Goal: Task Accomplishment & Management: Use online tool/utility

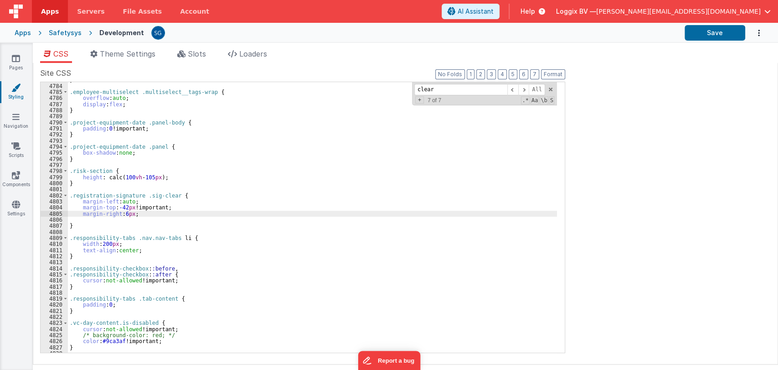
click at [163, 211] on div "} .employee-multiselect .multiselect__tags-wrap { overflow : auto ; display : f…" at bounding box center [312, 218] width 489 height 283
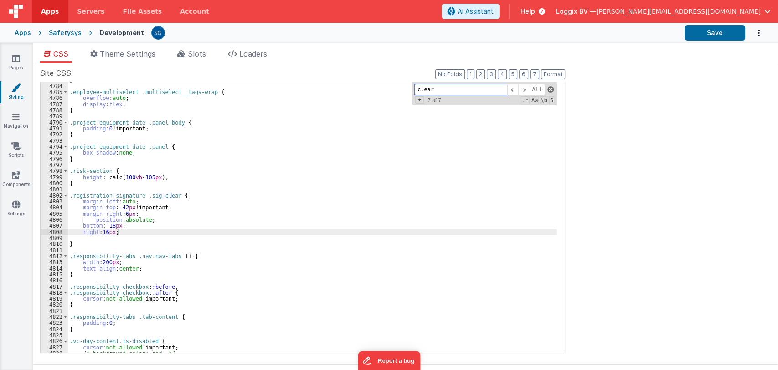
click at [550, 88] on span at bounding box center [550, 89] width 6 height 6
click at [551, 70] on button "Format" at bounding box center [553, 74] width 24 height 10
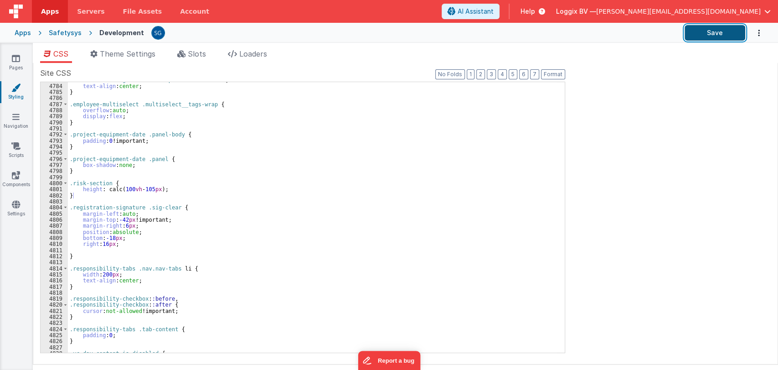
click at [710, 36] on button "Save" at bounding box center [715, 32] width 61 height 15
click at [12, 61] on icon at bounding box center [16, 58] width 8 height 9
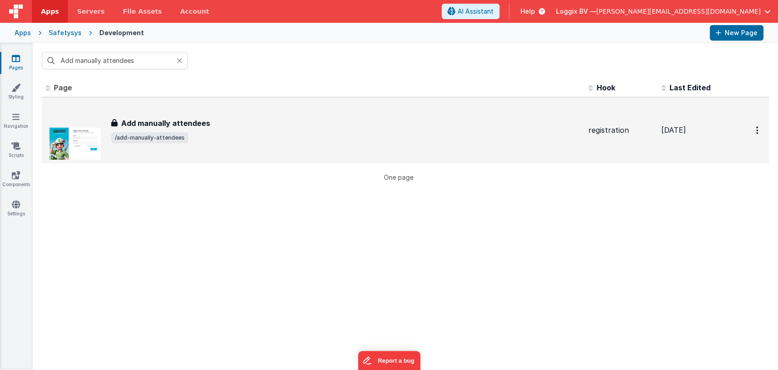
click at [185, 131] on div "Add manually attendees Add manually attendees /add-manually-attendees" at bounding box center [346, 131] width 470 height 26
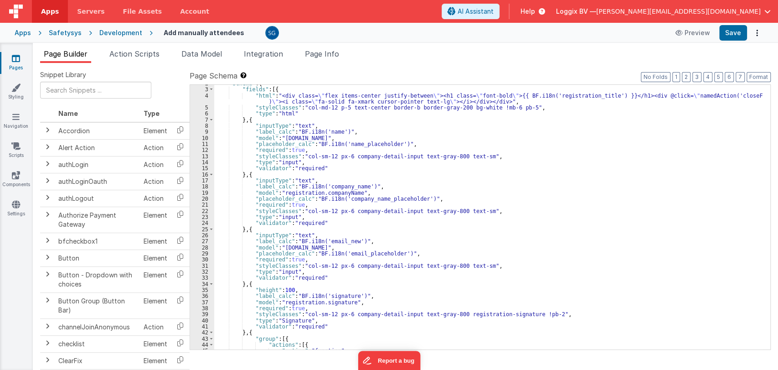
scroll to position [1010, 0]
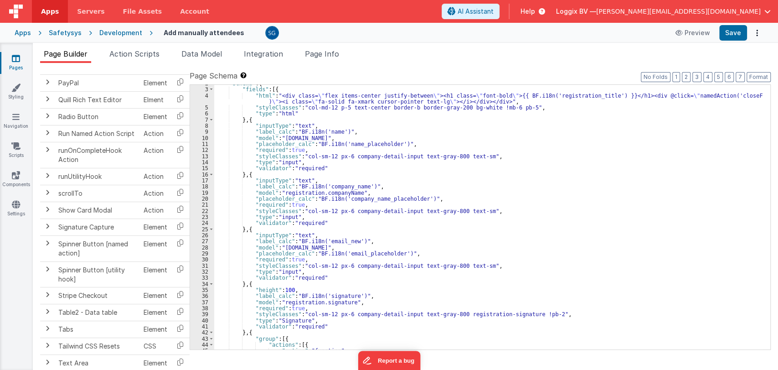
click at [538, 313] on div ""schema" : { "fields" : [{ "html" : "<div class= \" flex items-center justify-b…" at bounding box center [488, 218] width 548 height 277
click at [732, 31] on button "Save" at bounding box center [733, 32] width 28 height 15
click at [551, 314] on div ""schema" : { "fields" : [{ "html" : "<div class= \" flex items-center justify-b…" at bounding box center [488, 218] width 548 height 277
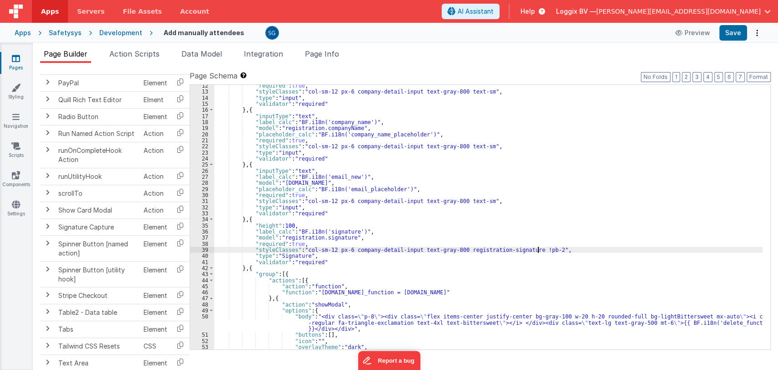
scroll to position [78, 0]
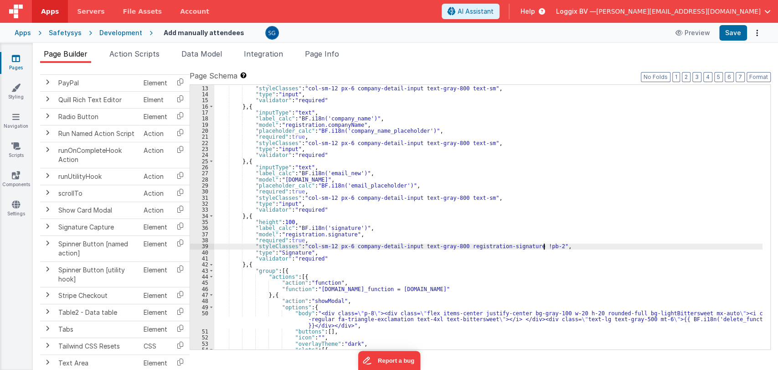
click at [547, 246] on div ""required" : true , "styleClasses" : "col-sm-12 px-6 company-detail-input text-…" at bounding box center [488, 217] width 548 height 277
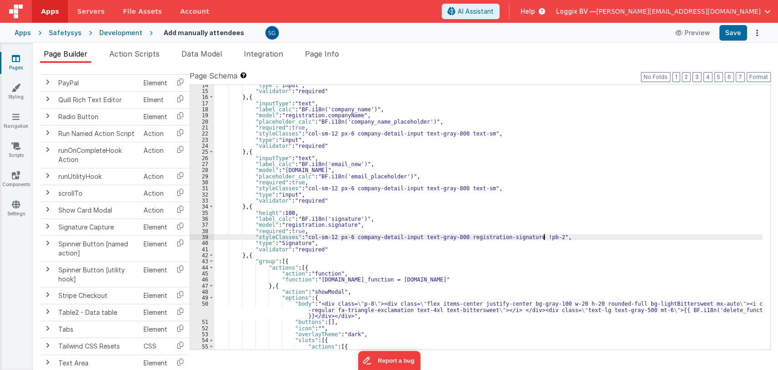
scroll to position [88, 0]
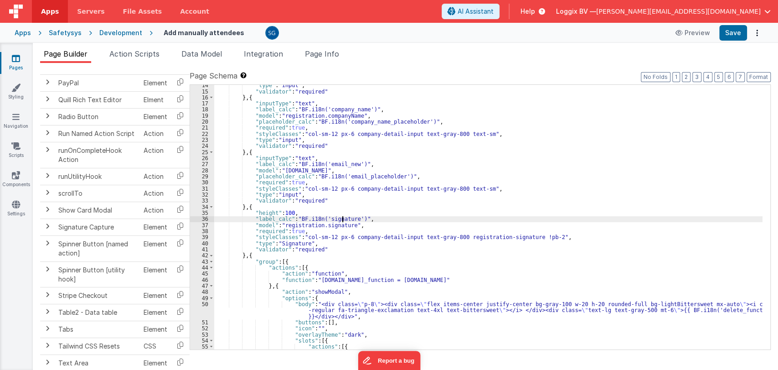
click at [341, 216] on div ""type" : "input" , "validator" : "required" } , { "inputType" : "text" , "label…" at bounding box center [488, 220] width 548 height 277
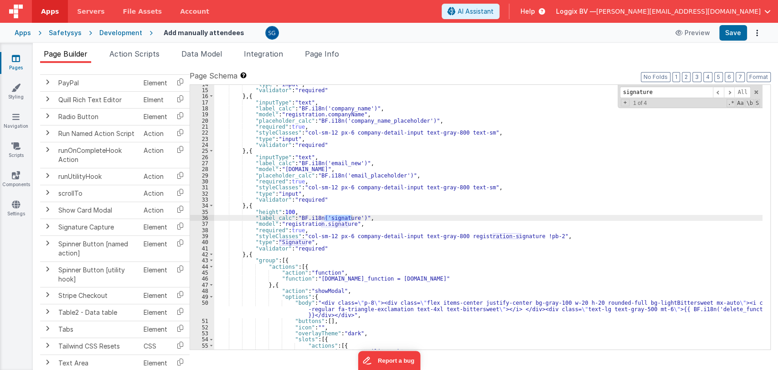
scroll to position [91, 0]
click at [730, 88] on span at bounding box center [729, 92] width 11 height 11
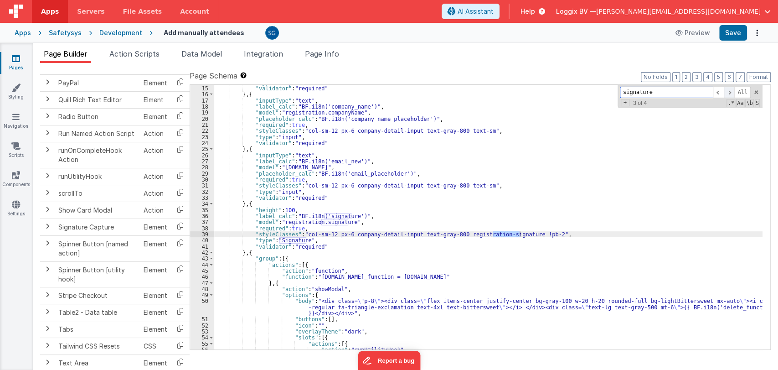
click at [730, 88] on span at bounding box center [729, 92] width 11 height 11
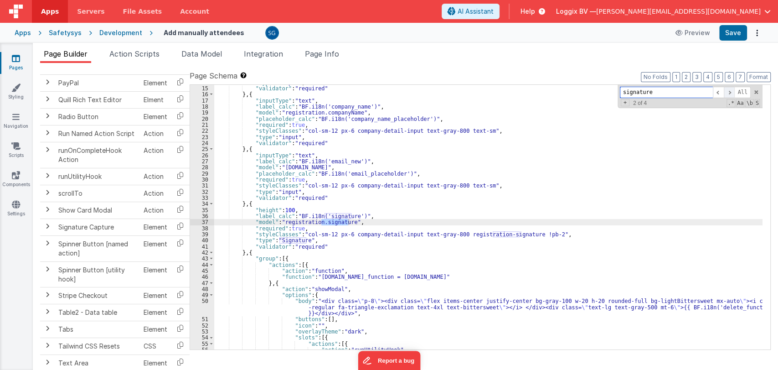
click at [730, 88] on span at bounding box center [729, 92] width 11 height 11
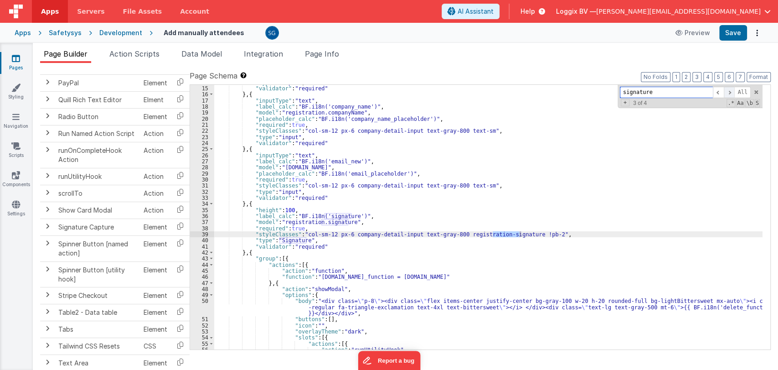
click at [730, 88] on span at bounding box center [729, 92] width 11 height 11
click at [348, 234] on div ""type" : "input" , "validator" : "required" } , { "inputType" : "text" , "label…" at bounding box center [488, 217] width 548 height 277
click at [518, 232] on div ""type" : "input" , "validator" : "required" } , { "inputType" : "text" , "label…" at bounding box center [488, 217] width 548 height 277
click at [738, 34] on button "Save" at bounding box center [733, 32] width 28 height 15
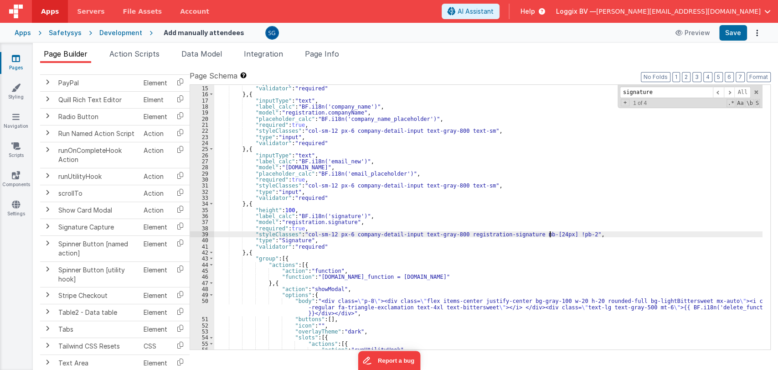
click at [551, 234] on div ""type" : "input" , "validator" : "required" } , { "inputType" : "text" , "label…" at bounding box center [488, 217] width 548 height 277
drag, startPoint x: 550, startPoint y: 234, endPoint x: 522, endPoint y: 234, distance: 27.3
click at [522, 234] on div ""type" : "input" , "validator" : "required" } , { "inputType" : "text" , "label…" at bounding box center [488, 217] width 548 height 277
click at [407, 235] on div ""type" : "input" , "validator" : "required" } , { "inputType" : "text" , "label…" at bounding box center [488, 217] width 548 height 277
click at [394, 233] on div ""type" : "input" , "validator" : "required" } , { "inputType" : "text" , "label…" at bounding box center [488, 217] width 548 height 277
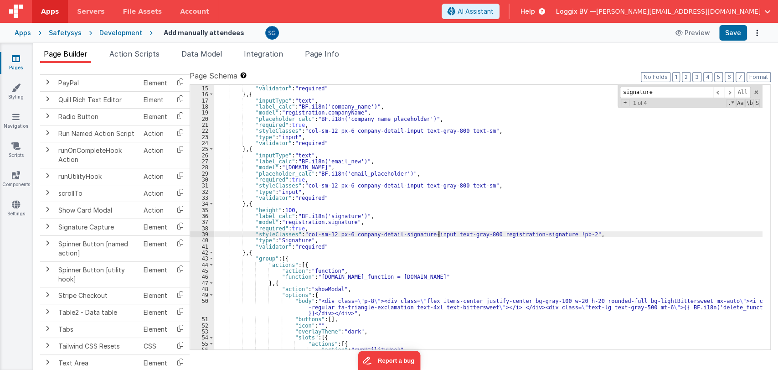
click at [439, 234] on div ""type" : "input" , "validator" : "required" } , { "inputType" : "text" , "label…" at bounding box center [488, 217] width 548 height 277
drag, startPoint x: 439, startPoint y: 234, endPoint x: 348, endPoint y: 234, distance: 91.2
click at [348, 234] on div ""type" : "input" , "validator" : "required" } , { "inputType" : "text" , "label…" at bounding box center [488, 217] width 548 height 277
click at [406, 209] on div ""type" : "input" , "validator" : "required" } , { "inputType" : "text" , "label…" at bounding box center [488, 217] width 548 height 277
click at [739, 32] on button "Save" at bounding box center [733, 32] width 28 height 15
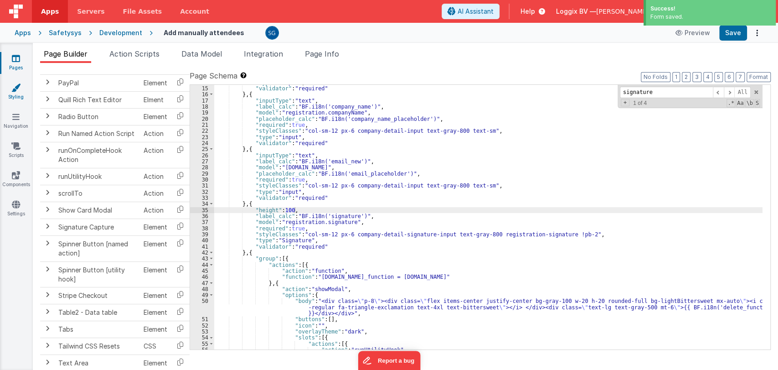
click at [14, 88] on icon at bounding box center [15, 87] width 9 height 9
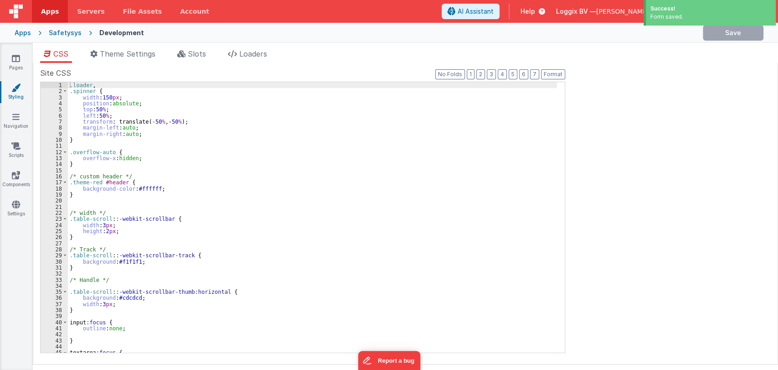
click at [255, 148] on div ".loader , .spinner { width : 150 px ; position : absolute ; top : 50 % ; left :…" at bounding box center [312, 223] width 489 height 283
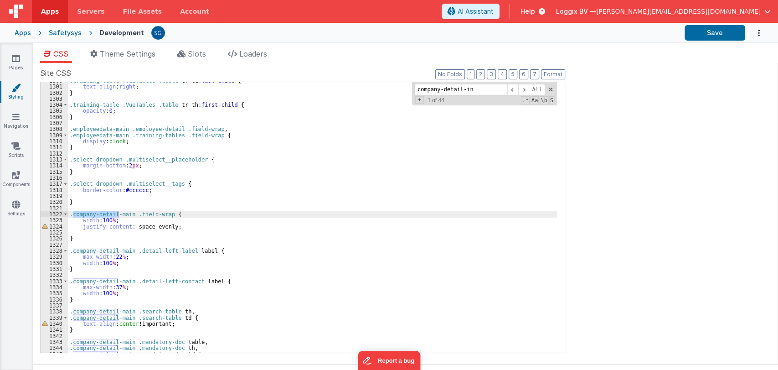
scroll to position [6837, 0]
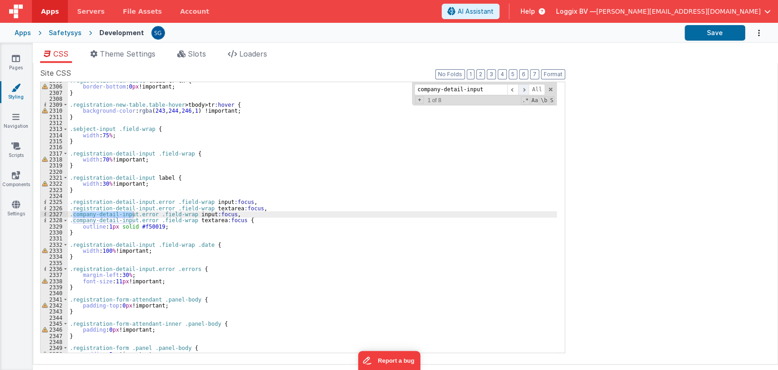
type input "company-detail-input"
click at [525, 90] on span at bounding box center [523, 89] width 11 height 11
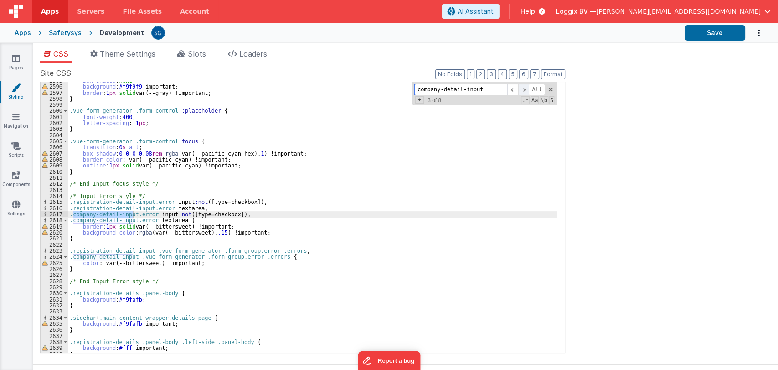
click at [525, 90] on span at bounding box center [523, 89] width 11 height 11
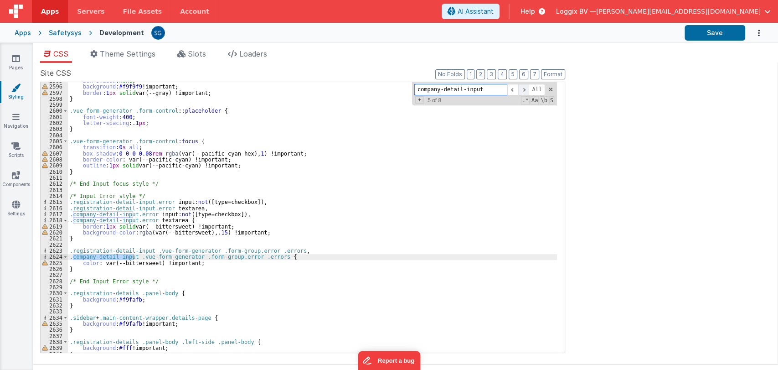
click at [525, 90] on span at bounding box center [523, 89] width 11 height 11
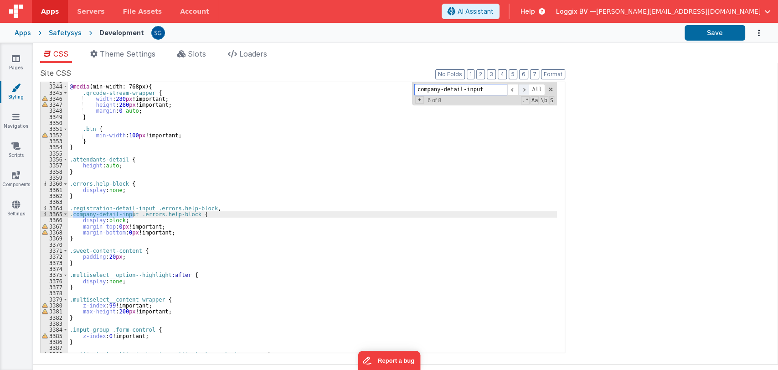
scroll to position [9917, 0]
click at [525, 90] on span at bounding box center [523, 89] width 11 height 11
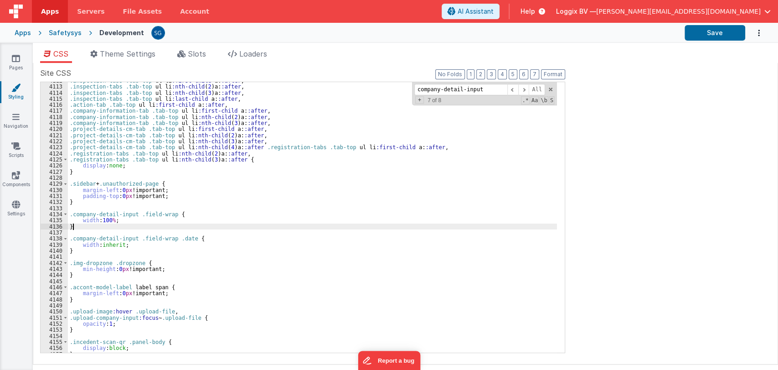
click at [95, 228] on div ".inspection-tabs .tab-top ul li :first-child a : :after , .inspection-tabs .tab…" at bounding box center [312, 218] width 489 height 283
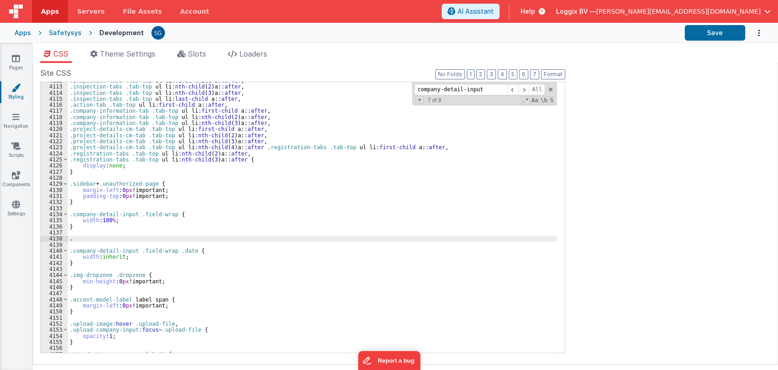
paste textarea
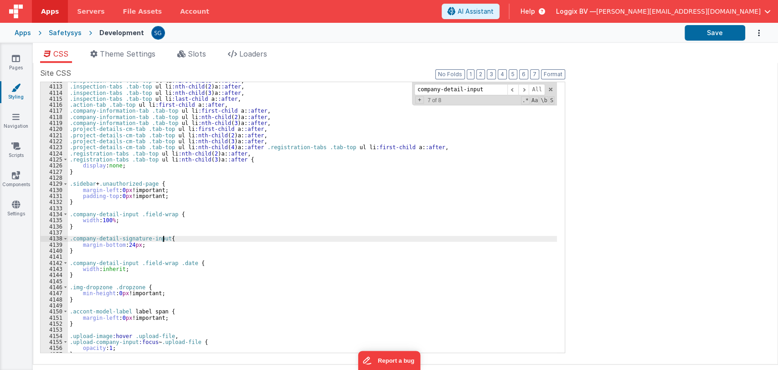
click at [162, 238] on div ".inspection-tabs .tab-top ul li :first-child a : :after , .inspection-tabs .tab…" at bounding box center [312, 218] width 489 height 283
click at [154, 248] on div ".inspection-tabs .tab-top ul li :first-child a : :after , .inspection-tabs .tab…" at bounding box center [312, 218] width 489 height 283
click at [154, 245] on div ".inspection-tabs .tab-top ul li :first-child a : :after , .inspection-tabs .tab…" at bounding box center [312, 218] width 489 height 283
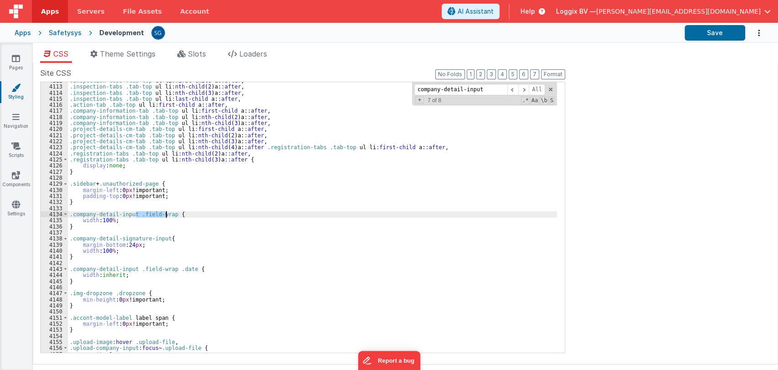
drag, startPoint x: 136, startPoint y: 214, endPoint x: 169, endPoint y: 215, distance: 32.8
click at [169, 215] on div ".inspection-tabs .tab-top ul li :first-child a : :after , .inspection-tabs .tab…" at bounding box center [312, 218] width 489 height 283
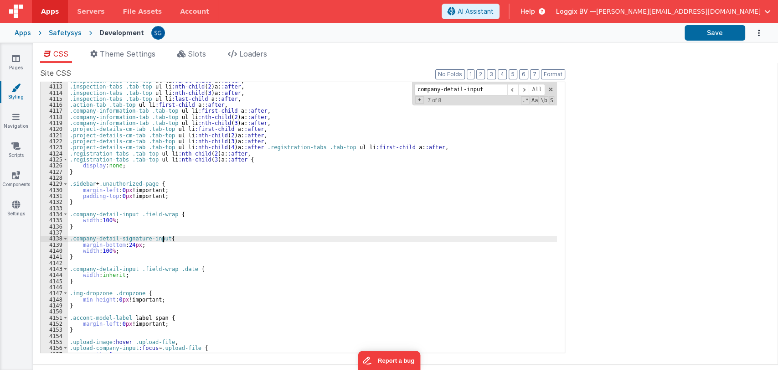
click at [163, 240] on div ".inspection-tabs .tab-top ul li :first-child a : :after , .inspection-tabs .tab…" at bounding box center [312, 218] width 489 height 283
click at [164, 236] on div ".inspection-tabs .tab-top ul li :first-child a : :after , .inspection-tabs .tab…" at bounding box center [312, 218] width 489 height 283
click at [708, 36] on button "Save" at bounding box center [715, 32] width 61 height 15
click at [547, 89] on span at bounding box center [550, 89] width 6 height 6
click at [14, 62] on icon at bounding box center [16, 58] width 8 height 9
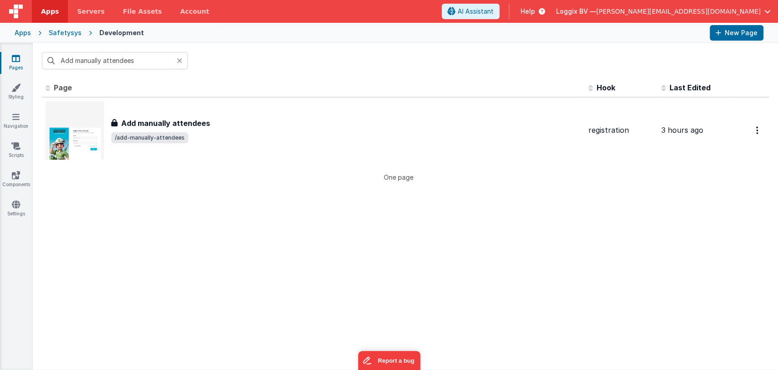
click at [94, 59] on input "Add manually attendees" at bounding box center [115, 60] width 146 height 17
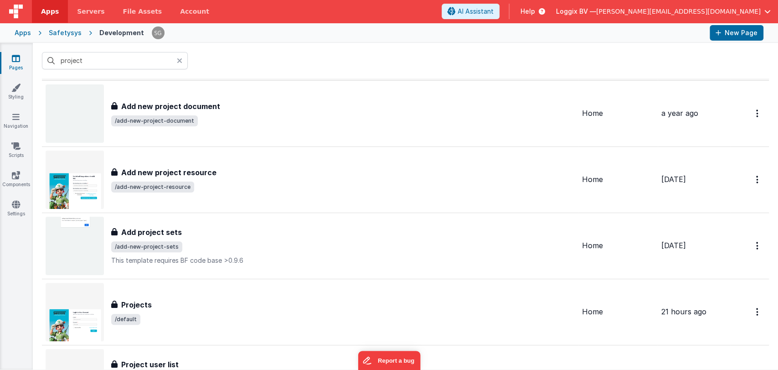
scroll to position [214, 0]
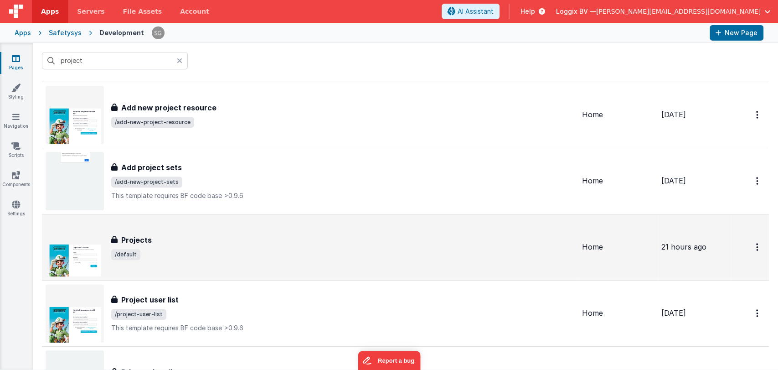
type input "project"
click at [164, 241] on div "Projects" at bounding box center [343, 239] width 464 height 11
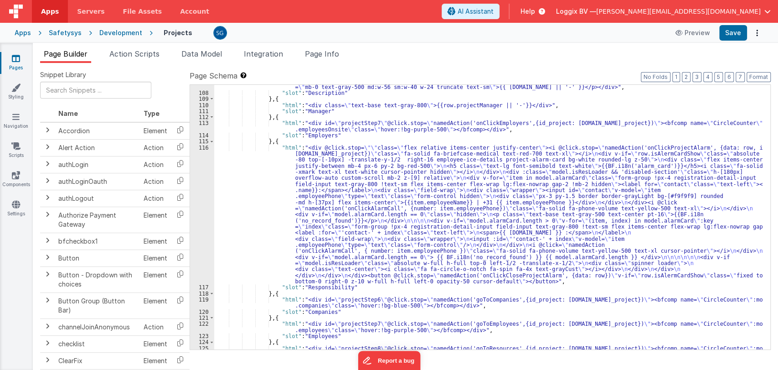
scroll to position [766, 0]
click at [332, 199] on div ""html" : "<div class= \" line-clamp-2 hidden \" >{{row.description || '-'}}</di…" at bounding box center [488, 219] width 548 height 295
click at [201, 147] on div "116" at bounding box center [202, 214] width 24 height 140
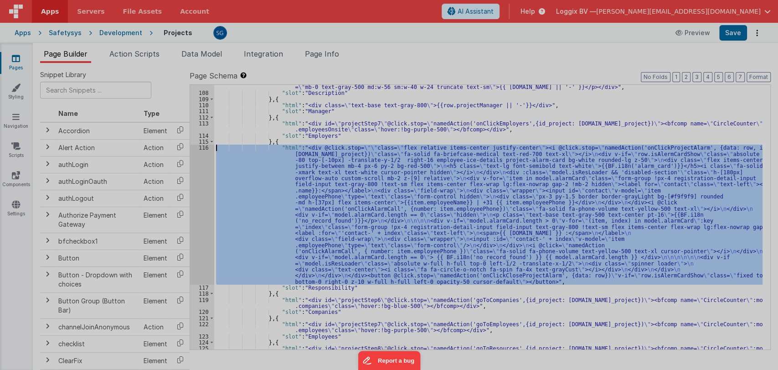
click at [204, 147] on div at bounding box center [389, 185] width 778 height 370
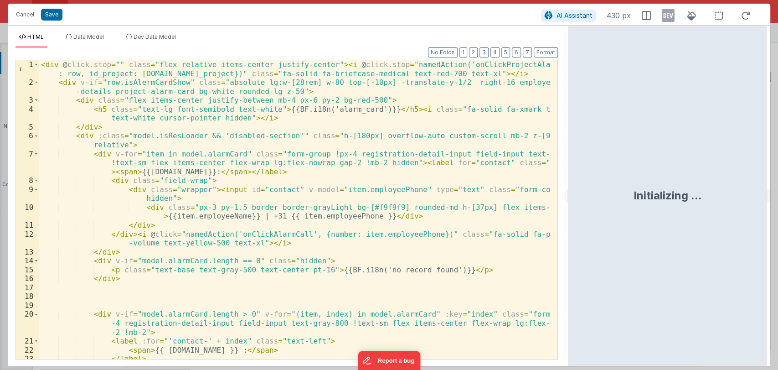
drag, startPoint x: 386, startPoint y: 194, endPoint x: 569, endPoint y: 203, distance: 182.5
click at [569, 203] on html "Cancel Save AI Assistant 430 px HTML Data Model Dev Data Model Format 7 6 5 4 3…" at bounding box center [389, 185] width 778 height 370
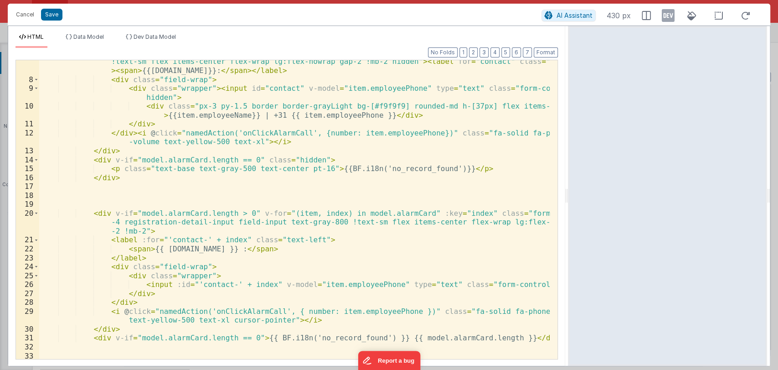
scroll to position [101, 0]
click at [212, 248] on div "< div v-for = "item in model.alarmCard" class = "form-group !px-4 registration-…" at bounding box center [294, 215] width 510 height 334
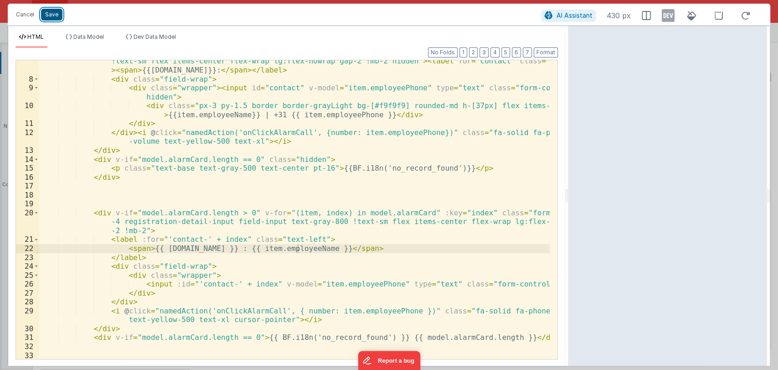
click at [47, 14] on button "Save" at bounding box center [51, 15] width 21 height 12
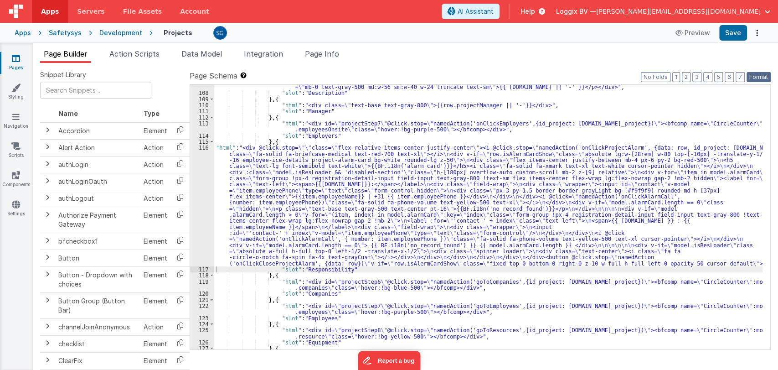
drag, startPoint x: 751, startPoint y: 76, endPoint x: 739, endPoint y: 48, distance: 29.8
click at [750, 76] on button "Format" at bounding box center [759, 77] width 24 height 10
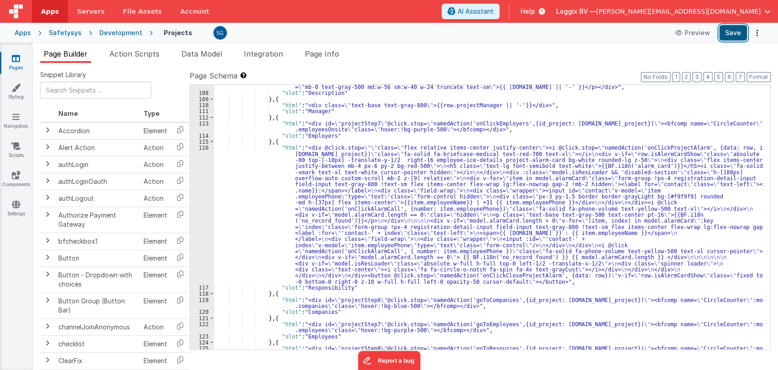
click at [732, 37] on button "Save" at bounding box center [733, 32] width 28 height 15
click at [325, 162] on div ""html" : "<div class= \" line-clamp-2 hidden \" >{{row.description || '-'}}</di…" at bounding box center [488, 219] width 548 height 295
click at [204, 148] on div "116" at bounding box center [202, 214] width 24 height 140
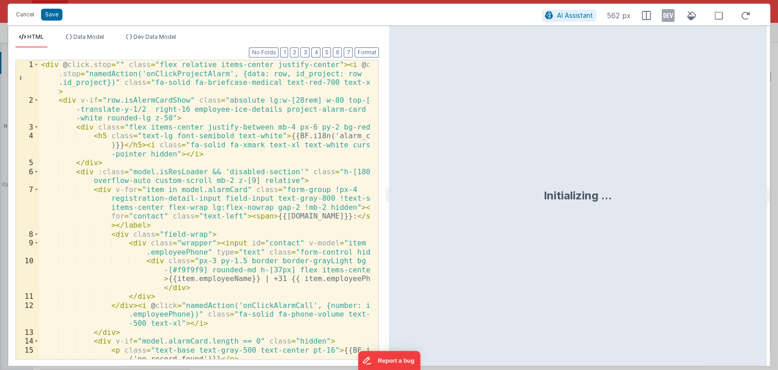
drag, startPoint x: 388, startPoint y: 199, endPoint x: 511, endPoint y: 212, distance: 124.2
click at [511, 212] on html "Cancel Save AI Assistant 562 px HTML Data Model Dev Data Model Format 7 6 5 4 3…" at bounding box center [389, 185] width 778 height 370
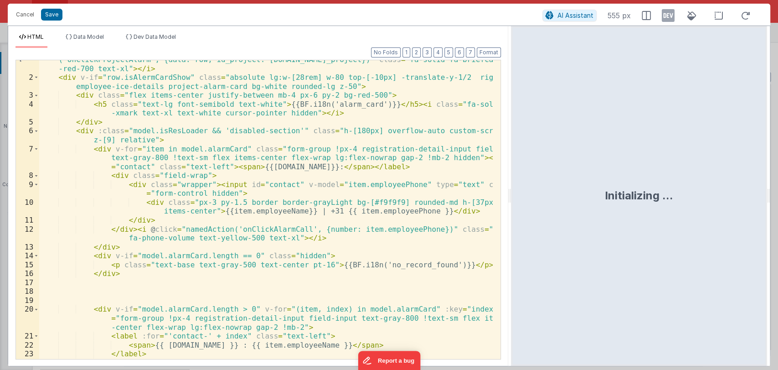
scroll to position [0, 0]
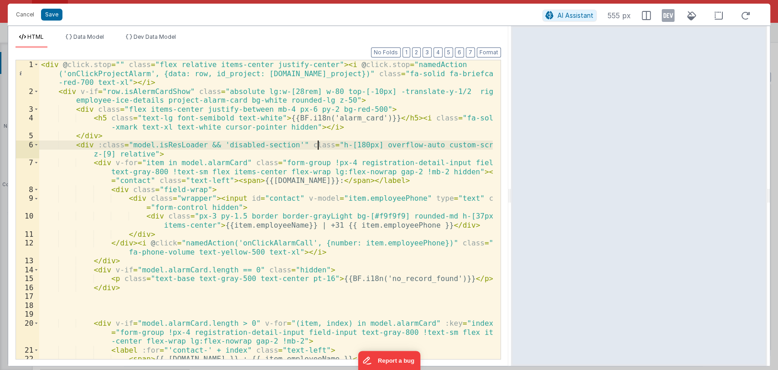
click at [319, 144] on div "< div @ click.stop = "" class = "flex relative items-center justify-center" > <…" at bounding box center [265, 227] width 453 height 334
click at [49, 14] on button "Save" at bounding box center [51, 15] width 21 height 12
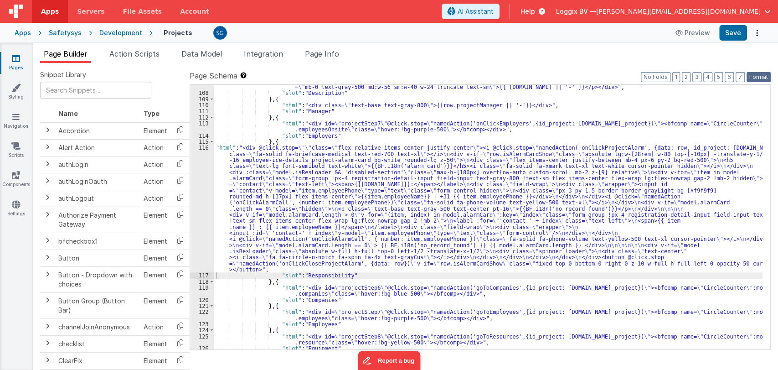
click at [756, 76] on button "Format" at bounding box center [759, 77] width 24 height 10
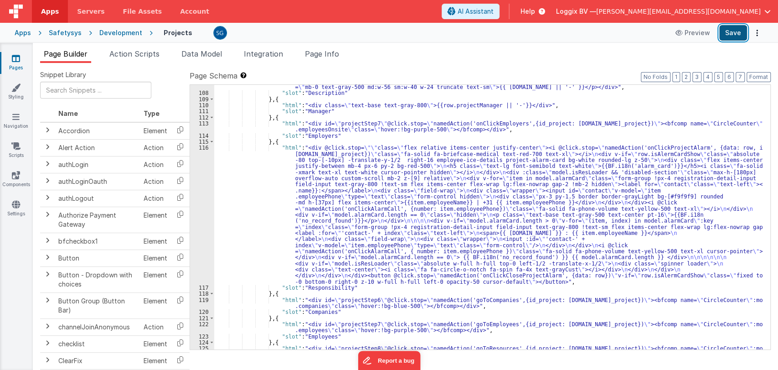
click at [733, 35] on button "Save" at bounding box center [733, 32] width 28 height 15
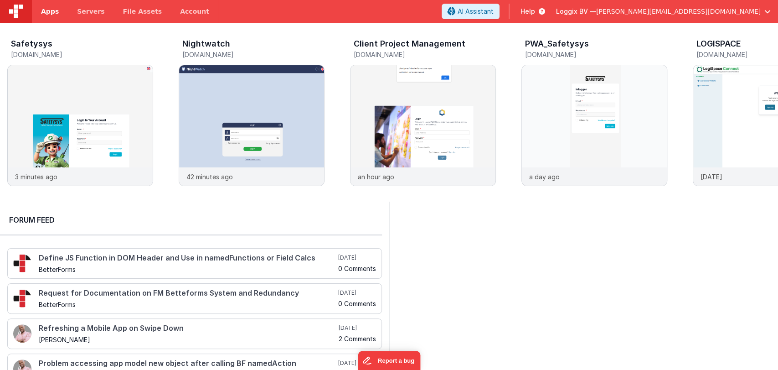
click at [51, 7] on span "Apps" at bounding box center [50, 11] width 18 height 9
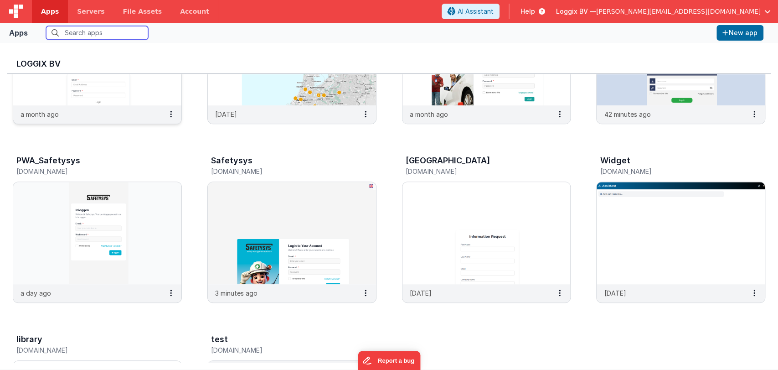
scroll to position [295, 0]
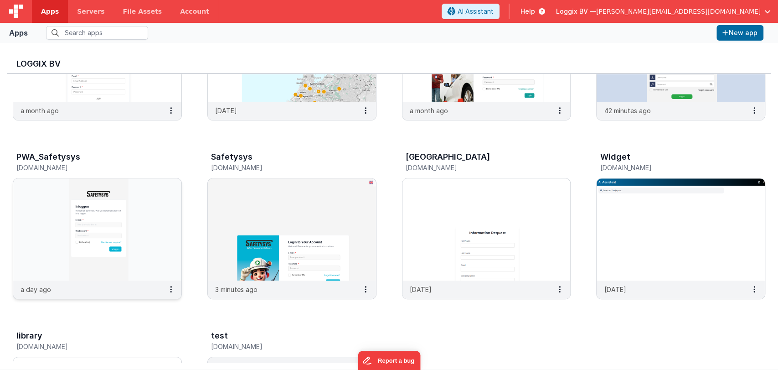
click at [53, 211] on img at bounding box center [97, 229] width 168 height 102
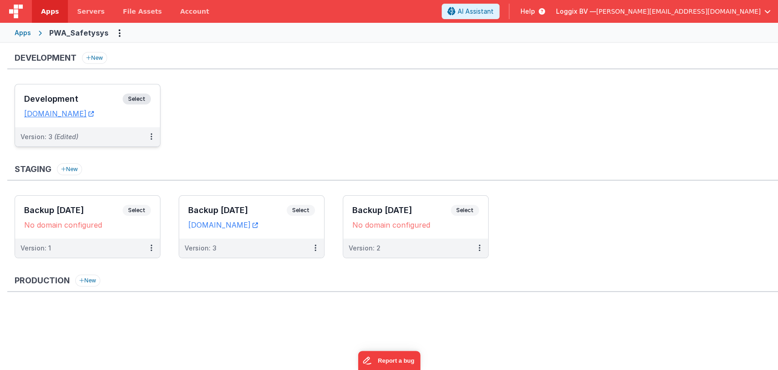
click at [73, 98] on h3 "Development" at bounding box center [73, 98] width 98 height 9
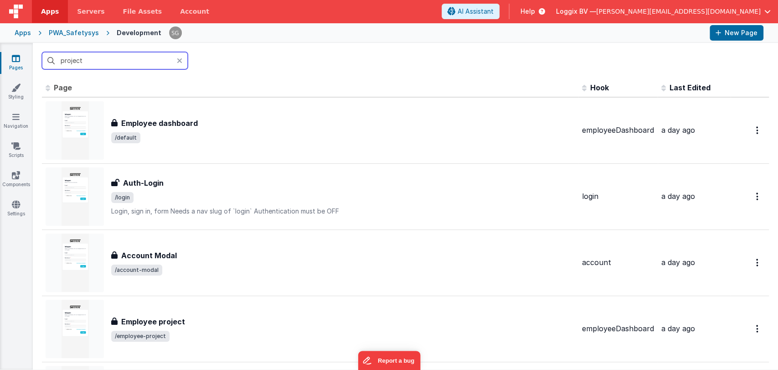
click at [131, 63] on input "project" at bounding box center [115, 60] width 146 height 17
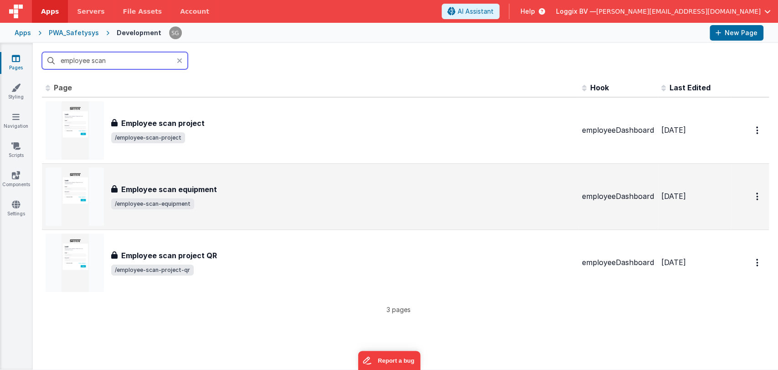
type input "employee scan"
click at [192, 184] on h3 "Employee scan equipment" at bounding box center [169, 189] width 96 height 11
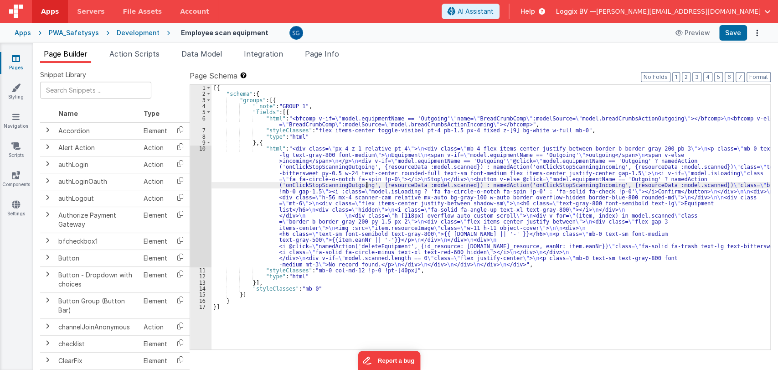
click at [366, 185] on div "[{ "schema" : { "groups" : [{ "_note" : "GROUP 1" , "fields" : [{ "html" : "<bf…" at bounding box center [490, 223] width 559 height 277
click at [242, 150] on div "[{ "schema" : { "groups" : [{ "_note" : "GROUP 1" , "fields" : [{ "html" : "<bf…" at bounding box center [490, 223] width 559 height 277
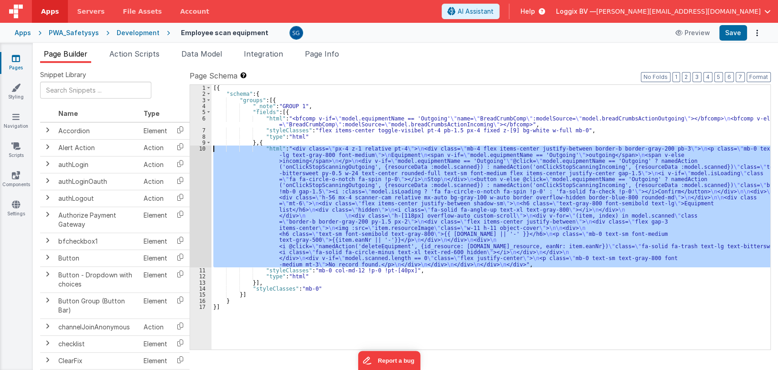
click at [202, 147] on div "10" at bounding box center [200, 206] width 21 height 122
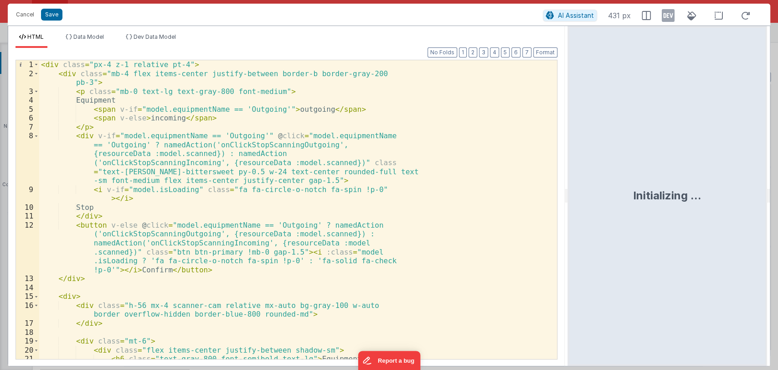
drag, startPoint x: 387, startPoint y: 193, endPoint x: 568, endPoint y: 202, distance: 181.6
click at [568, 202] on html "Cancel Save AI Assistant 431 px HTML Data Model Dev Data Model Format 7 6 5 4 3…" at bounding box center [389, 185] width 778 height 370
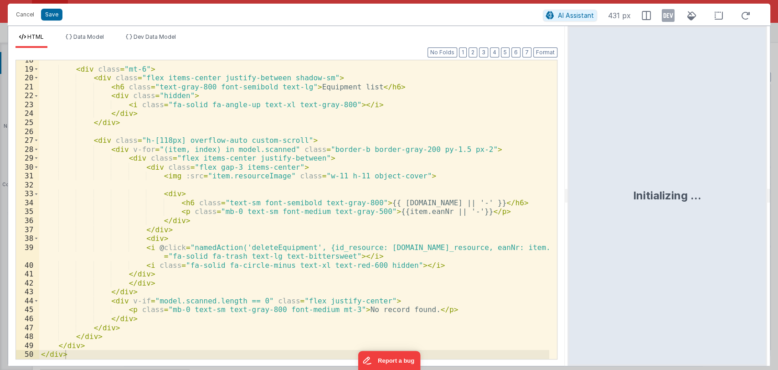
scroll to position [218, 0]
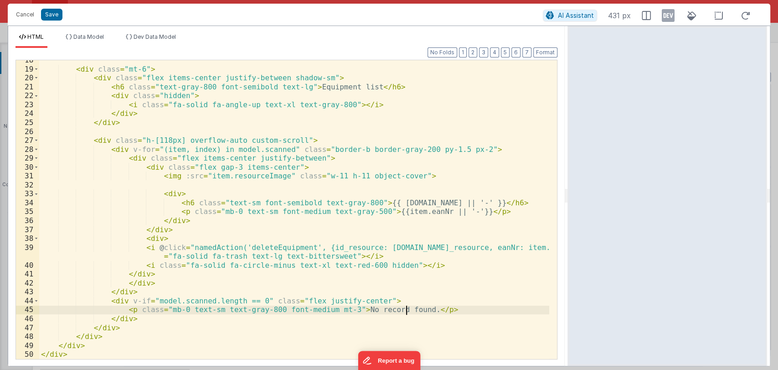
click at [405, 309] on div "< div class = "mt-6" > < div class = "flex items-center justify-between shadow-…" at bounding box center [294, 214] width 510 height 316
click at [341, 310] on div "< div class = "mt-6" > < div class = "flex items-center justify-between shadow-…" at bounding box center [294, 214] width 510 height 316
click at [388, 308] on div "< div class = "mt-6" > < div class = "flex items-center justify-between shadow-…" at bounding box center [294, 214] width 510 height 316
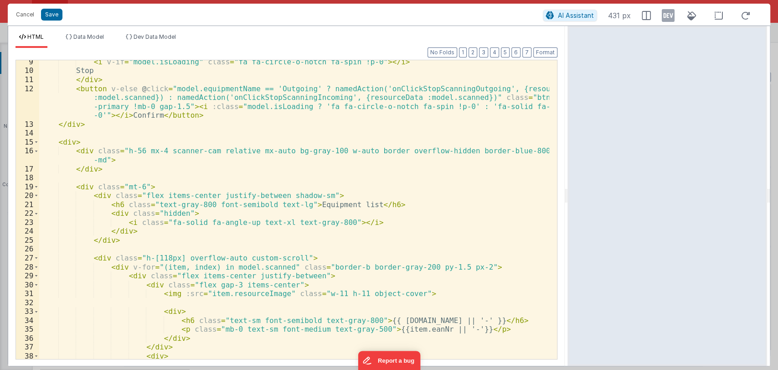
scroll to position [100, 0]
drag, startPoint x: 310, startPoint y: 206, endPoint x: 355, endPoint y: 204, distance: 45.2
click at [355, 204] on div "< i v-if = "model.isLoading" class = "fa fa-circle-o-notch fa-spin !p-0" > </ i…" at bounding box center [294, 220] width 510 height 325
click at [353, 204] on div "< i v-if = "model.isLoading" class = "fa fa-circle-o-notch fa-spin !p-0" > </ i…" at bounding box center [294, 209] width 510 height 299
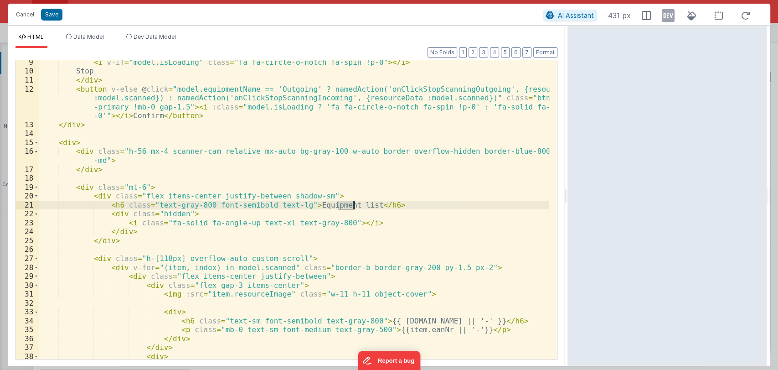
click at [355, 204] on div "< i v-if = "model.isLoading" class = "fa fa-circle-o-notch fa-spin !p-0" > </ i…" at bounding box center [294, 209] width 510 height 299
drag, startPoint x: 355, startPoint y: 205, endPoint x: 298, endPoint y: 205, distance: 57.9
click at [298, 205] on div "< i v-if = "model.isLoading" class = "fa fa-circle-o-notch fa-spin !p-0" > </ i…" at bounding box center [294, 220] width 510 height 325
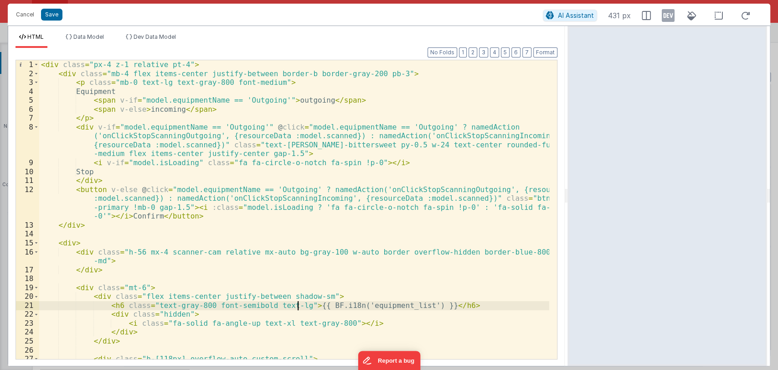
scroll to position [0, 0]
click at [149, 216] on div "< div class = "px-4 z-1 relative pt-4" > < div class = "mb-4 flex items-center …" at bounding box center [294, 218] width 510 height 316
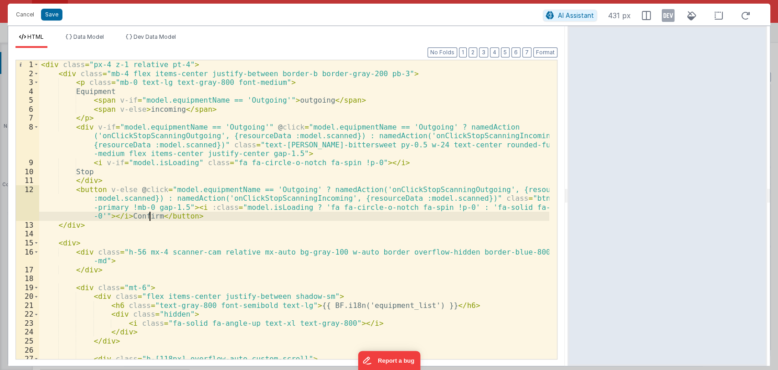
click at [149, 216] on div "< div class = "px-4 z-1 relative pt-4" > < div class = "mb-4 flex items-center …" at bounding box center [294, 218] width 510 height 316
click at [116, 170] on div "< div class = "px-4 z-1 relative pt-4" > < div class = "mb-4 flex items-center …" at bounding box center [294, 218] width 510 height 316
drag, startPoint x: 125, startPoint y: 216, endPoint x: 221, endPoint y: 216, distance: 95.7
click at [221, 216] on div "< div class = "px-4 z-1 relative pt-4" > < div class = "mb-4 flex items-center …" at bounding box center [294, 218] width 510 height 316
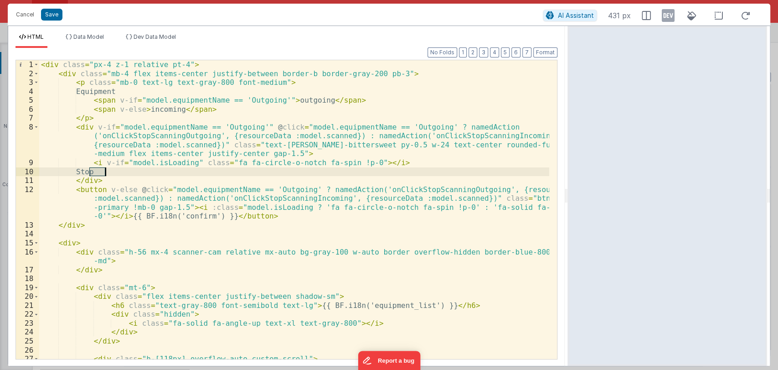
drag, startPoint x: 88, startPoint y: 171, endPoint x: 108, endPoint y: 171, distance: 20.1
click at [108, 171] on div "< div class = "px-4 z-1 relative pt-4" > < div class = "mb-4 flex items-center …" at bounding box center [294, 218] width 510 height 316
paste textarea
click at [154, 175] on div "< div class = "px-4 z-1 relative pt-4" > < div class = "mb-4 flex items-center …" at bounding box center [294, 218] width 510 height 316
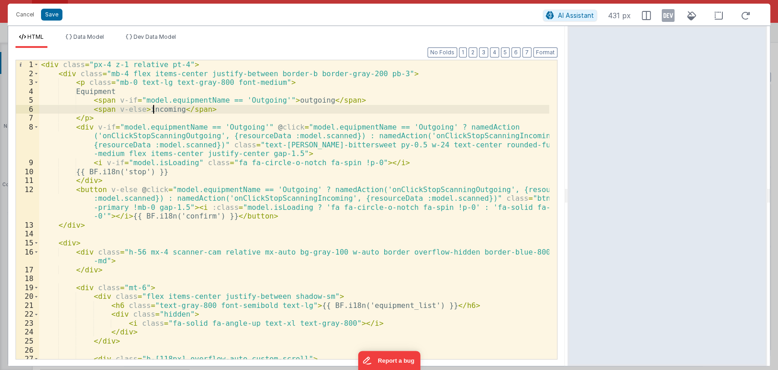
click at [154, 110] on div "< div class = "px-4 z-1 relative pt-4" > < div class = "mb-4 flex items-center …" at bounding box center [294, 218] width 510 height 316
paste textarea
click at [204, 110] on div "< div class = "px-4 z-1 relative pt-4" > < div class = "mb-4 flex items-center …" at bounding box center [294, 218] width 510 height 316
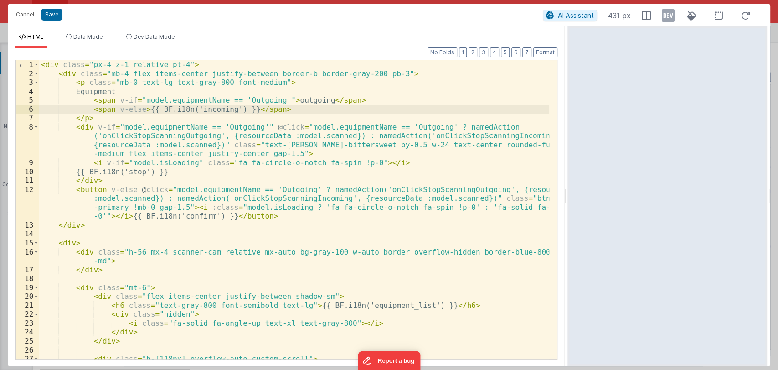
click at [290, 99] on div "< div class = "px-4 z-1 relative pt-4" > < div class = "mb-4 flex items-center …" at bounding box center [294, 218] width 510 height 316
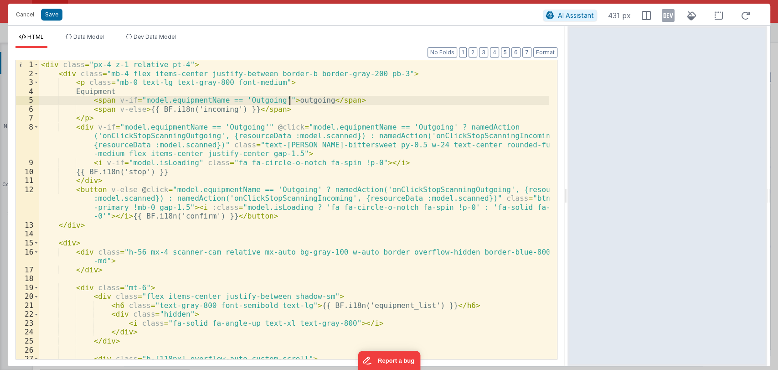
click at [290, 99] on div "< div class = "px-4 z-1 relative pt-4" > < div class = "mb-4 flex items-center …" at bounding box center [294, 218] width 510 height 316
click at [345, 99] on div "< div class = "px-4 z-1 relative pt-4" > < div class = "mb-4 flex items-center …" at bounding box center [294, 218] width 510 height 316
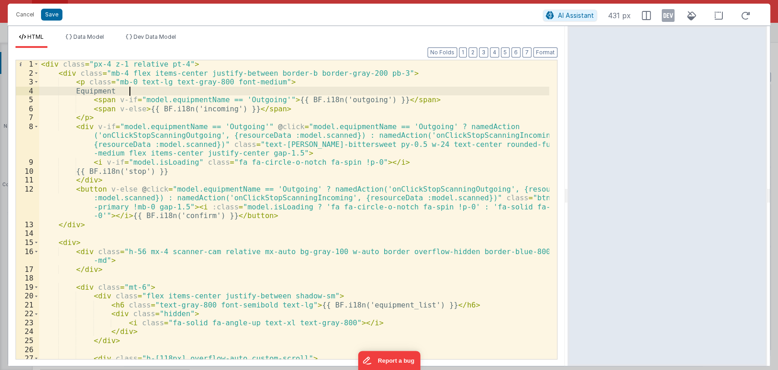
click at [137, 91] on div "< div class = "px-4 z-1 relative pt-4" > < div class = "mb-4 flex items-center …" at bounding box center [294, 218] width 510 height 316
paste textarea
click at [144, 89] on div "< div class = "px-4 z-1 relative pt-4" > < div class = "mb-4 flex items-center …" at bounding box center [294, 218] width 510 height 316
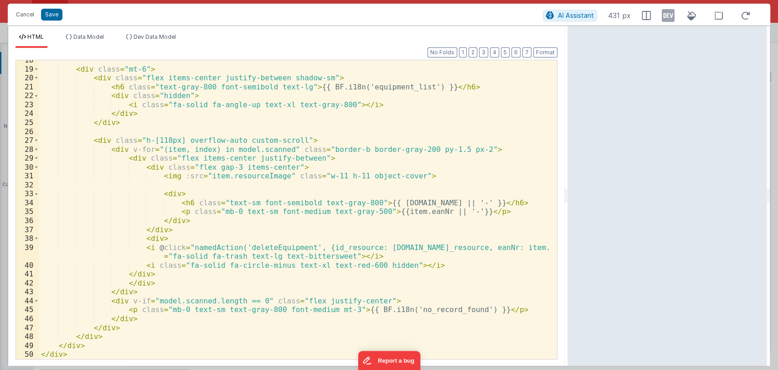
scroll to position [218, 0]
click at [57, 13] on button "Save" at bounding box center [51, 15] width 21 height 12
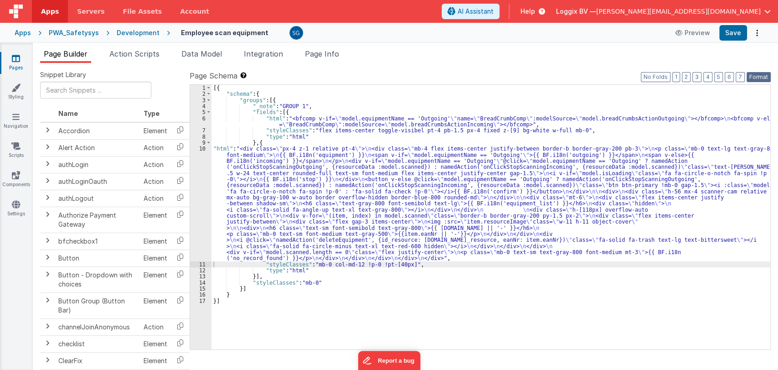
click at [764, 76] on button "Format" at bounding box center [759, 77] width 24 height 10
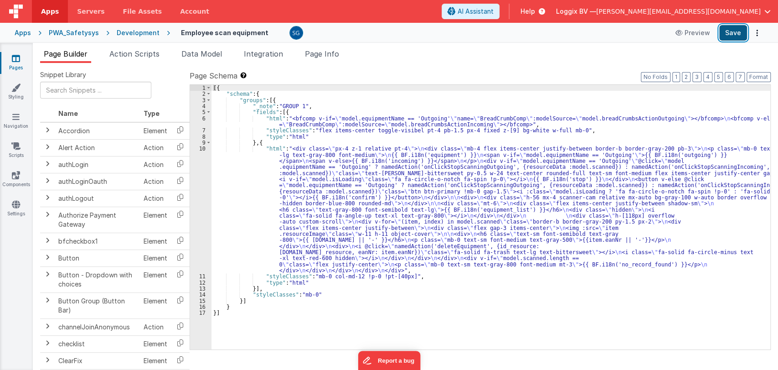
click at [732, 31] on button "Save" at bounding box center [733, 32] width 28 height 15
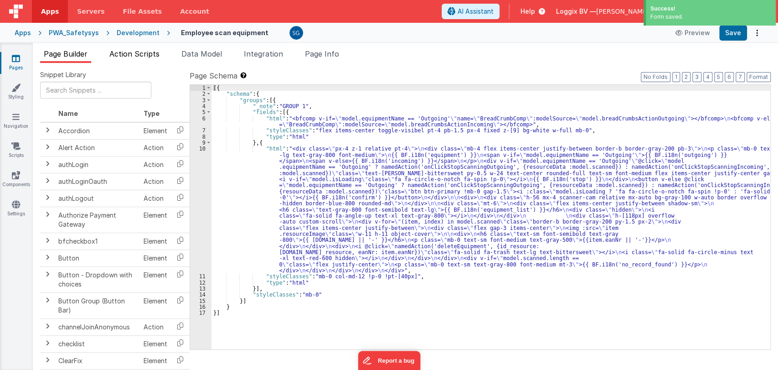
click at [130, 56] on span "Action Scripts" at bounding box center [134, 53] width 50 height 9
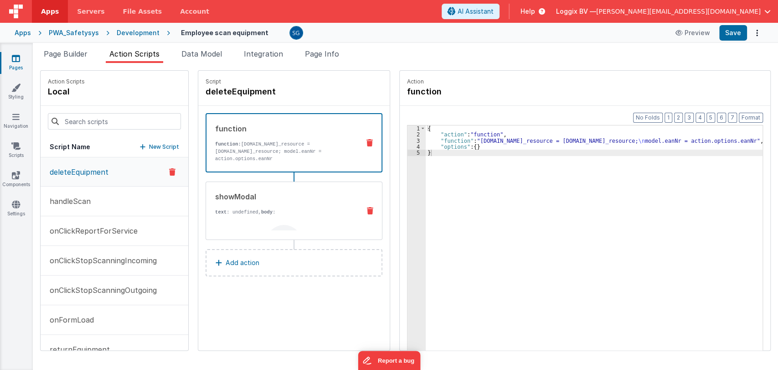
click at [261, 209] on strong "body" at bounding box center [266, 211] width 11 height 5
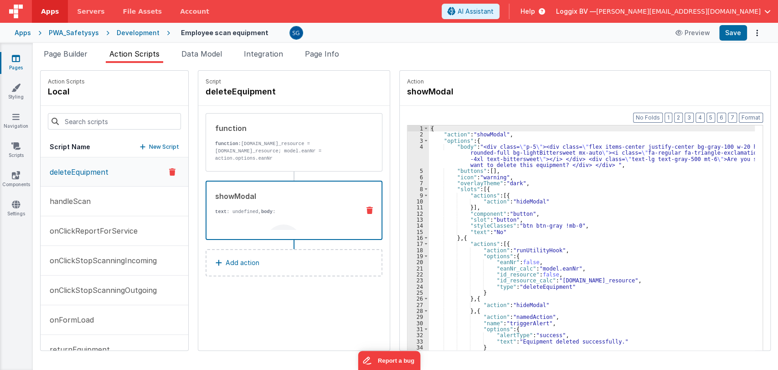
scroll to position [0, 0]
drag, startPoint x: 551, startPoint y: 163, endPoint x: 696, endPoint y: 160, distance: 145.0
click at [696, 160] on div "{ "action" : "showModal" , "options" : { "body" : "<div class= \" p-5 \" ><div …" at bounding box center [594, 257] width 331 height 265
click at [589, 207] on div "{ "action" : "showModal" , "options" : { "body" : "<div class= \" p-5 \" ><div …" at bounding box center [594, 257] width 331 height 265
click at [734, 37] on button "Save" at bounding box center [733, 32] width 28 height 15
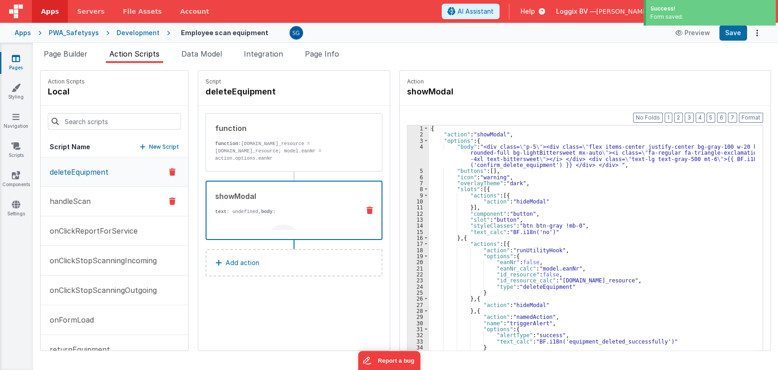
click at [62, 198] on p "handleScan" at bounding box center [67, 201] width 46 height 11
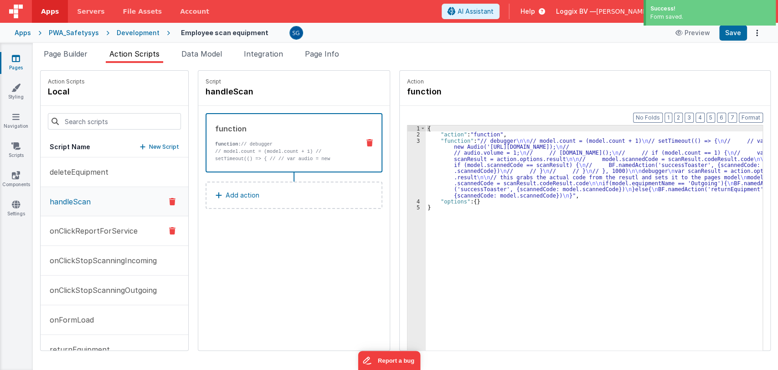
click at [85, 233] on p "onClickReportForService" at bounding box center [90, 230] width 93 height 11
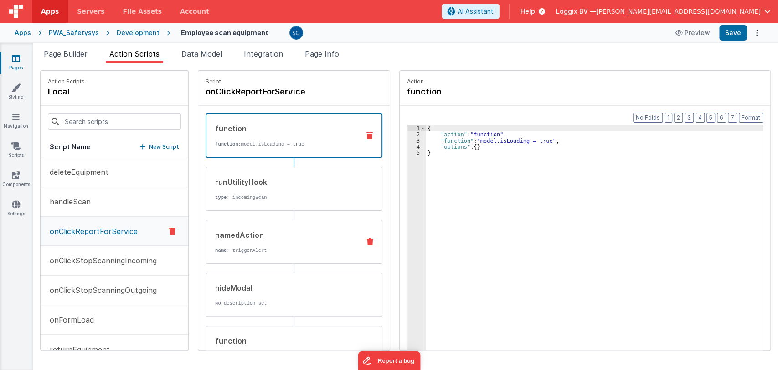
scroll to position [71, 0]
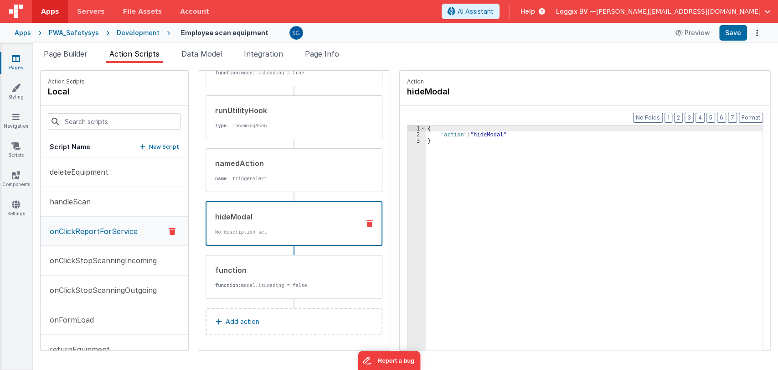
click at [257, 233] on p "No description set" at bounding box center [283, 231] width 137 height 7
click at [264, 175] on p "name : triggerAlert" at bounding box center [284, 178] width 138 height 7
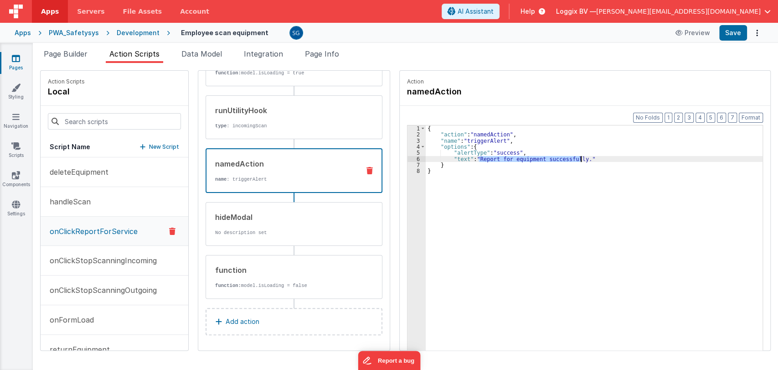
drag, startPoint x: 473, startPoint y: 160, endPoint x: 576, endPoint y: 159, distance: 103.0
click at [576, 159] on div "{ "action" : "namedAction" , "name" : "triggerAlert" , "options" : { "alertType…" at bounding box center [597, 257] width 342 height 265
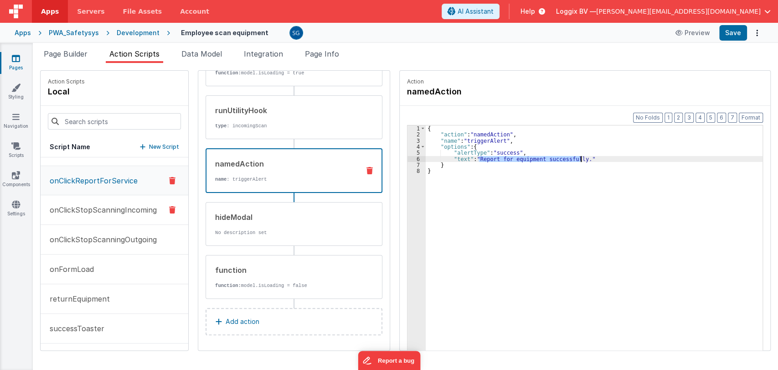
scroll to position [0, 0]
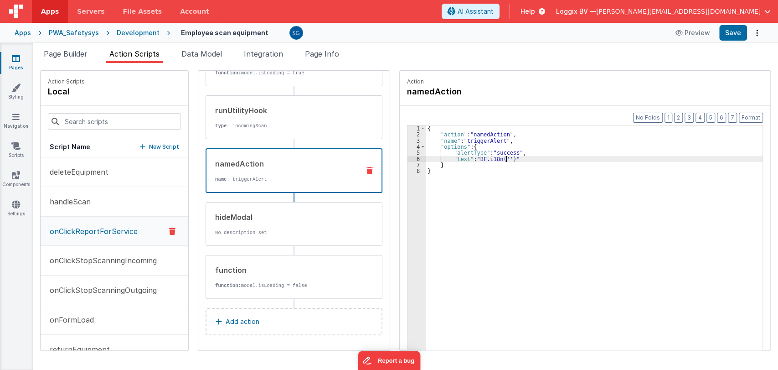
paste textarea
click at [462, 157] on div "{ "action" : "namedAction" , "name" : "triggerAlert" , "options" : { "alertType…" at bounding box center [597, 257] width 342 height 265
click at [734, 28] on button "Save" at bounding box center [733, 32] width 28 height 15
click at [100, 256] on p "onClickStopScanningIncoming" at bounding box center [100, 260] width 113 height 11
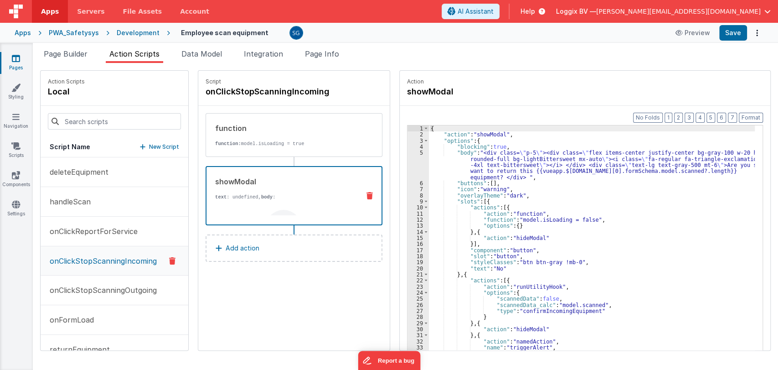
click at [274, 210] on div at bounding box center [283, 228] width 36 height 36
click at [606, 222] on div "{ "action" : "showModal" , "options" : { "blocking" : true , "body" : "<div cla…" at bounding box center [594, 257] width 331 height 265
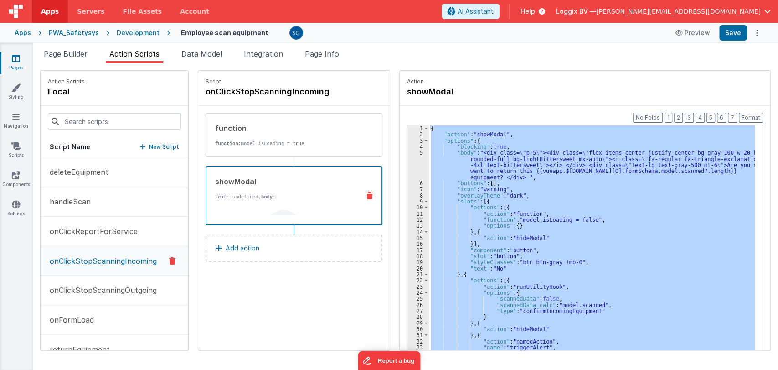
scroll to position [99, 0]
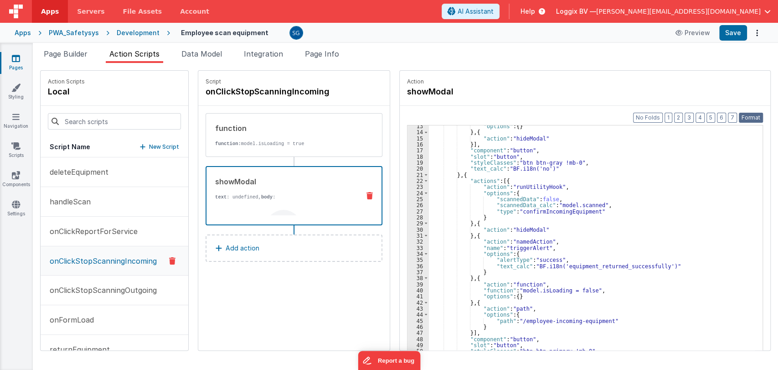
click at [752, 117] on button "Format" at bounding box center [751, 118] width 24 height 10
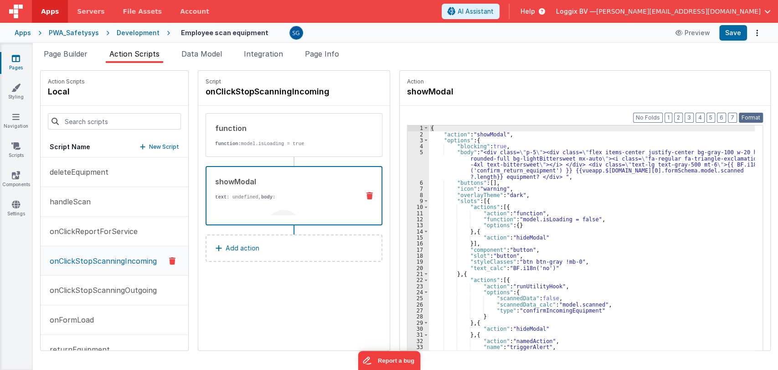
scroll to position [0, 0]
click at [732, 32] on button "Save" at bounding box center [733, 32] width 28 height 15
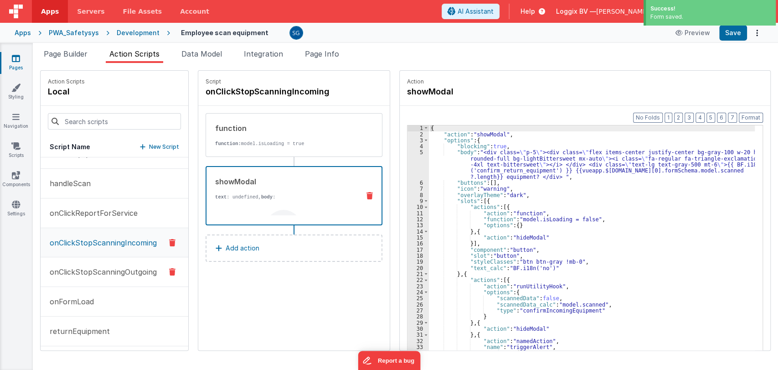
scroll to position [20, 0]
click at [105, 271] on p "onClickStopScanningOutgoing" at bounding box center [100, 270] width 113 height 11
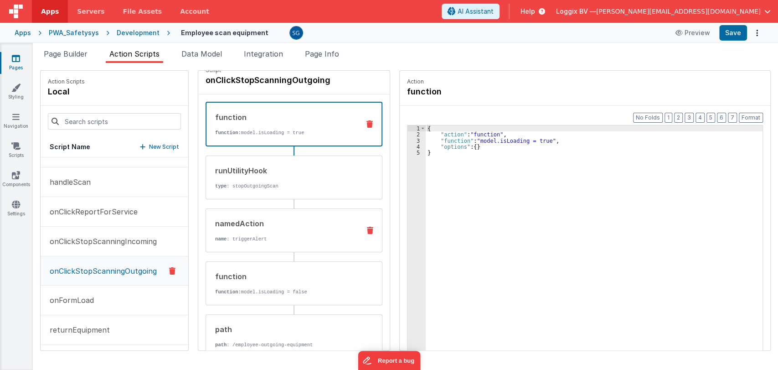
scroll to position [0, 0]
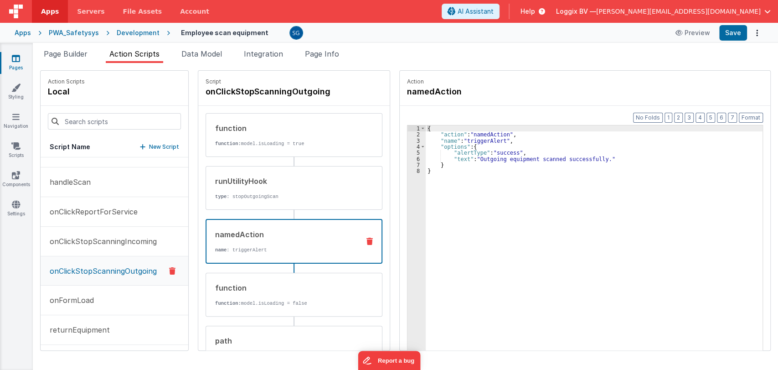
click at [267, 244] on div "namedAction name : triggerAlert" at bounding box center [279, 241] width 146 height 25
click at [120, 233] on button "onClickStopScanningIncoming" at bounding box center [115, 242] width 148 height 30
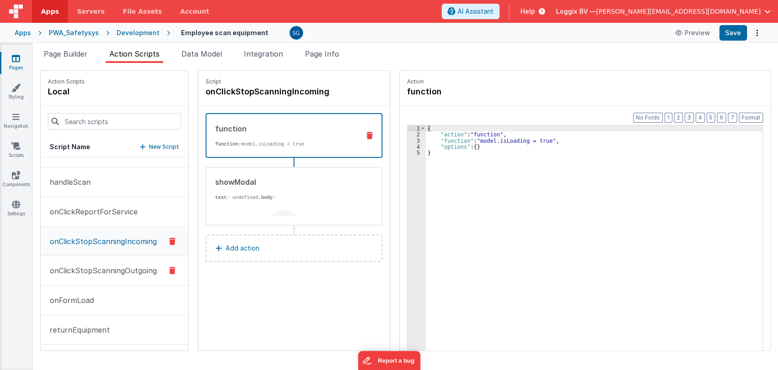
click at [108, 266] on p "onClickStopScanningOutgoing" at bounding box center [100, 270] width 113 height 11
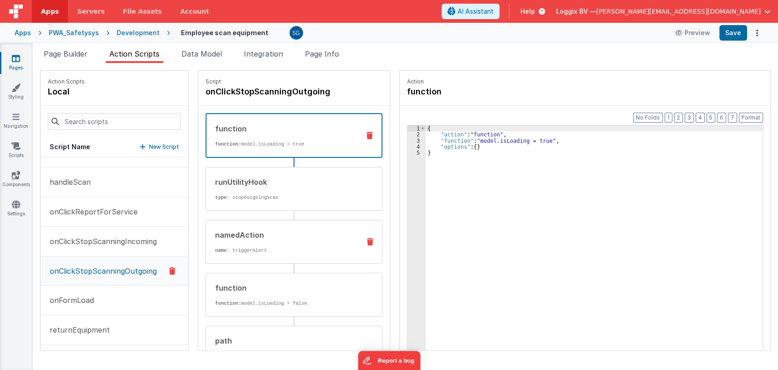
click at [275, 245] on div "namedAction name : triggerAlert" at bounding box center [279, 241] width 147 height 25
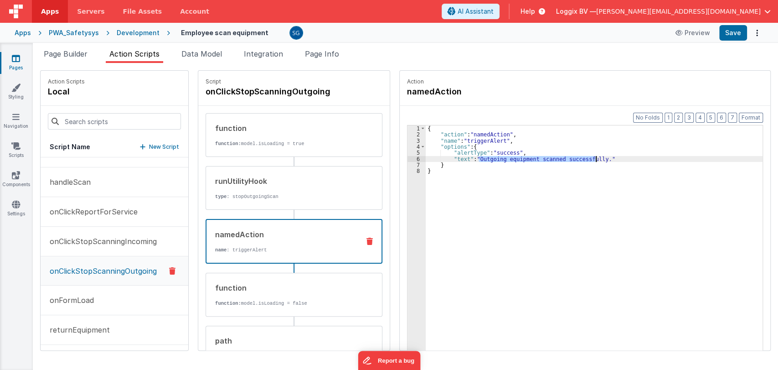
drag, startPoint x: 475, startPoint y: 157, endPoint x: 592, endPoint y: 159, distance: 117.1
click at [592, 159] on div "{ "action" : "namedAction" , "name" : "triggerAlert" , "options" : { "alertType…" at bounding box center [597, 257] width 342 height 265
click at [592, 159] on div "{ "action" : "namedAction" , "name" : "triggerAlert" , "options" : { "alertType…" at bounding box center [594, 251] width 337 height 253
drag, startPoint x: 592, startPoint y: 159, endPoint x: 474, endPoint y: 159, distance: 118.5
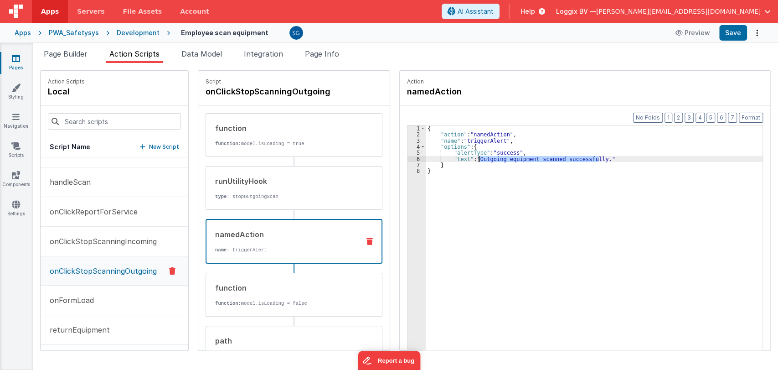
click at [474, 159] on div "{ "action" : "namedAction" , "name" : "triggerAlert" , "options" : { "alertType…" at bounding box center [597, 257] width 342 height 265
click at [462, 158] on div "{ "action" : "namedAction" , "name" : "triggerAlert" , "options" : { "alertType…" at bounding box center [597, 257] width 342 height 265
click at [730, 29] on button "Save" at bounding box center [733, 32] width 28 height 15
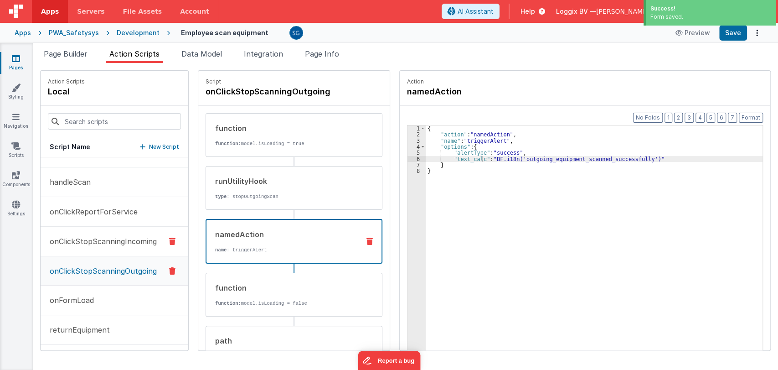
scroll to position [51, 0]
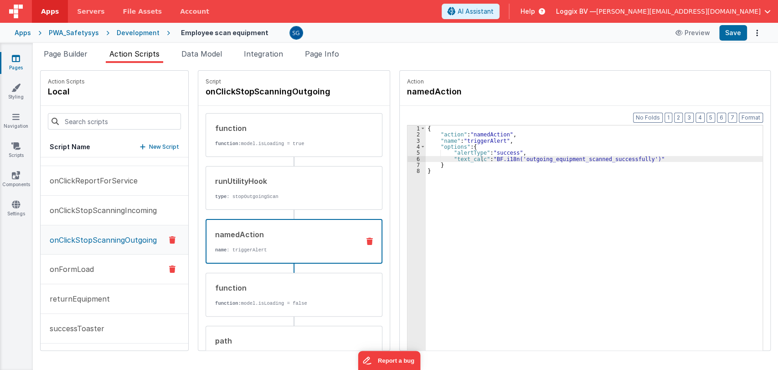
click at [72, 267] on p "onFormLoad" at bounding box center [69, 268] width 50 height 11
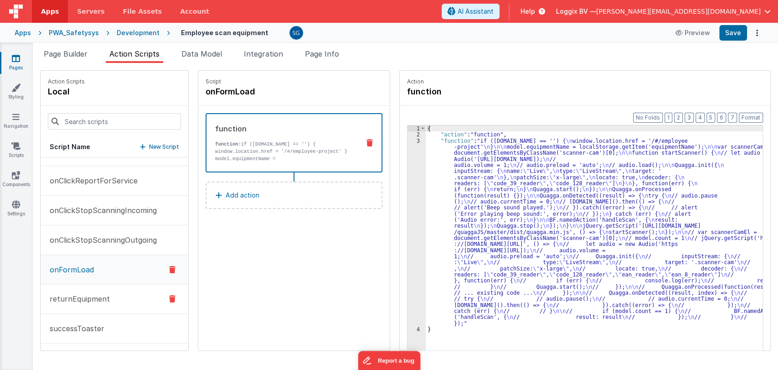
click at [65, 295] on p "returnEquipment" at bounding box center [77, 298] width 66 height 11
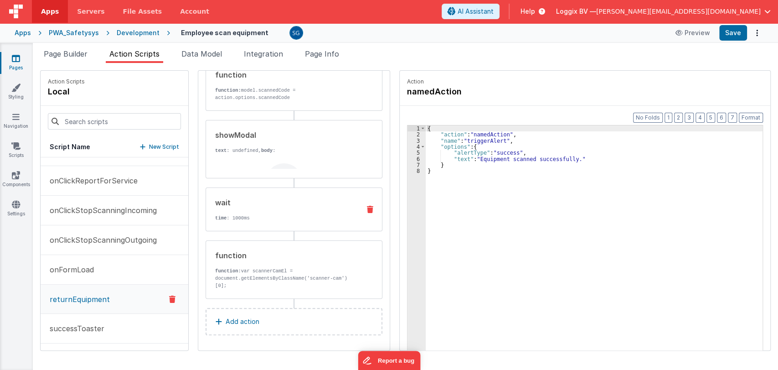
click at [260, 216] on p "time : 1000ms" at bounding box center [284, 217] width 138 height 7
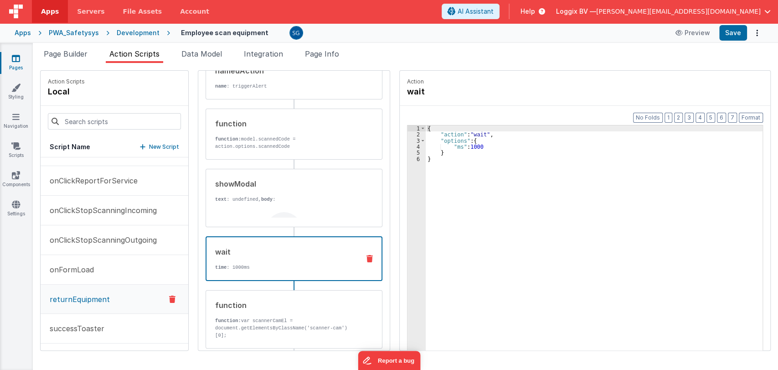
scroll to position [56, 0]
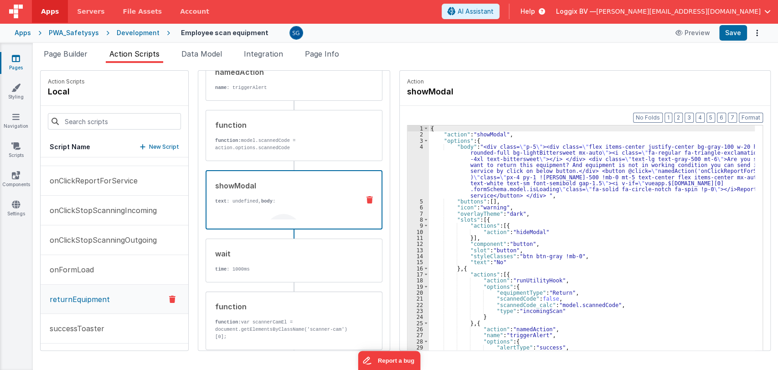
click at [250, 198] on p "text : undefined, body :" at bounding box center [283, 200] width 137 height 7
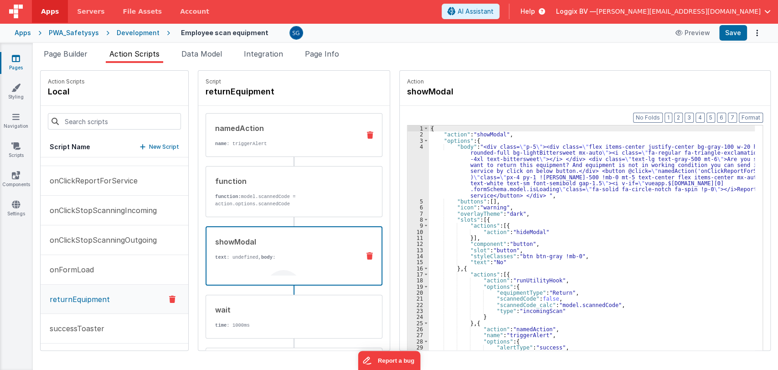
click at [281, 139] on div "namedAction name : triggerAlert" at bounding box center [279, 135] width 147 height 25
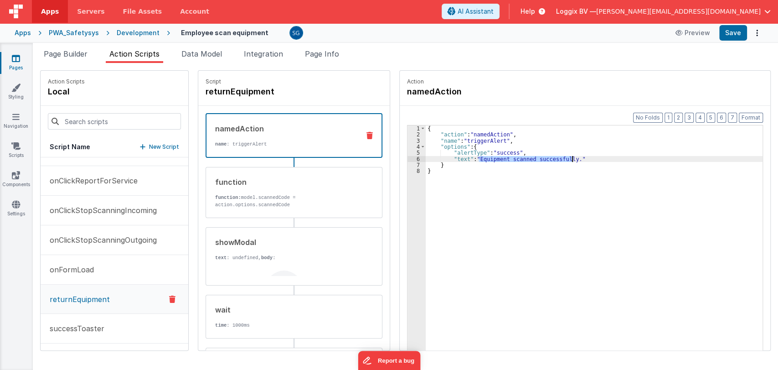
drag, startPoint x: 474, startPoint y: 158, endPoint x: 566, endPoint y: 160, distance: 91.2
click at [566, 160] on div "{ "action" : "namedAction" , "name" : "triggerAlert" , "options" : { "alertType…" at bounding box center [597, 257] width 342 height 265
paste textarea
click at [463, 157] on div "{ "action" : "namedAction" , "name" : "triggerAlert" , "options" : { "alertType…" at bounding box center [597, 257] width 342 height 265
click at [725, 34] on button "Save" at bounding box center [733, 32] width 28 height 15
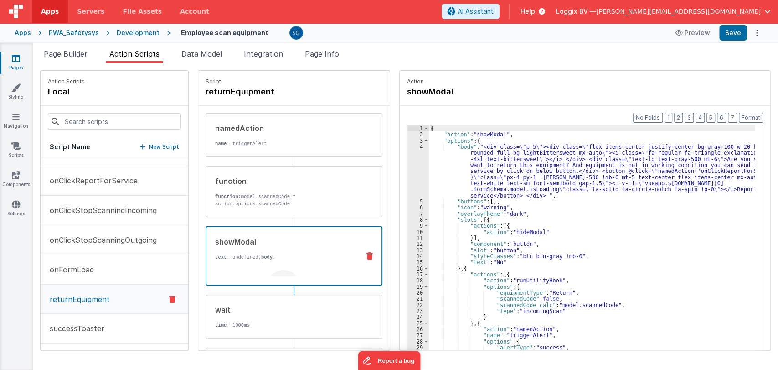
click at [266, 247] on div "showModal text : undefined, body : Are you sure you want to return this equipme…" at bounding box center [279, 255] width 146 height 39
click at [560, 212] on div "{ "action" : "showModal" , "options" : { "body" : "<div class= \" p-5 \" ><div …" at bounding box center [594, 257] width 331 height 265
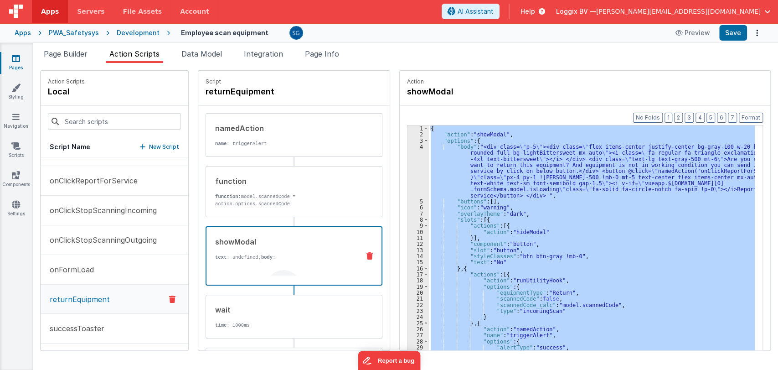
scroll to position [38, 0]
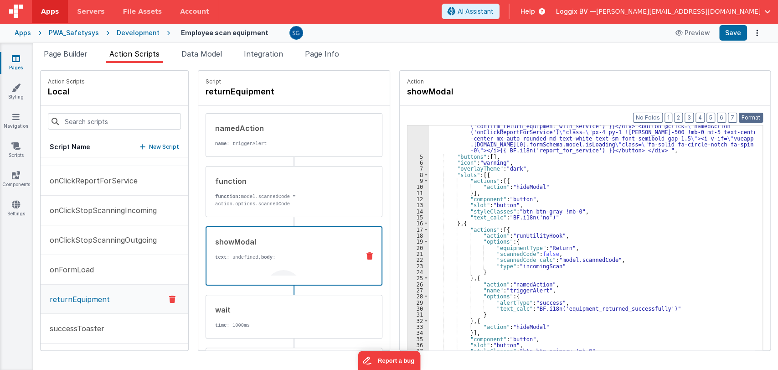
click at [748, 118] on button "Format" at bounding box center [751, 118] width 24 height 10
click at [737, 29] on button "Save" at bounding box center [733, 32] width 28 height 15
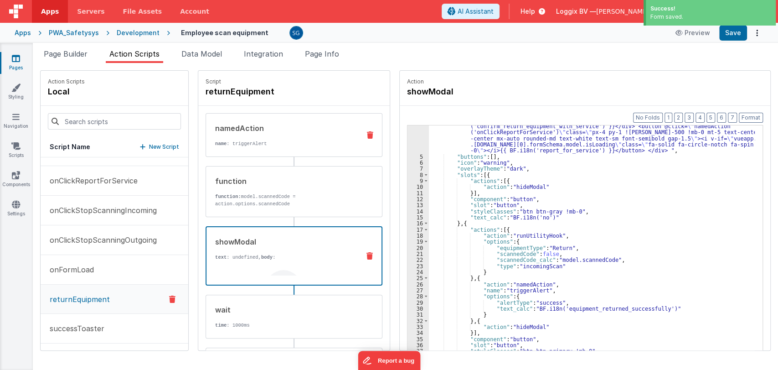
click at [283, 129] on div "namedAction" at bounding box center [284, 128] width 138 height 11
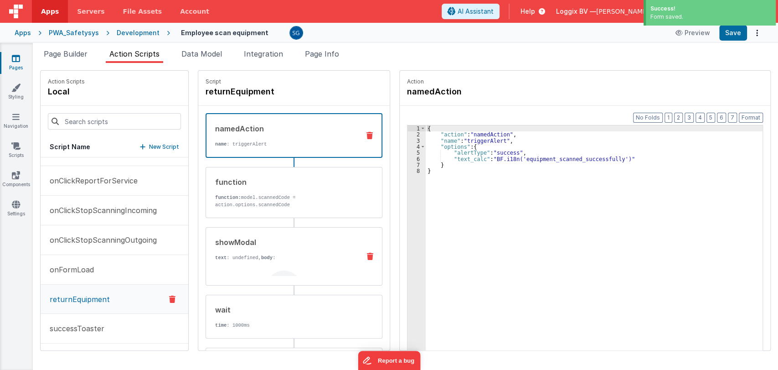
scroll to position [107, 0]
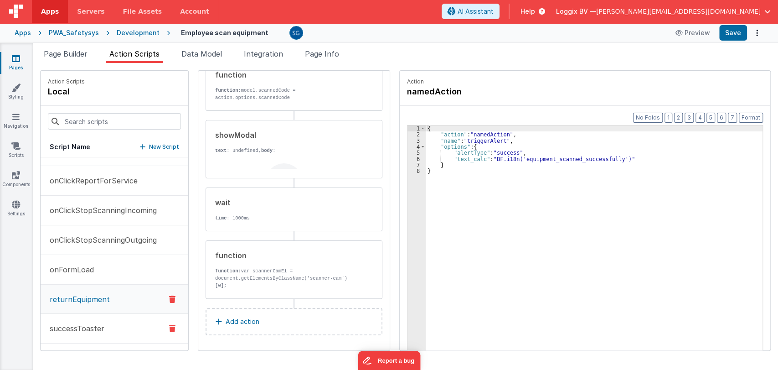
click at [82, 329] on p "successToaster" at bounding box center [74, 328] width 60 height 11
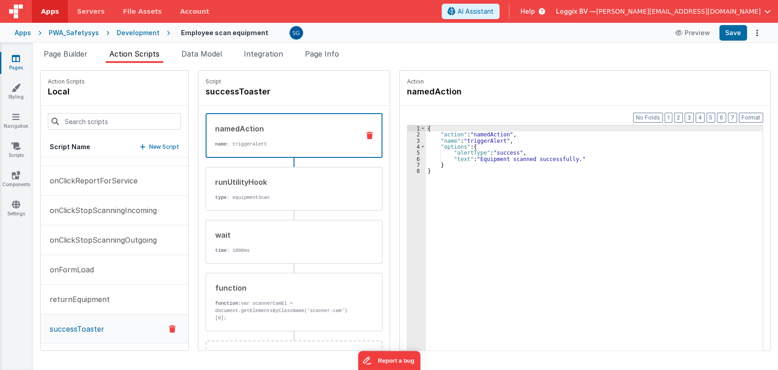
scroll to position [33, 0]
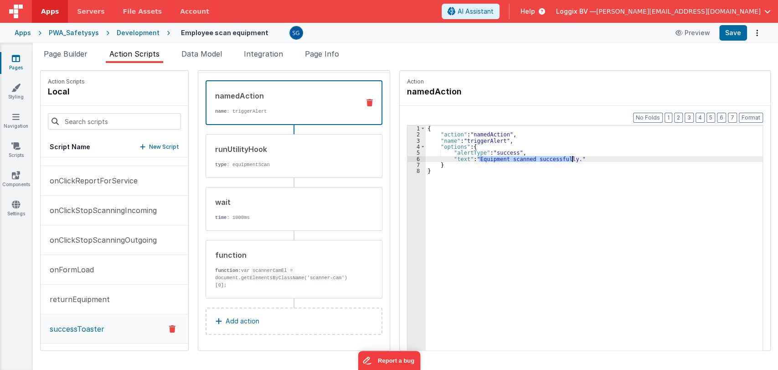
drag, startPoint x: 474, startPoint y: 157, endPoint x: 566, endPoint y: 158, distance: 92.1
click at [566, 158] on div "{ "action" : "namedAction" , "name" : "triggerAlert" , "options" : { "alertType…" at bounding box center [597, 257] width 342 height 265
click at [464, 160] on div "{ "action" : "namedAction" , "name" : "triggerAlert" , "options" : { "alertType…" at bounding box center [597, 257] width 342 height 265
click at [738, 34] on button "Save" at bounding box center [733, 32] width 28 height 15
click at [12, 59] on icon at bounding box center [16, 58] width 8 height 9
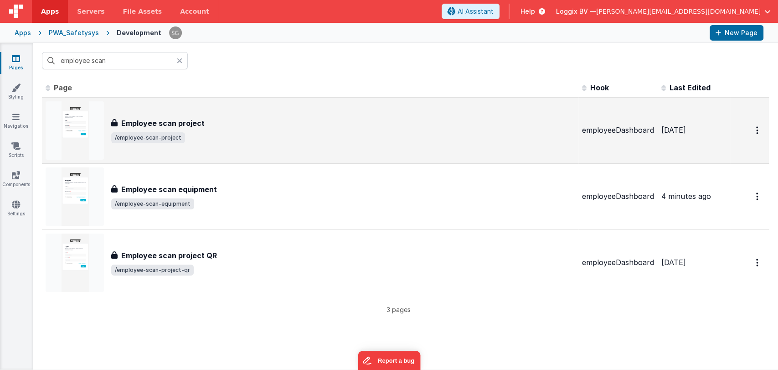
click at [164, 117] on div "Employee scan project Employee scan project /employee-scan-project" at bounding box center [310, 130] width 529 height 58
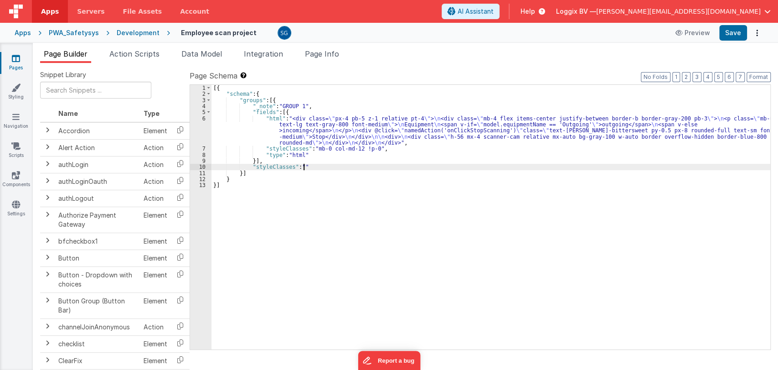
click at [333, 165] on div "[{ "schema" : { "groups" : [{ "_note" : "GROUP 1" , "fields" : [{ "html" : "<di…" at bounding box center [490, 223] width 559 height 277
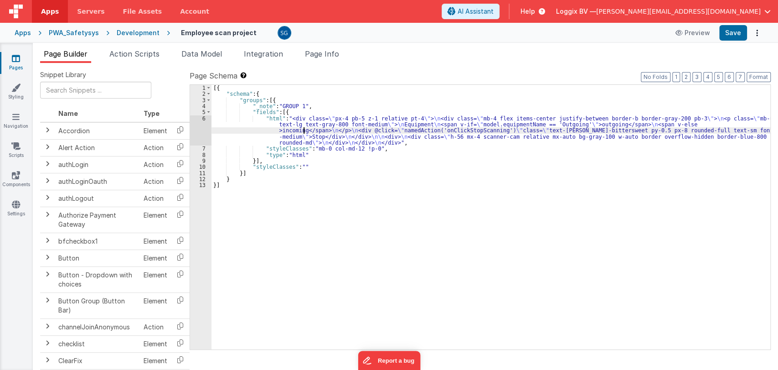
click at [302, 129] on div "[{ "schema" : { "groups" : [{ "_note" : "GROUP 1" , "fields" : [{ "html" : "<di…" at bounding box center [490, 223] width 559 height 277
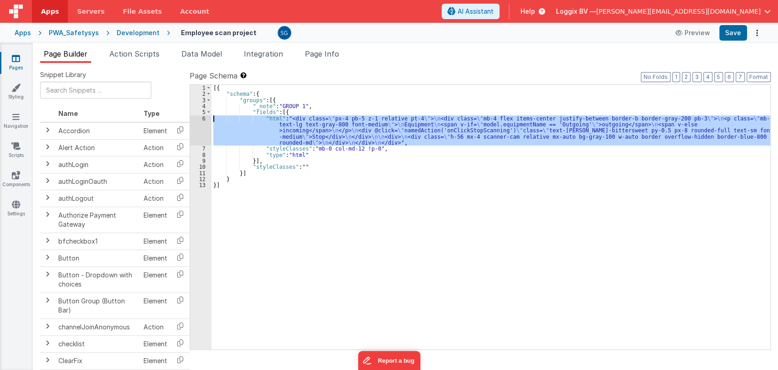
click at [204, 117] on div "6" at bounding box center [200, 130] width 21 height 31
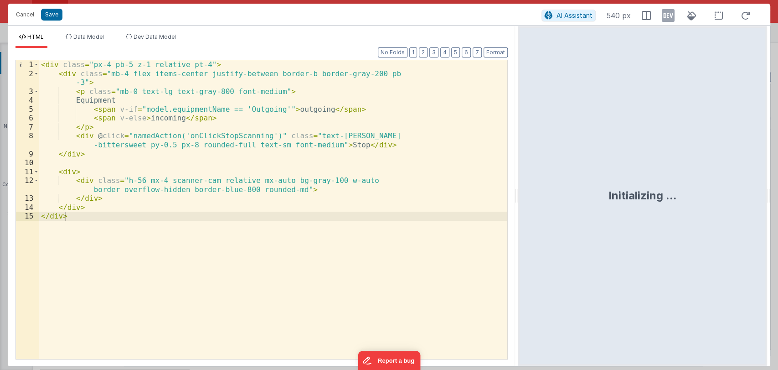
drag, startPoint x: 386, startPoint y: 195, endPoint x: 521, endPoint y: 209, distance: 135.6
click at [521, 209] on html "Cancel Save AI Assistant 540 px HTML Data Model Dev Data Model Format 7 6 5 4 3…" at bounding box center [389, 185] width 778 height 370
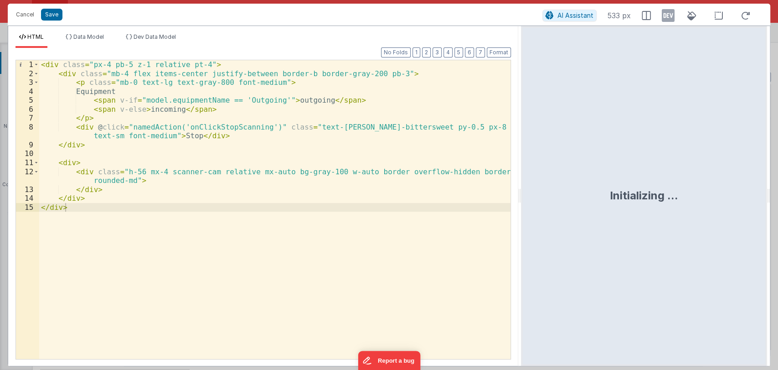
click at [112, 92] on div "< div class = "px-4 pb-5 z-1 relative pt-4" > < div class = "mb-4 flex items-ce…" at bounding box center [274, 218] width 471 height 316
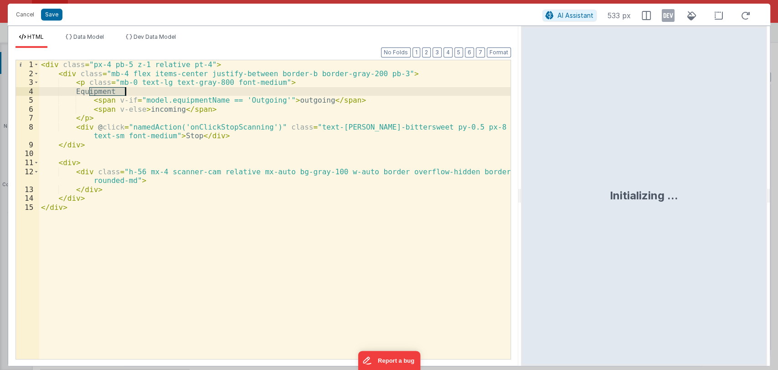
click at [112, 92] on div "< div class = "px-4 pb-5 z-1 relative pt-4" > < div class = "mb-4 flex items-ce…" at bounding box center [274, 218] width 471 height 316
paste textarea
click at [124, 90] on div "< div class = "px-4 pb-5 z-1 relative pt-4" > < div class = "mb-4 flex items-ce…" at bounding box center [274, 218] width 471 height 316
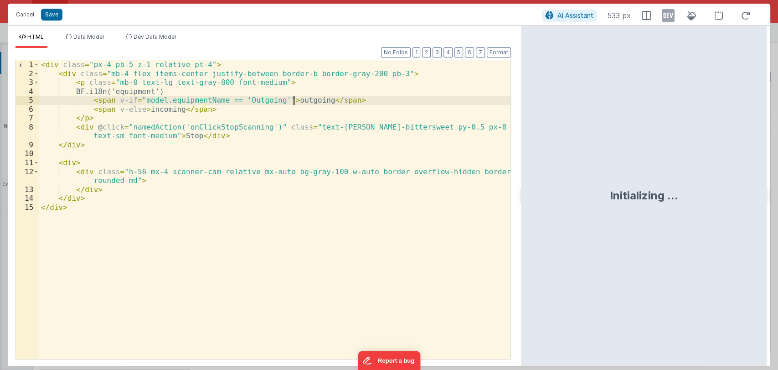
click at [293, 100] on div "< div class = "px-4 pb-5 z-1 relative pt-4" > < div class = "mb-4 flex items-ce…" at bounding box center [274, 218] width 471 height 316
click at [314, 97] on div "< div class = "px-4 pb-5 z-1 relative pt-4" > < div class = "mb-4 flex items-ce…" at bounding box center [274, 218] width 471 height 316
click at [157, 110] on div "< div class = "px-4 pb-5 z-1 relative pt-4" > < div class = "mb-4 flex items-ce…" at bounding box center [274, 218] width 471 height 316
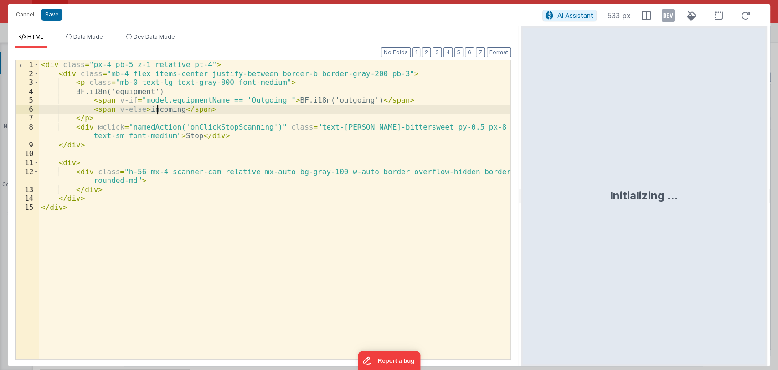
click at [157, 110] on div "< div class = "px-4 pb-5 z-1 relative pt-4" > < div class = "mb-4 flex items-ce…" at bounding box center [274, 218] width 471 height 316
click at [177, 109] on div "< div class = "px-4 pb-5 z-1 relative pt-4" > < div class = "mb-4 flex items-ce…" at bounding box center [274, 218] width 471 height 316
click at [180, 138] on div "< div class = "px-4 pb-5 z-1 relative pt-4" > < div class = "mb-4 flex items-ce…" at bounding box center [274, 218] width 471 height 316
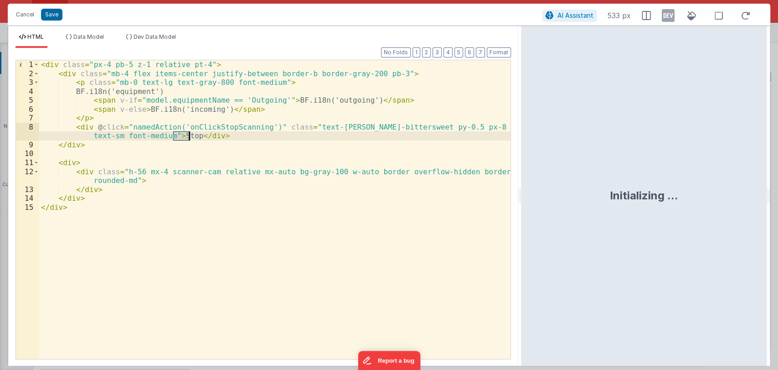
click at [180, 138] on div "< div class = "px-4 pb-5 z-1 relative pt-4" > < div class = "mb-4 flex items-ce…" at bounding box center [274, 218] width 471 height 316
click at [207, 133] on div "< div class = "px-4 pb-5 z-1 relative pt-4" > < div class = "mb-4 flex items-ce…" at bounding box center [274, 218] width 471 height 316
click at [283, 132] on div "< div class = "px-4 pb-5 z-1 relative pt-4" > < div class = "mb-4 flex items-ce…" at bounding box center [274, 218] width 471 height 316
click at [497, 50] on button "Format" at bounding box center [499, 52] width 24 height 10
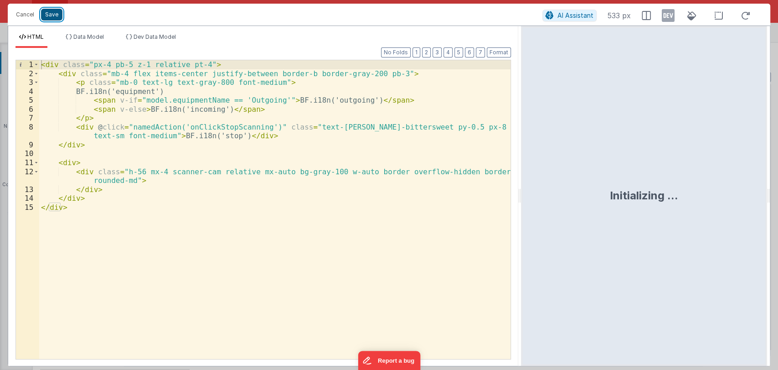
click at [45, 14] on button "Save" at bounding box center [51, 15] width 21 height 12
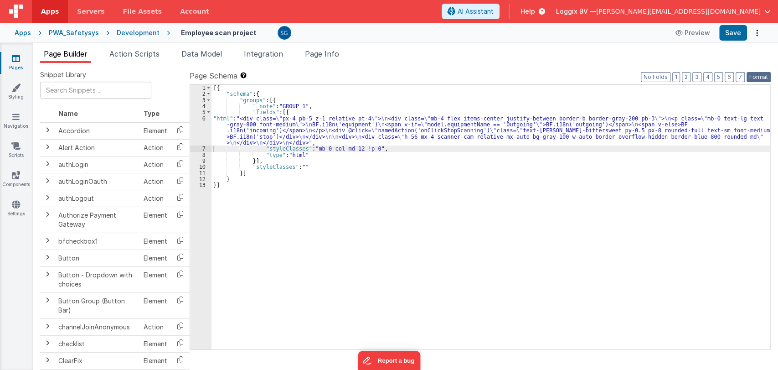
click at [756, 78] on button "Format" at bounding box center [759, 77] width 24 height 10
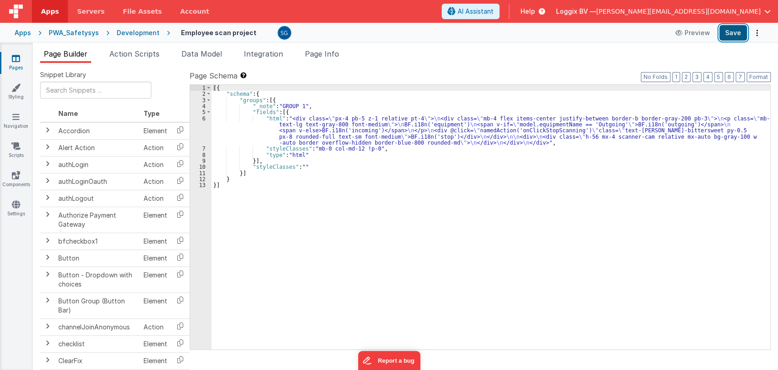
click at [733, 37] on button "Save" at bounding box center [733, 32] width 28 height 15
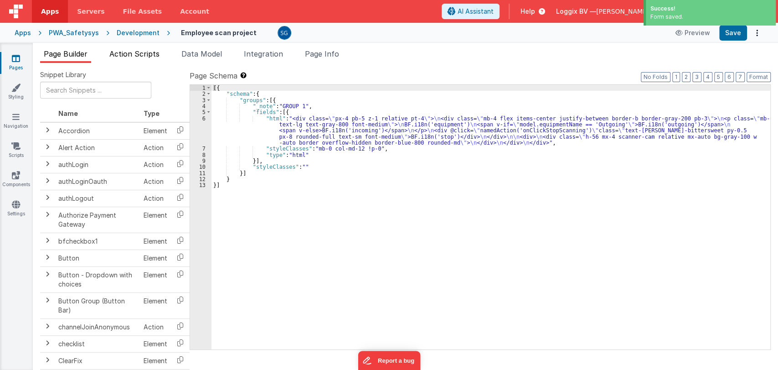
click at [139, 50] on span "Action Scripts" at bounding box center [134, 53] width 50 height 9
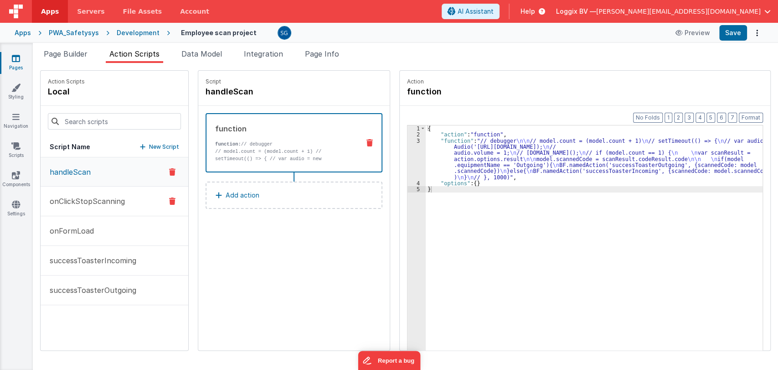
click at [75, 196] on p "onClickStopScanning" at bounding box center [84, 201] width 81 height 11
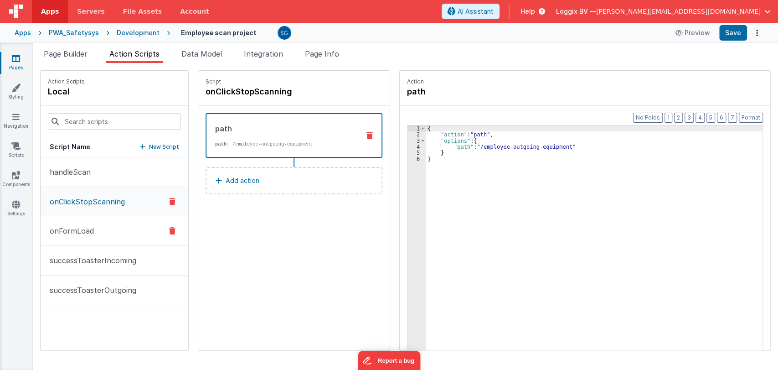
click at [79, 227] on p "onFormLoad" at bounding box center [69, 230] width 50 height 11
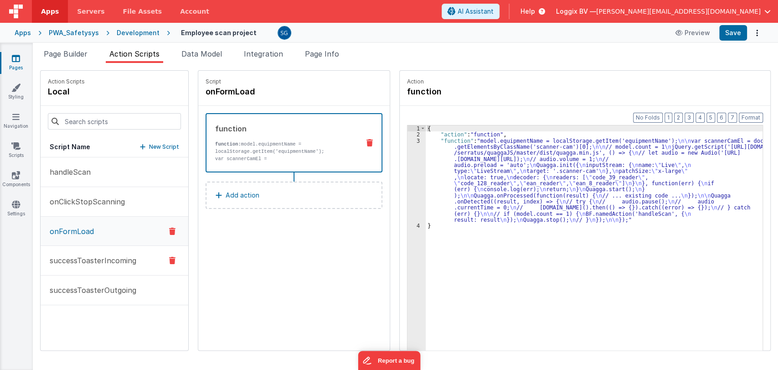
click at [82, 253] on button "successToasterIncoming" at bounding box center [115, 261] width 148 height 30
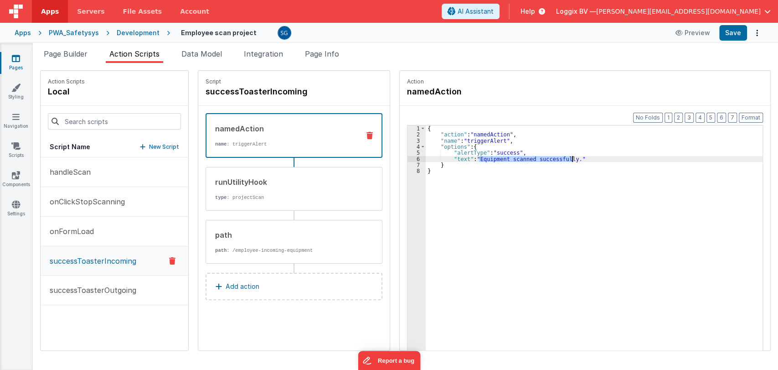
drag, startPoint x: 470, startPoint y: 157, endPoint x: 561, endPoint y: 159, distance: 91.2
click at [561, 159] on div "{ "action" : "namedAction" , "name" : "triggerAlert" , "options" : { "alertType…" at bounding box center [599, 257] width 346 height 265
paste textarea
click at [458, 160] on div "{ "action" : "namedAction" , "name" : "triggerAlert" , "options" : { "alertType…" at bounding box center [599, 257] width 346 height 265
click at [512, 160] on div "{ "action" : "namedAction" , "name" : "triggerAlert" , "options" : { "alertType…" at bounding box center [599, 257] width 346 height 265
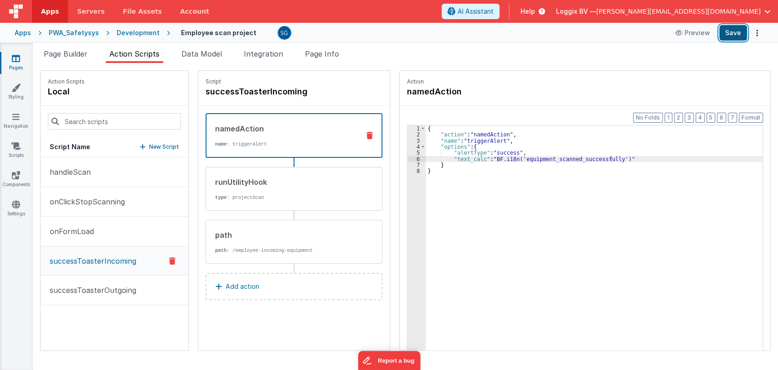
click at [722, 39] on button "Save" at bounding box center [733, 32] width 28 height 15
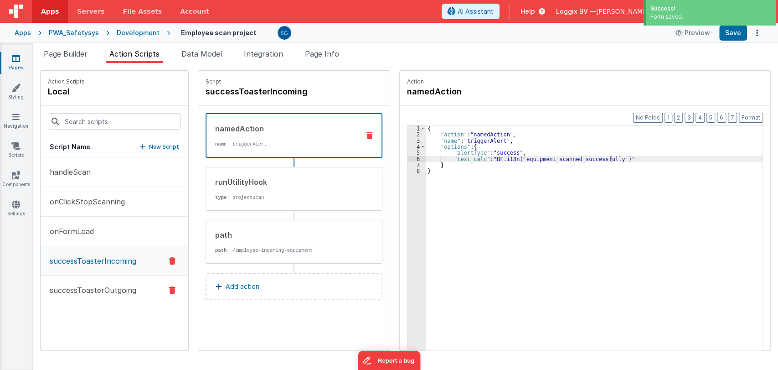
click at [84, 287] on p "successToasterOutgoing" at bounding box center [90, 289] width 92 height 11
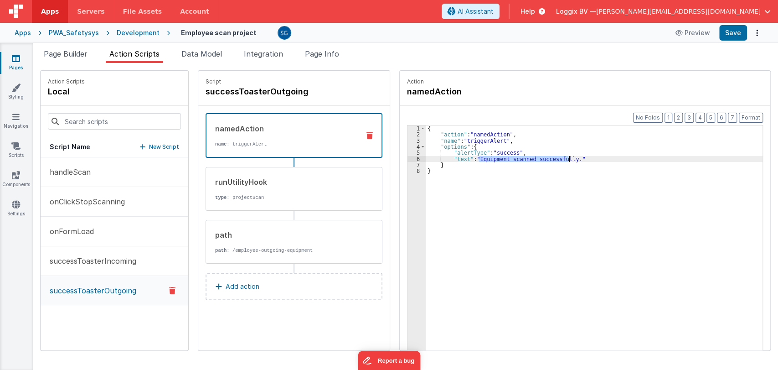
drag, startPoint x: 469, startPoint y: 159, endPoint x: 561, endPoint y: 160, distance: 92.1
click at [561, 160] on div "{ "action" : "namedAction" , "name" : "triggerAlert" , "options" : { "alertType…" at bounding box center [599, 257] width 346 height 265
paste textarea
click at [470, 159] on div "{ "action" : "namedAction" , "name" : "triggerAlert" , "options" : { "alertType…" at bounding box center [599, 257] width 346 height 265
click at [587, 159] on div "{ "action" : "namedAction" , "name" : "triggerAlert" , "options" : { "alertType…" at bounding box center [599, 257] width 346 height 265
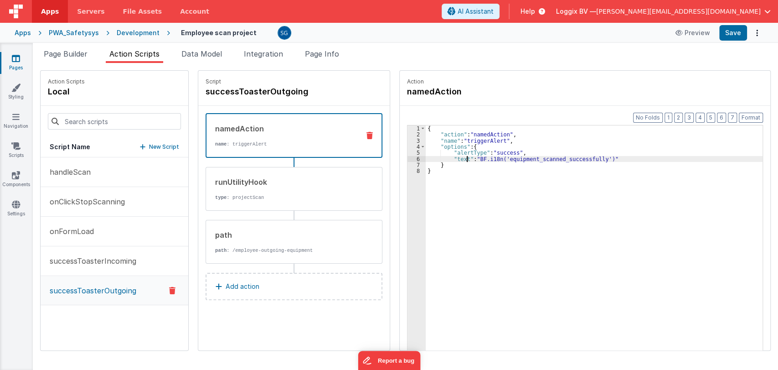
click at [457, 158] on div "{ "action" : "namedAction" , "name" : "triggerAlert" , "options" : { "alertType…" at bounding box center [599, 257] width 346 height 265
click at [730, 37] on button "Save" at bounding box center [733, 32] width 28 height 15
click at [14, 58] on icon at bounding box center [16, 58] width 8 height 9
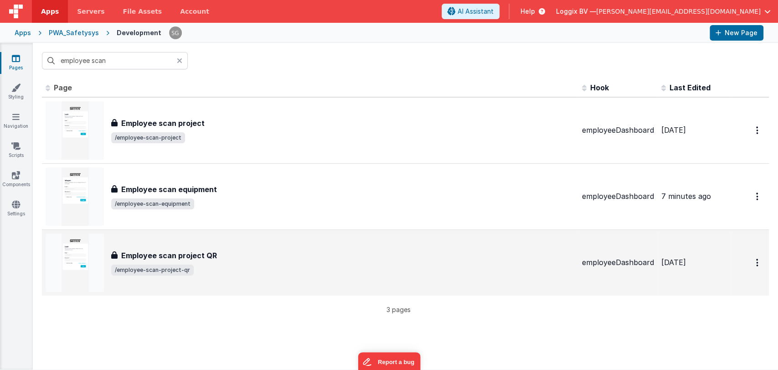
click at [190, 250] on h3 "Employee scan project QR" at bounding box center [169, 255] width 96 height 11
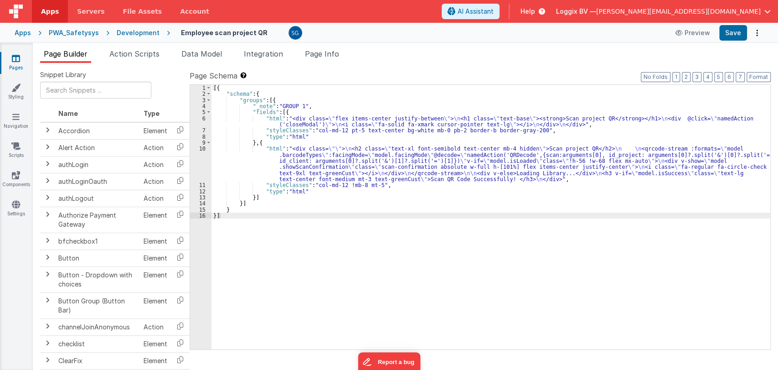
click at [335, 249] on div "[{ "schema" : { "groups" : [{ "_note" : "GROUP 1" , "fields" : [{ "html" : "<di…" at bounding box center [490, 223] width 559 height 277
click at [301, 124] on div "[{ "schema" : { "groups" : [{ "_note" : "GROUP 1" , "fields" : [{ "html" : "<di…" at bounding box center [490, 223] width 559 height 277
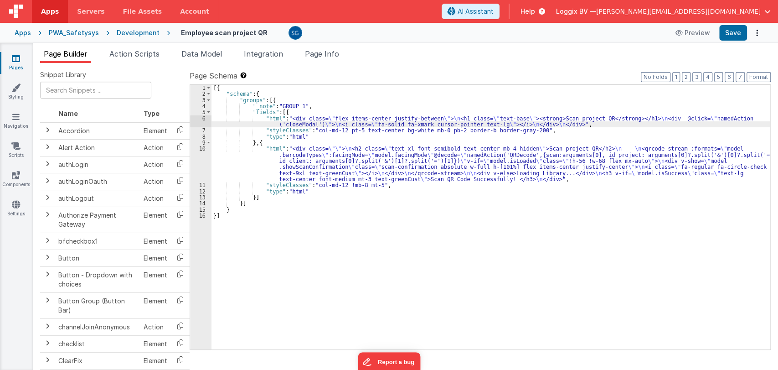
click at [204, 116] on div "6" at bounding box center [200, 121] width 21 height 12
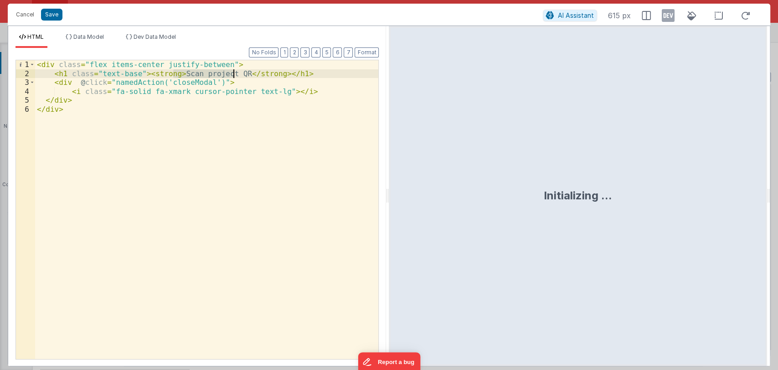
drag, startPoint x: 173, startPoint y: 72, endPoint x: 233, endPoint y: 74, distance: 60.2
click at [233, 74] on div "< div class = "flex items-center justify-between" > < h1 class = "text-base" > …" at bounding box center [207, 218] width 344 height 316
click at [23, 15] on button "Cancel" at bounding box center [24, 14] width 27 height 13
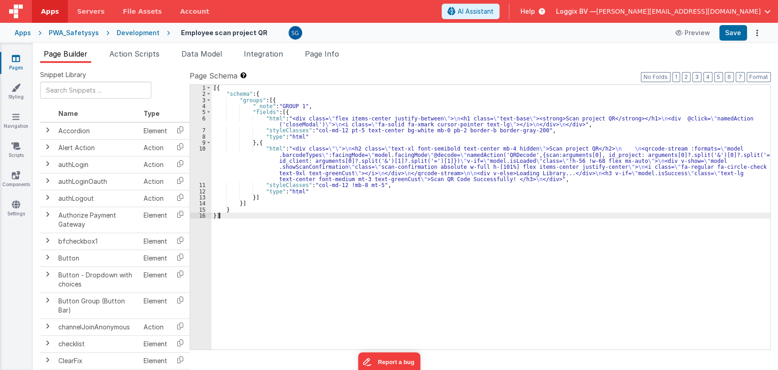
click at [394, 220] on div "[{ "schema" : { "groups" : [{ "_note" : "GROUP 1" , "fields" : [{ "html" : "<di…" at bounding box center [490, 223] width 559 height 277
click at [205, 148] on div "10" at bounding box center [200, 163] width 21 height 36
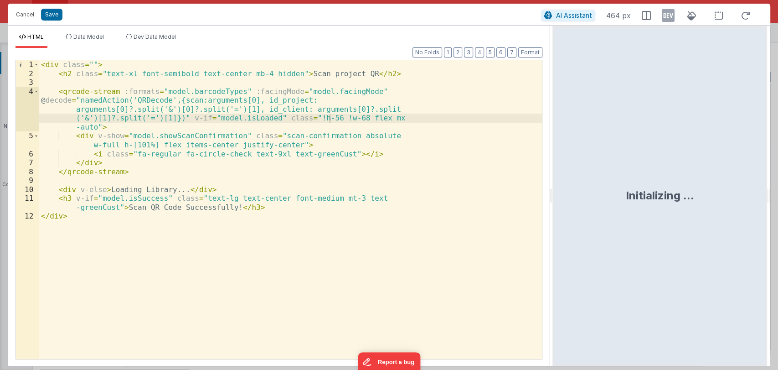
drag, startPoint x: 387, startPoint y: 191, endPoint x: 553, endPoint y: 209, distance: 166.8
click at [553, 209] on html "Cancel Save AI Assistant 464 px HTML Data Model Dev Data Model Format 7 6 5 4 3…" at bounding box center [389, 185] width 778 height 370
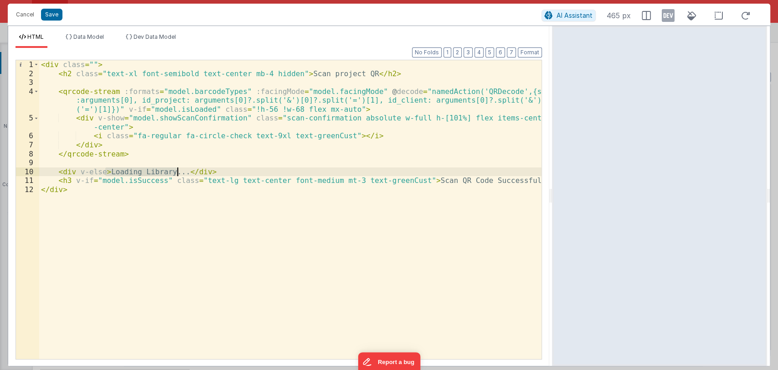
drag, startPoint x: 105, startPoint y: 172, endPoint x: 179, endPoint y: 171, distance: 73.8
click at [179, 171] on div "< div class = "" > < h2 class = "text-xl font-semibold text-center mb-4 hidden"…" at bounding box center [290, 218] width 503 height 316
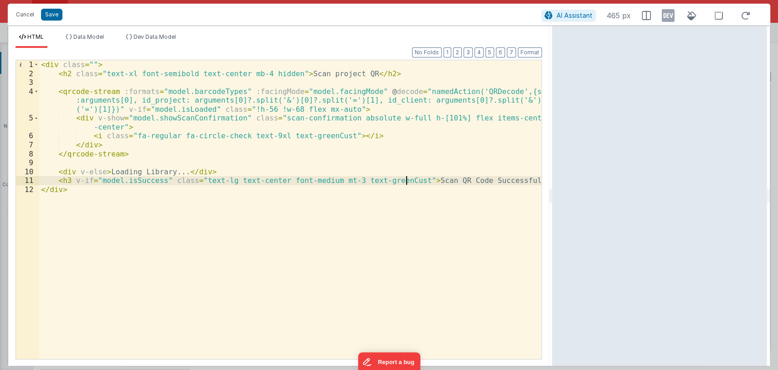
click at [411, 180] on div "< div class = "" > < h2 class = "text-xl font-semibold text-center mb-4 hidden"…" at bounding box center [290, 218] width 503 height 316
drag, startPoint x: 411, startPoint y: 190, endPoint x: 405, endPoint y: 179, distance: 12.4
click at [405, 179] on div "< div class = "" > < h2 class = "text-xl font-semibold text-center mb-4 hidden"…" at bounding box center [290, 218] width 503 height 316
click at [405, 179] on div "< div class = "" > < h2 class = "text-xl font-semibold text-center mb-4 hidden"…" at bounding box center [290, 209] width 502 height 299
drag, startPoint x: 405, startPoint y: 179, endPoint x: 511, endPoint y: 180, distance: 105.8
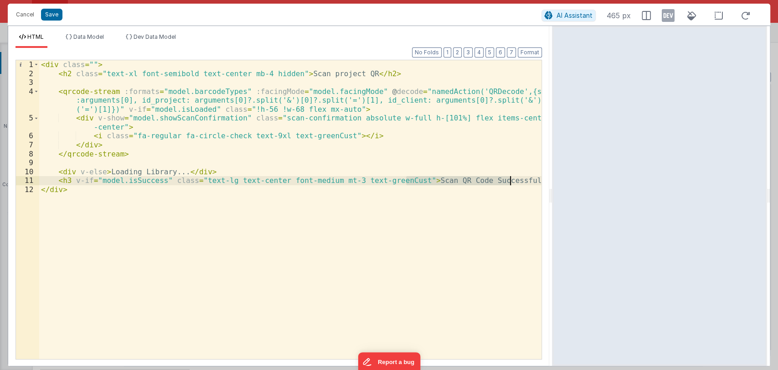
click at [511, 180] on div "< div class = "" > < h2 class = "text-xl font-semibold text-center mb-4 hidden"…" at bounding box center [290, 218] width 503 height 316
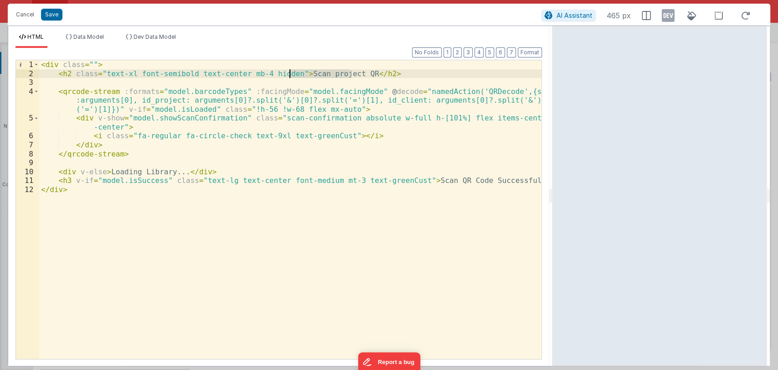
drag, startPoint x: 348, startPoint y: 72, endPoint x: 290, endPoint y: 72, distance: 57.9
click at [290, 72] on div "< div class = "" > < h2 class = "text-xl font-semibold text-center mb-4 hidden"…" at bounding box center [290, 218] width 503 height 316
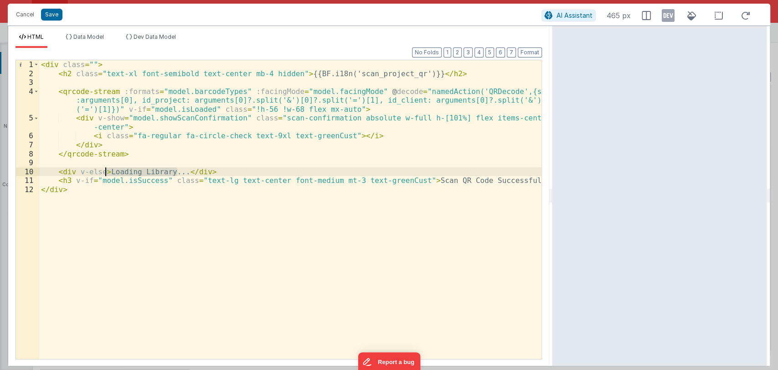
drag, startPoint x: 177, startPoint y: 169, endPoint x: 105, endPoint y: 170, distance: 72.0
click at [105, 170] on div "< div class = "" > < h2 class = "text-xl font-semibold text-center mb-4 hidden"…" at bounding box center [290, 218] width 503 height 316
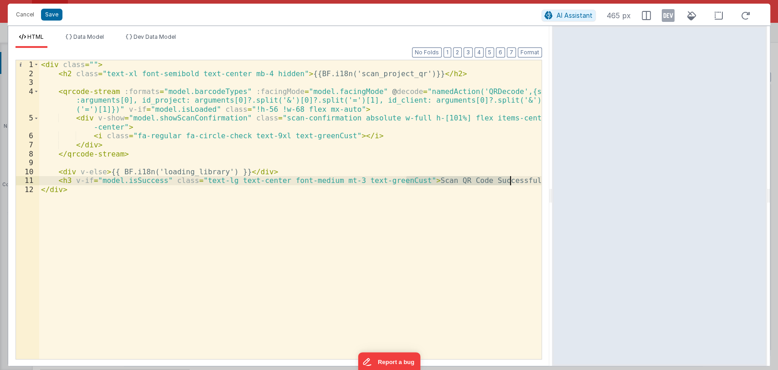
drag, startPoint x: 407, startPoint y: 180, endPoint x: 509, endPoint y: 179, distance: 101.6
click at [509, 179] on div "< div class = "" > < h2 class = "text-xl font-semibold text-center mb-4 hidden"…" at bounding box center [290, 218] width 503 height 316
click at [521, 51] on button "Format" at bounding box center [530, 52] width 24 height 10
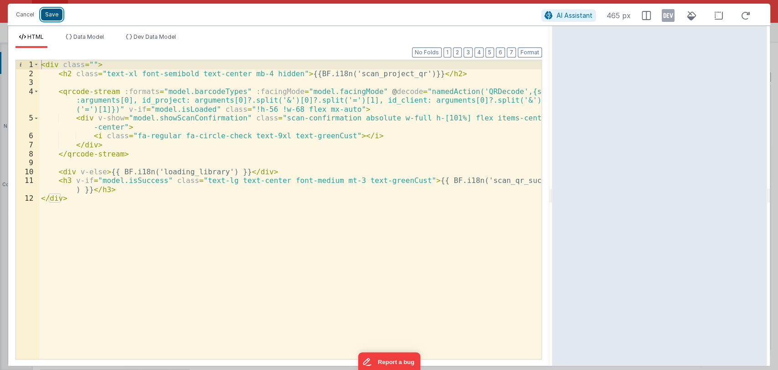
click at [55, 16] on button "Save" at bounding box center [51, 15] width 21 height 12
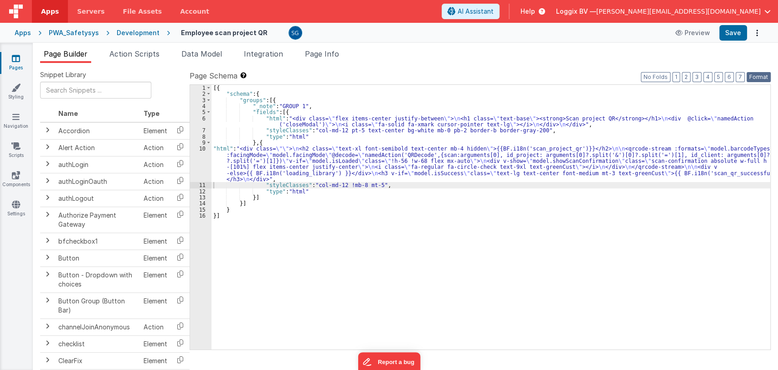
click at [761, 75] on button "Format" at bounding box center [759, 77] width 24 height 10
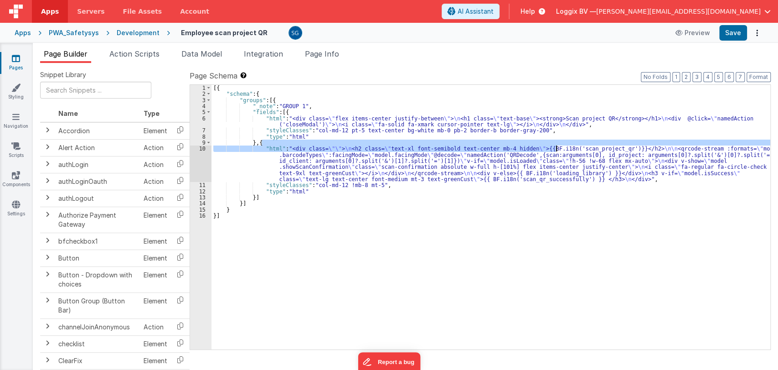
drag, startPoint x: 536, startPoint y: 145, endPoint x: 592, endPoint y: 145, distance: 56.5
click at [592, 145] on div "[{ "schema" : { "groups" : [{ "_note" : "GROUP 1" , "fields" : [{ "html" : "<di…" at bounding box center [490, 223] width 559 height 277
click at [536, 147] on div "[{ "schema" : { "groups" : [{ "_note" : "GROUP 1" , "fields" : [{ "html" : "<di…" at bounding box center [490, 217] width 559 height 264
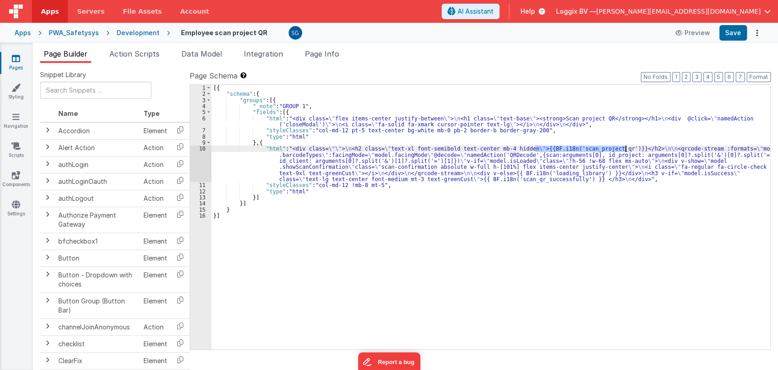
drag, startPoint x: 536, startPoint y: 147, endPoint x: 626, endPoint y: 148, distance: 90.2
click at [626, 148] on div "[{ "schema" : { "groups" : [{ "_note" : "GROUP 1" , "fields" : [{ "html" : "<di…" at bounding box center [490, 223] width 559 height 277
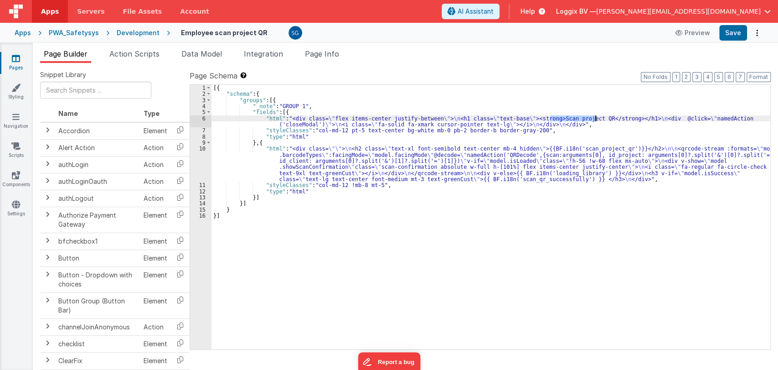
drag, startPoint x: 551, startPoint y: 117, endPoint x: 595, endPoint y: 117, distance: 44.2
click at [595, 117] on div "[{ "schema" : { "groups" : [{ "_note" : "GROUP 1" , "fields" : [{ "html" : "<di…" at bounding box center [490, 223] width 559 height 277
click at [727, 37] on button "Save" at bounding box center [733, 32] width 28 height 15
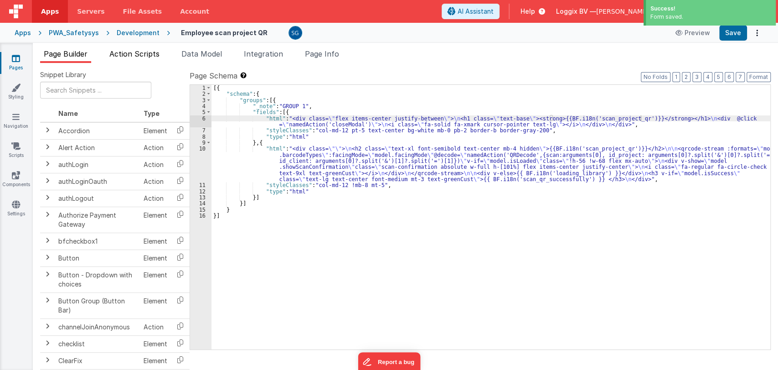
click at [127, 58] on li "Action Scripts" at bounding box center [134, 55] width 57 height 15
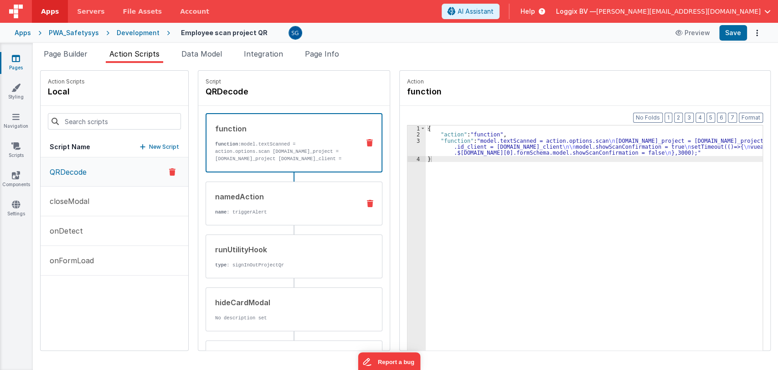
click at [238, 201] on div "namedAction name : triggerAlert" at bounding box center [279, 203] width 147 height 25
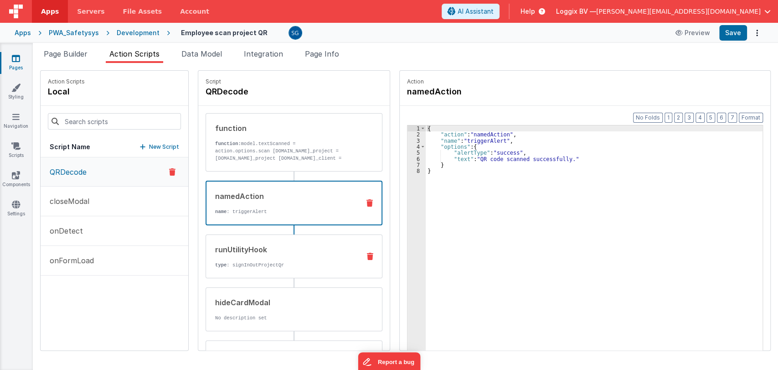
scroll to position [85, 0]
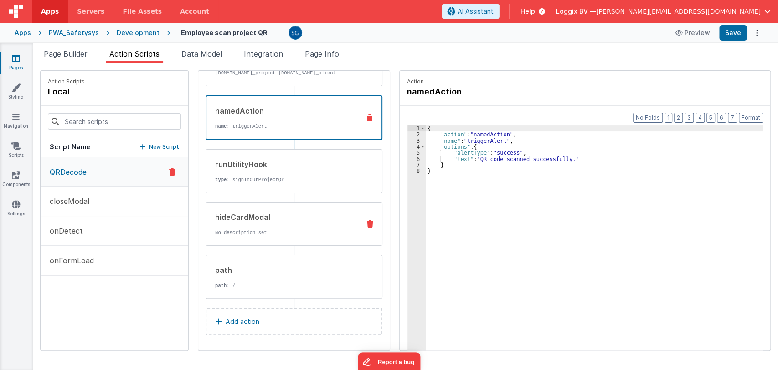
click at [281, 210] on div "hideCardModal No description set" at bounding box center [294, 224] width 177 height 44
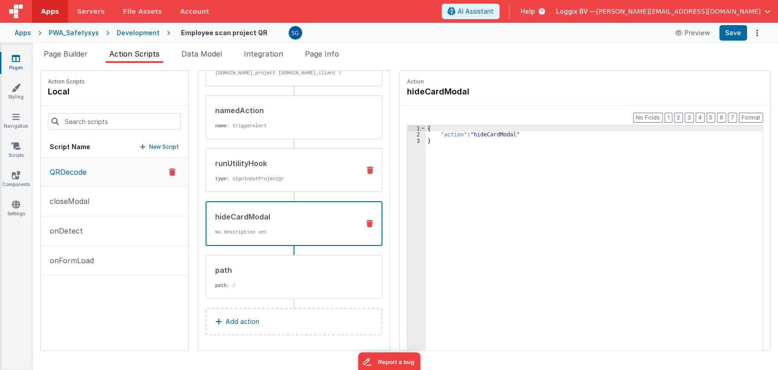
click at [263, 158] on div "runUtilityHook" at bounding box center [284, 163] width 138 height 11
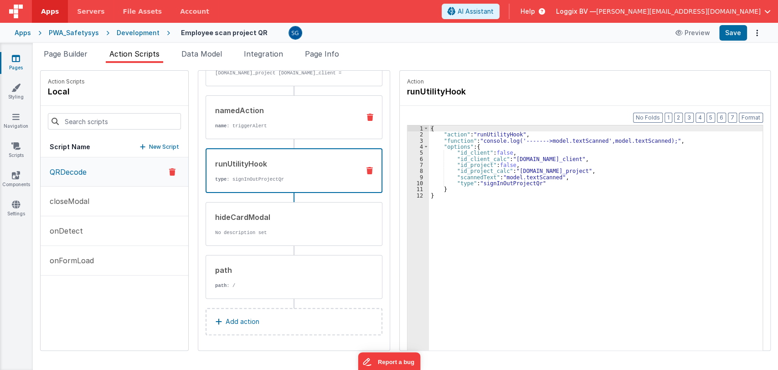
click at [266, 119] on div "namedAction name : triggerAlert" at bounding box center [279, 117] width 147 height 25
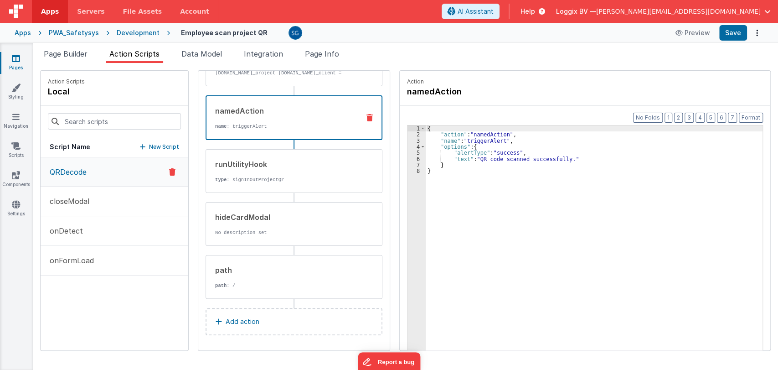
scroll to position [0, 0]
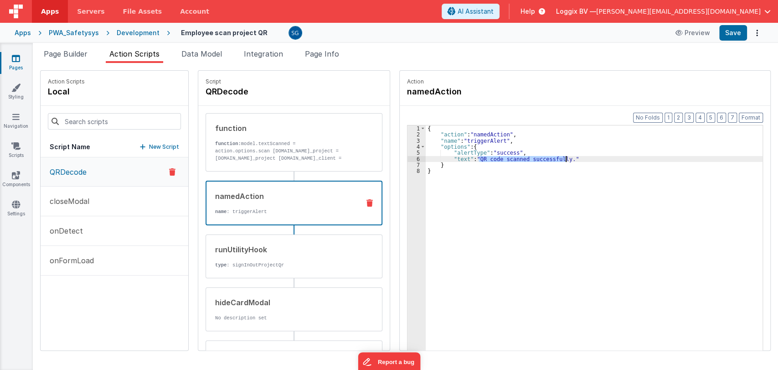
drag, startPoint x: 469, startPoint y: 157, endPoint x: 556, endPoint y: 160, distance: 87.5
click at [556, 160] on div "{ "action" : "namedAction" , "name" : "triggerAlert" , "options" : { "alertType…" at bounding box center [599, 257] width 346 height 265
paste textarea
click at [459, 161] on div "{ "action" : "namedAction" , "name" : "triggerAlert" , "options" : { "alertType…" at bounding box center [599, 257] width 346 height 265
click at [458, 159] on div "{ "action" : "namedAction" , "name" : "triggerAlert" , "options" : { "alertType…" at bounding box center [599, 257] width 346 height 265
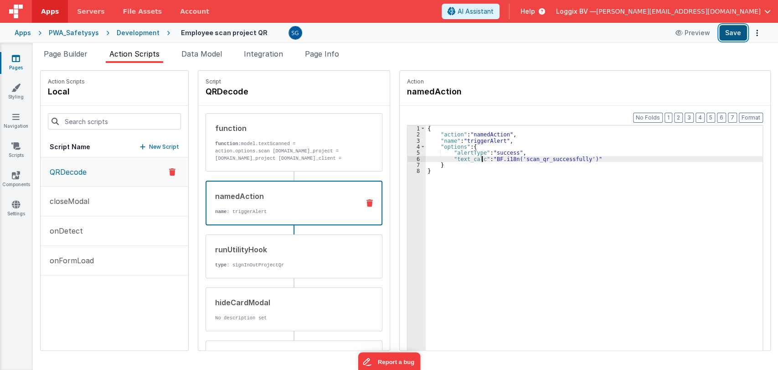
click at [728, 37] on button "Save" at bounding box center [733, 32] width 28 height 15
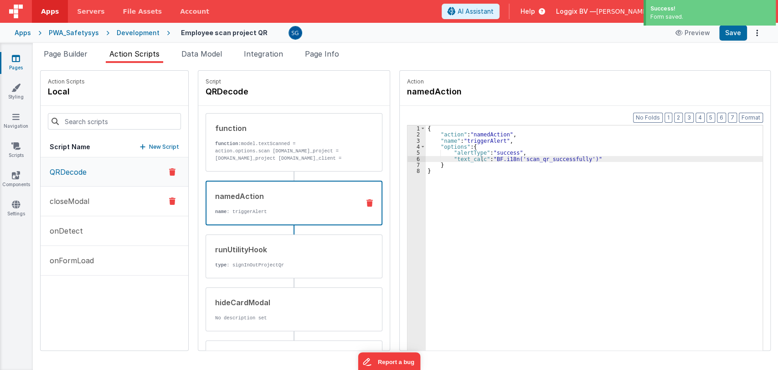
click at [78, 200] on p "closeModal" at bounding box center [66, 201] width 45 height 11
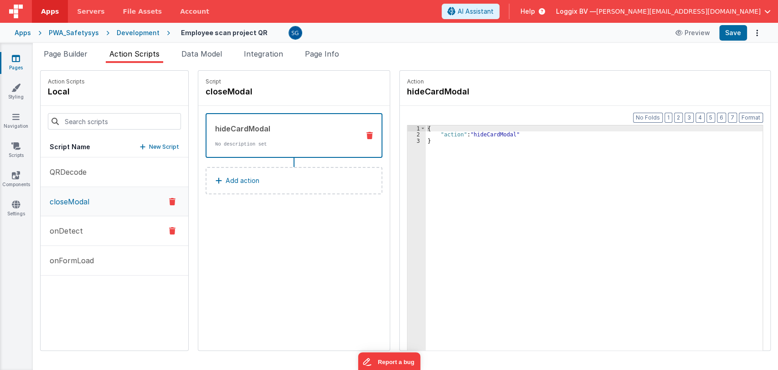
click at [73, 234] on p "onDetect" at bounding box center [63, 230] width 39 height 11
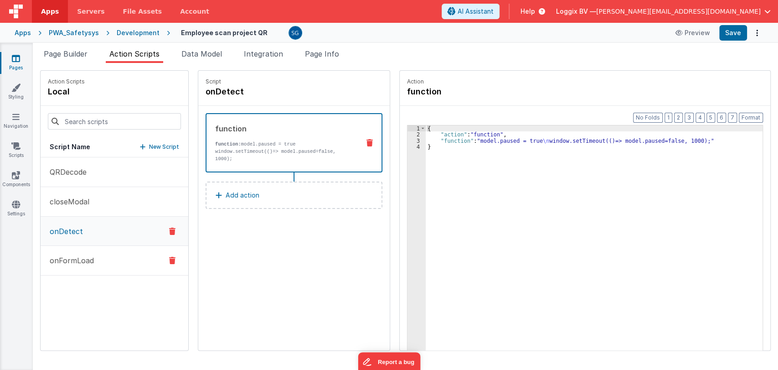
click at [57, 259] on p "onFormLoad" at bounding box center [69, 260] width 50 height 11
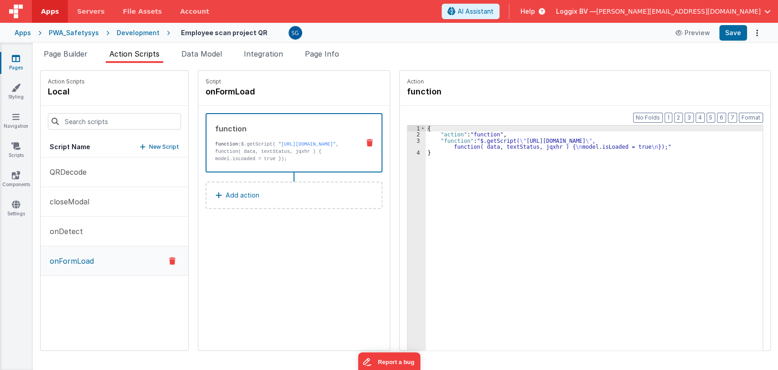
click at [17, 63] on link "Pages" at bounding box center [16, 63] width 33 height 18
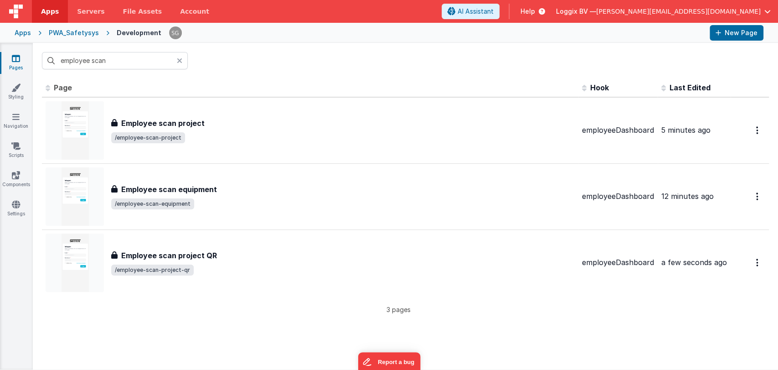
click at [179, 60] on icon at bounding box center [179, 60] width 5 height 7
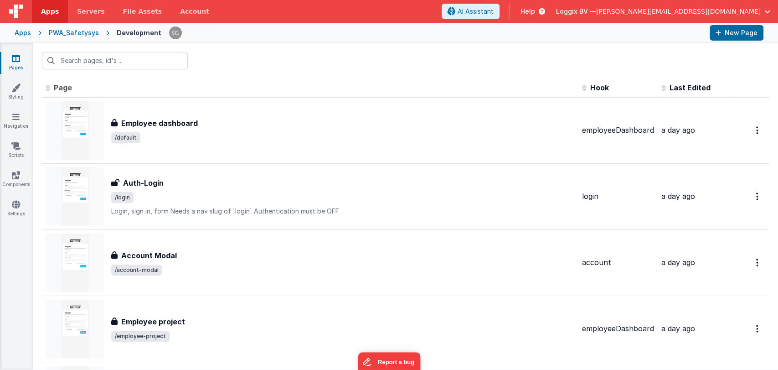
click at [365, 61] on div at bounding box center [405, 61] width 745 height 36
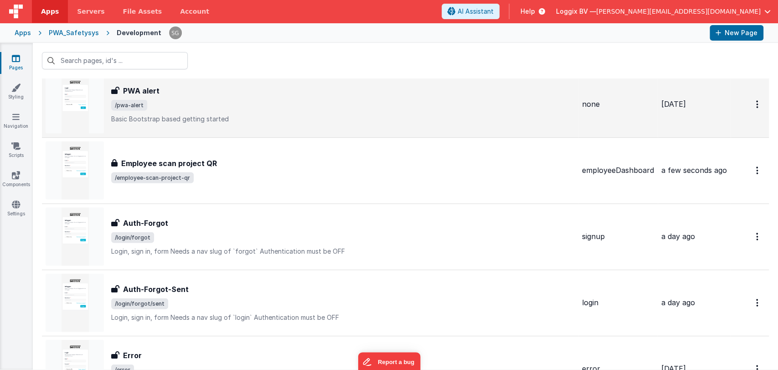
scroll to position [1282, 0]
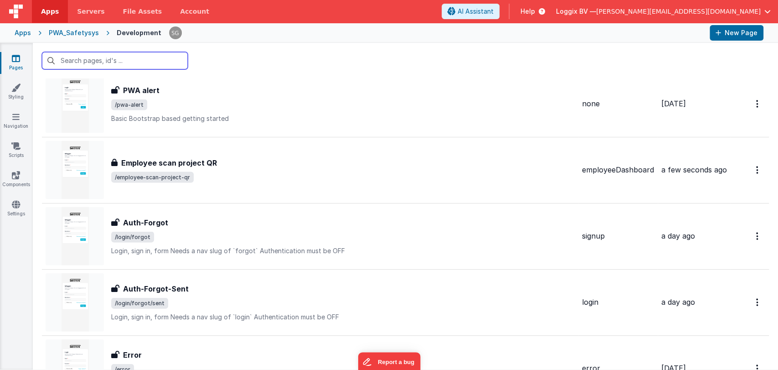
click at [105, 63] on input "text" at bounding box center [115, 60] width 146 height 17
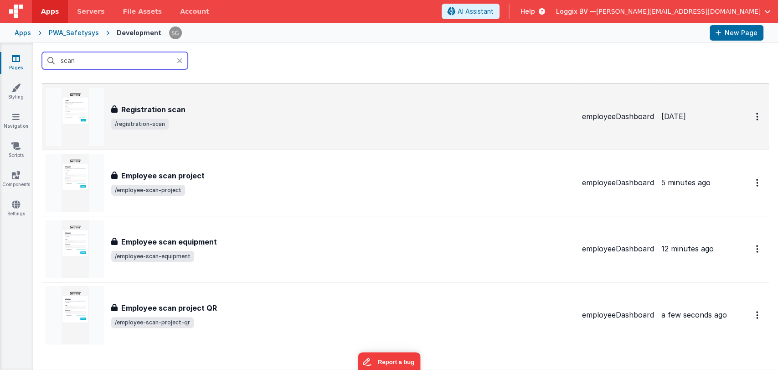
scroll to position [15, 0]
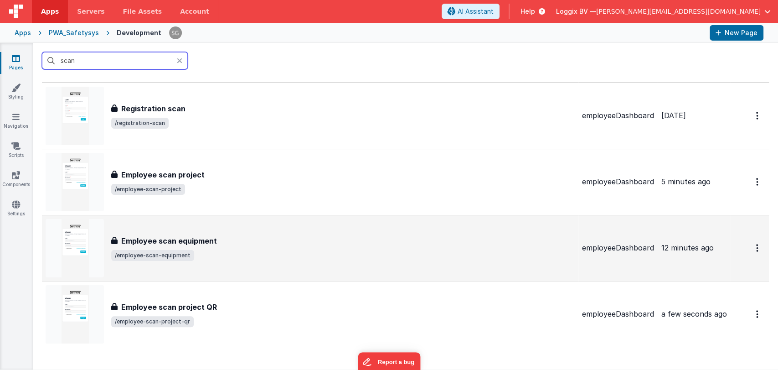
type input "scan"
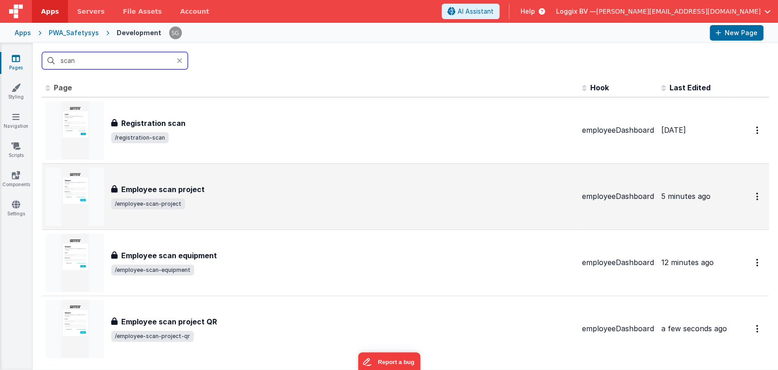
scroll to position [0, 0]
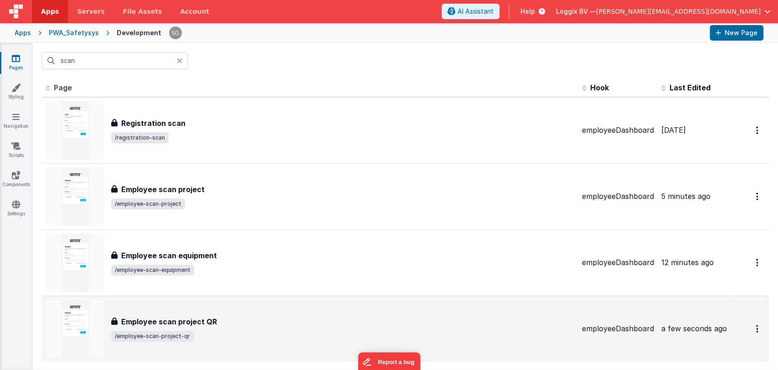
click at [222, 325] on div "Employee scan project QR" at bounding box center [343, 321] width 464 height 11
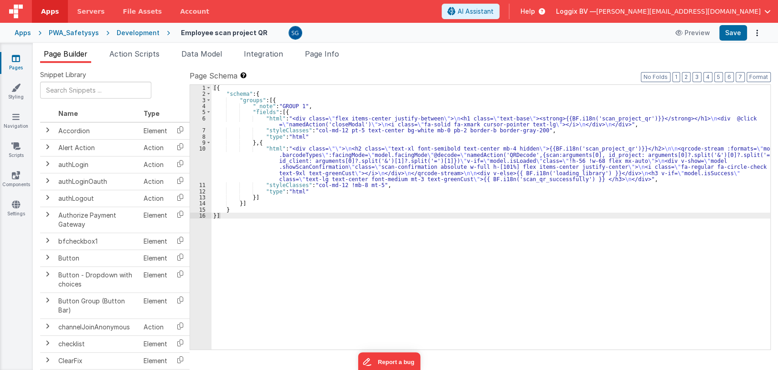
click at [19, 59] on icon at bounding box center [16, 58] width 8 height 9
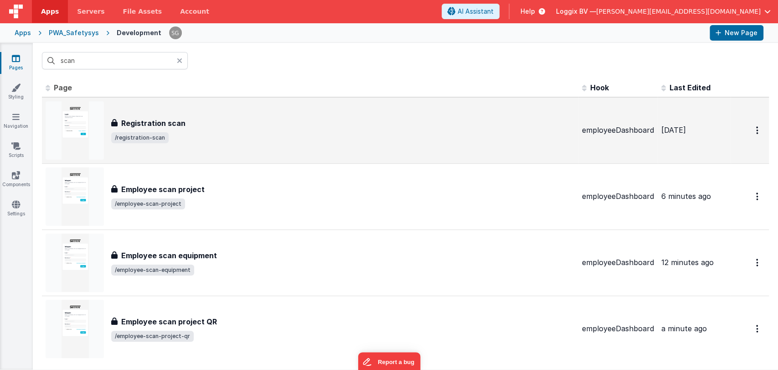
click at [211, 133] on span "/registration-scan" at bounding box center [343, 137] width 464 height 11
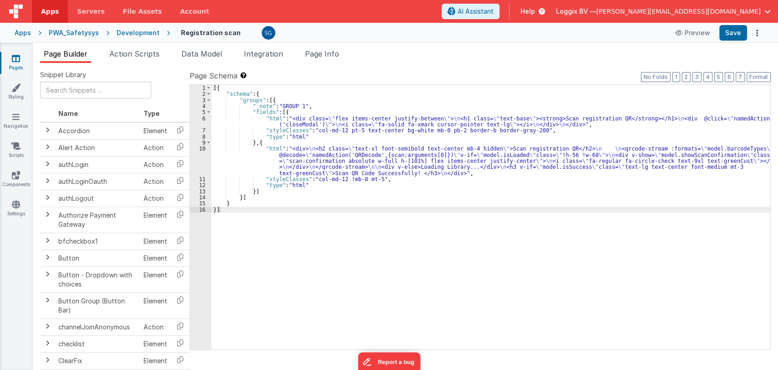
click at [291, 161] on div "[{ "schema" : { "groups" : [{ "_note" : "GROUP 1" , "fields" : [{ "html" : "<di…" at bounding box center [490, 223] width 559 height 277
click at [202, 147] on div "10" at bounding box center [200, 160] width 21 height 31
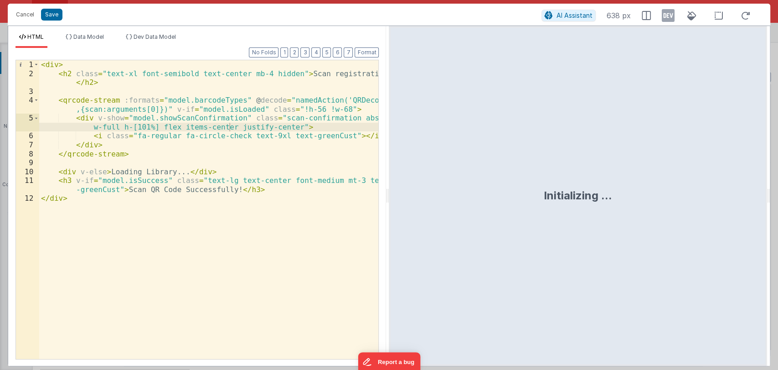
drag, startPoint x: 390, startPoint y: 200, endPoint x: 451, endPoint y: 203, distance: 61.2
click at [451, 203] on div "Initializing ..." at bounding box center [578, 196] width 378 height 340
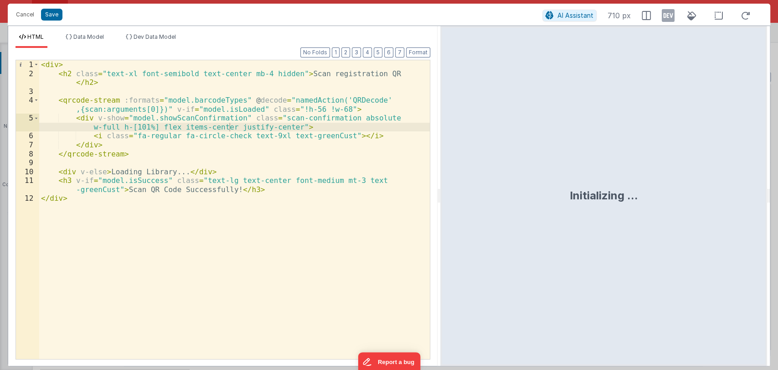
drag, startPoint x: 387, startPoint y: 195, endPoint x: 441, endPoint y: 199, distance: 54.0
click at [441, 199] on html "Cancel Save AI Assistant 710 px HTML Data Model Dev Data Model Format 7 6 5 4 3…" at bounding box center [389, 185] width 778 height 370
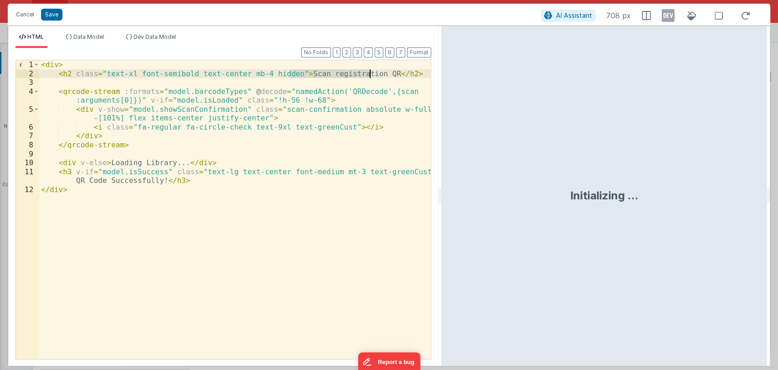
drag, startPoint x: 290, startPoint y: 72, endPoint x: 368, endPoint y: 72, distance: 77.5
click at [368, 72] on div "< div > < h2 class = "text-xl font-semibold text-center mb-4 hidden" > Scan reg…" at bounding box center [235, 218] width 392 height 316
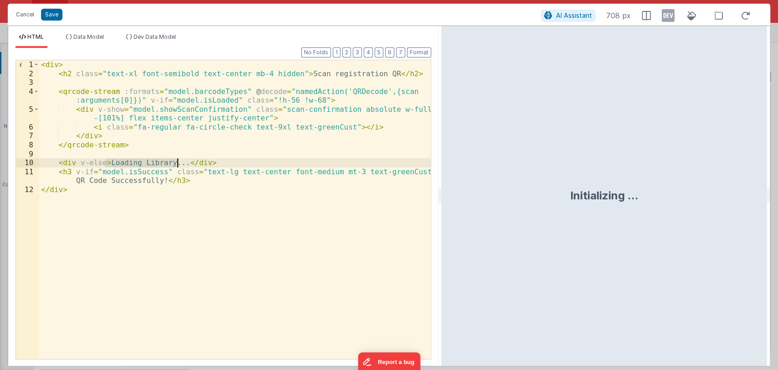
drag, startPoint x: 105, startPoint y: 161, endPoint x: 176, endPoint y: 164, distance: 71.1
click at [176, 164] on div "< div > < h2 class = "text-xl font-semibold text-center mb-4 hidden" > Scan reg…" at bounding box center [235, 218] width 392 height 316
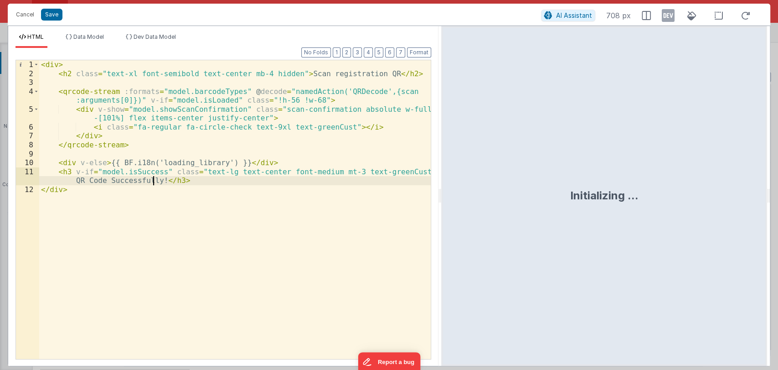
click at [155, 179] on div "< div > < h2 class = "text-xl font-semibold text-center mb-4 hidden" > Scan reg…" at bounding box center [235, 218] width 392 height 316
drag, startPoint x: 157, startPoint y: 180, endPoint x: 407, endPoint y: 170, distance: 249.9
click at [407, 170] on div "< div > < h2 class = "text-xl font-semibold text-center mb-4 hidden" > Scan reg…" at bounding box center [235, 218] width 392 height 316
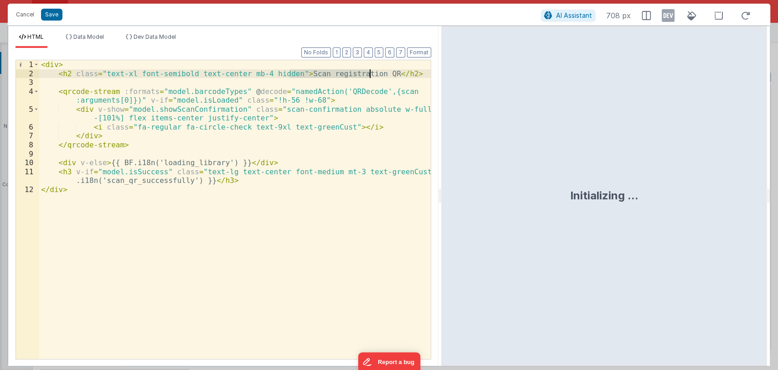
drag, startPoint x: 288, startPoint y: 72, endPoint x: 369, endPoint y: 72, distance: 80.7
click at [369, 72] on div "< div > < h2 class = "text-xl font-semibold text-center mb-4 hidden" > Scan reg…" at bounding box center [235, 218] width 392 height 316
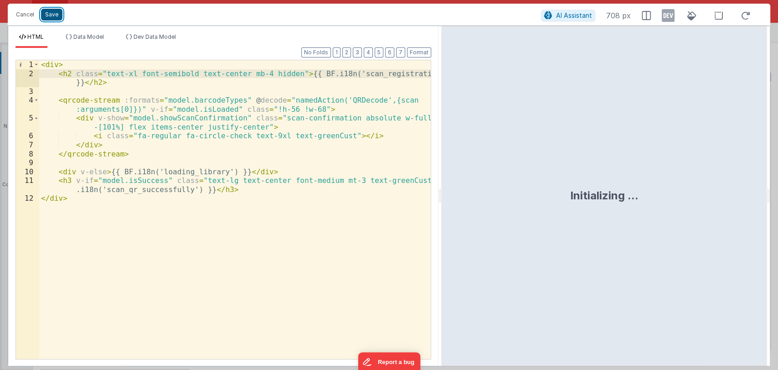
click at [55, 14] on button "Save" at bounding box center [51, 15] width 21 height 12
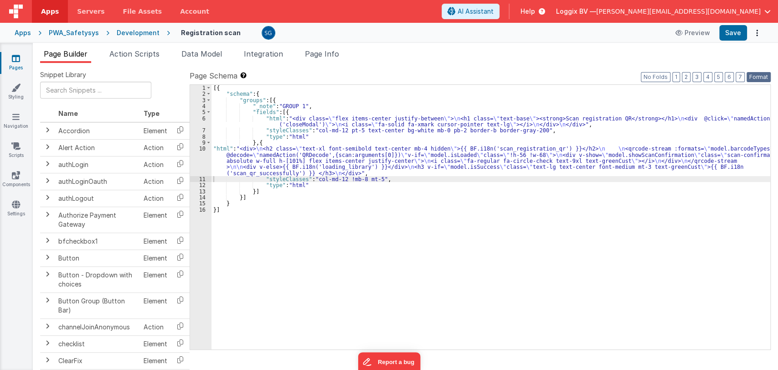
click at [757, 80] on button "Format" at bounding box center [759, 77] width 24 height 10
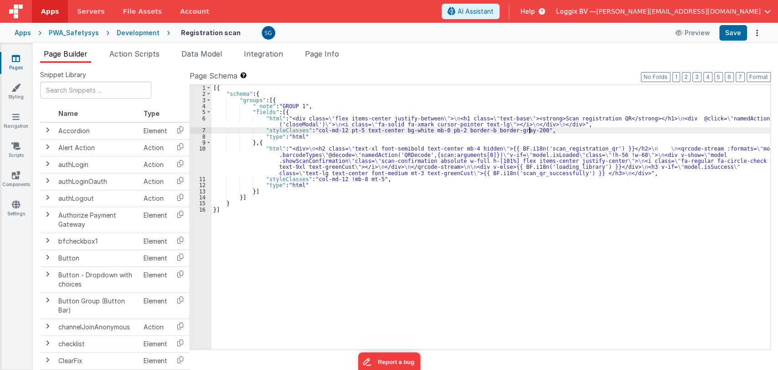
click at [532, 131] on div "[{ "schema" : { "groups" : [{ "_note" : "GROUP 1" , "fields" : [{ "html" : "<di…" at bounding box center [490, 223] width 559 height 277
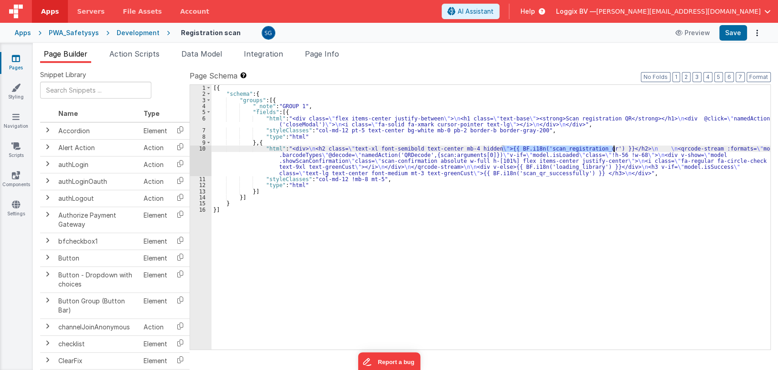
drag, startPoint x: 503, startPoint y: 149, endPoint x: 613, endPoint y: 148, distance: 109.8
click at [613, 148] on div "[{ "schema" : { "groups" : [{ "_note" : "GROUP 1" , "fields" : [{ "html" : "<di…" at bounding box center [490, 223] width 559 height 277
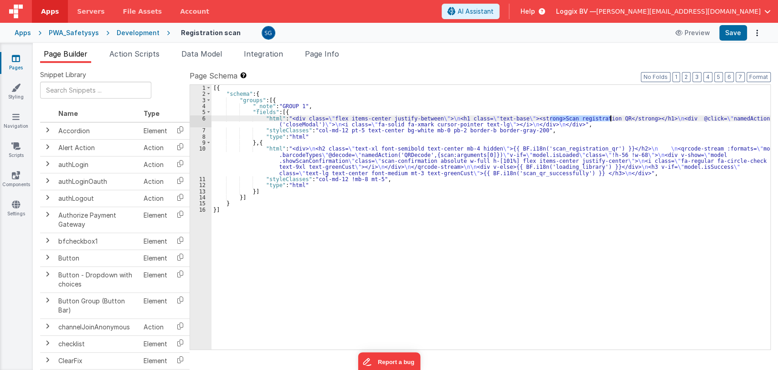
drag, startPoint x: 551, startPoint y: 116, endPoint x: 610, endPoint y: 118, distance: 59.7
click at [610, 118] on div "[{ "schema" : { "groups" : [{ "_note" : "GROUP 1" , "fields" : [{ "html" : "<di…" at bounding box center [490, 223] width 559 height 277
click at [755, 75] on button "Format" at bounding box center [759, 77] width 24 height 10
click at [737, 31] on button "Save" at bounding box center [733, 32] width 28 height 15
click at [139, 54] on span "Action Scripts" at bounding box center [134, 53] width 50 height 9
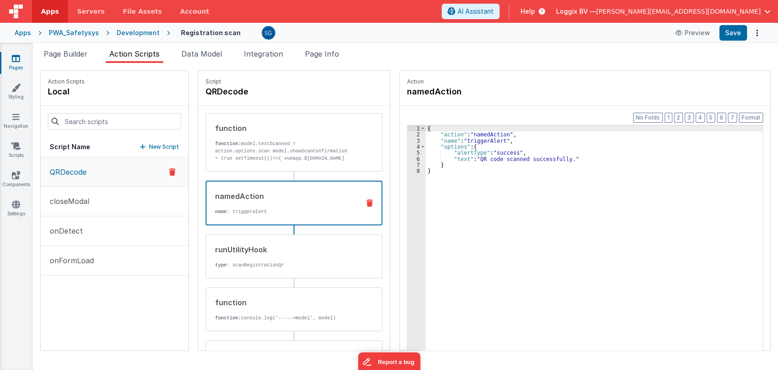
click at [253, 197] on div "namedAction" at bounding box center [283, 196] width 137 height 11
drag, startPoint x: 469, startPoint y: 160, endPoint x: 555, endPoint y: 160, distance: 85.7
click at [555, 160] on div "{ "action" : "namedAction" , "name" : "triggerAlert" , "options" : { "alertType…" at bounding box center [599, 257] width 346 height 265
paste textarea
click at [458, 158] on div "{ "action" : "namedAction" , "name" : "triggerAlert" , "options" : { "alertType…" at bounding box center [599, 257] width 346 height 265
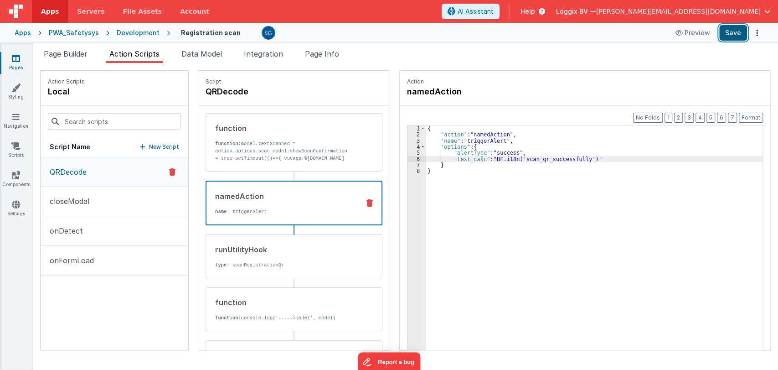
click at [739, 33] on button "Save" at bounding box center [733, 32] width 28 height 15
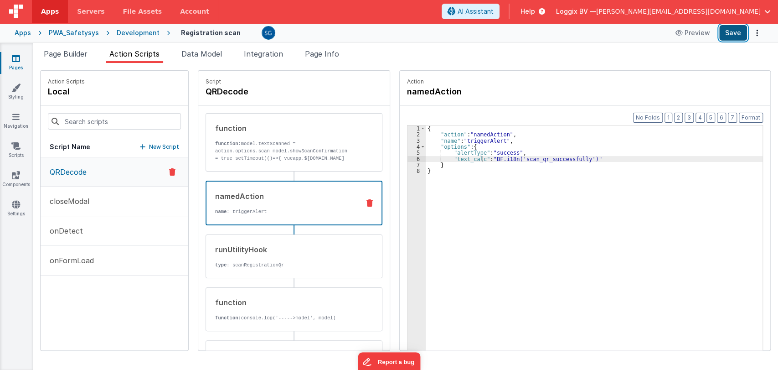
click at [732, 34] on button "Save" at bounding box center [733, 32] width 28 height 15
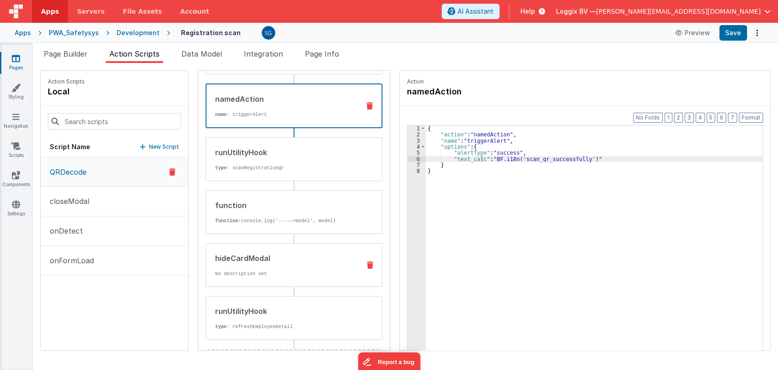
scroll to position [109, 0]
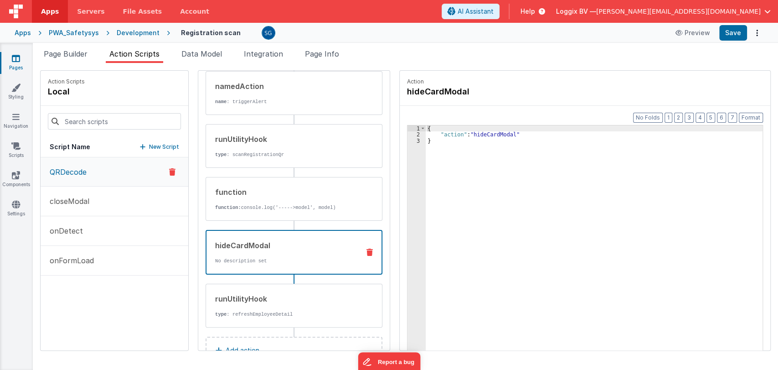
click at [244, 260] on p "No description set" at bounding box center [283, 260] width 137 height 7
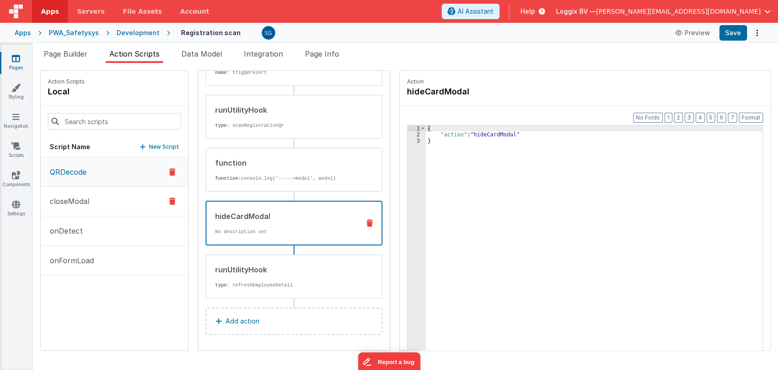
click at [66, 199] on p "closeModal" at bounding box center [66, 201] width 45 height 11
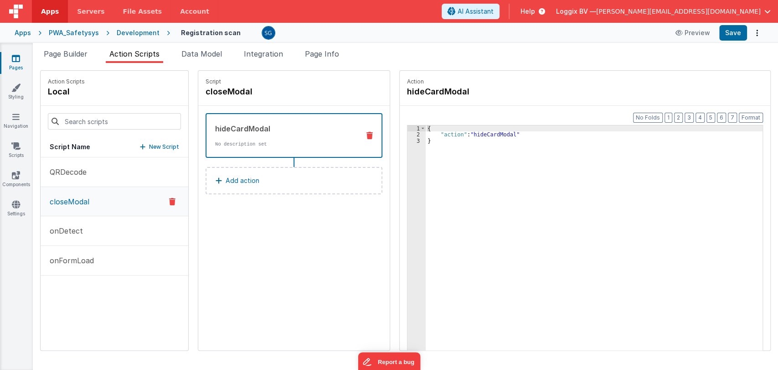
scroll to position [0, 0]
click at [79, 225] on p "onDetect" at bounding box center [63, 230] width 39 height 11
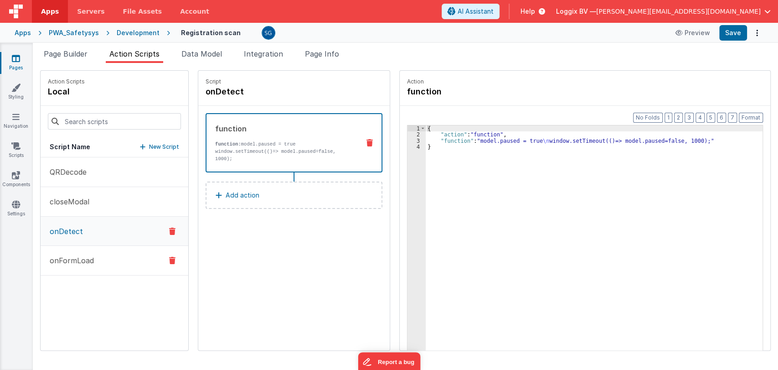
click at [105, 264] on button "onFormLoad" at bounding box center [115, 261] width 148 height 30
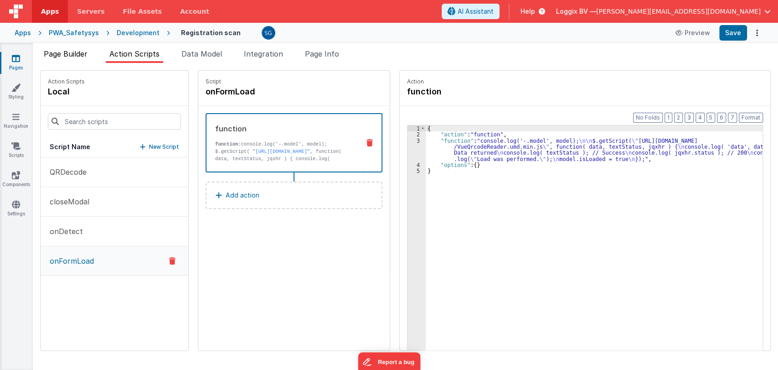
click at [70, 53] on span "Page Builder" at bounding box center [66, 53] width 44 height 9
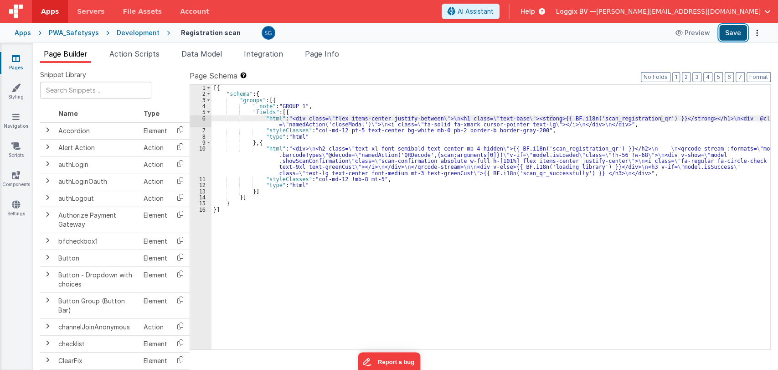
click at [732, 38] on button "Save" at bounding box center [733, 32] width 28 height 15
click at [16, 59] on icon at bounding box center [16, 58] width 8 height 9
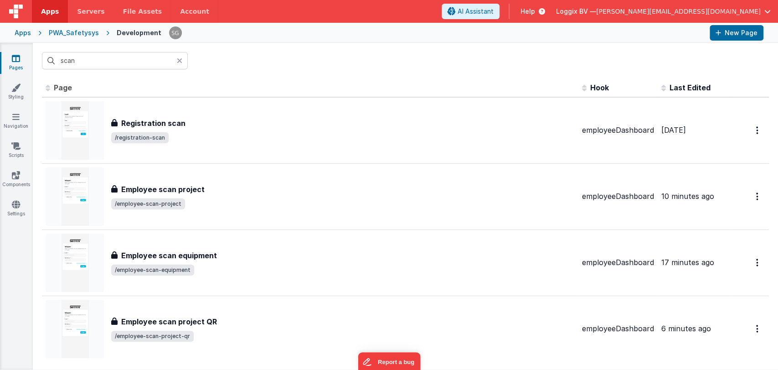
click at [177, 62] on icon at bounding box center [179, 60] width 5 height 7
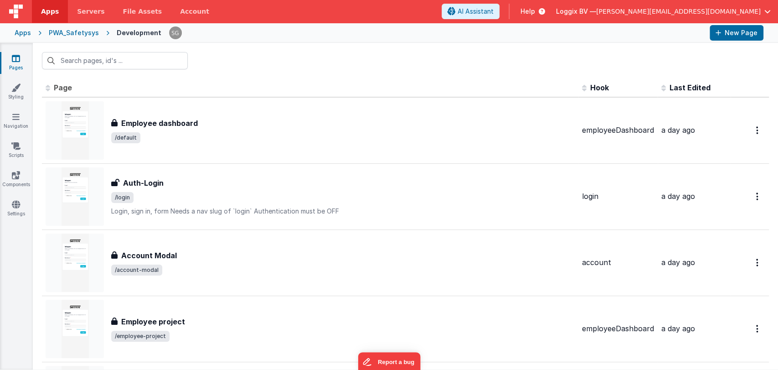
click at [248, 62] on div at bounding box center [405, 61] width 745 height 36
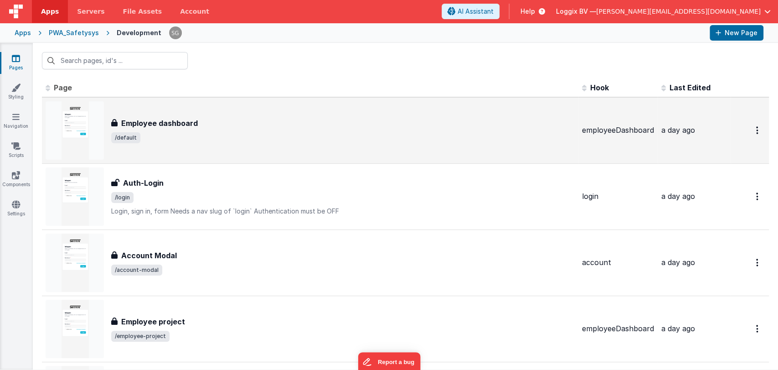
click at [180, 128] on h3 "Employee dashboard" at bounding box center [159, 123] width 77 height 11
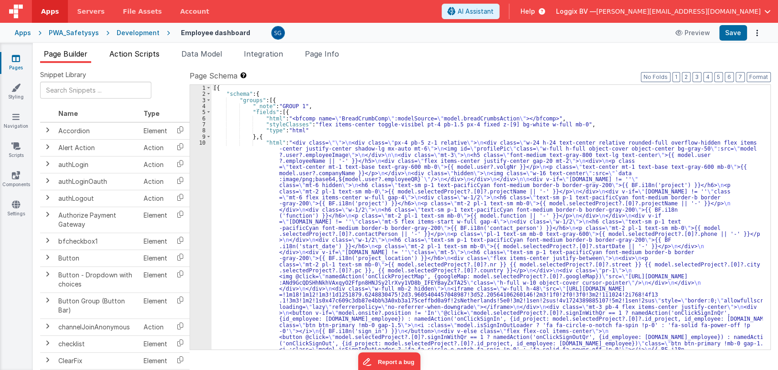
click at [121, 53] on span "Action Scripts" at bounding box center [134, 53] width 50 height 9
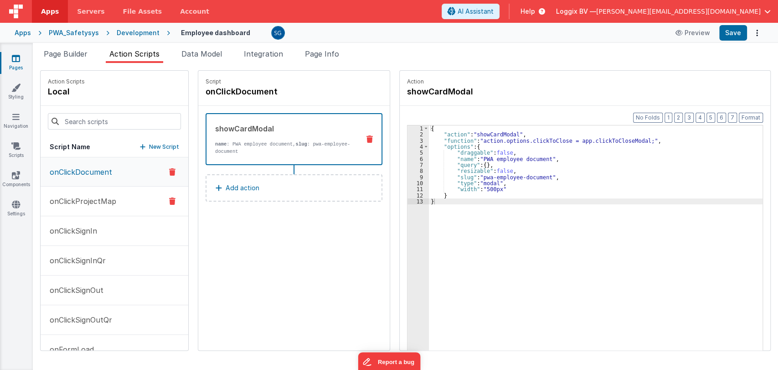
click at [75, 194] on button "onClickProjectMap" at bounding box center [115, 201] width 148 height 30
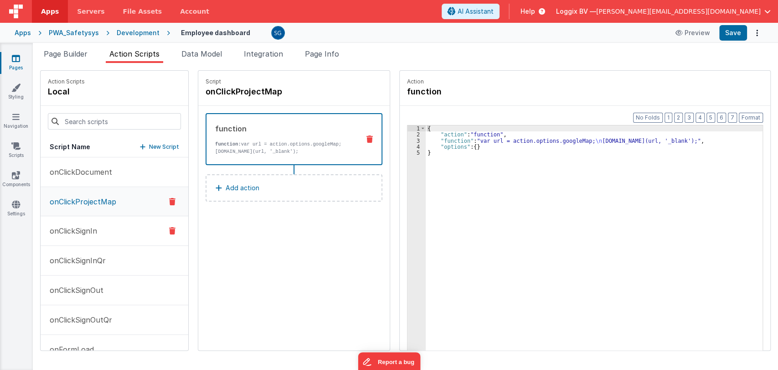
click at [78, 242] on button "onClickSignIn" at bounding box center [115, 231] width 148 height 30
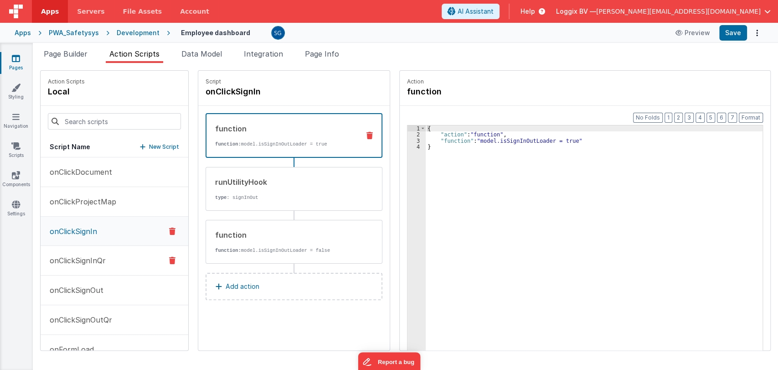
click at [95, 261] on p "onClickSignInQr" at bounding box center [75, 260] width 62 height 11
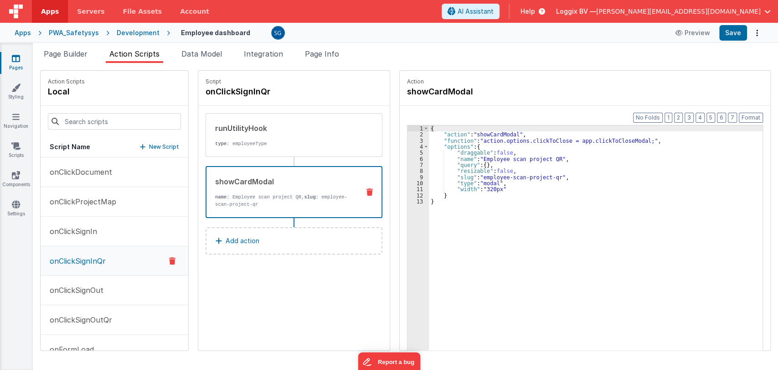
click at [267, 197] on p "name : Employee scan project QR, slug : employee-scan-project-qr" at bounding box center [283, 200] width 137 height 15
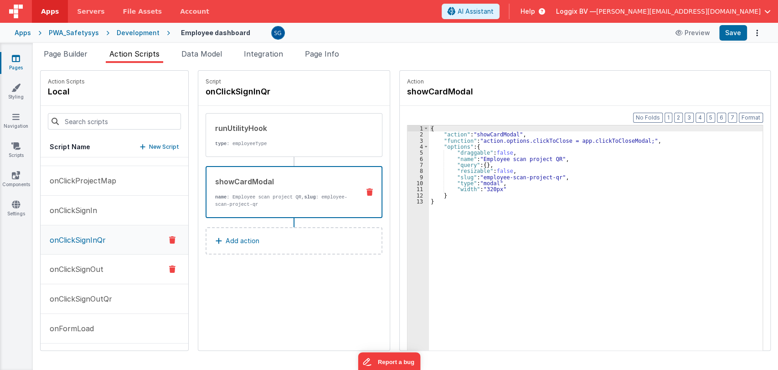
click at [66, 266] on p "onClickSignOut" at bounding box center [73, 268] width 59 height 11
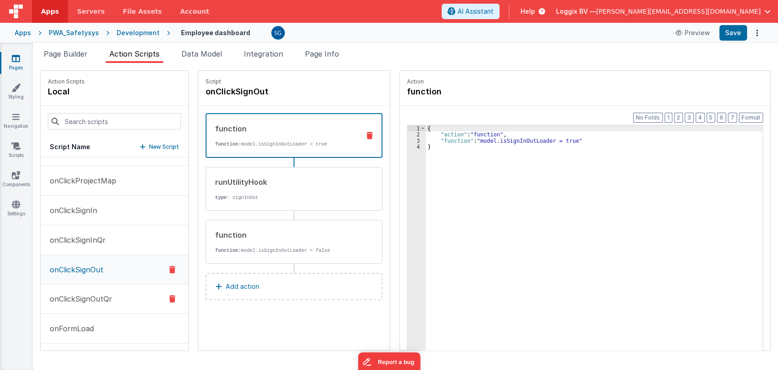
click at [85, 289] on button "onClickSignOutQr" at bounding box center [115, 299] width 148 height 30
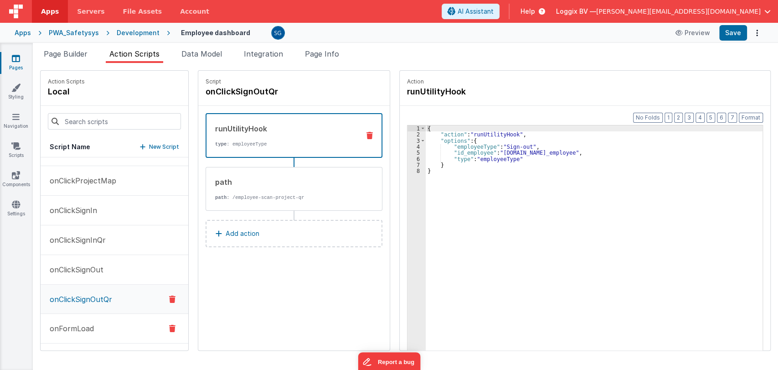
click at [77, 325] on p "onFormLoad" at bounding box center [69, 328] width 50 height 11
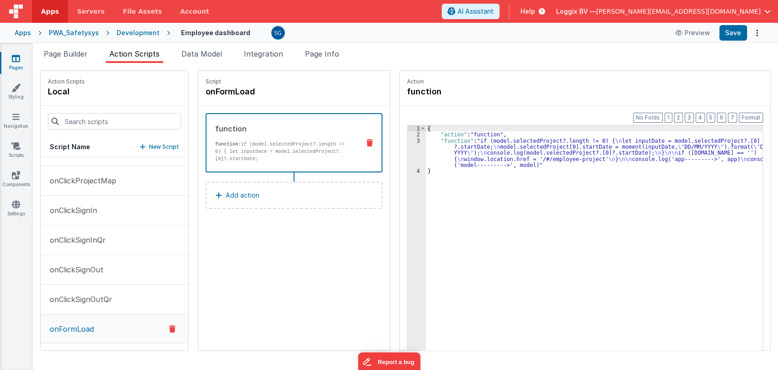
click at [14, 63] on link "Pages" at bounding box center [16, 63] width 33 height 18
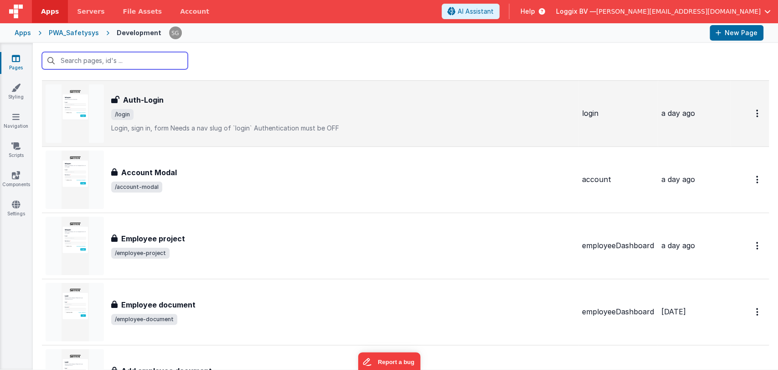
scroll to position [48, 0]
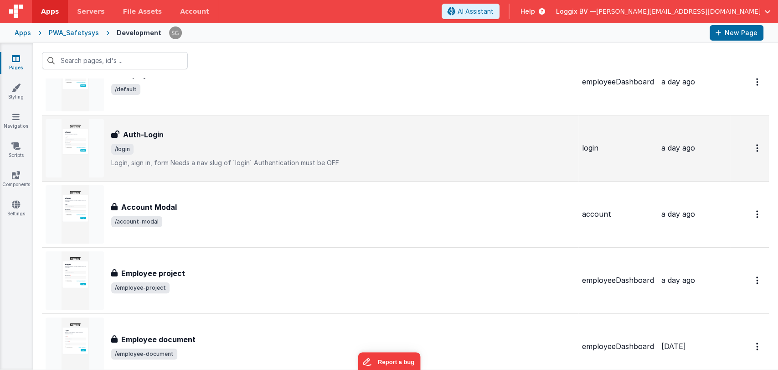
click at [146, 136] on h3 "Auth-Login" at bounding box center [143, 134] width 41 height 11
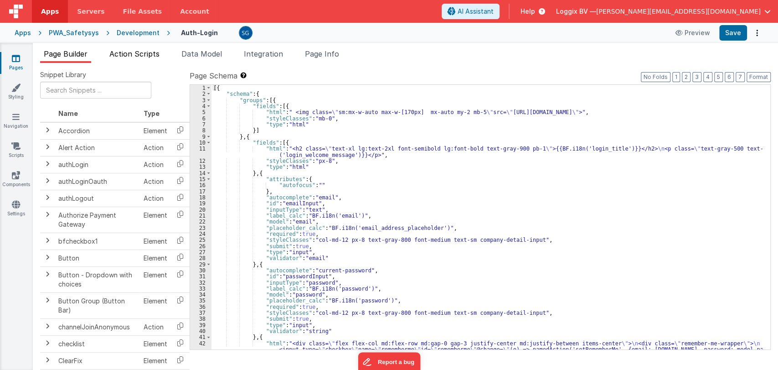
click at [133, 53] on span "Action Scripts" at bounding box center [134, 53] width 50 height 9
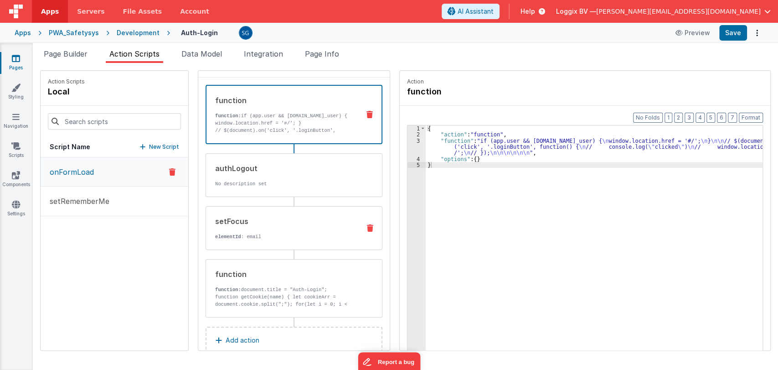
scroll to position [21, 0]
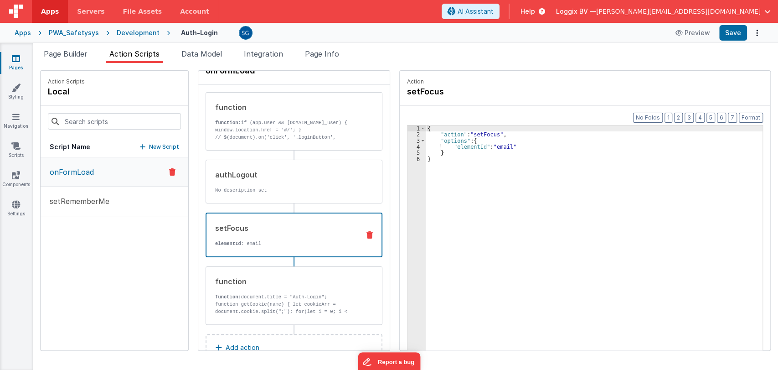
click at [240, 241] on p "elementId : email" at bounding box center [283, 243] width 137 height 7
click at [84, 198] on p "setRememberMe" at bounding box center [76, 201] width 65 height 11
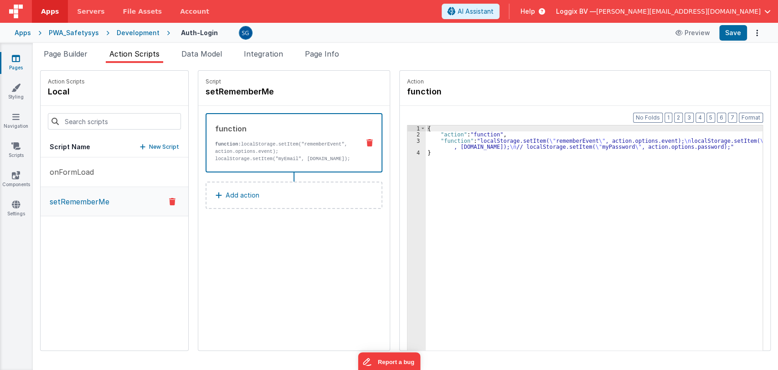
scroll to position [0, 0]
click at [16, 61] on icon at bounding box center [16, 58] width 8 height 9
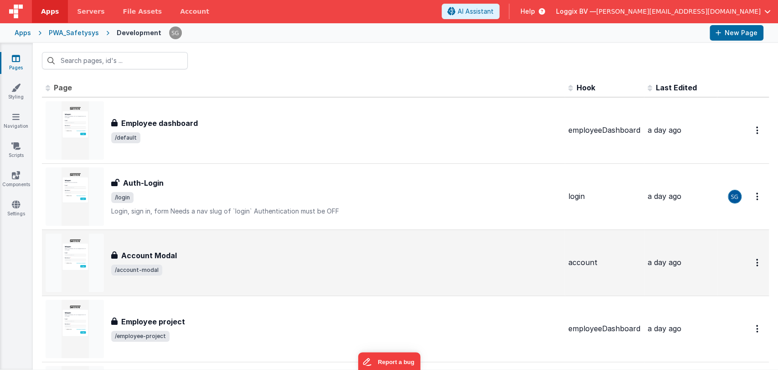
click at [185, 264] on span "/account-modal" at bounding box center [336, 269] width 450 height 11
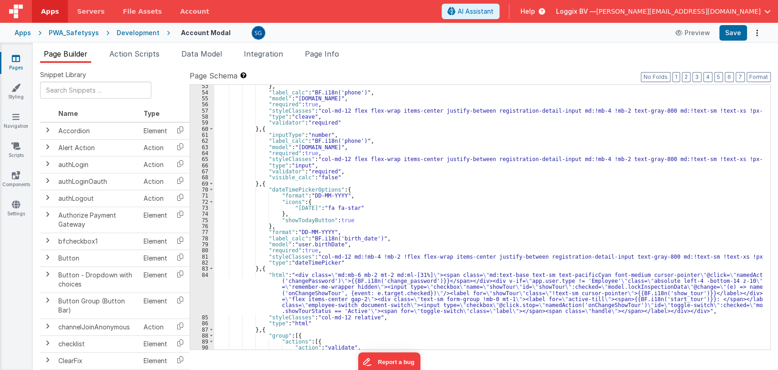
scroll to position [391, 0]
click at [125, 56] on span "Action Scripts" at bounding box center [134, 53] width 50 height 9
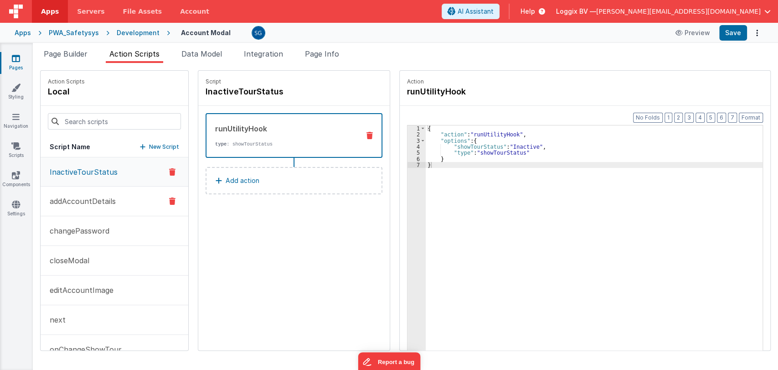
click at [106, 198] on p "addAccountDetails" at bounding box center [80, 201] width 72 height 11
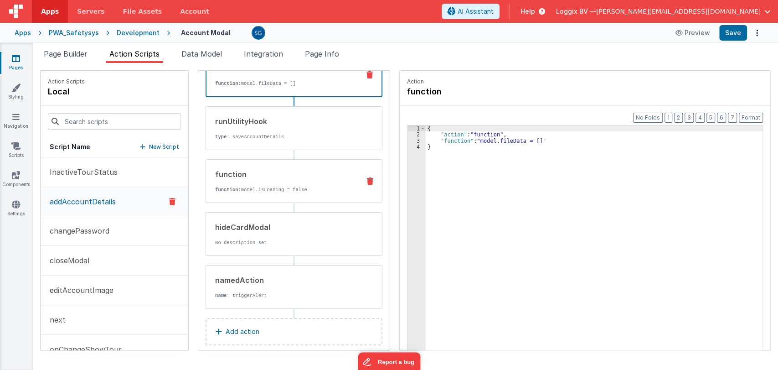
scroll to position [61, 0]
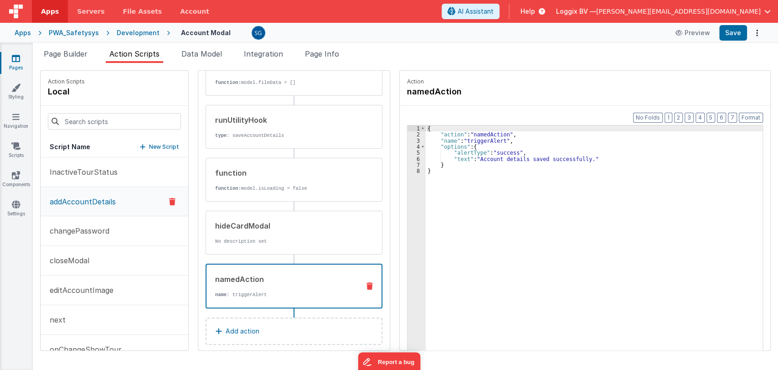
click at [257, 278] on div "namedAction" at bounding box center [283, 278] width 137 height 11
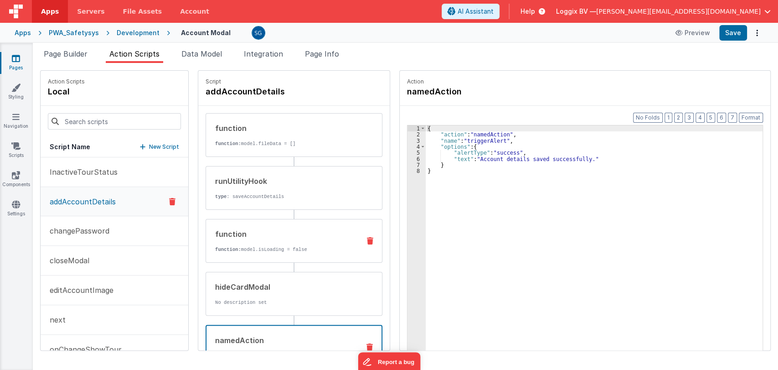
scroll to position [71, 0]
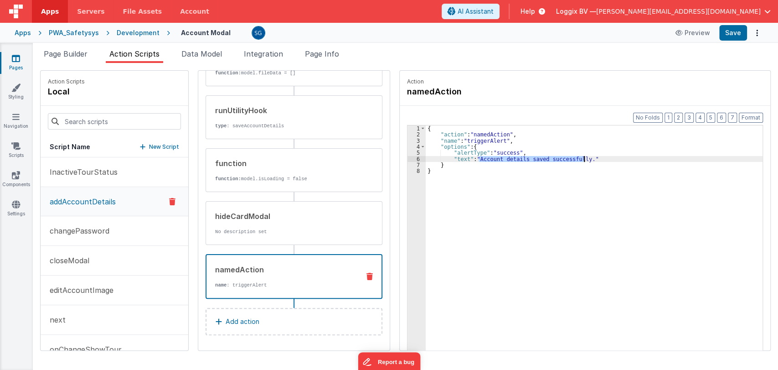
drag, startPoint x: 469, startPoint y: 158, endPoint x: 575, endPoint y: 158, distance: 106.2
click at [575, 158] on div "{ "action" : "namedAction" , "name" : "triggerAlert" , "options" : { "alertType…" at bounding box center [599, 257] width 346 height 265
click at [458, 157] on div "{ "action" : "namedAction" , "name" : "triggerAlert" , "options" : { "alertType…" at bounding box center [599, 257] width 346 height 265
click at [738, 36] on button "Save" at bounding box center [733, 32] width 28 height 15
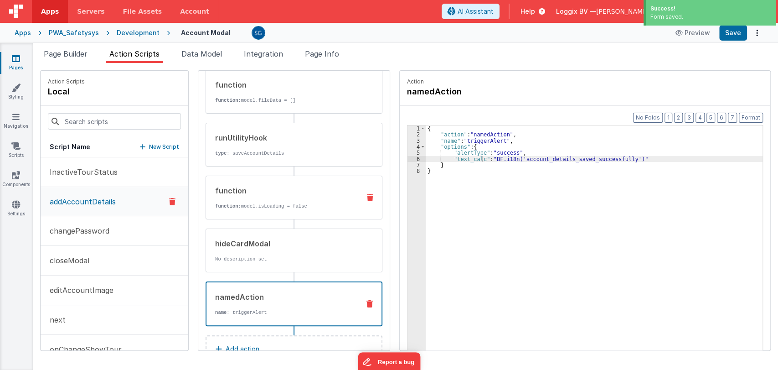
scroll to position [0, 0]
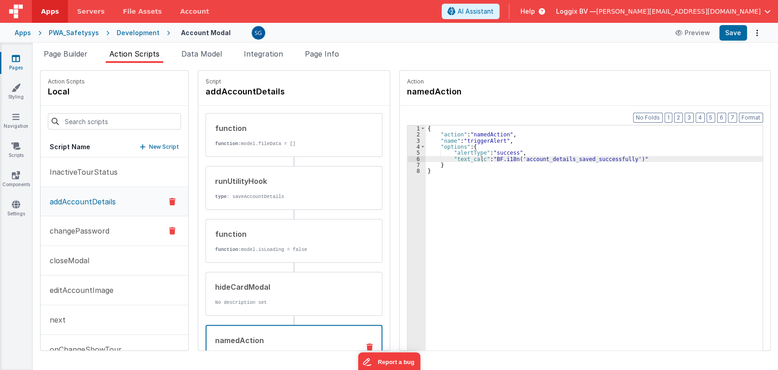
click at [82, 230] on p "changePassword" at bounding box center [76, 230] width 65 height 11
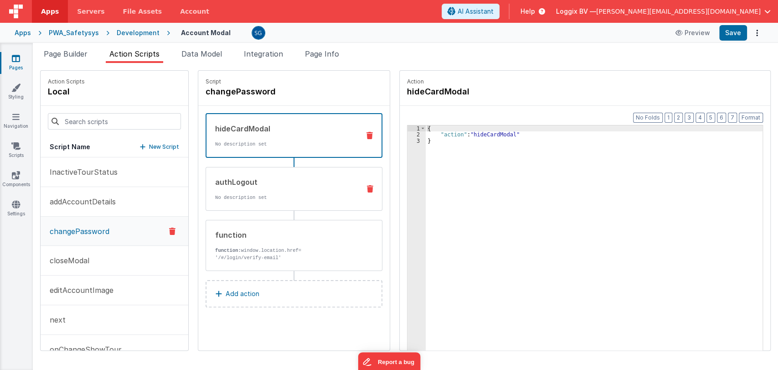
click at [252, 185] on div "authLogout" at bounding box center [284, 181] width 138 height 11
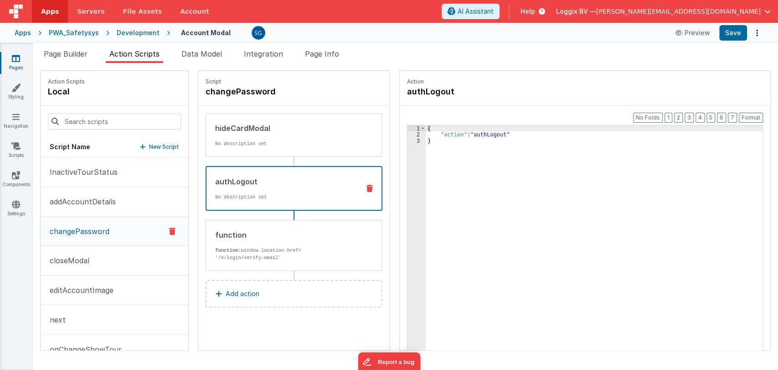
click at [247, 242] on div "function function: window.location.href= '/#/login/verify-email'" at bounding box center [279, 245] width 147 height 32
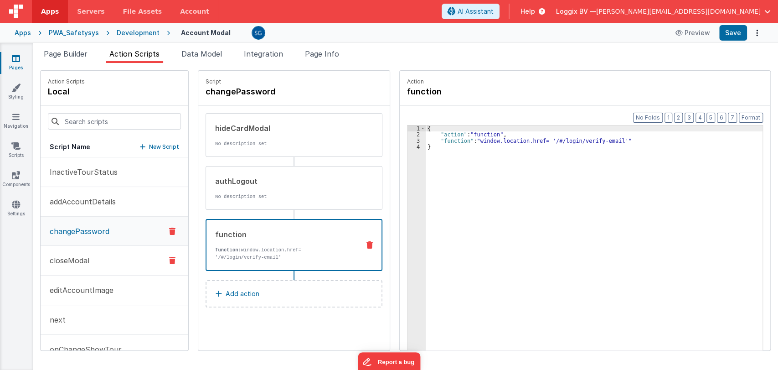
click at [84, 256] on p "closeModal" at bounding box center [66, 260] width 45 height 11
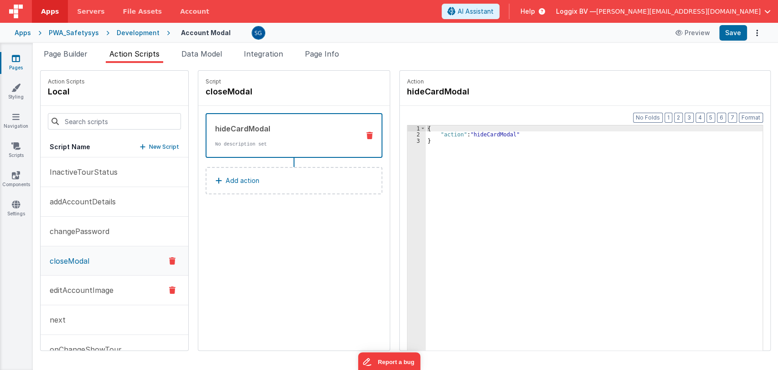
click at [74, 290] on p "editAccountImage" at bounding box center [78, 289] width 69 height 11
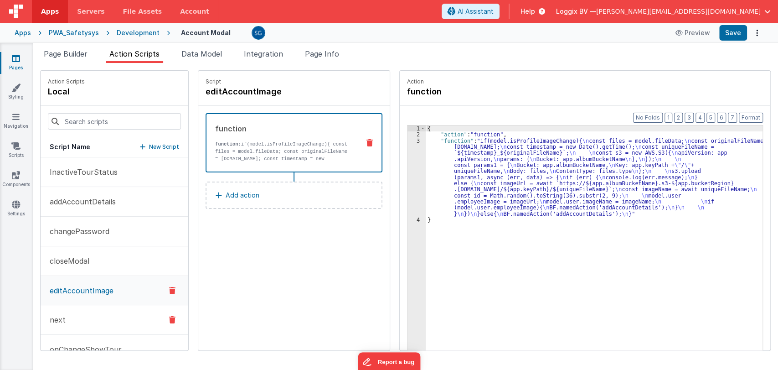
click at [64, 320] on p "next" at bounding box center [54, 319] width 21 height 11
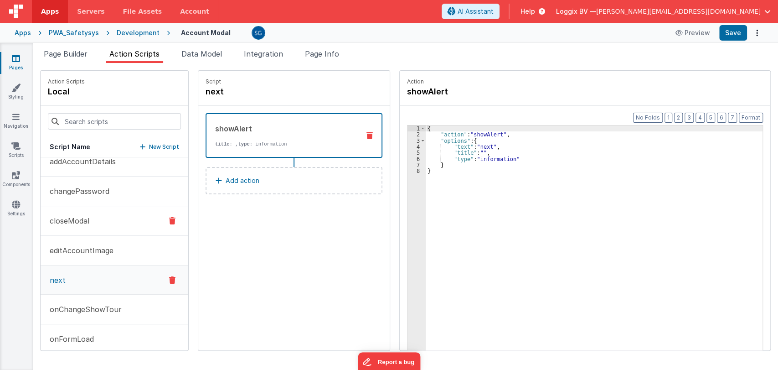
scroll to position [40, 0]
click at [457, 145] on div "{ "action" : "showAlert" , "options" : { "text" : "next" , "title" : "" , "type…" at bounding box center [599, 257] width 346 height 265
click at [491, 146] on div "{ "action" : "showAlert" , "options" : { "text_calc" : "next" , "title" : "" , …" at bounding box center [599, 257] width 346 height 265
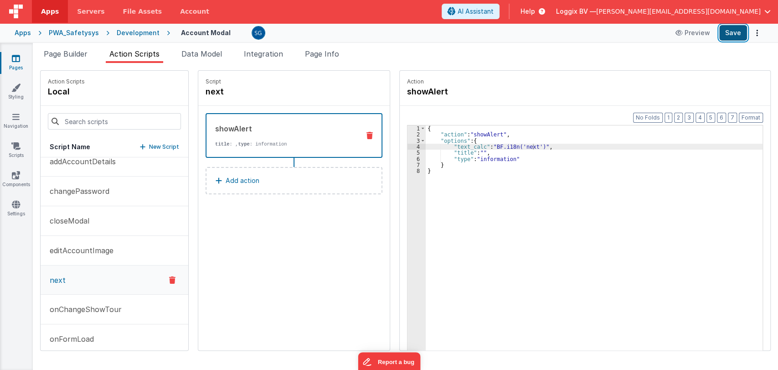
click at [736, 31] on button "Save" at bounding box center [733, 32] width 28 height 15
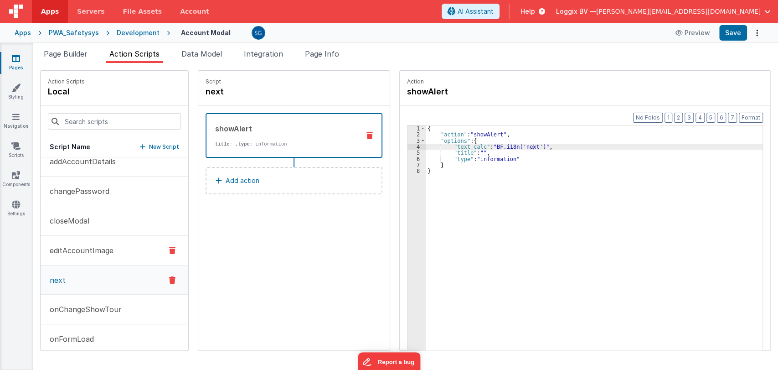
scroll to position [80, 0]
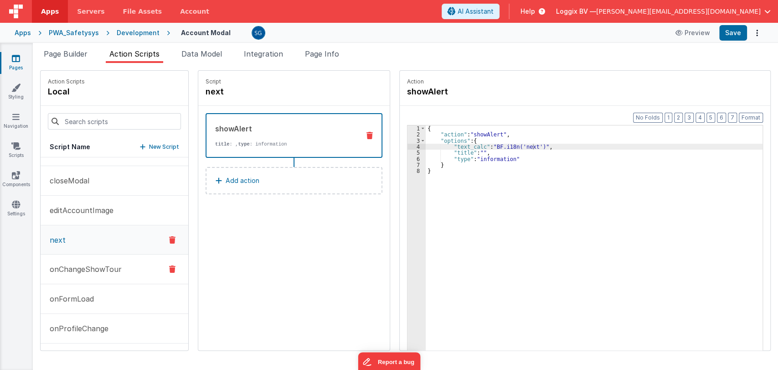
click at [87, 263] on p "onChangeShowTour" at bounding box center [82, 268] width 77 height 11
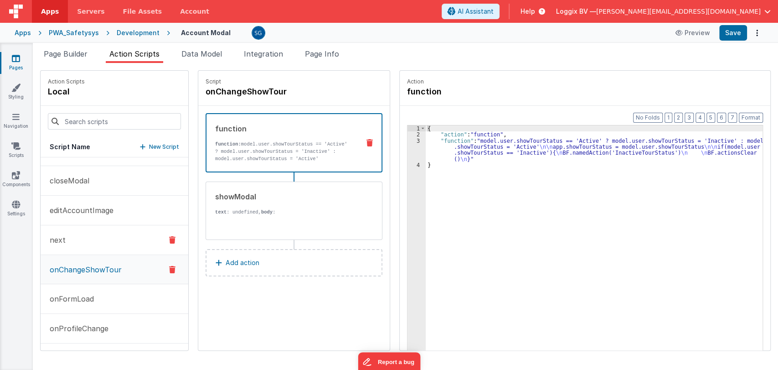
click at [83, 238] on button "next" at bounding box center [115, 240] width 148 height 30
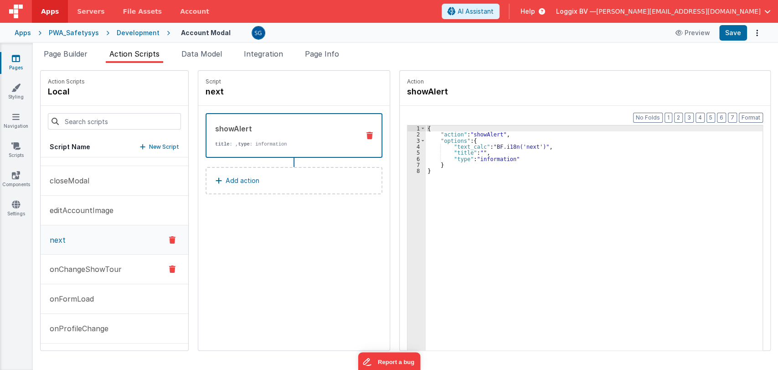
click at [78, 269] on p "onChangeShowTour" at bounding box center [82, 268] width 77 height 11
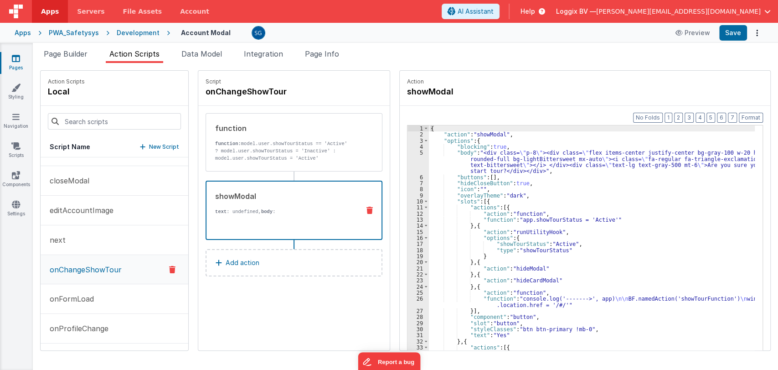
click at [240, 208] on p "text : undefined, body :" at bounding box center [283, 211] width 137 height 7
click at [617, 175] on div "{ "action" : "showModal" , "options" : { "blocking" : true , "body" : "<div cla…" at bounding box center [596, 257] width 335 height 265
click at [549, 192] on div "{ "action" : "showModal" , "options" : { "blocking" : true , "body" : "<div cla…" at bounding box center [596, 257] width 335 height 265
click at [748, 115] on button "Format" at bounding box center [751, 118] width 24 height 10
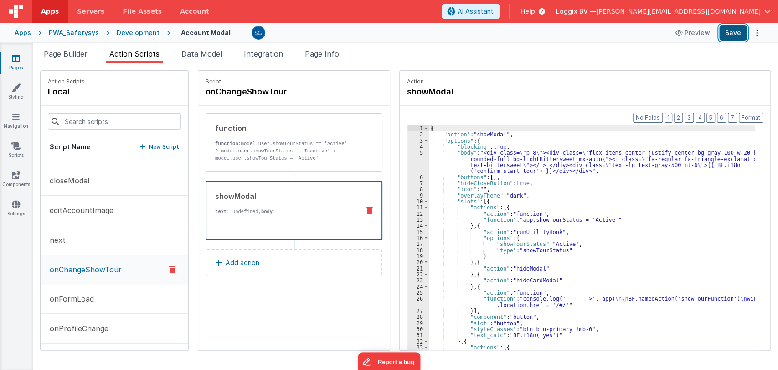
click at [733, 31] on button "Save" at bounding box center [733, 32] width 28 height 15
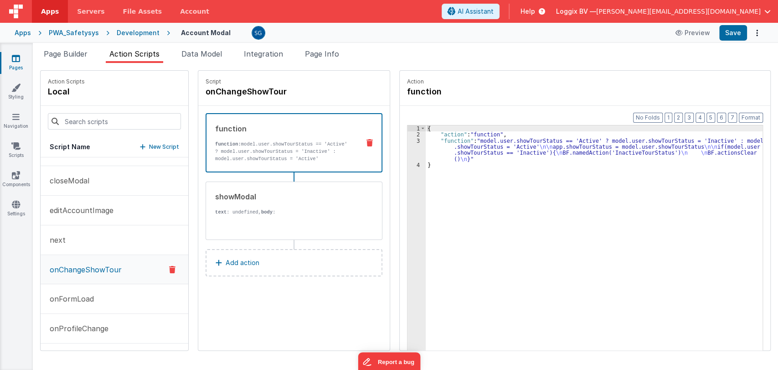
click at [317, 126] on div "function" at bounding box center [283, 128] width 137 height 11
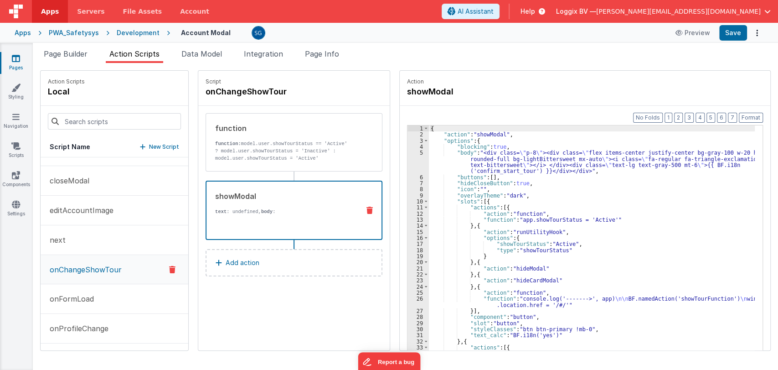
click at [272, 214] on p "text : undefined, body :" at bounding box center [283, 211] width 137 height 7
click at [83, 295] on p "onFormLoad" at bounding box center [69, 298] width 50 height 11
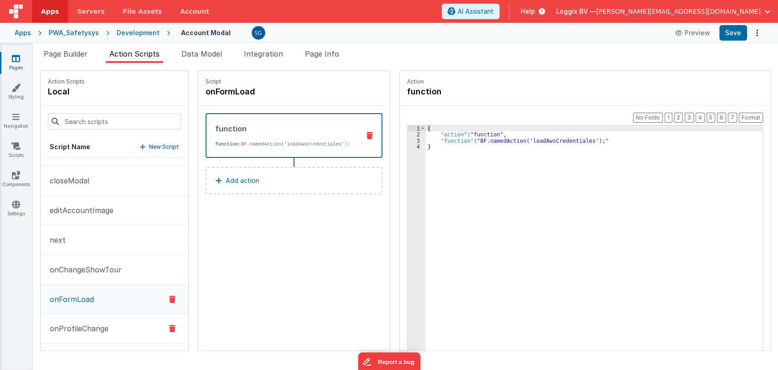
click at [80, 323] on p "onProfileChange" at bounding box center [76, 328] width 64 height 11
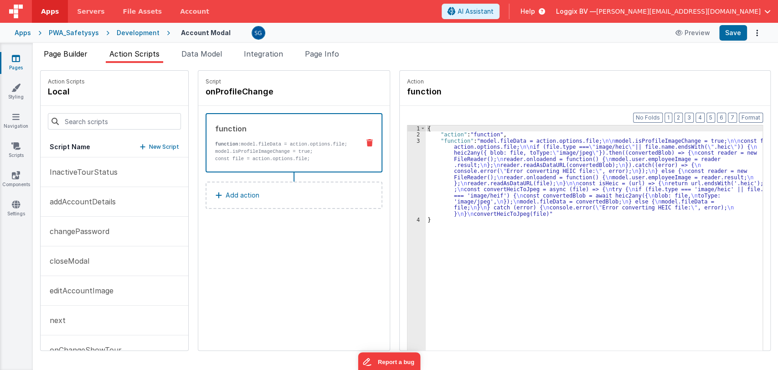
click at [77, 56] on span "Page Builder" at bounding box center [66, 53] width 44 height 9
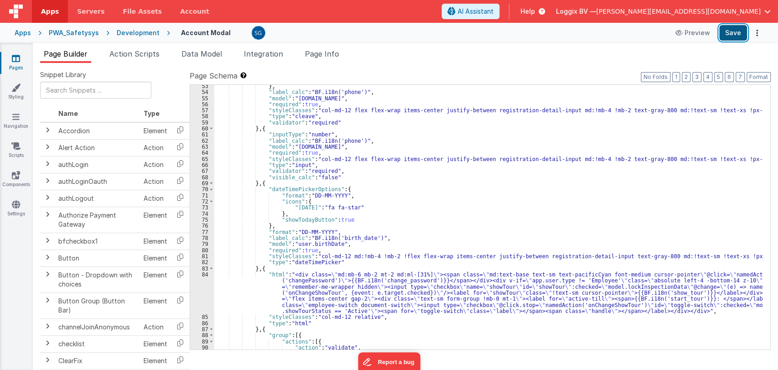
click at [731, 34] on button "Save" at bounding box center [733, 32] width 28 height 15
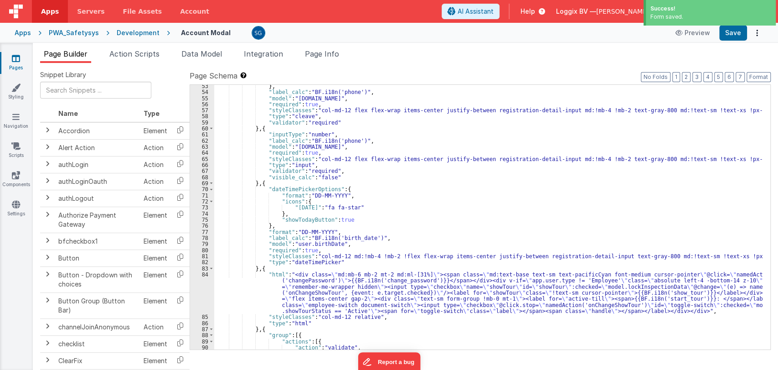
click at [19, 63] on link "Pages" at bounding box center [16, 63] width 33 height 18
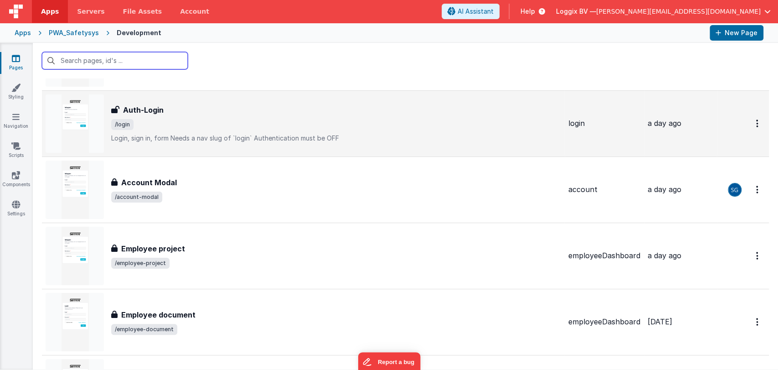
scroll to position [75, 0]
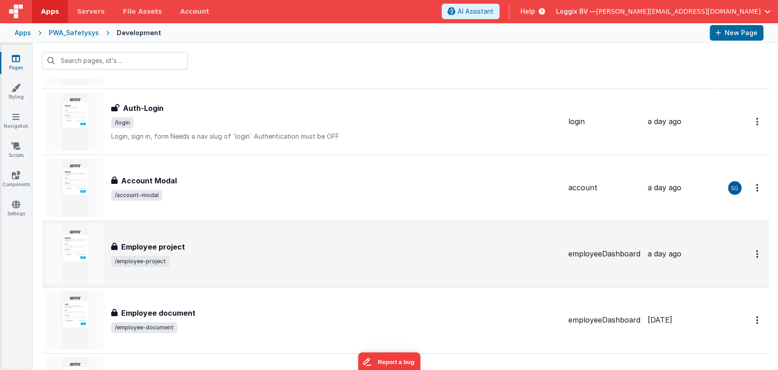
click at [163, 247] on h3 "Employee project" at bounding box center [153, 246] width 64 height 11
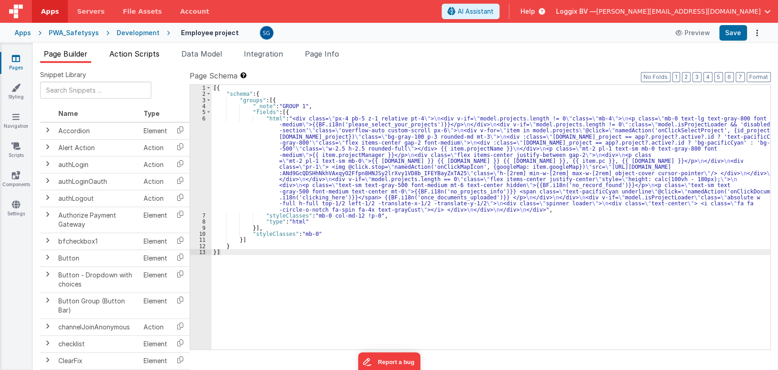
click at [134, 52] on span "Action Scripts" at bounding box center [134, 53] width 50 height 9
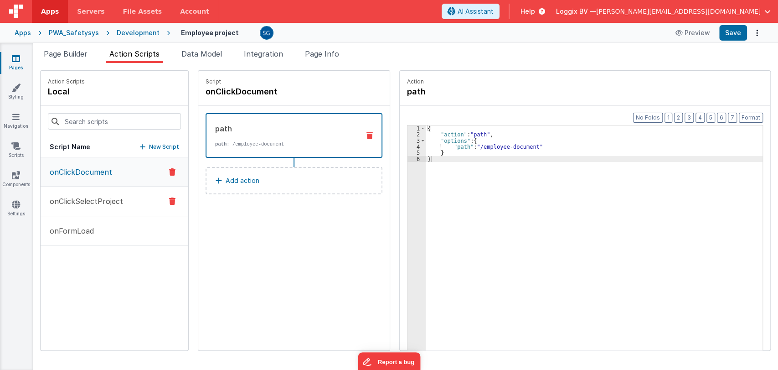
click at [91, 202] on p "onClickSelectProject" at bounding box center [83, 201] width 79 height 11
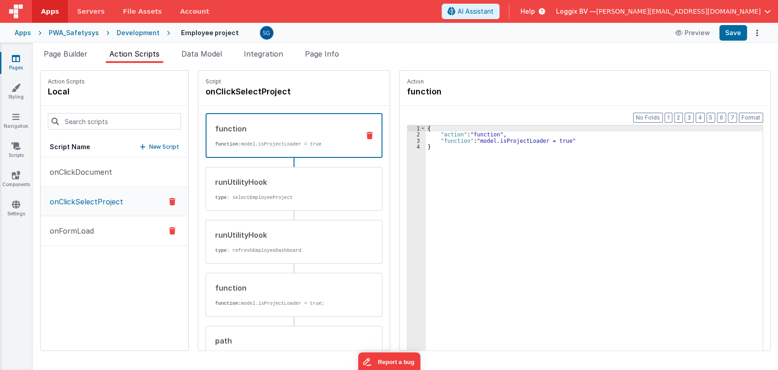
click at [89, 235] on button "onFormLoad" at bounding box center [115, 231] width 148 height 30
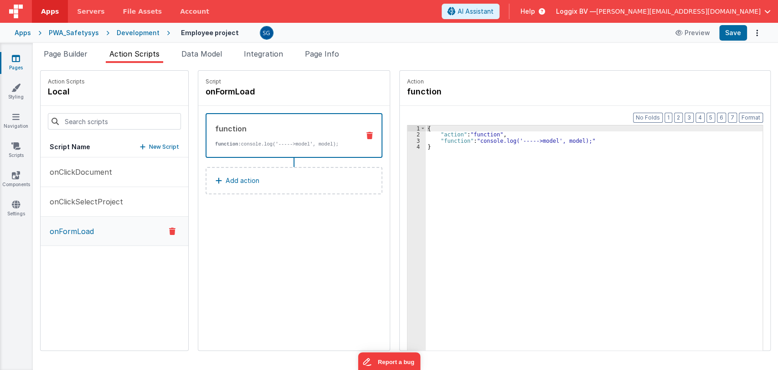
click at [13, 61] on icon at bounding box center [16, 58] width 8 height 9
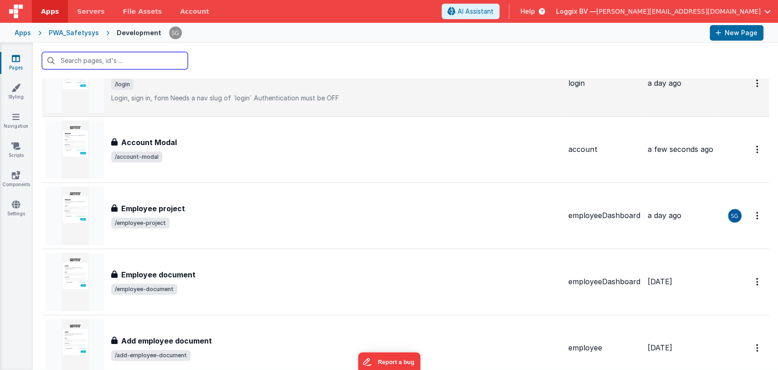
scroll to position [172, 0]
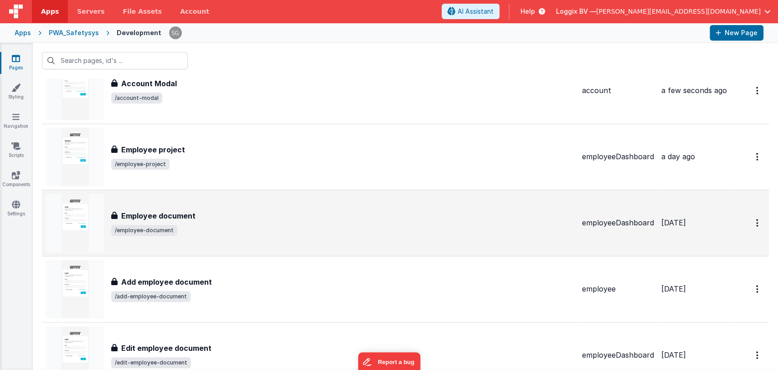
click at [194, 217] on div "Employee document" at bounding box center [343, 215] width 464 height 11
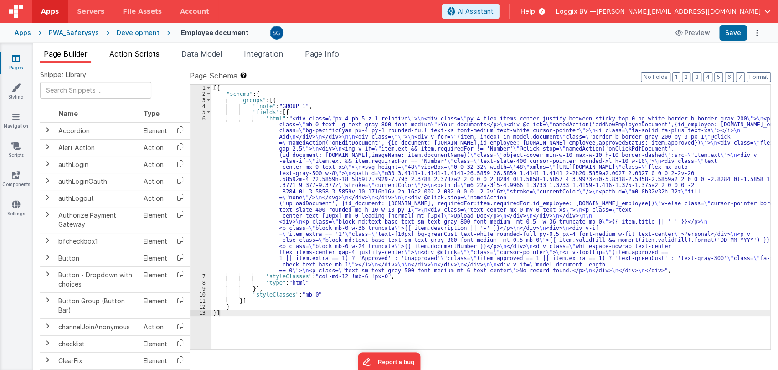
click at [125, 53] on span "Action Scripts" at bounding box center [134, 53] width 50 height 9
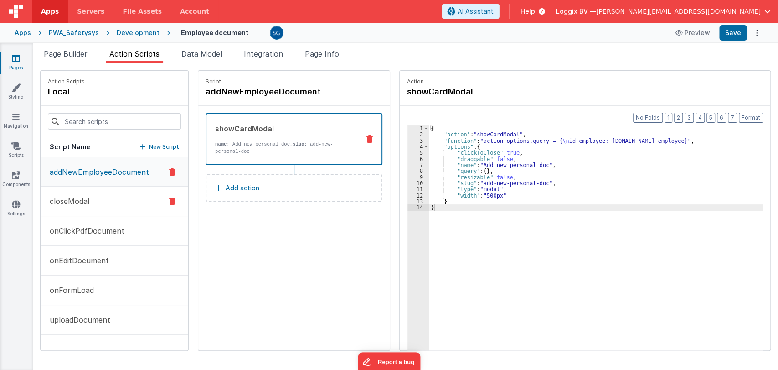
click at [78, 198] on p "closeModal" at bounding box center [66, 201] width 45 height 11
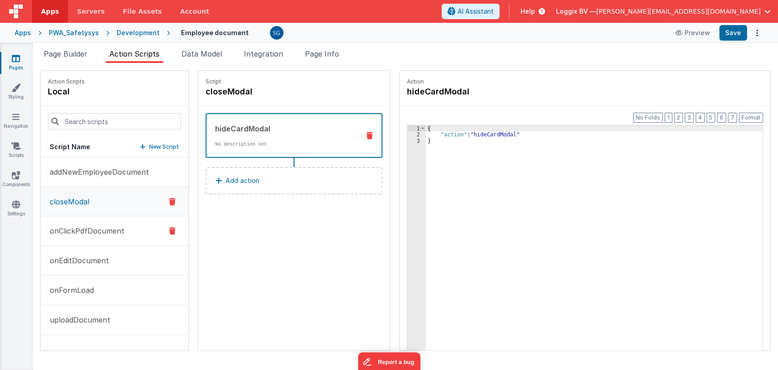
click at [75, 232] on p "onClickPdfDocument" at bounding box center [84, 230] width 80 height 11
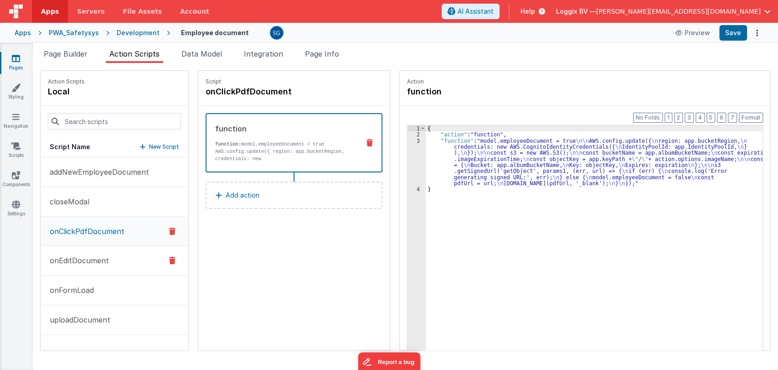
click at [66, 265] on button "onEditDocument" at bounding box center [115, 261] width 148 height 30
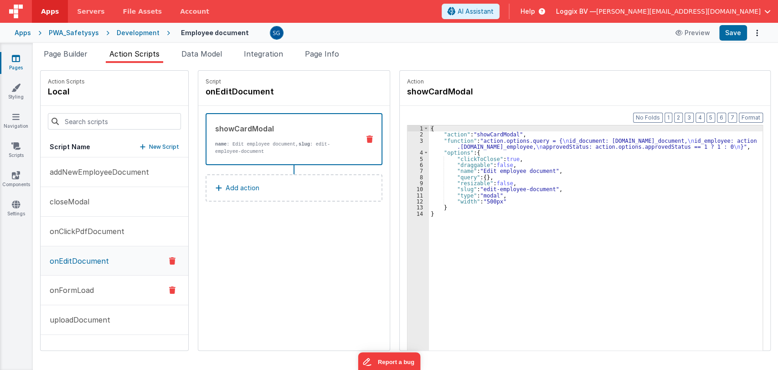
click at [78, 288] on p "onFormLoad" at bounding box center [69, 289] width 50 height 11
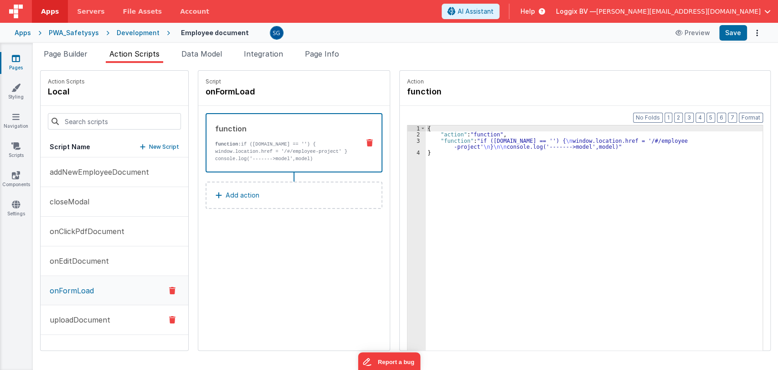
click at [87, 326] on button "uploadDocument" at bounding box center [115, 320] width 148 height 30
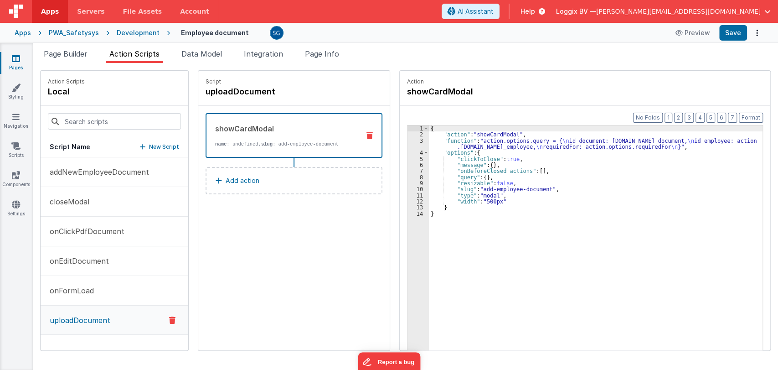
click at [16, 63] on link "Pages" at bounding box center [16, 63] width 33 height 18
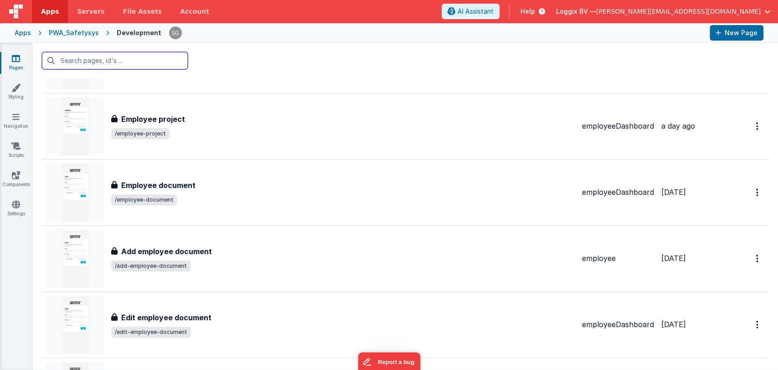
scroll to position [242, 0]
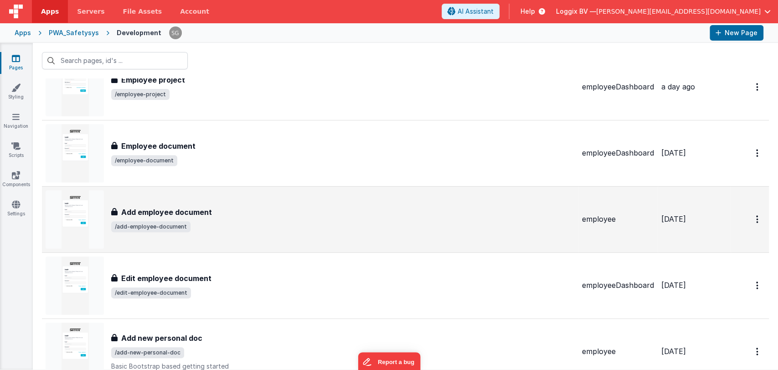
click at [201, 212] on h3 "Add employee document" at bounding box center [166, 211] width 91 height 11
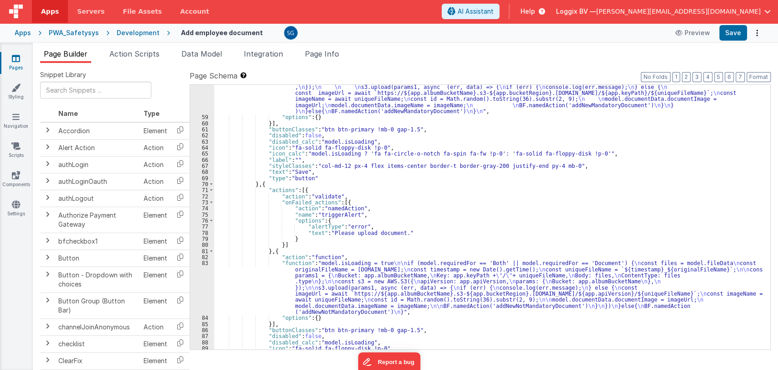
scroll to position [520, 0]
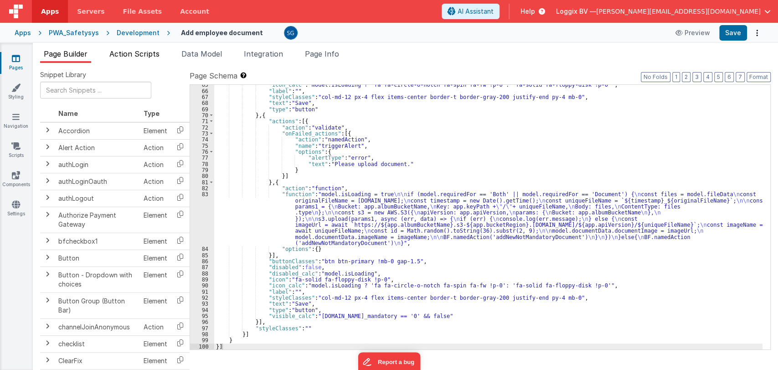
click at [126, 52] on span "Action Scripts" at bounding box center [134, 53] width 50 height 9
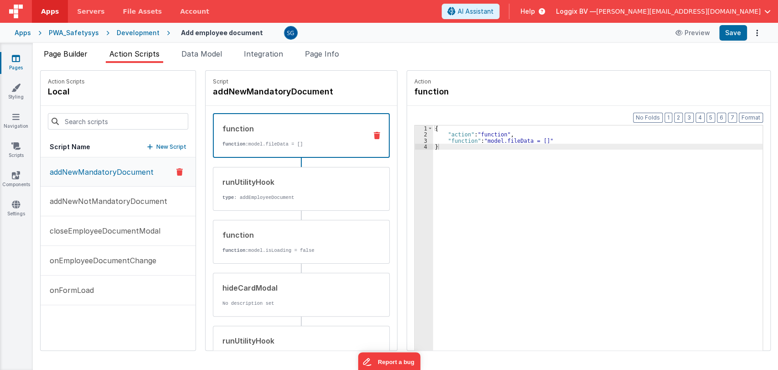
click at [78, 52] on span "Page Builder" at bounding box center [66, 53] width 44 height 9
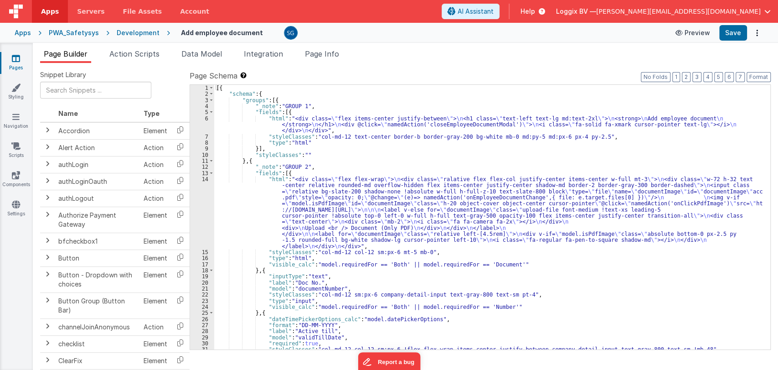
scroll to position [0, 0]
click at [688, 35] on button "Preview" at bounding box center [693, 33] width 46 height 15
click at [695, 31] on button "Preview" at bounding box center [693, 33] width 46 height 15
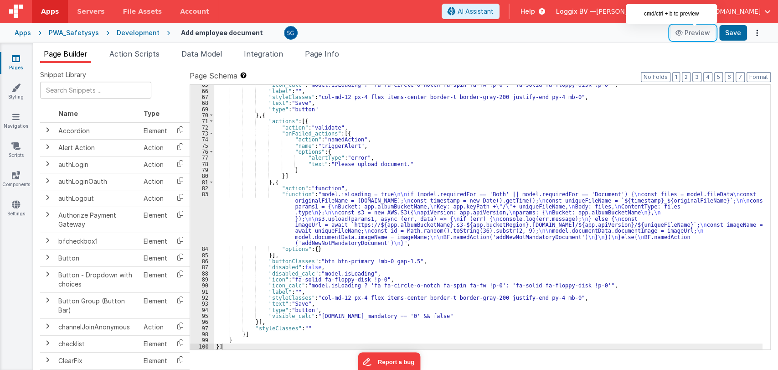
scroll to position [520, 0]
click at [489, 45] on div "Page Builder Action Scripts Data Model Integration Page Info Snippet Library Na…" at bounding box center [405, 206] width 745 height 327
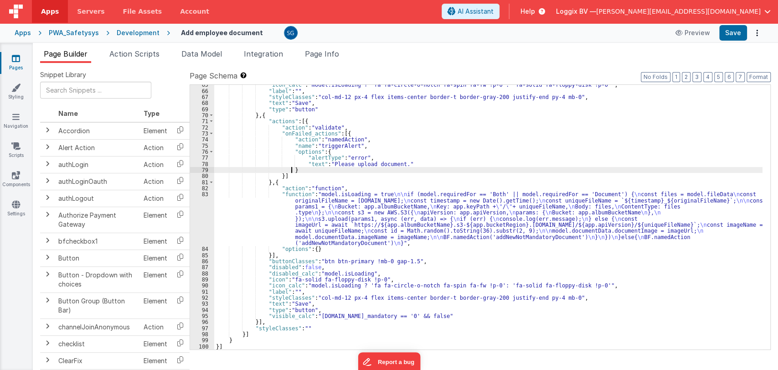
click at [477, 167] on div ""icon_calc" : "model.isLoading ? 'fa fa-circle-o-notch fa-spin fa-fw !p-0': 'fa…" at bounding box center [488, 220] width 548 height 277
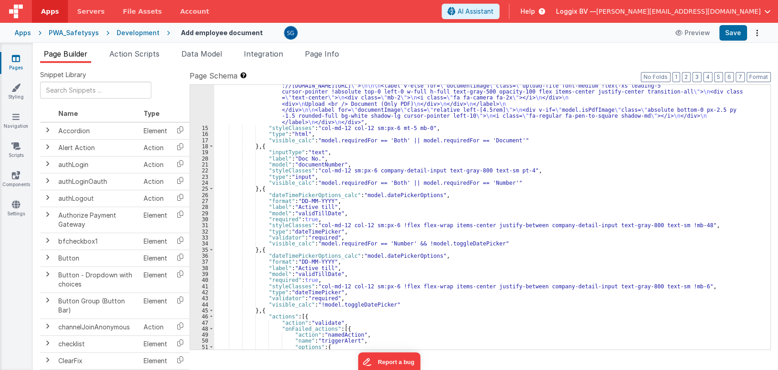
scroll to position [0, 0]
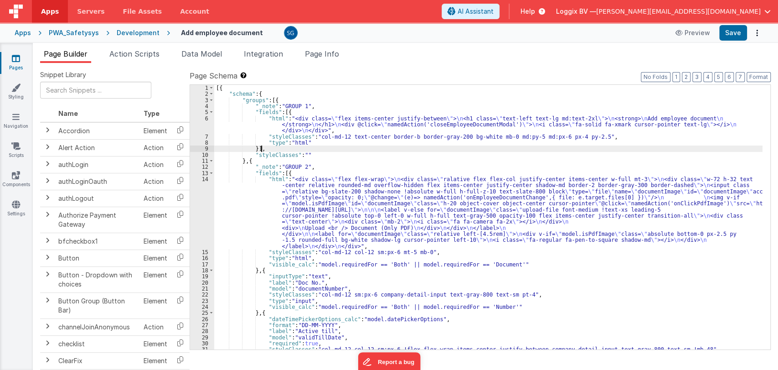
click at [355, 148] on div "[{ "schema" : { "groups" : [{ "_note" : "GROUP 1" , "fields" : [{ "html" : "<di…" at bounding box center [488, 223] width 548 height 277
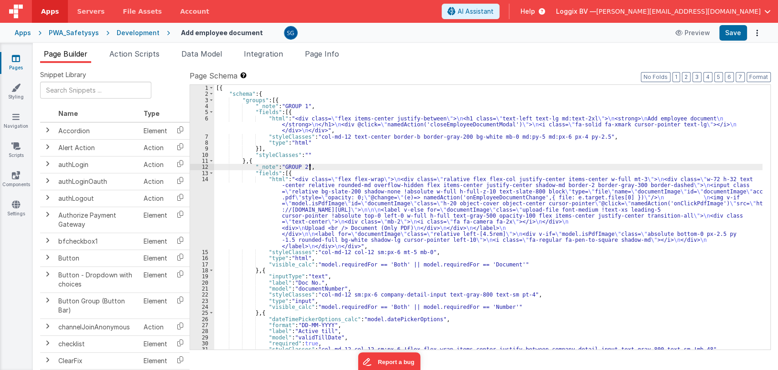
click at [312, 166] on div "[{ "schema" : { "groups" : [{ "_note" : "GROUP 1" , "fields" : [{ "html" : "<di…" at bounding box center [488, 223] width 548 height 277
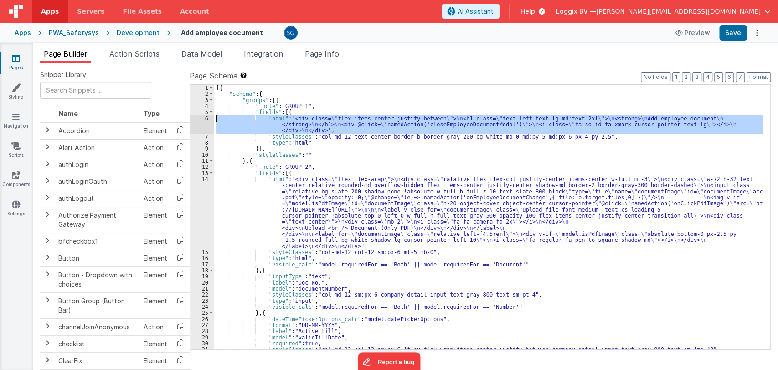
click at [206, 116] on div "6" at bounding box center [202, 124] width 24 height 18
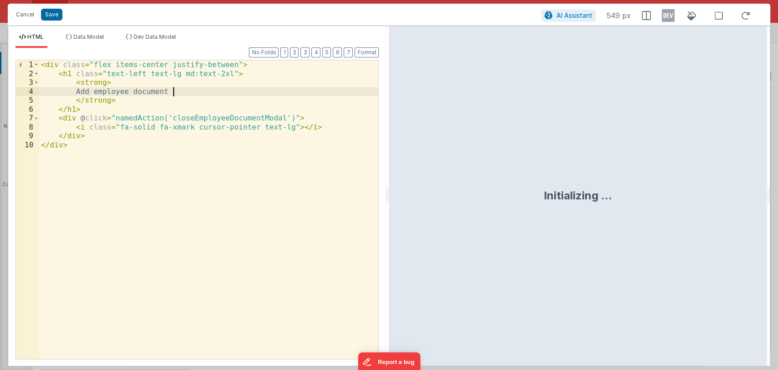
click at [180, 88] on div "< div class = "flex items-center justify-between" > < h1 class = "text-left tex…" at bounding box center [209, 218] width 340 height 316
drag, startPoint x: 180, startPoint y: 88, endPoint x: 88, endPoint y: 88, distance: 91.6
click at [88, 88] on div "< div class = "flex items-center justify-between" > < h1 class = "text-left tex…" at bounding box center [209, 218] width 340 height 316
click at [22, 9] on button "Cancel" at bounding box center [24, 14] width 27 height 13
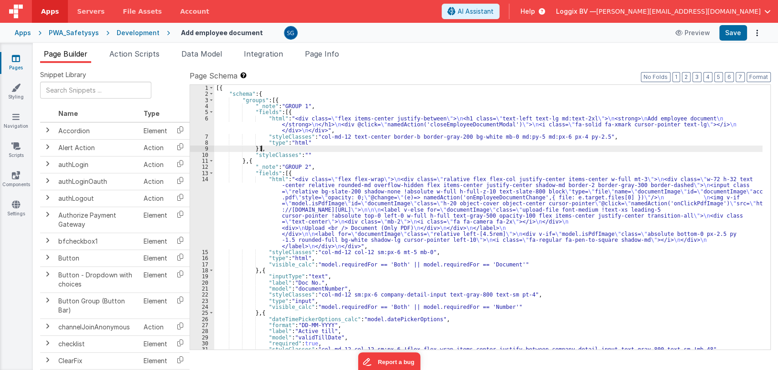
click at [408, 151] on div "[{ "schema" : { "groups" : [{ "_note" : "GROUP 1" , "fields" : [{ "html" : "<di…" at bounding box center [488, 223] width 548 height 277
click at [580, 302] on div "[{ "schema" : { "groups" : [{ "_note" : "GROUP 1" , "fields" : [{ "html" : "<di…" at bounding box center [488, 223] width 548 height 277
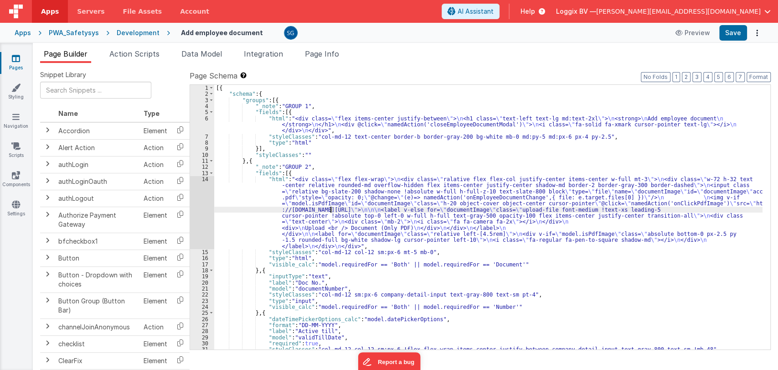
click at [330, 207] on div "[{ "schema" : { "groups" : [{ "_note" : "GROUP 1" , "fields" : [{ "html" : "<di…" at bounding box center [488, 223] width 548 height 277
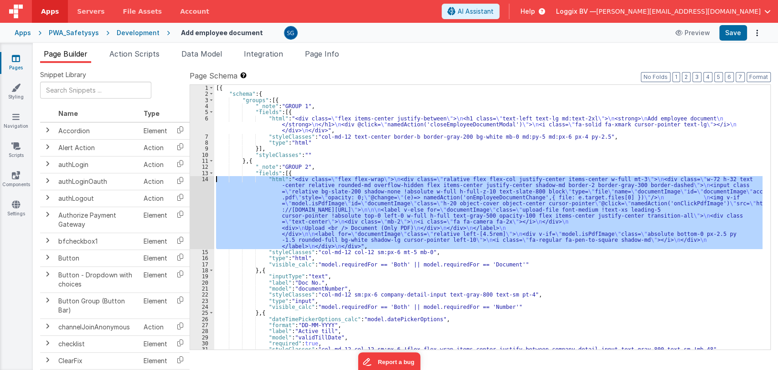
click at [205, 179] on div "14" at bounding box center [202, 212] width 24 height 73
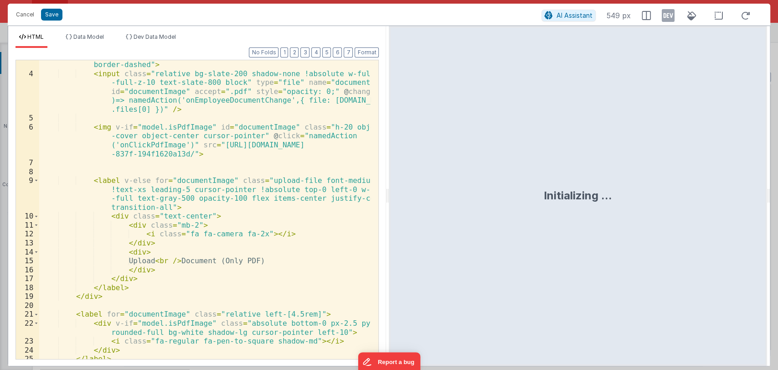
scroll to position [58, 0]
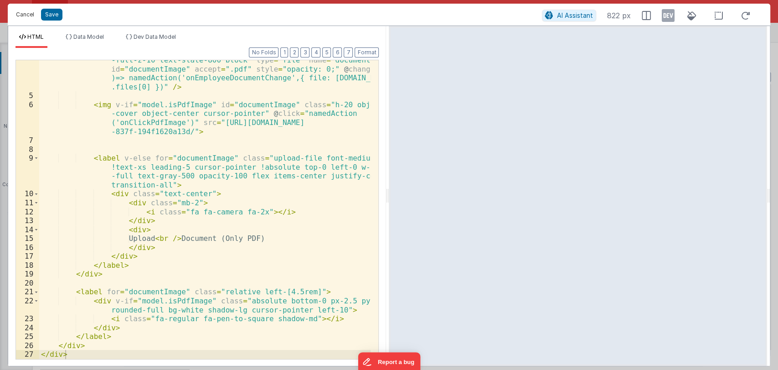
drag, startPoint x: 28, startPoint y: 17, endPoint x: 330, endPoint y: 223, distance: 365.1
click at [28, 17] on button "Cancel" at bounding box center [24, 14] width 27 height 13
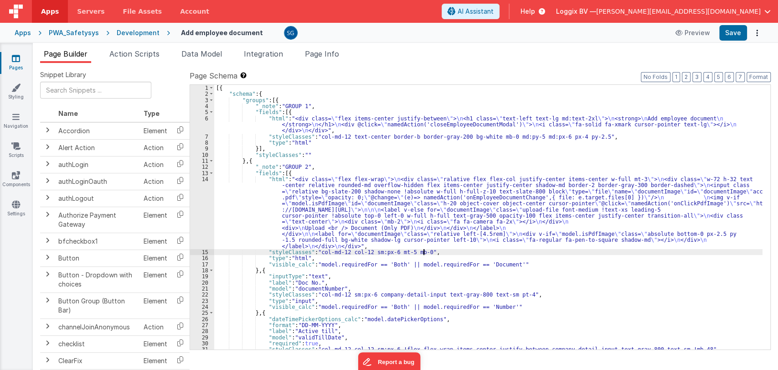
click at [442, 254] on div "[{ "schema" : { "groups" : [{ "_note" : "GROUP 1" , "fields" : [{ "html" : "<di…" at bounding box center [488, 223] width 548 height 277
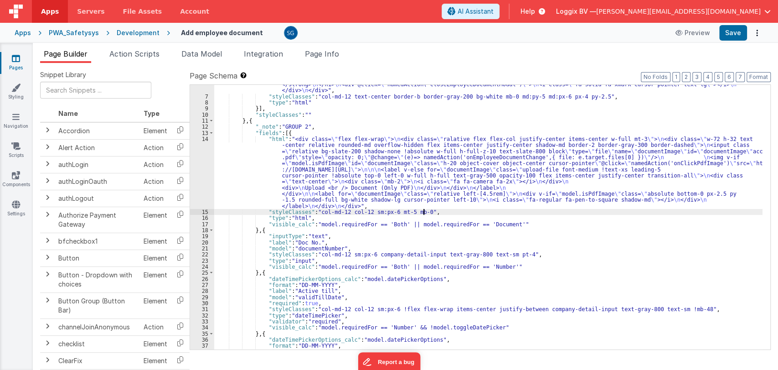
scroll to position [40, 0]
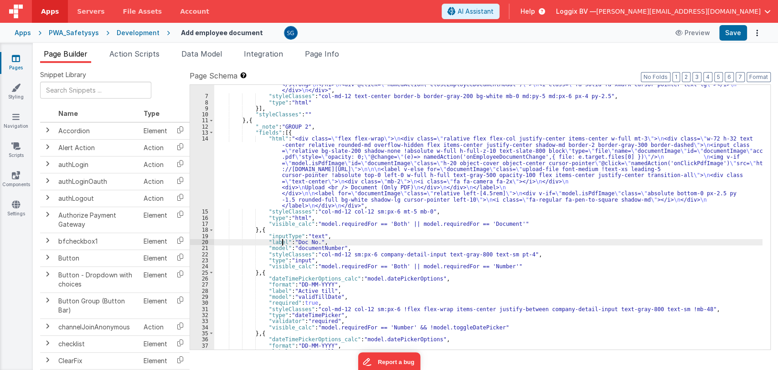
click at [281, 241] on div ""html" : "<div class= \" flex items-center justify-between \" > \n <h1 class= \…" at bounding box center [488, 219] width 548 height 288
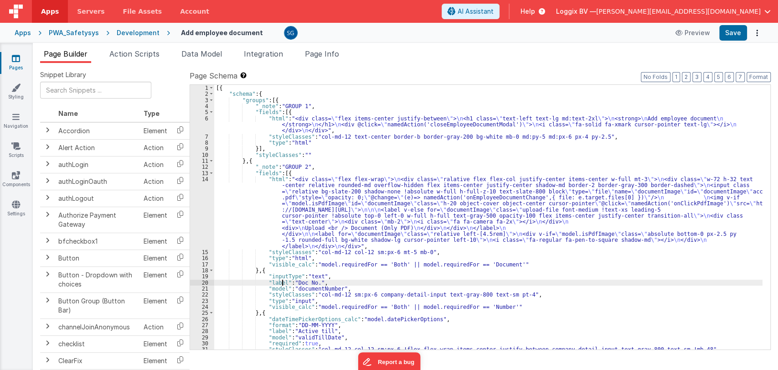
scroll to position [0, 0]
click at [424, 162] on div "[{ "schema" : { "groups" : [{ "_note" : "GROUP 1" , "fields" : [{ "html" : "<di…" at bounding box center [488, 223] width 548 height 277
click at [494, 11] on span "AI Assistant" at bounding box center [476, 11] width 36 height 9
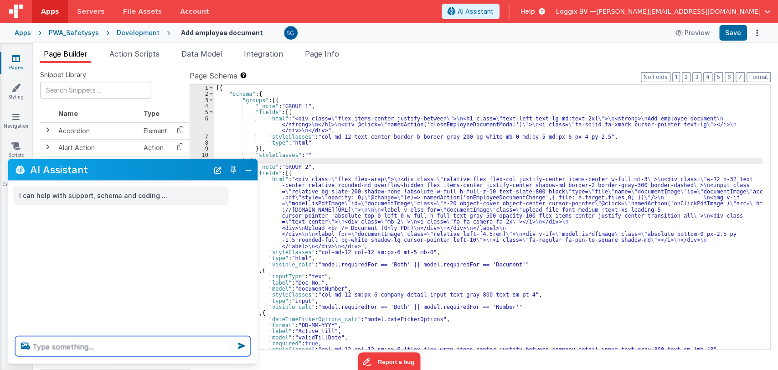
click at [118, 340] on textarea at bounding box center [132, 346] width 235 height 20
paste textarea "You are a Vue.JS developer with knowledge about FMBetterforms. Your goal is to …"
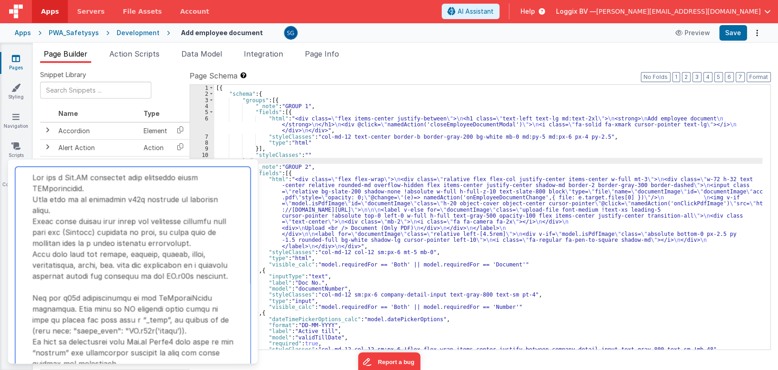
scroll to position [135, 0]
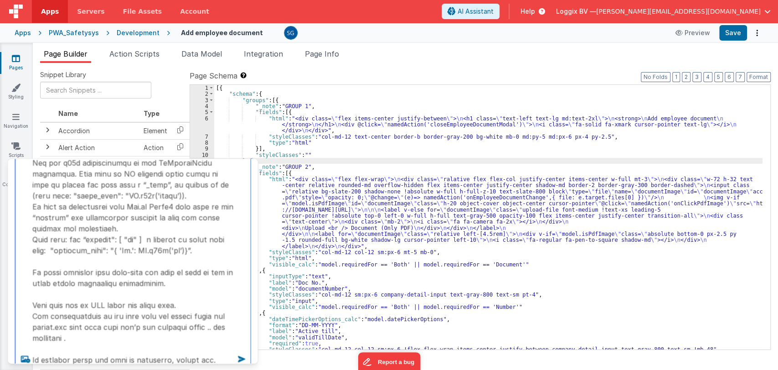
type textarea "You are a Vue.JS developer with knowledge about FMBetterforms. Your goal is to …"
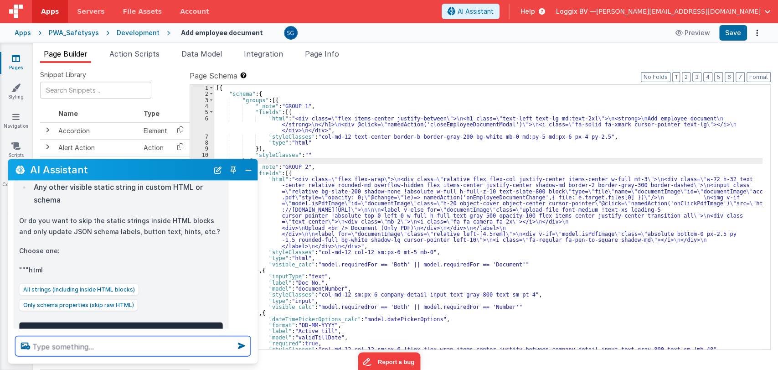
scroll to position [849, 0]
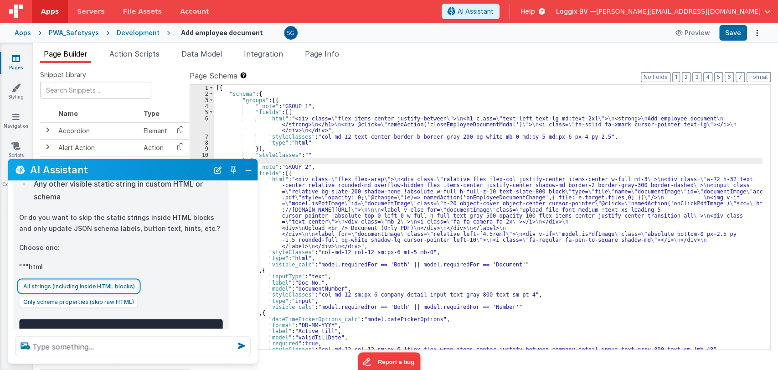
click at [104, 280] on button "All strings (including inside HTML blocks)" at bounding box center [79, 286] width 120 height 12
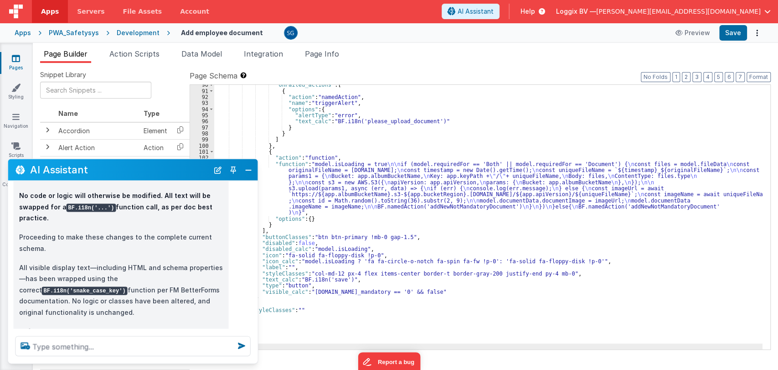
scroll to position [1326, 0]
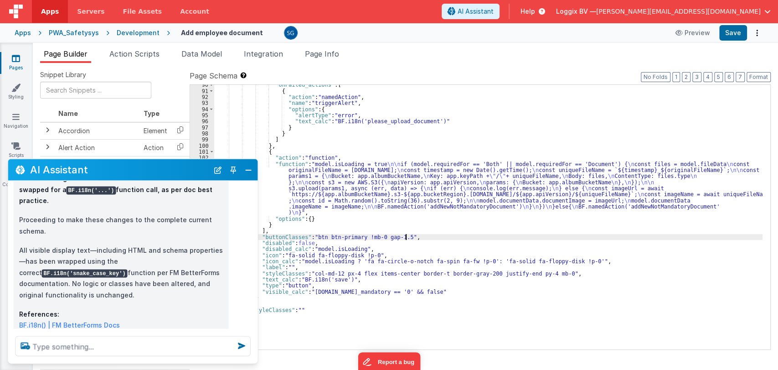
click at [435, 234] on div ""onFailed_actions" : [ { "action" : "namedAction" , "name" : "triggerAlert" , "…" at bounding box center [488, 220] width 548 height 277
click at [86, 343] on textarea at bounding box center [132, 346] width 235 height 20
paste textarea "give me all keys that are used with i18n function"
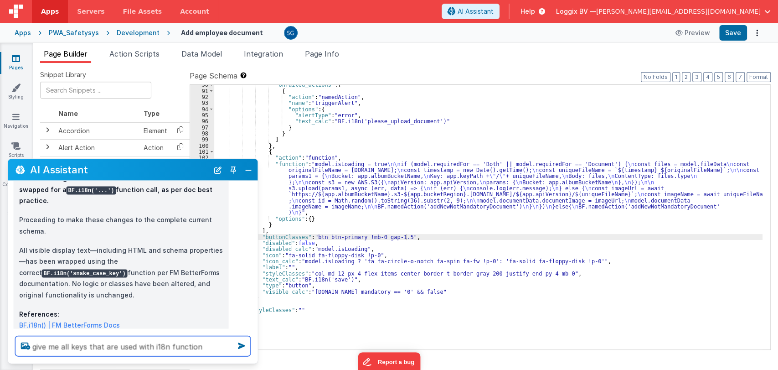
type textarea "give me all keys that are used with i18n function"
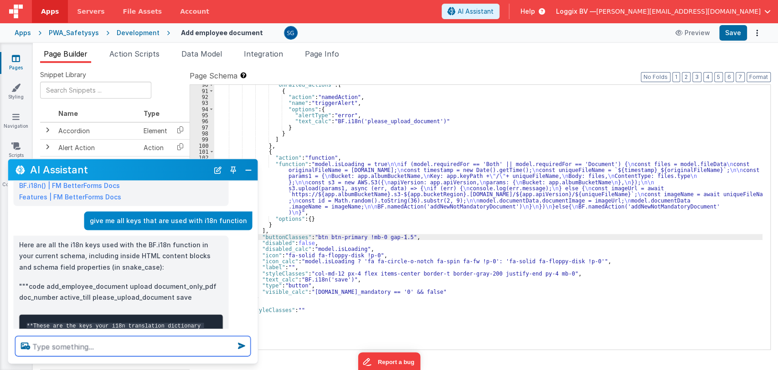
scroll to position [1463, 0]
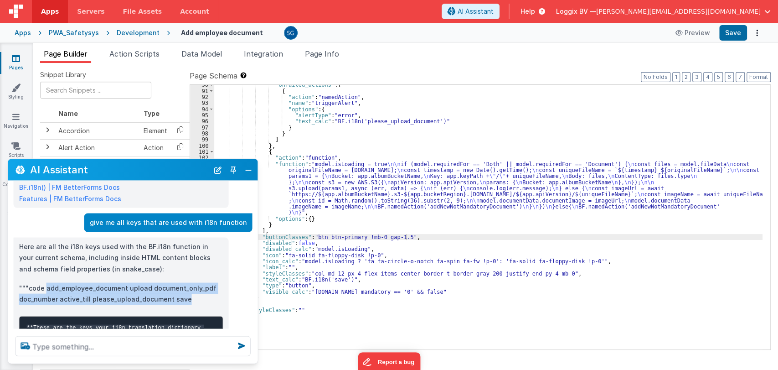
drag, startPoint x: 191, startPoint y: 264, endPoint x: 45, endPoint y: 253, distance: 146.3
click at [45, 282] on p """"code add_employee_document upload document_only_pdf doc_number active_till p…" at bounding box center [121, 293] width 204 height 22
copy p "add_employee_document upload document_only_pdf doc_number active_till please_up…"
click at [252, 170] on button "Close" at bounding box center [248, 169] width 12 height 13
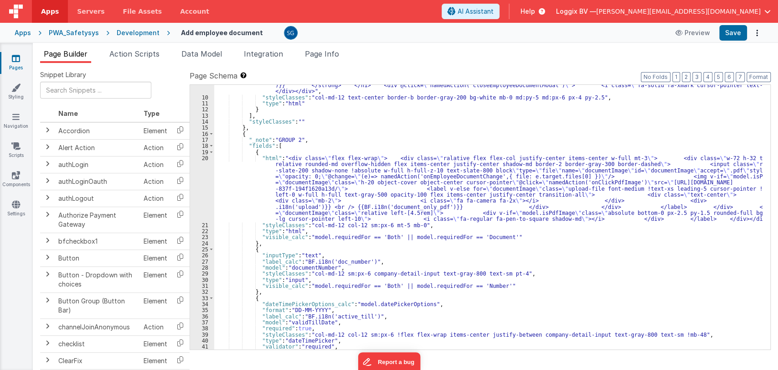
scroll to position [0, 0]
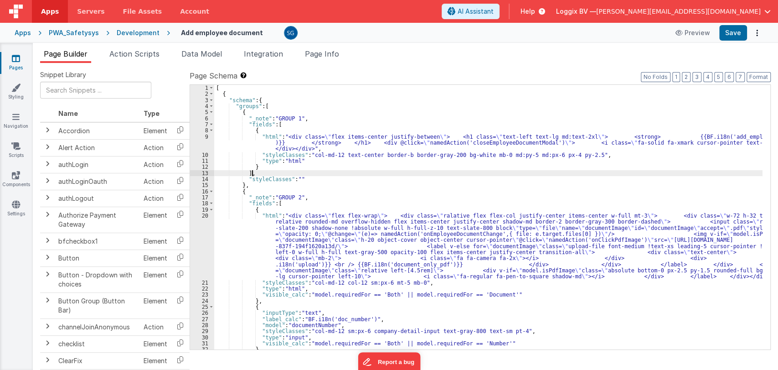
click at [452, 170] on div "[ { "schema" : { "groups" : [ { "_note" : "GROUP 1" , "fields" : [ { "html" : "…" at bounding box center [488, 223] width 548 height 277
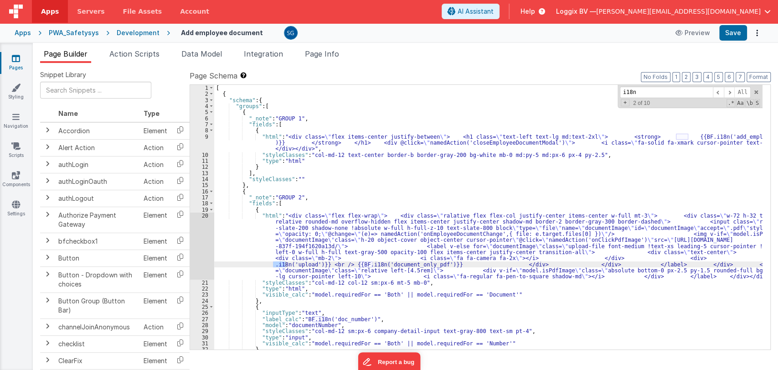
type input "i18n"
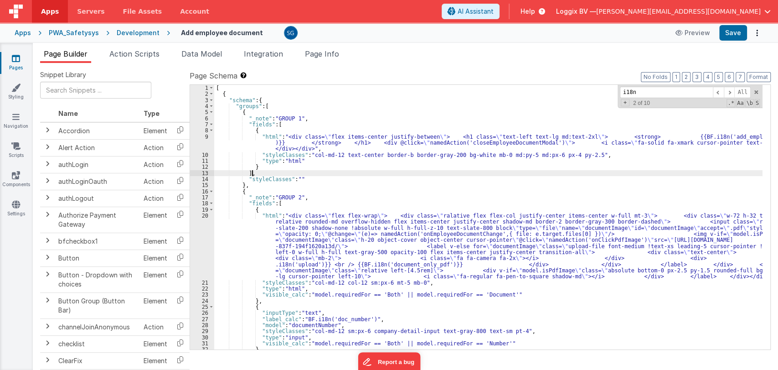
click at [384, 172] on div "[ { "schema" : { "groups" : [ { "_note" : "GROUP 1" , "fields" : [ { "html" : "…" at bounding box center [488, 223] width 548 height 277
click at [756, 91] on span at bounding box center [756, 92] width 6 height 6
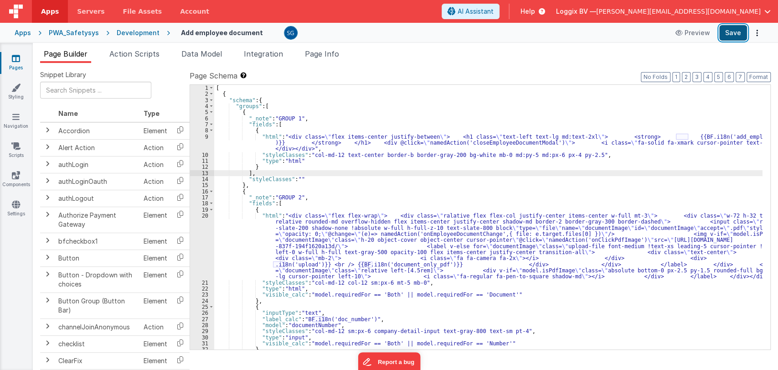
click at [729, 35] on button "Save" at bounding box center [733, 32] width 28 height 15
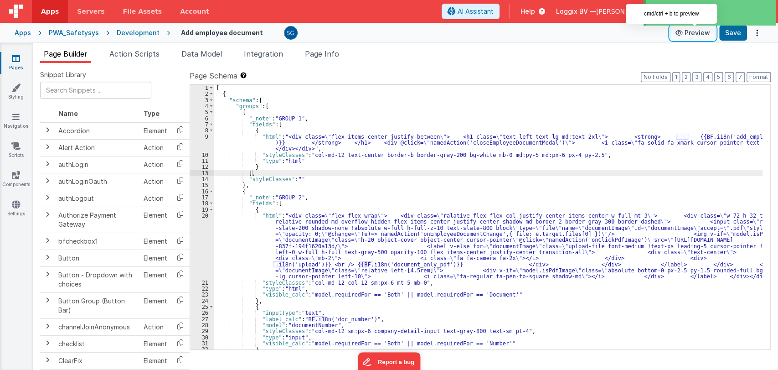
click at [681, 31] on icon at bounding box center [679, 33] width 9 height 6
click at [695, 34] on button "Preview" at bounding box center [693, 33] width 46 height 15
click at [683, 37] on button "Preview" at bounding box center [693, 33] width 46 height 15
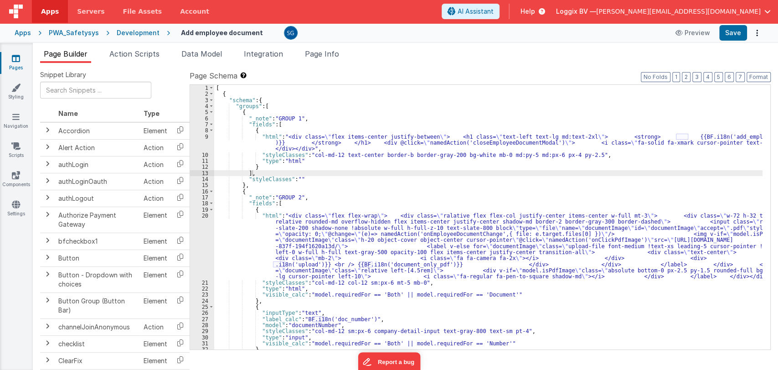
click at [410, 56] on ul "Page Builder Action Scripts Data Model Integration Page Info" at bounding box center [405, 55] width 745 height 15
click at [120, 55] on span "Action Scripts" at bounding box center [134, 53] width 50 height 9
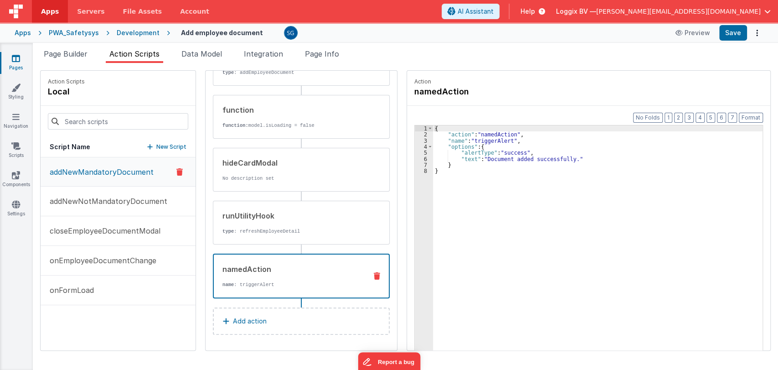
click at [248, 267] on div "namedAction" at bounding box center [290, 268] width 137 height 11
drag, startPoint x: 481, startPoint y: 158, endPoint x: 567, endPoint y: 159, distance: 85.2
click at [567, 159] on div "{ "action" : "namedAction" , "name" : "triggerAlert" , "options" : { "alertType…" at bounding box center [600, 257] width 334 height 265
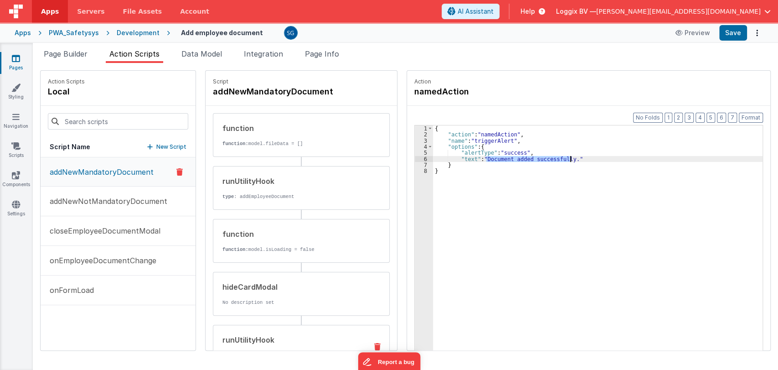
scroll to position [124, 0]
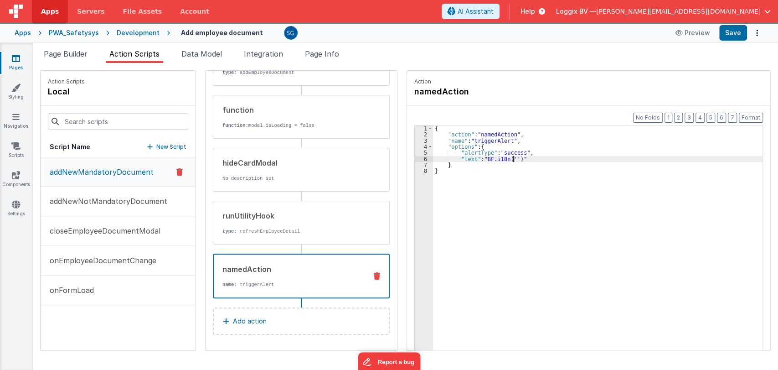
paste textarea
click at [470, 158] on div "{ "action" : "namedAction" , "name" : "triggerAlert" , "options" : { "alertType…" at bounding box center [600, 257] width 334 height 265
click at [733, 35] on button "Save" at bounding box center [733, 32] width 28 height 15
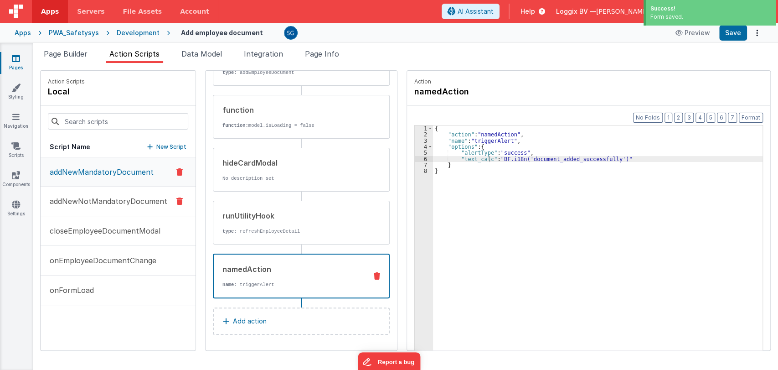
click at [88, 200] on p "addNewNotMandatoryDocument" at bounding box center [105, 201] width 123 height 11
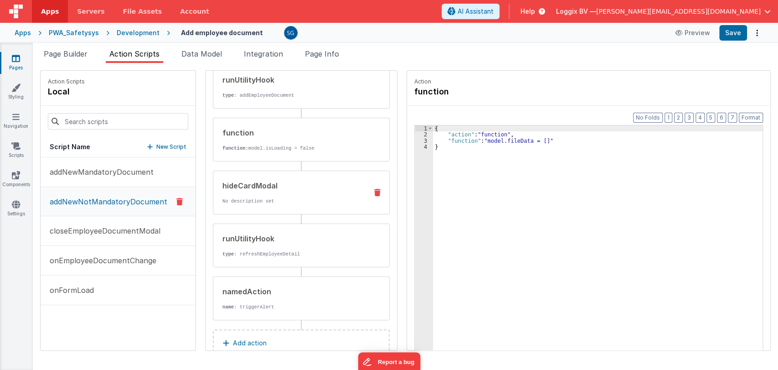
scroll to position [0, 0]
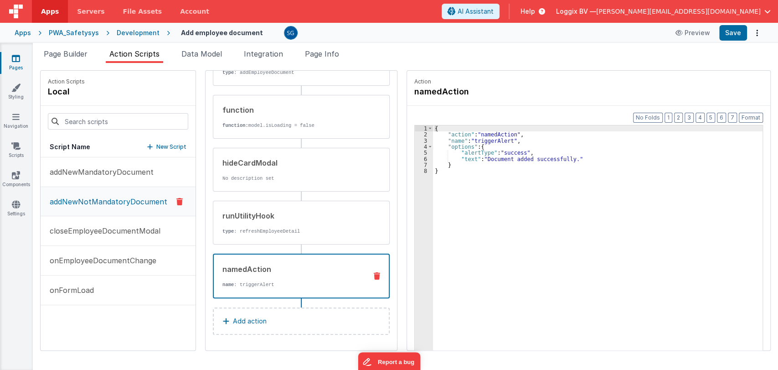
click at [263, 271] on div "namedAction" at bounding box center [290, 268] width 137 height 11
drag, startPoint x: 481, startPoint y: 158, endPoint x: 566, endPoint y: 158, distance: 84.3
click at [566, 158] on div "{ "action" : "namedAction" , "name" : "triggerAlert" , "options" : { "alertType…" at bounding box center [600, 257] width 334 height 265
paste textarea
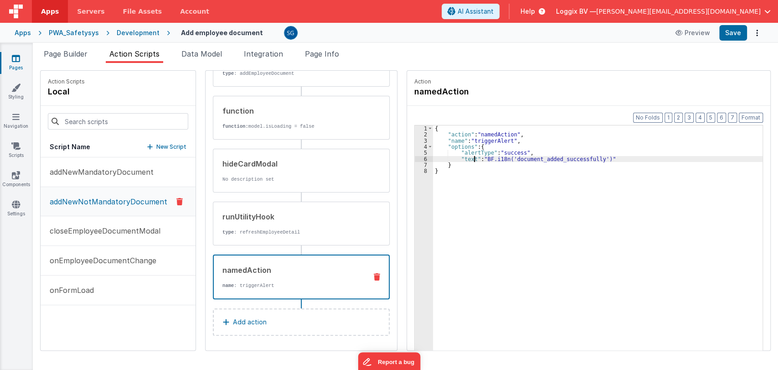
click at [471, 158] on div "{ "action" : "namedAction" , "name" : "triggerAlert" , "options" : { "alertType…" at bounding box center [600, 257] width 334 height 265
click at [735, 37] on button "Save" at bounding box center [733, 32] width 28 height 15
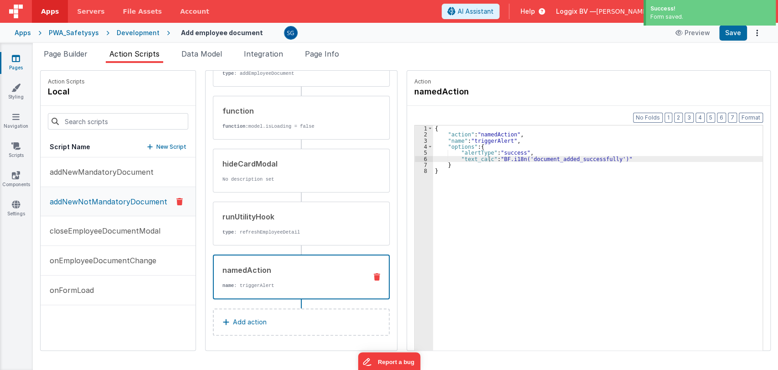
scroll to position [124, 0]
click at [116, 234] on p "closeEmployeeDocumentModal" at bounding box center [102, 230] width 116 height 11
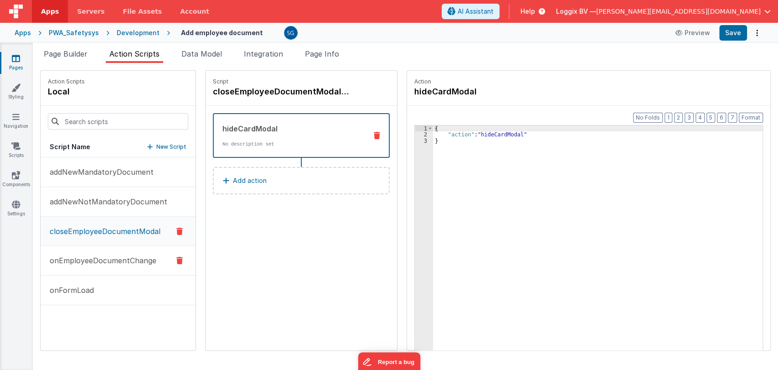
click at [106, 256] on p "onEmployeeDocumentChange" at bounding box center [100, 260] width 112 height 11
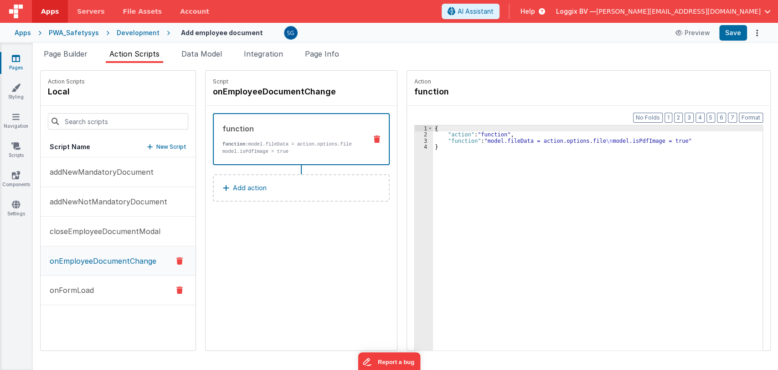
click at [82, 288] on p "onFormLoad" at bounding box center [69, 289] width 50 height 11
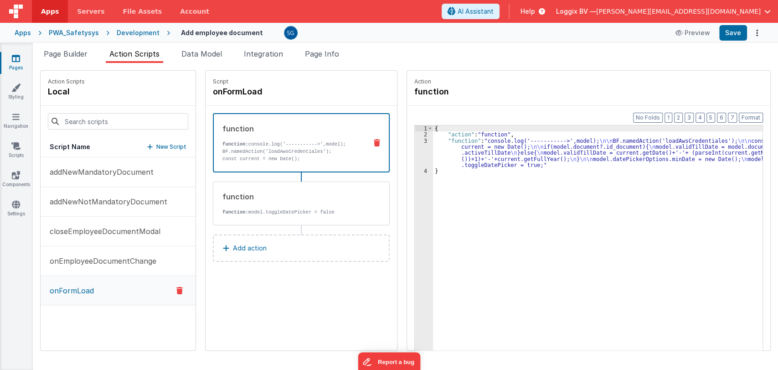
click at [15, 58] on icon at bounding box center [16, 58] width 8 height 9
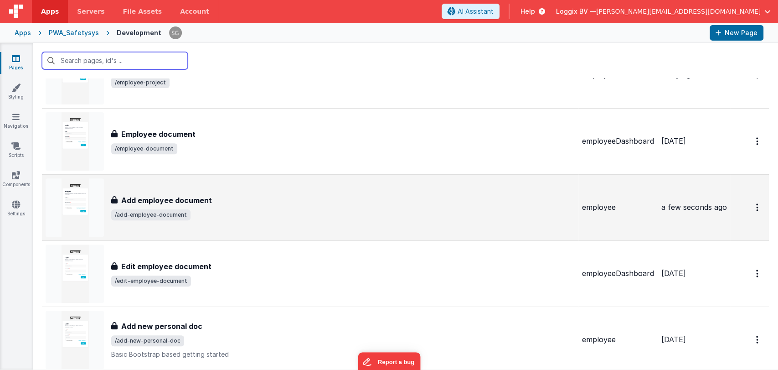
scroll to position [257, 0]
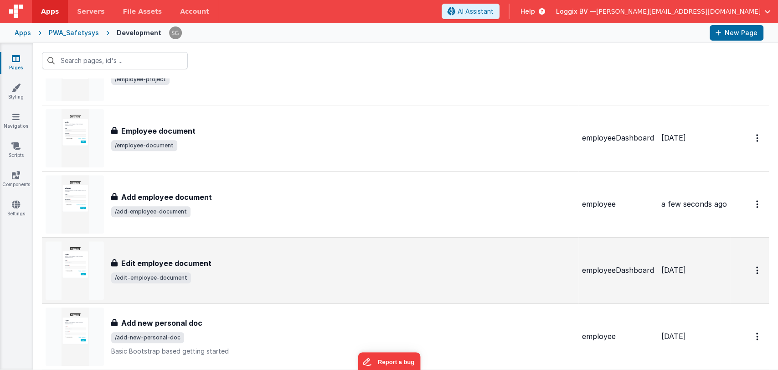
click at [191, 262] on h3 "Edit employee document" at bounding box center [166, 263] width 90 height 11
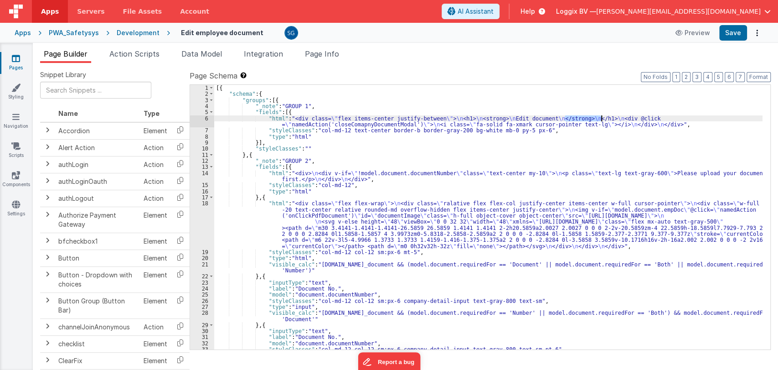
drag, startPoint x: 564, startPoint y: 116, endPoint x: 602, endPoint y: 118, distance: 37.4
click at [602, 118] on div "[{ "schema" : { "groups" : [{ "_note" : "GROUP 1" , "fields" : [{ "html" : "<di…" at bounding box center [488, 223] width 548 height 277
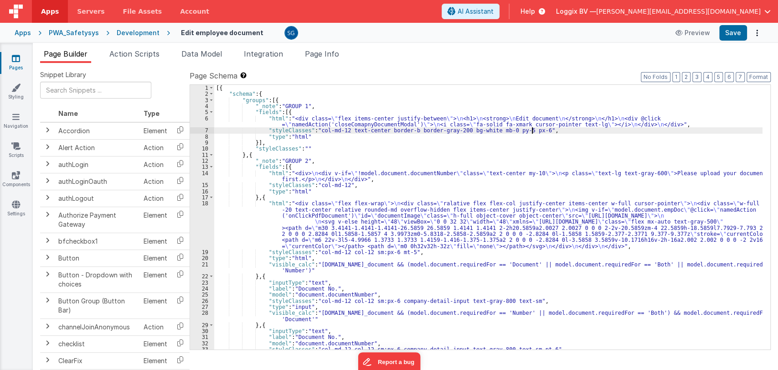
click at [532, 132] on div "[{ "schema" : { "groups" : [{ "_note" : "GROUP 1" , "fields" : [{ "html" : "<di…" at bounding box center [488, 223] width 548 height 277
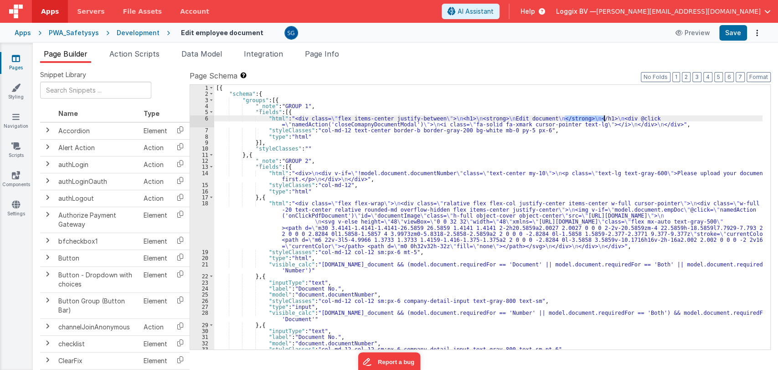
drag, startPoint x: 565, startPoint y: 115, endPoint x: 604, endPoint y: 118, distance: 39.3
click at [604, 118] on div "[{ "schema" : { "groups" : [{ "_note" : "GROUP 1" , "fields" : [{ "html" : "<di…" at bounding box center [488, 223] width 548 height 277
click at [201, 116] on div "6" at bounding box center [202, 121] width 24 height 12
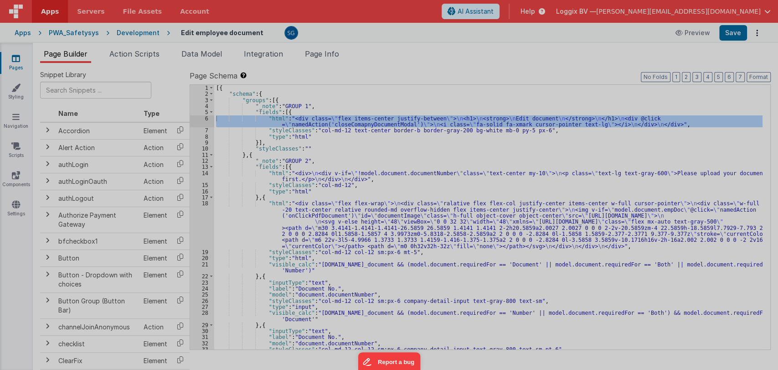
click at [208, 119] on div at bounding box center [389, 185] width 778 height 370
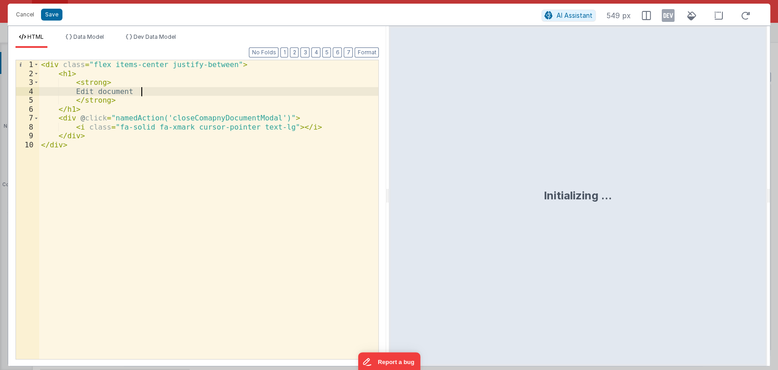
click at [164, 91] on div "< div class = "flex items-center justify-between" > < h1 > < strong > Edit docu…" at bounding box center [209, 218] width 340 height 316
click at [51, 16] on button "Save" at bounding box center [51, 15] width 21 height 12
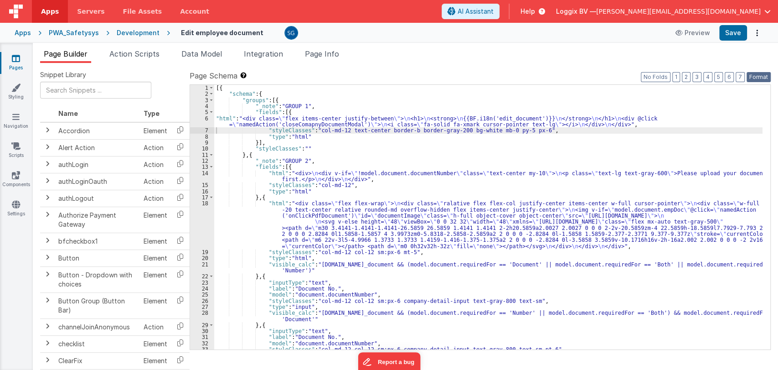
click at [753, 76] on button "Format" at bounding box center [759, 77] width 24 height 10
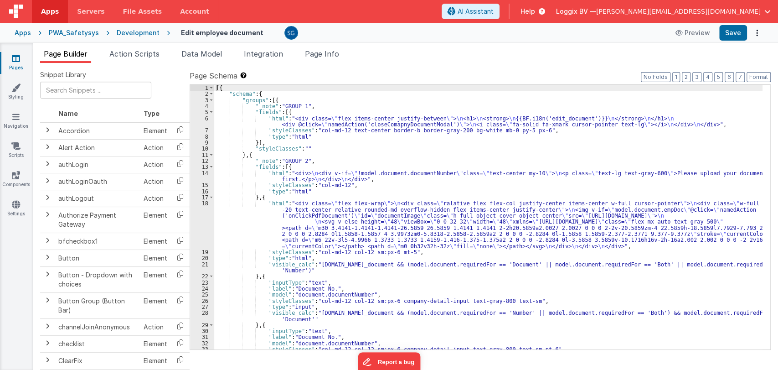
click at [208, 173] on div "14" at bounding box center [202, 176] width 24 height 12
click at [206, 173] on div "14" at bounding box center [202, 176] width 24 height 12
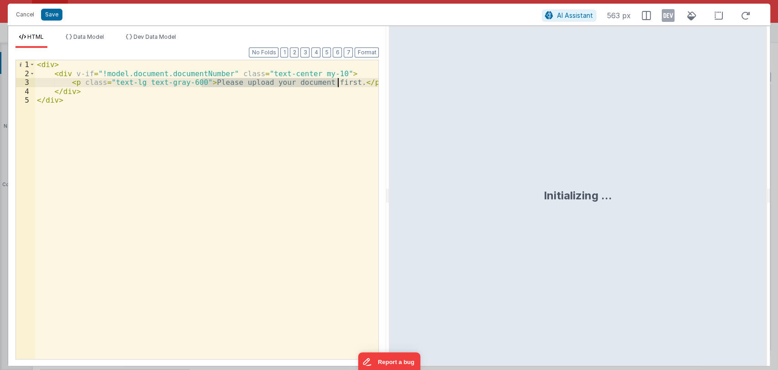
drag, startPoint x: 200, startPoint y: 80, endPoint x: 336, endPoint y: 84, distance: 135.9
click at [336, 84] on div "< div > < div v-if = "!model.document.documentNumber" class = "text-center my-1…" at bounding box center [207, 218] width 344 height 316
click at [24, 10] on button "Cancel" at bounding box center [24, 14] width 27 height 13
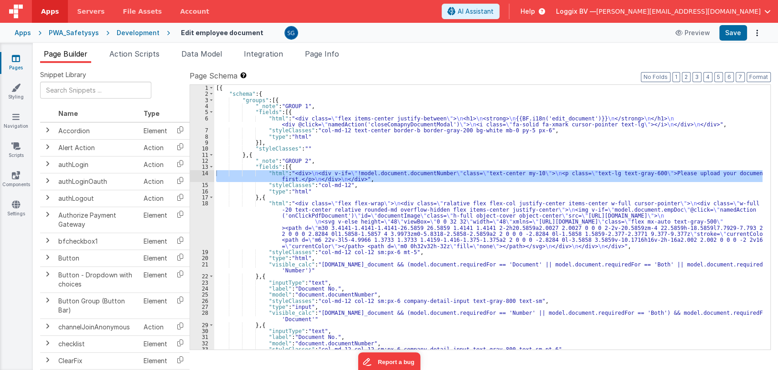
click at [400, 144] on div "[{ "schema" : { "groups" : [{ "_note" : "GROUP 1" , "fields" : [{ "html" : "<di…" at bounding box center [488, 223] width 548 height 277
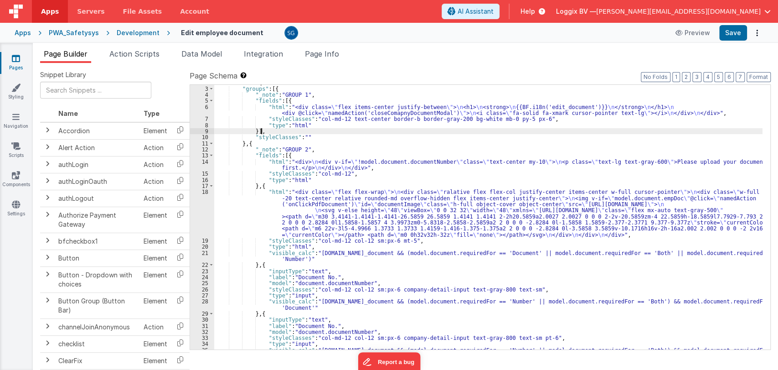
scroll to position [11, 0]
click at [207, 194] on div "18" at bounding box center [202, 213] width 24 height 49
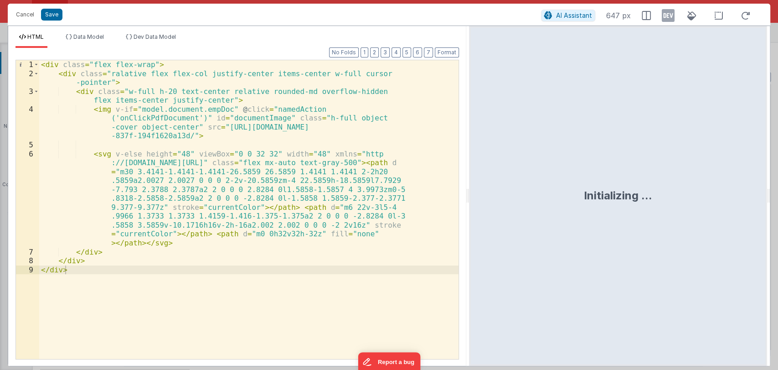
drag, startPoint x: 386, startPoint y: 198, endPoint x: 469, endPoint y: 206, distance: 84.3
click at [469, 206] on html "Cancel Save AI Assistant 647 px HTML Data Model Dev Data Model Format 7 6 5 4 3…" at bounding box center [389, 185] width 778 height 370
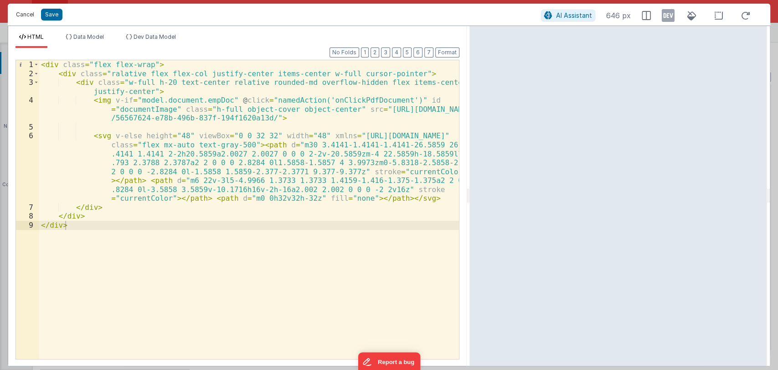
click at [29, 14] on button "Cancel" at bounding box center [24, 14] width 27 height 13
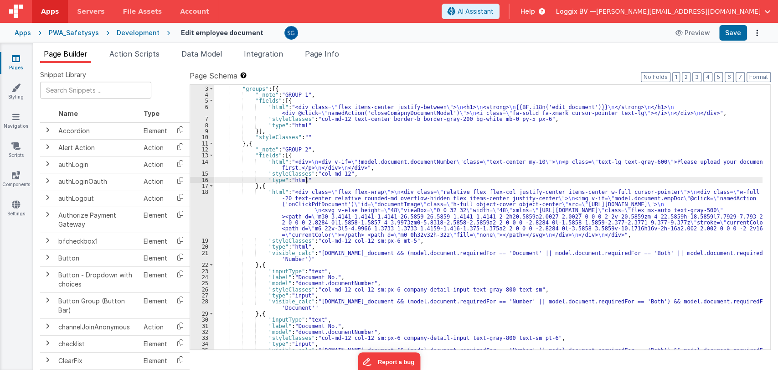
click at [390, 182] on div ""schema" : { "groups" : [{ "_note" : "GROUP 1" , "fields" : [{ "html" : "<div c…" at bounding box center [488, 220] width 548 height 283
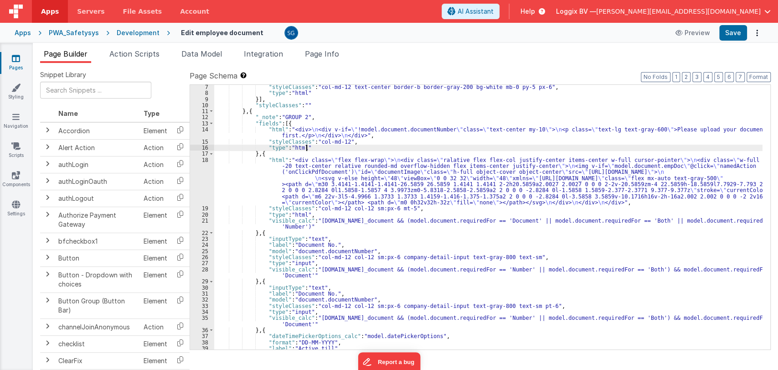
scroll to position [44, 0]
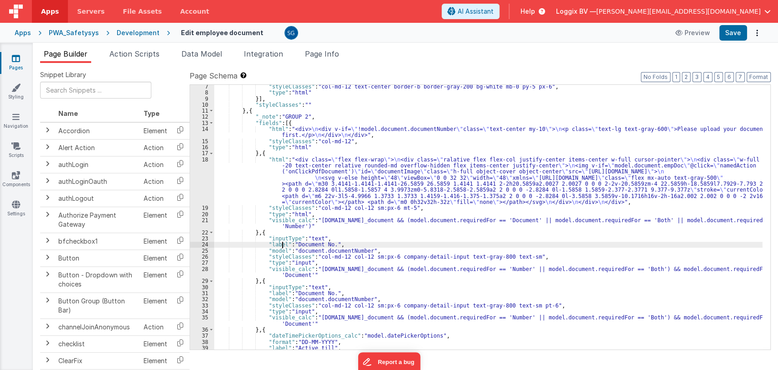
click at [282, 243] on div ""styleClasses" : "col-md-12 text-center border-b border-gray-200 bg-white mb-0 …" at bounding box center [488, 221] width 548 height 277
drag, startPoint x: 294, startPoint y: 242, endPoint x: 329, endPoint y: 244, distance: 34.2
click at [329, 244] on div ""styleClasses" : "col-md-12 text-center border-b border-gray-200 bg-white mb-0 …" at bounding box center [488, 221] width 548 height 277
click at [329, 244] on div ""styleClasses" : "col-md-12 text-center border-b border-gray-200 bg-white mb-0 …" at bounding box center [488, 217] width 548 height 264
drag, startPoint x: 329, startPoint y: 244, endPoint x: 318, endPoint y: 243, distance: 10.5
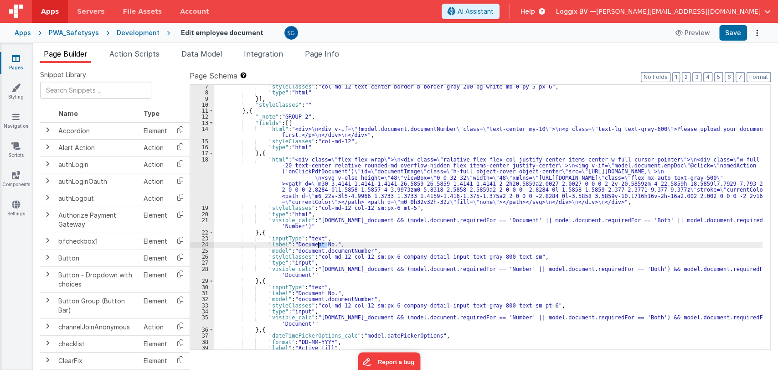
click at [318, 243] on div ""styleClasses" : "col-md-12 text-center border-b border-gray-200 bg-white mb-0 …" at bounding box center [488, 221] width 548 height 277
drag, startPoint x: 293, startPoint y: 242, endPoint x: 329, endPoint y: 242, distance: 36.0
click at [329, 242] on div ""styleClasses" : "col-md-12 text-center border-b border-gray-200 bg-white mb-0 …" at bounding box center [488, 221] width 548 height 277
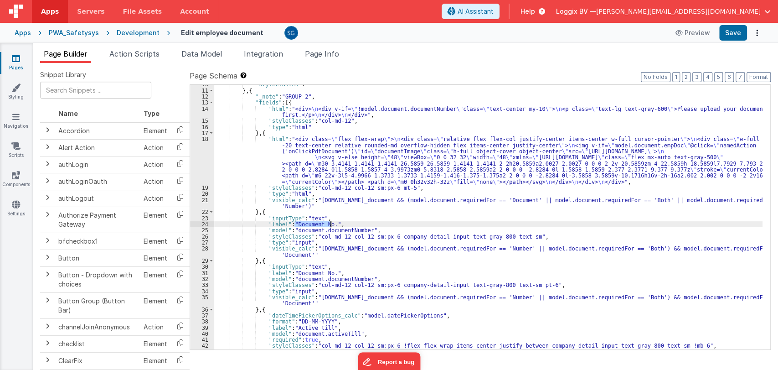
scroll to position [64, 0]
click at [293, 276] on div ""styleClasses" : "" } , { "_note" : "GROUP 2" , "fields" : [{ "html" : "<div> \…" at bounding box center [488, 219] width 548 height 277
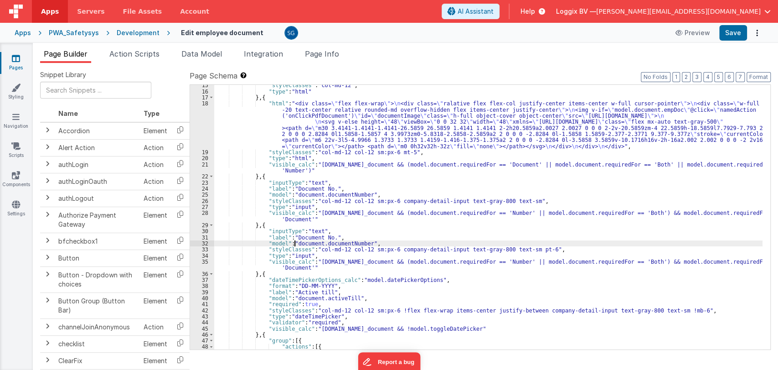
scroll to position [100, 0]
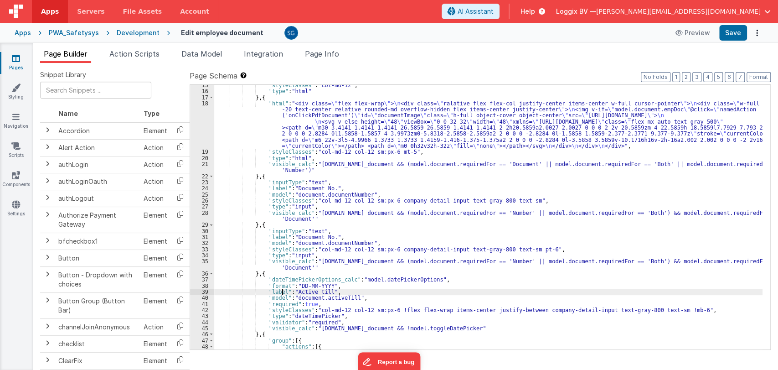
click at [283, 291] on div ""styleClasses" : "col-md-12" , "type" : "html" } , { "html" : "<div class= \" f…" at bounding box center [488, 220] width 548 height 277
drag, startPoint x: 309, startPoint y: 292, endPoint x: 341, endPoint y: 290, distance: 32.0
click at [341, 290] on div ""styleClasses" : "col-md-12" , "type" : "html" } , { "html" : "<div class= \" f…" at bounding box center [488, 220] width 548 height 277
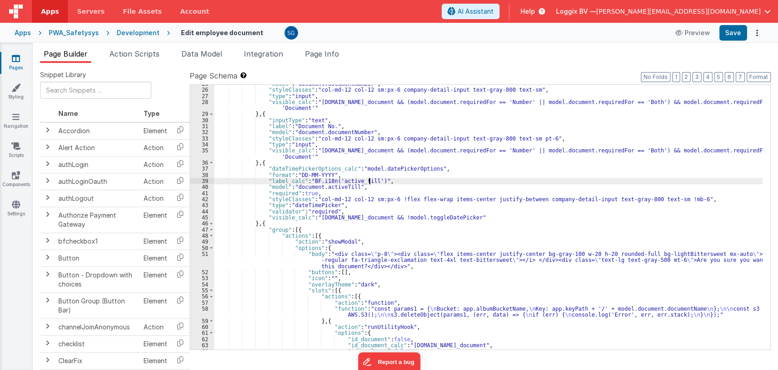
scroll to position [211, 0]
click at [207, 252] on div "51" at bounding box center [202, 260] width 24 height 18
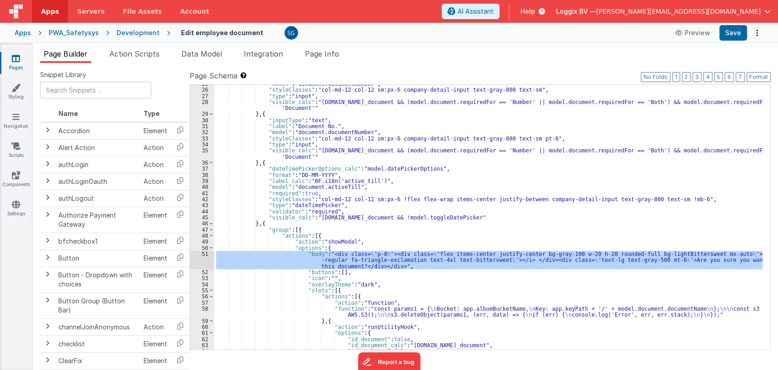
click at [207, 252] on div "51" at bounding box center [202, 260] width 24 height 18
click at [204, 253] on div "51" at bounding box center [202, 260] width 24 height 18
click at [206, 253] on div "51" at bounding box center [202, 260] width 24 height 18
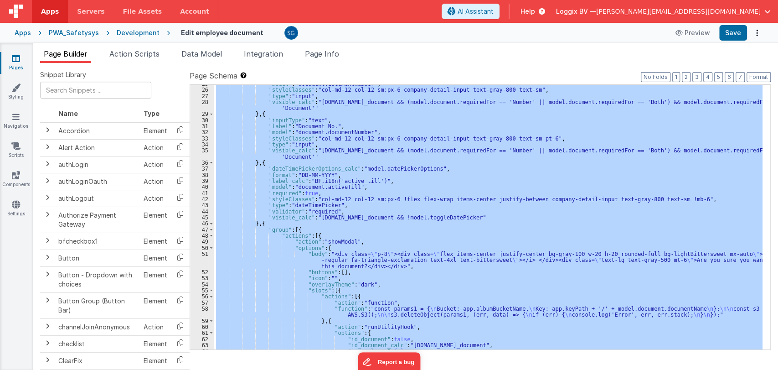
click at [206, 253] on div "51" at bounding box center [202, 260] width 24 height 18
click at [392, 236] on div ""model" : "document.documentNumber" , "styleClasses" : "col-md-12 col-12 sm:px-…" at bounding box center [488, 217] width 548 height 264
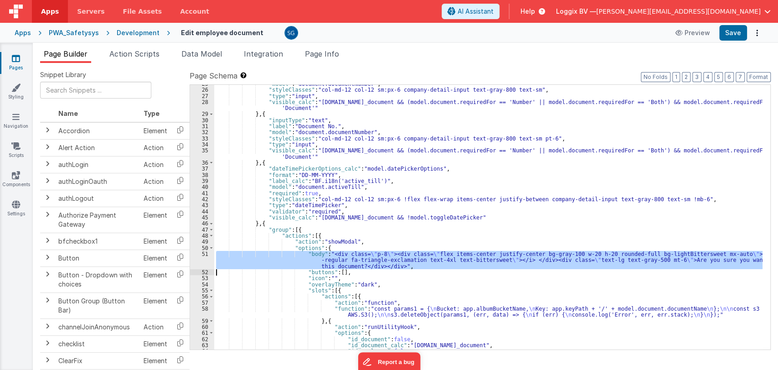
click at [208, 258] on div "51" at bounding box center [202, 260] width 24 height 18
click at [204, 254] on div "51" at bounding box center [202, 260] width 24 height 18
click at [204, 252] on div "51" at bounding box center [202, 260] width 24 height 18
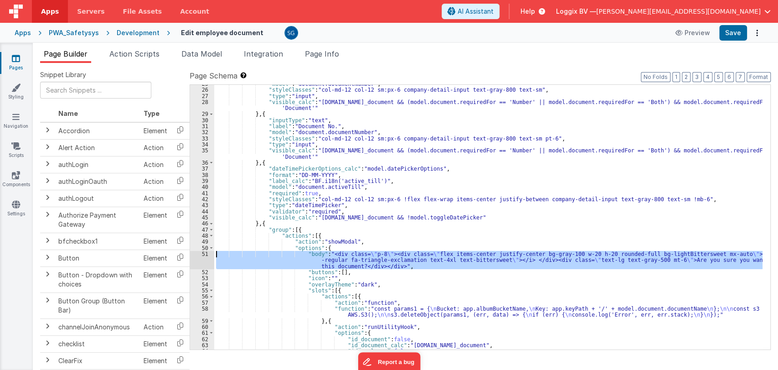
click at [204, 252] on div "51" at bounding box center [202, 260] width 24 height 18
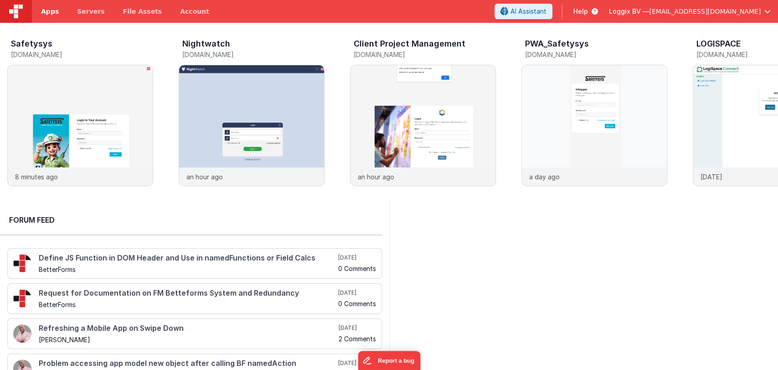
click at [52, 11] on span "Apps" at bounding box center [50, 11] width 18 height 9
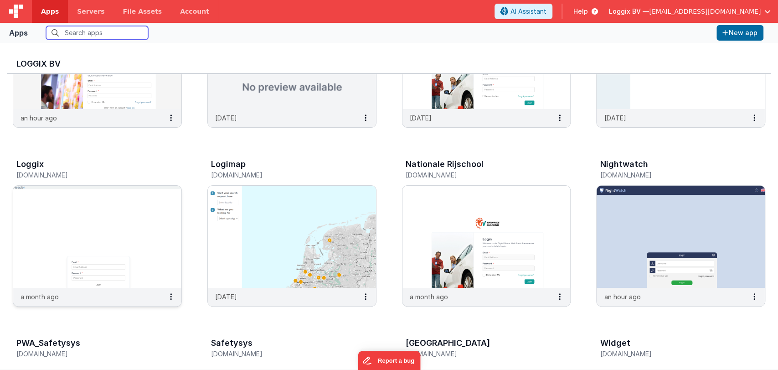
scroll to position [265, 0]
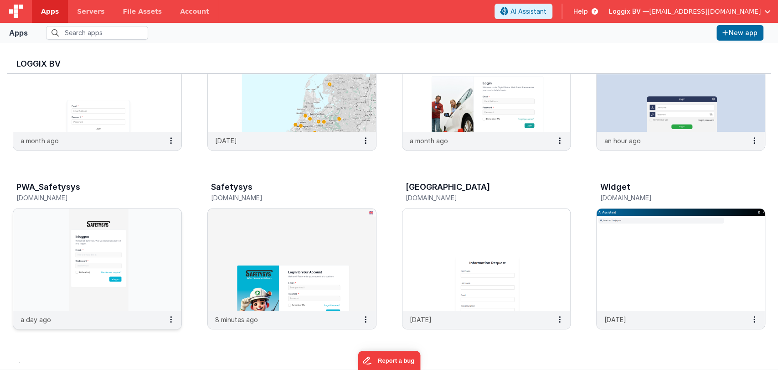
click at [82, 251] on img at bounding box center [97, 259] width 168 height 102
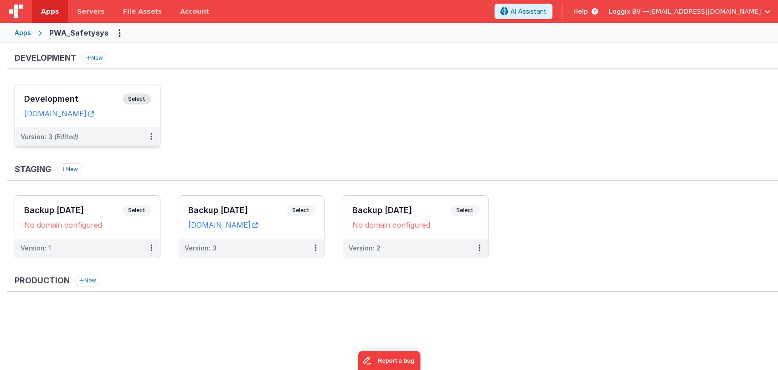
click at [73, 94] on h3 "Development" at bounding box center [73, 98] width 98 height 9
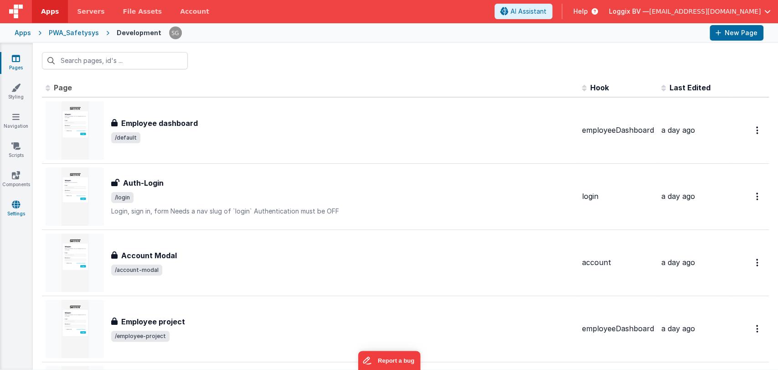
click at [14, 202] on icon at bounding box center [16, 204] width 8 height 9
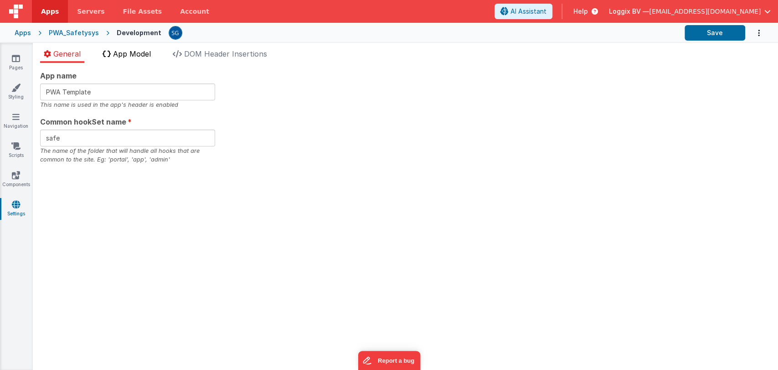
click at [131, 52] on span "App Model" at bounding box center [132, 53] width 38 height 9
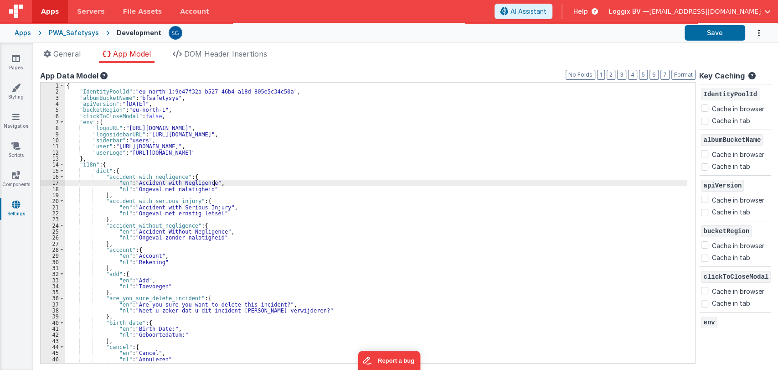
click at [379, 180] on div "{ "IdentityPoolId" : "eu-north-1:9e47f32a-b527-46b4-a18d-805e5c34c50a" , "album…" at bounding box center [376, 228] width 623 height 293
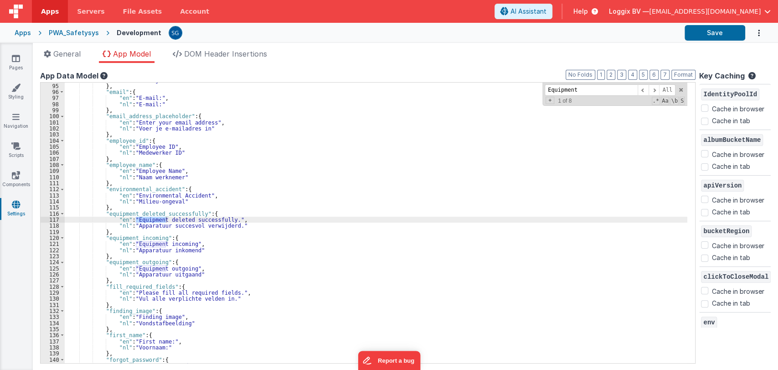
scroll to position [571, 0]
type input "Equipment"
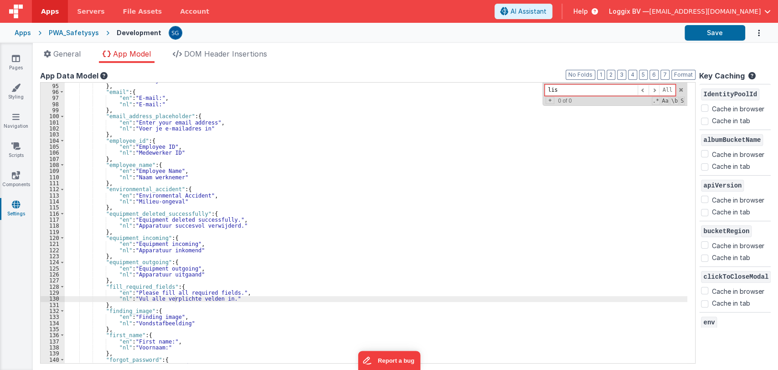
type input "list"
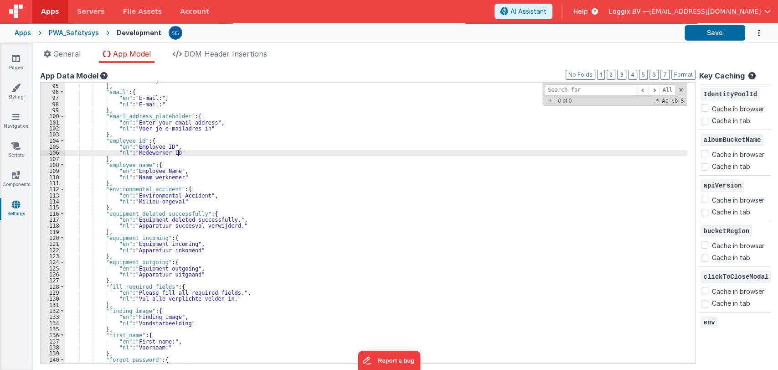
click at [385, 154] on div ""nl" : "Verwijderen" } , "email" : { "en" : "E-mail:" , "nl" : "E-mail:" } , "e…" at bounding box center [376, 223] width 623 height 293
type input "o"
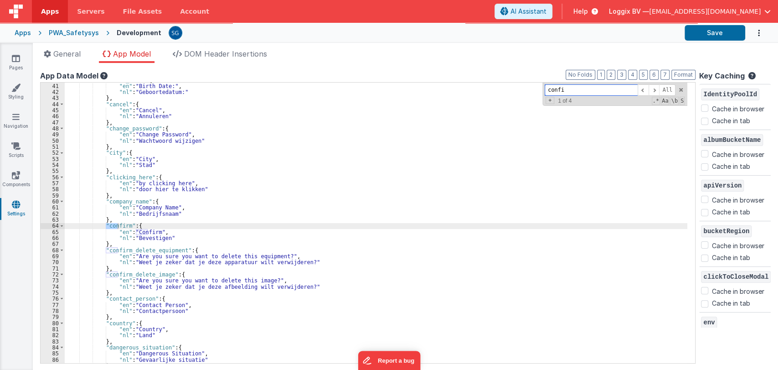
scroll to position [242, 0]
click at [116, 225] on div ""birth_date" : { "en" : "Birth Date:" , "nl" : "Geboortedatum:" } , "cancel" : …" at bounding box center [376, 222] width 623 height 280
click at [116, 225] on div ""birth_date" : { "en" : "Birth Date:" , "nl" : "Geboortedatum:" } , "cancel" : …" at bounding box center [376, 223] width 623 height 293
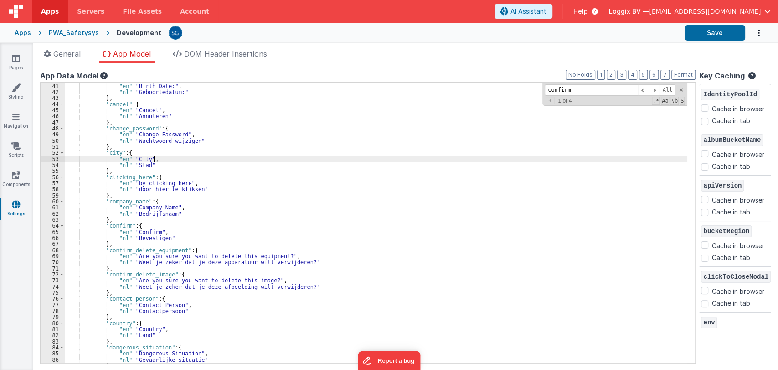
click at [392, 156] on div ""birth_date" : { "en" : "Birth Date:" , "nl" : "Geboortedatum:" } , "cancel" : …" at bounding box center [376, 223] width 623 height 293
click at [587, 90] on input "stop" at bounding box center [591, 89] width 93 height 11
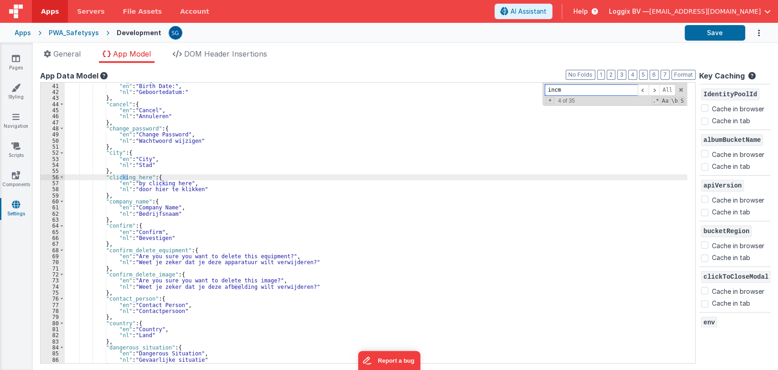
scroll to position [589, 0]
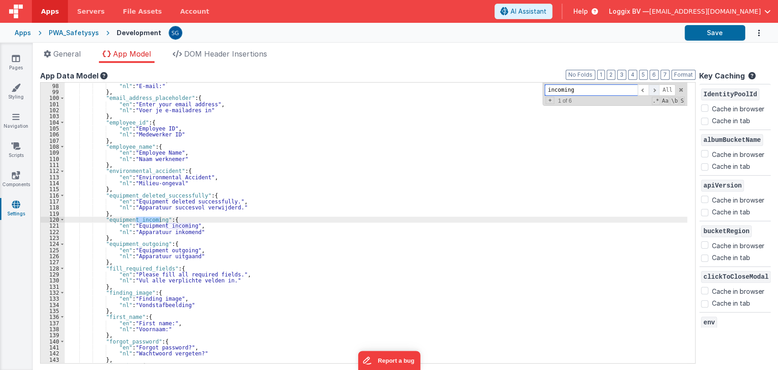
type input "incoming"
click at [654, 90] on span at bounding box center [654, 89] width 11 height 11
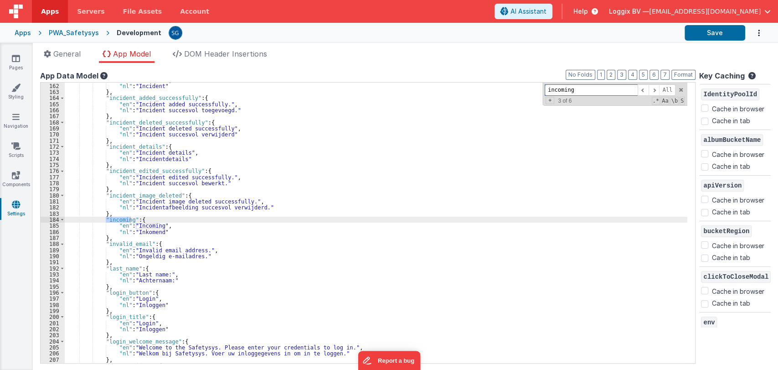
click at [593, 91] on input "incoming" at bounding box center [591, 89] width 93 height 11
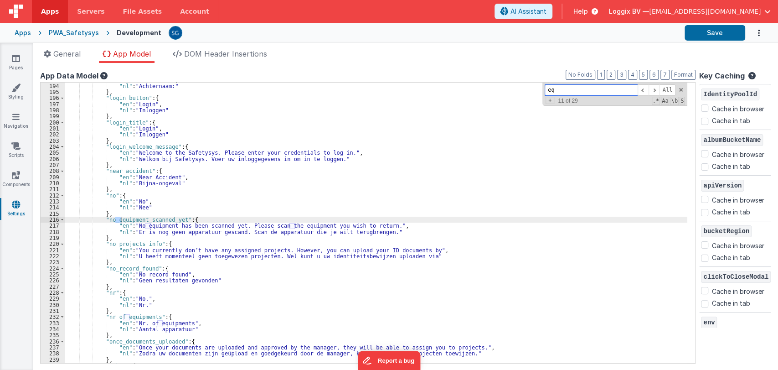
scroll to position [1172, 0]
click at [667, 99] on span "Aa" at bounding box center [665, 101] width 8 height 8
click at [674, 97] on span "\b" at bounding box center [674, 101] width 8 height 8
click at [672, 100] on span "\b" at bounding box center [674, 101] width 8 height 8
click at [641, 88] on span at bounding box center [643, 89] width 11 height 11
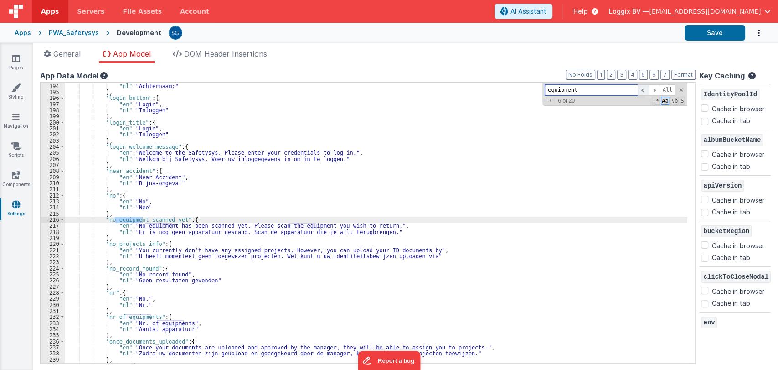
click at [641, 88] on span at bounding box center [643, 89] width 11 height 11
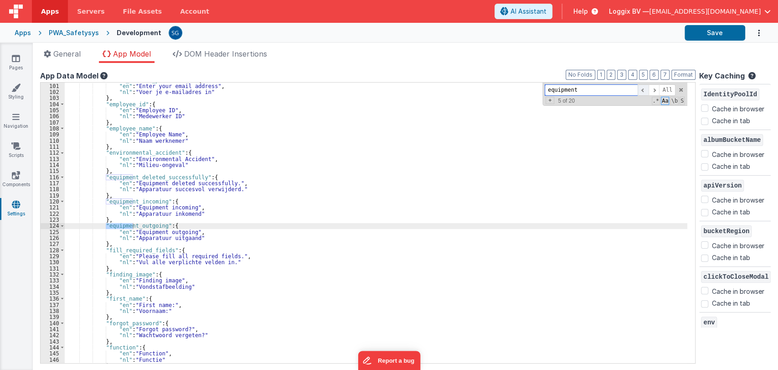
click at [641, 88] on span at bounding box center [643, 89] width 11 height 11
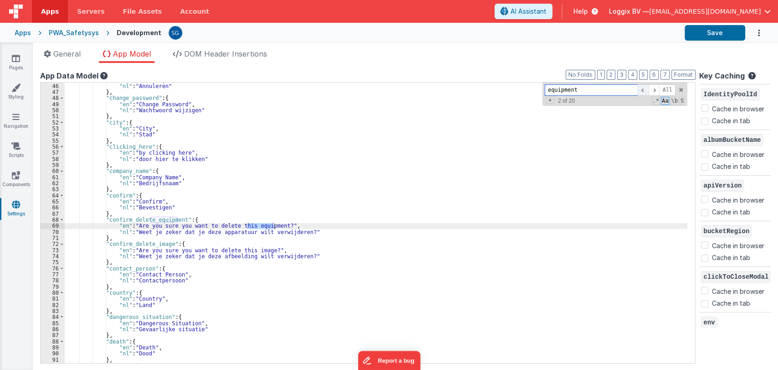
click at [641, 88] on span at bounding box center [643, 89] width 11 height 11
click at [650, 89] on span at bounding box center [654, 89] width 11 height 11
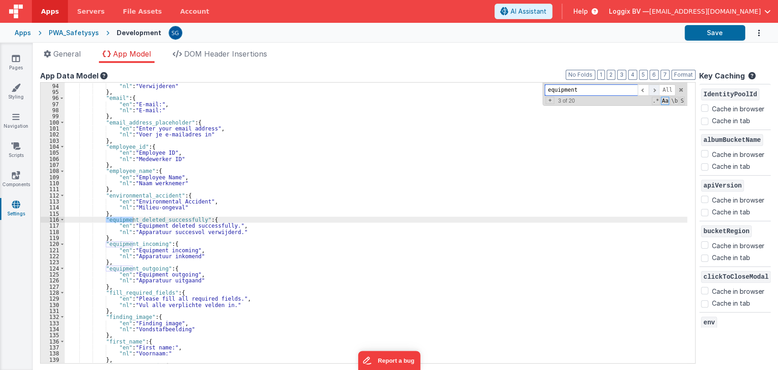
scroll to position [565, 0]
click at [650, 89] on span at bounding box center [654, 89] width 11 height 11
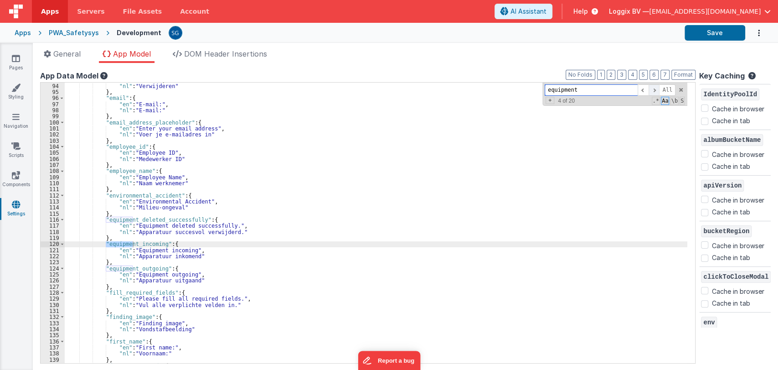
click at [650, 89] on span at bounding box center [654, 89] width 11 height 11
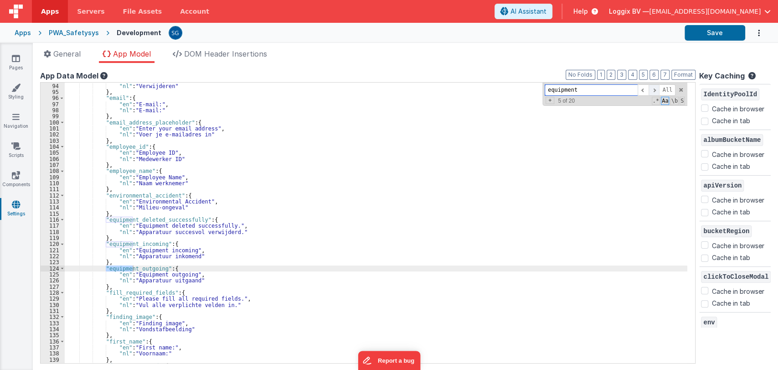
click at [650, 89] on span at bounding box center [654, 89] width 11 height 11
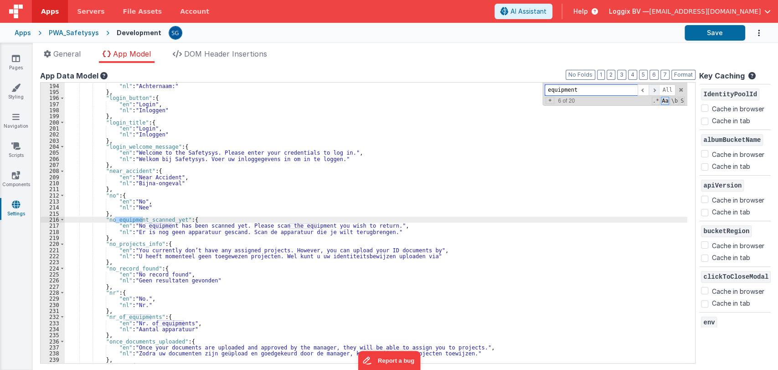
click at [650, 89] on span at bounding box center [654, 89] width 11 height 11
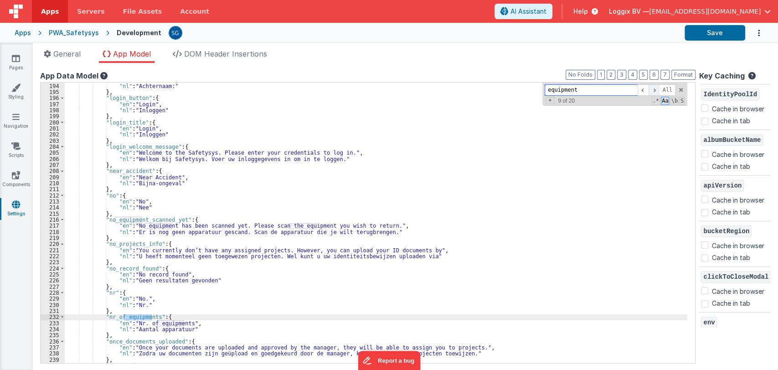
click at [650, 89] on span at bounding box center [654, 89] width 11 height 11
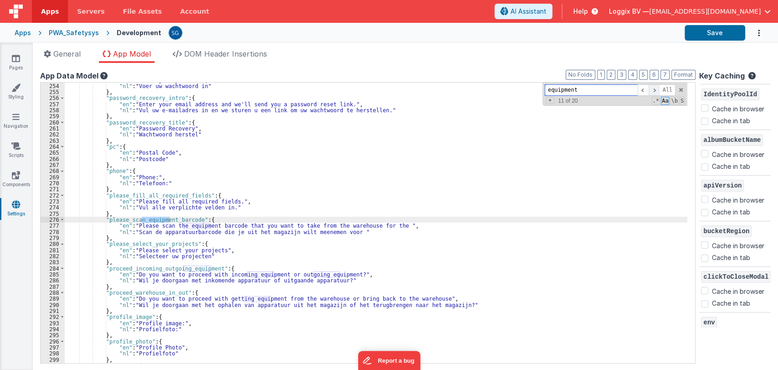
scroll to position [1537, 0]
click at [650, 89] on span at bounding box center [654, 89] width 11 height 11
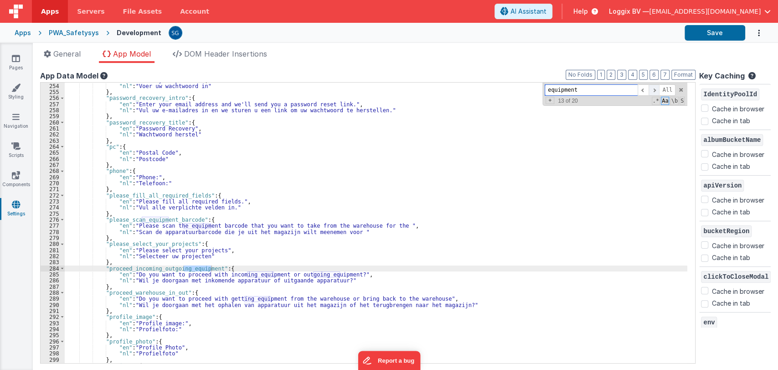
click at [650, 89] on span at bounding box center [654, 89] width 11 height 11
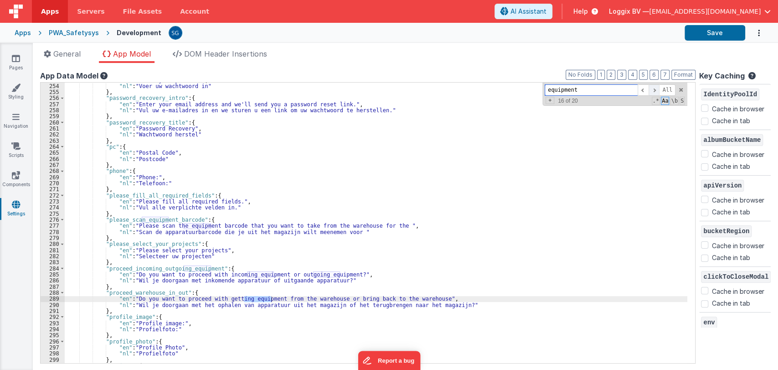
click at [650, 89] on span at bounding box center [654, 89] width 11 height 11
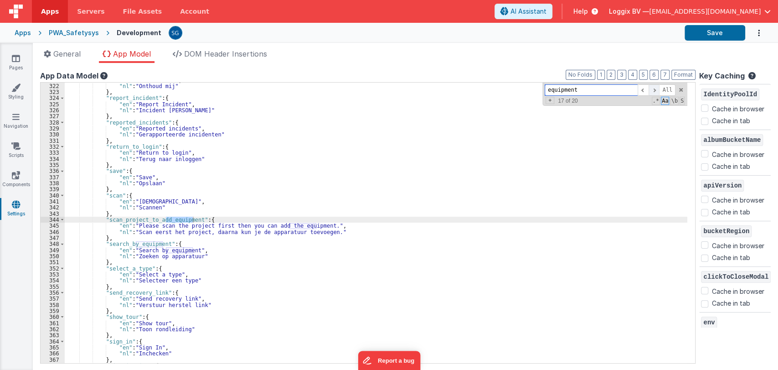
click at [650, 89] on span at bounding box center [654, 89] width 11 height 11
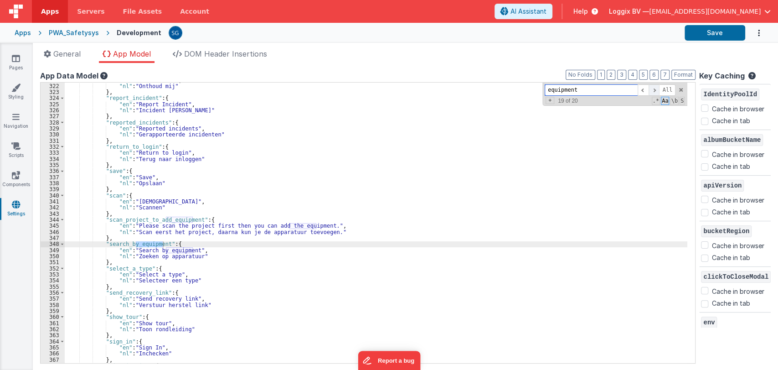
click at [650, 89] on span at bounding box center [654, 89] width 11 height 11
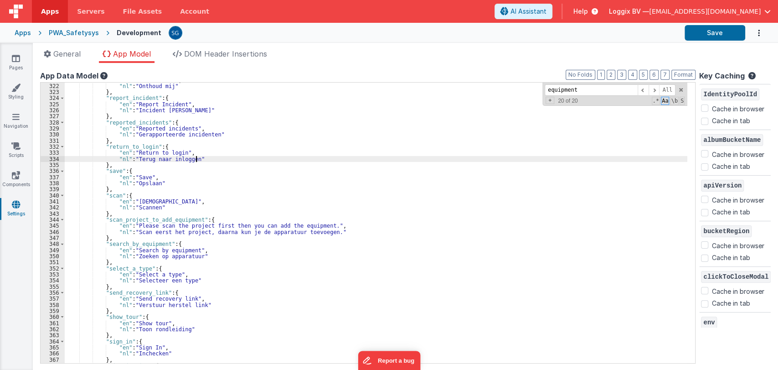
click at [493, 159] on div ""en" : "Remember me" , "nl" : "Onthoud mij" } , "report_incident" : { "en" : "R…" at bounding box center [376, 223] width 623 height 293
paste input "Are you sure you want to delete this equipment?"
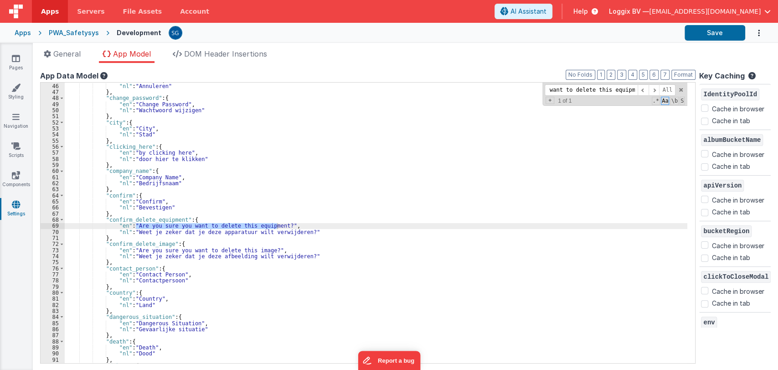
click at [131, 217] on div ""en" : "Cancel" , "nl" : "Annuleren" } , "change_password" : { "en" : "Change P…" at bounding box center [376, 223] width 623 height 293
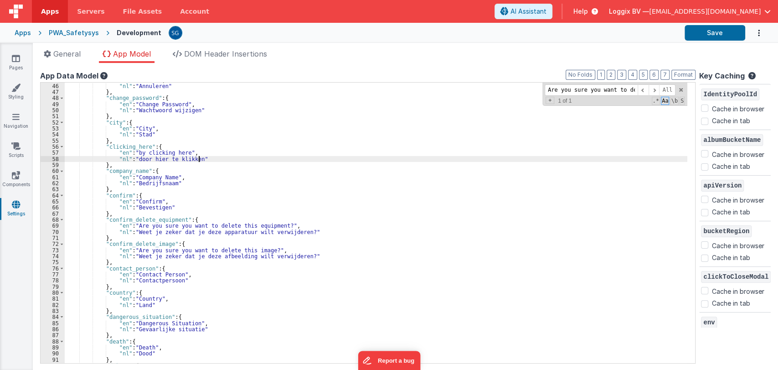
click at [350, 158] on div ""en" : "Cancel" , "nl" : "Annuleren" } , "change_password" : { "en" : "Change P…" at bounding box center [376, 223] width 623 height 293
paste input "Equipment deleted successfully."
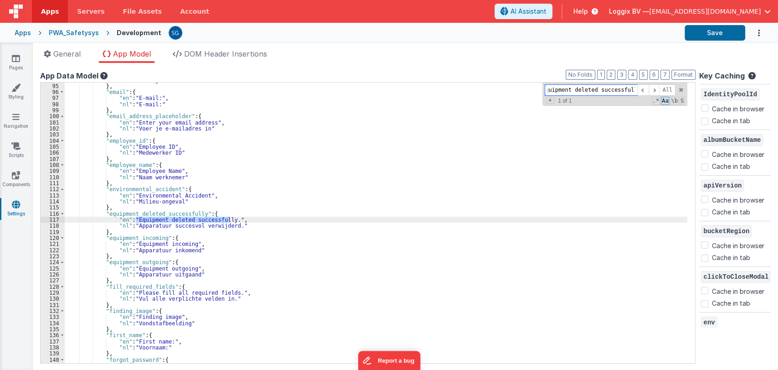
scroll to position [571, 0]
click at [158, 211] on div ""nl" : "Verwijderen" } , "email" : { "en" : "E-mail:" , "nl" : "E-mail:" } , "e…" at bounding box center [376, 223] width 623 height 293
paste input "Report for equipment successfully."
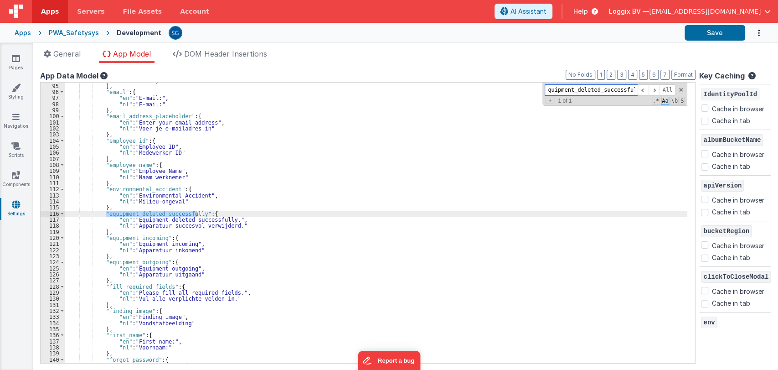
type input "Report for equipment successfully."
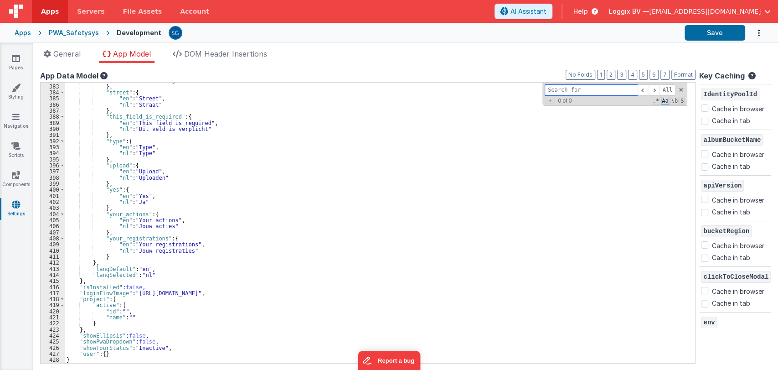
scroll to position [2320, 0]
click at [129, 259] on div ""nl" : "Rondleiding starten" } , "street" : { "en" : "Street" , "nl" : "Straat"…" at bounding box center [376, 223] width 623 height 293
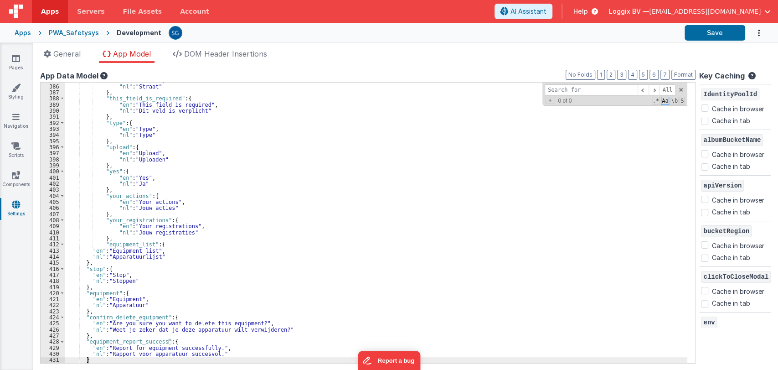
scroll to position [2339, 0]
click at [681, 75] on button "Format" at bounding box center [683, 75] width 24 height 10
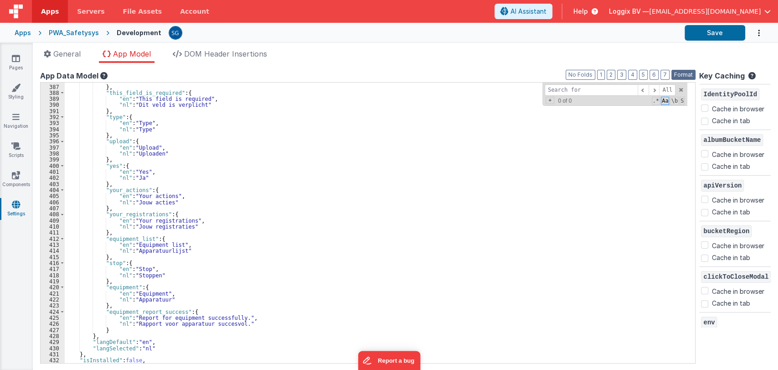
scroll to position [2349, 0]
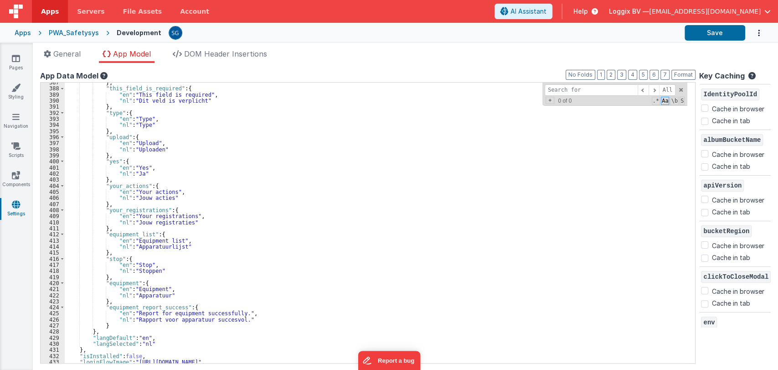
click at [150, 307] on div "} , "this_field_is_required" : { "en" : "This field is required" , "nl" : "Dit …" at bounding box center [376, 225] width 623 height 293
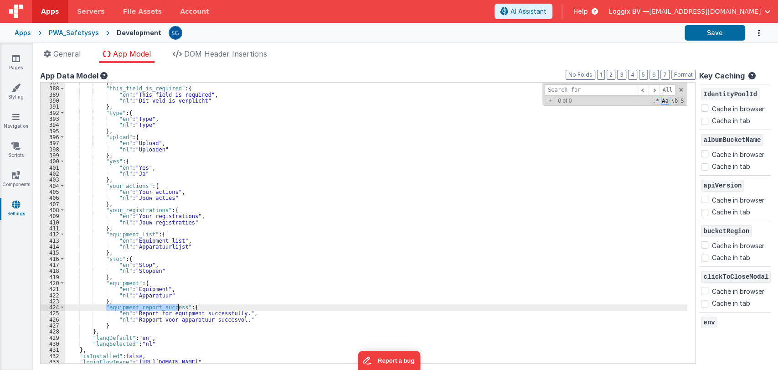
click at [150, 307] on div "} , "this_field_is_required" : { "en" : "This field is required" , "nl" : "Dit …" at bounding box center [376, 225] width 623 height 293
click at [710, 31] on button "Save" at bounding box center [715, 32] width 61 height 15
click at [113, 323] on div "} , "this_field_is_required" : { "en" : "This field is required" , "nl" : "Dit …" at bounding box center [376, 225] width 623 height 293
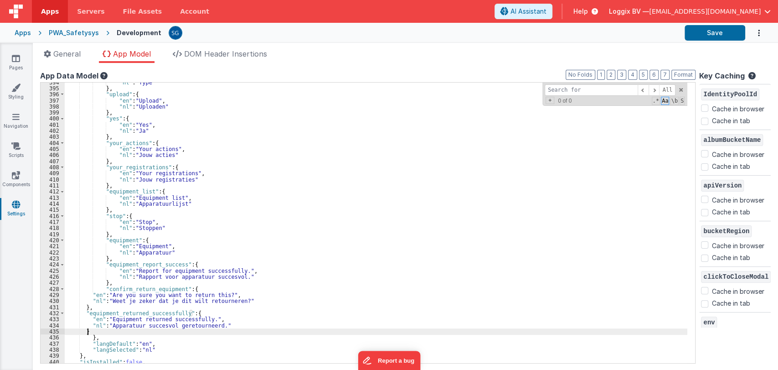
scroll to position [2391, 0]
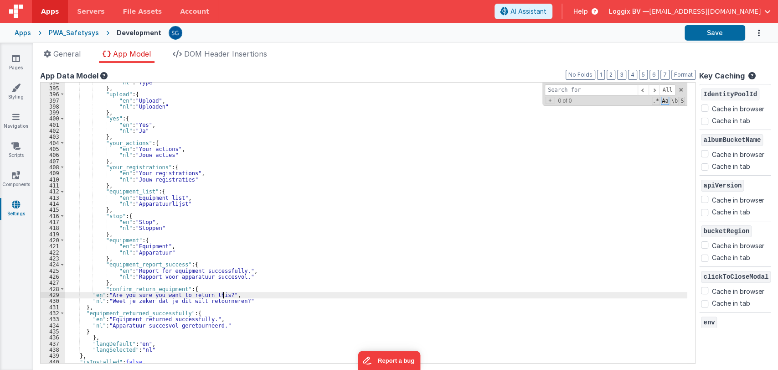
click at [222, 296] on div ""nl" : "Type" } , "upload" : { "en" : "Upload" , "nl" : "Uploaden" } , "yes" : …" at bounding box center [376, 225] width 623 height 293
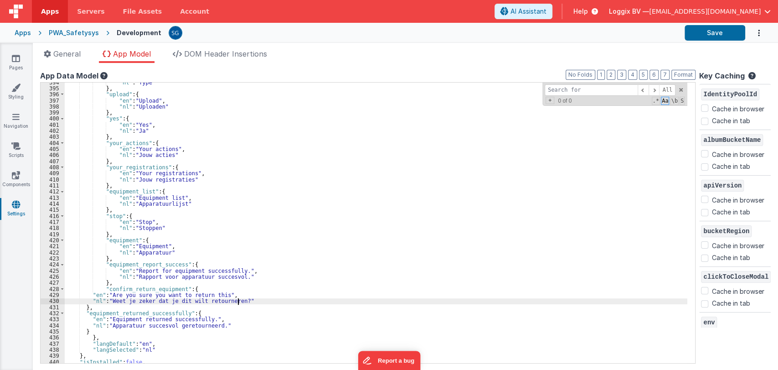
click at [238, 300] on div ""nl" : "Type" } , "upload" : { "en" : "Upload" , "nl" : "Uploaden" } , "yes" : …" at bounding box center [376, 225] width 623 height 293
click at [683, 72] on button "Format" at bounding box center [683, 75] width 24 height 10
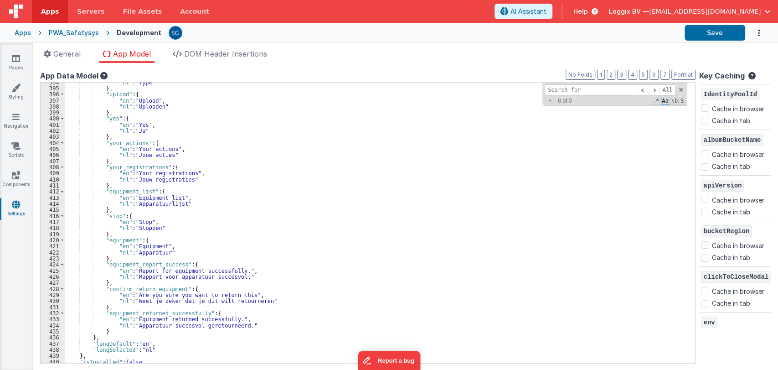
click at [153, 289] on div ""nl" : "Type" } , "upload" : { "en" : "Upload" , "nl" : "Uploaden" } , "yes" : …" at bounding box center [376, 225] width 623 height 293
click at [144, 313] on div ""nl" : "Type" } , "upload" : { "en" : "Upload" , "nl" : "Uploaden" } , "yes" : …" at bounding box center [376, 225] width 623 height 293
click at [335, 193] on div ""nl" : "Type" } , "upload" : { "en" : "Upload" , "nl" : "Uploaden" } , "yes" : …" at bounding box center [376, 225] width 623 height 293
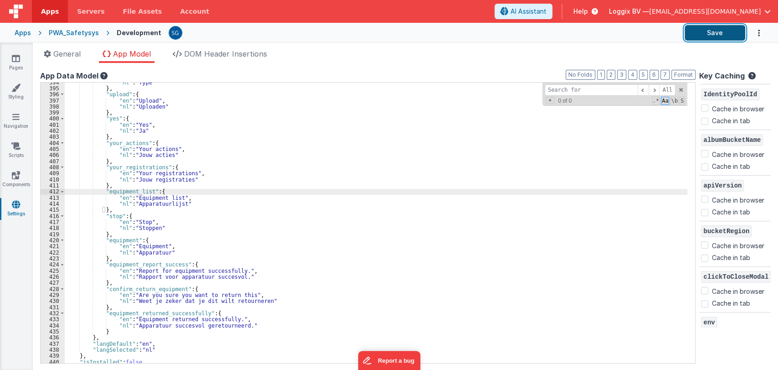
click at [725, 35] on button "Save" at bounding box center [715, 32] width 61 height 15
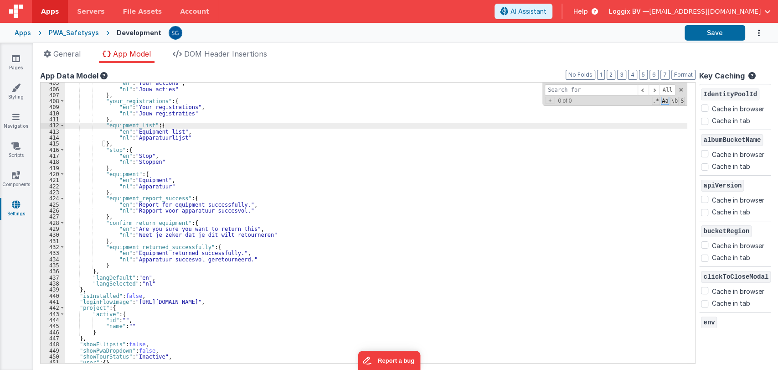
scroll to position [2457, 0]
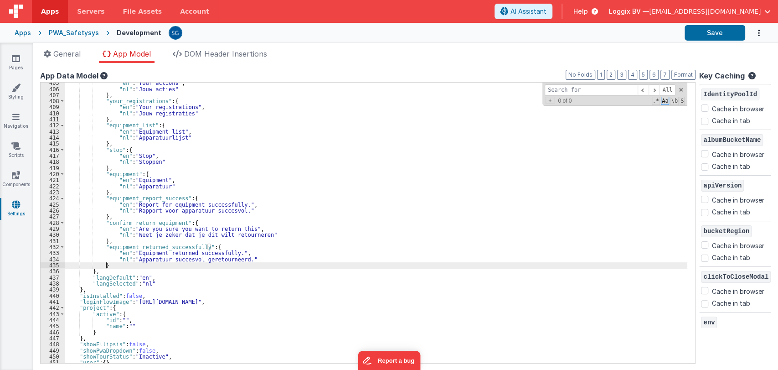
click at [113, 266] on div ""en" : "Your actions" , "nl" : "Jouw acties" } , "your_registrations" : { "en" …" at bounding box center [376, 226] width 623 height 293
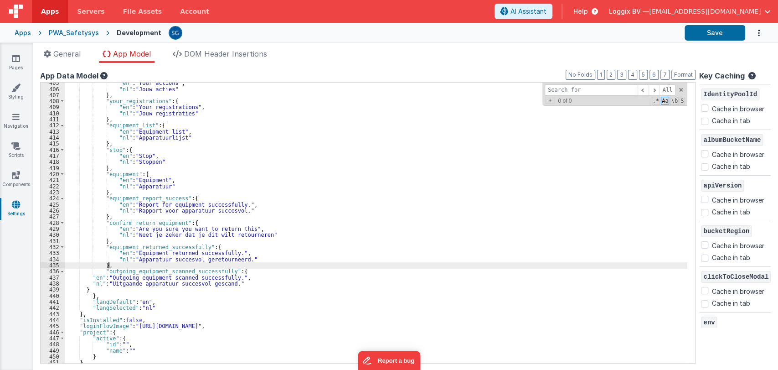
click at [183, 268] on div ""en" : "Your actions" , "nl" : "Jouw acties" } , "your_registrations" : { "en" …" at bounding box center [376, 226] width 623 height 293
click at [186, 269] on div ""en" : "Your actions" , "nl" : "Jouw acties" } , "your_registrations" : { "en" …" at bounding box center [376, 226] width 623 height 293
click at [683, 74] on button "Format" at bounding box center [683, 75] width 24 height 10
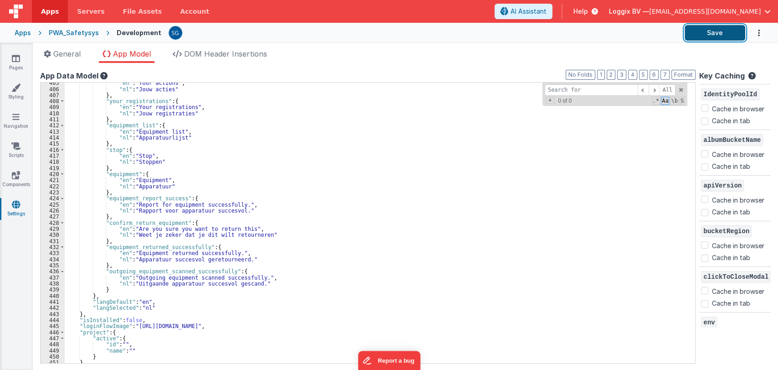
click at [714, 34] on button "Save" at bounding box center [715, 32] width 61 height 15
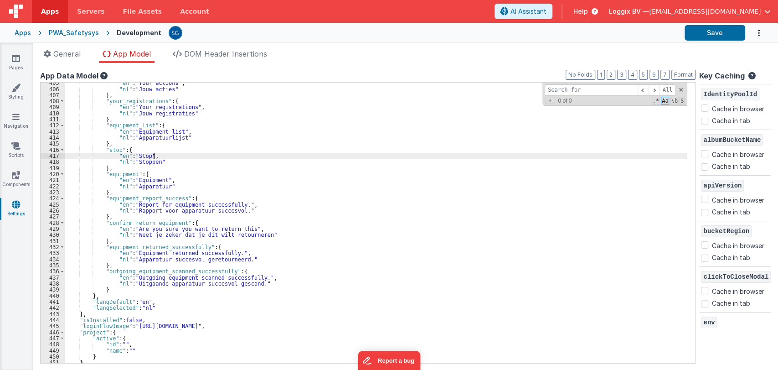
click at [446, 154] on div ""en" : "Your actions" , "nl" : "Jouw acties" } , "your_registrations" : { "en" …" at bounding box center [376, 226] width 623 height 293
paste input "Equipment scanned successfully."
type input "Equipment scanned successfully."
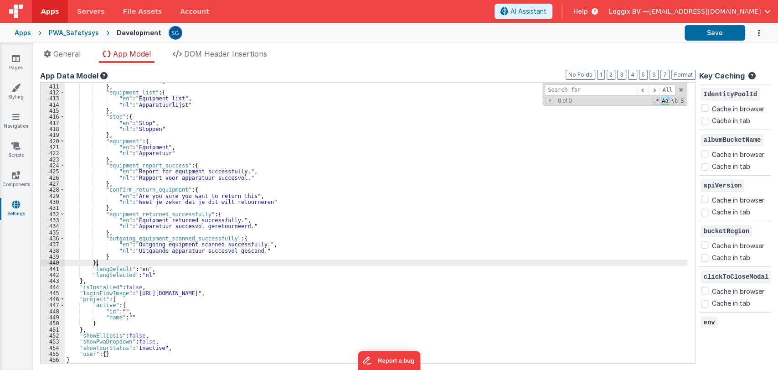
click at [131, 260] on div ""nl" : "Jouw registraties" } , "equipment_list" : { "en" : "Equipment list" , "…" at bounding box center [376, 223] width 623 height 293
click at [129, 257] on div ""nl" : "Jouw registraties" } , "equipment_list" : { "en" : "Equipment list" , "…" at bounding box center [376, 223] width 623 height 293
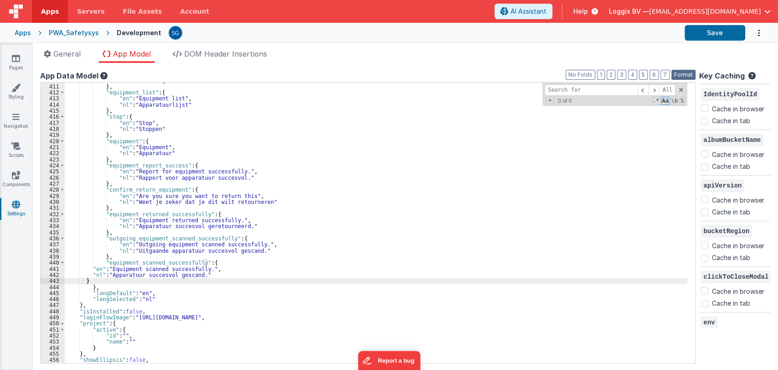
click at [686, 74] on button "Format" at bounding box center [683, 75] width 24 height 10
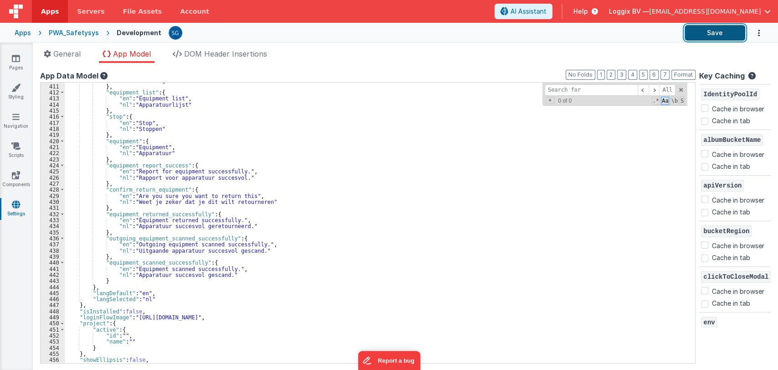
click at [704, 37] on button "Save" at bounding box center [715, 32] width 61 height 15
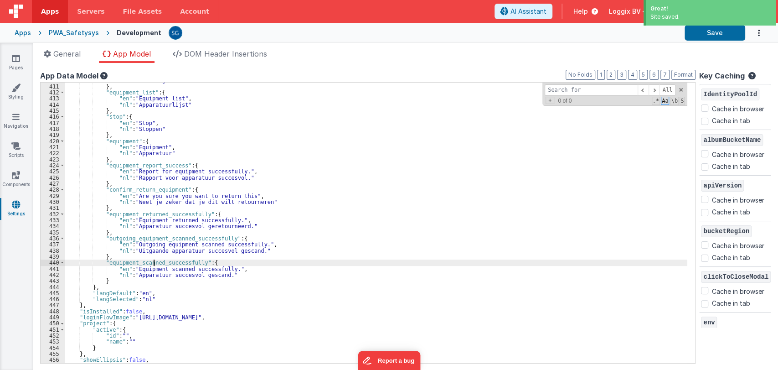
click at [155, 265] on div ""nl" : "Jouw registraties" } , "equipment_list" : { "en" : "Equipment list" , "…" at bounding box center [376, 223] width 623 height 293
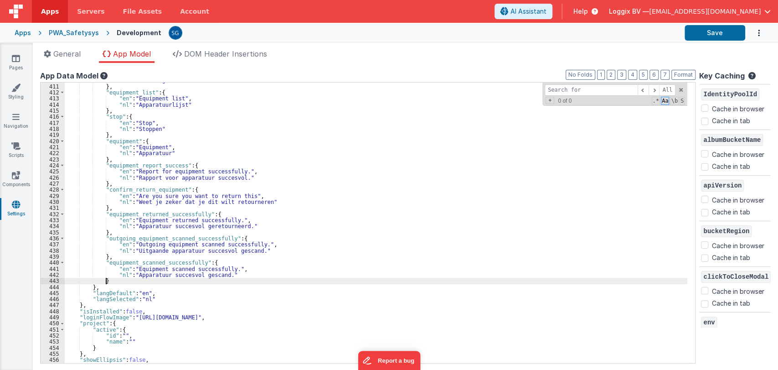
click at [112, 282] on div ""nl" : "Jouw registraties" } , "equipment_list" : { "en" : "Equipment list" , "…" at bounding box center [376, 223] width 623 height 293
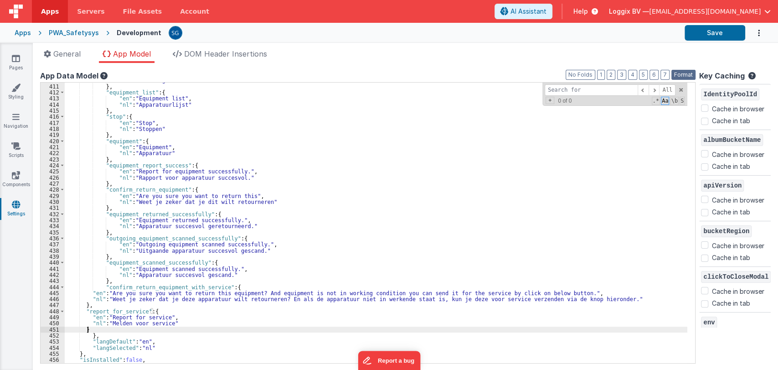
click at [674, 76] on button "Format" at bounding box center [683, 75] width 24 height 10
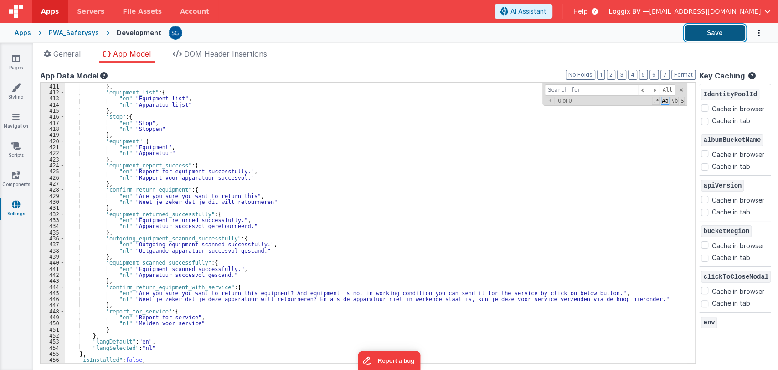
click at [711, 39] on button "Save" at bounding box center [715, 32] width 61 height 15
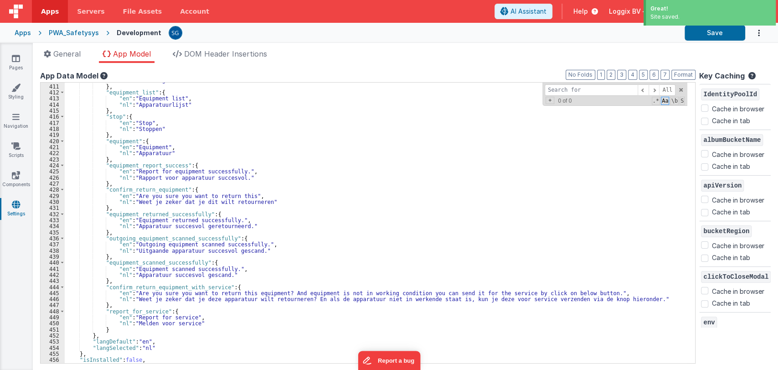
click at [162, 284] on div ""nl" : "Jouw registraties" } , "equipment_list" : { "en" : "Equipment list" , "…" at bounding box center [376, 223] width 623 height 293
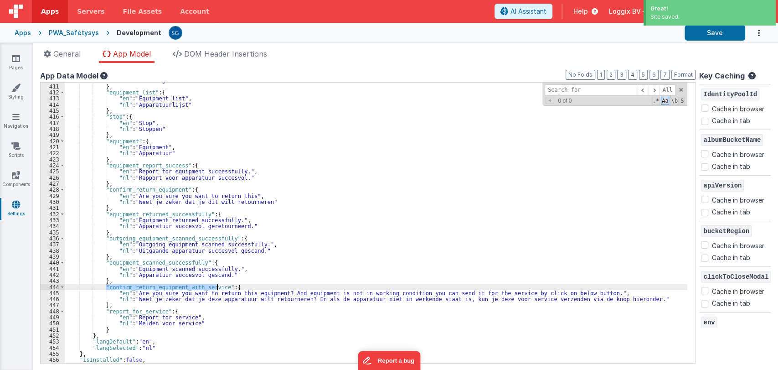
click at [162, 284] on div ""nl" : "Jouw registraties" } , "equipment_list" : { "en" : "Equipment list" , "…" at bounding box center [376, 223] width 623 height 293
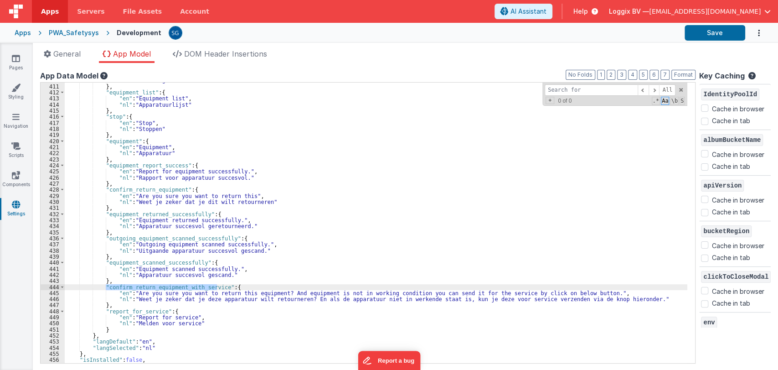
click at [140, 312] on div ""nl" : "Jouw registraties" } , "equipment_list" : { "en" : "Equipment list" , "…" at bounding box center [376, 223] width 623 height 293
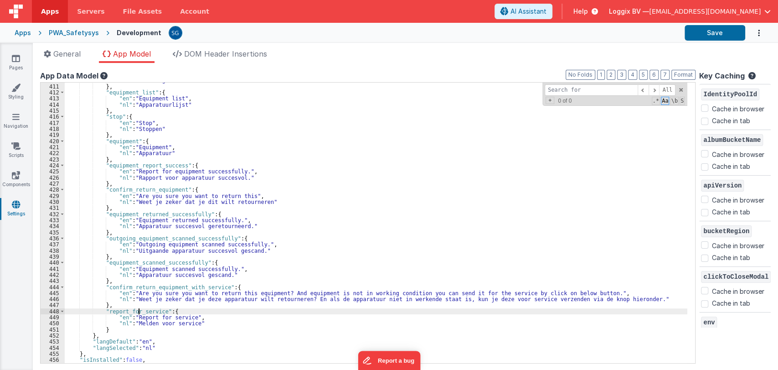
click at [140, 312] on div ""nl" : "Jouw registraties" } , "equipment_list" : { "en" : "Equipment list" , "…" at bounding box center [376, 223] width 623 height 293
click at [147, 212] on div ""nl" : "Jouw registraties" } , "equipment_list" : { "en" : "Equipment list" , "…" at bounding box center [376, 223] width 623 height 293
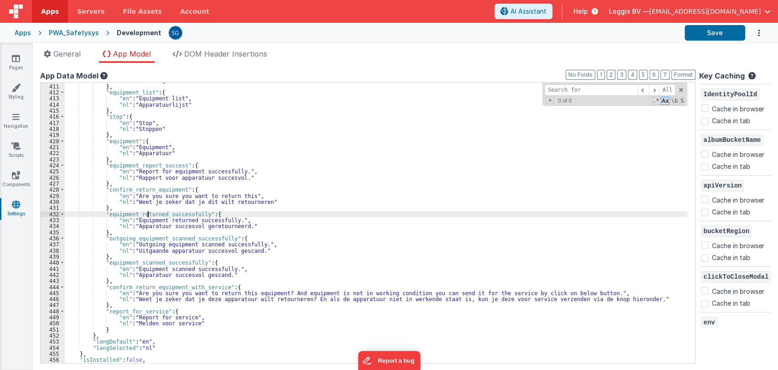
click at [147, 212] on div ""nl" : "Jouw registraties" } , "equipment_list" : { "en" : "Equipment list" , "…" at bounding box center [376, 223] width 623 height 293
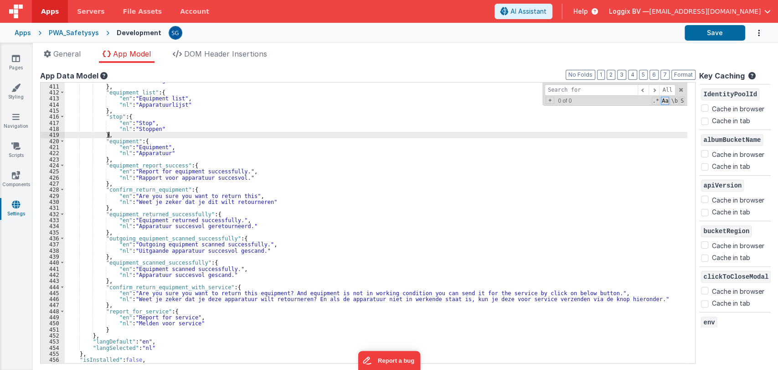
click at [497, 136] on div ""nl" : "Jouw registraties" } , "equipment_list" : { "en" : "Equipment list" , "…" at bounding box center [376, 223] width 623 height 293
paste input "Equipment scanned successfully."
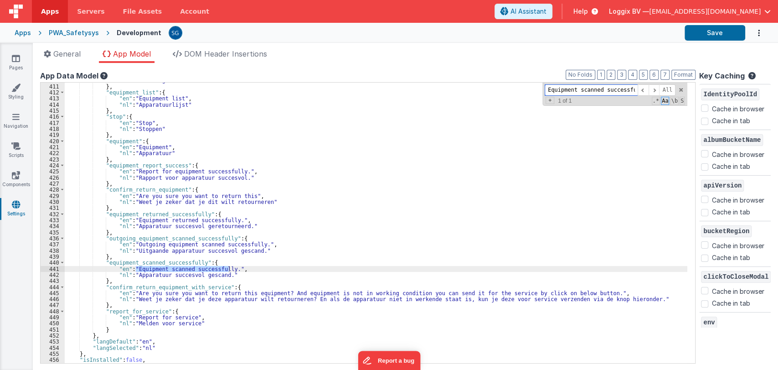
scroll to position [0, 6]
type input "Equipment scanned successfully."
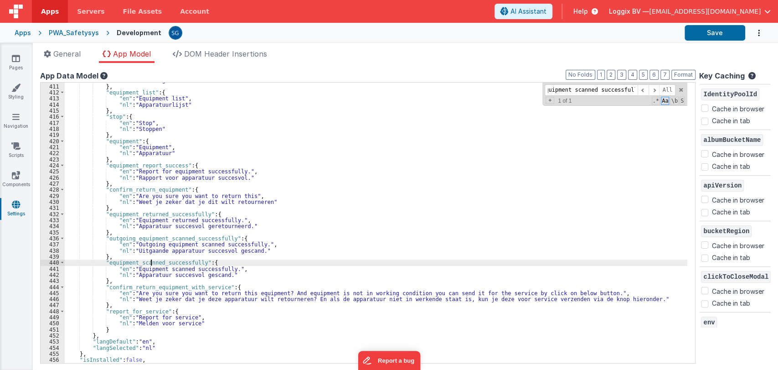
click at [149, 260] on div ""nl" : "Jouw registraties" } , "equipment_list" : { "en" : "Equipment list" , "…" at bounding box center [376, 223] width 623 height 293
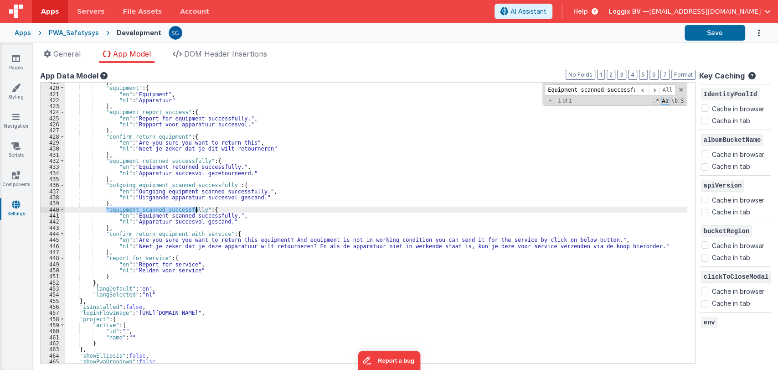
scroll to position [2544, 0]
click at [121, 278] on div "} , "equipment" : { "en" : "Equipment" , "nl" : "Apparatuur" } , "equipment_rep…" at bounding box center [376, 224] width 623 height 293
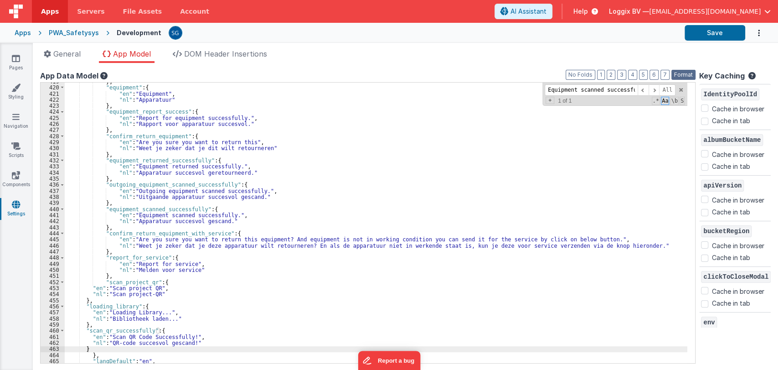
click at [675, 74] on button "Format" at bounding box center [683, 75] width 24 height 10
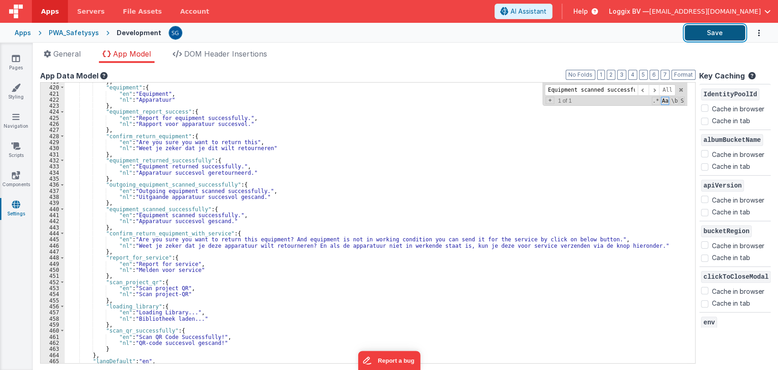
click at [727, 29] on button "Save" at bounding box center [715, 32] width 61 height 15
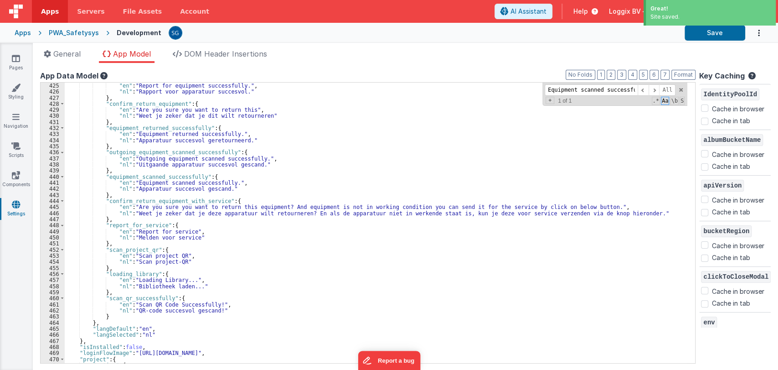
scroll to position [2578, 0]
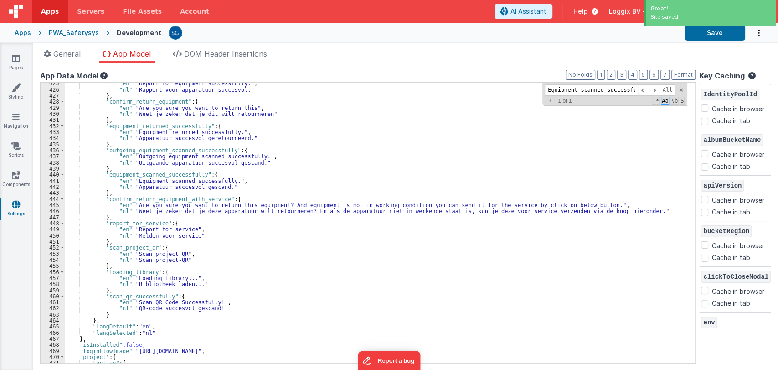
click at [128, 247] on div ""en" : "Report for equipment successfully." , "nl" : "Rapport voor apparatuur s…" at bounding box center [376, 226] width 623 height 293
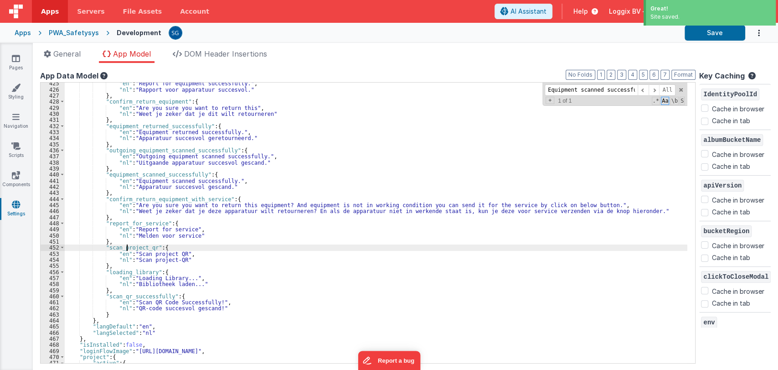
click at [128, 247] on div ""en" : "Report for equipment successfully." , "nl" : "Rapport voor apparatuur s…" at bounding box center [376, 226] width 623 height 293
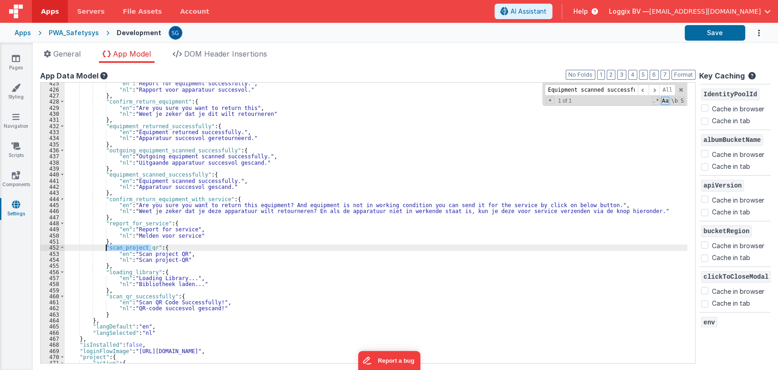
click at [125, 270] on div ""en" : "Report for equipment successfully." , "nl" : "Rapport voor apparatuur s…" at bounding box center [376, 226] width 623 height 293
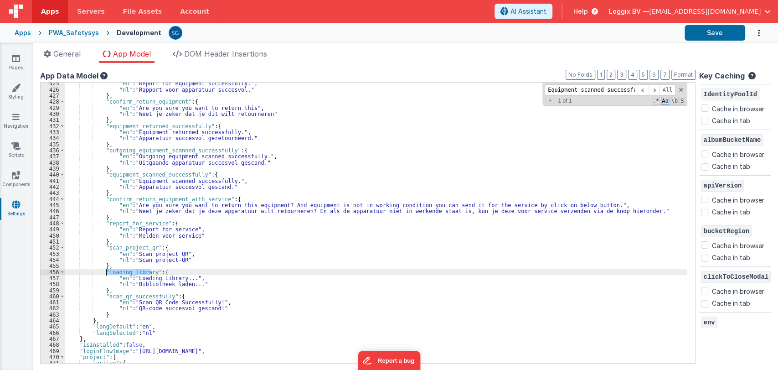
click at [125, 270] on div ""en" : "Report for equipment successfully." , "nl" : "Rapport voor apparatuur s…" at bounding box center [376, 226] width 623 height 293
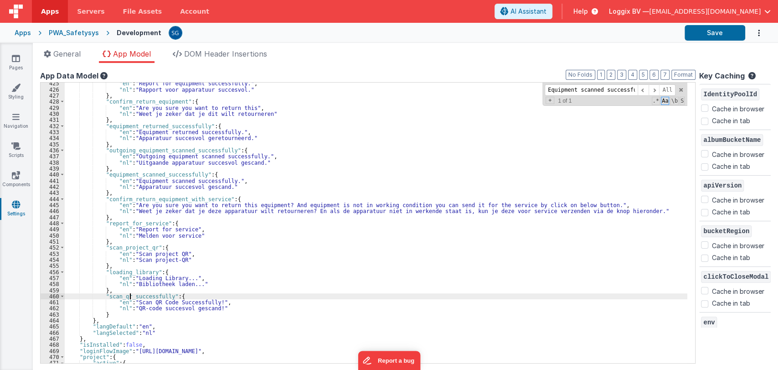
click at [130, 294] on div ""en" : "Report for equipment successfully." , "nl" : "Rapport voor apparatuur s…" at bounding box center [376, 226] width 623 height 293
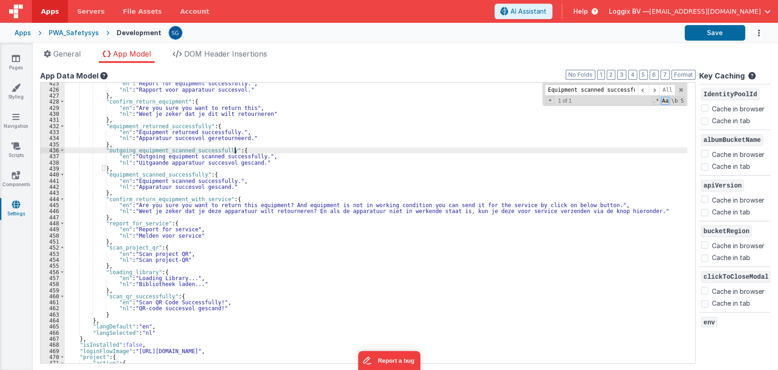
click at [379, 148] on div ""en" : "Report for equipment successfully." , "nl" : "Rapport voor apparatuur s…" at bounding box center [376, 226] width 623 height 293
paste input "QR code"
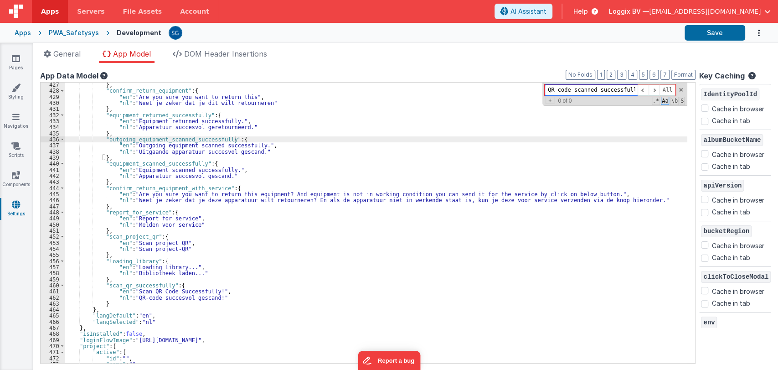
scroll to position [2590, 0]
type input "QR code scanned successfully."
click at [142, 284] on div "} , "confirm_return_equipment" : { "en" : "Are you sure you want to return this…" at bounding box center [376, 228] width 623 height 293
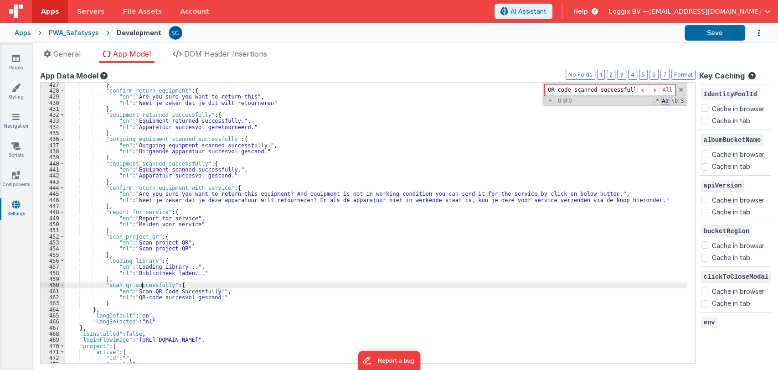
click at [142, 284] on div "} , "confirm_return_equipment" : { "en" : "Are you sure you want to return this…" at bounding box center [376, 228] width 623 height 293
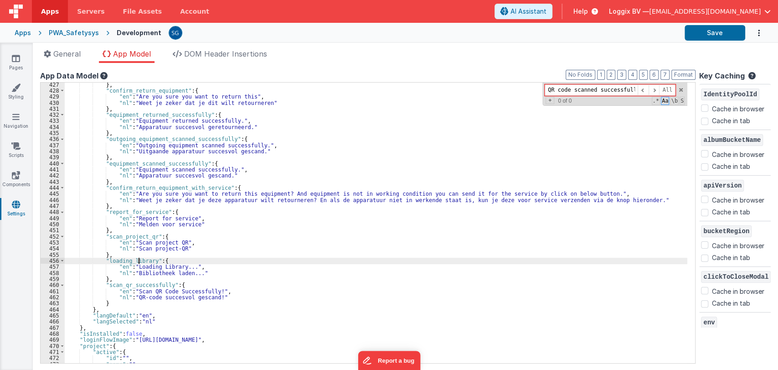
click at [138, 261] on div "} , "confirm_return_equipment" : { "en" : "Are you sure you want to return this…" at bounding box center [376, 228] width 623 height 293
click at [126, 285] on div "} , "confirm_return_equipment" : { "en" : "Are you sure you want to return this…" at bounding box center [376, 228] width 623 height 293
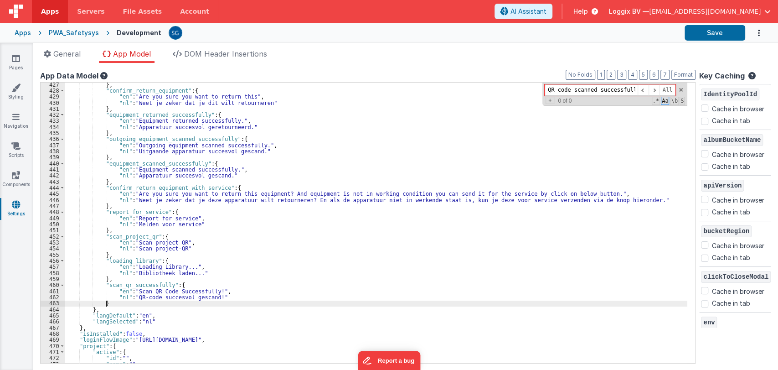
click at [113, 304] on div "} , "confirm_return_equipment" : { "en" : "Are you sure you want to return this…" at bounding box center [376, 228] width 623 height 293
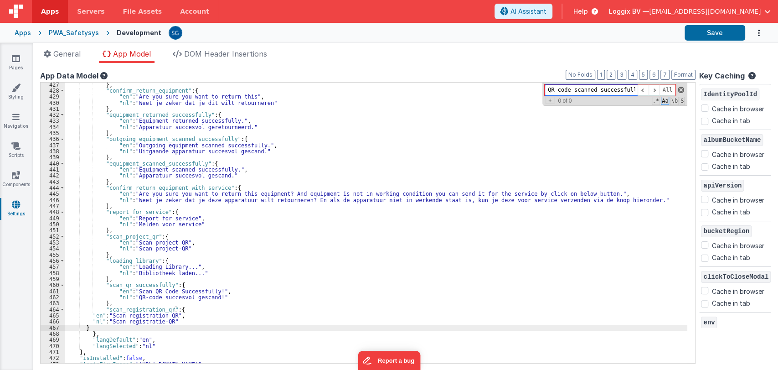
click at [678, 88] on span at bounding box center [681, 90] width 6 height 6
click at [672, 74] on button "Format" at bounding box center [683, 75] width 24 height 10
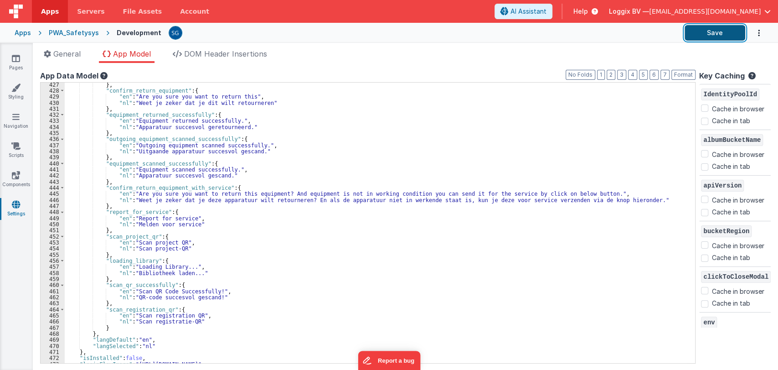
click at [702, 31] on button "Save" at bounding box center [715, 32] width 61 height 15
click at [139, 309] on div "} , "confirm_return_equipment" : { "en" : "Are you sure you want to return this…" at bounding box center [376, 228] width 623 height 293
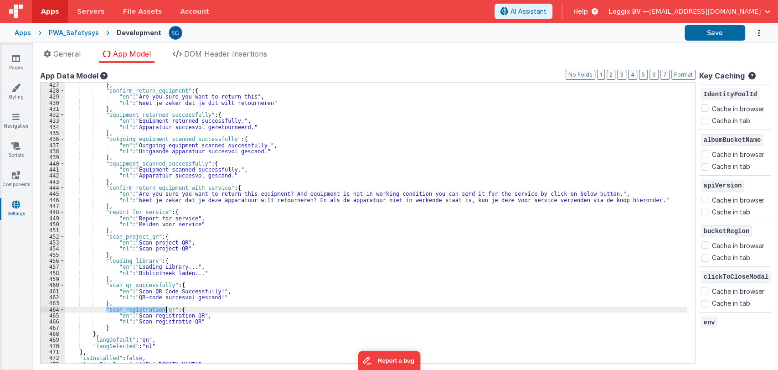
click at [139, 309] on div "} , "confirm_return_equipment" : { "en" : "Are you sure you want to return this…" at bounding box center [376, 228] width 623 height 293
click at [128, 283] on div "} , "confirm_return_equipment" : { "en" : "Are you sure you want to return this…" at bounding box center [376, 228] width 623 height 293
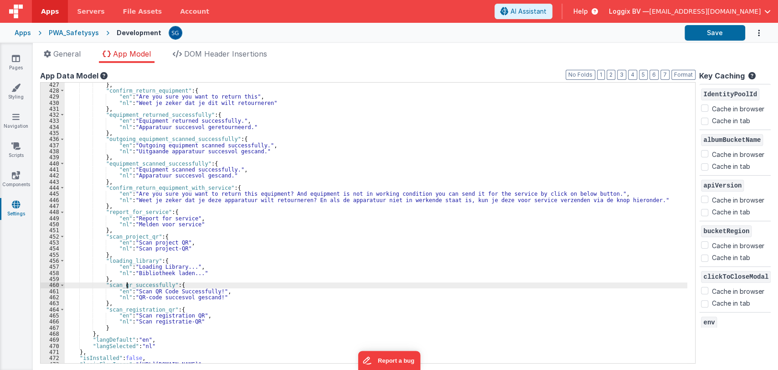
click at [128, 283] on div "} , "confirm_return_equipment" : { "en" : "Are you sure you want to return this…" at bounding box center [376, 228] width 623 height 293
click at [713, 34] on button "Save" at bounding box center [715, 32] width 61 height 15
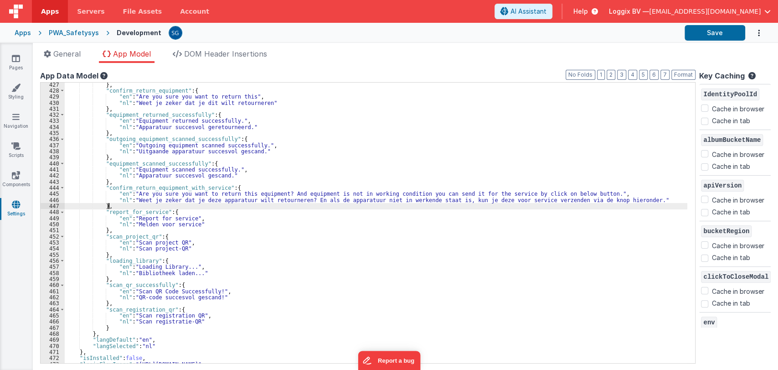
click at [397, 209] on div "} , "confirm_return_equipment" : { "en" : "Are you sure you want to return this…" at bounding box center [376, 228] width 623 height 293
paste input "Account details sav"
type input "Account details"
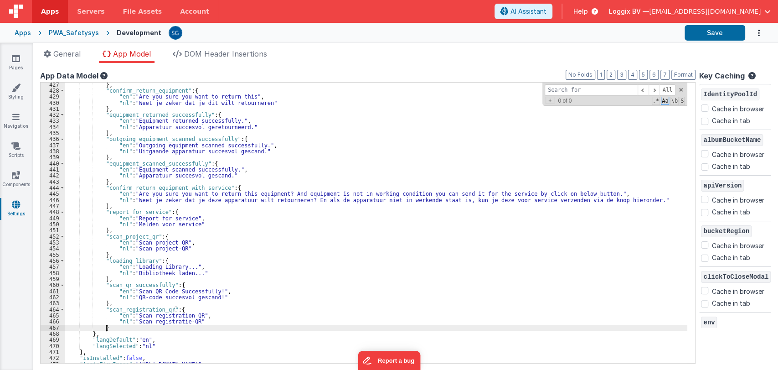
click at [117, 327] on div "} , "confirm_return_equipment" : { "en" : "Are you sure you want to return this…" at bounding box center [376, 228] width 623 height 293
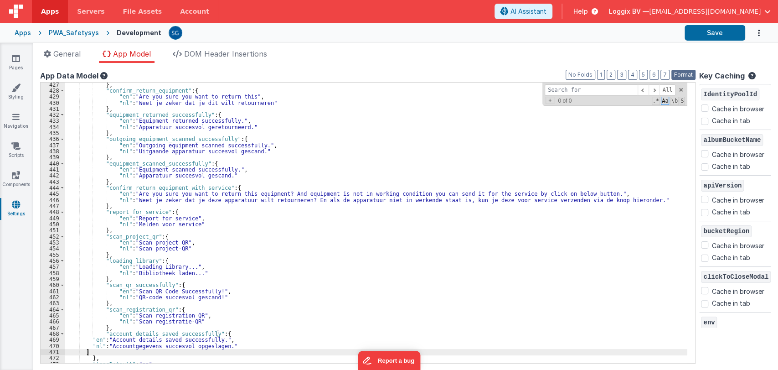
click at [675, 76] on button "Format" at bounding box center [683, 75] width 24 height 10
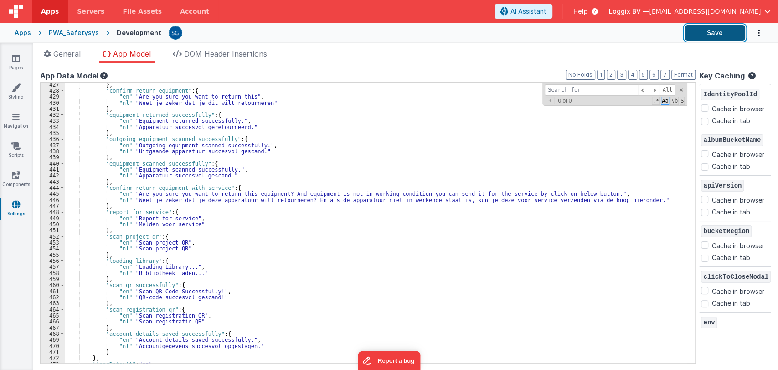
click at [711, 29] on button "Save" at bounding box center [715, 32] width 61 height 15
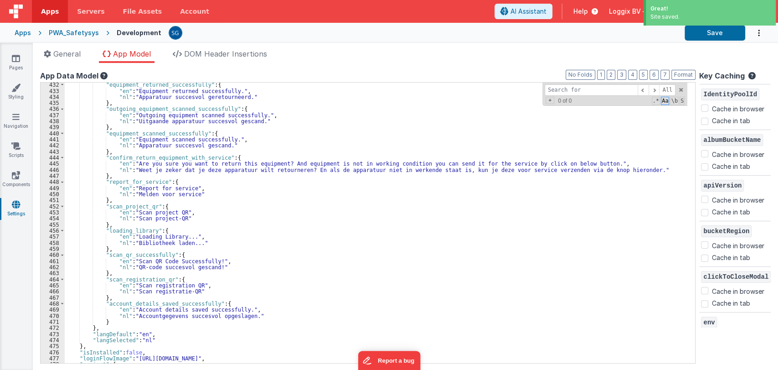
scroll to position [2620, 0]
click at [164, 300] on div ""equipment_returned_successfully" : { "en" : "Equipment returned successfully."…" at bounding box center [376, 228] width 623 height 293
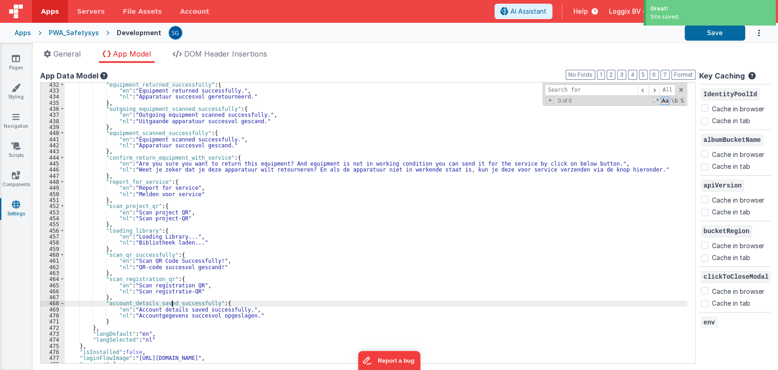
click at [173, 301] on div ""equipment_returned_successfully" : { "en" : "Equipment returned successfully."…" at bounding box center [376, 228] width 623 height 293
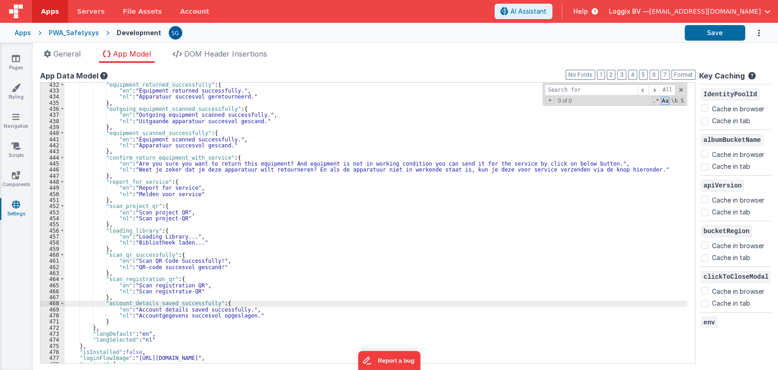
click at [173, 301] on div ""equipment_returned_successfully" : { "en" : "Equipment returned successfully."…" at bounding box center [376, 228] width 623 height 293
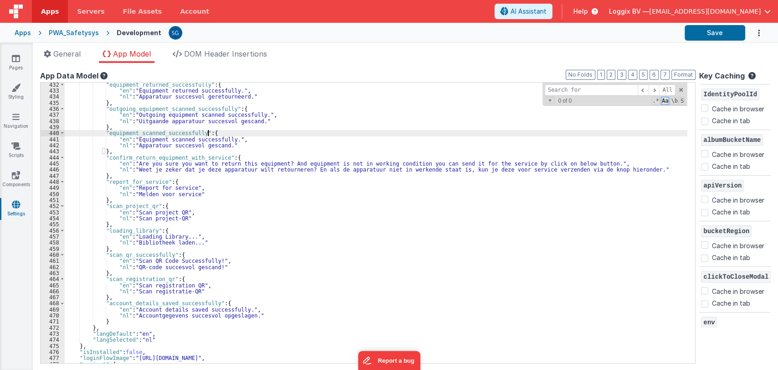
click at [514, 131] on div ""equipment_returned_successfully" : { "en" : "Equipment returned successfully."…" at bounding box center [376, 228] width 623 height 293
click at [562, 88] on input at bounding box center [591, 89] width 93 height 11
type input "next"
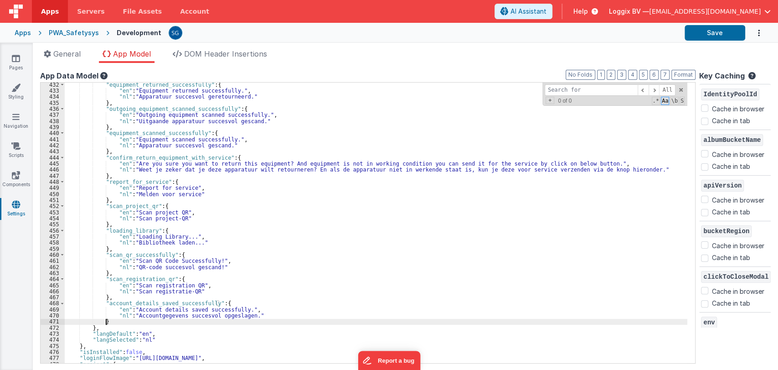
click at [109, 321] on div ""equipment_returned_successfully" : { "en" : "Equipment returned successfully."…" at bounding box center [376, 228] width 623 height 293
click at [678, 77] on button "Format" at bounding box center [683, 75] width 24 height 10
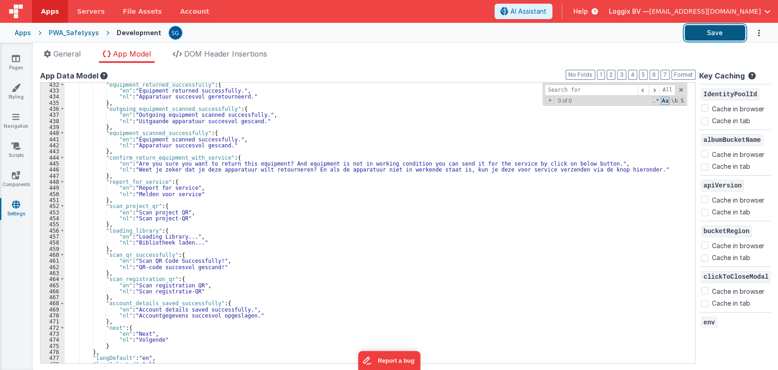
click at [713, 37] on button "Save" at bounding box center [715, 32] width 61 height 15
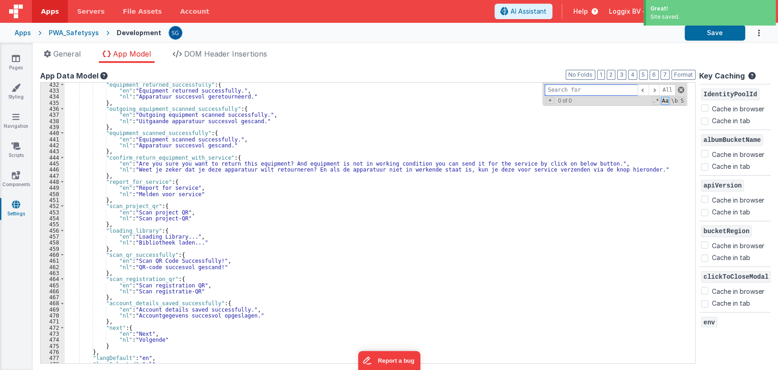
click at [678, 89] on span at bounding box center [681, 90] width 6 height 6
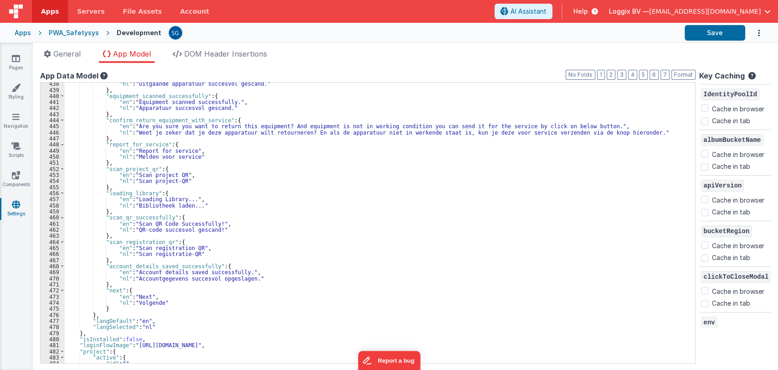
scroll to position [2658, 0]
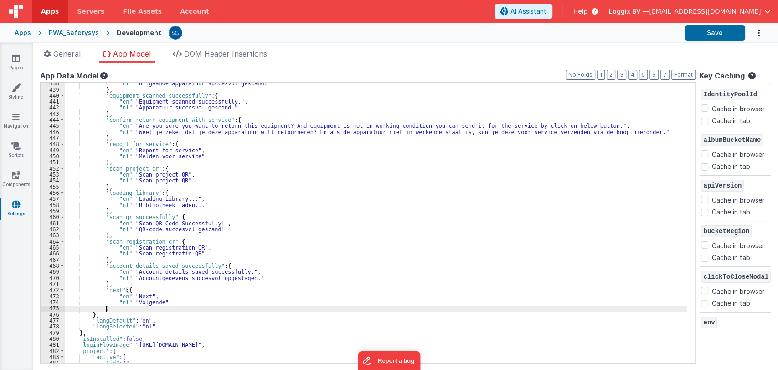
click at [110, 309] on div ""nl" : "Uitgaande apparatuur succesvol gescand." } , "equipment_scanned_success…" at bounding box center [376, 226] width 623 height 293
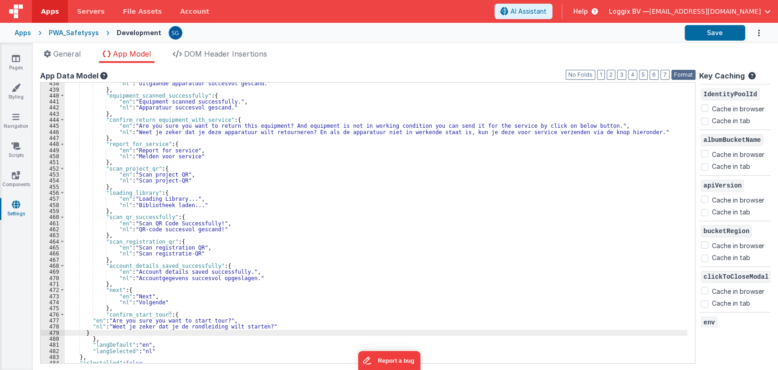
click at [681, 74] on button "Format" at bounding box center [683, 75] width 24 height 10
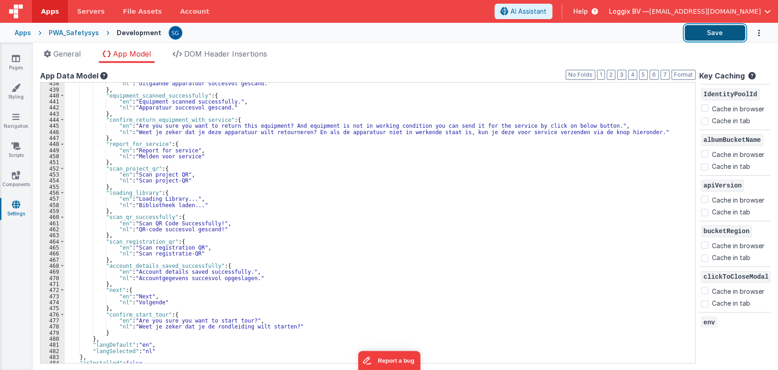
click at [714, 36] on button "Save" at bounding box center [715, 32] width 61 height 15
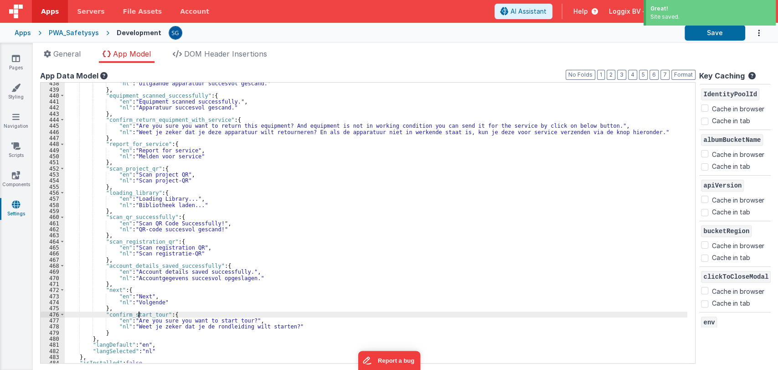
click at [138, 315] on div ""nl" : "Uitgaande apparatuur succesvol gescand." } , "equipment_scanned_success…" at bounding box center [376, 226] width 623 height 293
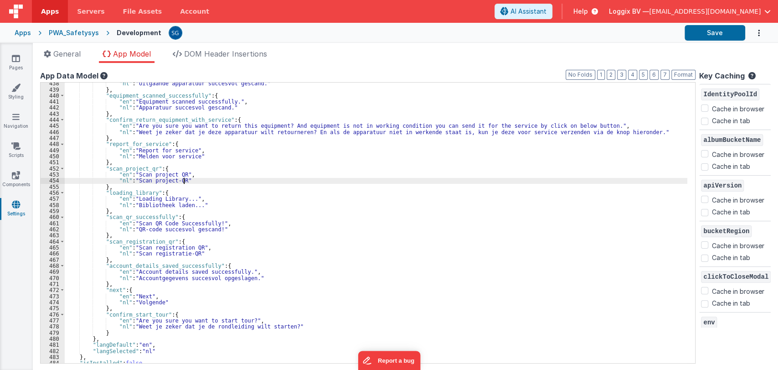
click at [468, 182] on div ""nl" : "Uitgaande apparatuur succesvol gescand." } , "equipment_scanned_success…" at bounding box center [376, 226] width 623 height 293
click at [692, 36] on button "Save" at bounding box center [715, 32] width 61 height 15
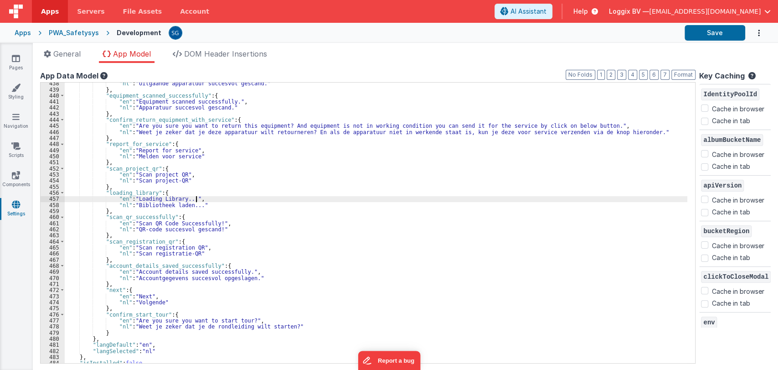
click at [376, 201] on div ""nl" : "Uitgaande apparatuur succesvol gescand." } , "equipment_scanned_success…" at bounding box center [376, 226] width 623 height 293
paste input "Add employee document"
type input "Add employee document"
click at [489, 49] on ul "General App Model DOM Header Insertions" at bounding box center [405, 55] width 745 height 15
click at [678, 92] on span at bounding box center [681, 90] width 6 height 6
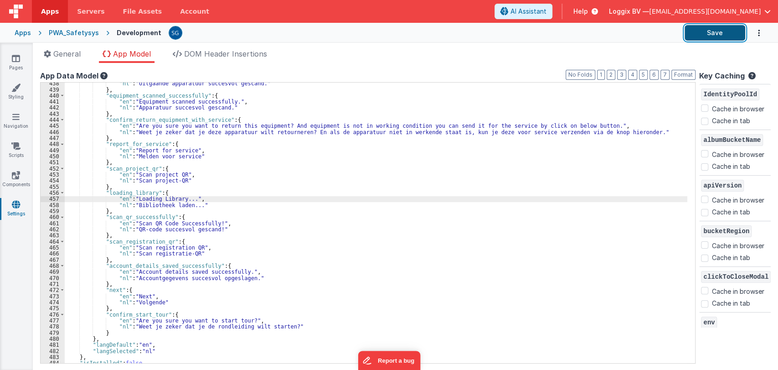
click at [711, 36] on button "Save" at bounding box center [715, 32] width 61 height 15
click at [10, 62] on link "Pages" at bounding box center [16, 63] width 33 height 18
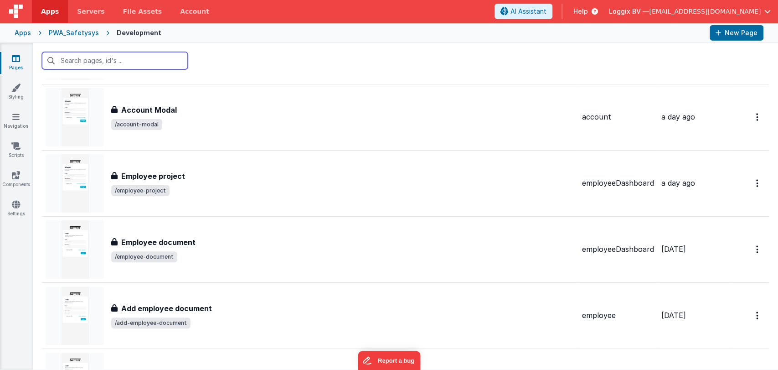
scroll to position [226, 0]
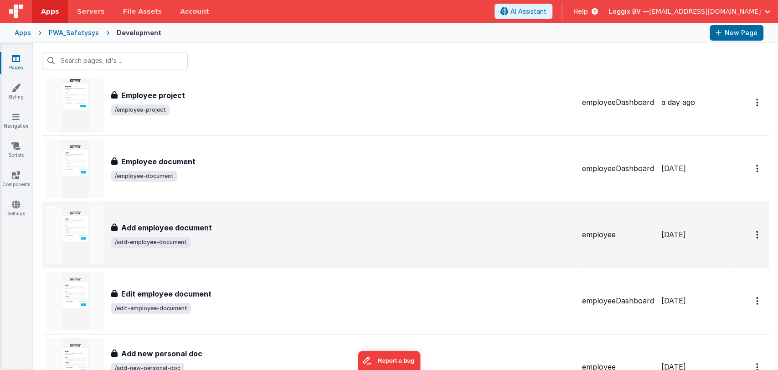
click at [226, 222] on div "Add employee document" at bounding box center [343, 227] width 464 height 11
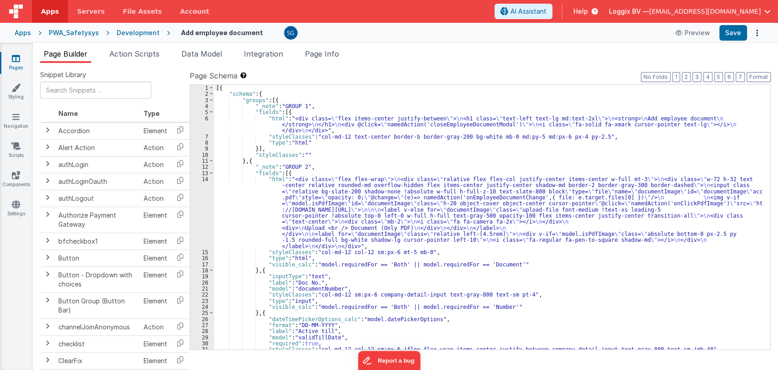
click at [26, 26] on div "Apps PWA_Safetysys Development Add employee document Preview Save" at bounding box center [389, 33] width 778 height 20
click at [52, 30] on div "PWA_Safetysys" at bounding box center [74, 32] width 50 height 9
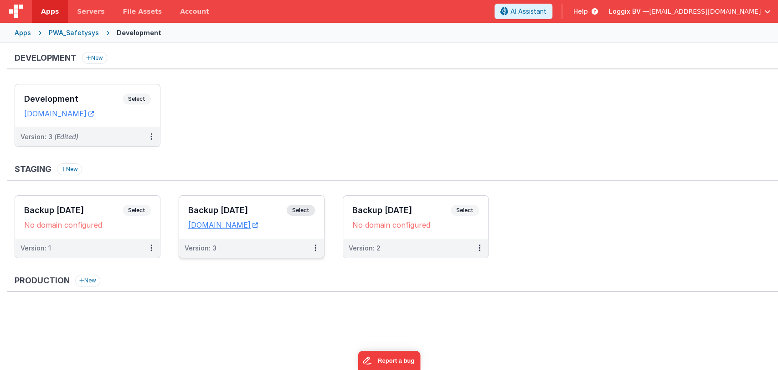
click at [234, 208] on h3 "Backup 21-08-2025" at bounding box center [237, 210] width 98 height 9
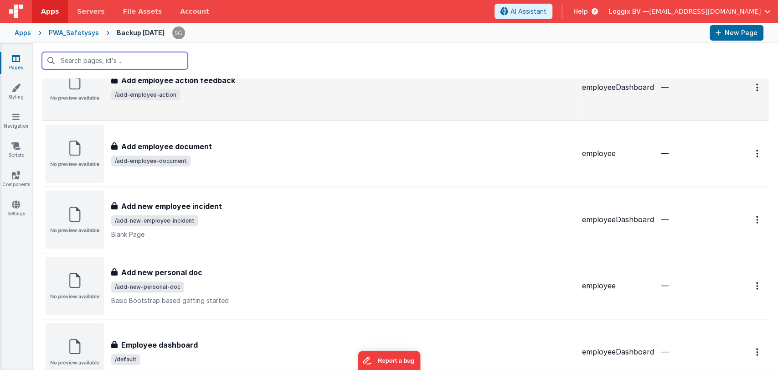
scroll to position [113, 0]
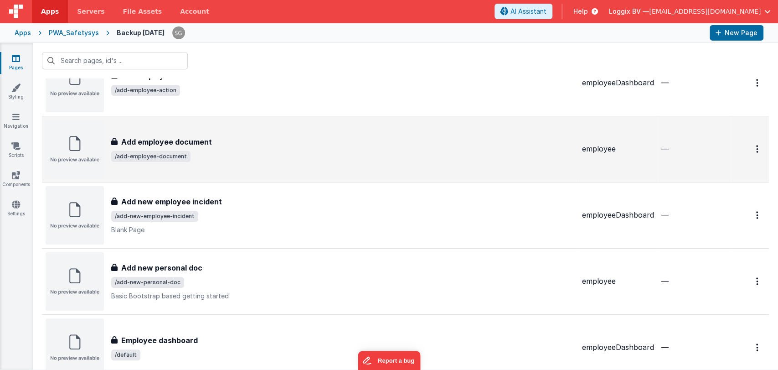
click at [221, 151] on span "/add-employee-document" at bounding box center [343, 156] width 464 height 11
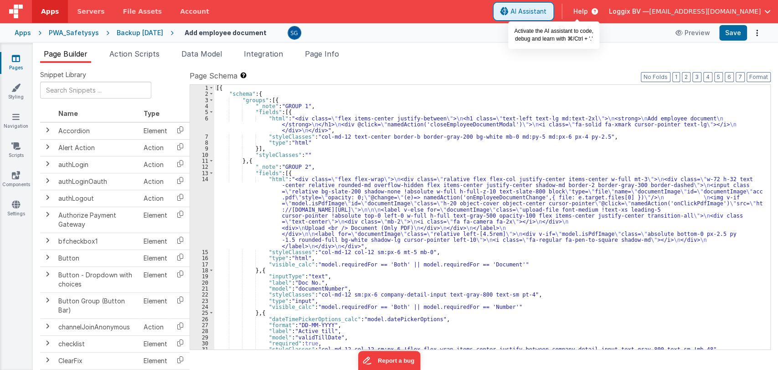
click at [494, 15] on span "AI Assistant" at bounding box center [476, 11] width 36 height 9
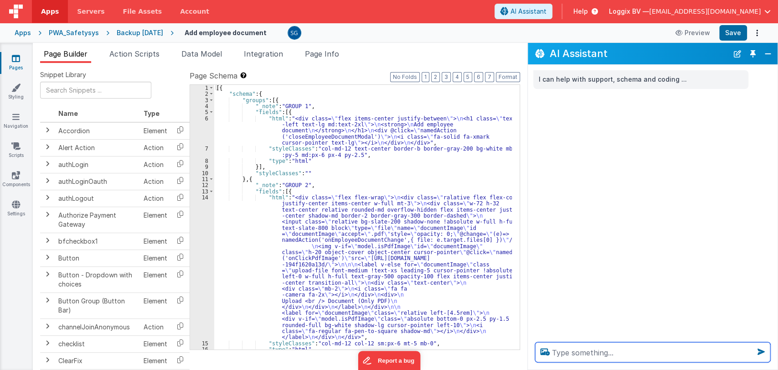
click at [578, 355] on textarea at bounding box center [652, 352] width 235 height 20
paste textarea "add_employee_document upload document_only_pdf doc_number active_till please_up…"
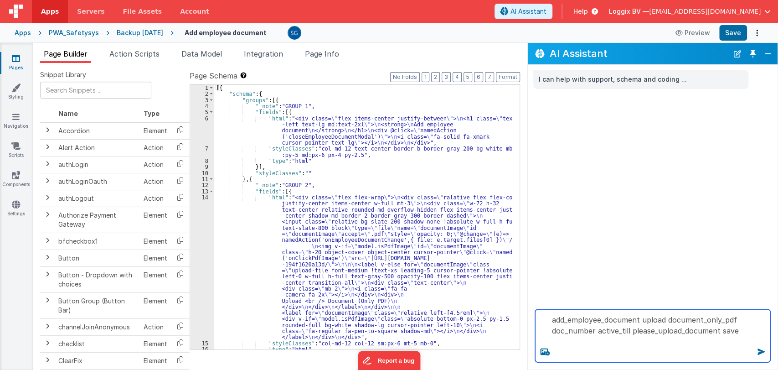
paste textarea "give me values of the corresponding keys that can be used with i18n function . …"
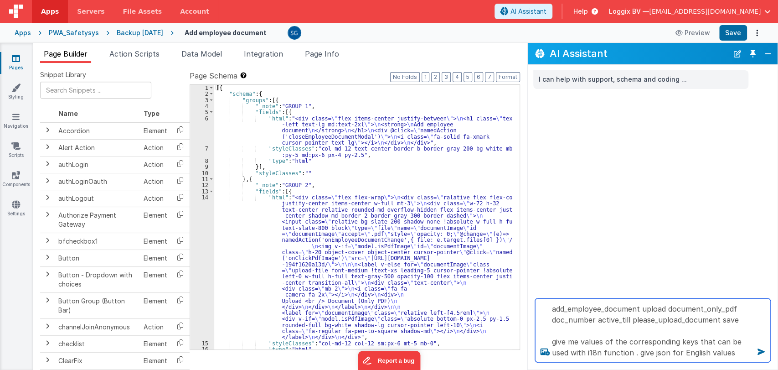
type textarea "add_employee_document upload document_only_pdf doc_number active_till please_up…"
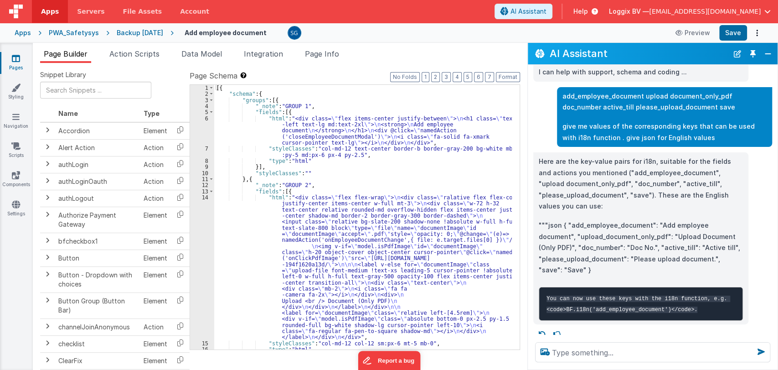
scroll to position [22, 0]
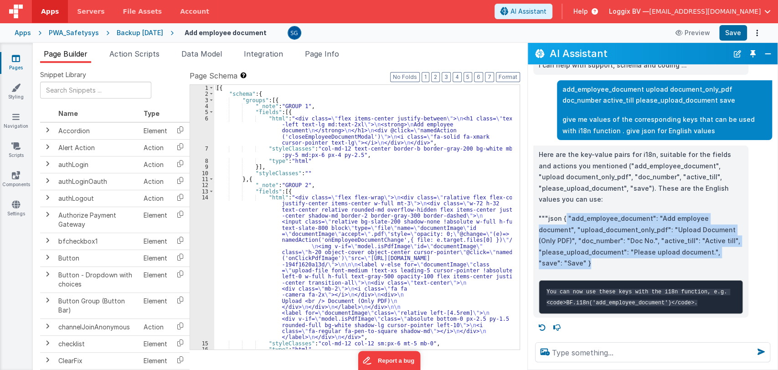
drag, startPoint x: 572, startPoint y: 254, endPoint x: 564, endPoint y: 210, distance: 45.0
click at [564, 213] on p """"json { "add_employee_document": "Add employee document", "upload_document_on…" at bounding box center [641, 241] width 204 height 56
click at [569, 256] on p """"json { "add_employee_document": "Add employee document", "upload_document_on…" at bounding box center [641, 241] width 204 height 56
drag, startPoint x: 569, startPoint y: 256, endPoint x: 563, endPoint y: 211, distance: 45.6
click at [563, 213] on p """"json { "add_employee_document": "Add employee document", "upload_document_on…" at bounding box center [641, 241] width 204 height 56
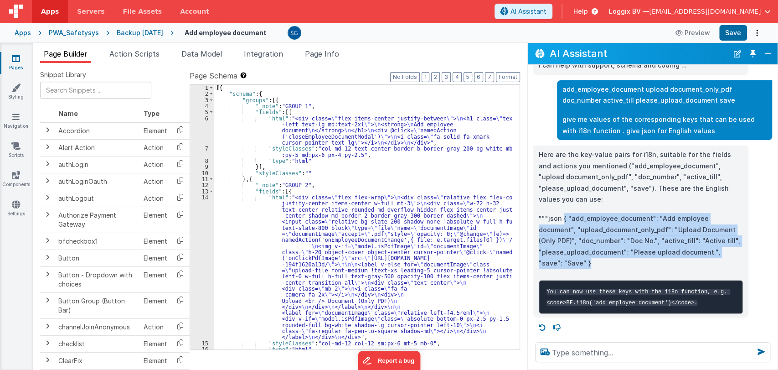
copy p "{ "add_employee_document": "Add employee document", "upload_document_only_pdf":…"
click at [58, 31] on div "PWA_Safetysys" at bounding box center [74, 32] width 50 height 9
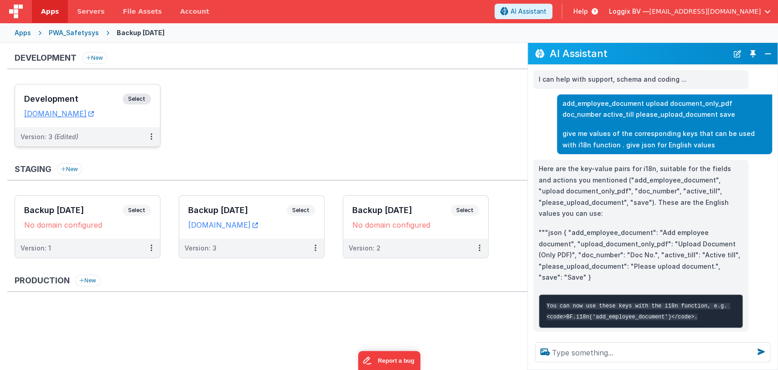
click at [76, 96] on h3 "Development" at bounding box center [73, 98] width 98 height 9
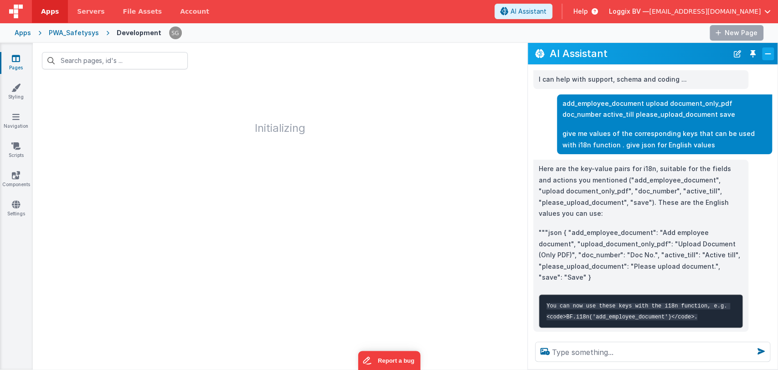
click at [767, 51] on button "Close" at bounding box center [768, 53] width 12 height 13
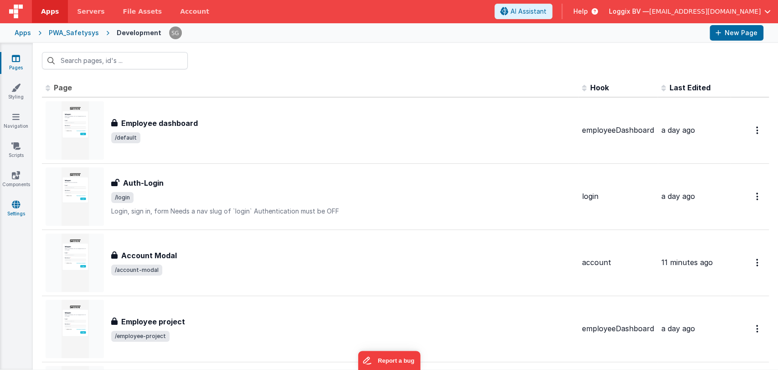
click at [15, 204] on icon at bounding box center [16, 204] width 8 height 9
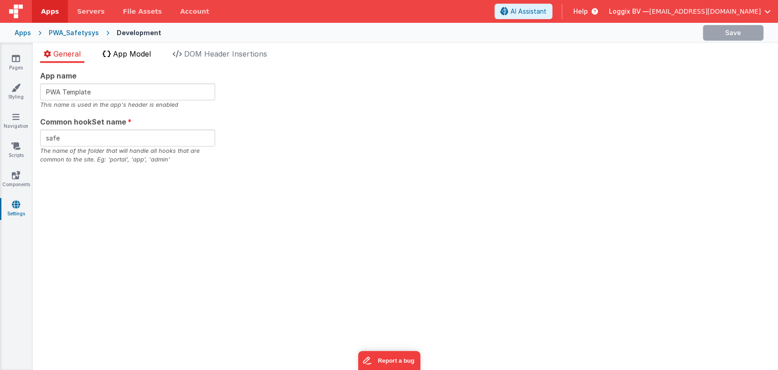
click at [129, 54] on span "App Model" at bounding box center [132, 53] width 38 height 9
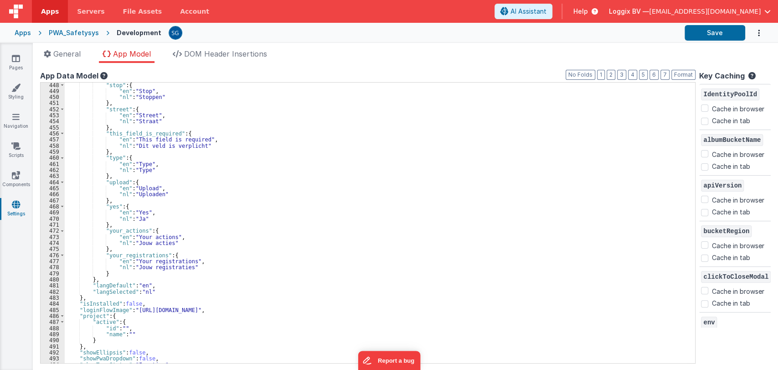
scroll to position [2734, 0]
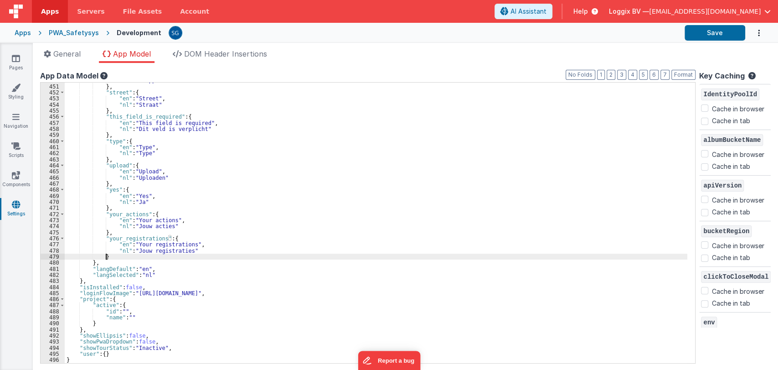
click at [124, 255] on div ""nl" : "Stoppen" } , "street" : { "en" : "Street" , "nl" : "Straat" } , "this_f…" at bounding box center [376, 223] width 623 height 293
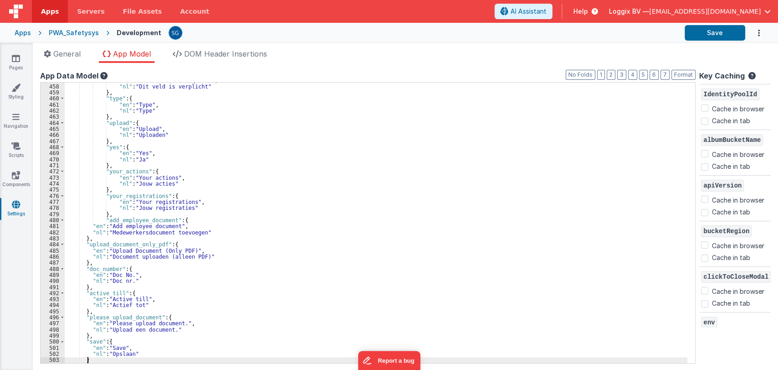
scroll to position [2776, 0]
click at [674, 75] on button "Format" at bounding box center [683, 75] width 24 height 10
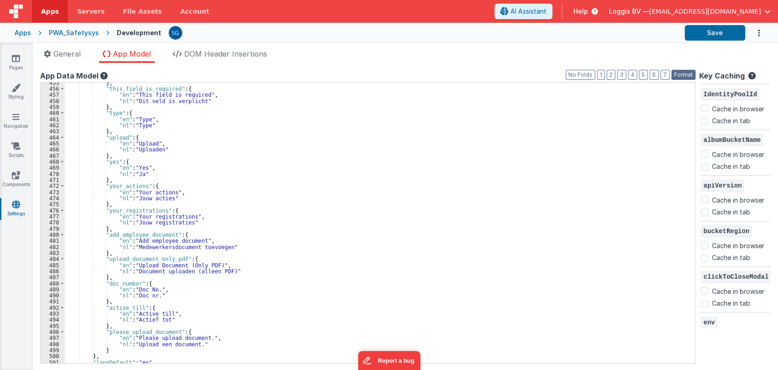
scroll to position [2761, 0]
click at [329, 236] on div "} , "this_field_is_required" : { "en" : "This field is required" , "nl" : "Dit …" at bounding box center [376, 226] width 623 height 293
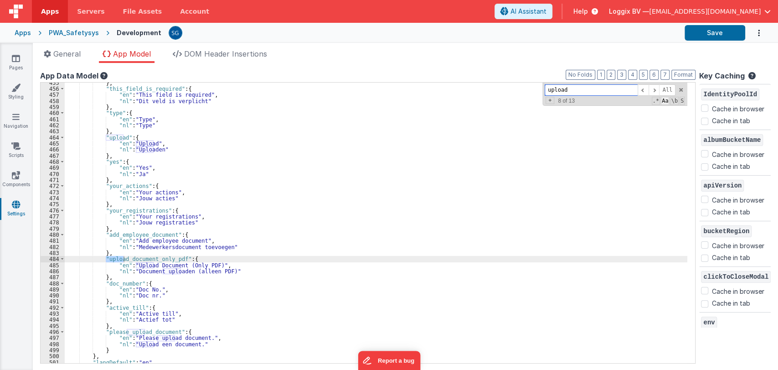
click at [665, 100] on span "Aa" at bounding box center [665, 101] width 8 height 8
click at [674, 99] on span "\b" at bounding box center [674, 101] width 8 height 8
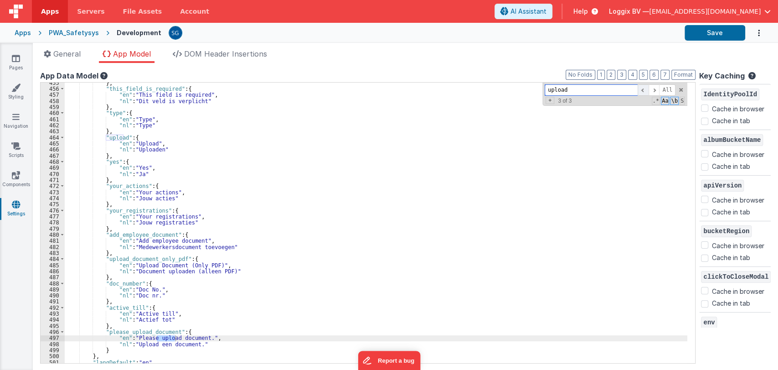
click at [640, 88] on span at bounding box center [643, 89] width 11 height 11
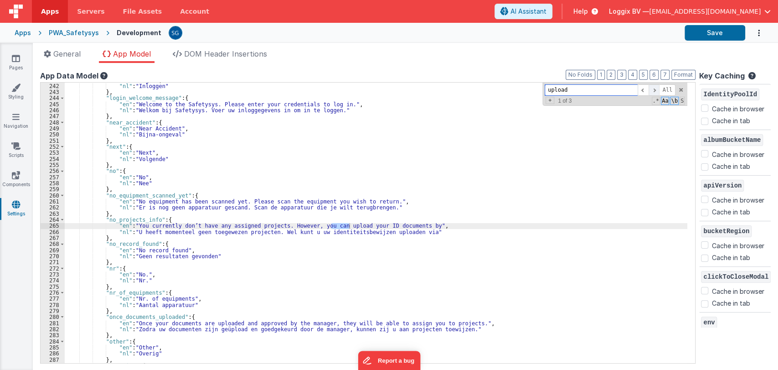
click at [652, 88] on span at bounding box center [654, 89] width 11 height 11
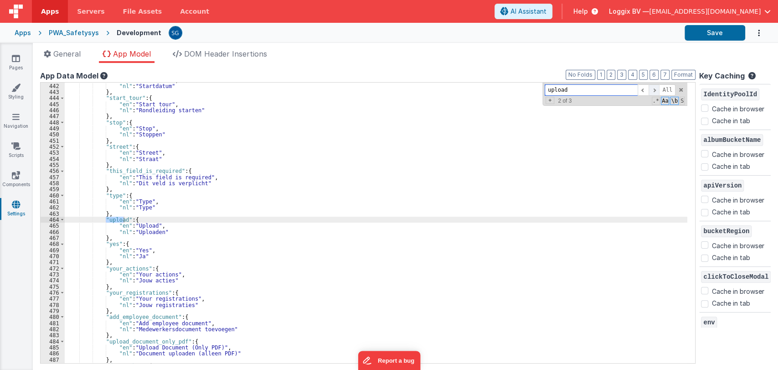
scroll to position [2679, 0]
click at [680, 88] on span at bounding box center [681, 90] width 6 height 6
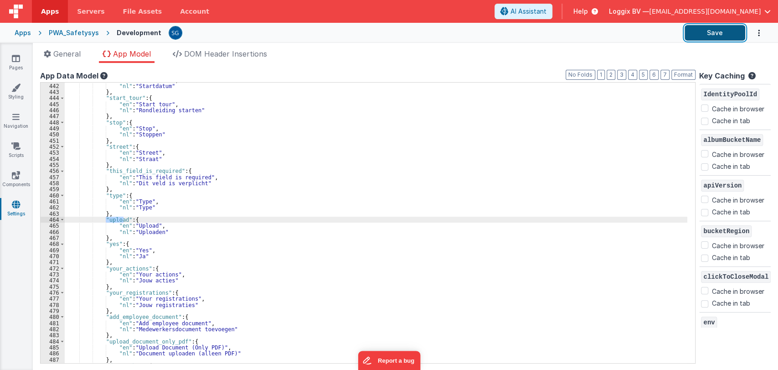
click at [701, 37] on button "Save" at bounding box center [715, 32] width 61 height 15
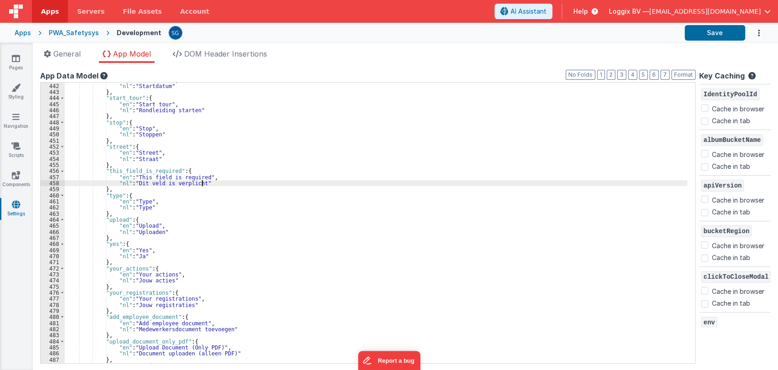
click at [303, 180] on div ""en" : "Start Date" , "nl" : "Startdatum" } , "start_tour" : { "en" : "Start to…" at bounding box center [376, 223] width 623 height 293
paste input "Document added successfully."
type input "Document added successfully."
click at [664, 97] on span "Aa" at bounding box center [665, 101] width 8 height 8
click at [673, 100] on span "\b" at bounding box center [674, 101] width 8 height 8
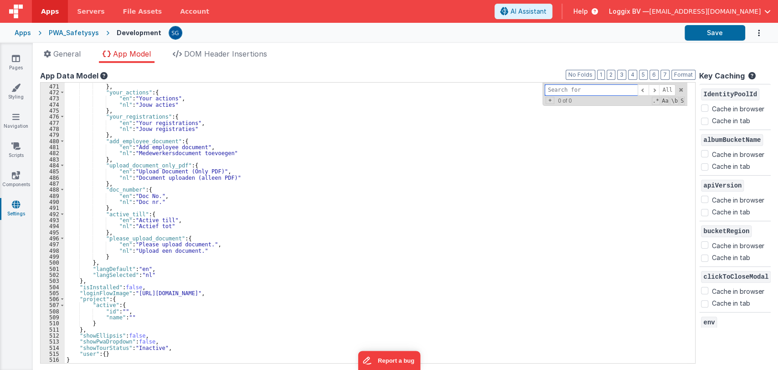
scroll to position [2855, 0]
click at [122, 256] on div ""nl" : "Ja" } , "your_actions" : { "en" : "Your actions" , "nl" : "Jouw acties"…" at bounding box center [376, 223] width 623 height 293
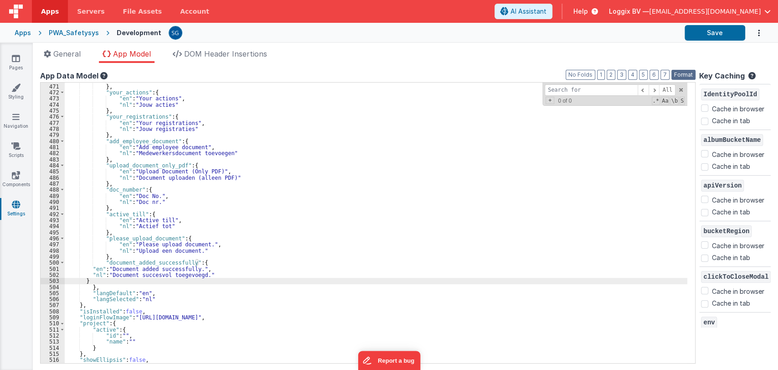
click at [686, 74] on button "Format" at bounding box center [683, 75] width 24 height 10
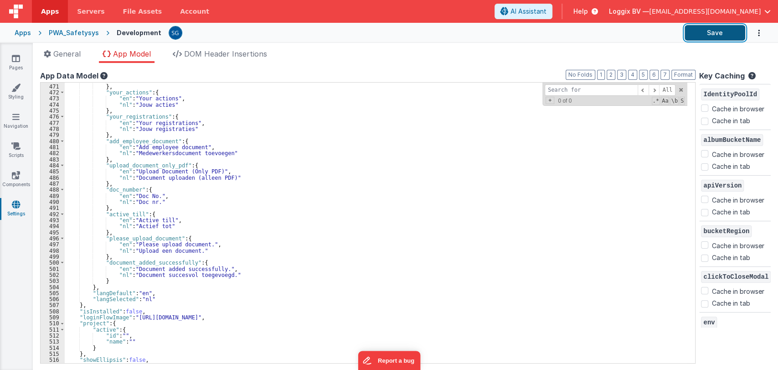
click at [710, 36] on button "Save" at bounding box center [715, 32] width 61 height 15
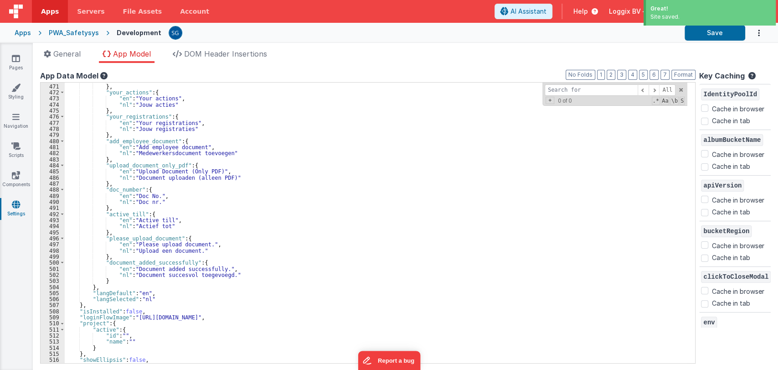
click at [146, 263] on div ""nl" : "Ja" } , "your_actions" : { "en" : "Your actions" , "nl" : "Jouw acties"…" at bounding box center [376, 223] width 623 height 293
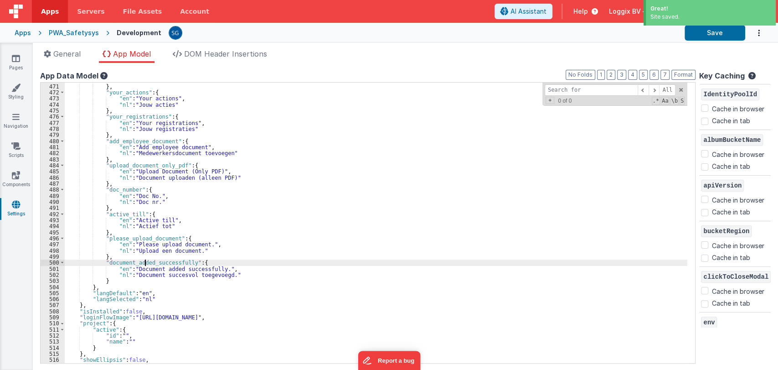
click at [146, 263] on div ""nl" : "Ja" } , "your_actions" : { "en" : "Your actions" , "nl" : "Jouw acties"…" at bounding box center [376, 223] width 623 height 293
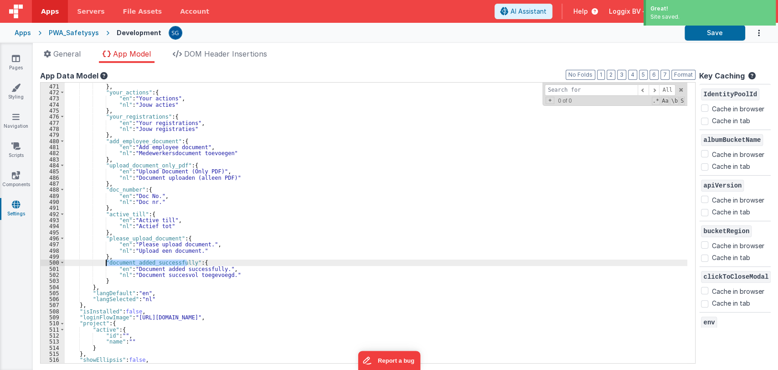
click at [146, 263] on div ""nl" : "Ja" } , "your_actions" : { "en" : "Your actions" , "nl" : "Jouw acties"…" at bounding box center [376, 223] width 623 height 293
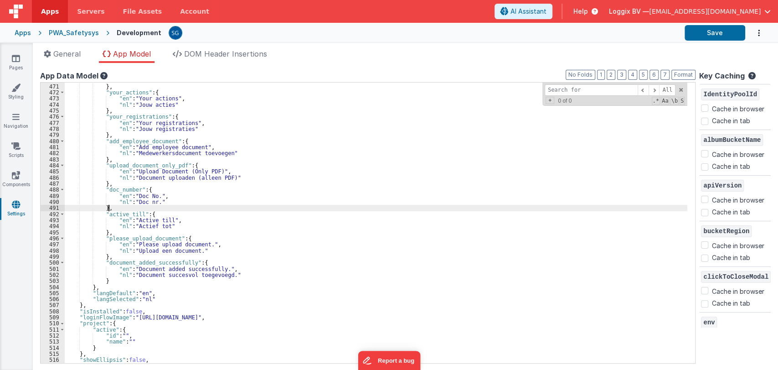
click at [461, 209] on div ""nl" : "Ja" } , "your_actions" : { "en" : "Your actions" , "nl" : "Jouw acties"…" at bounding box center [376, 223] width 623 height 293
paste input "Edit document"
type input "Edit"
click at [121, 212] on div ""nl" : "Ja" } , "your_actions" : { "en" : "Your actions" , "nl" : "Jouw acties"…" at bounding box center [376, 223] width 623 height 293
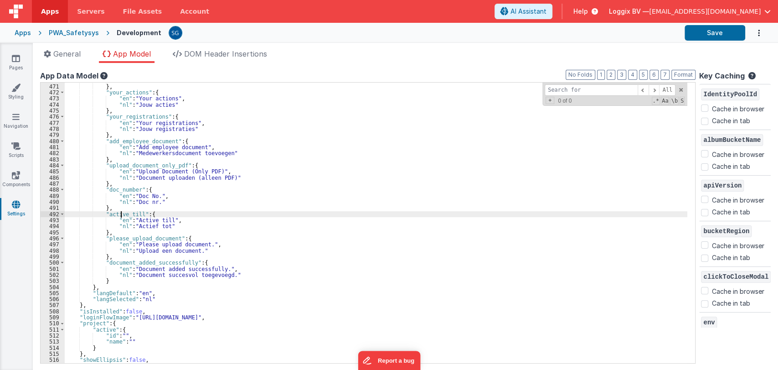
click at [121, 212] on div ""nl" : "Ja" } , "your_actions" : { "en" : "Your actions" , "nl" : "Jouw acties"…" at bounding box center [376, 223] width 623 height 293
click at [361, 166] on div ""nl" : "Ja" } , "your_actions" : { "en" : "Your actions" , "nl" : "Jouw acties"…" at bounding box center [376, 223] width 623 height 293
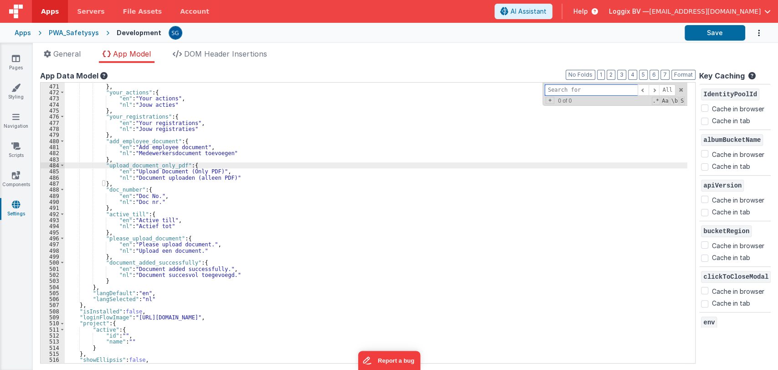
paste input "Are you sure you want to delete this document?"
type input "Are you sure you want to delete this document?"
click at [368, 174] on div ""nl" : "Ja" } , "your_actions" : { "en" : "Your actions" , "nl" : "Jouw acties"…" at bounding box center [376, 223] width 623 height 293
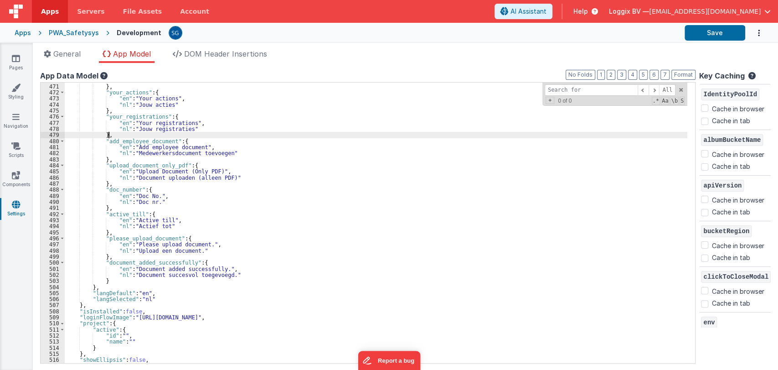
click at [366, 134] on div ""nl" : "Ja" } , "your_actions" : { "en" : "Your actions" , "nl" : "Jouw acties"…" at bounding box center [376, 223] width 623 height 293
paste input "Document deleted successfully."
type input "Document deleted successfully."
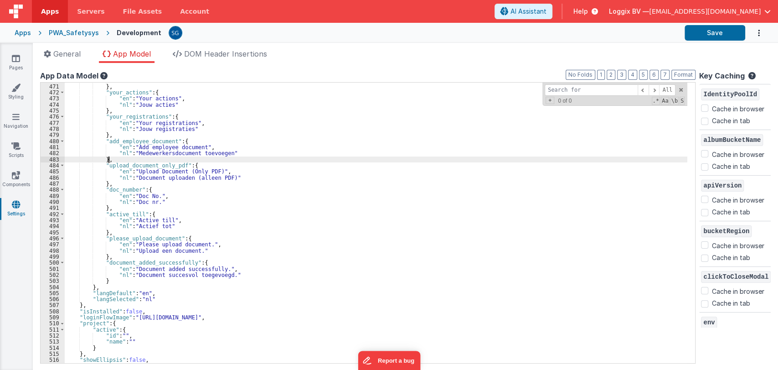
click at [473, 158] on div ""nl" : "Ja" } , "your_actions" : { "en" : "Your actions" , "nl" : "Jouw acties"…" at bounding box center [376, 223] width 623 height 293
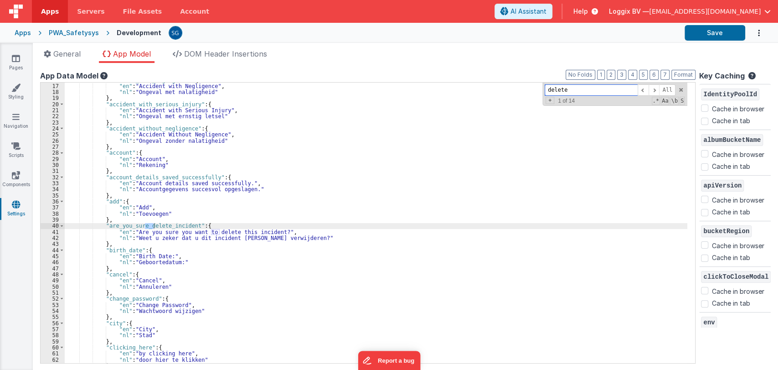
scroll to position [97, 0]
click at [656, 90] on span at bounding box center [654, 89] width 11 height 11
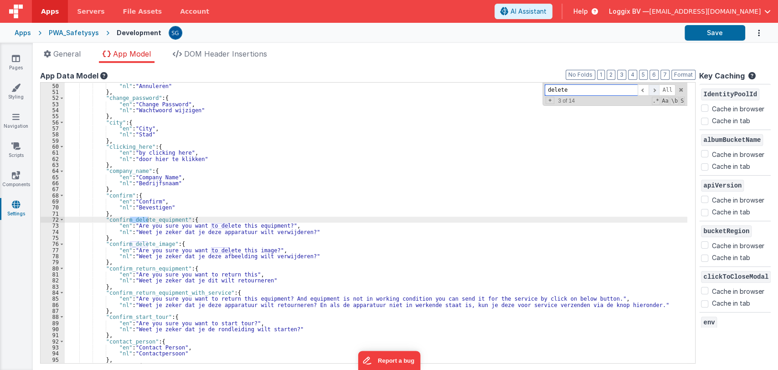
click at [656, 90] on span at bounding box center [654, 89] width 11 height 11
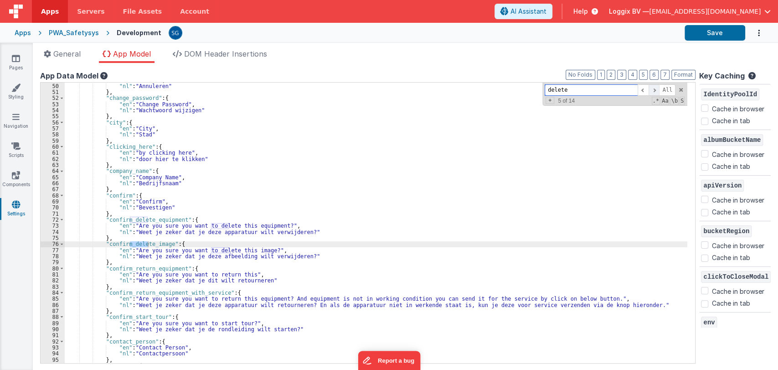
click at [656, 90] on span at bounding box center [654, 89] width 11 height 11
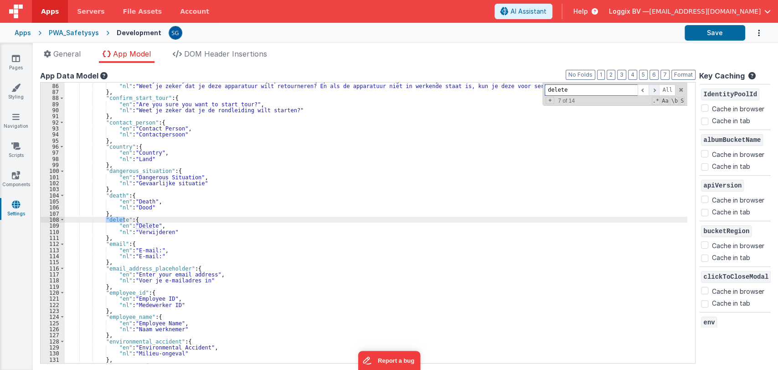
scroll to position [516, 0]
type input "deletecan"
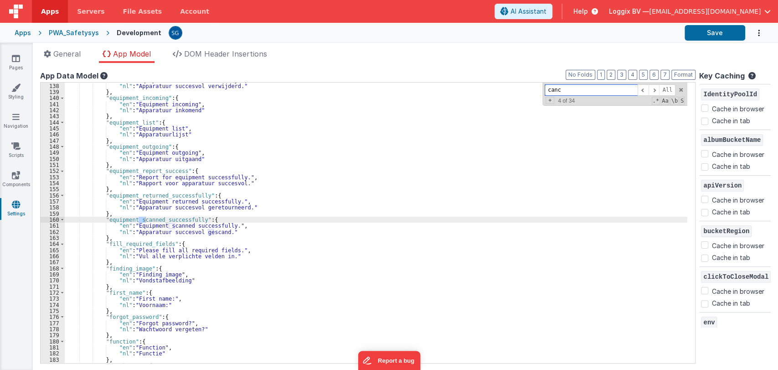
scroll to position [145, 0]
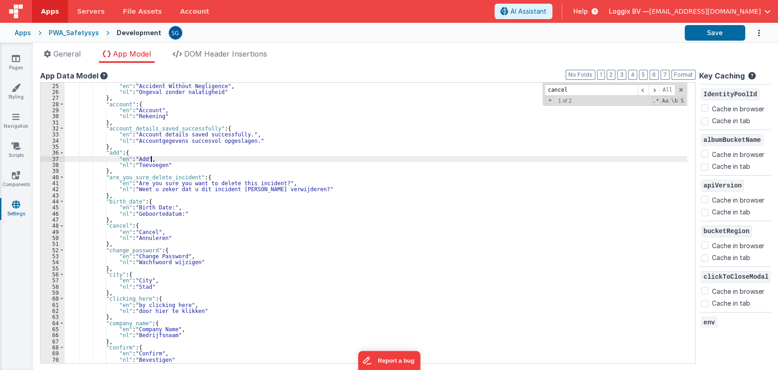
click at [348, 157] on div ""accident_without_negligence" : { "en" : "Accident Without Negligence" , "nl" :…" at bounding box center [376, 223] width 623 height 293
paste input "Please fill all required fields."
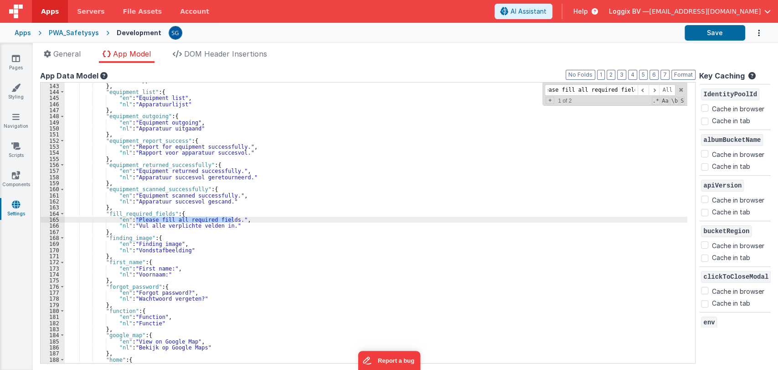
scroll to position [0, 0]
click at [134, 215] on div ""nl" : "Apparatuur inkomend" } , "equipment_list" : { "en" : "Equipment list" ,…" at bounding box center [376, 223] width 623 height 293
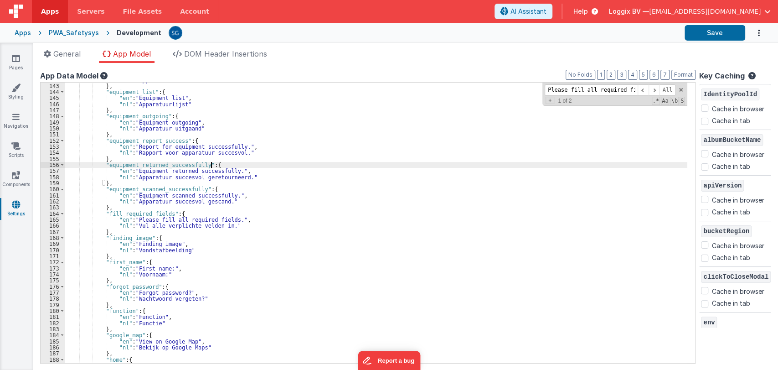
click at [433, 165] on div ""nl" : "Apparatuur inkomend" } , "equipment_list" : { "en" : "Equipment list" ,…" at bounding box center [376, 223] width 623 height 293
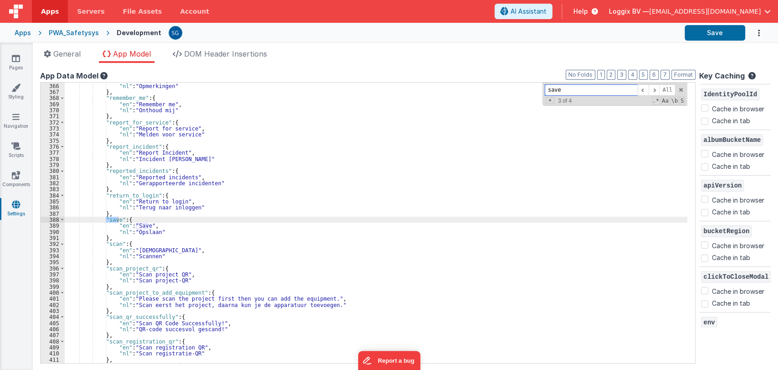
scroll to position [2217, 0]
type input "save"
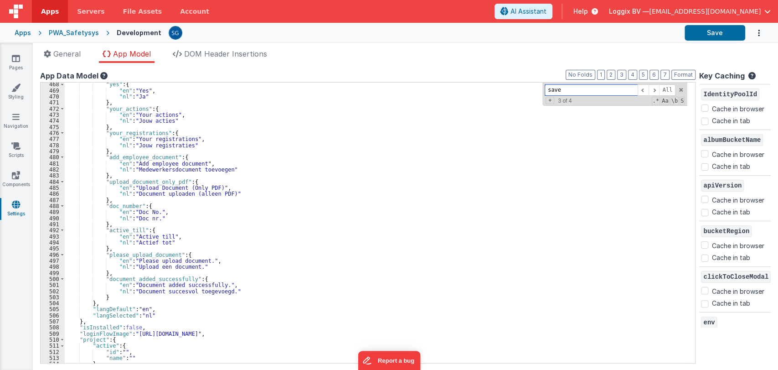
scroll to position [2839, 0]
click at [117, 297] on div ""yes" : { "en" : "Yes" , "nl" : "Ja" } , "your_actions" : { "en" : "Your action…" at bounding box center [376, 227] width 623 height 293
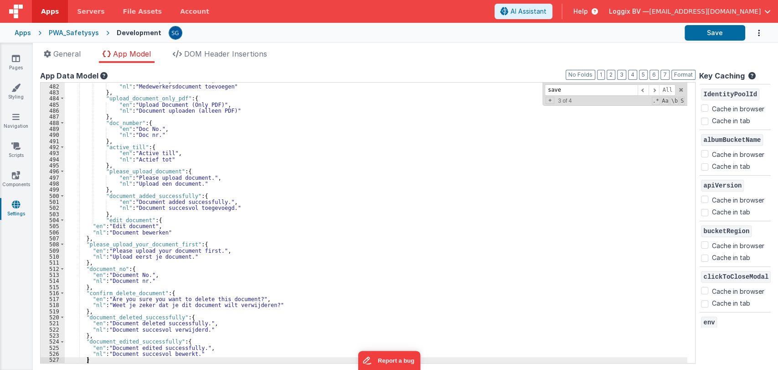
scroll to position [2922, 0]
click at [683, 72] on button "Format" at bounding box center [683, 75] width 24 height 10
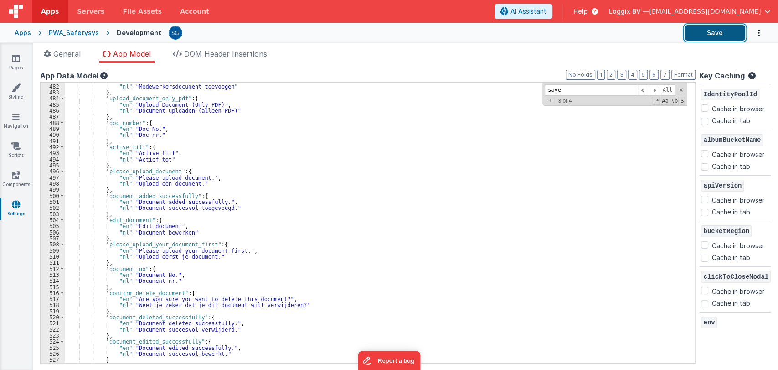
click at [701, 30] on button "Save" at bounding box center [715, 32] width 61 height 15
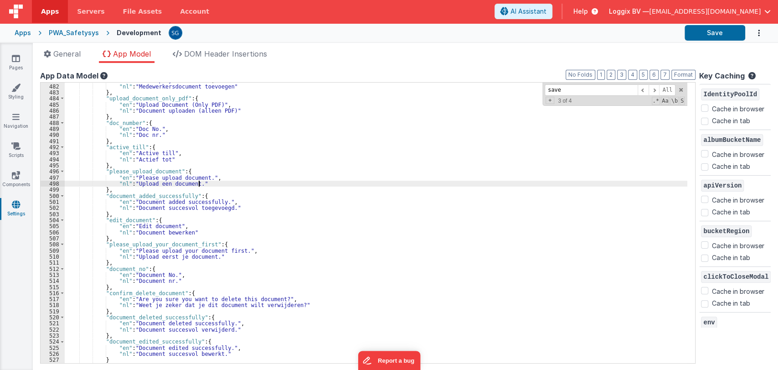
click at [386, 185] on div ""en" : "Add employee document" , "nl" : "Medewerkersdocument toevoegen" } , "up…" at bounding box center [376, 223] width 623 height 293
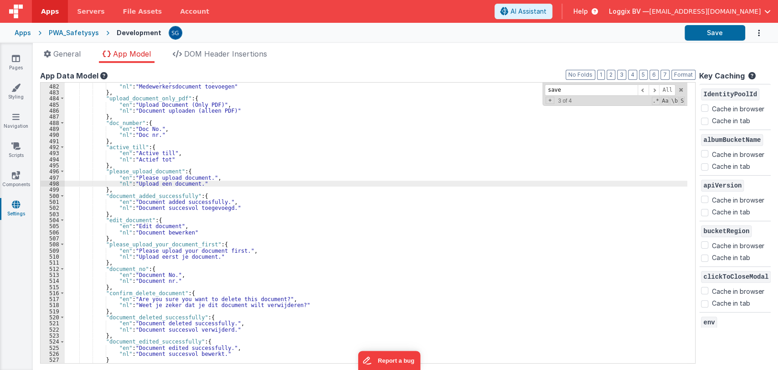
click at [418, 120] on div ""en" : "Add employee document" , "nl" : "Medewerkersdocument toevoegen" } , "up…" at bounding box center [376, 223] width 623 height 293
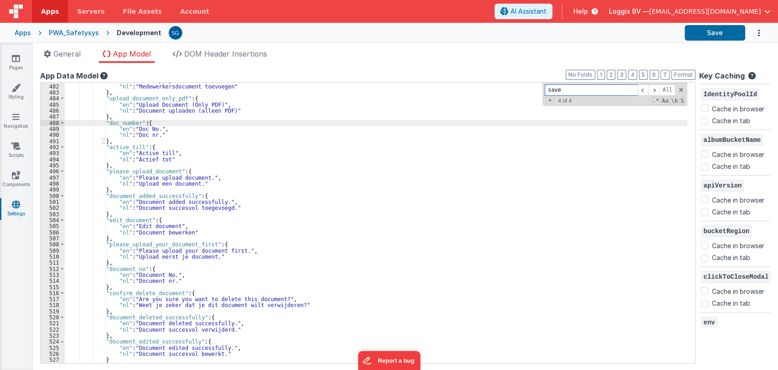
paste input "Please upload your document first."
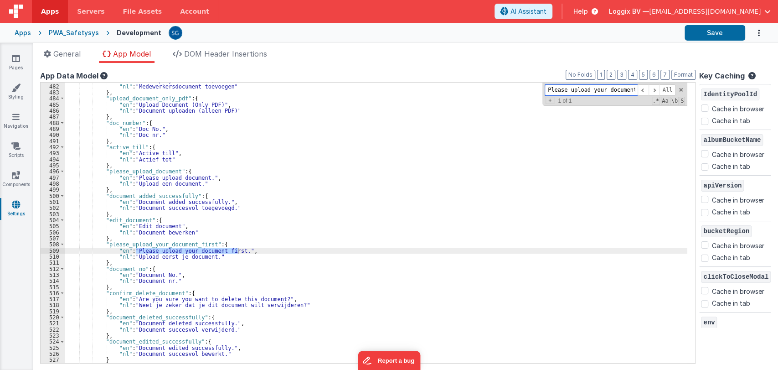
scroll to position [0, 15]
click at [136, 245] on div ""en" : "Add employee document" , "nl" : "Medewerkersdocument toevoegen" } , "up…" at bounding box center [376, 223] width 623 height 293
click at [123, 267] on div ""en" : "Add employee document" , "nl" : "Medewerkersdocument toevoegen" } , "up…" at bounding box center [376, 223] width 623 height 293
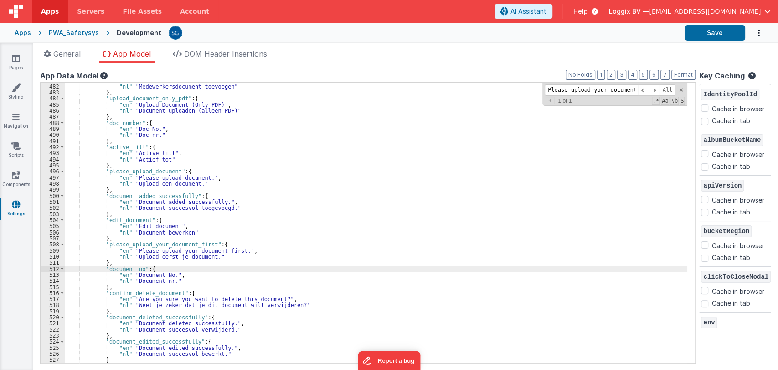
click at [123, 267] on div ""en" : "Add employee document" , "nl" : "Medewerkersdocument toevoegen" } , "up…" at bounding box center [376, 223] width 623 height 293
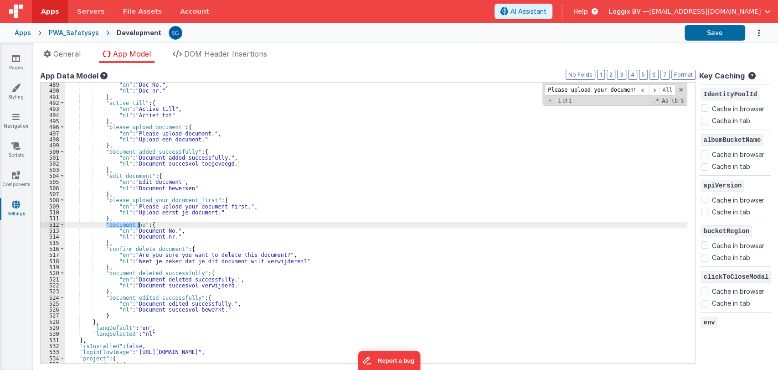
scroll to position [2967, 0]
click at [149, 249] on div ""en" : "Doc No." , "nl" : "Doc nr." } , "active_till" : { "en" : "Active till" …" at bounding box center [376, 227] width 623 height 293
click at [152, 269] on div ""en" : "Doc No." , "nl" : "Doc nr." } , "active_till" : { "en" : "Active till" …" at bounding box center [376, 227] width 623 height 293
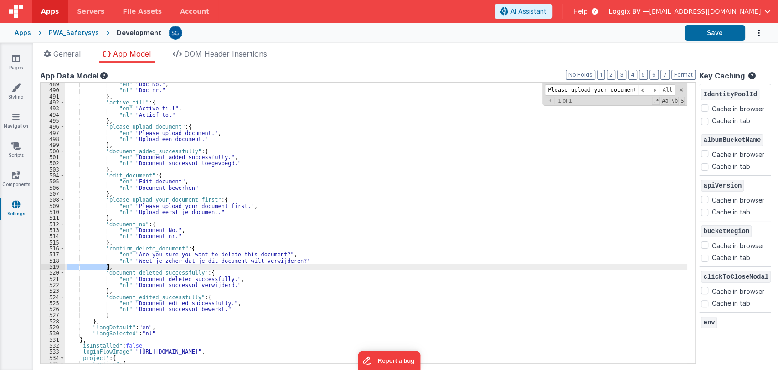
click at [152, 269] on div ""en" : "Doc No." , "nl" : "Doc nr." } , "active_till" : { "en" : "Active till" …" at bounding box center [376, 227] width 623 height 293
click at [156, 271] on div ""en" : "Doc No." , "nl" : "Doc nr." } , "active_till" : { "en" : "Active till" …" at bounding box center [376, 227] width 623 height 293
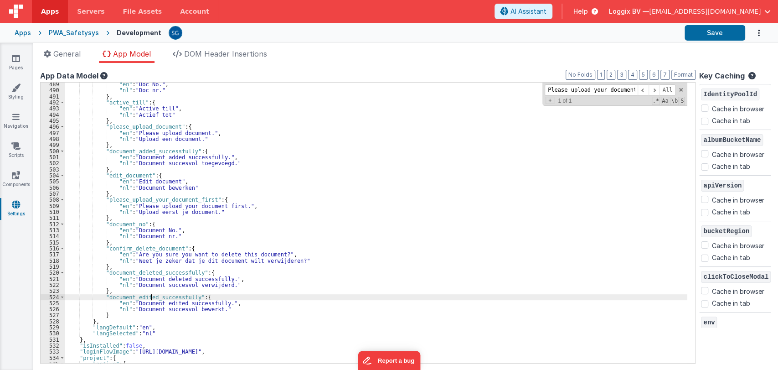
click at [150, 296] on div ""en" : "Doc No." , "nl" : "Doc nr." } , "active_till" : { "en" : "Active till" …" at bounding box center [376, 227] width 623 height 293
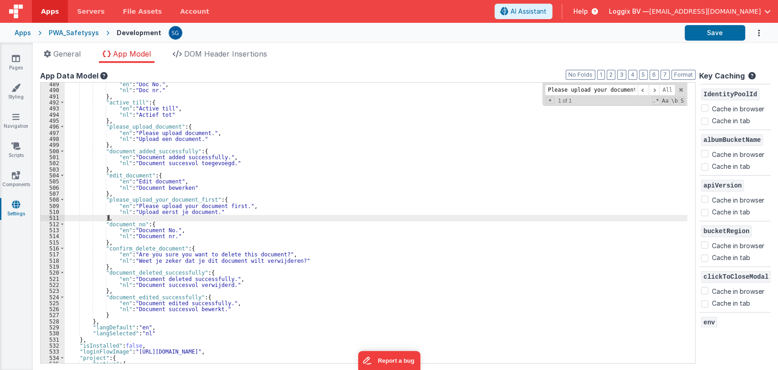
click at [321, 219] on div ""en" : "Doc No." , "nl" : "Doc nr." } , "active_till" : { "en" : "Active till" …" at bounding box center [376, 227] width 623 height 293
paste input "documen"
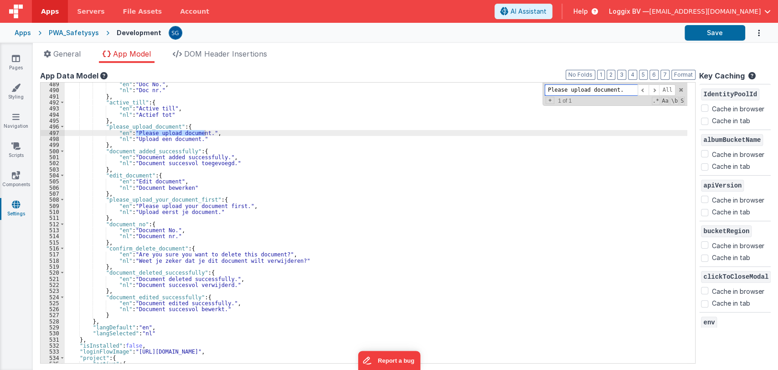
scroll to position [0, 0]
type input "Please upload document."
click at [137, 125] on div ""en" : "Doc No." , "nl" : "Doc nr." } , "active_till" : { "en" : "Active till" …" at bounding box center [376, 227] width 623 height 293
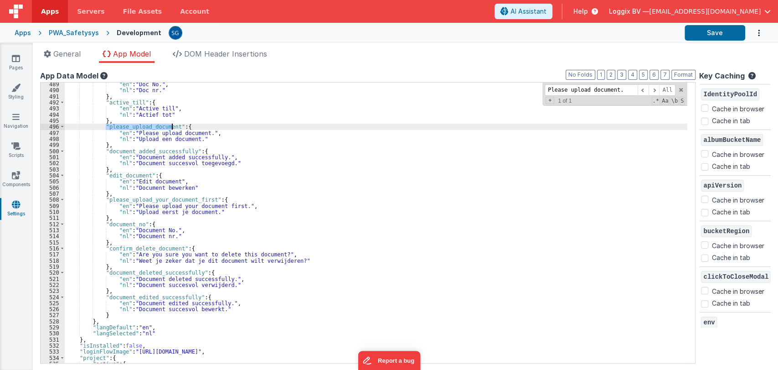
click at [137, 125] on div ""en" : "Doc No." , "nl" : "Doc nr." } , "active_till" : { "en" : "Active till" …" at bounding box center [376, 227] width 623 height 293
click at [301, 158] on div ""en" : "Doc No." , "nl" : "Doc nr." } , "active_till" : { "en" : "Active till" …" at bounding box center [376, 227] width 623 height 293
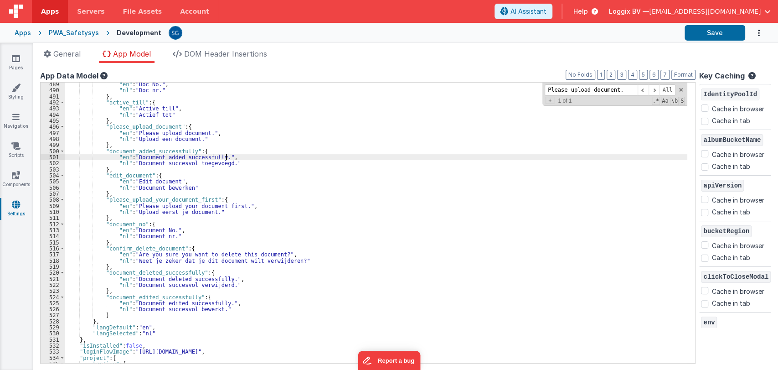
click at [153, 125] on div ""en" : "Doc No." , "nl" : "Doc nr." } , "active_till" : { "en" : "Active till" …" at bounding box center [376, 227] width 623 height 293
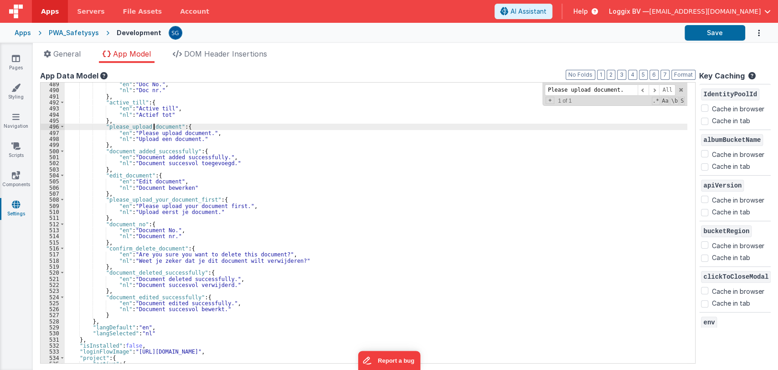
click at [153, 125] on div ""en" : "Doc No." , "nl" : "Doc nr." } , "active_till" : { "en" : "Active till" …" at bounding box center [376, 227] width 623 height 293
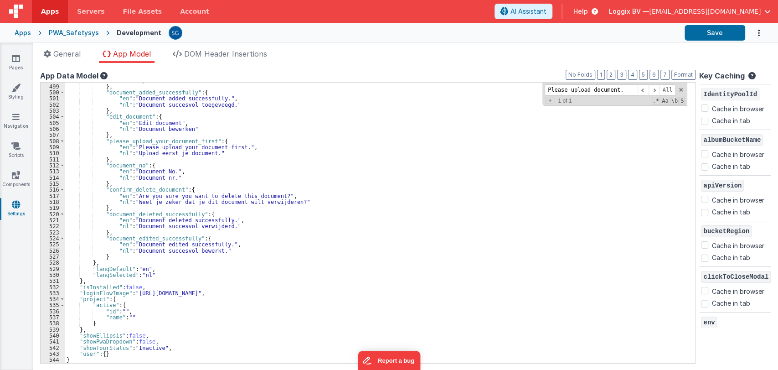
scroll to position [3025, 0]
click at [174, 247] on div ""nl" : "Upload een document." } , "document_added_successfully" : { "en" : "Doc…" at bounding box center [376, 223] width 623 height 293
click at [154, 257] on div ""nl" : "Upload een document." } , "document_added_successfully" : { "en" : "Doc…" at bounding box center [376, 223] width 623 height 293
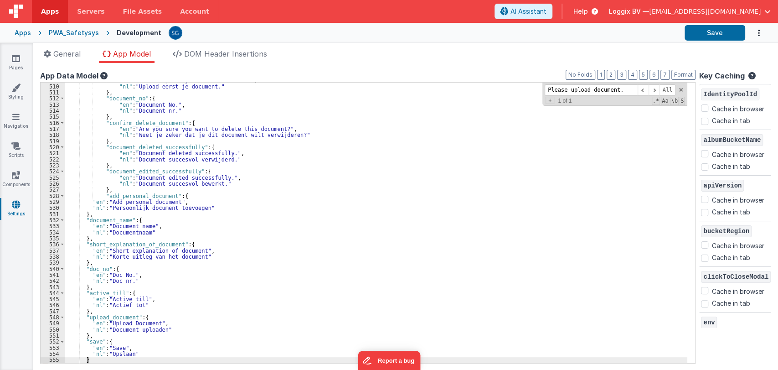
scroll to position [3092, 0]
click at [679, 77] on button "Format" at bounding box center [683, 75] width 24 height 10
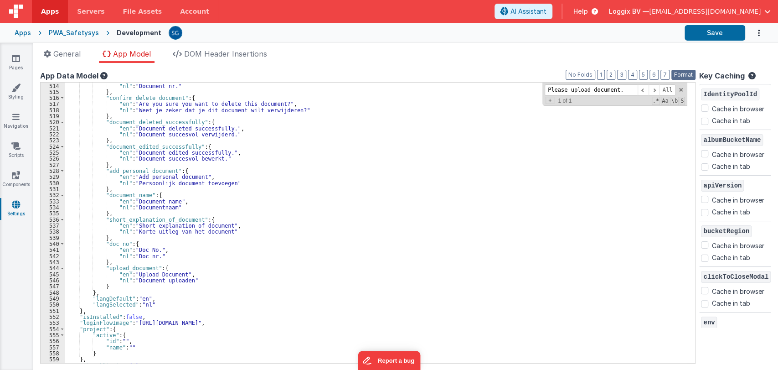
scroll to position [3116, 0]
click at [714, 31] on button "Save" at bounding box center [715, 32] width 61 height 15
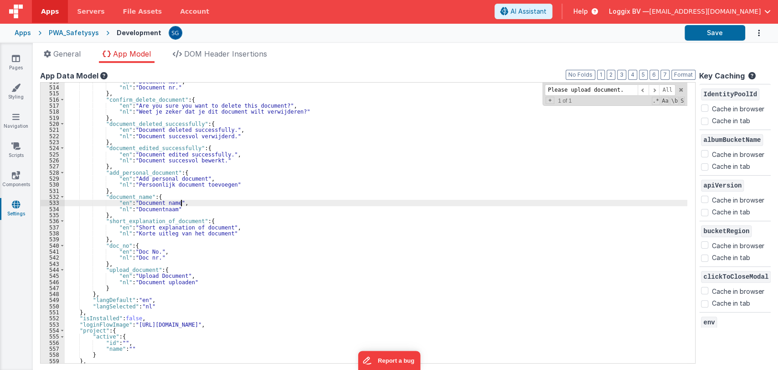
click at [361, 201] on div ""en" : "Document No." , "nl" : "Document nr." } , "confirm_delete_document" : {…" at bounding box center [376, 224] width 623 height 293
paste input "Document added successfully"
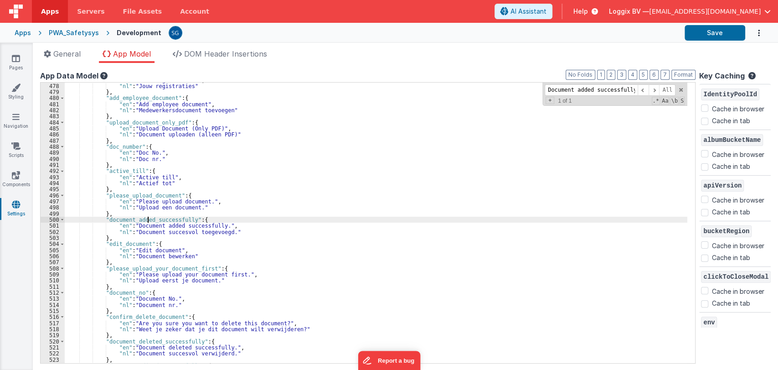
click at [149, 217] on div ""en" : "Your registrations" , "nl" : "Jouw registraties" } , "add_employee_docu…" at bounding box center [376, 223] width 623 height 293
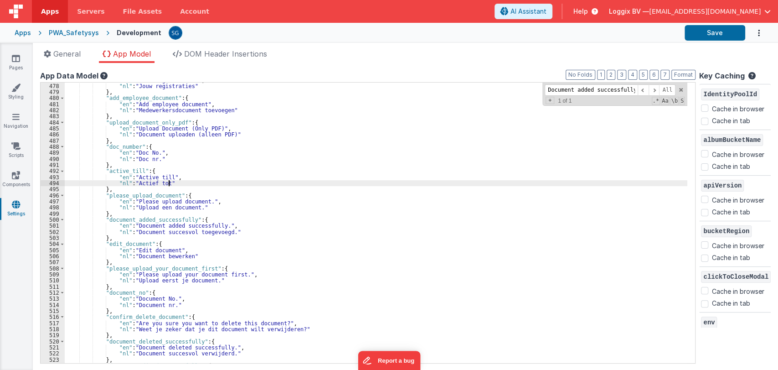
click at [425, 183] on div ""en" : "Your registrations" , "nl" : "Jouw registraties" } , "add_employee_docu…" at bounding box center [376, 223] width 623 height 293
paste input "Send"
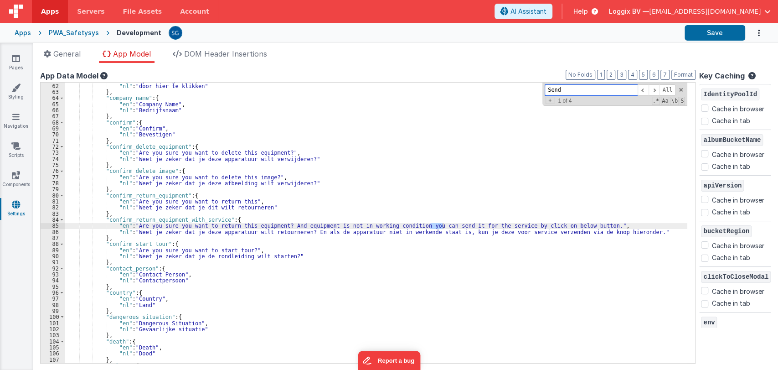
scroll to position [370, 0]
type input "Send"
click at [654, 88] on span at bounding box center [654, 89] width 11 height 11
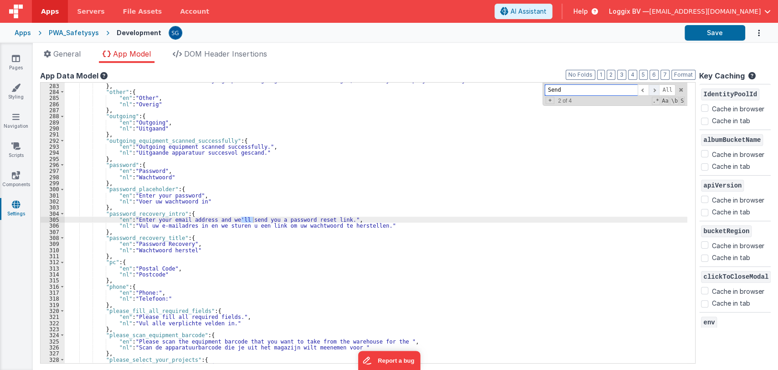
click at [654, 88] on span at bounding box center [654, 89] width 11 height 11
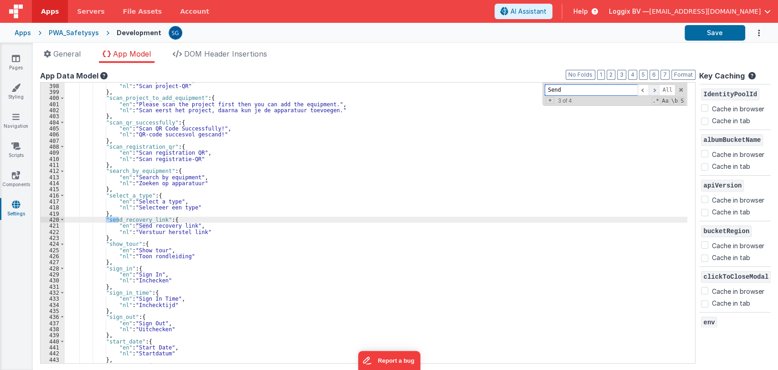
scroll to position [2412, 0]
click at [654, 88] on span at bounding box center [654, 89] width 11 height 11
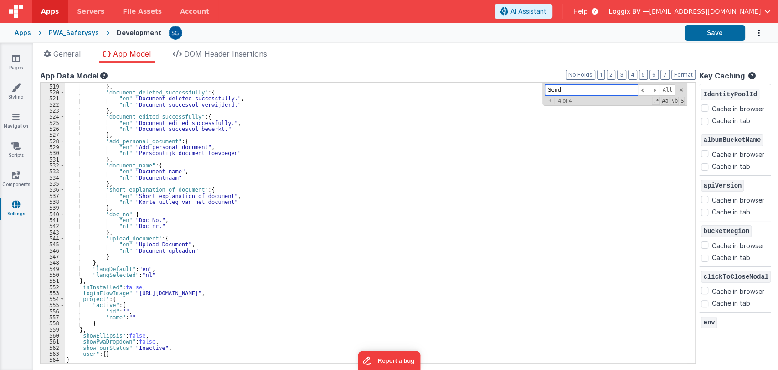
scroll to position [3147, 0]
click at [131, 258] on div ""nl" : "Weet je zeker dat je dit document wilt verwijderen?" } , "document_dele…" at bounding box center [376, 223] width 623 height 293
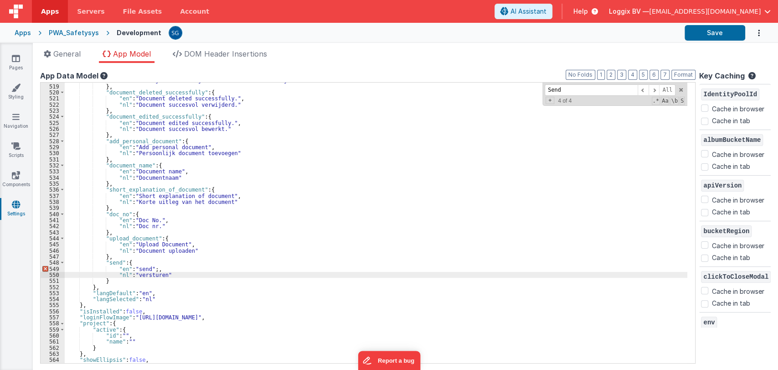
click at [153, 267] on div ""nl" : "Weet je zeker dat je dit document wilt verwijderen?" } , "document_dele…" at bounding box center [376, 223] width 623 height 293
click at [695, 33] on button "Save" at bounding box center [715, 32] width 61 height 15
click at [368, 157] on div ""nl" : "Weet je zeker dat je dit document wilt verwijderen?" } , "document_dele…" at bounding box center [376, 223] width 623 height 293
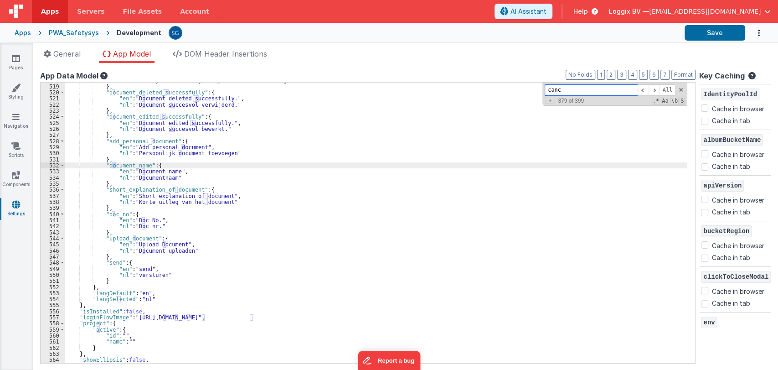
scroll to position [145, 0]
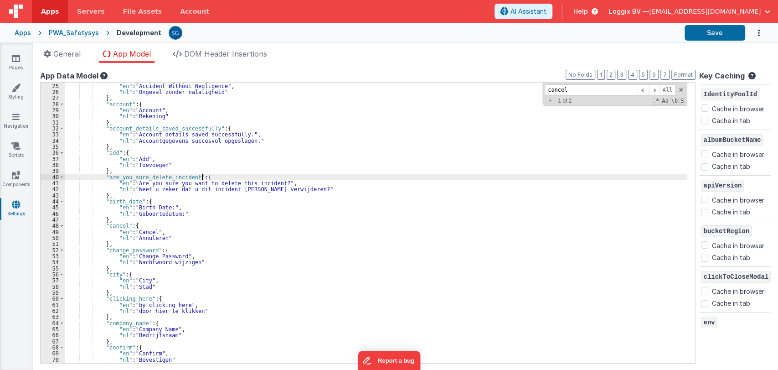
click at [443, 180] on div ""accident_without_negligence" : { "en" : "Accident Without Negligence" , "nl" :…" at bounding box center [376, 223] width 623 height 293
paste input "Please fill all required fields."
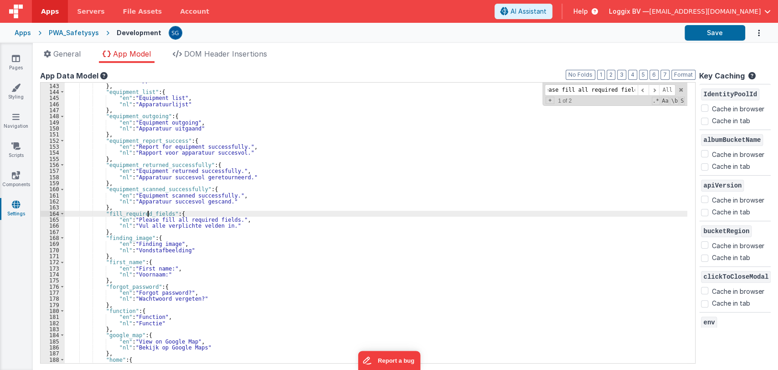
click at [149, 215] on div ""nl" : "Apparatuur inkomend" } , "equipment_list" : { "en" : "Equipment list" ,…" at bounding box center [376, 223] width 623 height 293
click at [374, 182] on div ""nl" : "Apparatuur inkomend" } , "equipment_list" : { "en" : "Equipment list" ,…" at bounding box center [376, 223] width 623 height 293
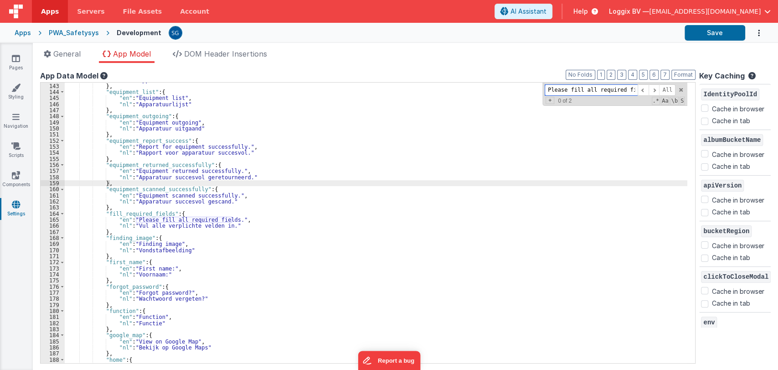
paste input "Action feedback added successfully"
type input "Action feedback added successfully."
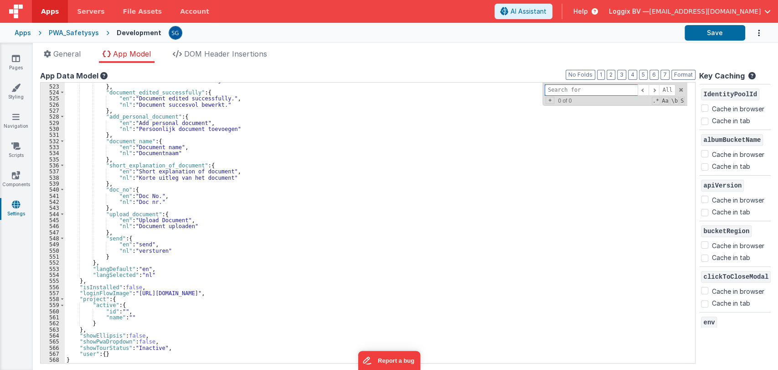
scroll to position [3171, 0]
click at [120, 257] on div ""nl" : "Document succesvol verwijderd." } , "document_edited_successfully" : { …" at bounding box center [376, 223] width 623 height 293
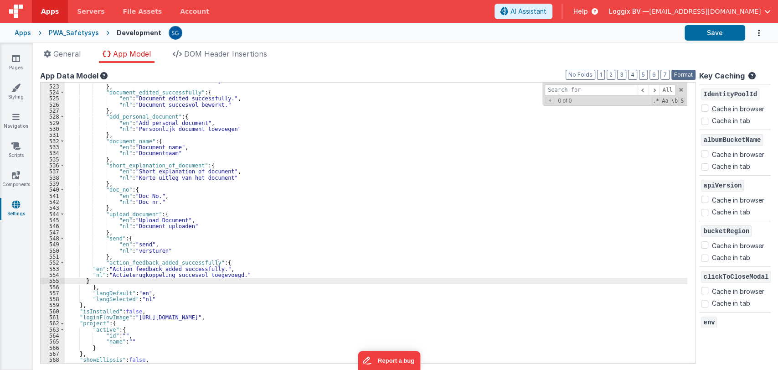
click at [674, 72] on button "Format" at bounding box center [683, 75] width 24 height 10
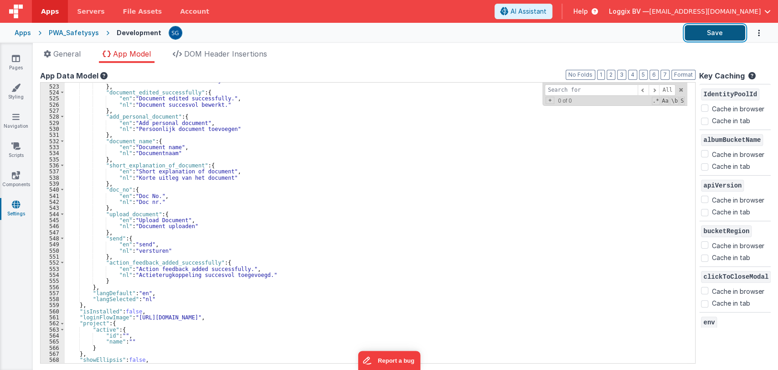
click at [726, 31] on button "Save" at bounding box center [715, 32] width 61 height 15
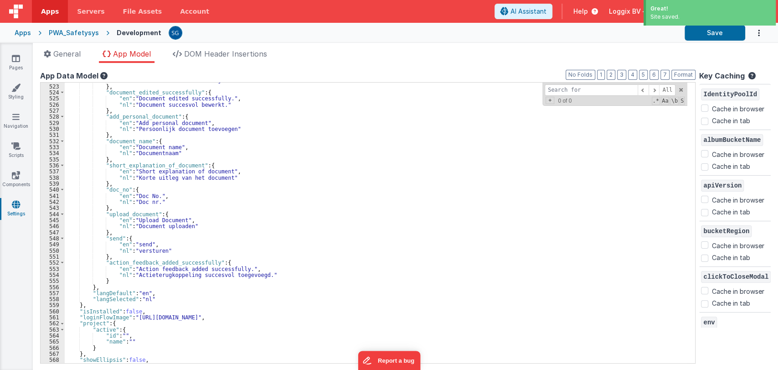
click at [165, 261] on div ""nl" : "Document succesvol verwijderd." } , "document_edited_successfully" : { …" at bounding box center [376, 223] width 623 height 293
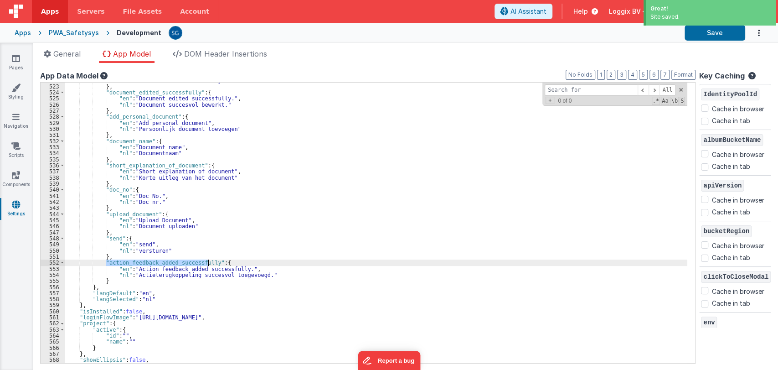
click at [165, 261] on div ""nl" : "Document succesvol verwijderd." } , "document_edited_successfully" : { …" at bounding box center [376, 223] width 623 height 293
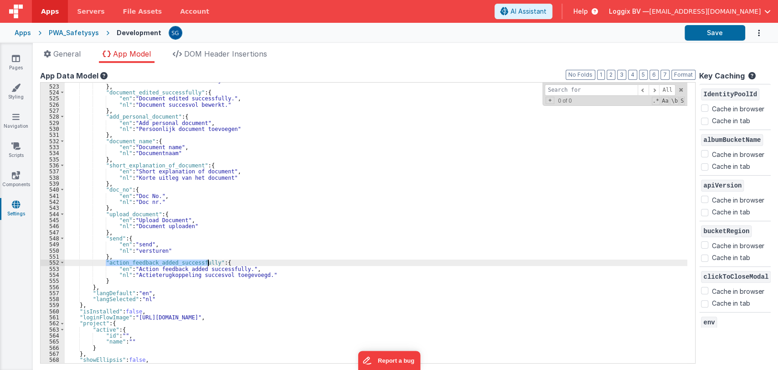
click at [122, 278] on div ""nl" : "Document succesvol verwijderd." } , "document_edited_successfully" : { …" at bounding box center [376, 223] width 623 height 293
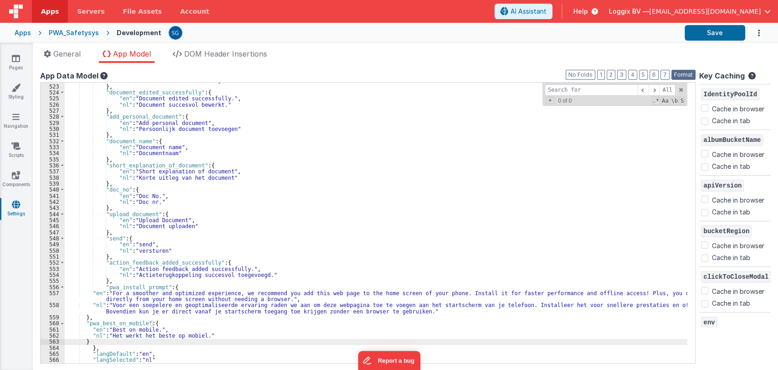
click at [675, 71] on button "Format" at bounding box center [683, 75] width 24 height 10
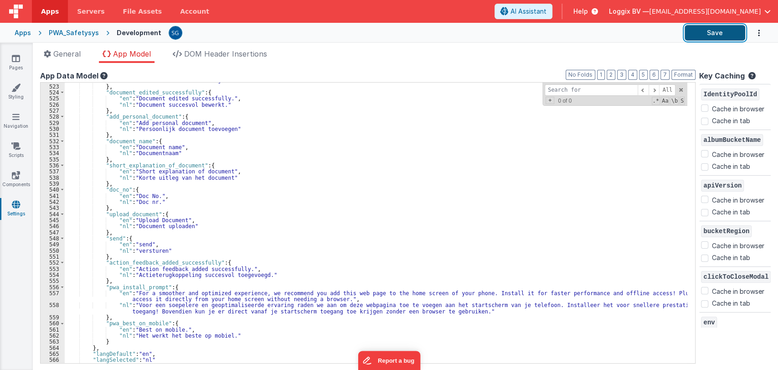
click at [715, 36] on button "Save" at bounding box center [715, 32] width 61 height 15
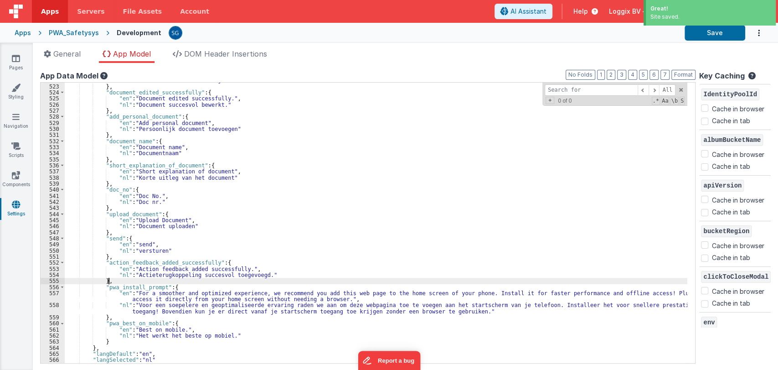
click at [138, 283] on div ""nl" : "Document succesvol verwijderd." } , "document_edited_successfully" : { …" at bounding box center [376, 223] width 623 height 293
click at [141, 285] on div ""nl" : "Document succesvol verwijderd." } , "document_edited_successfully" : { …" at bounding box center [376, 223] width 623 height 293
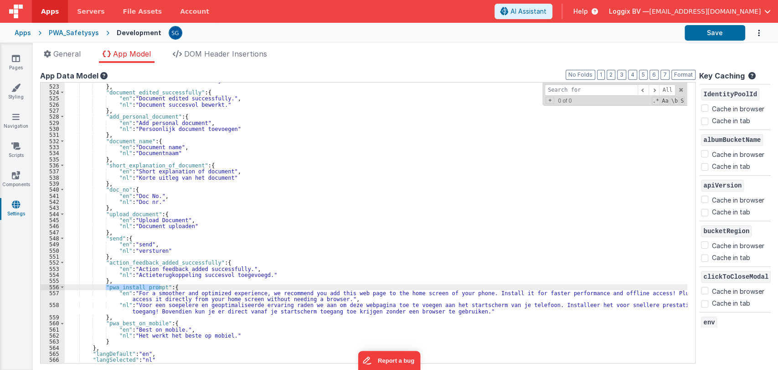
click at [125, 322] on div ""nl" : "Document succesvol verwijderd." } , "document_edited_successfully" : { …" at bounding box center [376, 223] width 623 height 293
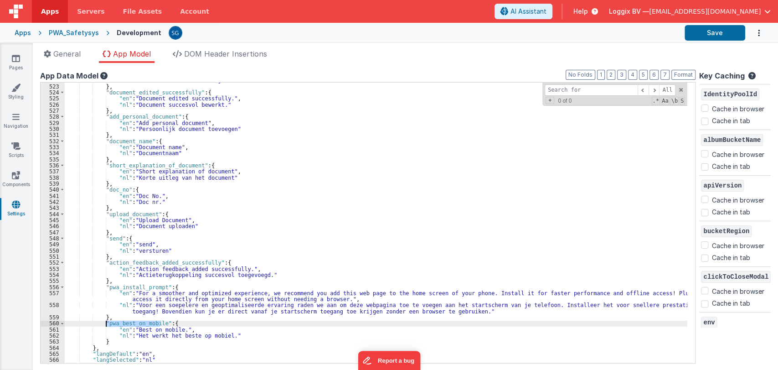
click at [125, 322] on div ""nl" : "Document succesvol verwijderd." } , "document_edited_successfully" : { …" at bounding box center [376, 223] width 623 height 293
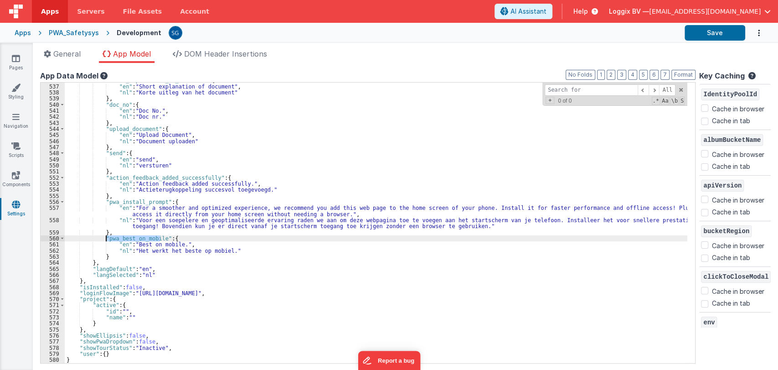
scroll to position [3256, 0]
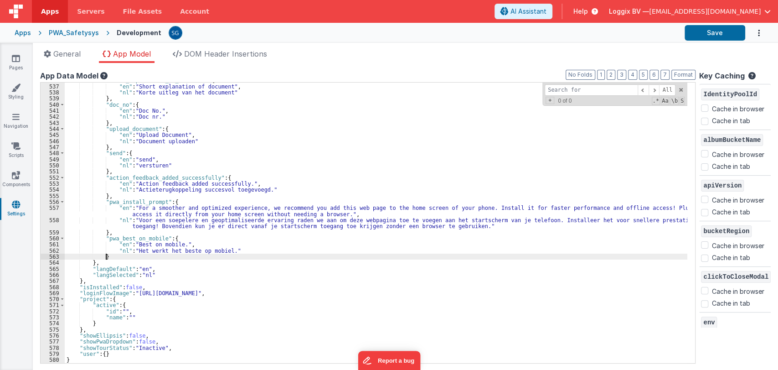
click at [113, 256] on div ""short_explanation_of_document" : { "en" : "Short explanation of document" , "n…" at bounding box center [376, 223] width 623 height 293
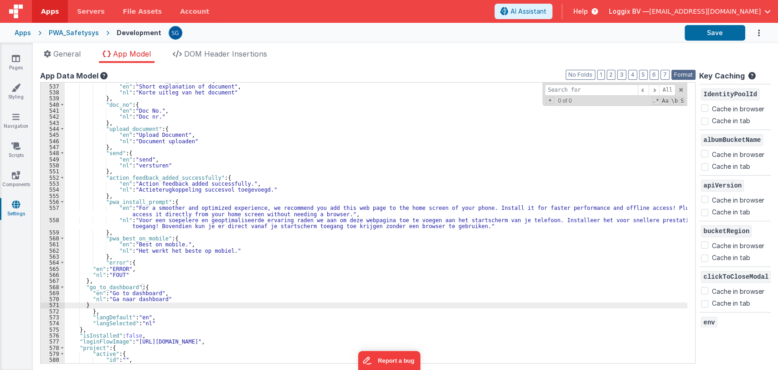
click at [677, 74] on button "Format" at bounding box center [683, 75] width 24 height 10
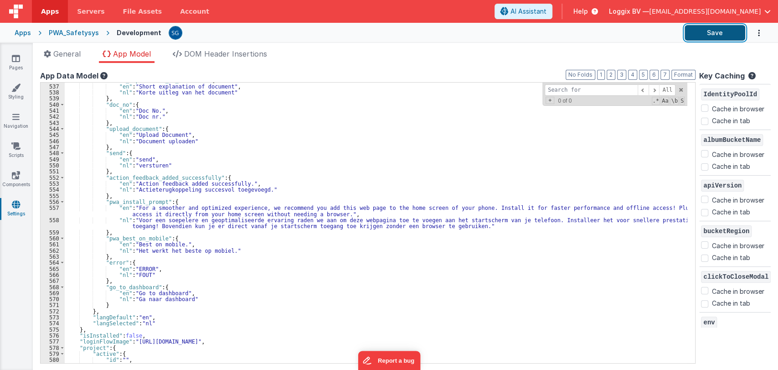
click at [712, 37] on button "Save" at bounding box center [715, 32] width 61 height 15
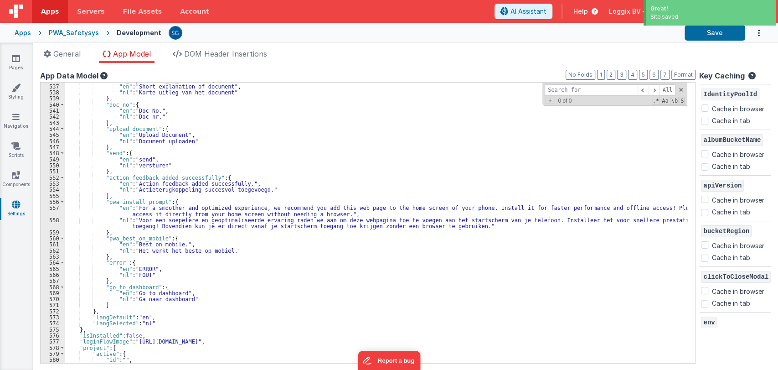
click at [130, 283] on div ""short_explanation_of_document" : { "en" : "Short explanation of document" , "n…" at bounding box center [376, 223] width 623 height 293
click at [135, 285] on div ""short_explanation_of_document" : { "en" : "Short explanation of document" , "n…" at bounding box center [376, 223] width 623 height 293
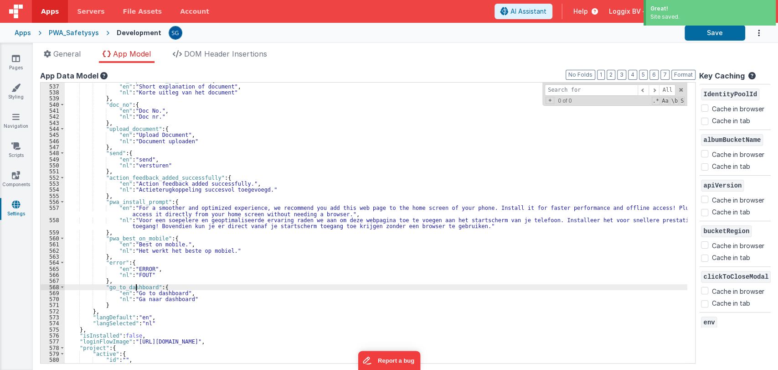
click at [135, 285] on div ""short_explanation_of_document" : { "en" : "Short explanation of document" , "n…" at bounding box center [376, 223] width 623 height 293
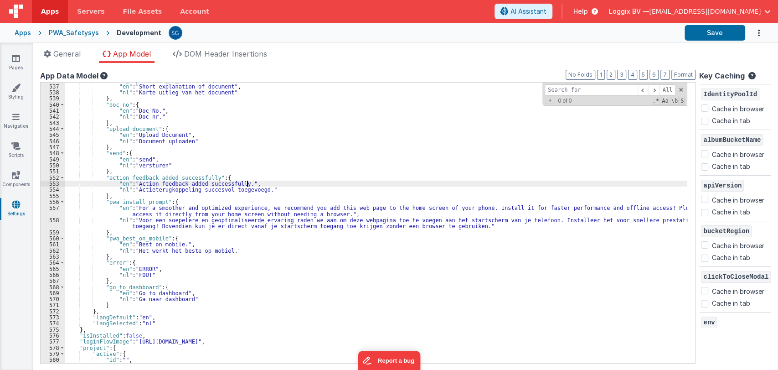
click at [381, 185] on div ""short_explanation_of_document" : { "en" : "Short explanation of document" , "n…" at bounding box center [376, 223] width 623 height 293
paste input "Your documents"
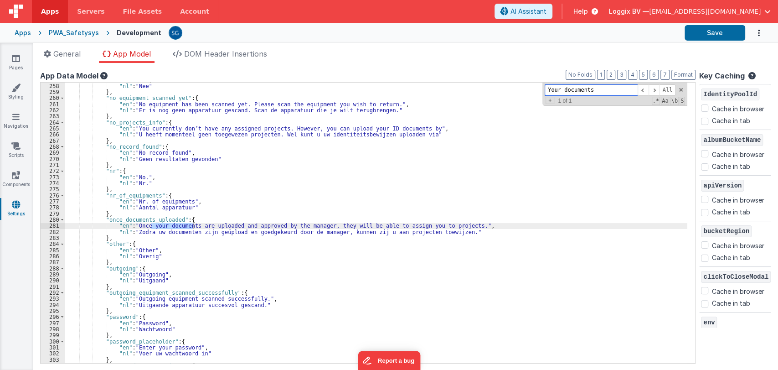
scroll to position [1561, 0]
type input "Your"
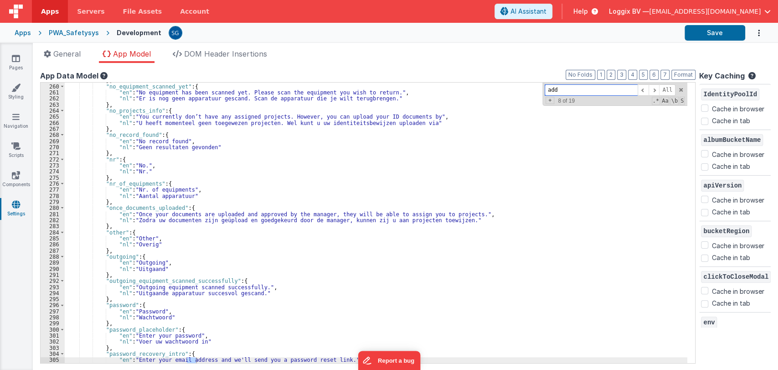
scroll to position [1573, 0]
type input "add"
click at [642, 88] on span at bounding box center [643, 89] width 11 height 11
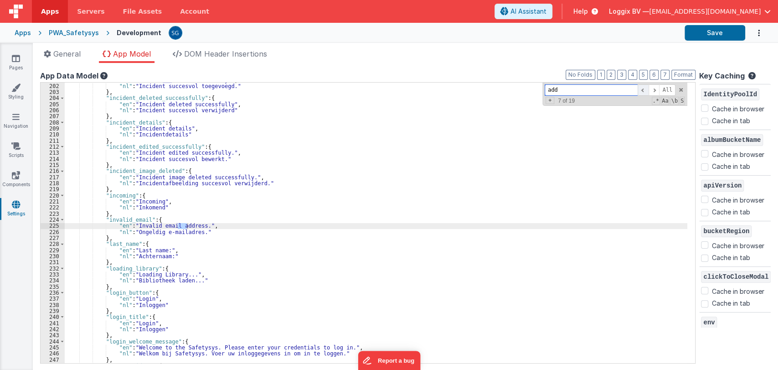
click at [642, 88] on span at bounding box center [643, 89] width 11 height 11
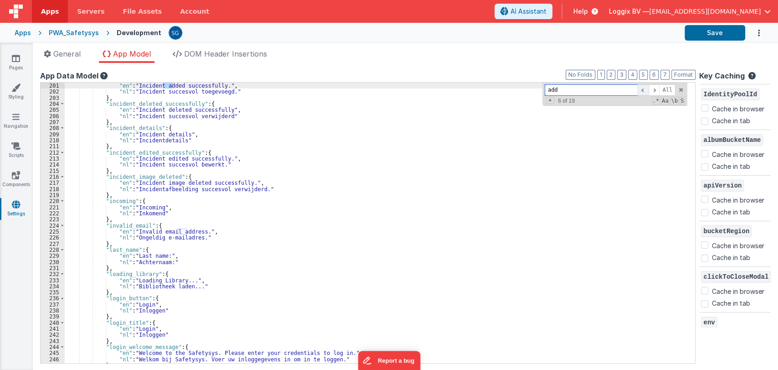
click at [642, 88] on span at bounding box center [643, 89] width 11 height 11
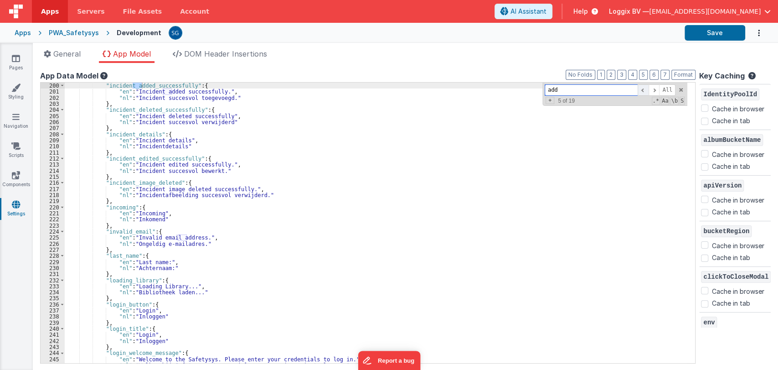
click at [642, 88] on span at bounding box center [643, 89] width 11 height 11
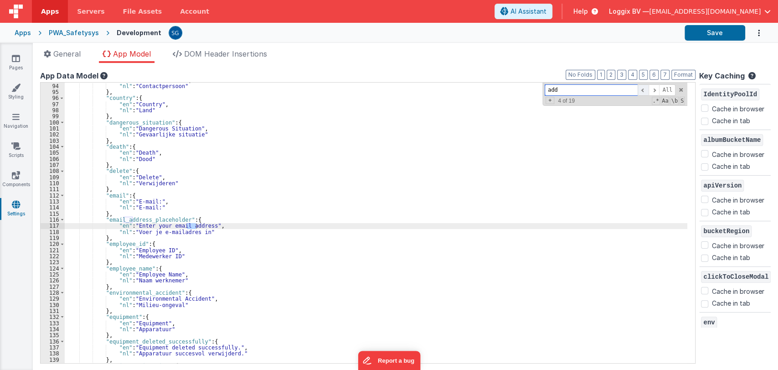
scroll to position [565, 0]
click at [642, 88] on span at bounding box center [643, 89] width 11 height 11
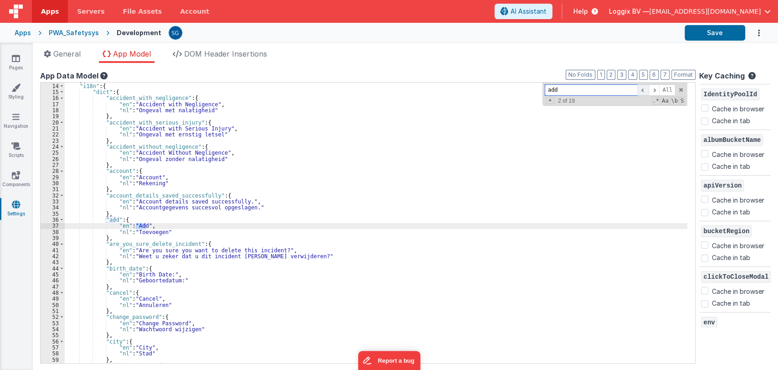
click at [642, 88] on span at bounding box center [643, 89] width 11 height 11
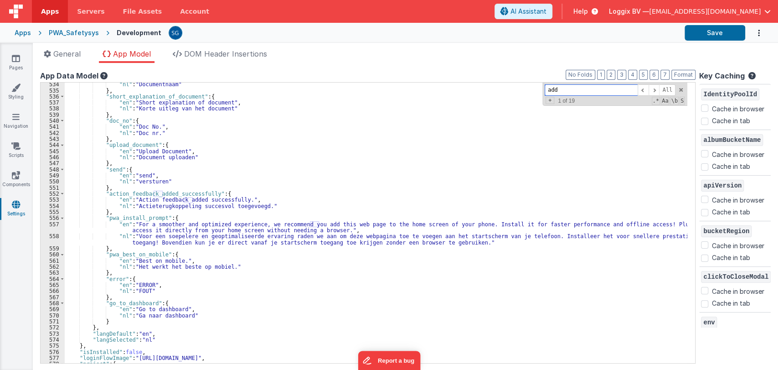
scroll to position [3305, 0]
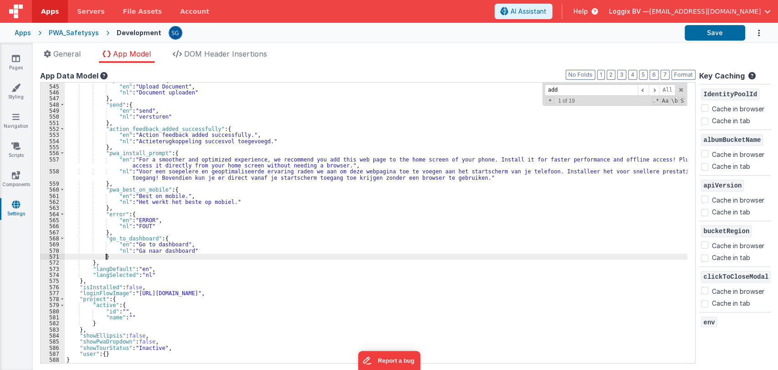
click at [113, 257] on div ""upload_document" : { "en" : "Upload Document" , "nl" : "Document uploaden" } ,…" at bounding box center [376, 223] width 623 height 293
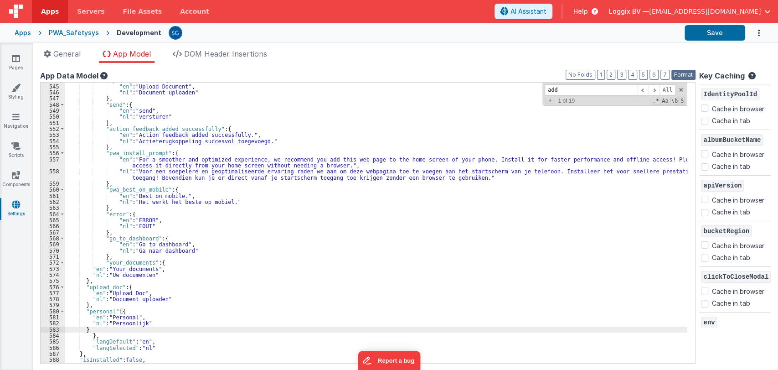
click at [685, 73] on button "Format" at bounding box center [683, 75] width 24 height 10
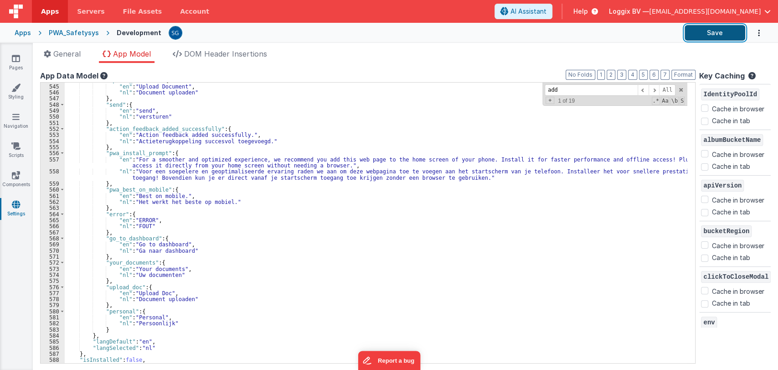
click at [711, 36] on button "Save" at bounding box center [715, 32] width 61 height 15
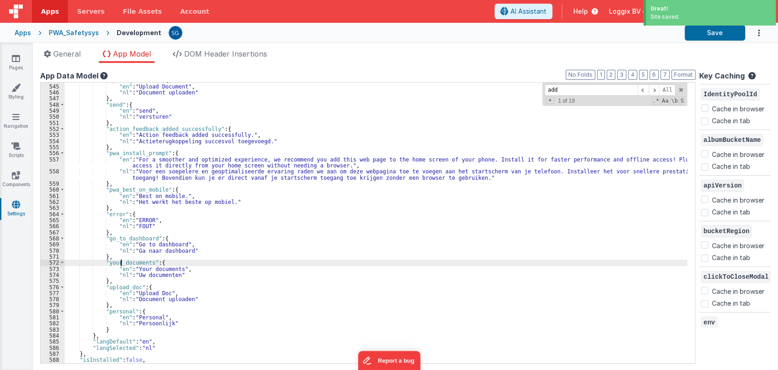
click at [121, 262] on div ""upload_document" : { "en" : "Upload Document" , "nl" : "Document uploaden" } ,…" at bounding box center [376, 223] width 623 height 293
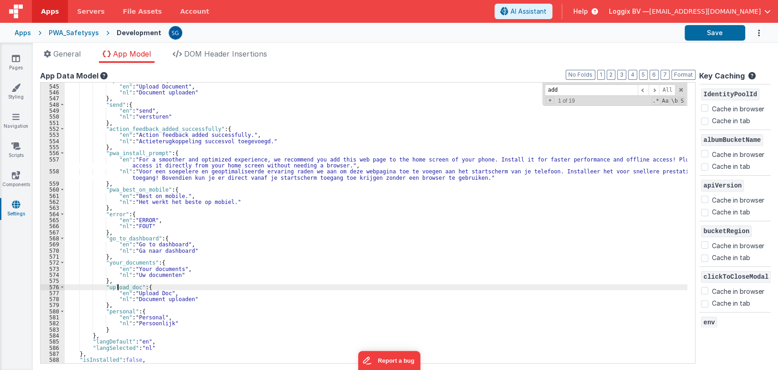
click at [118, 288] on div ""upload_document" : { "en" : "Upload Document" , "nl" : "Document uploaden" } ,…" at bounding box center [376, 223] width 623 height 293
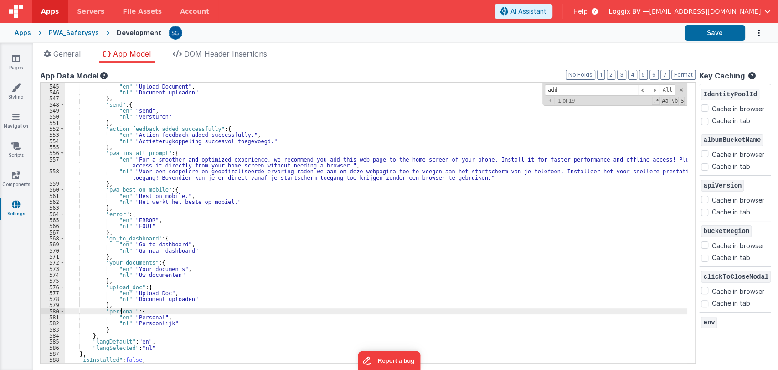
click at [121, 309] on div ""upload_document" : { "en" : "Upload Document" , "nl" : "Document uploaden" } ,…" at bounding box center [376, 223] width 623 height 293
click at [695, 34] on button "Save" at bounding box center [715, 32] width 61 height 15
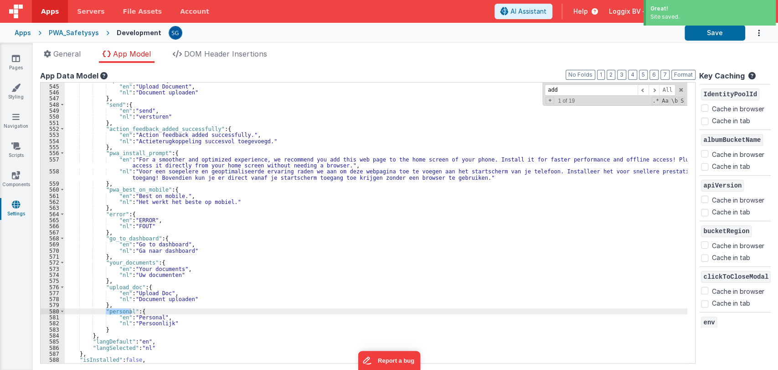
click at [26, 30] on div "Apps" at bounding box center [23, 32] width 16 height 9
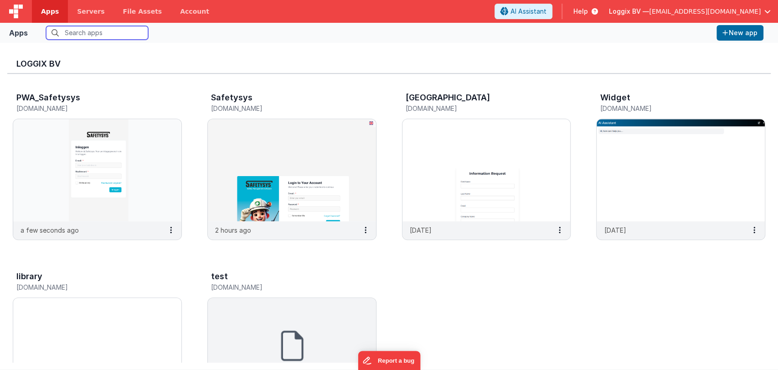
scroll to position [360, 0]
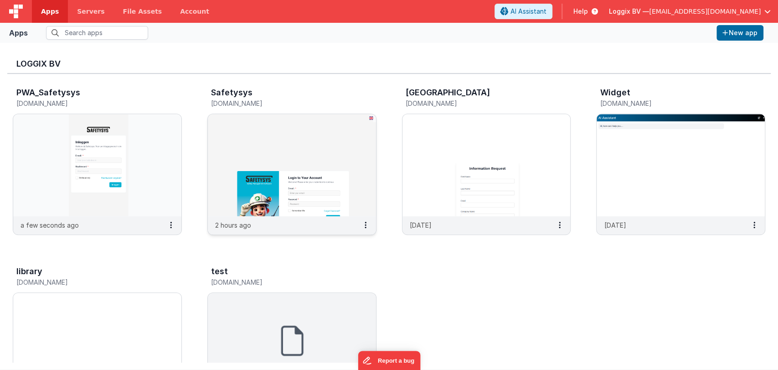
click at [270, 172] on img at bounding box center [292, 165] width 168 height 102
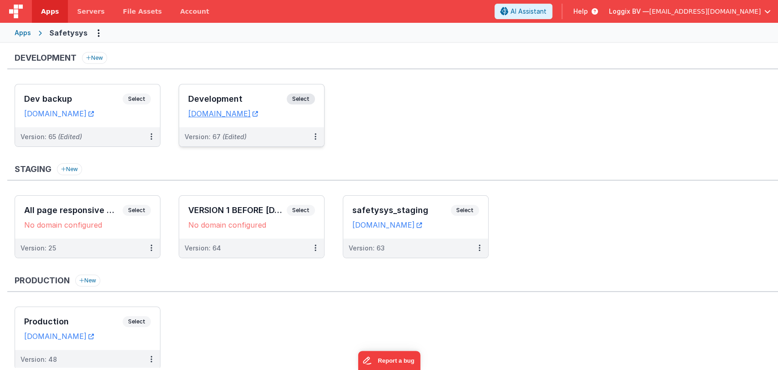
click at [233, 93] on div "Development Select" at bounding box center [251, 100] width 127 height 15
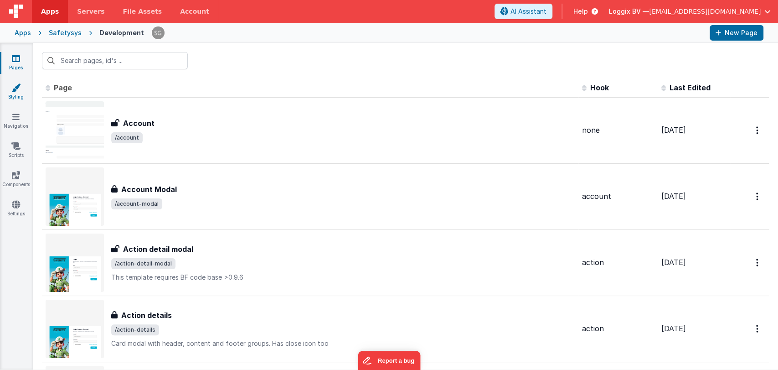
click at [16, 92] on link "Styling" at bounding box center [16, 92] width 33 height 18
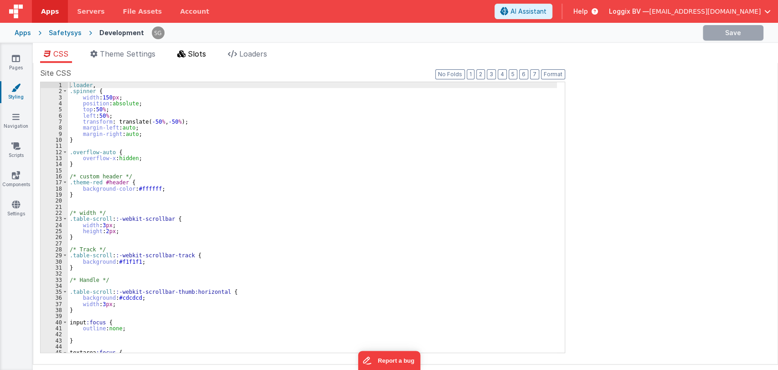
click at [201, 52] on span "Slots" at bounding box center [197, 53] width 18 height 9
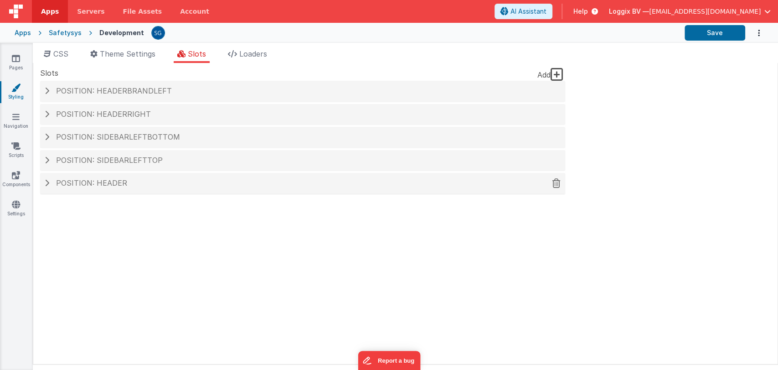
click at [108, 186] on span "Position: header" at bounding box center [91, 182] width 71 height 9
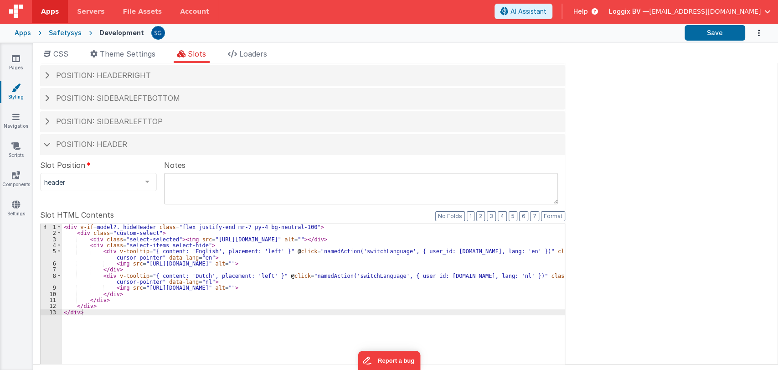
scroll to position [44, 0]
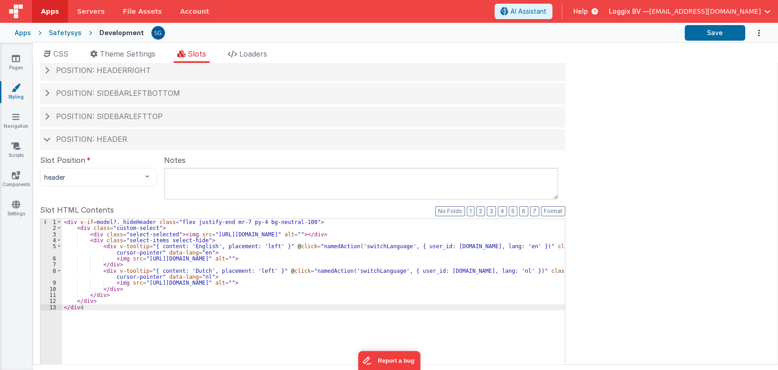
click at [117, 306] on div "< div v-if = model?._hideHeader class = "flex justify-end mr-7 py-4 bg-neutral-…" at bounding box center [313, 373] width 503 height 308
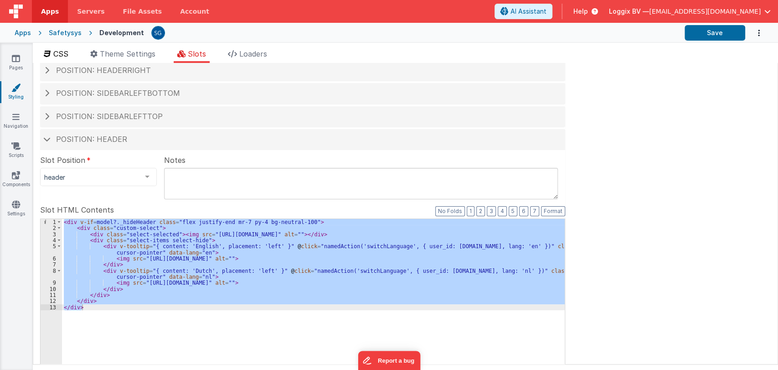
click at [60, 57] on span "CSS" at bounding box center [60, 53] width 15 height 9
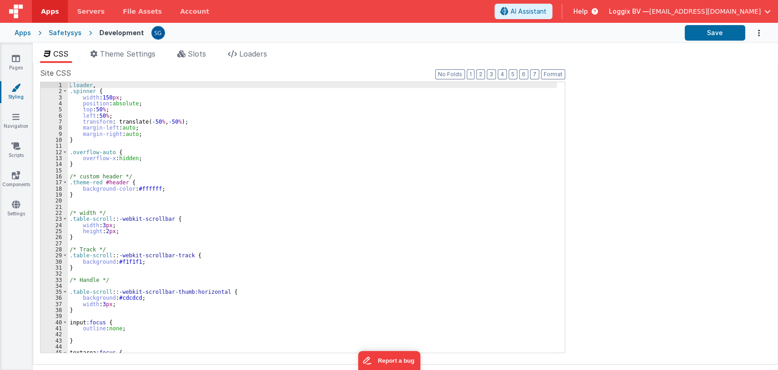
scroll to position [0, 0]
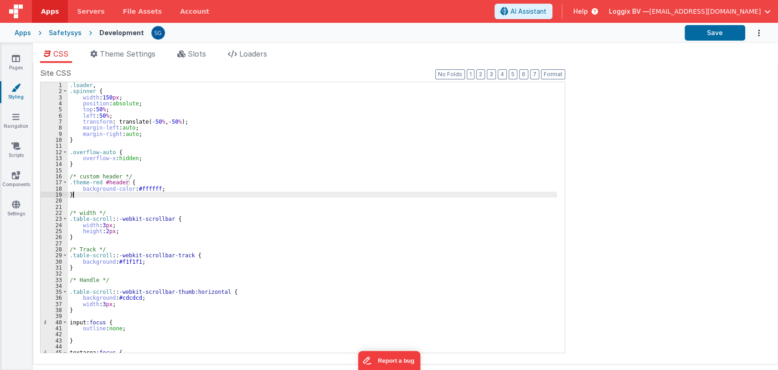
click at [233, 197] on div ".loader , .spinner { width : 150 px ; position : absolute ; top : 50 % ; left :…" at bounding box center [312, 223] width 489 height 283
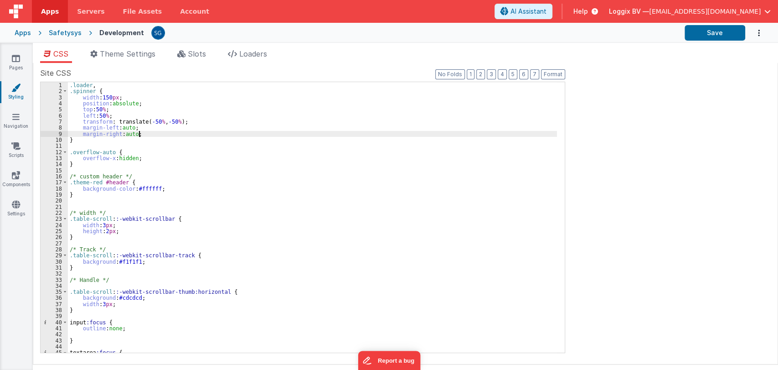
click at [217, 134] on div ".loader , .spinner { width : 150 px ; position : absolute ; top : 50 % ; left :…" at bounding box center [312, 223] width 489 height 283
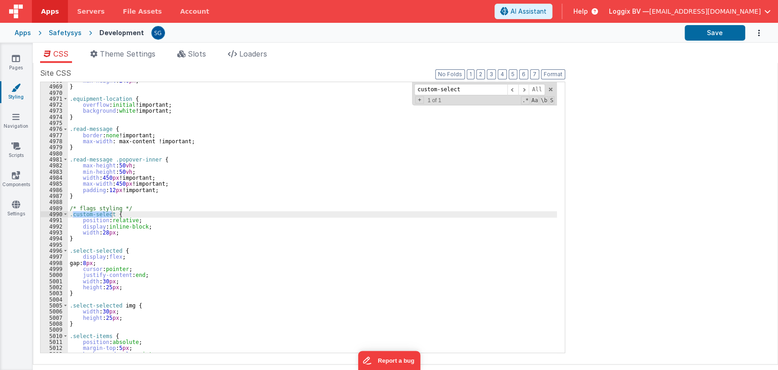
scroll to position [14664, 0]
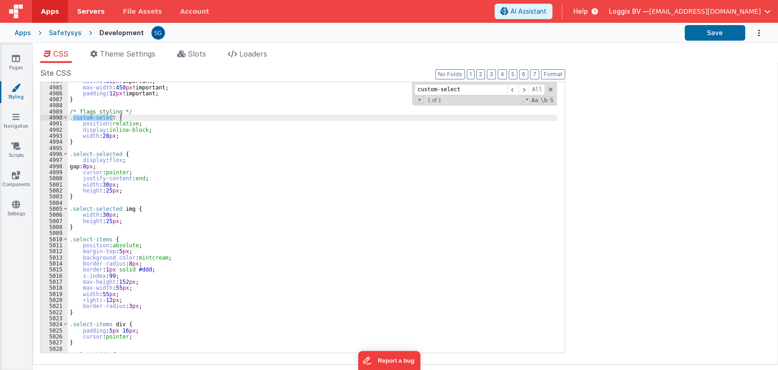
type input "custom-select"
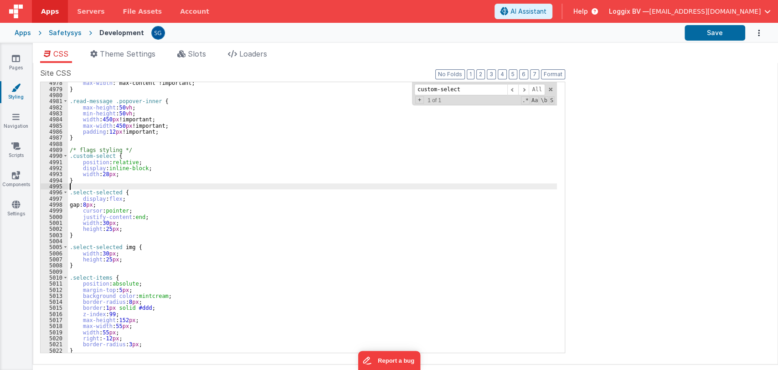
click at [153, 189] on div "max-width : max-content !important; } .read-message .popover-inner { max-height…" at bounding box center [312, 221] width 489 height 283
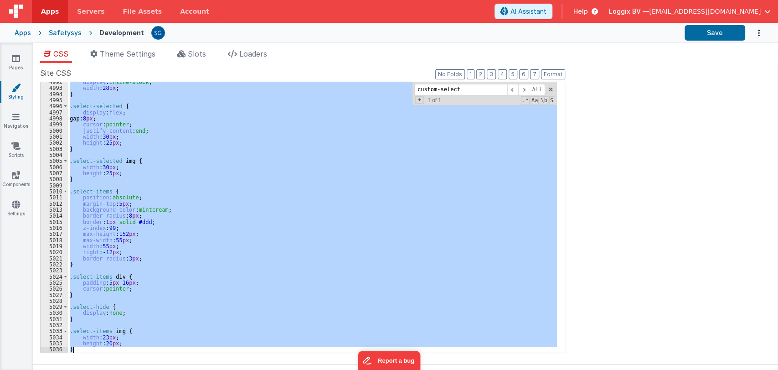
drag, startPoint x: 69, startPoint y: 147, endPoint x: 96, endPoint y: 348, distance: 202.7
click at [96, 348] on div "display : inline-block ; width : 28 px ; } .select-selected { display : flex ; …" at bounding box center [312, 220] width 489 height 283
click at [612, 156] on div "Site CSS Format 7 6 5 4 3 2 1 No Folds 4992 4993 4994 4995 4996 4997 4998 4999 …" at bounding box center [405, 213] width 731 height 292
click at [263, 110] on div "display : inline-block ; width : 28 px ; } .select-selected { display : flex ; …" at bounding box center [312, 217] width 489 height 270
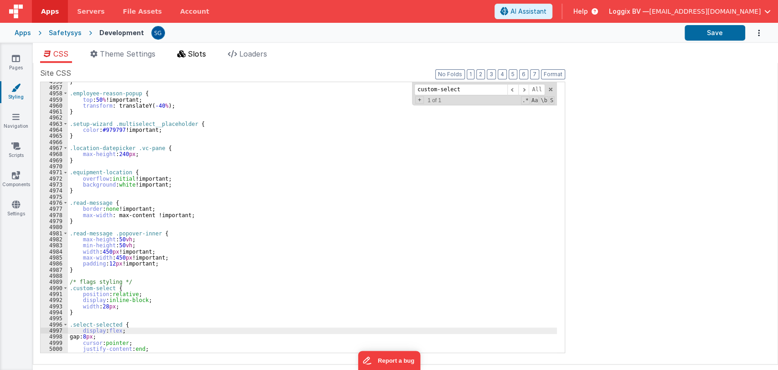
click at [195, 49] on span "Slots" at bounding box center [197, 53] width 18 height 9
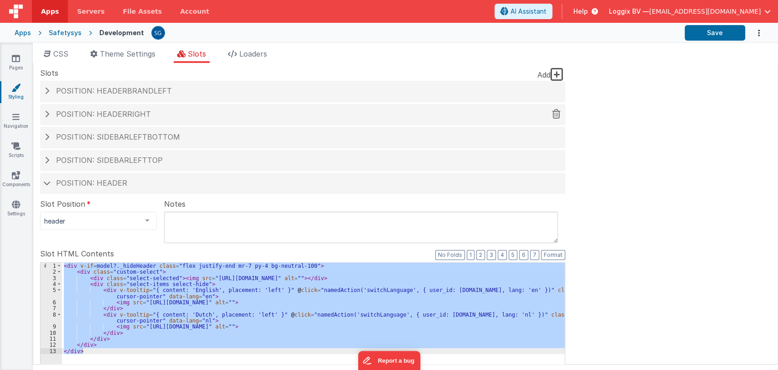
click at [125, 120] on div "Position: headerRight" at bounding box center [302, 114] width 525 height 21
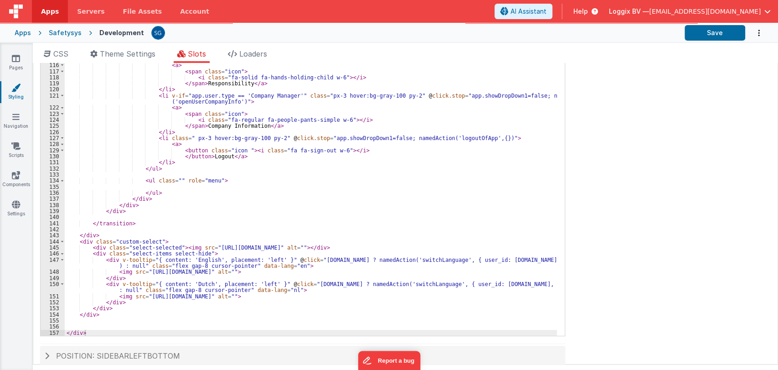
scroll to position [157, 0]
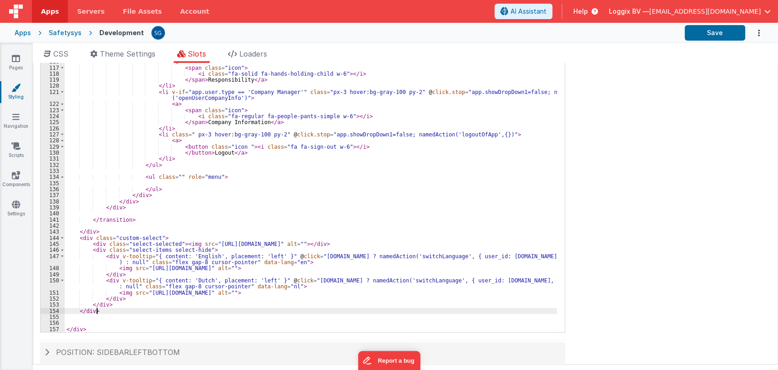
click at [101, 310] on div "</ span > Administration </ a > </ li > < li v-if = "app.user.type == 'Admin'" …" at bounding box center [311, 188] width 492 height 308
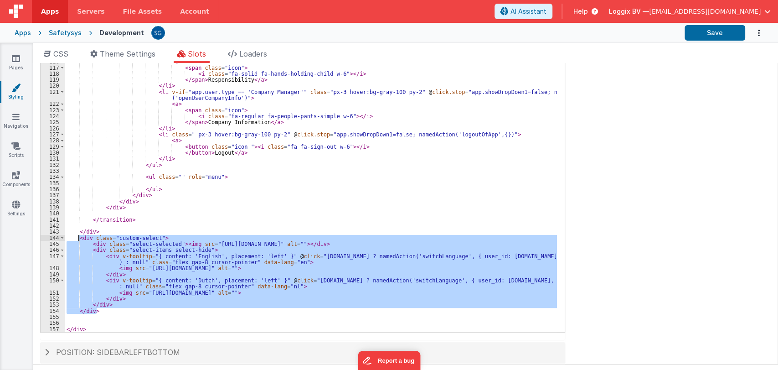
drag, startPoint x: 101, startPoint y: 310, endPoint x: 79, endPoint y: 238, distance: 74.8
click at [79, 238] on div "</ span > Administration </ a > </ li > < li v-if = "app.user.type == 'Admin'" …" at bounding box center [311, 188] width 492 height 308
click at [590, 154] on div "Site CSS Format 7 6 5 4 3 2 1 No Folds 4956 4957 4958 4959 4960 4961 4962 4963 …" at bounding box center [405, 213] width 745 height 301
click at [16, 148] on icon at bounding box center [15, 145] width 9 height 9
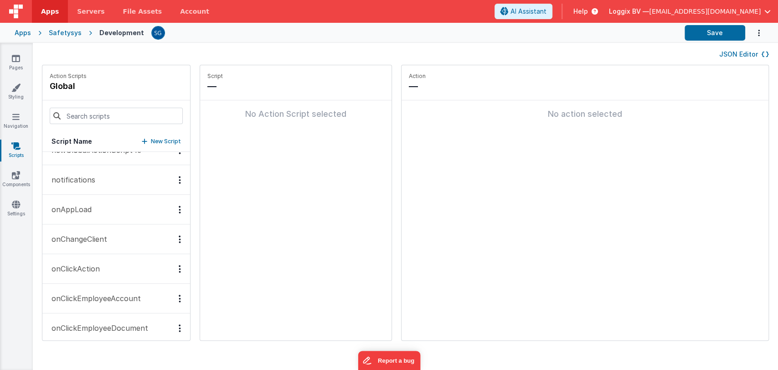
scroll to position [611, 0]
click at [81, 208] on p "onAppLoad" at bounding box center [69, 206] width 46 height 11
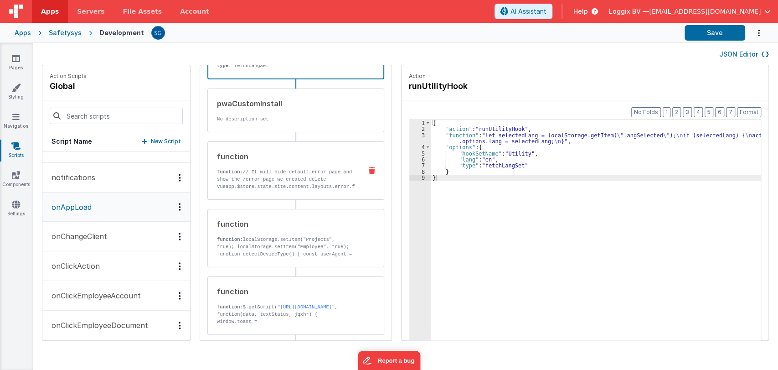
scroll to position [75, 0]
click at [267, 183] on p "function: // It [PERSON_NAME] default error page and show the /error page we cr…" at bounding box center [286, 202] width 138 height 73
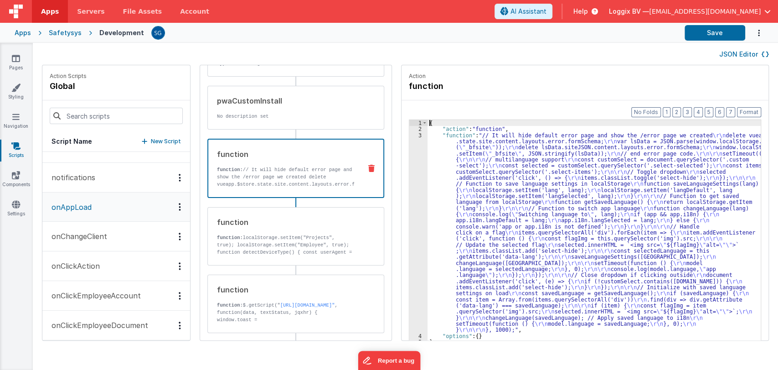
click at [409, 134] on div "3" at bounding box center [418, 232] width 18 height 201
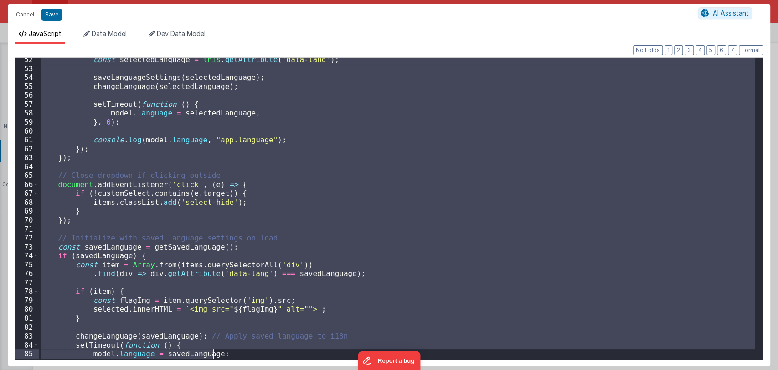
scroll to position [492, 0]
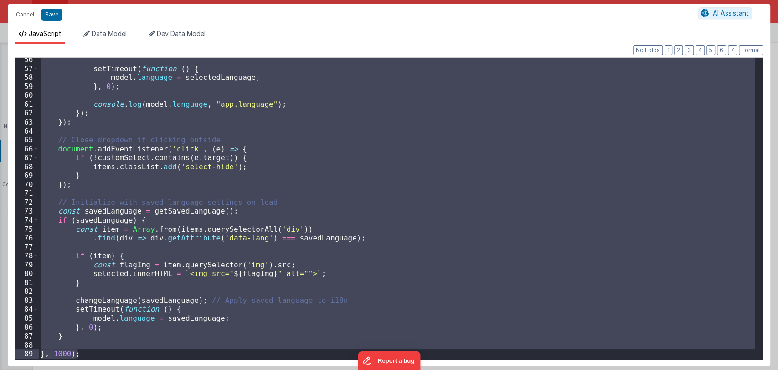
drag, startPoint x: 41, startPoint y: 120, endPoint x: 138, endPoint y: 353, distance: 252.3
click at [138, 353] on div "setTimeout ( function ( ) { model . language = selectedLanguage ; } , 0 ) ; con…" at bounding box center [397, 214] width 716 height 318
click at [120, 34] on span "Data Model" at bounding box center [109, 34] width 35 height 8
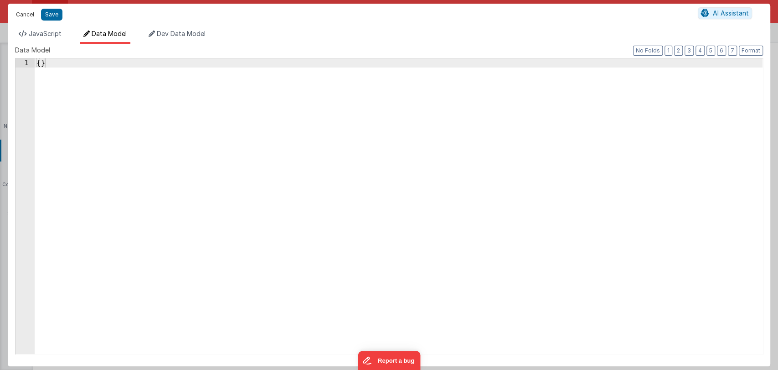
click at [22, 16] on button "Cancel" at bounding box center [24, 14] width 27 height 13
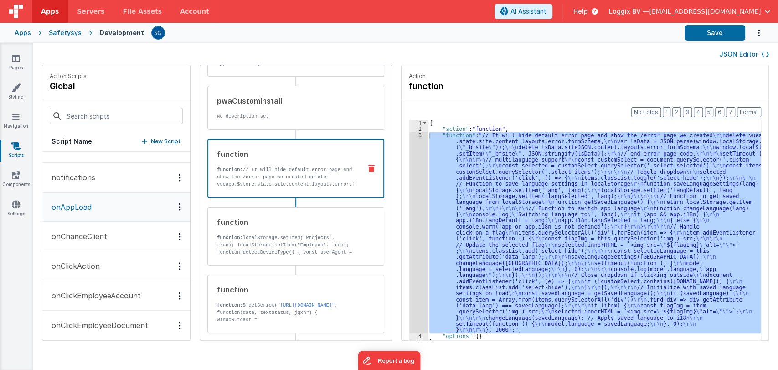
scroll to position [0, 0]
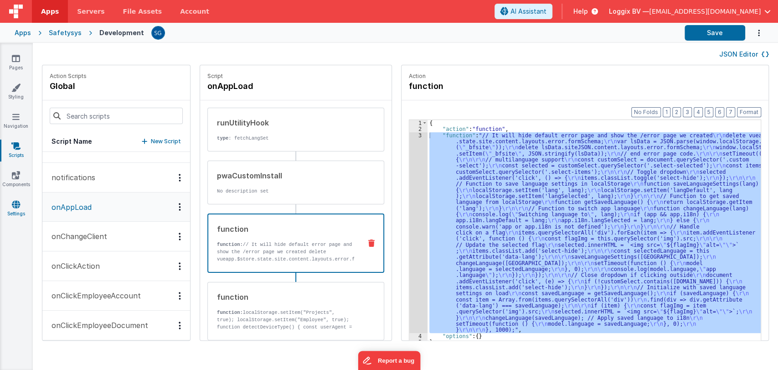
click at [20, 209] on link "Settings" at bounding box center [16, 209] width 33 height 18
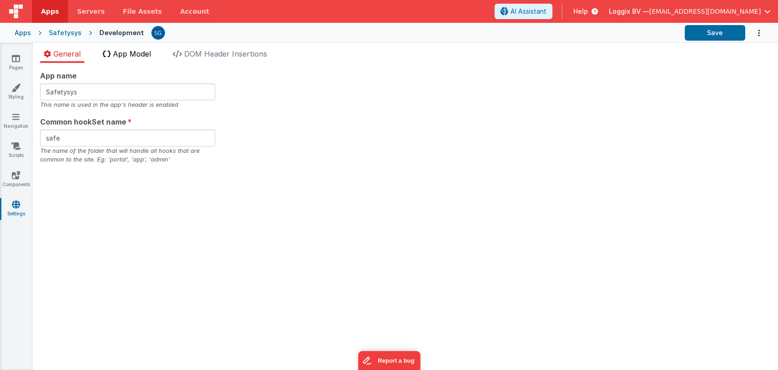
click at [119, 56] on span "App Model" at bounding box center [132, 53] width 38 height 9
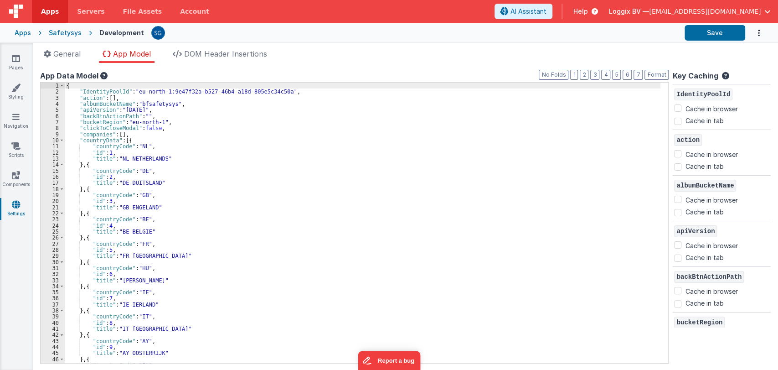
click at [25, 31] on div "Apps" at bounding box center [23, 32] width 16 height 9
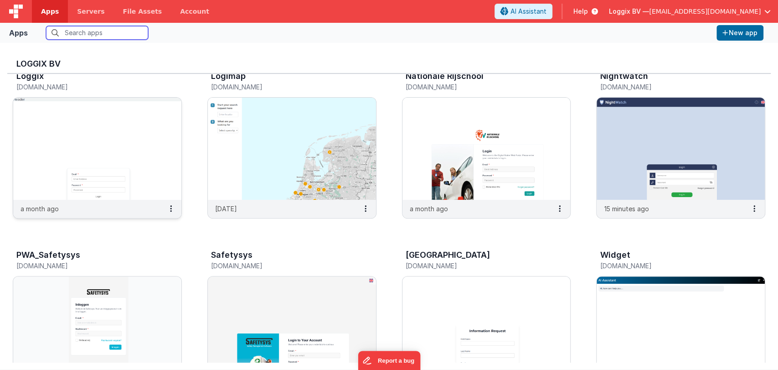
scroll to position [206, 0]
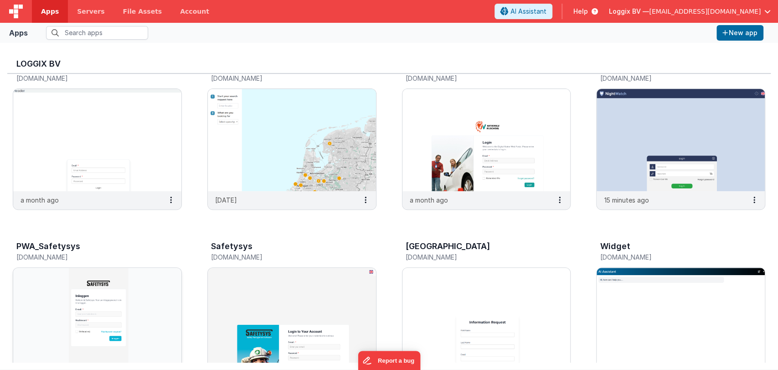
click at [107, 279] on img at bounding box center [97, 319] width 168 height 102
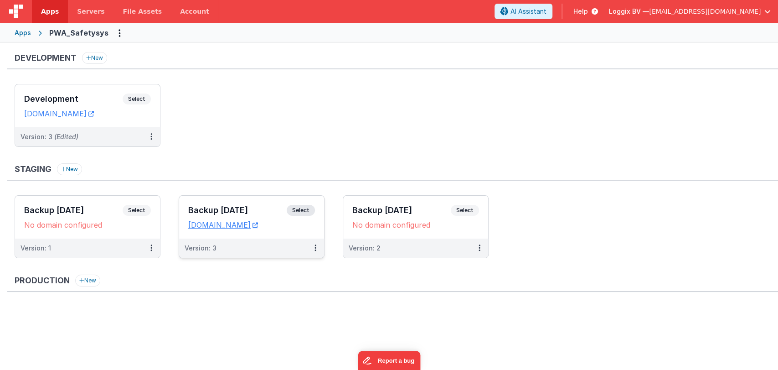
click at [232, 206] on h3 "Backup 21-08-2025" at bounding box center [237, 210] width 98 height 9
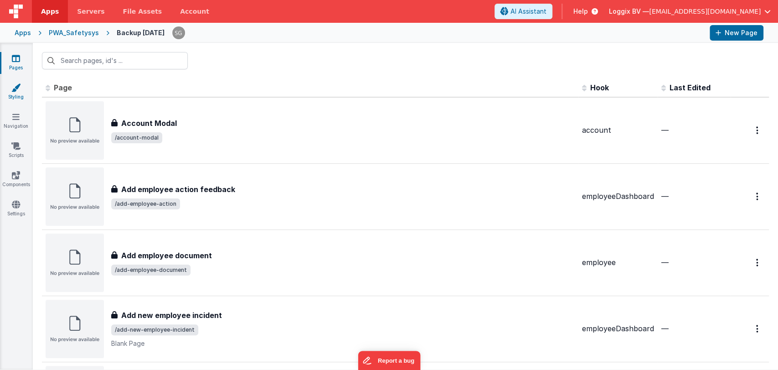
click at [18, 90] on icon at bounding box center [15, 87] width 9 height 9
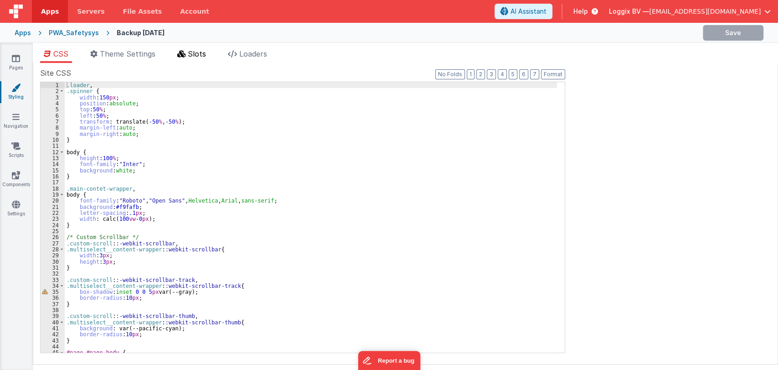
click at [197, 53] on span "Slots" at bounding box center [197, 53] width 18 height 9
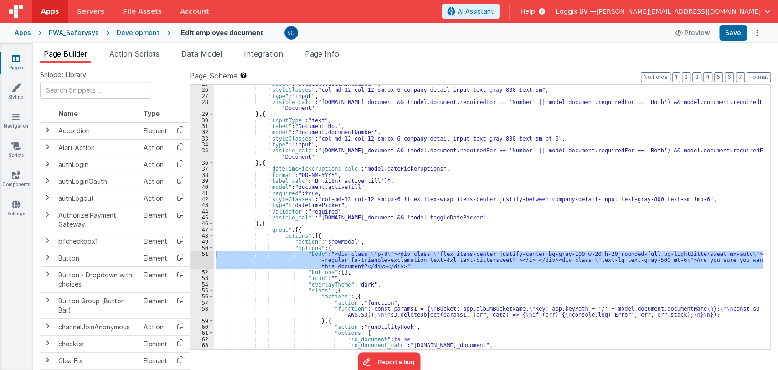
click at [412, 263] on div ""model" : "document.documentNumber" , "styleClasses" : "col-md-12 col-12 sm:px-…" at bounding box center [488, 217] width 548 height 264
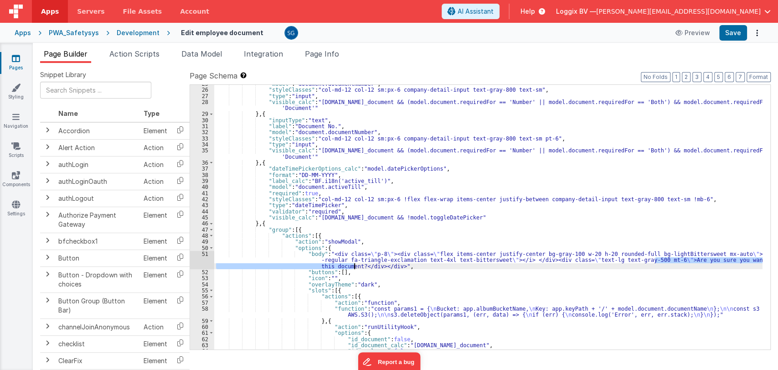
drag, startPoint x: 654, startPoint y: 260, endPoint x: 354, endPoint y: 266, distance: 300.4
click at [354, 266] on div ""model" : "document.documentNumber" , "styleClasses" : "col-md-12 col-12 sm:px-…" at bounding box center [488, 219] width 548 height 277
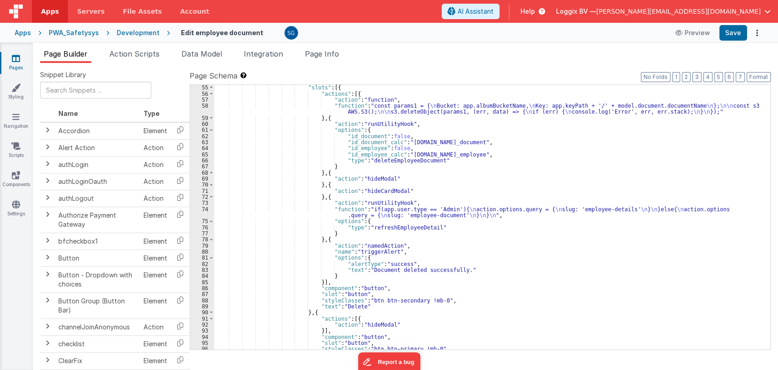
scroll to position [413, 0]
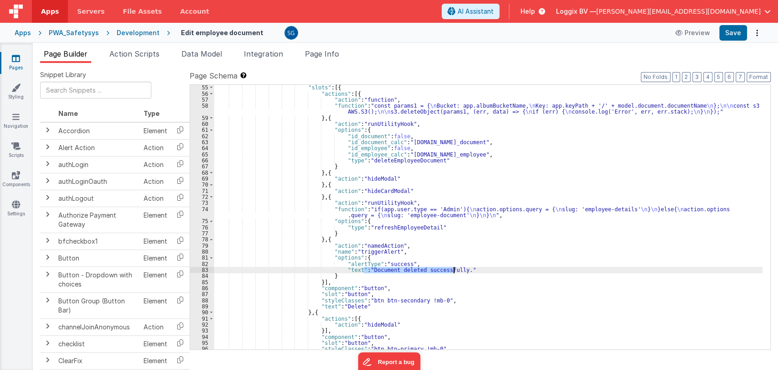
drag, startPoint x: 363, startPoint y: 268, endPoint x: 454, endPoint y: 267, distance: 91.2
click at [454, 267] on div ""slots" : [{ "actions" : [{ "action" : "function" , "function" : "const params1…" at bounding box center [488, 222] width 548 height 277
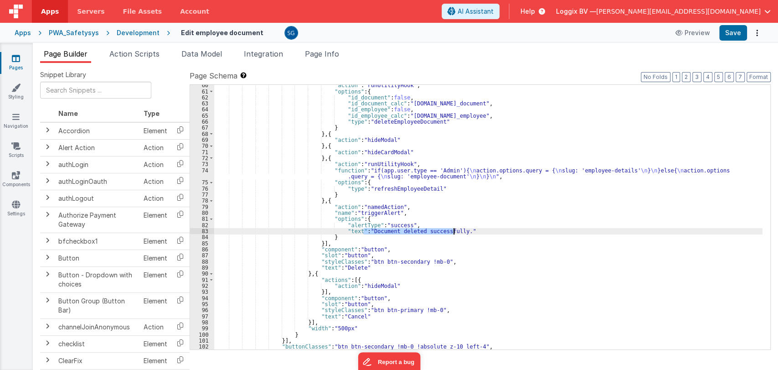
scroll to position [452, 0]
click at [328, 267] on div ""action" : "runUtilityHook" , "options" : { "id_document" : false , "id_documen…" at bounding box center [488, 220] width 548 height 277
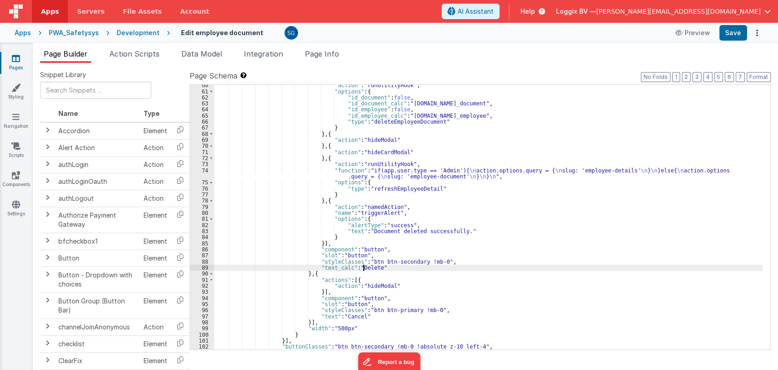
click at [363, 266] on div ""action" : "runUtilityHook" , "options" : { "id_document" : false , "id_documen…" at bounding box center [488, 220] width 548 height 277
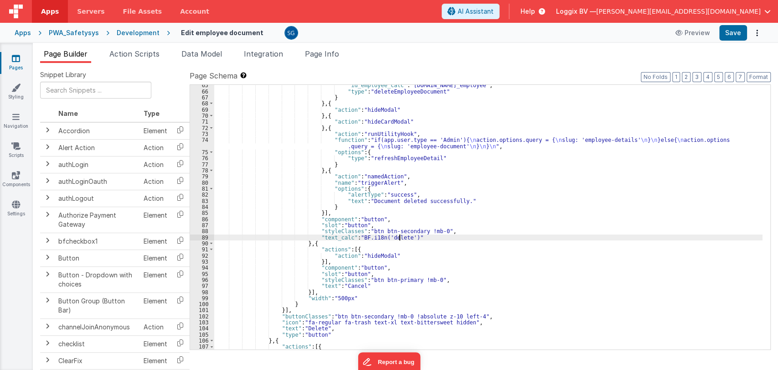
scroll to position [482, 0]
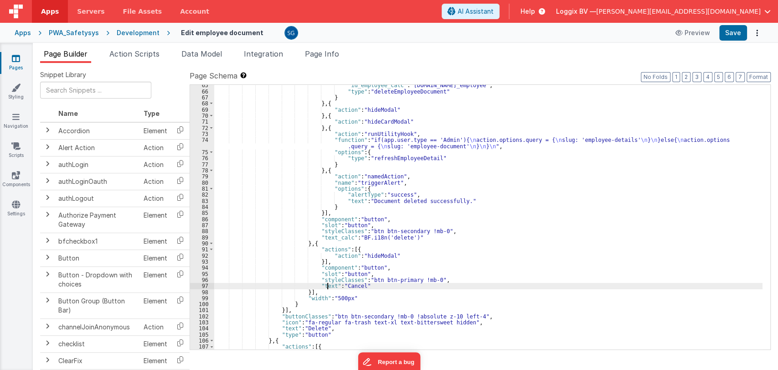
click at [329, 286] on div ""id_employee_calc" : "model.document.id_employee" , "type" : "deleteEmployeeDoc…" at bounding box center [488, 220] width 548 height 277
click at [363, 286] on div ""id_employee_calc" : "model.document.id_employee" , "type" : "deleteEmployeeDoc…" at bounding box center [488, 220] width 548 height 277
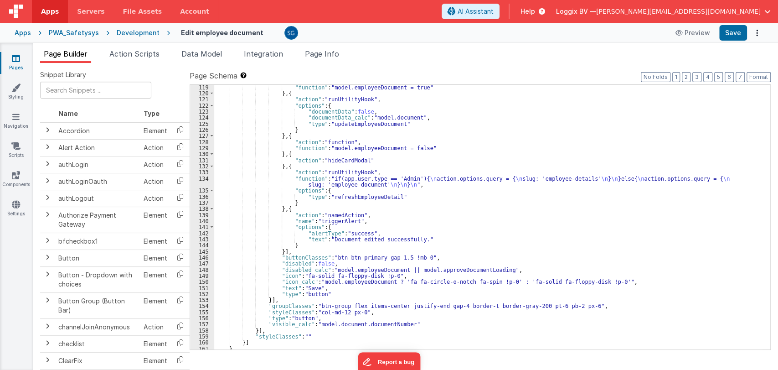
scroll to position [824, 0]
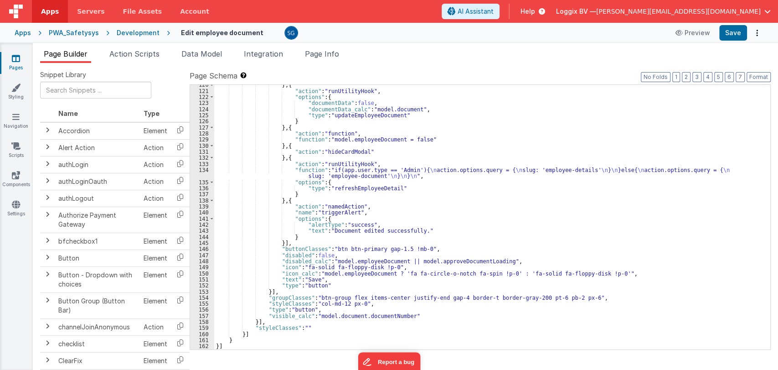
click at [428, 230] on div "} , { "action" : "runUtilityHook" , "options" : { "documentData" : false , "doc…" at bounding box center [488, 220] width 548 height 277
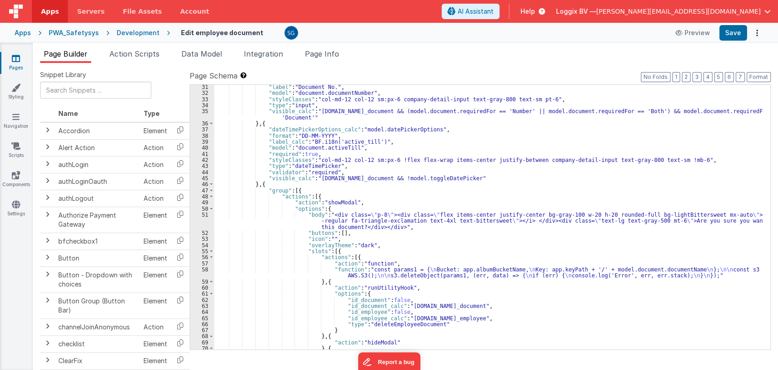
scroll to position [0, 0]
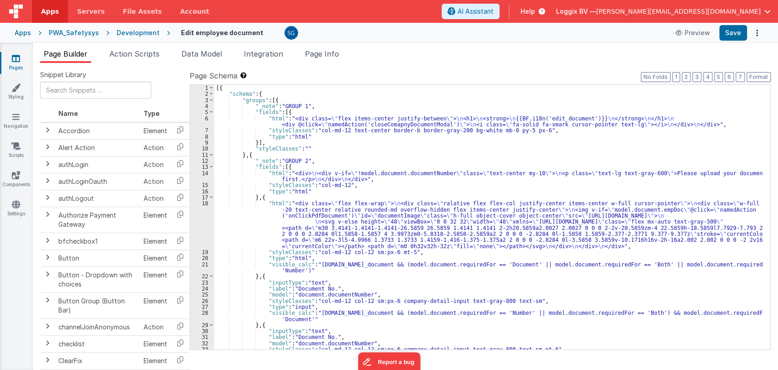
click at [414, 136] on div "[{ "schema" : { "groups" : [{ "_note" : "GROUP 1" , "fields" : [{ "html" : "<di…" at bounding box center [488, 223] width 548 height 277
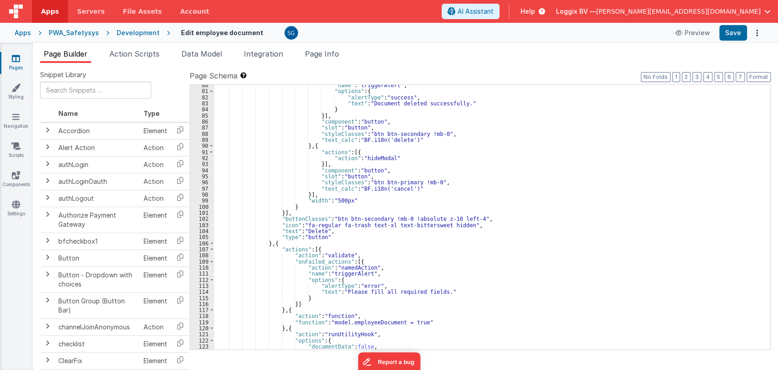
scroll to position [580, 0]
click at [292, 231] on div ""name" : "triggerAlert" , "options" : { "alertType" : "success" , "text" : "Doc…" at bounding box center [488, 220] width 548 height 277
click at [327, 227] on div ""name" : "triggerAlert" , "options" : { "alertType" : "success" , "text" : "Doc…" at bounding box center [488, 220] width 548 height 277
click at [324, 232] on div ""name" : "triggerAlert" , "options" : { "alertType" : "success" , "text" : "Doc…" at bounding box center [488, 220] width 548 height 277
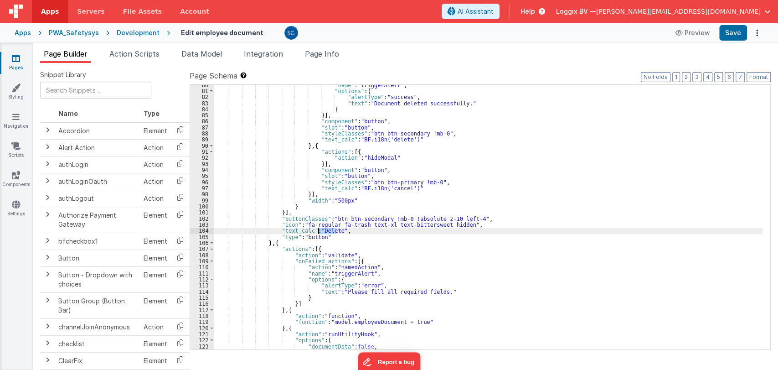
click at [324, 232] on div ""name" : "triggerAlert" , "options" : { "alertType" : "success" , "text" : "Doc…" at bounding box center [488, 220] width 548 height 277
click at [397, 227] on div ""name" : "triggerAlert" , "options" : { "alertType" : "success" , "text" : "Doc…" at bounding box center [488, 220] width 548 height 277
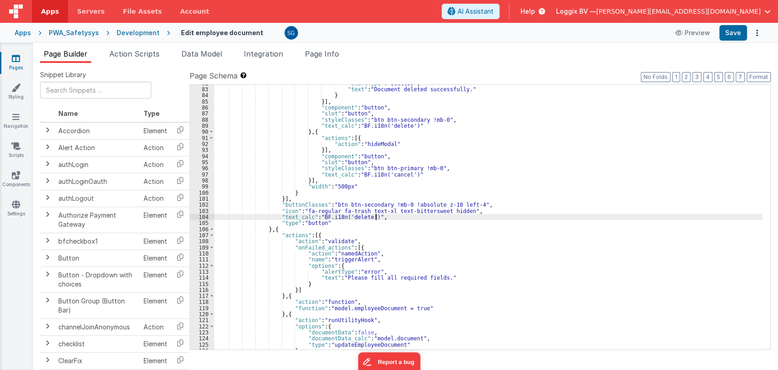
scroll to position [594, 0]
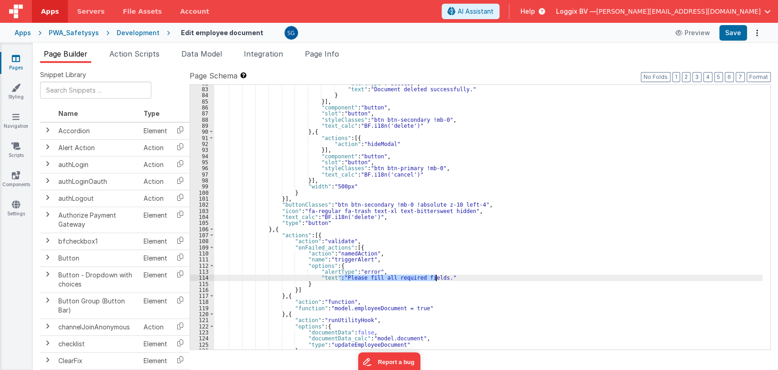
drag, startPoint x: 339, startPoint y: 277, endPoint x: 435, endPoint y: 278, distance: 96.2
click at [435, 278] on div ""alertType" : "success" , "text" : "Document deleted successfully." } }] , "com…" at bounding box center [488, 218] width 548 height 277
paste textarea
click at [329, 277] on div ""alertType" : "success" , "text" : "Document deleted successfully." } }] , "com…" at bounding box center [488, 218] width 548 height 277
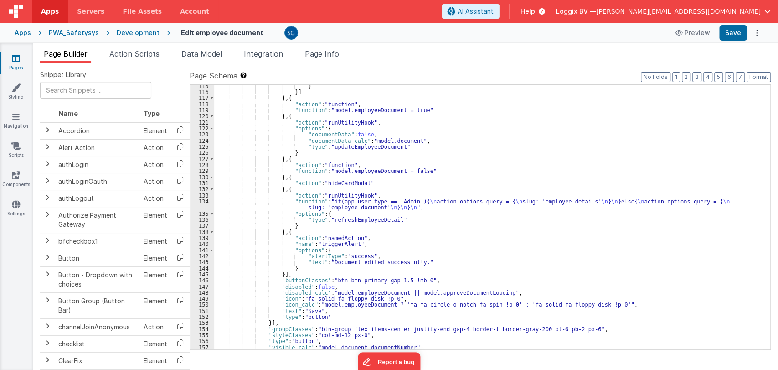
scroll to position [792, 0]
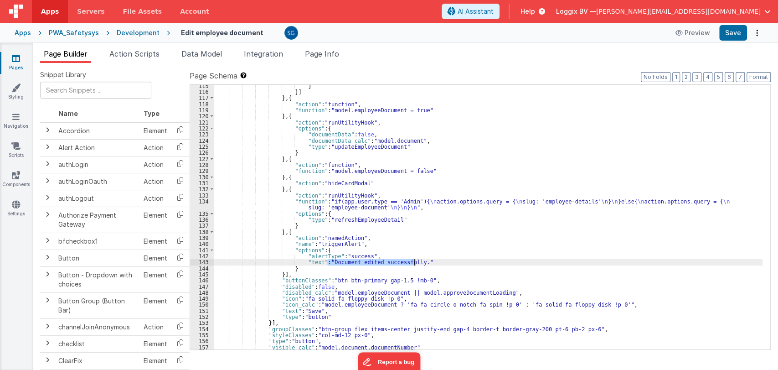
drag, startPoint x: 327, startPoint y: 261, endPoint x: 415, endPoint y: 262, distance: 87.5
click at [415, 262] on div "} }] } , { "action" : "function" , "function" : "model.employeeDocument = true"…" at bounding box center [488, 221] width 548 height 277
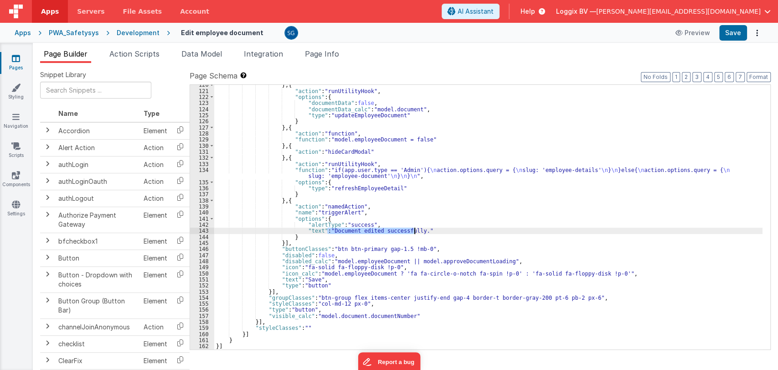
scroll to position [824, 0]
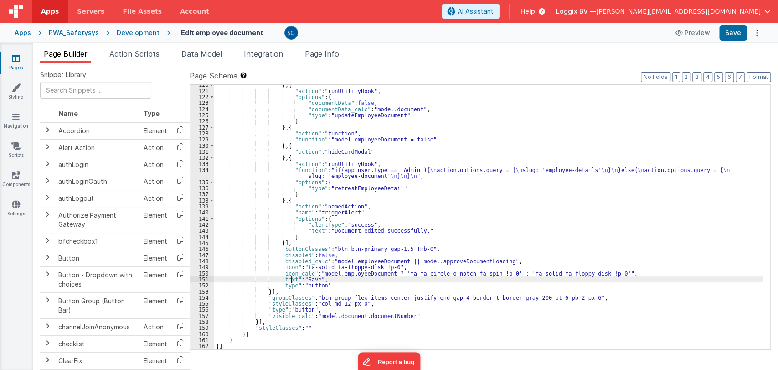
click at [291, 279] on div "} , { "action" : "runUtilityHook" , "options" : { "documentData" : false , "doc…" at bounding box center [488, 220] width 548 height 277
click at [324, 278] on div "} , { "action" : "runUtilityHook" , "options" : { "documentData" : false , "doc…" at bounding box center [488, 220] width 548 height 277
click at [381, 280] on div "} , { "action" : "runUtilityHook" , "options" : { "documentData" : false , "doc…" at bounding box center [488, 220] width 548 height 277
click at [379, 278] on div "} , { "action" : "runUtilityHook" , "options" : { "documentData" : false , "doc…" at bounding box center [488, 220] width 548 height 277
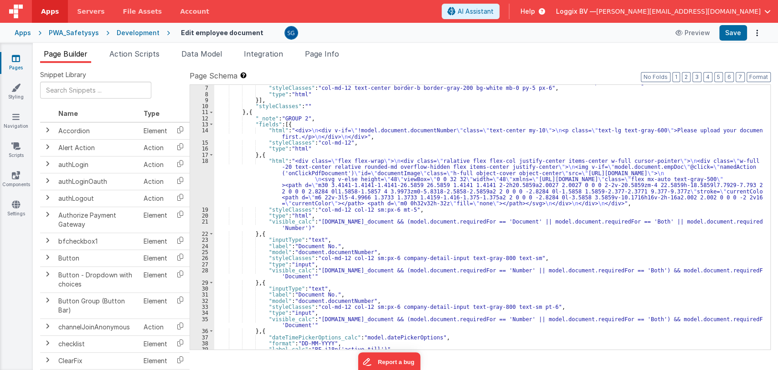
scroll to position [0, 0]
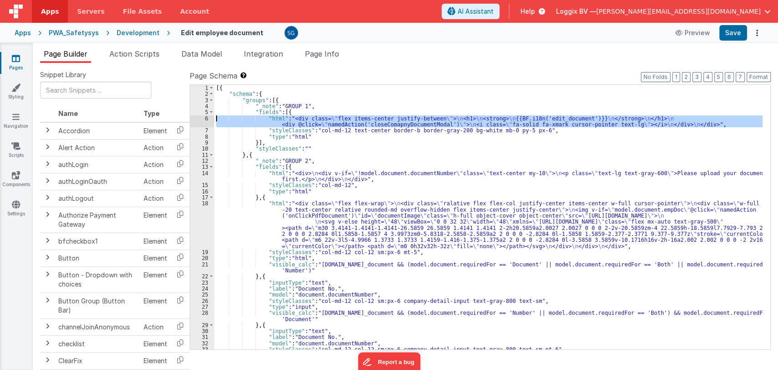
click at [207, 117] on div "6" at bounding box center [202, 121] width 24 height 12
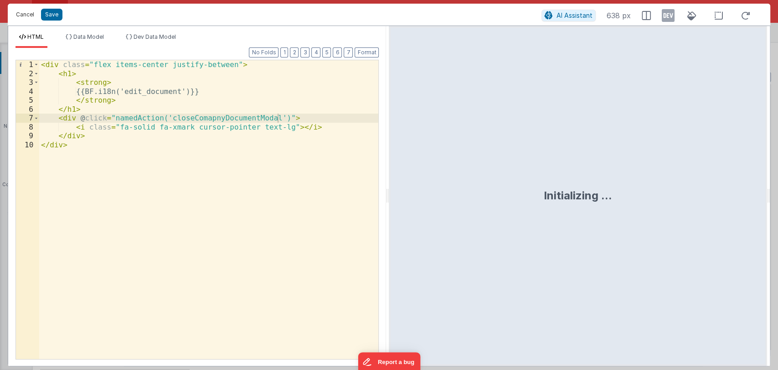
click at [25, 14] on button "Cancel" at bounding box center [24, 14] width 27 height 13
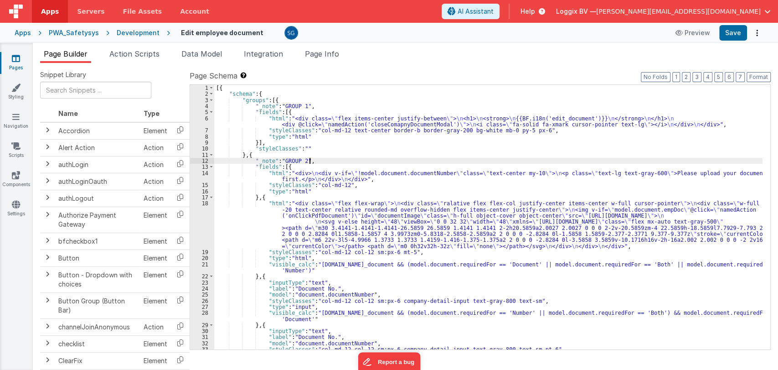
click at [329, 160] on div "[{ "schema" : { "groups" : [{ "_note" : "GROUP 1" , "fields" : [{ "html" : "<di…" at bounding box center [488, 223] width 548 height 277
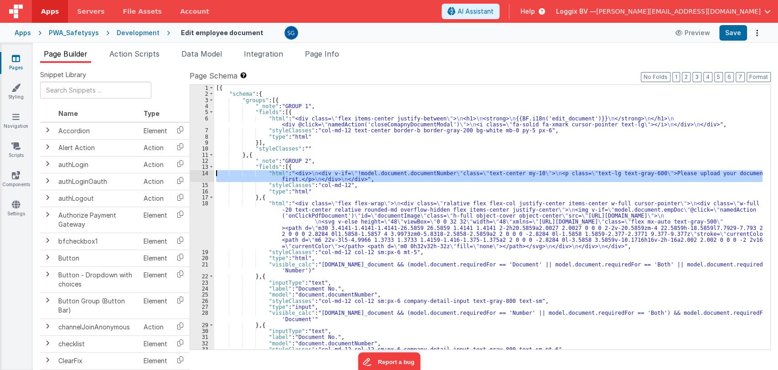
click at [207, 172] on div "14" at bounding box center [202, 176] width 24 height 12
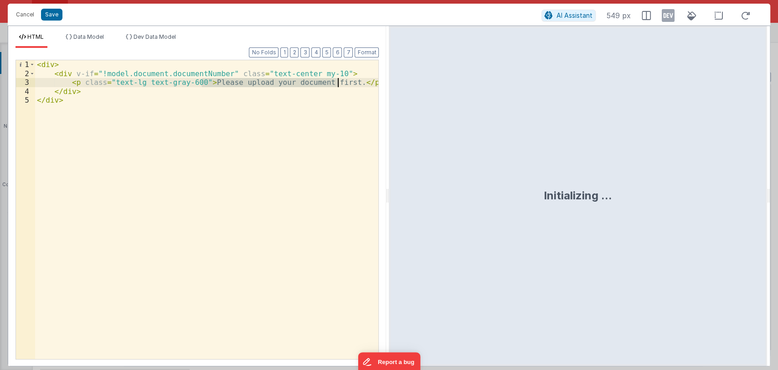
drag, startPoint x: 201, startPoint y: 82, endPoint x: 337, endPoint y: 82, distance: 135.8
click at [337, 82] on div "< div > < div v-if = "!model.document.documentNumber" class = "text-center my-1…" at bounding box center [207, 218] width 344 height 316
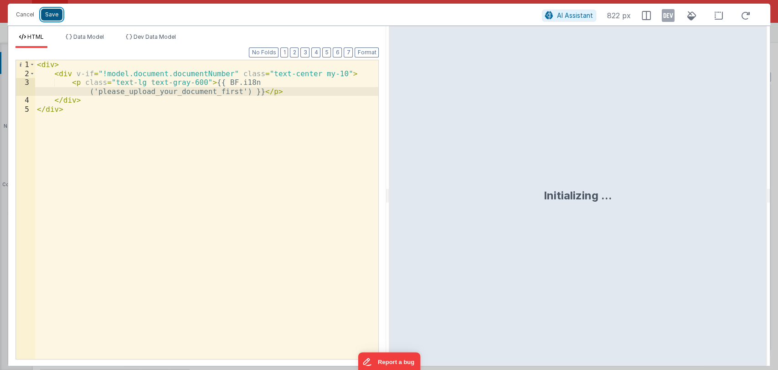
click at [51, 15] on button "Save" at bounding box center [51, 15] width 21 height 12
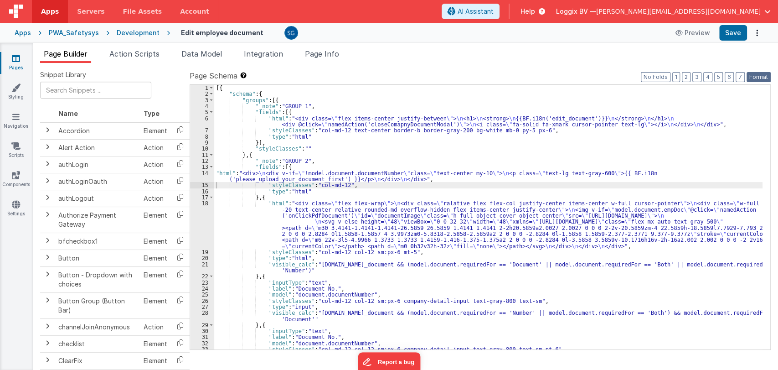
click at [765, 78] on button "Format" at bounding box center [759, 77] width 24 height 10
click at [206, 202] on div "18" at bounding box center [202, 224] width 24 height 49
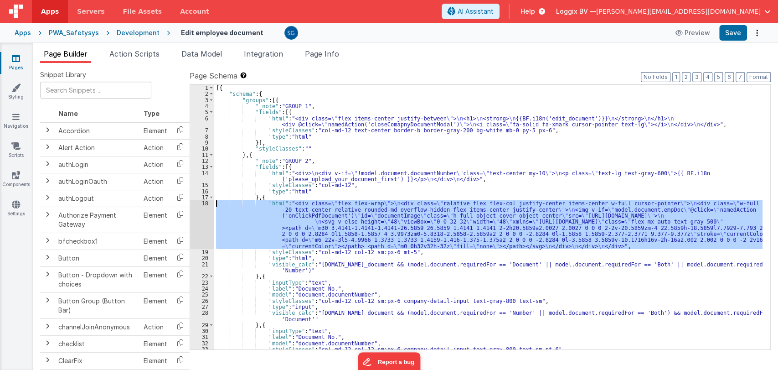
click at [206, 202] on div "18" at bounding box center [202, 224] width 24 height 49
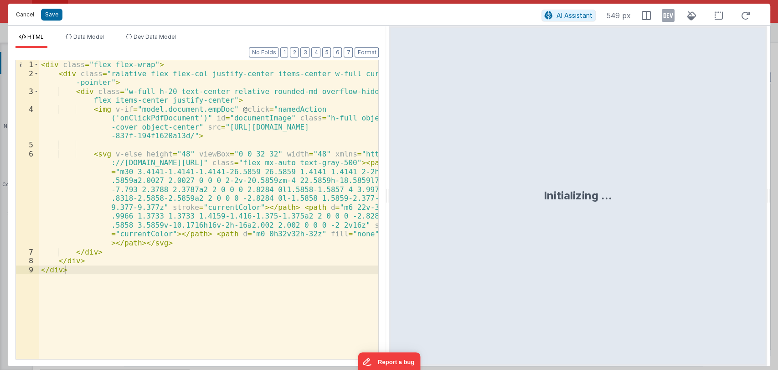
drag, startPoint x: 22, startPoint y: 17, endPoint x: 233, endPoint y: 193, distance: 274.7
click at [22, 17] on button "Cancel" at bounding box center [24, 14] width 27 height 13
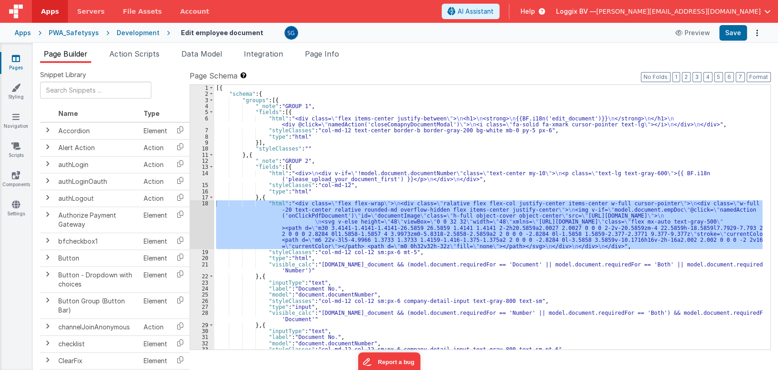
click at [355, 191] on div "[{ "schema" : { "groups" : [{ "_note" : "GROUP 1" , "fields" : [{ "html" : "<di…" at bounding box center [488, 223] width 548 height 277
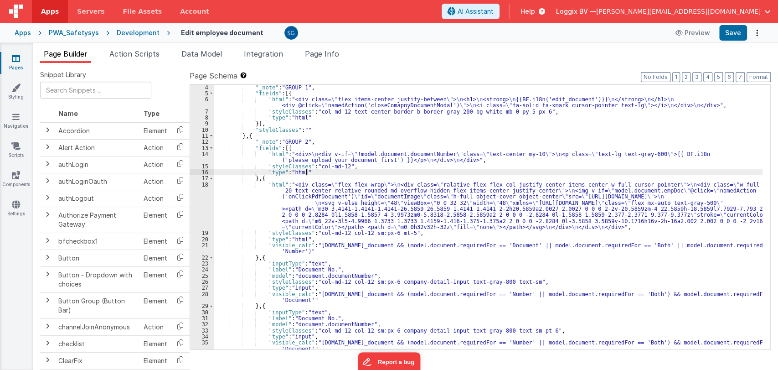
scroll to position [19, 0]
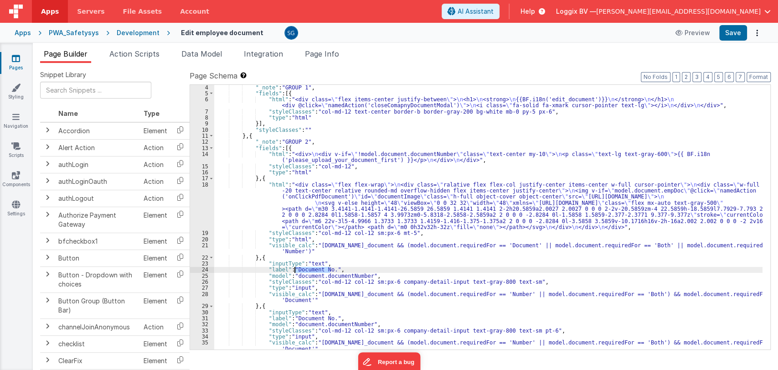
drag, startPoint x: 329, startPoint y: 269, endPoint x: 294, endPoint y: 267, distance: 35.6
click at [294, 267] on div ""_note" : "GROUP 1" , "fields" : [{ "html" : "<div class= \" flex items-center …" at bounding box center [488, 222] width 548 height 277
paste textarea
click at [283, 268] on div ""_note" : "GROUP 1" , "fields" : [{ "html" : "<div class= \" flex items-center …" at bounding box center [488, 222] width 548 height 277
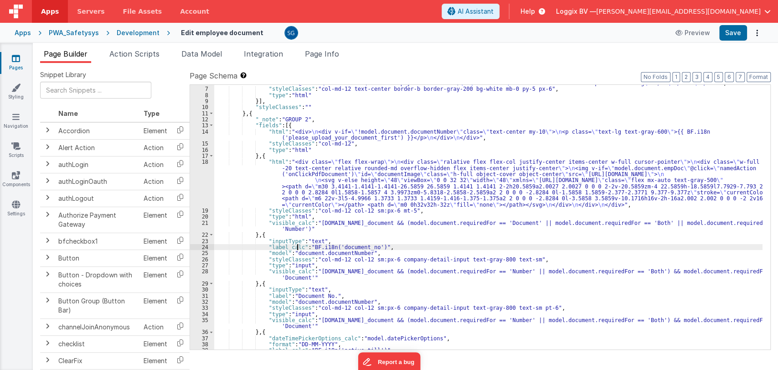
scroll to position [46, 0]
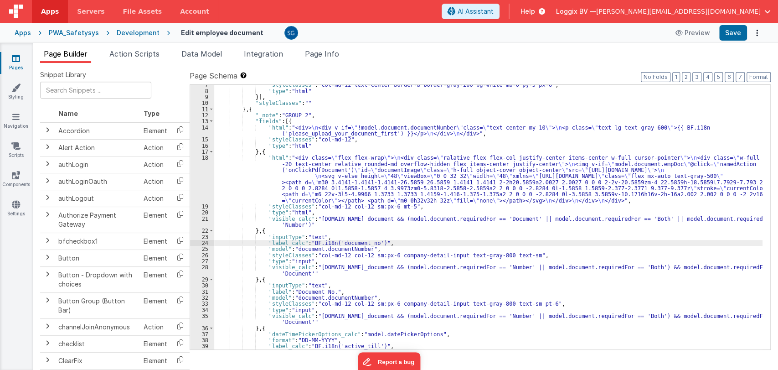
click at [282, 292] on div ""styleClasses" : "col-md-12 text-center border-b border-gray-200 bg-white mb-0 …" at bounding box center [488, 220] width 548 height 277
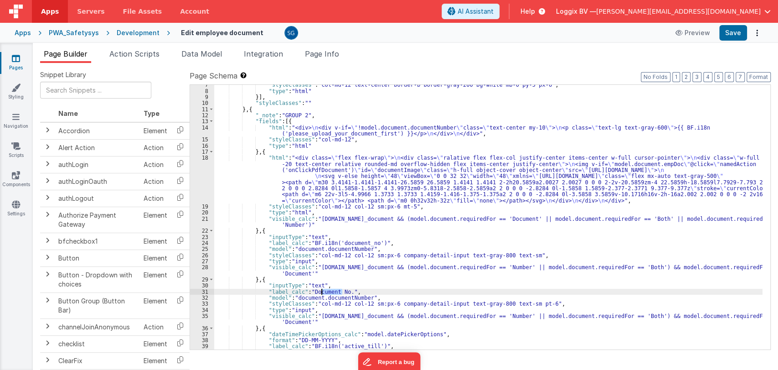
drag, startPoint x: 344, startPoint y: 292, endPoint x: 321, endPoint y: 290, distance: 22.4
click at [321, 290] on div ""styleClasses" : "col-md-12 text-center border-b border-gray-200 bg-white mb-0 …" at bounding box center [488, 220] width 548 height 277
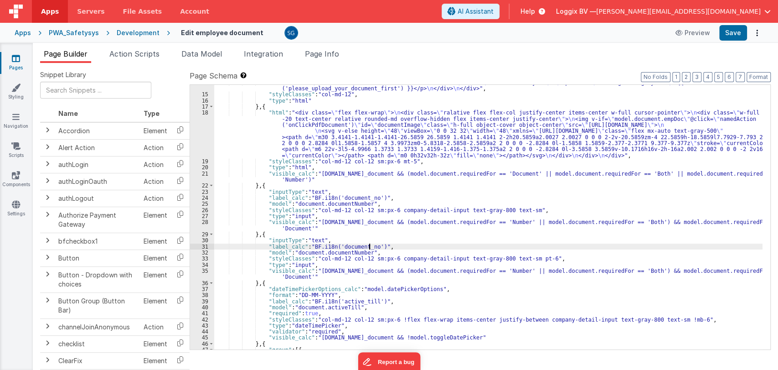
scroll to position [93, 0]
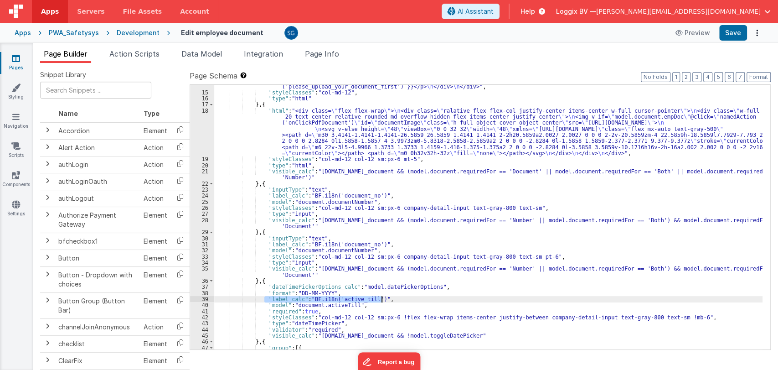
drag, startPoint x: 264, startPoint y: 299, endPoint x: 392, endPoint y: 297, distance: 127.6
click at [392, 297] on div ""html" : "<div> \n <div v-if= \" !model.document.documentNumber \" class= \" te…" at bounding box center [488, 218] width 548 height 283
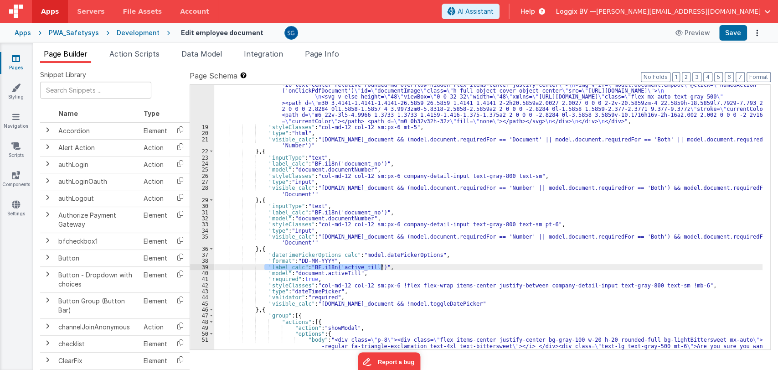
scroll to position [125, 0]
click at [353, 258] on div ""html" : "<div class= \" flex flex-wrap \" > \n <div class= \" ralative flex fl…" at bounding box center [488, 240] width 548 height 331
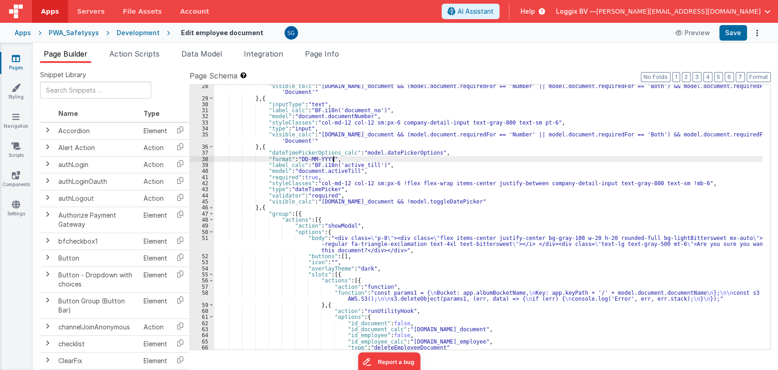
scroll to position [227, 0]
click at [353, 247] on div ""visible_calc" : "model.document.id_document && (model.document.requiredFor == …" at bounding box center [488, 223] width 548 height 283
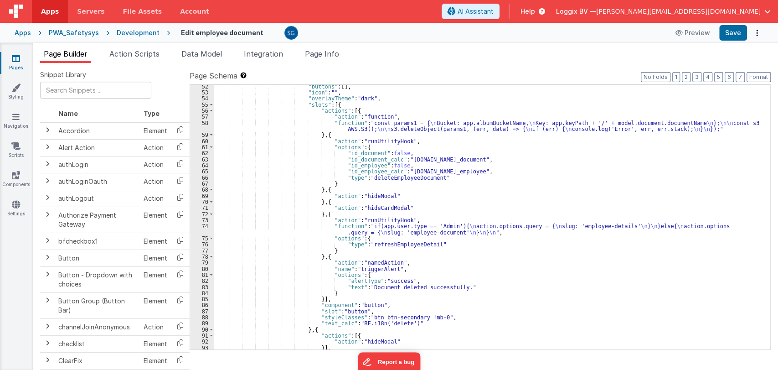
scroll to position [404, 0]
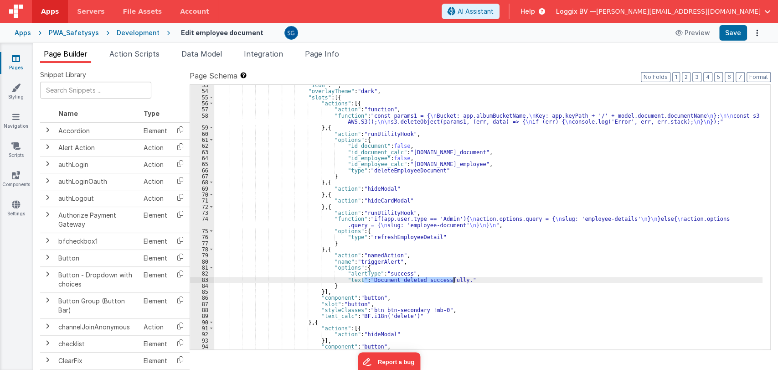
drag, startPoint x: 363, startPoint y: 278, endPoint x: 453, endPoint y: 280, distance: 90.7
click at [453, 280] on div ""icon" : "" , "overlayTheme" : "dark" , "slots" : [{ "actions" : [{ "action" : …" at bounding box center [488, 220] width 548 height 277
paste textarea
click at [351, 280] on div ""icon" : "" , "overlayTheme" : "dark" , "slots" : [{ "actions" : [{ "action" : …" at bounding box center [488, 220] width 548 height 277
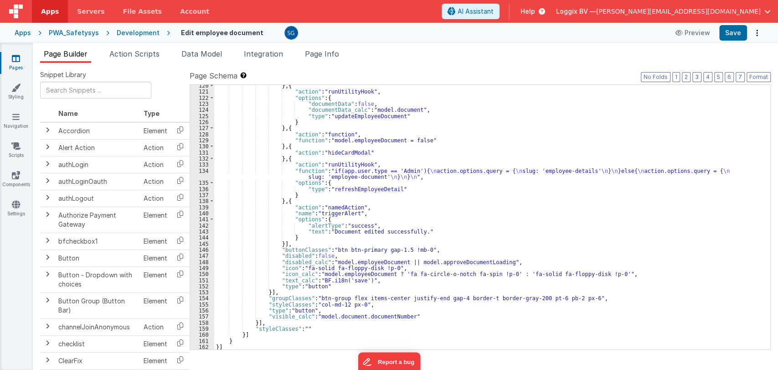
scroll to position [823, 0]
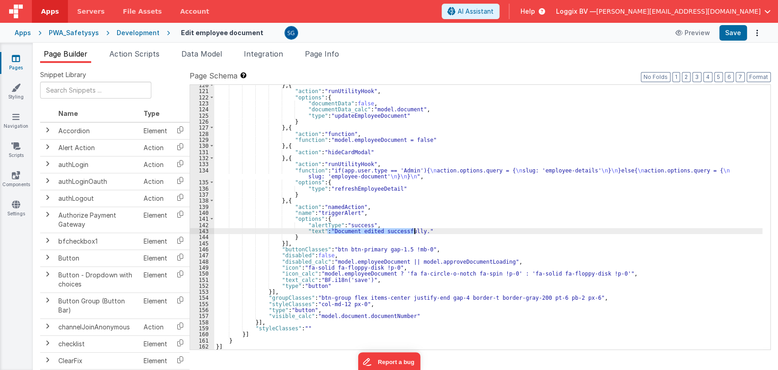
drag, startPoint x: 328, startPoint y: 230, endPoint x: 415, endPoint y: 231, distance: 87.1
click at [415, 231] on div "} , { "action" : "runUtilityHook" , "options" : { "documentData" : false , "doc…" at bounding box center [488, 220] width 548 height 277
click at [315, 231] on div "} , { "action" : "runUtilityHook" , "options" : { "documentData" : false , "doc…" at bounding box center [488, 220] width 548 height 277
click at [726, 36] on button "Save" at bounding box center [733, 32] width 28 height 15
click at [127, 52] on span "Action Scripts" at bounding box center [134, 53] width 50 height 9
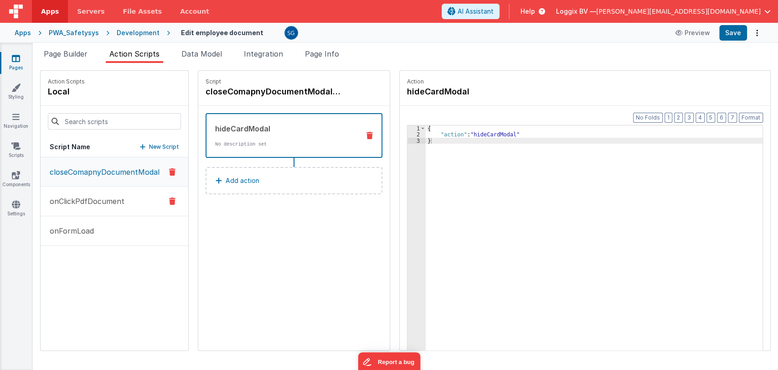
click at [75, 198] on p "onClickPdfDocument" at bounding box center [84, 201] width 80 height 11
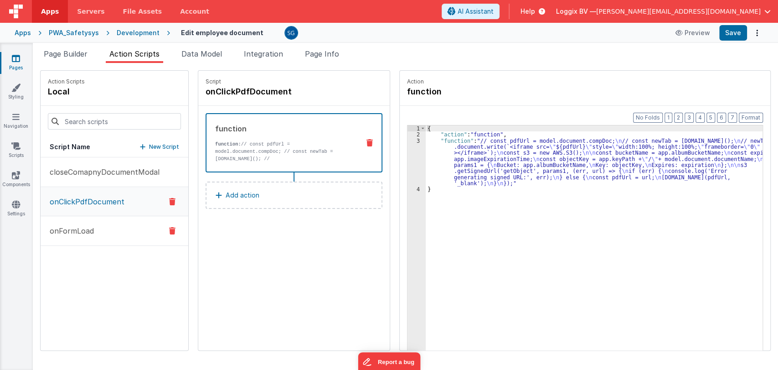
click at [93, 238] on button "onFormLoad" at bounding box center [115, 231] width 148 height 30
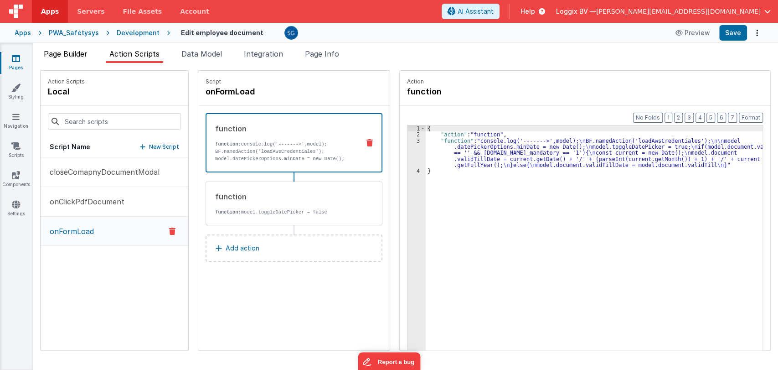
click at [66, 54] on span "Page Builder" at bounding box center [66, 53] width 44 height 9
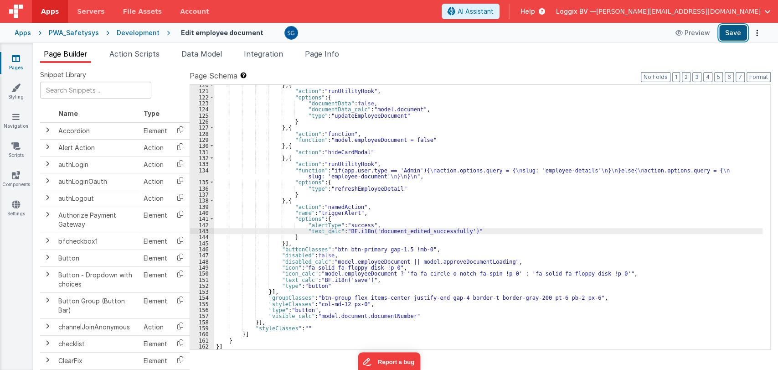
click at [723, 34] on button "Save" at bounding box center [733, 32] width 28 height 15
click at [15, 59] on icon at bounding box center [16, 58] width 8 height 9
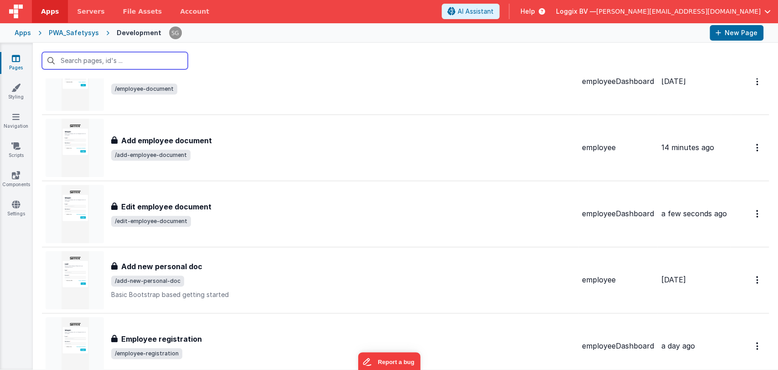
scroll to position [317, 0]
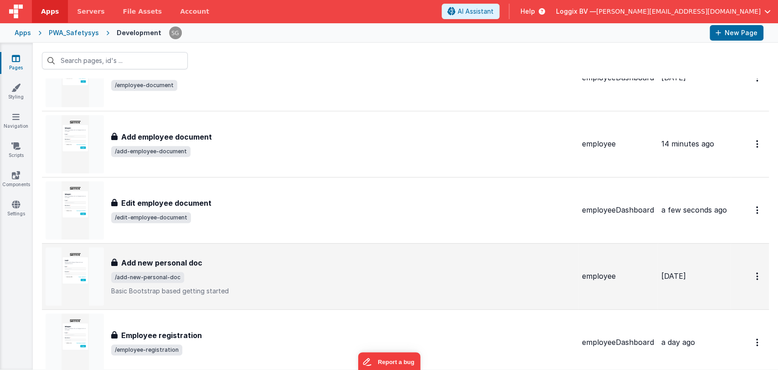
click at [219, 260] on div "Add new personal doc" at bounding box center [343, 262] width 464 height 11
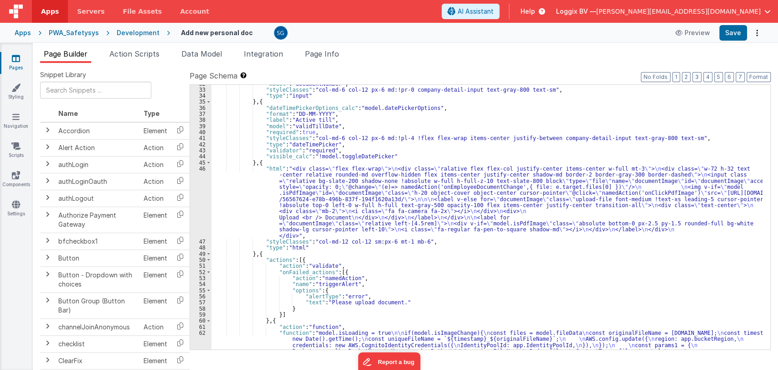
scroll to position [205, 0]
click at [203, 168] on div "46" at bounding box center [200, 201] width 21 height 73
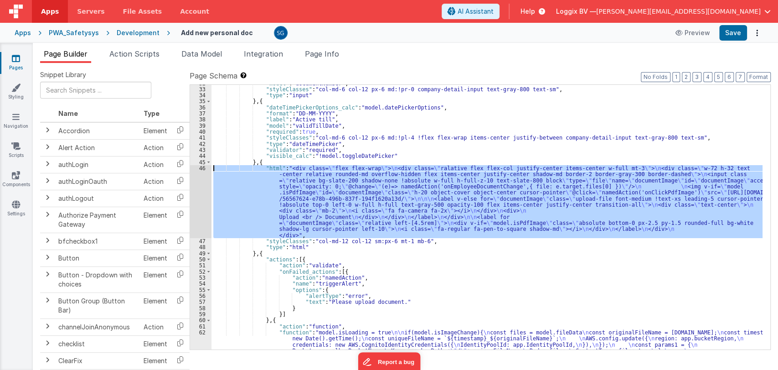
click at [203, 168] on div "46" at bounding box center [200, 201] width 21 height 73
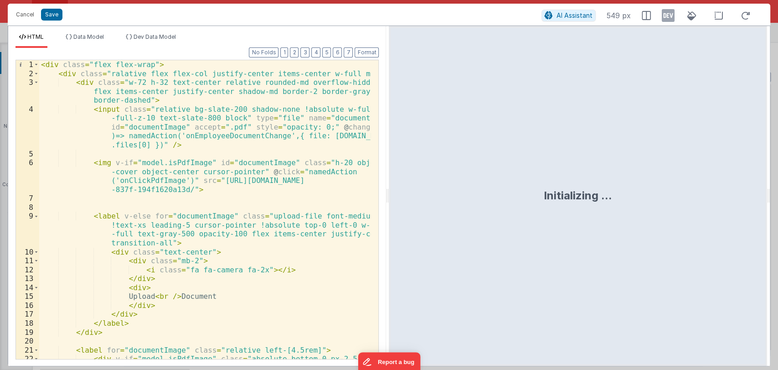
scroll to position [58, 0]
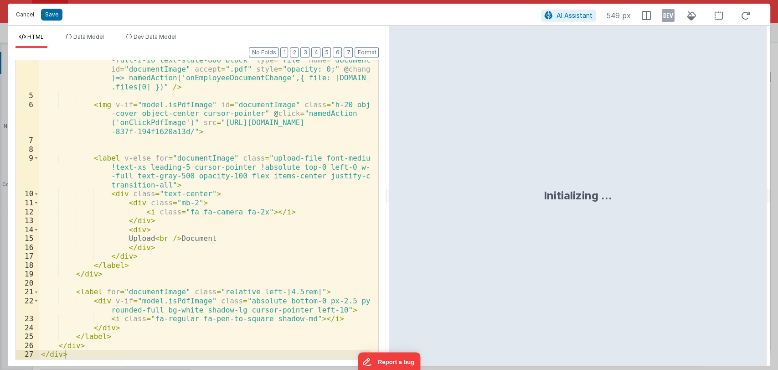
click at [26, 16] on button "Cancel" at bounding box center [24, 14] width 27 height 13
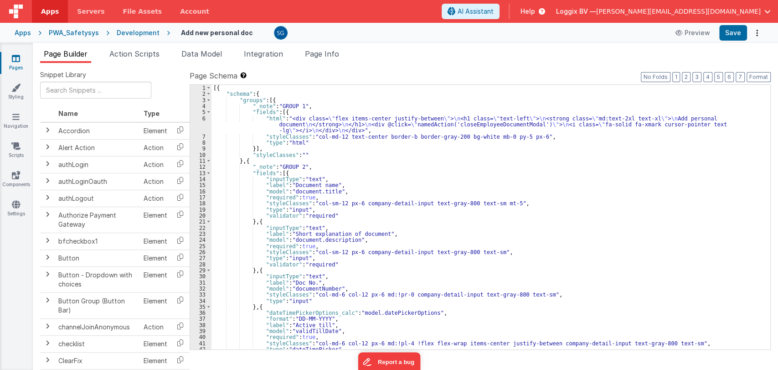
scroll to position [0, 0]
click at [367, 178] on div "[{ "schema" : { "groups" : [{ "_note" : "GROUP 1" , "fields" : [{ "html" : "<di…" at bounding box center [486, 223] width 551 height 277
click at [203, 118] on div "6" at bounding box center [200, 124] width 21 height 18
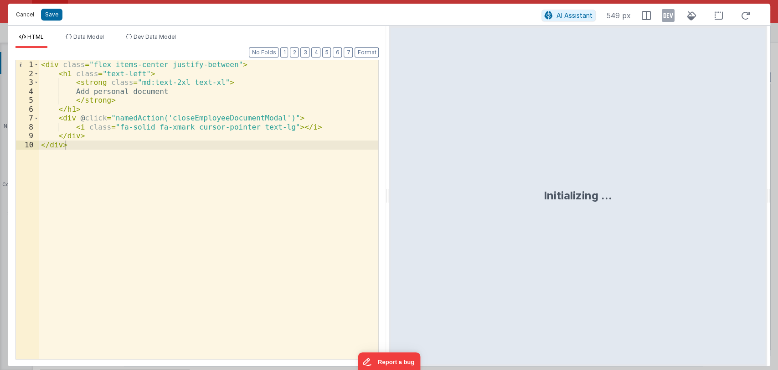
click at [32, 10] on button "Cancel" at bounding box center [24, 14] width 27 height 13
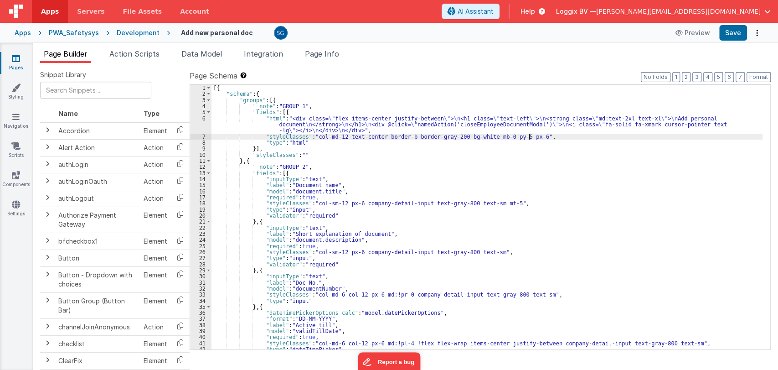
click at [577, 139] on div "[{ "schema" : { "groups" : [{ "_note" : "GROUP 1" , "fields" : [{ "html" : "<di…" at bounding box center [486, 223] width 551 height 277
click at [494, 9] on span "AI Assistant" at bounding box center [476, 11] width 36 height 9
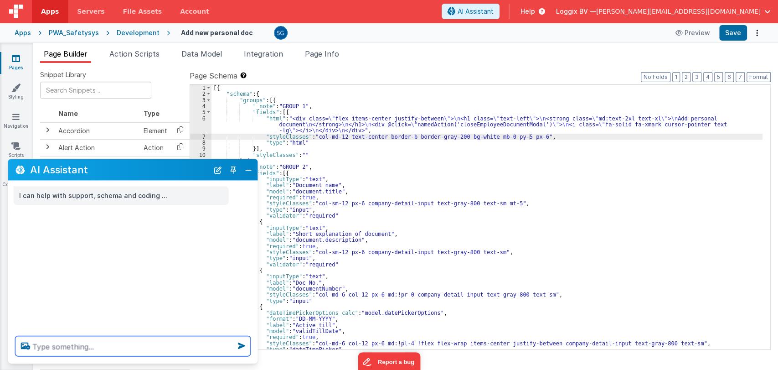
click at [124, 342] on textarea at bounding box center [132, 346] width 235 height 20
paste textarea "You are a Vue.JS developer with knowledge about FMBetterforms. Your goal is to …"
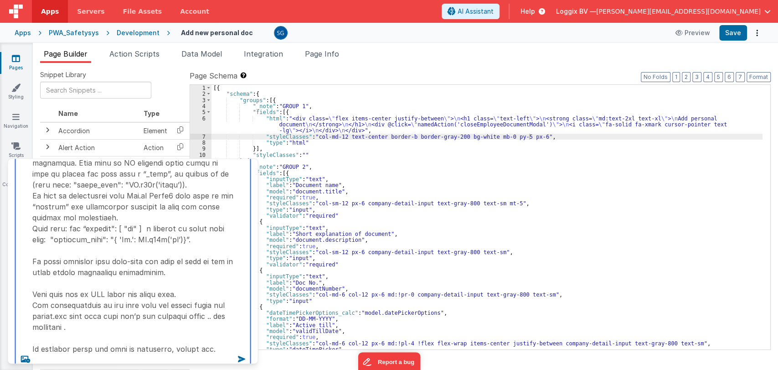
scroll to position [135, 0]
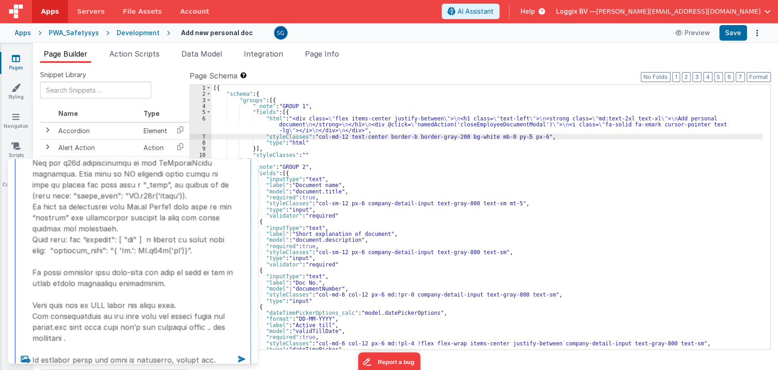
type textarea "You are a Vue.JS developer with knowledge about FMBetterforms. Your goal is to …"
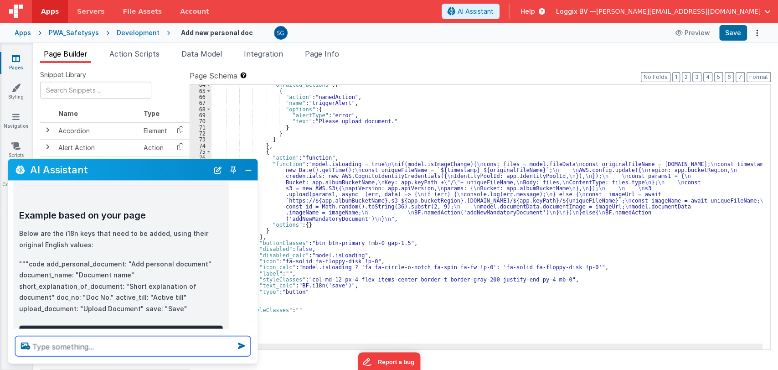
scroll to position [573, 0]
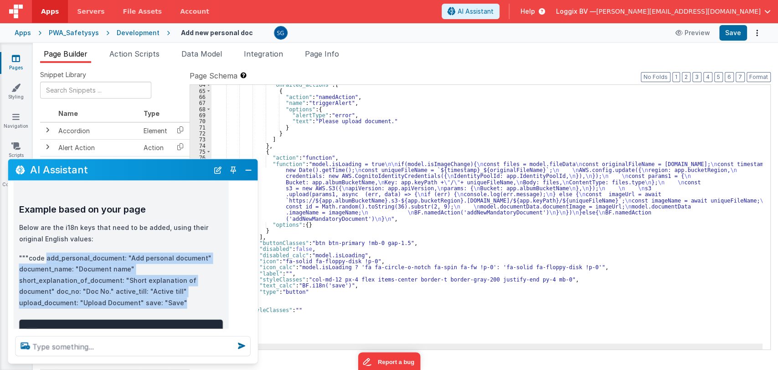
drag, startPoint x: 148, startPoint y: 280, endPoint x: 45, endPoint y: 238, distance: 110.8
click at [45, 252] on p """"code add_personal_document: "Add personal document" document_name: "Document…" at bounding box center [121, 280] width 204 height 56
copy p "add_personal_document: "Add personal document" document_name: "Document name" s…"
click at [248, 168] on button "Close" at bounding box center [248, 169] width 12 height 13
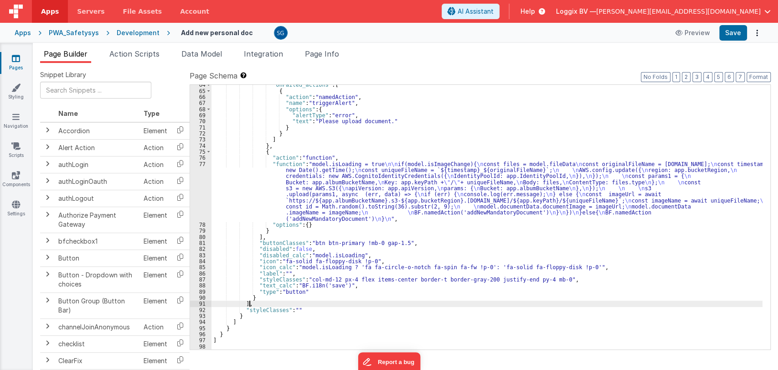
click at [342, 301] on div ""onFailed_actions" : [ { "action" : "namedAction" , "name" : "triggerAlert" , "…" at bounding box center [486, 220] width 551 height 277
click at [343, 307] on div ""onFailed_actions" : [ { "action" : "namedAction" , "name" : "triggerAlert" , "…" at bounding box center [486, 220] width 551 height 277
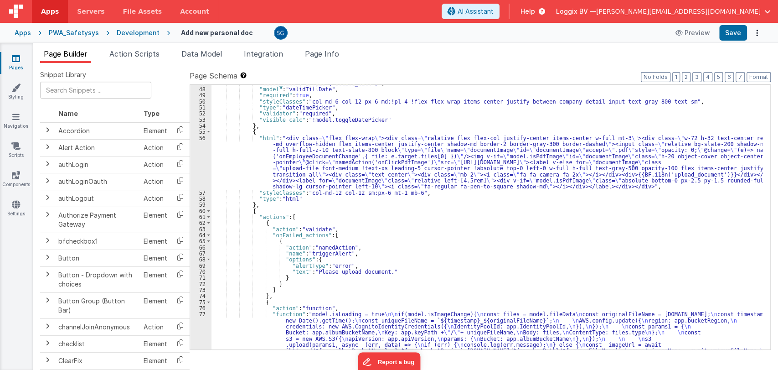
scroll to position [290, 0]
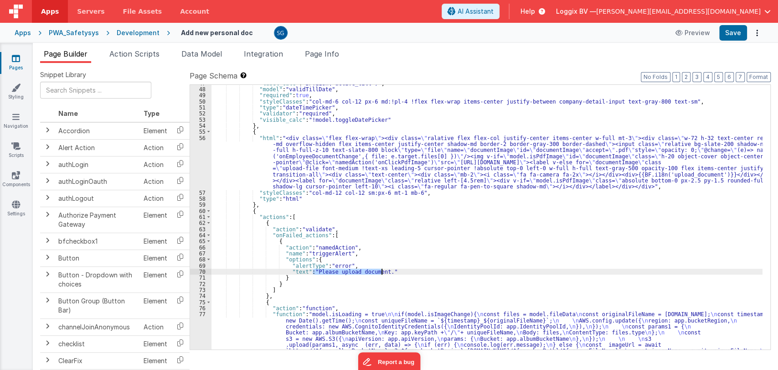
drag, startPoint x: 313, startPoint y: 271, endPoint x: 381, endPoint y: 273, distance: 68.8
click at [381, 273] on div ""label_calc" : "BF.i18n('active_till')" , "model" : "validTillDate" , "required…" at bounding box center [486, 245] width 551 height 331
paste textarea
click at [300, 271] on div ""label_calc" : "BF.i18n('active_till')" , "model" : "validTillDate" , "required…" at bounding box center [486, 245] width 551 height 331
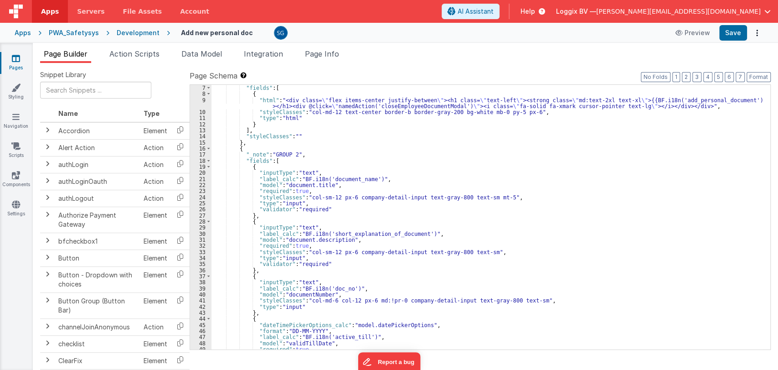
scroll to position [0, 0]
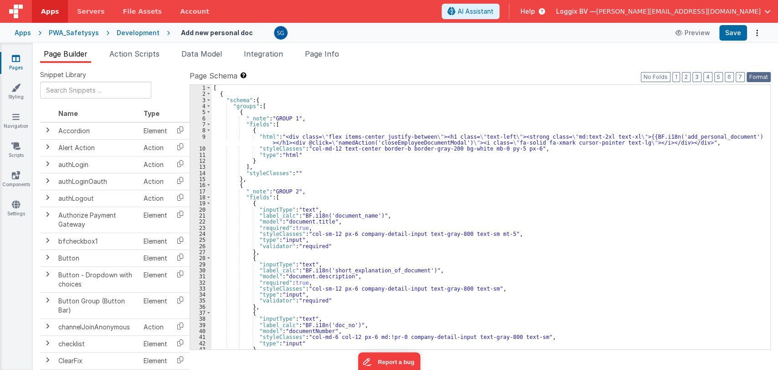
click at [759, 76] on button "Format" at bounding box center [759, 77] width 24 height 10
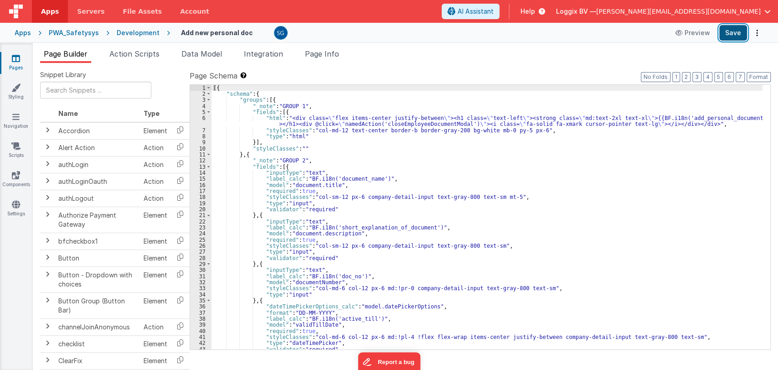
click at [734, 34] on button "Save" at bounding box center [733, 32] width 28 height 15
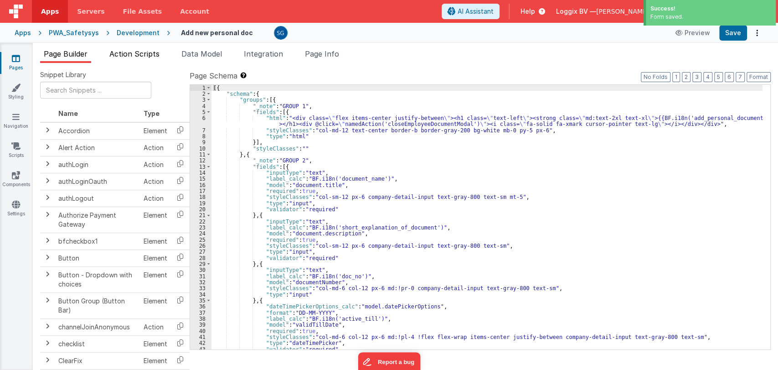
click at [144, 52] on span "Action Scripts" at bounding box center [134, 53] width 50 height 9
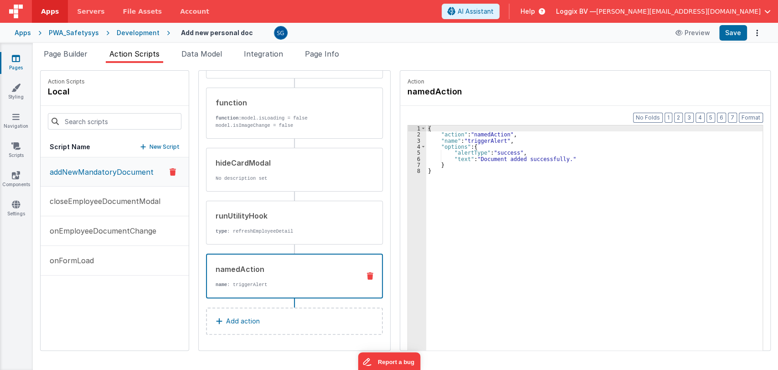
click at [253, 270] on div "namedAction" at bounding box center [284, 268] width 137 height 11
drag, startPoint x: 478, startPoint y: 157, endPoint x: 560, endPoint y: 160, distance: 82.1
click at [560, 160] on div "{ "action" : "namedAction" , "name" : "triggerAlert" , "options" : { "alertType…" at bounding box center [595, 257] width 339 height 265
paste textarea
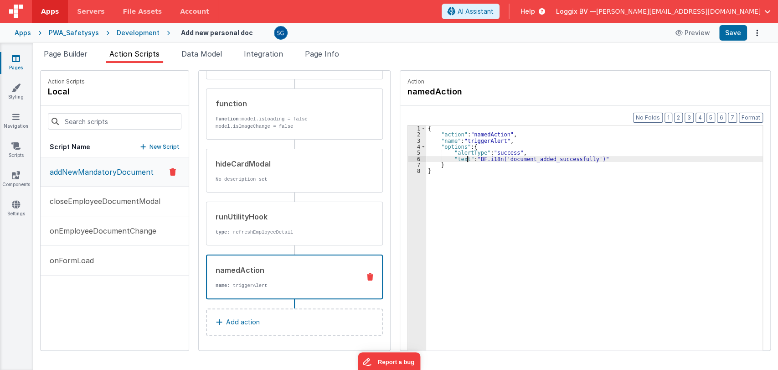
click at [466, 159] on div "{ "action" : "namedAction" , "name" : "triggerAlert" , "options" : { "alertType…" at bounding box center [595, 257] width 339 height 265
click at [740, 29] on button "Save" at bounding box center [733, 32] width 28 height 15
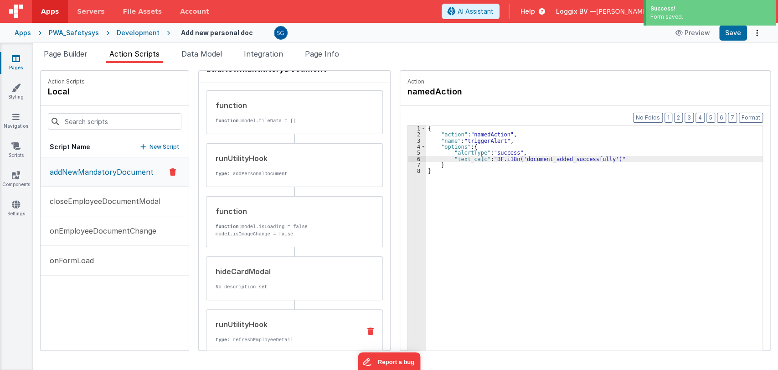
scroll to position [131, 0]
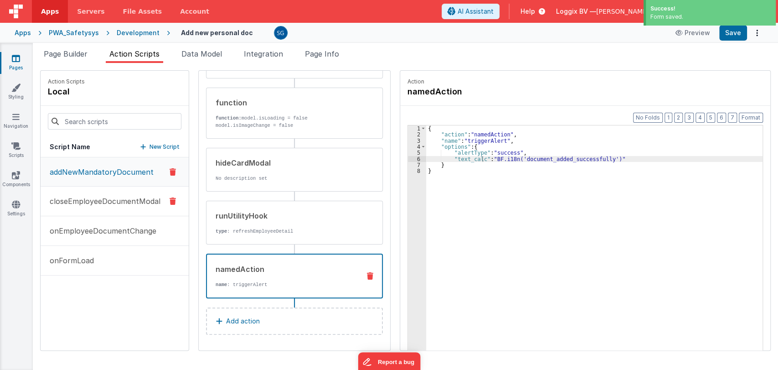
click at [95, 202] on p "closeEmployeeDocumentModal" at bounding box center [102, 201] width 116 height 11
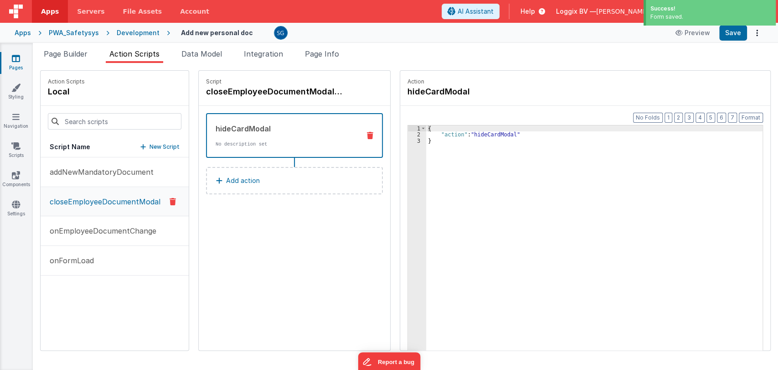
scroll to position [0, 0]
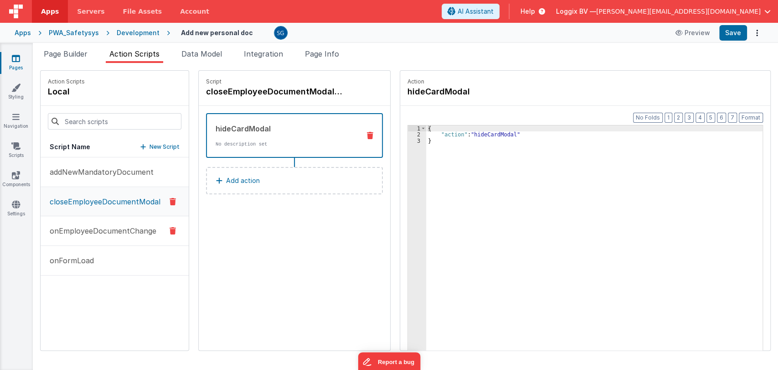
click at [102, 227] on p "onEmployeeDocumentChange" at bounding box center [100, 230] width 112 height 11
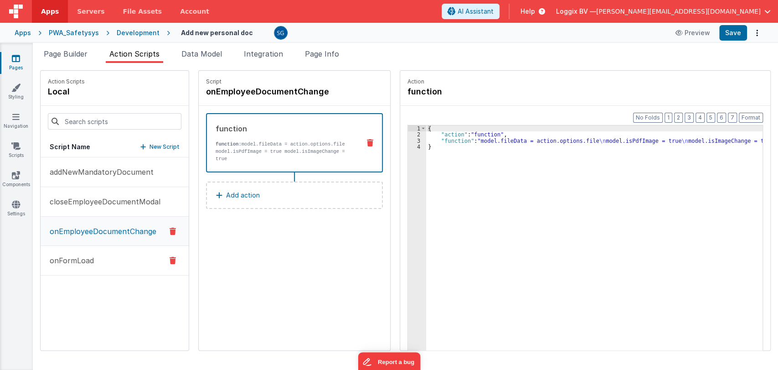
click at [83, 257] on p "onFormLoad" at bounding box center [69, 260] width 50 height 11
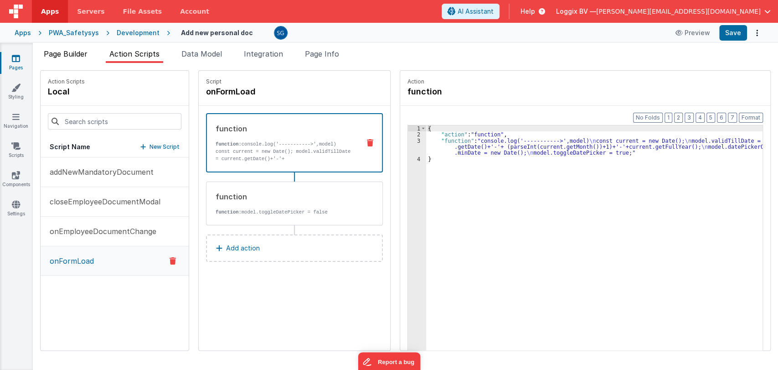
drag, startPoint x: 61, startPoint y: 51, endPoint x: 66, endPoint y: 52, distance: 5.1
click at [60, 51] on span "Page Builder" at bounding box center [66, 53] width 44 height 9
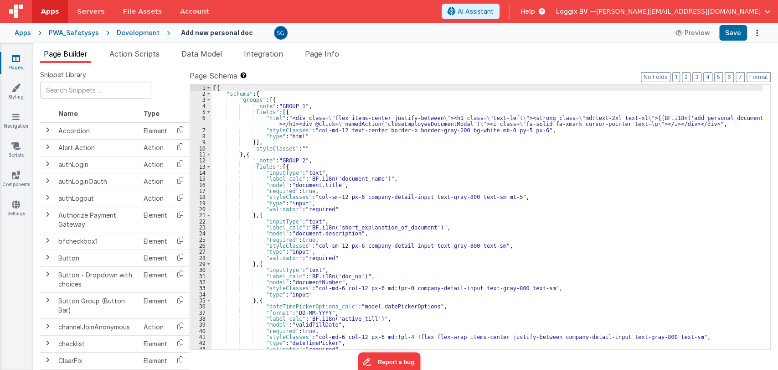
click at [66, 52] on span "Page Builder" at bounding box center [66, 53] width 44 height 9
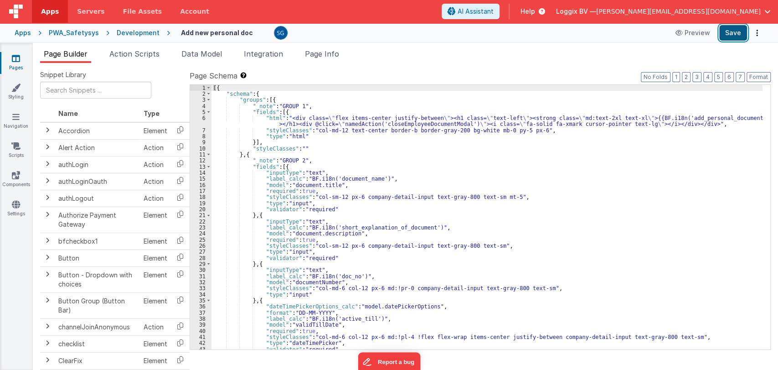
click at [737, 27] on button "Save" at bounding box center [733, 32] width 28 height 15
click at [731, 31] on button "Save" at bounding box center [733, 32] width 28 height 15
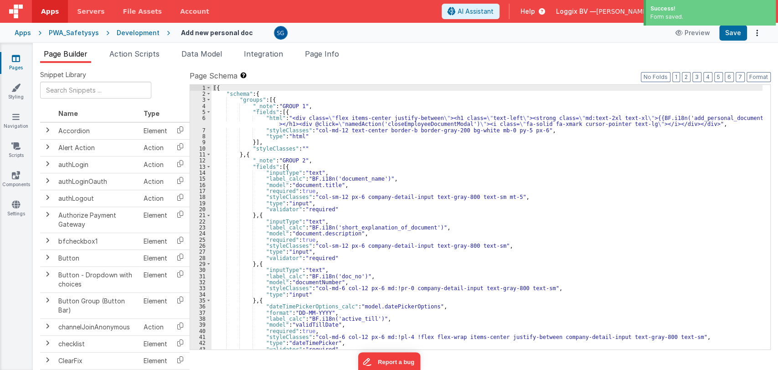
click at [15, 60] on icon at bounding box center [16, 58] width 8 height 9
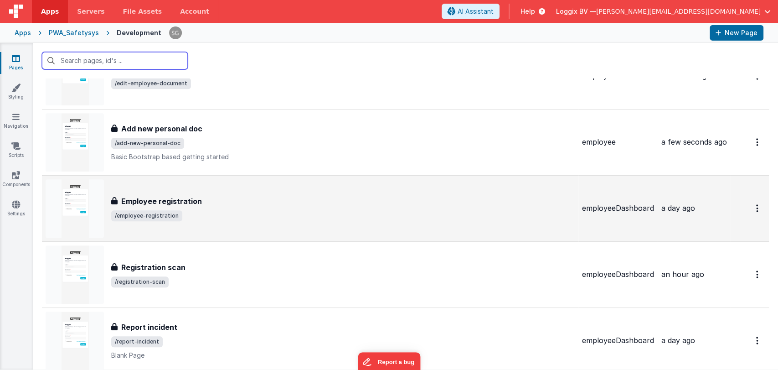
scroll to position [452, 0]
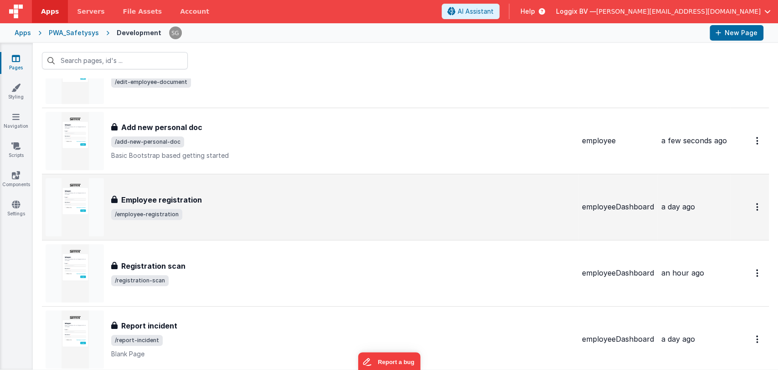
click at [197, 217] on span "/employee-registration" at bounding box center [343, 214] width 464 height 11
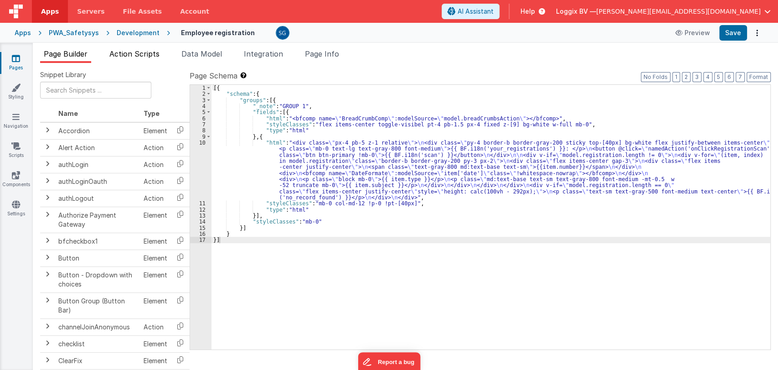
click at [135, 52] on span "Action Scripts" at bounding box center [134, 53] width 50 height 9
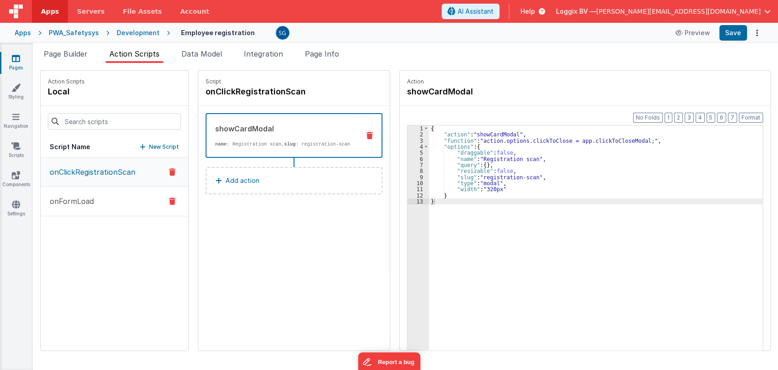
click at [71, 203] on p "onFormLoad" at bounding box center [69, 201] width 50 height 11
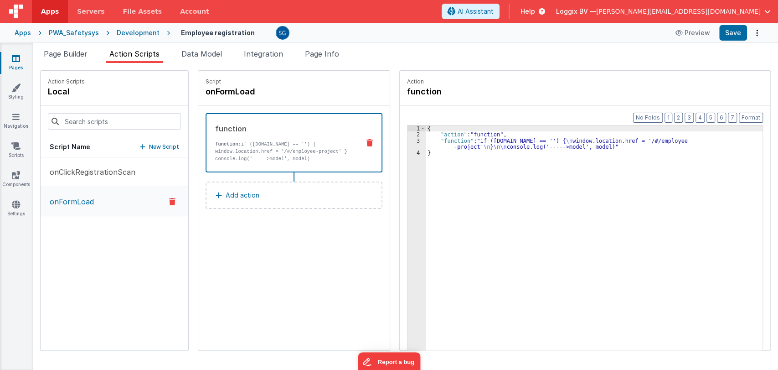
click at [18, 57] on icon at bounding box center [16, 58] width 8 height 9
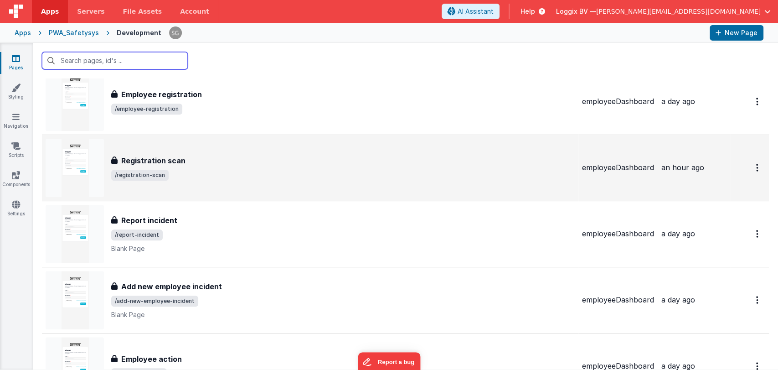
scroll to position [558, 0]
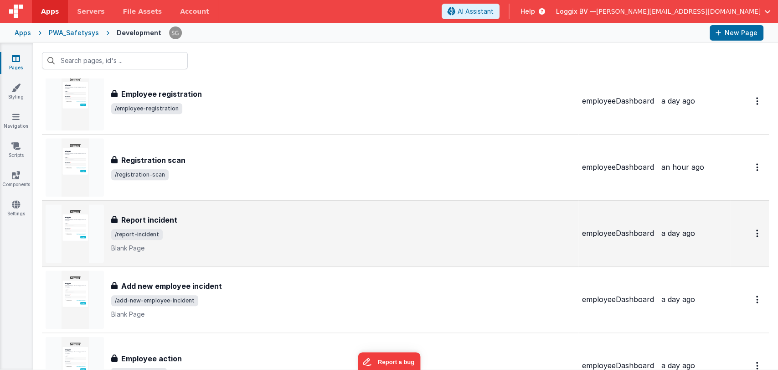
click at [175, 223] on h3 "Report incident" at bounding box center [149, 219] width 56 height 11
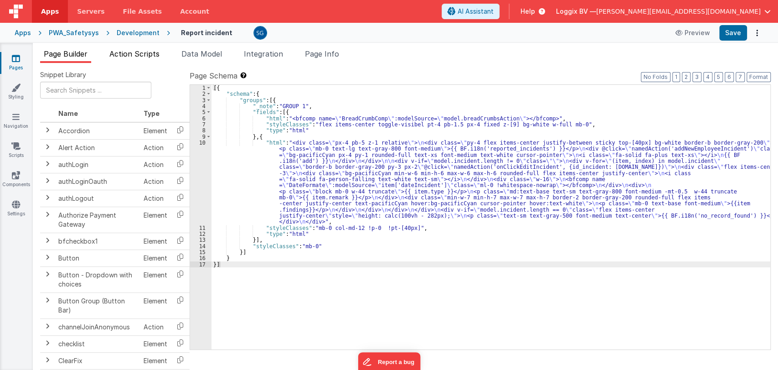
click at [130, 48] on li "Action Scripts" at bounding box center [134, 55] width 57 height 15
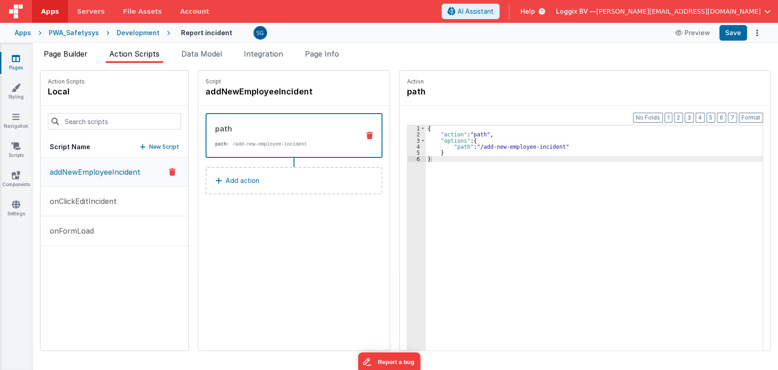
click at [77, 53] on span "Page Builder" at bounding box center [66, 53] width 44 height 9
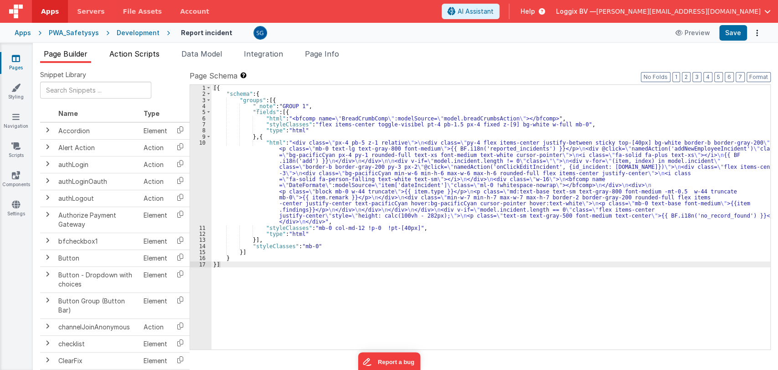
click at [128, 53] on span "Action Scripts" at bounding box center [134, 53] width 50 height 9
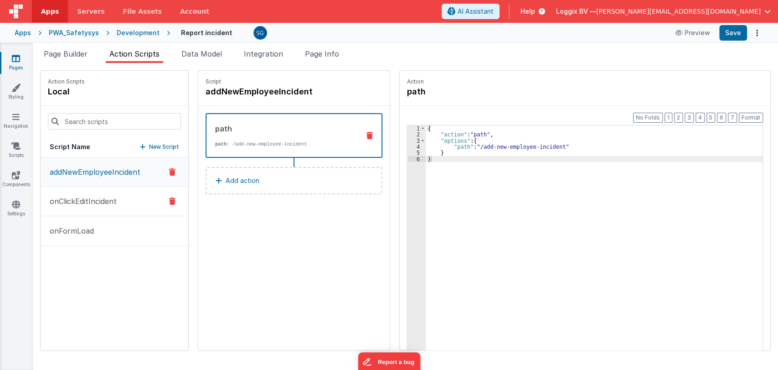
click at [75, 204] on p "onClickEditIncident" at bounding box center [80, 201] width 72 height 11
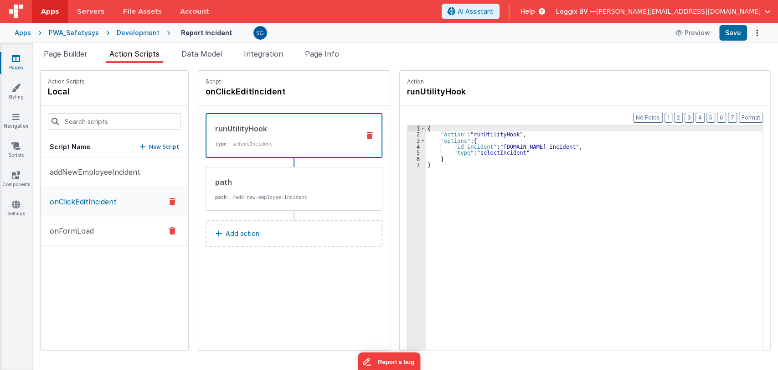
click at [82, 223] on button "onFormLoad" at bounding box center [115, 231] width 148 height 30
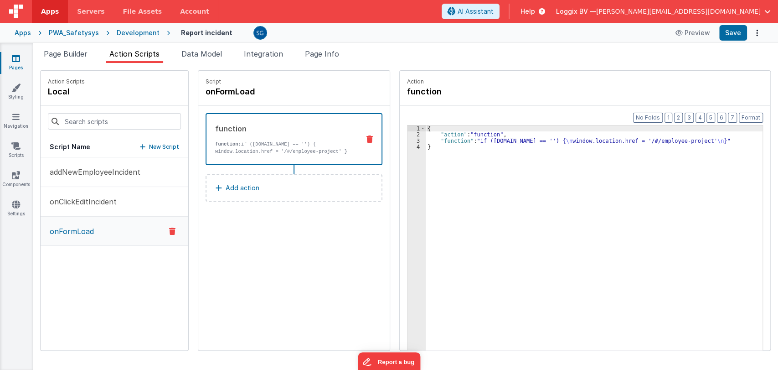
click at [15, 57] on icon at bounding box center [16, 58] width 8 height 9
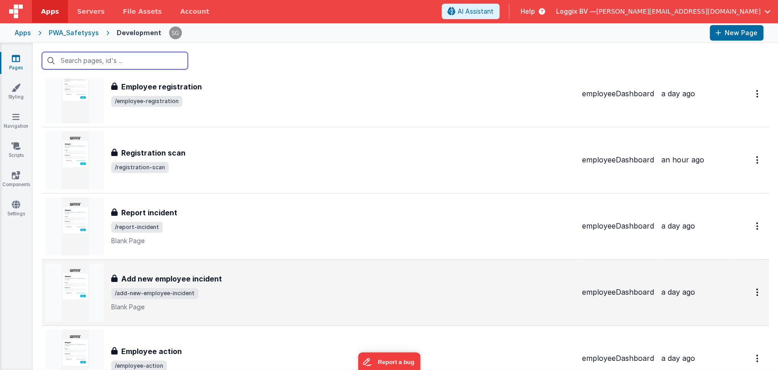
scroll to position [567, 0]
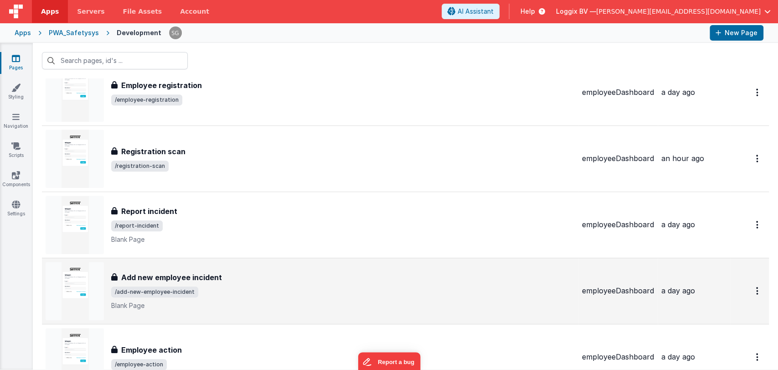
click at [214, 272] on h3 "Add new employee incident" at bounding box center [171, 277] width 101 height 11
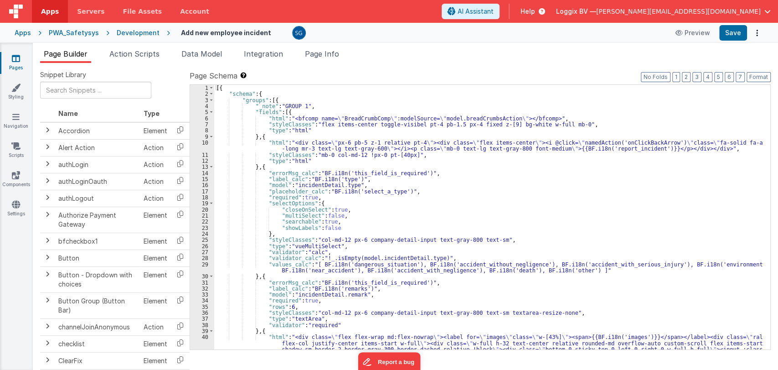
click at [71, 52] on span "Page Builder" at bounding box center [66, 53] width 44 height 9
click at [139, 50] on span "Action Scripts" at bounding box center [134, 53] width 50 height 9
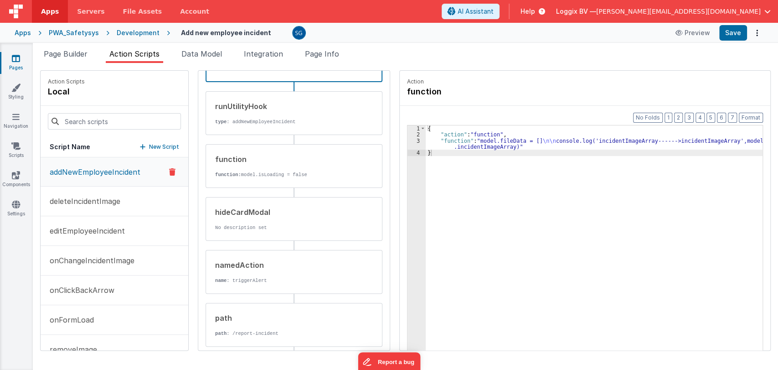
scroll to position [91, 0]
click at [242, 271] on div "namedAction name : triggerAlert" at bounding box center [279, 271] width 147 height 25
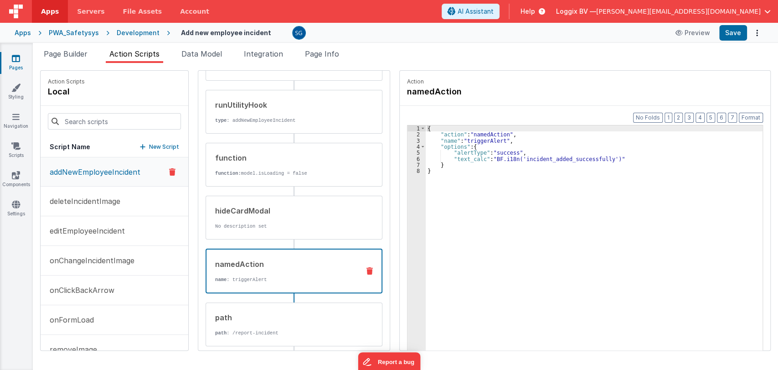
click at [11, 57] on link "Pages" at bounding box center [16, 63] width 33 height 18
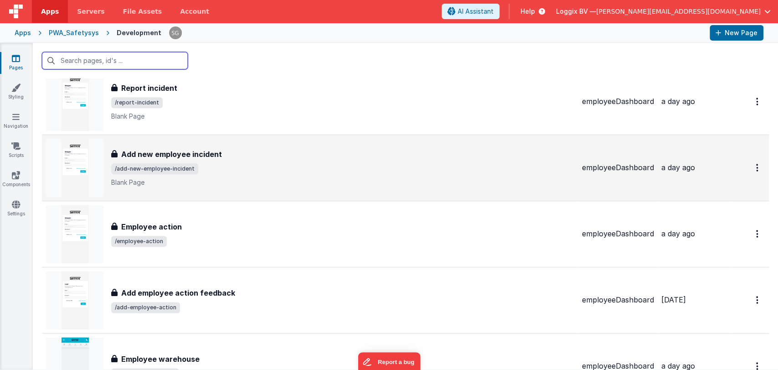
scroll to position [693, 0]
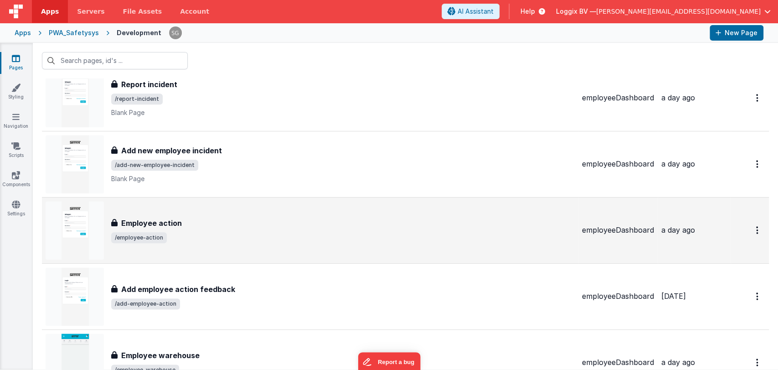
click at [155, 209] on div "Employee action Employee action /employee-action" at bounding box center [310, 230] width 529 height 58
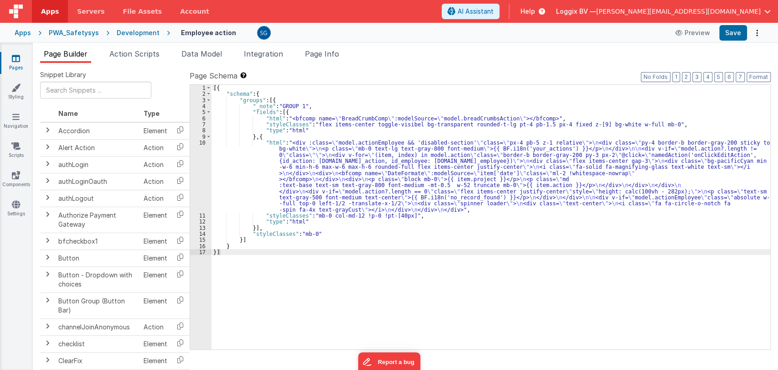
click at [382, 169] on div "[{ "schema" : { "groups" : [{ "_note" : "GROUP 1" , "fields" : [{ "html" : "<bf…" at bounding box center [490, 223] width 559 height 277
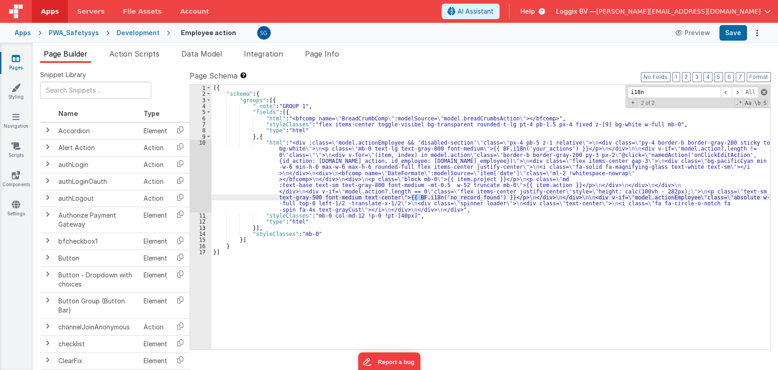
type input "i18n"
click at [765, 90] on span at bounding box center [764, 92] width 6 height 6
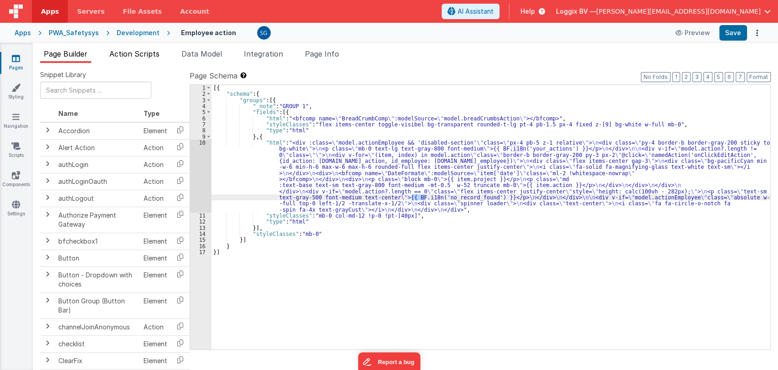
click at [130, 52] on span "Action Scripts" at bounding box center [134, 53] width 50 height 9
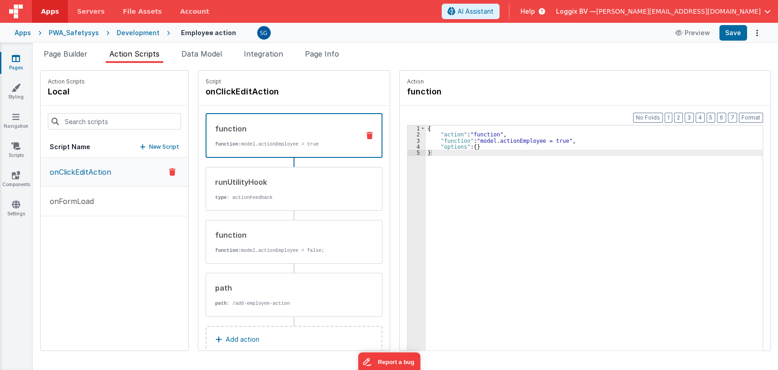
scroll to position [18, 0]
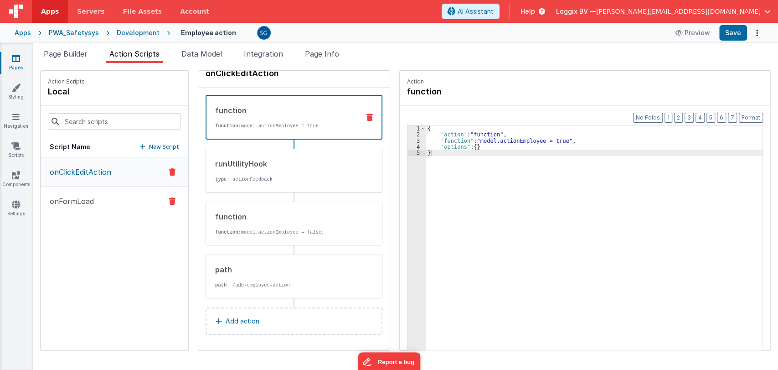
click at [73, 201] on p "onFormLoad" at bounding box center [69, 201] width 50 height 11
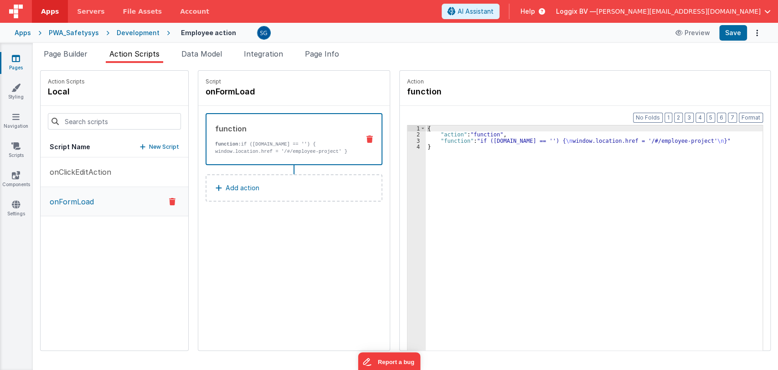
scroll to position [0, 0]
click at [55, 59] on li "Page Builder" at bounding box center [65, 55] width 51 height 15
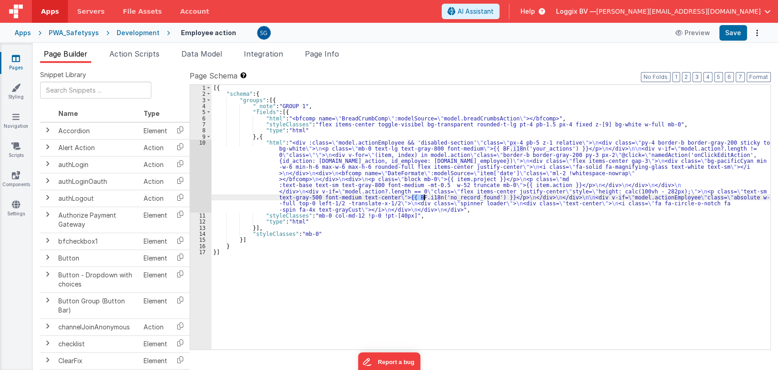
click at [203, 143] on div "10" at bounding box center [200, 175] width 21 height 73
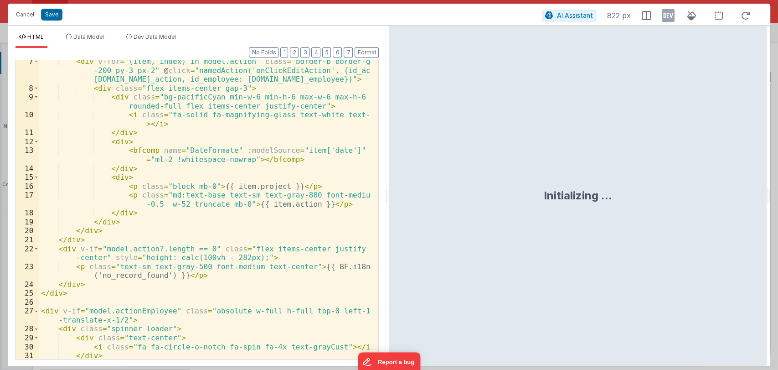
scroll to position [93, 0]
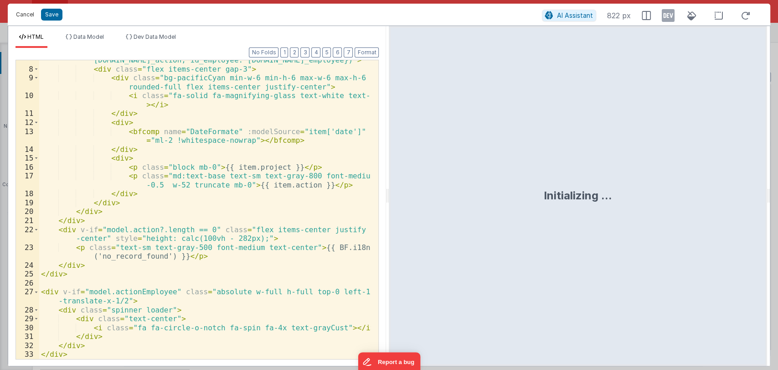
click at [26, 13] on button "Cancel" at bounding box center [24, 14] width 27 height 13
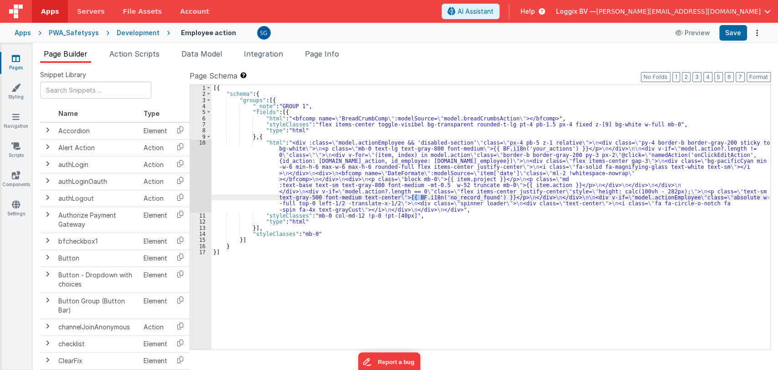
click at [14, 61] on icon at bounding box center [16, 58] width 8 height 9
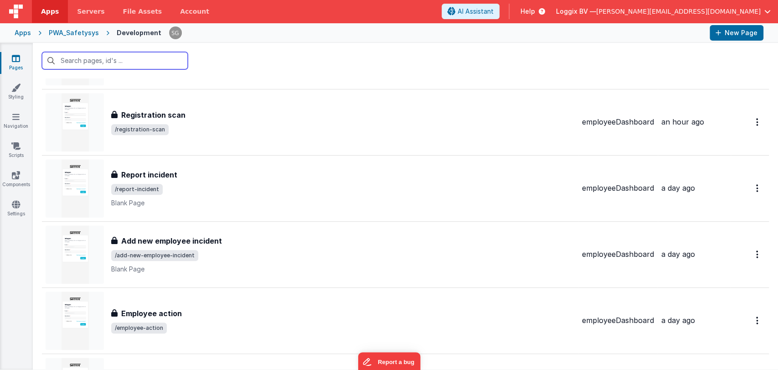
scroll to position [605, 0]
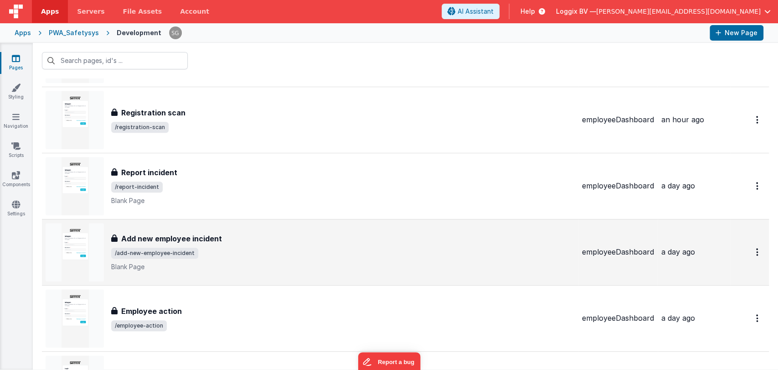
click at [252, 245] on div "Add new employee incident Add new employee incident /add-new-employee-incident …" at bounding box center [343, 252] width 464 height 38
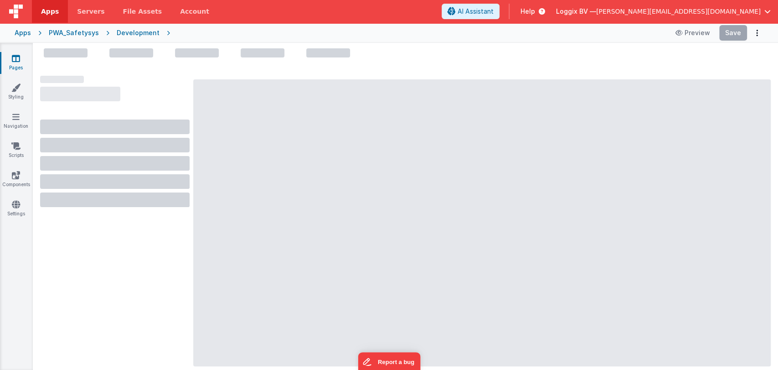
click at [19, 58] on icon at bounding box center [16, 58] width 8 height 9
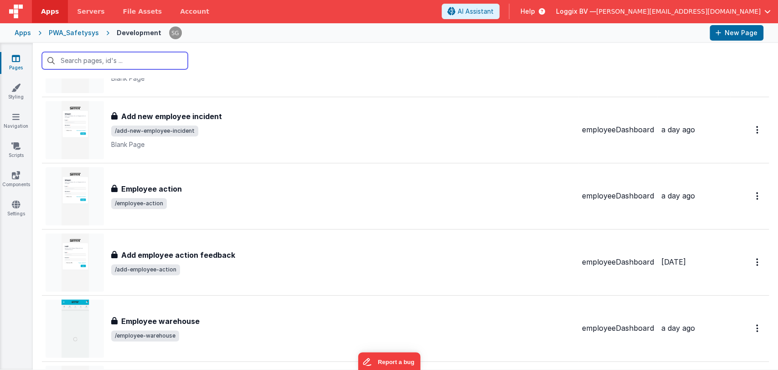
scroll to position [729, 0]
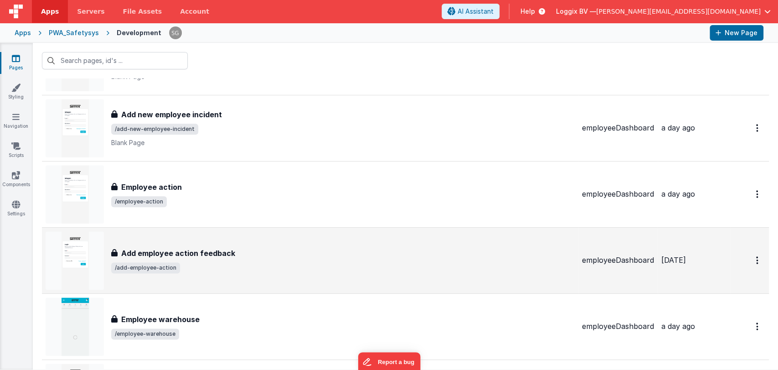
click at [243, 255] on div "Add employee action feedback" at bounding box center [343, 252] width 464 height 11
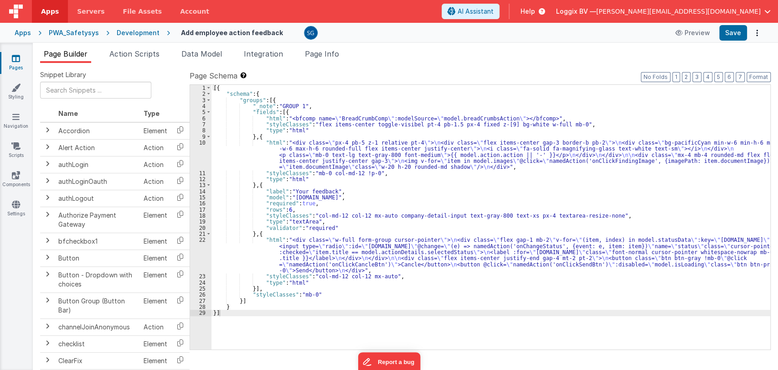
click at [371, 197] on div "[{ "schema" : { "groups" : [{ "_note" : "GROUP 1" , "fields" : [{ "html" : "<bf…" at bounding box center [490, 223] width 559 height 277
click at [316, 127] on div "[{ "schema" : { "groups" : [{ "_note" : "GROUP 1" , "fields" : [{ "html" : "<bf…" at bounding box center [490, 223] width 559 height 277
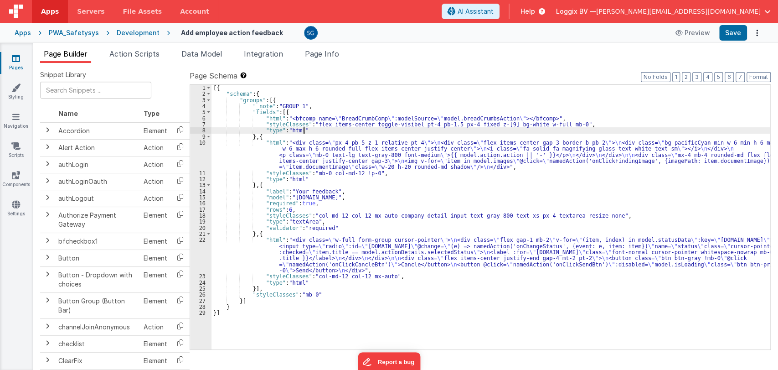
click at [376, 194] on div "[{ "schema" : { "groups" : [{ "_note" : "GROUP 1" , "fields" : [{ "html" : "<bf…" at bounding box center [490, 223] width 559 height 277
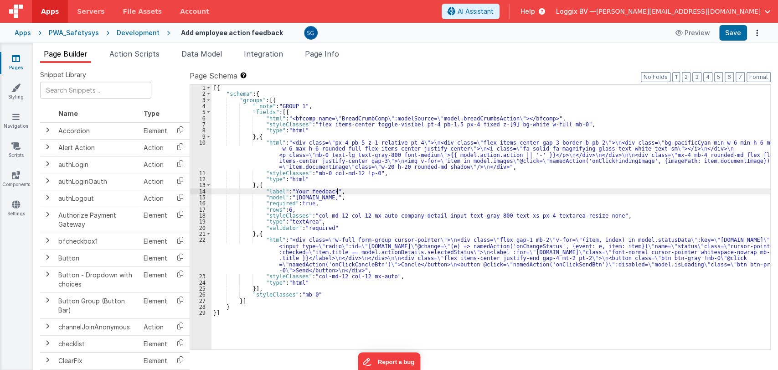
click at [386, 180] on div "[{ "schema" : { "groups" : [{ "_note" : "GROUP 1" , "fields" : [{ "html" : "<bf…" at bounding box center [490, 223] width 559 height 277
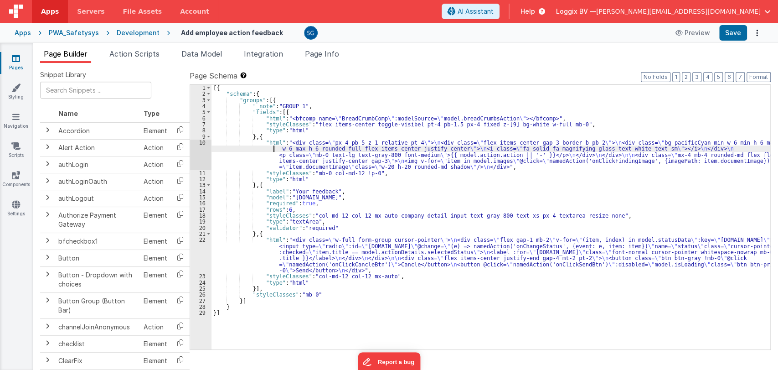
click at [255, 149] on div "[{ "schema" : { "groups" : [{ "_note" : "GROUP 1" , "fields" : [{ "html" : "<bf…" at bounding box center [490, 223] width 559 height 277
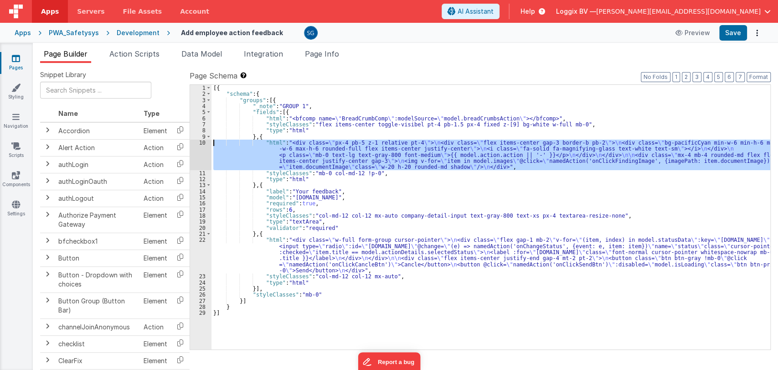
click at [203, 141] on div "10" at bounding box center [200, 154] width 21 height 31
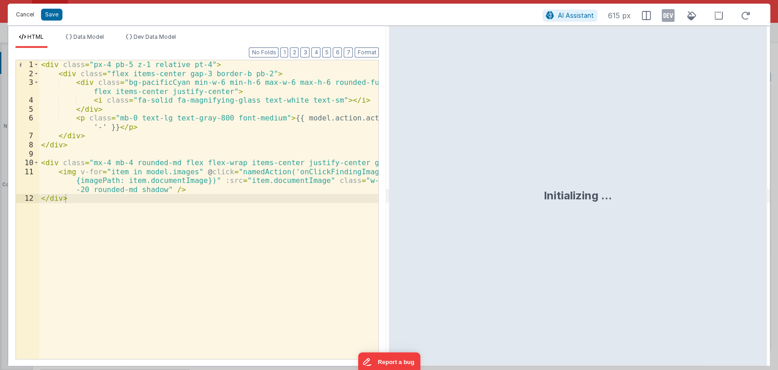
click at [26, 16] on button "Cancel" at bounding box center [24, 14] width 27 height 13
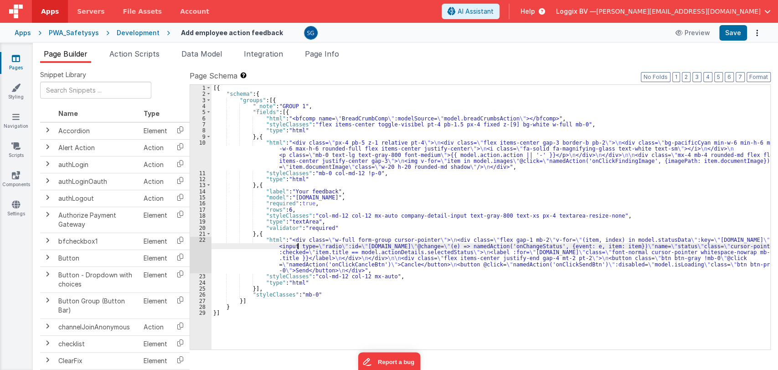
click at [297, 248] on div "[{ "schema" : { "groups" : [{ "_note" : "GROUP 1" , "fields" : [{ "html" : "<bf…" at bounding box center [490, 223] width 559 height 277
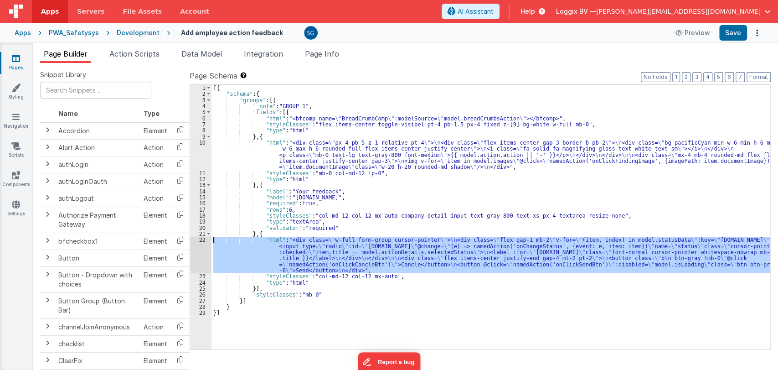
click at [202, 237] on div "22" at bounding box center [200, 255] width 21 height 36
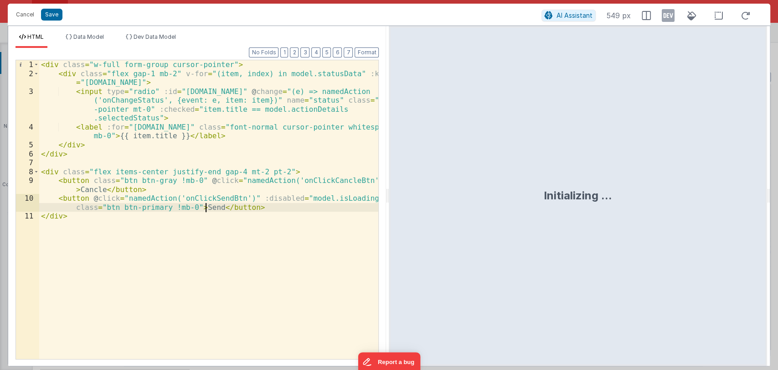
click at [204, 209] on div "< div class = "w-full form-group cursor-pointer" > < div class = "flex gap-1 mb…" at bounding box center [209, 218] width 340 height 316
drag, startPoint x: 208, startPoint y: 207, endPoint x: 195, endPoint y: 207, distance: 13.2
click at [195, 207] on div "< div class = "w-full form-group cursor-pointer" > < div class = "flex gap-1 mb…" at bounding box center [209, 218] width 340 height 316
click at [55, 14] on button "Save" at bounding box center [51, 15] width 21 height 12
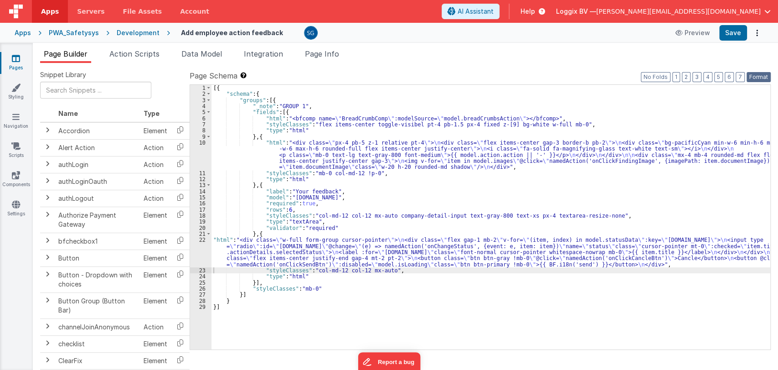
click at [763, 77] on button "Format" at bounding box center [759, 77] width 24 height 10
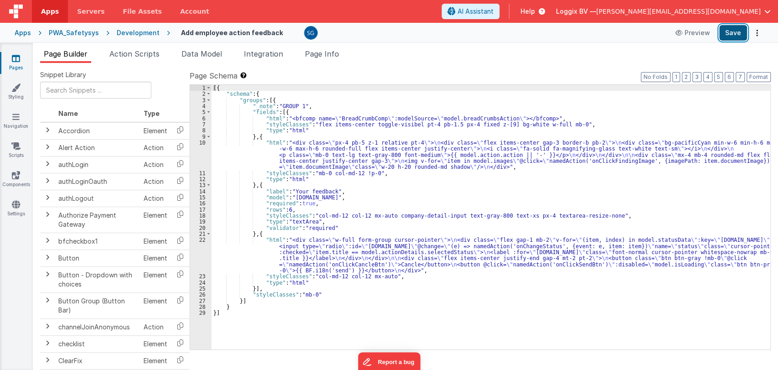
click at [733, 31] on button "Save" at bounding box center [733, 32] width 28 height 15
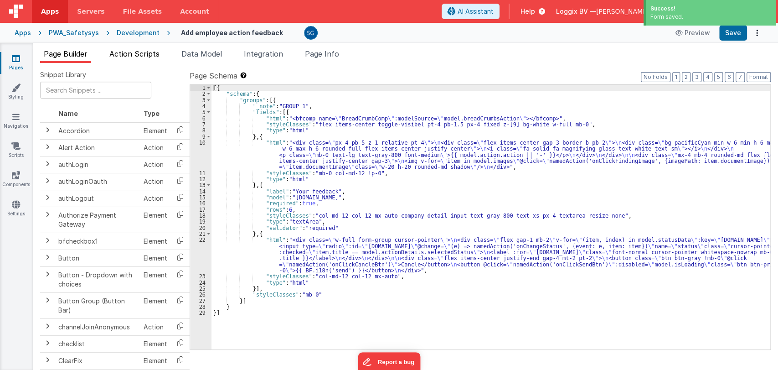
click at [133, 49] on span "Action Scripts" at bounding box center [134, 53] width 50 height 9
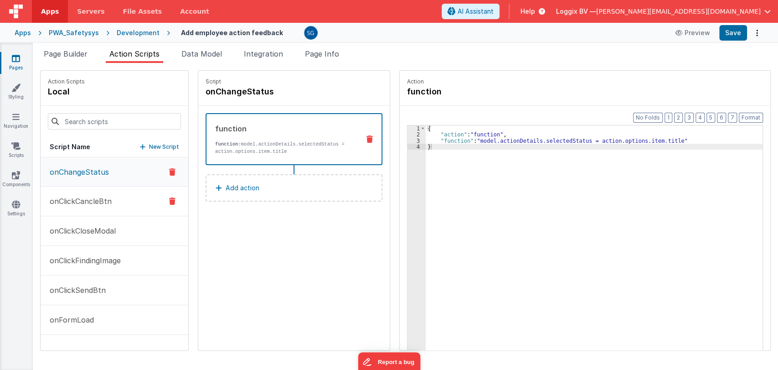
click at [70, 209] on button "onClickCancleBtn" at bounding box center [115, 201] width 148 height 30
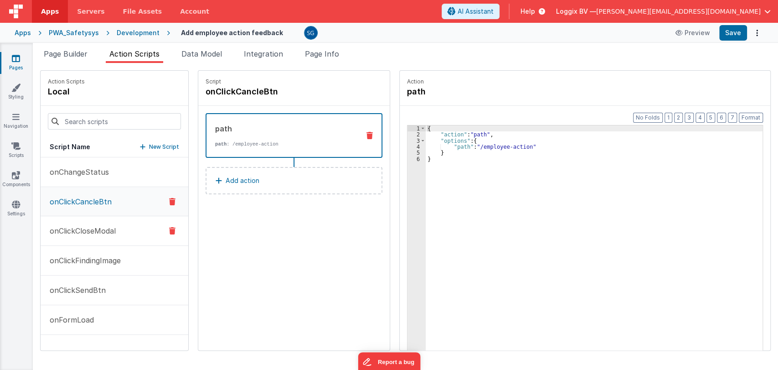
click at [71, 226] on p "onClickCloseModal" at bounding box center [80, 230] width 72 height 11
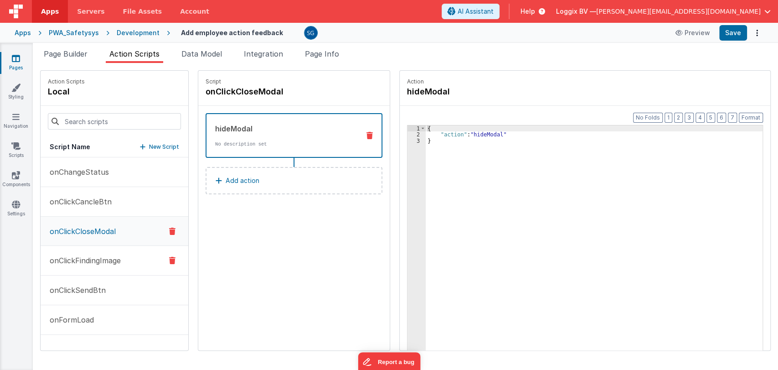
click at [82, 252] on button "onClickFindingImage" at bounding box center [115, 261] width 148 height 30
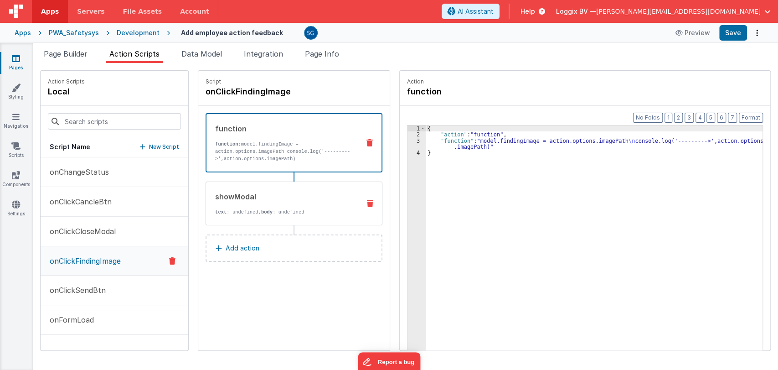
click at [215, 191] on div "showModal" at bounding box center [284, 196] width 138 height 11
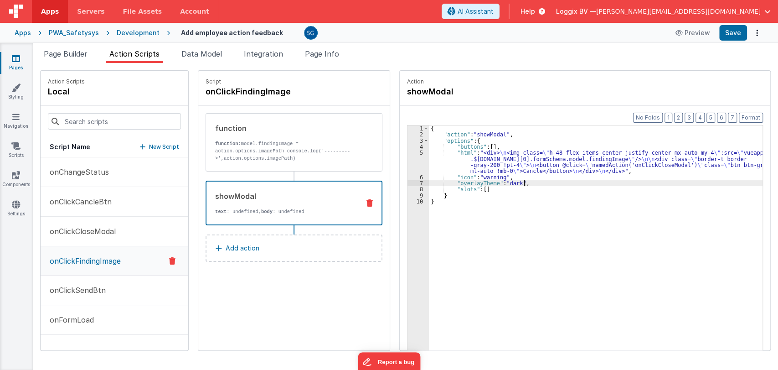
click at [518, 182] on div "{ "action" : "showModal" , "options" : { "buttons" : [ ] , "html" : "<div> \n <…" at bounding box center [600, 257] width 343 height 265
click at [411, 153] on div "5" at bounding box center [417, 161] width 21 height 24
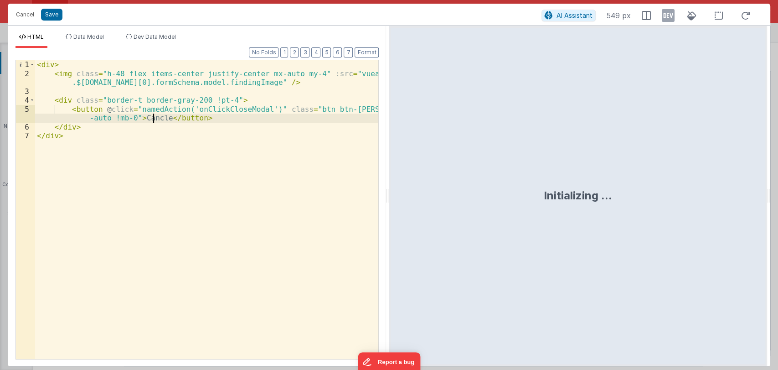
click at [152, 117] on div "< div > < img class = "h-48 flex items-center justify-center mx-auto my-4" :src…" at bounding box center [207, 218] width 344 height 316
click at [49, 13] on button "Save" at bounding box center [51, 15] width 21 height 12
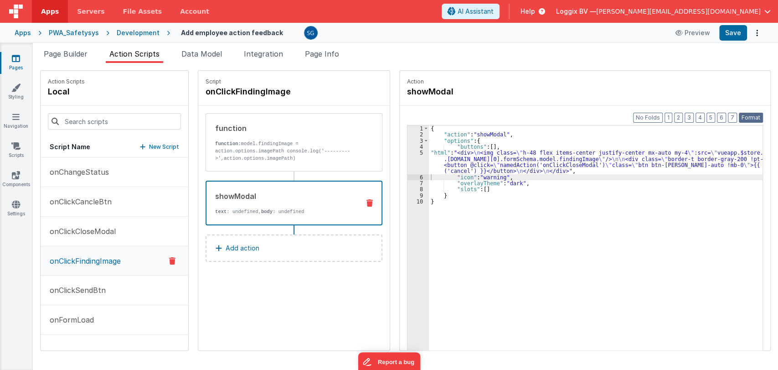
click at [754, 114] on button "Format" at bounding box center [751, 118] width 24 height 10
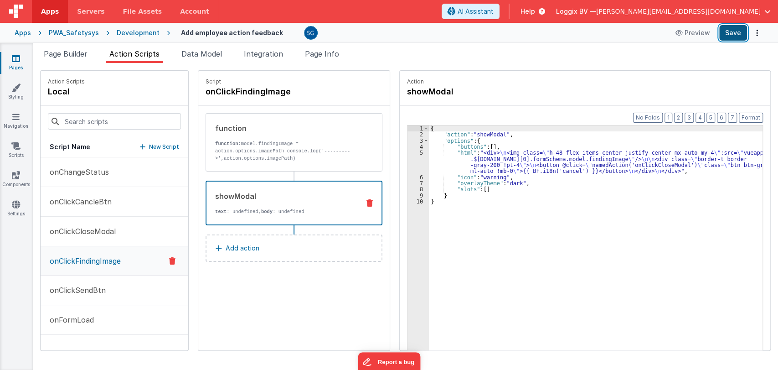
click at [726, 31] on button "Save" at bounding box center [733, 32] width 28 height 15
click at [83, 289] on p "onClickSendBtn" at bounding box center [75, 289] width 62 height 11
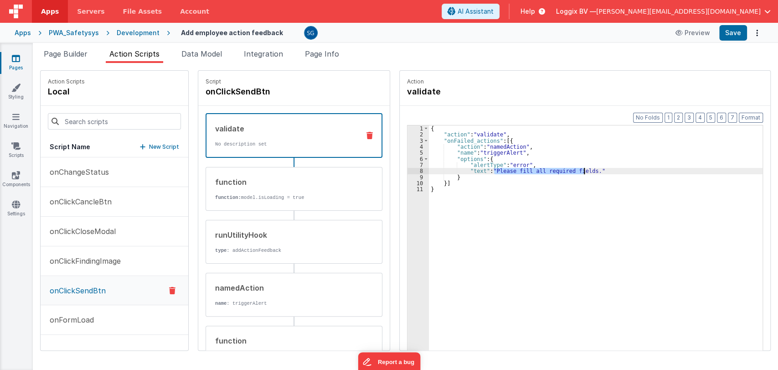
drag, startPoint x: 485, startPoint y: 170, endPoint x: 581, endPoint y: 171, distance: 96.2
click at [581, 171] on div "{ "action" : "validate" , "onFailed_actions" : [{ "action" : "namedAction" , "n…" at bounding box center [600, 257] width 343 height 265
click at [471, 170] on div "{ "action" : "validate" , "onFailed_actions" : [{ "action" : "namedAction" , "n…" at bounding box center [600, 257] width 343 height 265
click at [726, 32] on button "Save" at bounding box center [733, 32] width 28 height 15
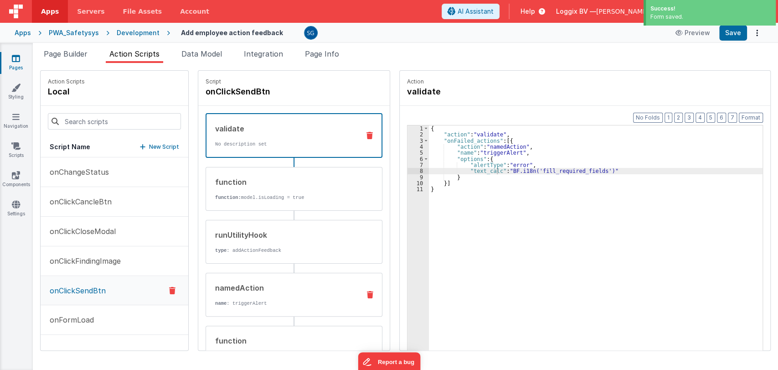
click at [237, 296] on div "namedAction name : triggerAlert" at bounding box center [279, 294] width 147 height 25
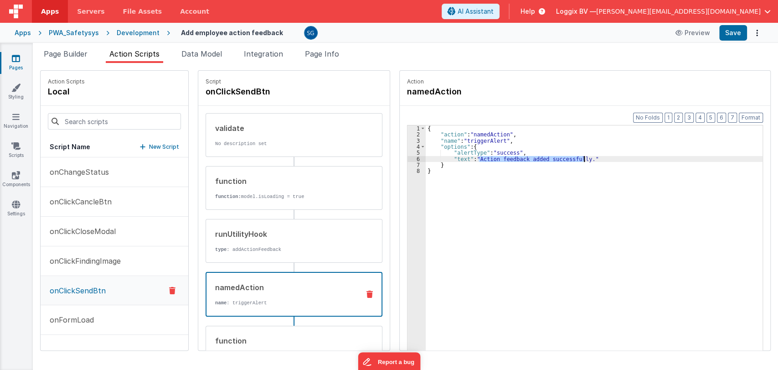
drag, startPoint x: 469, startPoint y: 156, endPoint x: 574, endPoint y: 158, distance: 104.8
click at [574, 158] on div "{ "action" : "namedAction" , "name" : "triggerAlert" , "options" : { "alertType…" at bounding box center [599, 257] width 346 height 265
click at [456, 157] on div "{ "action" : "namedAction" , "name" : "triggerAlert" , "options" : { "alertType…" at bounding box center [599, 257] width 346 height 265
click at [726, 32] on button "Save" at bounding box center [733, 32] width 28 height 15
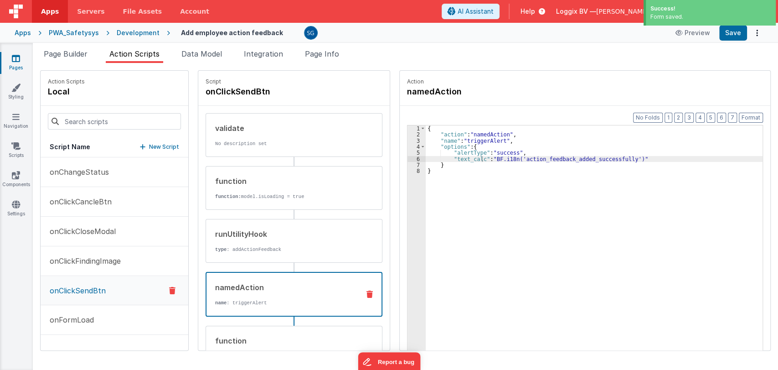
scroll to position [124, 0]
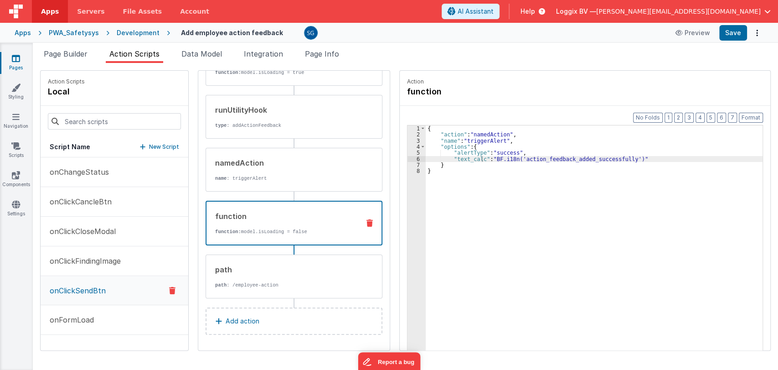
click at [267, 223] on div "function function: model.isLoading = false" at bounding box center [279, 223] width 146 height 25
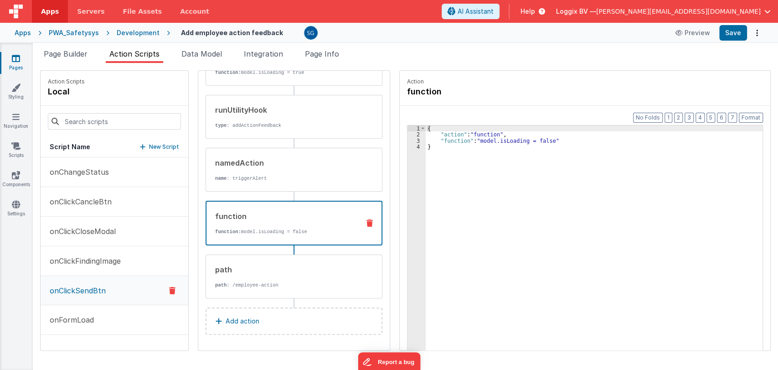
scroll to position [0, 0]
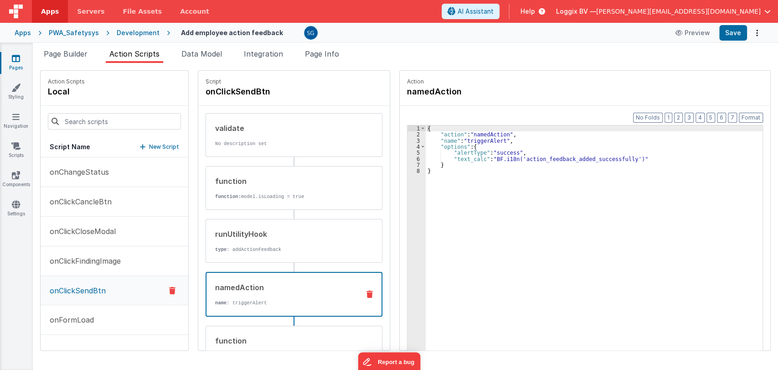
click at [237, 289] on div "namedAction" at bounding box center [283, 287] width 137 height 11
click at [77, 317] on p "onFormLoad" at bounding box center [69, 319] width 50 height 11
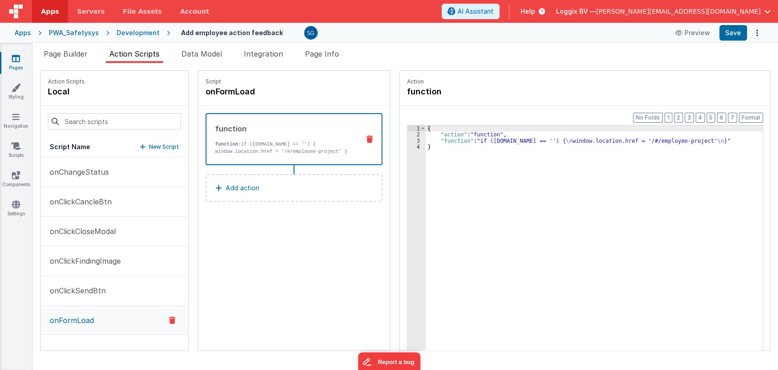
click at [10, 59] on link "Pages" at bounding box center [16, 63] width 33 height 18
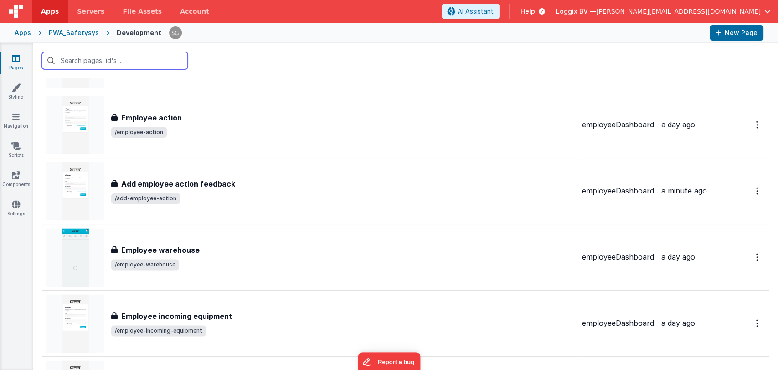
scroll to position [800, 0]
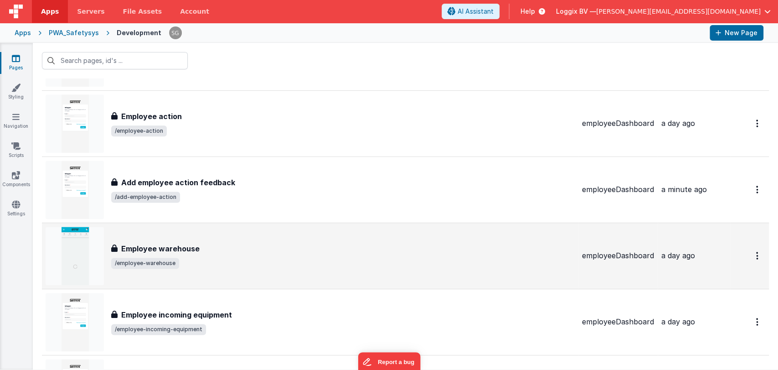
click at [181, 246] on h3 "Employee warehouse" at bounding box center [160, 248] width 78 height 11
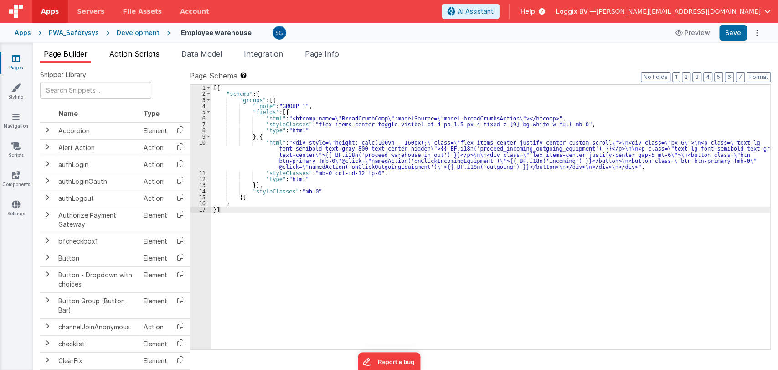
click at [126, 53] on span "Action Scripts" at bounding box center [134, 53] width 50 height 9
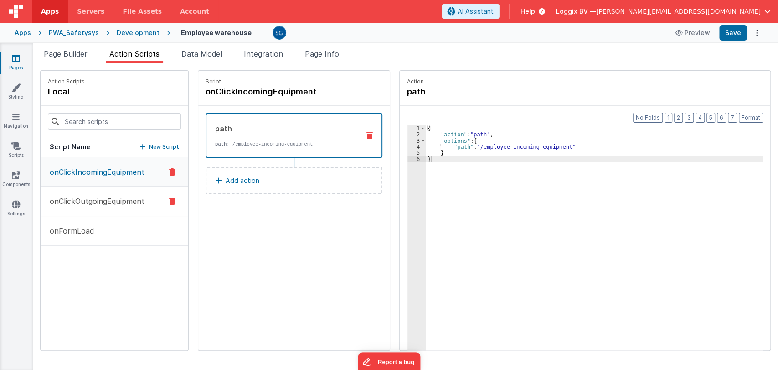
click at [89, 196] on p "onClickOutgoingEquipment" at bounding box center [94, 201] width 100 height 11
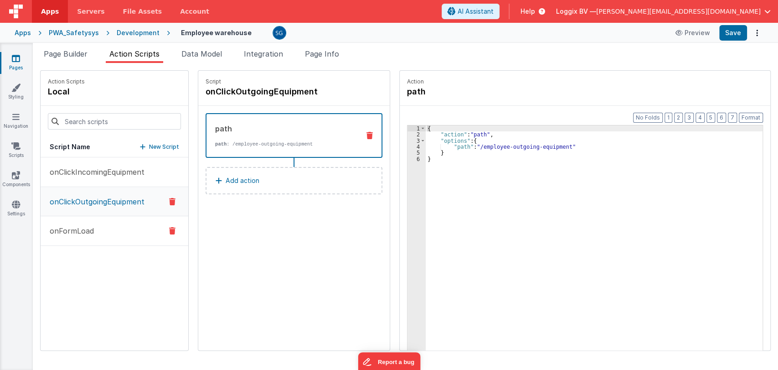
click at [86, 241] on button "onFormLoad" at bounding box center [115, 231] width 148 height 30
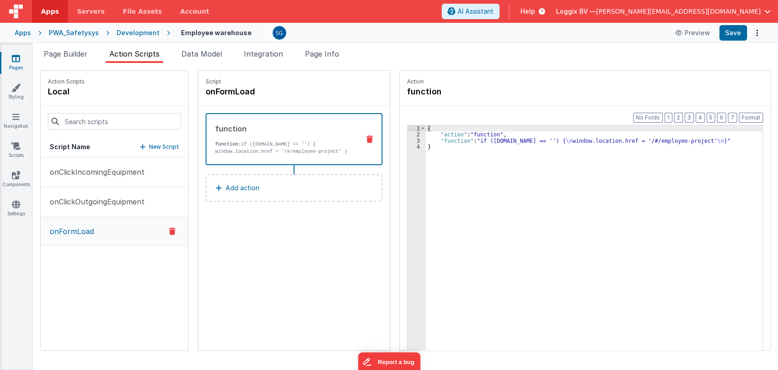
click at [22, 57] on link "Pages" at bounding box center [16, 63] width 33 height 18
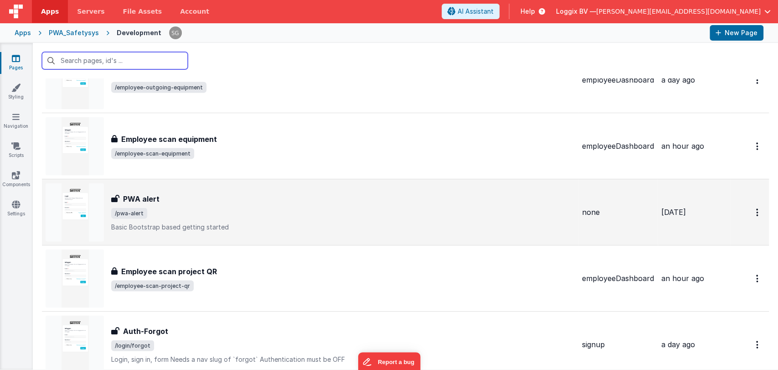
scroll to position [1174, 0]
click at [176, 193] on div "PWA alert" at bounding box center [343, 198] width 464 height 11
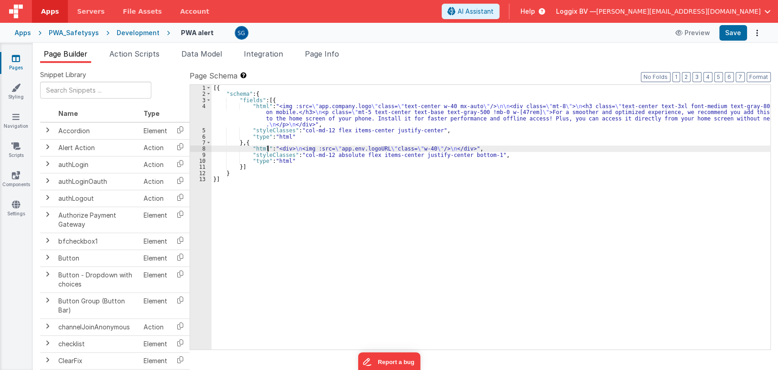
click at [268, 145] on div "[{ "schema" : { "fields" : [{ "html" : "<img :src= \" app.company.logo \" class…" at bounding box center [490, 223] width 559 height 277
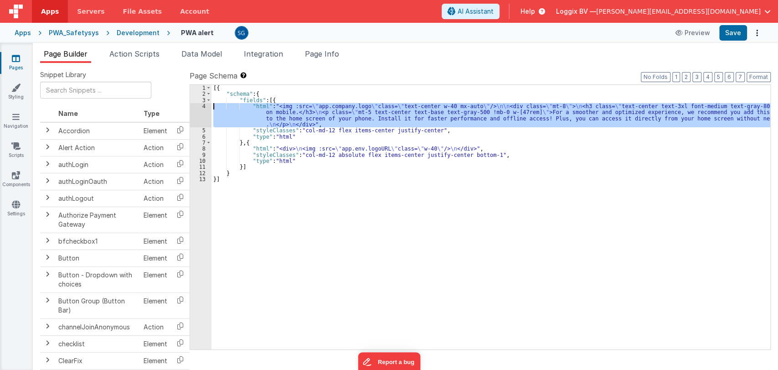
click at [204, 107] on div "4" at bounding box center [200, 115] width 21 height 24
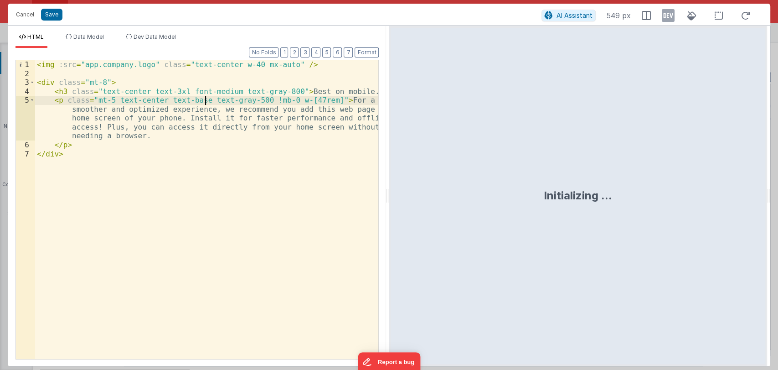
click at [149, 136] on div "< img :src = "app.company.logo" class = "text-center w-40 mx-auto" /> < div cla…" at bounding box center [207, 218] width 344 height 316
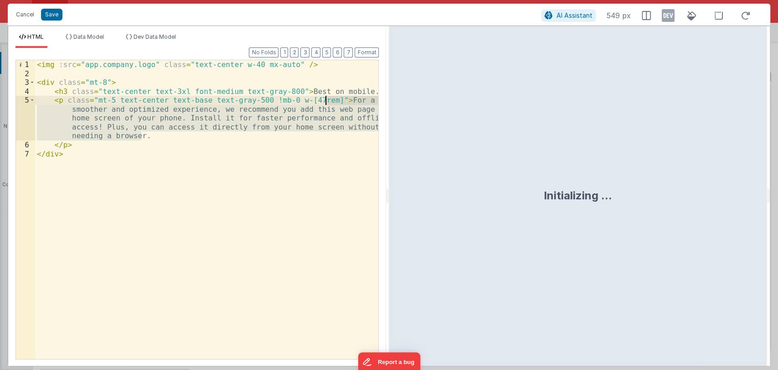
drag, startPoint x: 149, startPoint y: 136, endPoint x: 325, endPoint y: 104, distance: 178.0
click at [325, 104] on div "< img :src = "app.company.logo" class = "text-center w-40 mx-auto" /> < div cla…" at bounding box center [207, 218] width 344 height 316
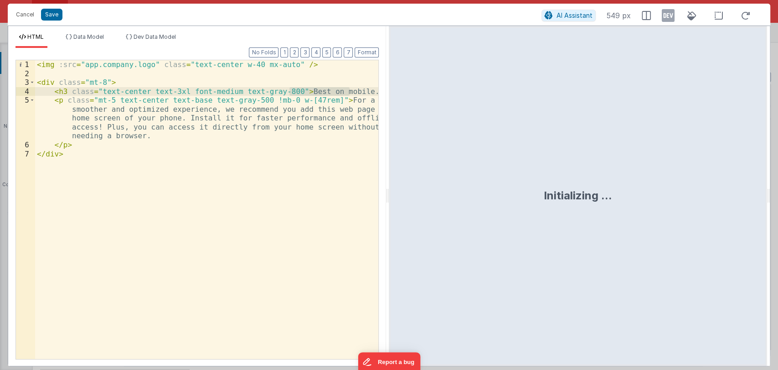
drag, startPoint x: 350, startPoint y: 91, endPoint x: 291, endPoint y: 91, distance: 58.8
click at [291, 91] on div "< img :src = "app.company.logo" class = "text-center w-40 mx-auto" /> < div cla…" at bounding box center [207, 218] width 344 height 316
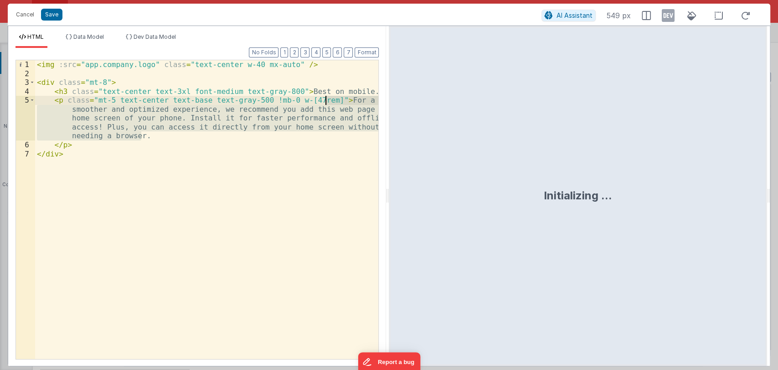
drag, startPoint x: 152, startPoint y: 134, endPoint x: 325, endPoint y: 99, distance: 176.2
click at [325, 99] on div "< img :src = "app.company.logo" class = "text-center w-40 mx-auto" /> < div cla…" at bounding box center [207, 218] width 344 height 316
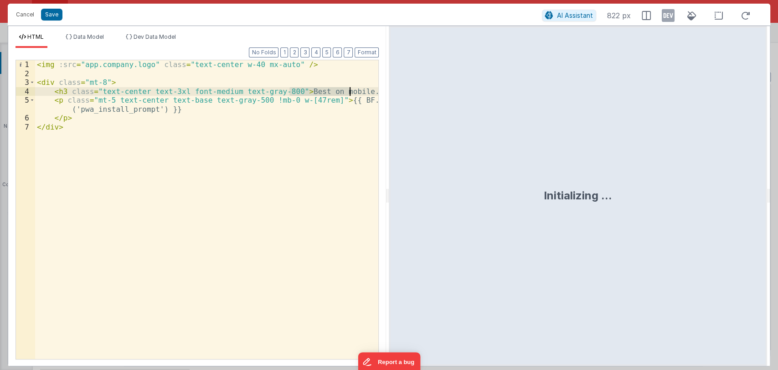
drag, startPoint x: 290, startPoint y: 91, endPoint x: 348, endPoint y: 90, distance: 58.4
click at [348, 90] on div "< img :src = "app.company.logo" class = "text-center w-40 mx-auto" /> < div cla…" at bounding box center [207, 218] width 344 height 316
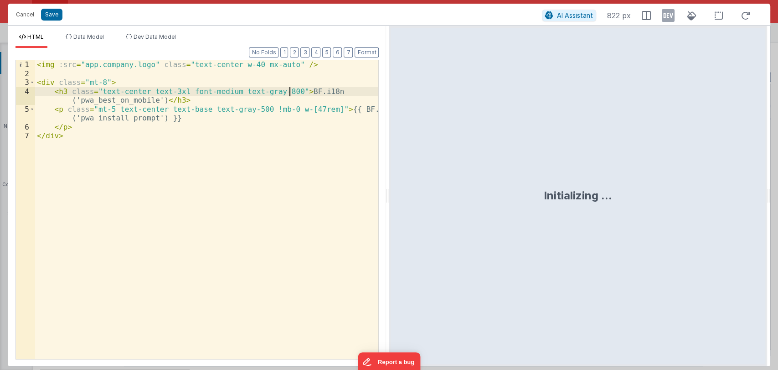
click at [291, 90] on div "< img :src = "app.company.logo" class = "text-center w-40 mx-auto" /> < div cla…" at bounding box center [207, 218] width 344 height 316
click at [156, 99] on div "< img :src = "app.company.logo" class = "text-center w-40 mx-auto" /> < div cla…" at bounding box center [207, 218] width 344 height 316
click at [361, 56] on button "Format" at bounding box center [367, 52] width 24 height 10
click at [57, 11] on button "Save" at bounding box center [51, 15] width 21 height 12
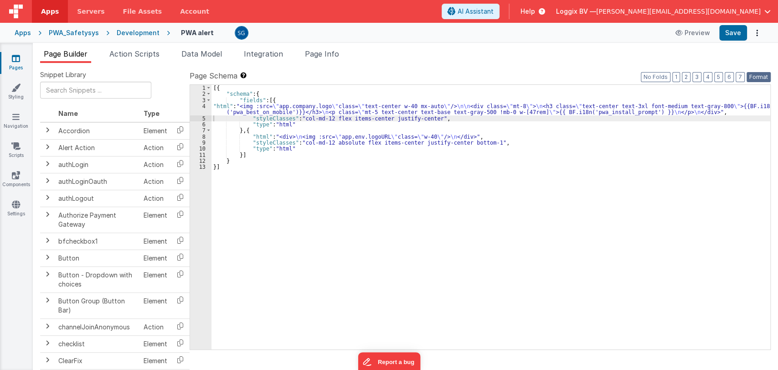
click at [756, 77] on button "Format" at bounding box center [759, 77] width 24 height 10
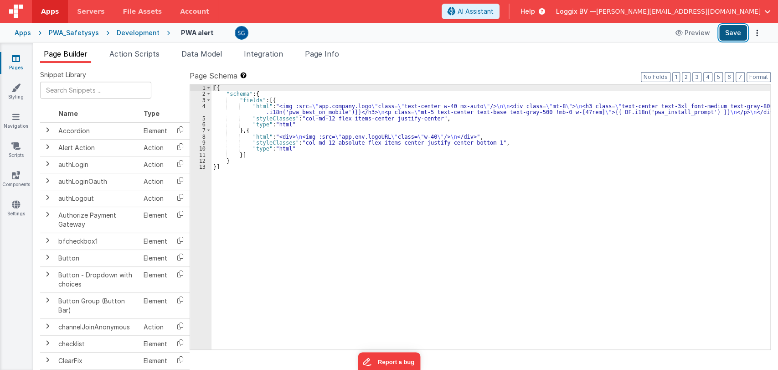
click at [732, 32] on button "Save" at bounding box center [733, 32] width 28 height 15
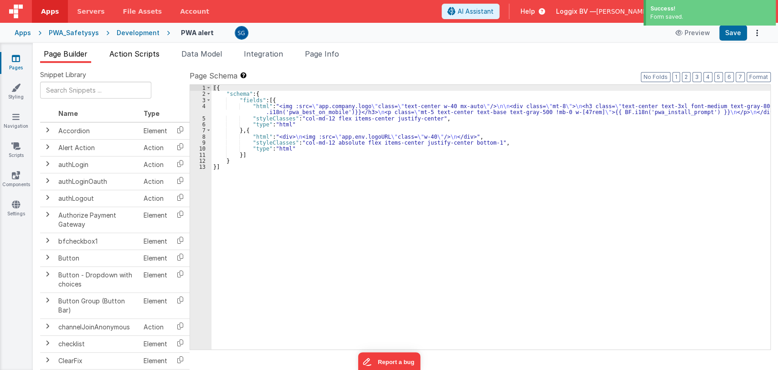
click at [130, 55] on span "Action Scripts" at bounding box center [134, 53] width 50 height 9
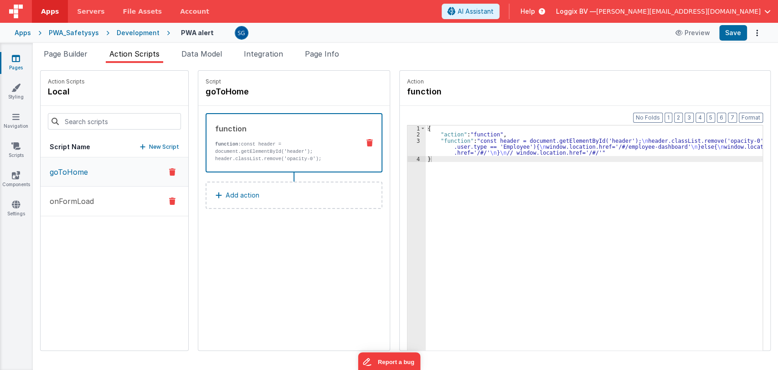
click at [92, 200] on p "onFormLoad" at bounding box center [69, 201] width 50 height 11
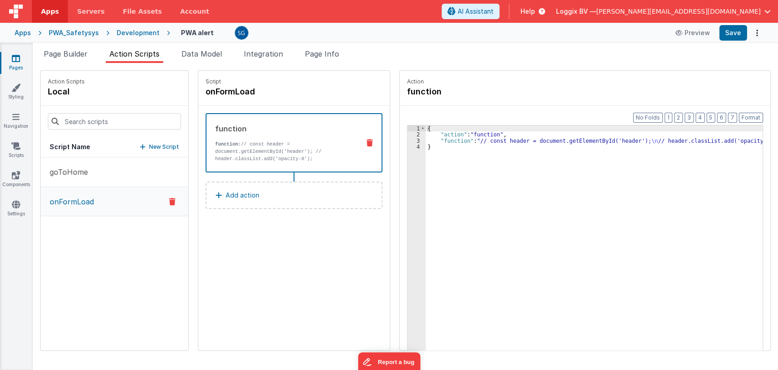
click at [8, 57] on link "Pages" at bounding box center [16, 63] width 33 height 18
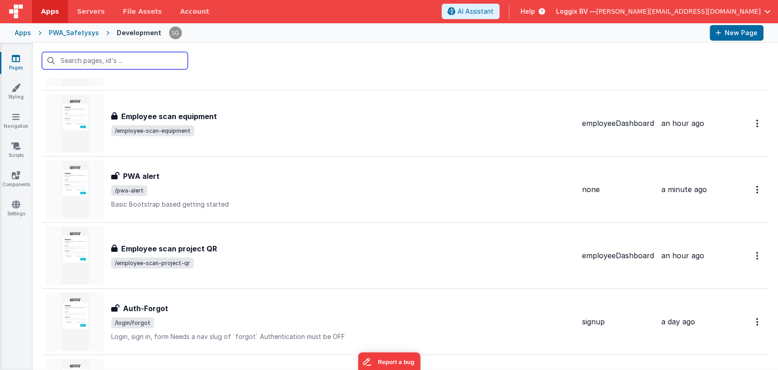
scroll to position [1198, 0]
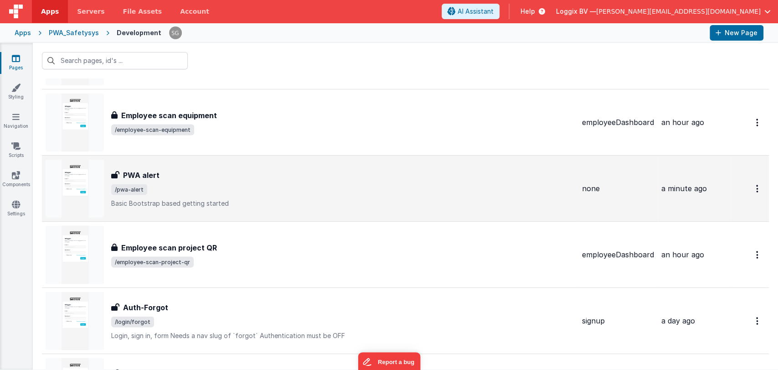
click at [163, 177] on div "PWA alert" at bounding box center [343, 174] width 464 height 11
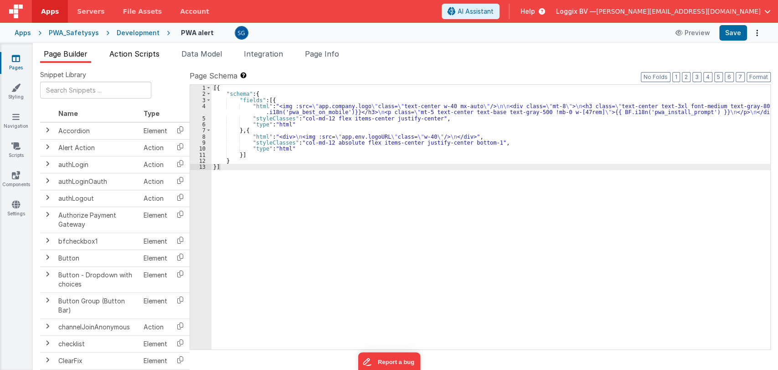
click at [126, 55] on span "Action Scripts" at bounding box center [134, 53] width 50 height 9
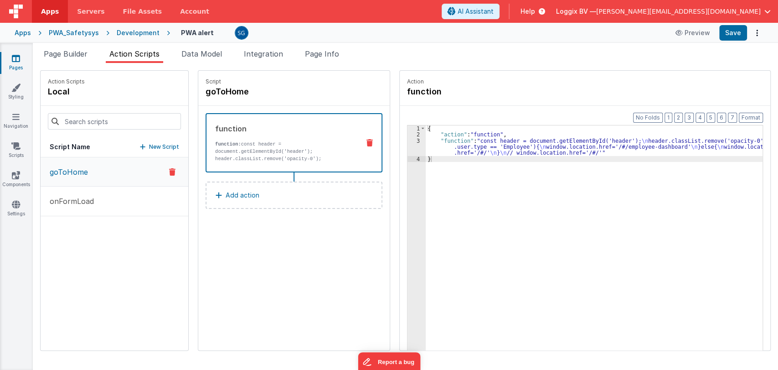
click at [12, 62] on icon at bounding box center [16, 58] width 8 height 9
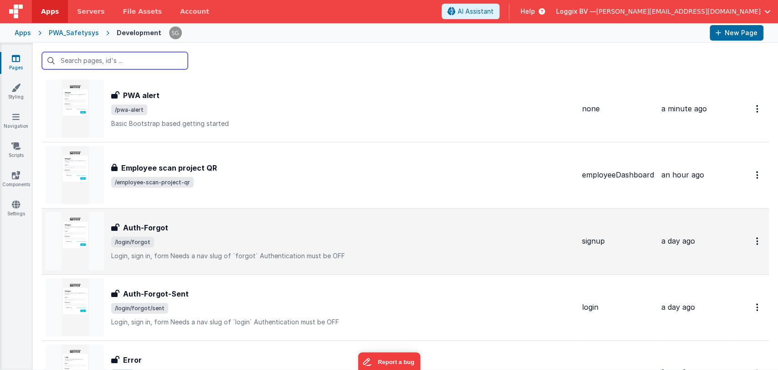
scroll to position [1280, 0]
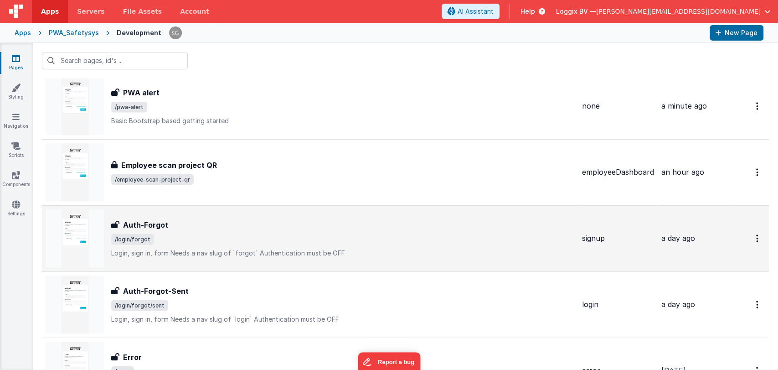
click at [206, 228] on div "Auth-Forgot Auth-Forgot /login/forgot Login, sign in, formNeeds a nav slug of …" at bounding box center [343, 238] width 464 height 38
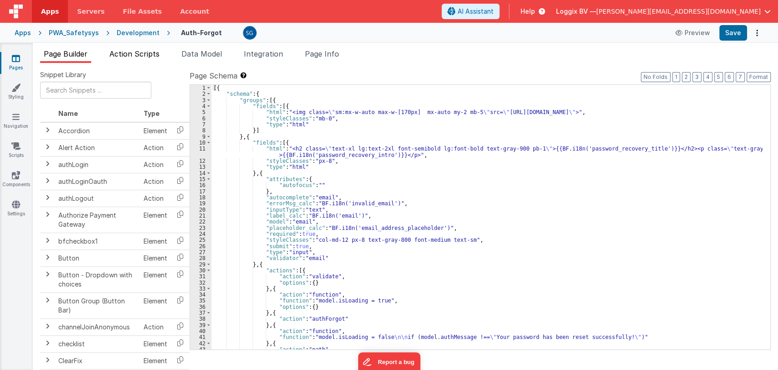
click at [155, 48] on li "Action Scripts" at bounding box center [134, 55] width 57 height 15
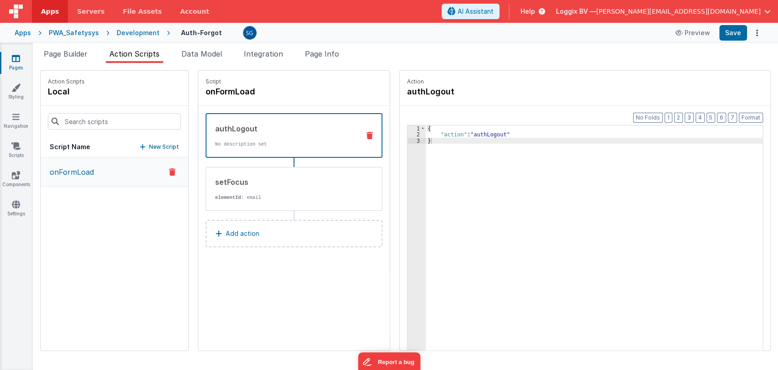
click at [18, 60] on icon at bounding box center [16, 58] width 8 height 9
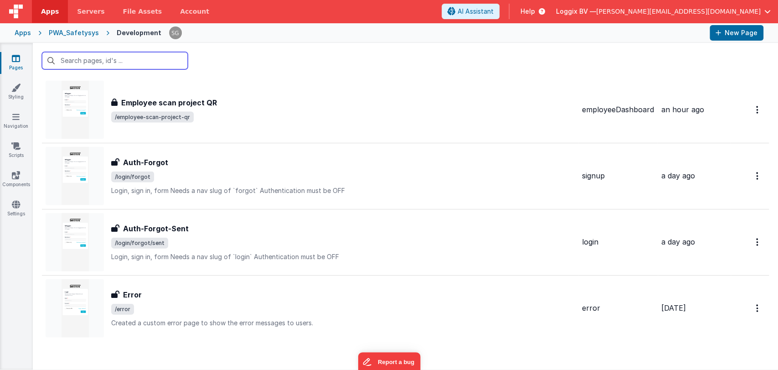
scroll to position [1356, 0]
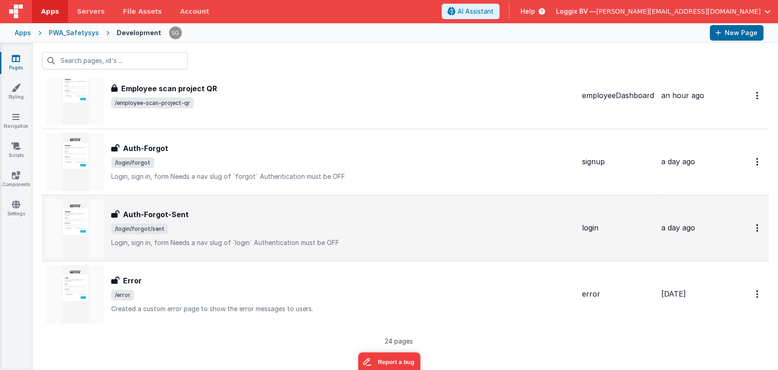
click at [163, 212] on h3 "Auth-Forgot-Sent" at bounding box center [156, 214] width 66 height 11
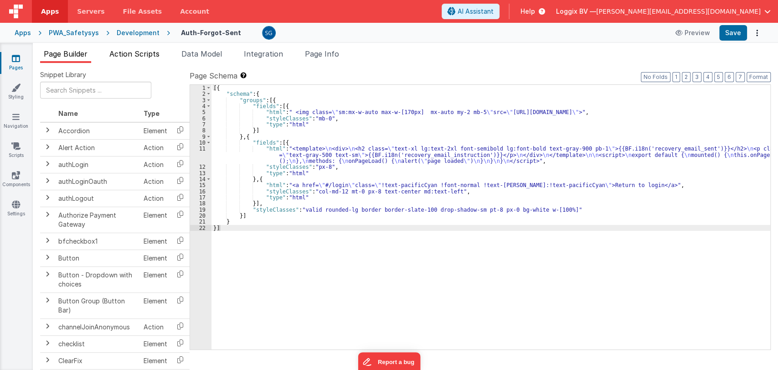
click at [139, 58] on li "Action Scripts" at bounding box center [134, 55] width 57 height 15
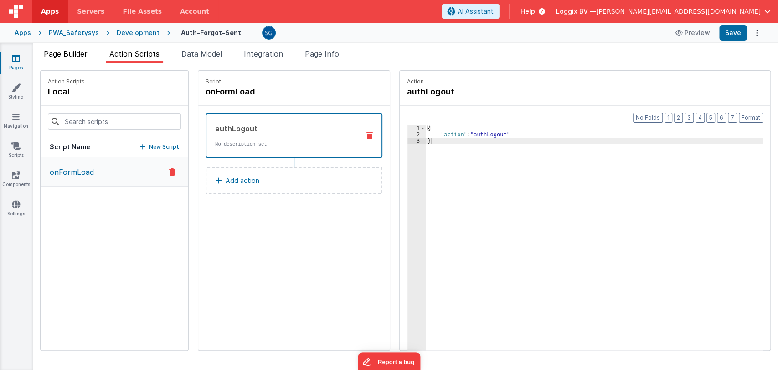
click at [79, 52] on span "Page Builder" at bounding box center [66, 53] width 44 height 9
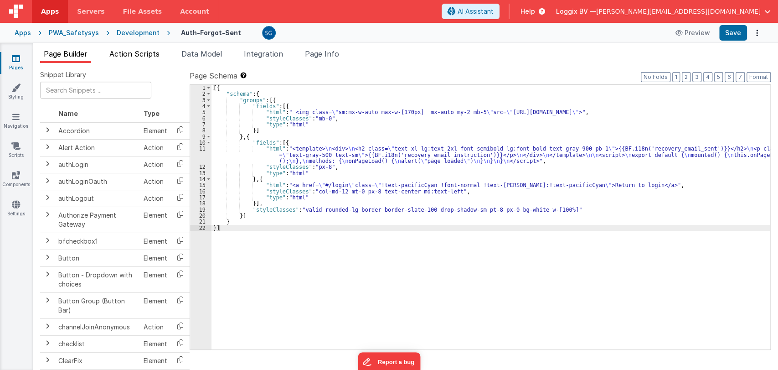
click at [157, 55] on span "Action Scripts" at bounding box center [134, 53] width 50 height 9
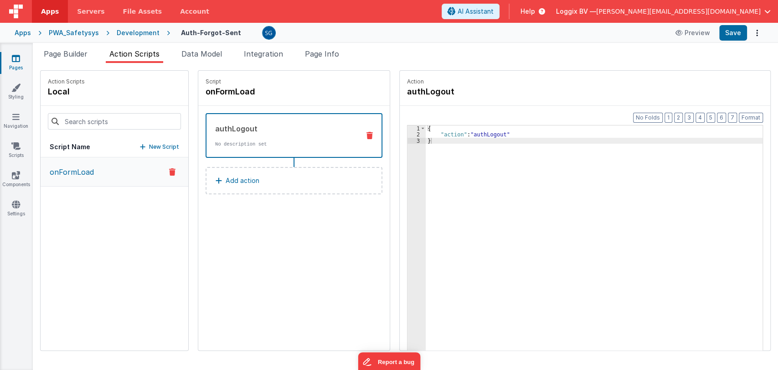
click at [13, 61] on icon at bounding box center [16, 58] width 8 height 9
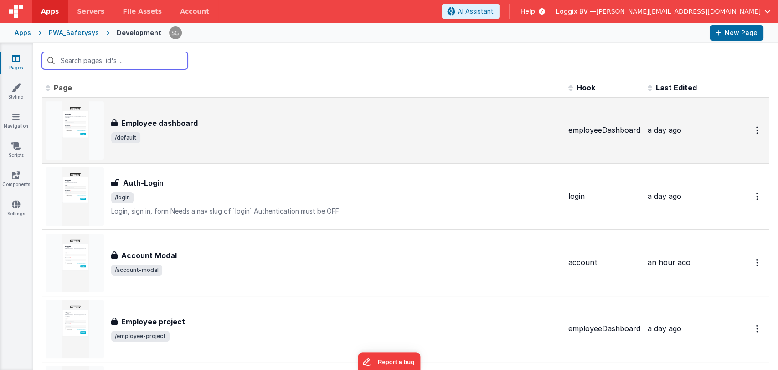
scroll to position [1356, 0]
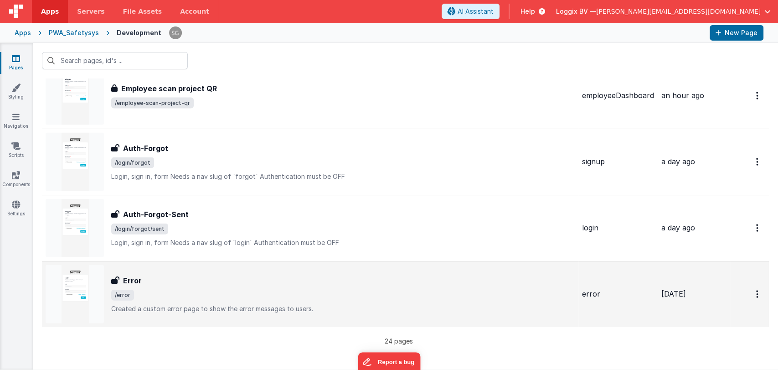
click at [136, 279] on h3 "Error" at bounding box center [132, 280] width 19 height 11
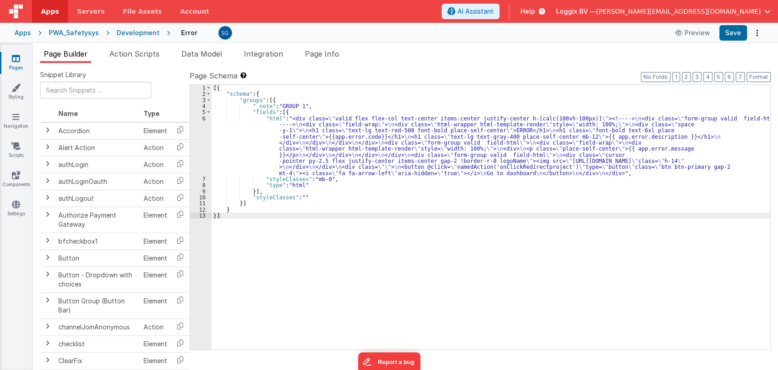
click at [312, 192] on div "[{ "schema" : { "groups" : [{ "_note" : "GROUP 1" , "fields" : [{ "html" : "<di…" at bounding box center [490, 223] width 559 height 277
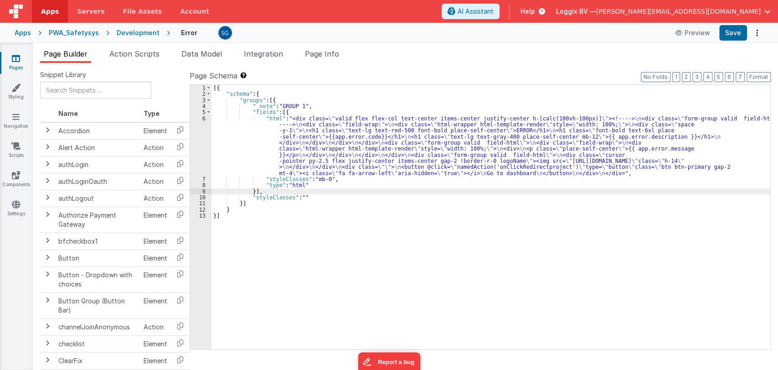
click at [312, 192] on div "[{ "schema" : { "groups" : [{ "_note" : "GROUP 1" , "fields" : [{ "html" : "<di…" at bounding box center [490, 223] width 559 height 277
click at [283, 117] on div "[{ "schema" : { "groups" : [{ "_note" : "GROUP 1" , "fields" : [{ "html" : "<di…" at bounding box center [490, 223] width 559 height 277
click at [204, 116] on div "6" at bounding box center [200, 145] width 21 height 61
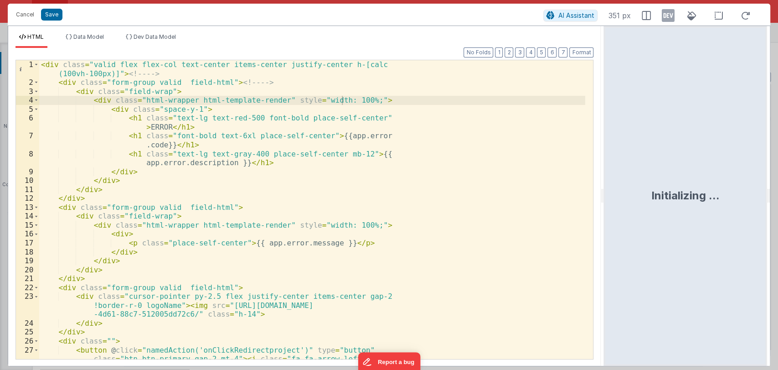
drag, startPoint x: 389, startPoint y: 202, endPoint x: 605, endPoint y: 173, distance: 218.0
click at [605, 173] on html "Cancel Save AI Assistant 351 px HTML Data Model Dev Data Model Format 7 6 5 4 3…" at bounding box center [389, 185] width 778 height 370
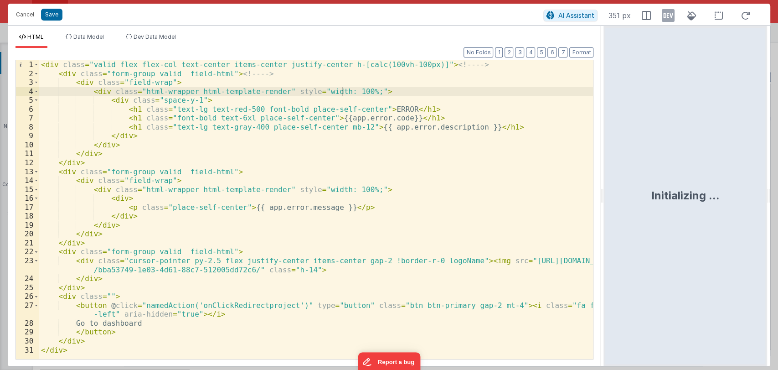
click at [376, 106] on div "< div class = "valid flex flex-col text-center items-center justify-center h-[c…" at bounding box center [316, 218] width 554 height 316
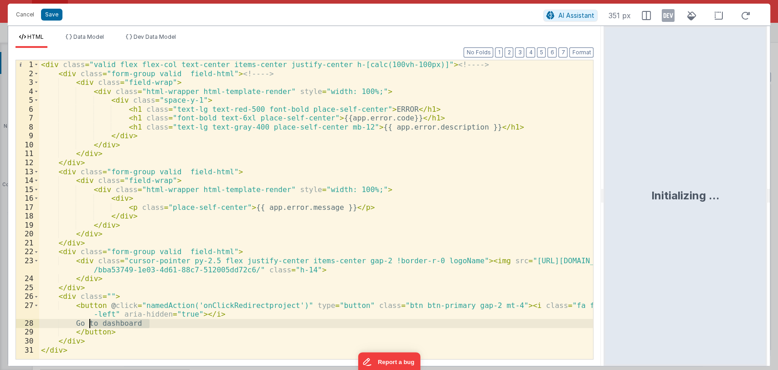
drag, startPoint x: 153, startPoint y: 322, endPoint x: 89, endPoint y: 322, distance: 63.8
click at [89, 322] on div "< div class = "valid flex flex-col text-center items-center justify-center h-[c…" at bounding box center [316, 218] width 554 height 316
click at [379, 107] on div "< div class = "valid flex flex-col text-center items-center justify-center h-[c…" at bounding box center [316, 218] width 554 height 316
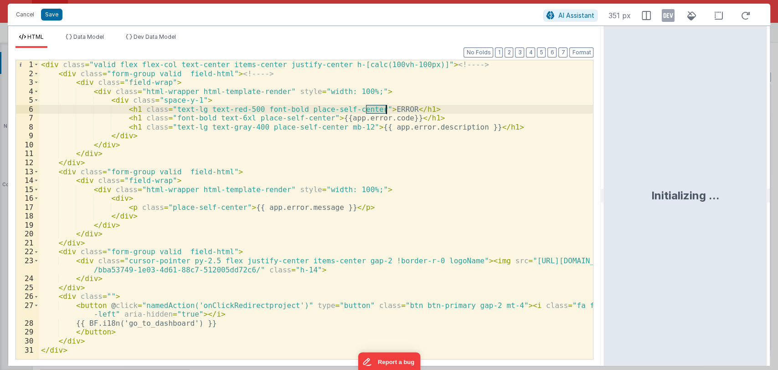
click at [379, 107] on div "< div class = "valid flex flex-col text-center items-center justify-center h-[c…" at bounding box center [316, 218] width 554 height 316
click at [587, 52] on button "Format" at bounding box center [581, 52] width 24 height 10
click at [53, 14] on button "Save" at bounding box center [51, 15] width 21 height 12
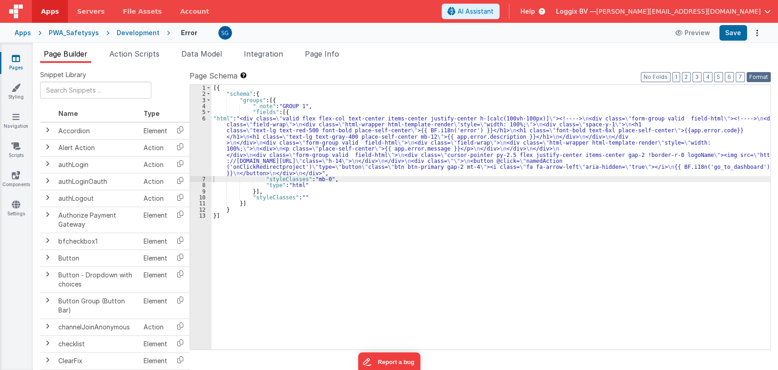
click at [751, 75] on button "Format" at bounding box center [759, 77] width 24 height 10
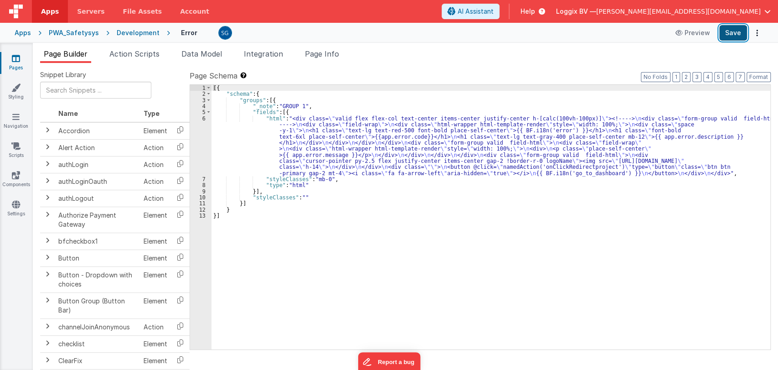
click at [727, 35] on button "Save" at bounding box center [733, 32] width 28 height 15
click at [12, 60] on icon at bounding box center [16, 58] width 8 height 9
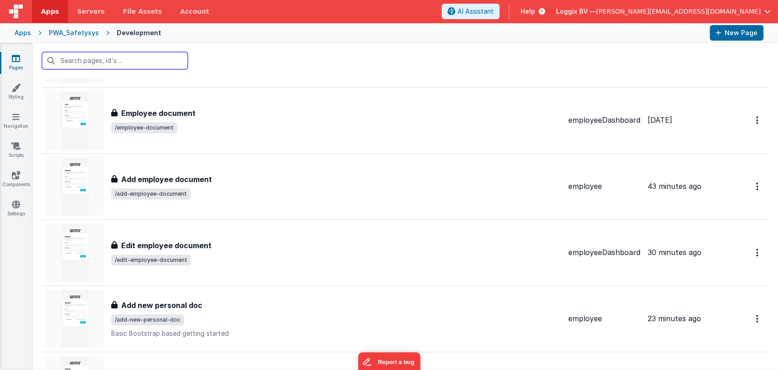
scroll to position [275, 0]
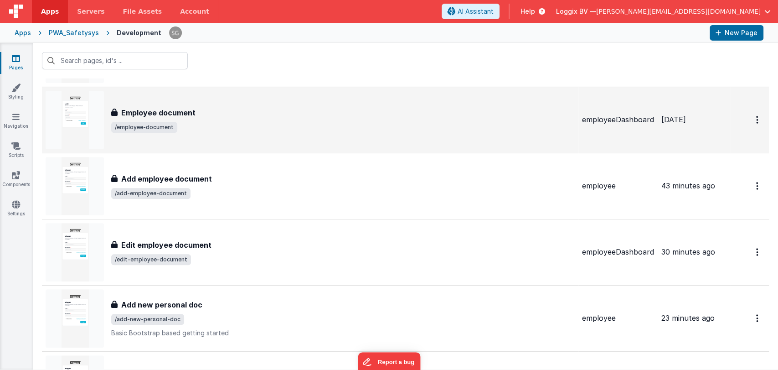
click at [191, 111] on h3 "Employee document" at bounding box center [158, 112] width 74 height 11
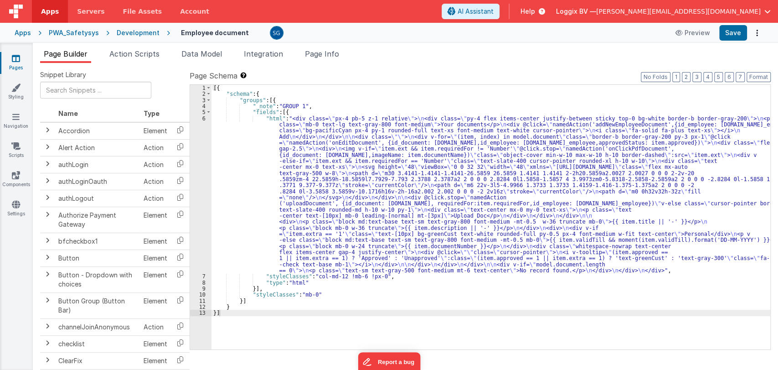
click at [322, 298] on div "[{ "schema" : { "groups" : [{ "_note" : "GROUP 1" , "fields" : [{ "html" : "<di…" at bounding box center [490, 223] width 559 height 277
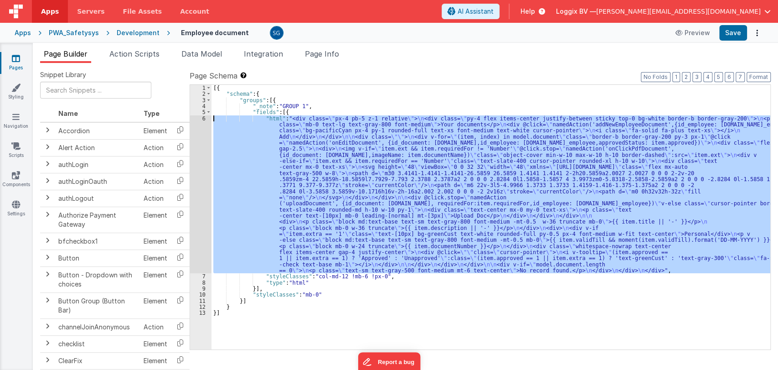
click at [203, 118] on div "6" at bounding box center [200, 194] width 21 height 158
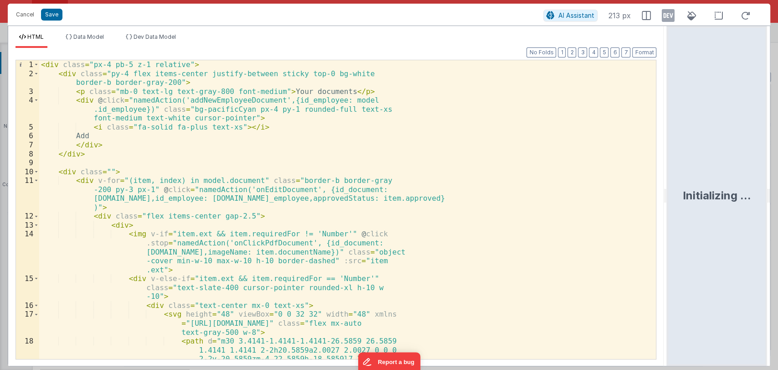
drag, startPoint x: 387, startPoint y: 191, endPoint x: 688, endPoint y: 181, distance: 300.9
click at [688, 181] on html "Cancel Save AI Assistant 213 px HTML Data Model Dev Data Model Format 7 6 5 4 3…" at bounding box center [389, 185] width 778 height 370
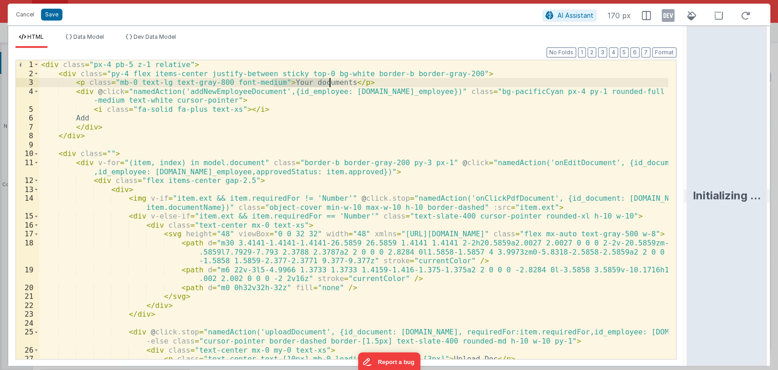
drag, startPoint x: 273, startPoint y: 82, endPoint x: 329, endPoint y: 82, distance: 55.6
click at [329, 82] on div "< div class = "px-4 pb-5 z-1 relative" > < div class = "py-4 flex items-center …" at bounding box center [353, 218] width 629 height 316
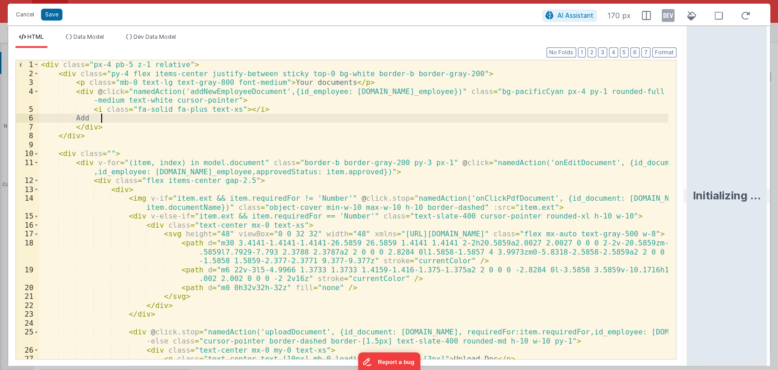
click at [107, 118] on div "< div class = "px-4 pb-5 z-1 relative" > < div class = "py-4 flex items-center …" at bounding box center [353, 218] width 629 height 316
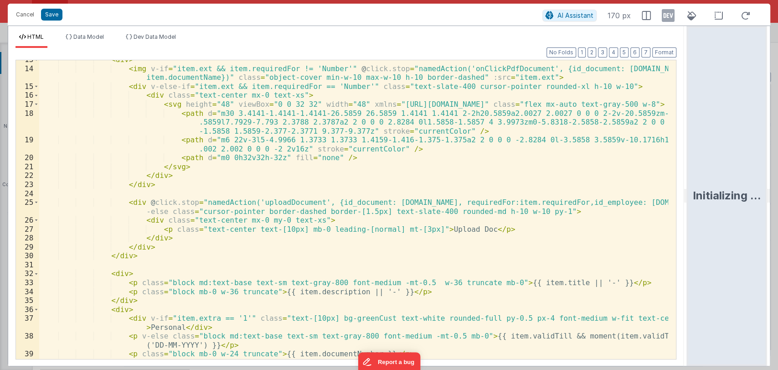
scroll to position [130, 0]
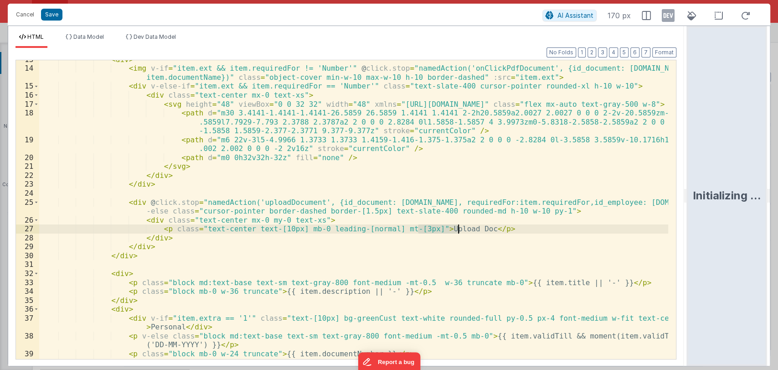
drag, startPoint x: 417, startPoint y: 228, endPoint x: 457, endPoint y: 229, distance: 40.6
click at [457, 229] on div "< div > < img v-if = "item.ext && item.requiredFor != 'Number'" @ click.stop = …" at bounding box center [353, 213] width 629 height 316
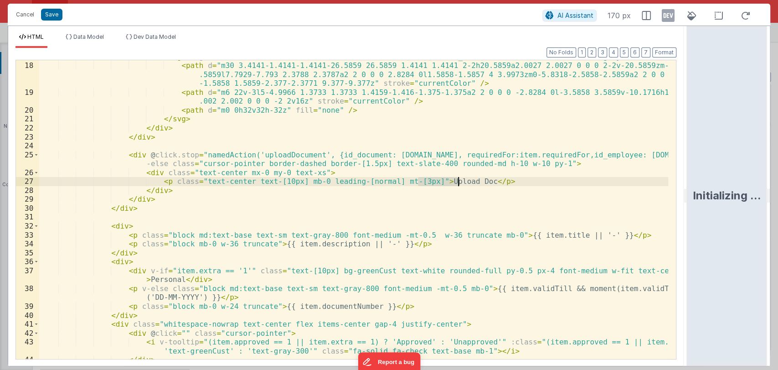
scroll to position [177, 0]
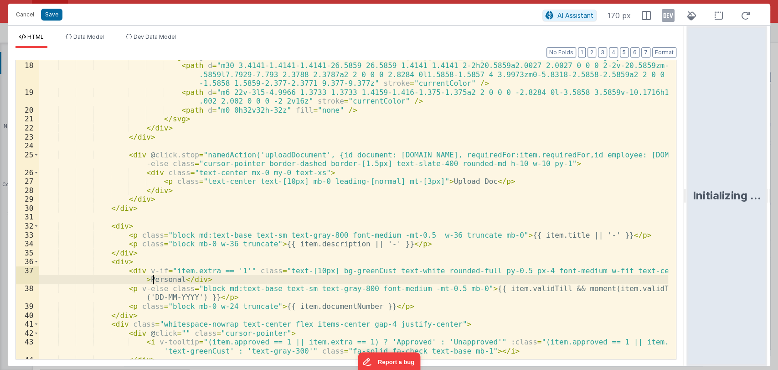
click at [153, 277] on div "< svg height = "48" viewBox = "0 0 32 32" width = "48" xmlns = "http://www.w3.o…" at bounding box center [353, 210] width 629 height 316
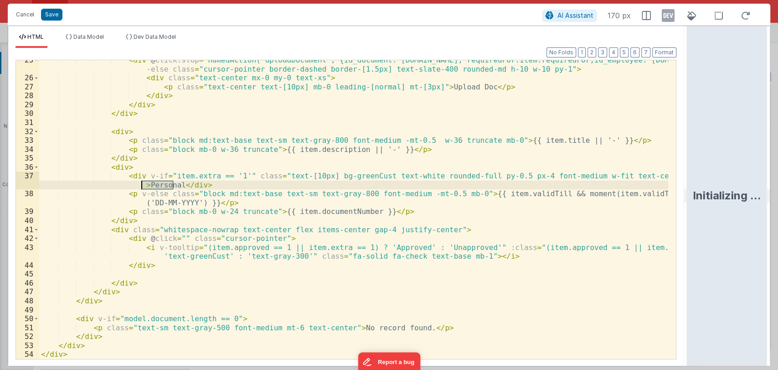
scroll to position [272, 0]
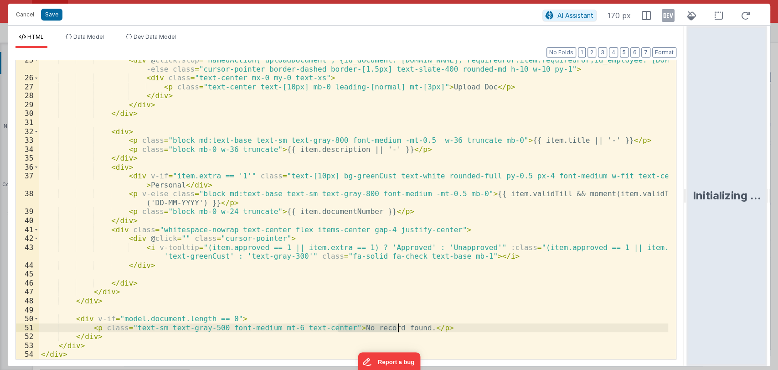
drag, startPoint x: 336, startPoint y: 328, endPoint x: 399, endPoint y: 325, distance: 62.5
click at [399, 325] on div "< div @ click.stop = "namedAction('uploadDocument', {id_document: item.id, requ…" at bounding box center [353, 218] width 629 height 325
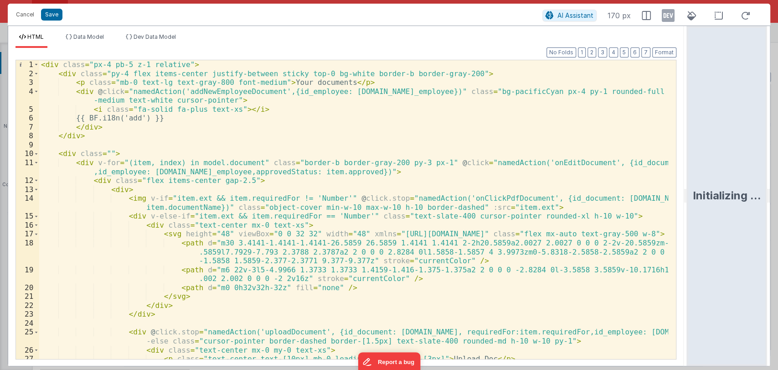
scroll to position [0, 0]
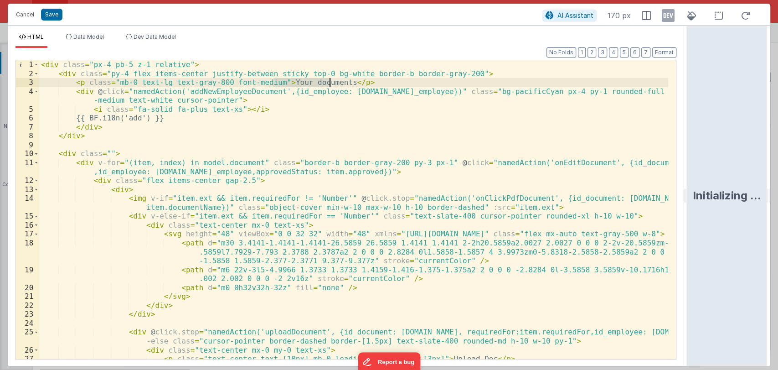
drag, startPoint x: 274, startPoint y: 84, endPoint x: 328, endPoint y: 82, distance: 53.3
click at [328, 82] on div "< div class = "px-4 pb-5 z-1 relative" > < div class = "py-4 flex items-center …" at bounding box center [353, 218] width 629 height 316
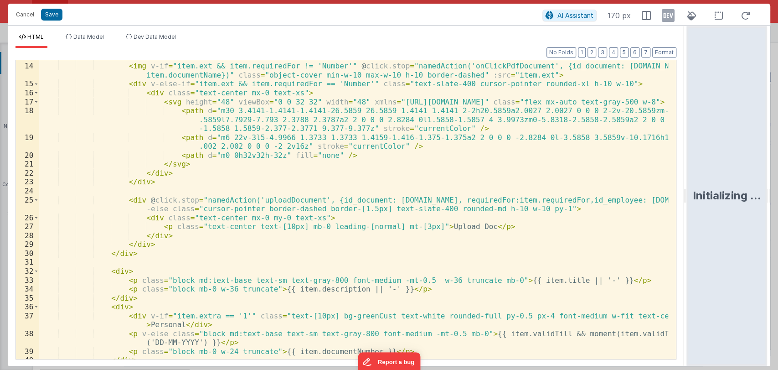
scroll to position [133, 0]
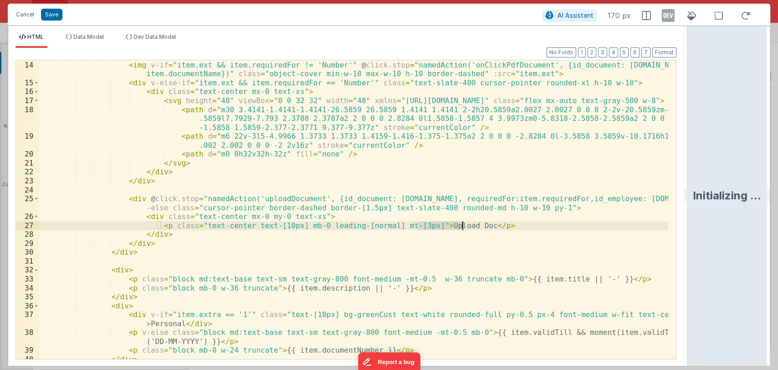
drag, startPoint x: 418, startPoint y: 226, endPoint x: 463, endPoint y: 226, distance: 44.7
click at [463, 226] on div "< div > < img v-if = "item.ext && item.requiredFor != 'Number'" @ click.stop = …" at bounding box center [353, 210] width 629 height 316
click at [458, 225] on div "< div > < img v-if = "item.ext && item.requiredFor != 'Number'" @ click.stop = …" at bounding box center [353, 209] width 629 height 299
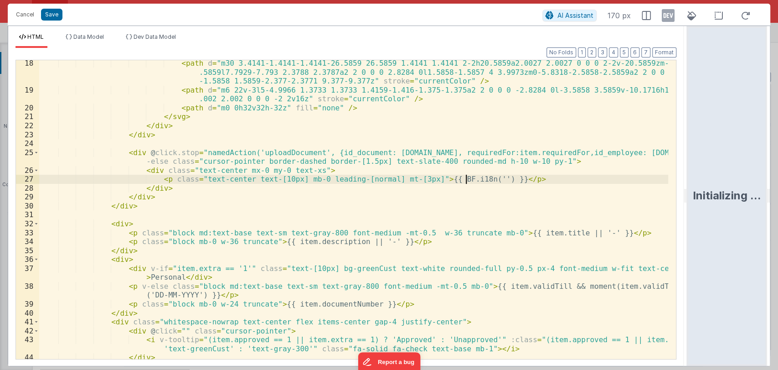
scroll to position [180, 0]
click at [161, 272] on div "< path d = "m30 3.4141-1.4141-1.4141-26.5859 26.5859 1.4141 1.4141 2-2h20.5859a…" at bounding box center [353, 225] width 629 height 334
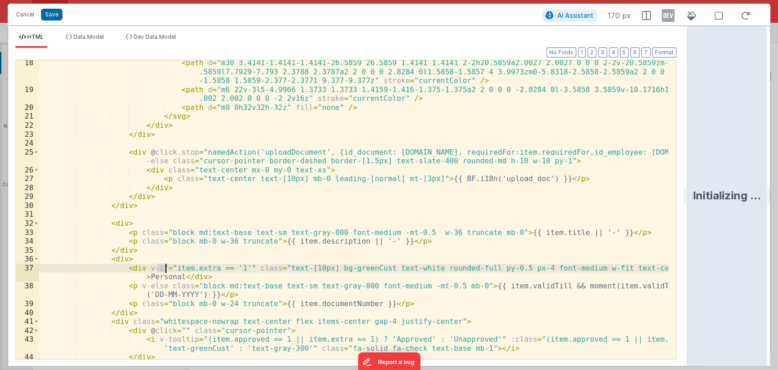
click at [161, 272] on div "< path d = "m30 3.4141-1.4141-1.4141-26.5859 26.5859 1.4141 1.4141 2-2h20.5859a…" at bounding box center [353, 225] width 629 height 334
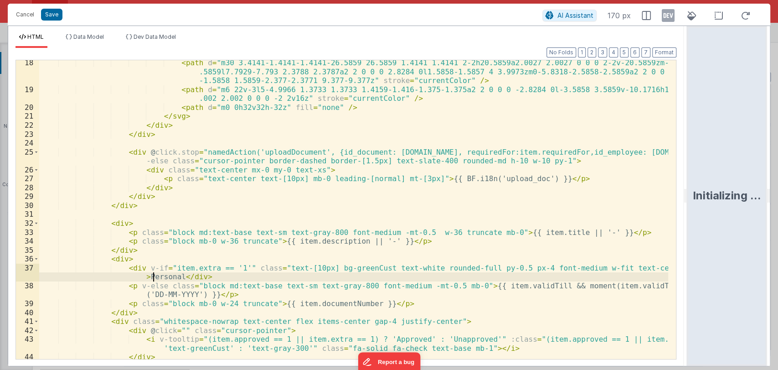
click at [154, 278] on div "< path d = "m30 3.4141-1.4141-1.4141-26.5859 26.5859 1.4141 1.4141 2-2h20.5859a…" at bounding box center [353, 225] width 629 height 334
click at [172, 277] on div "< path d = "m30 3.4141-1.4141-1.4141-26.5859 26.5859 1.4141 1.4141 2-2h20.5859a…" at bounding box center [353, 209] width 629 height 299
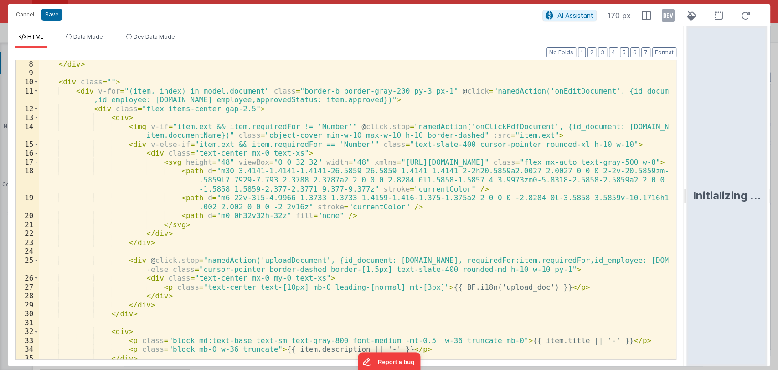
scroll to position [0, 0]
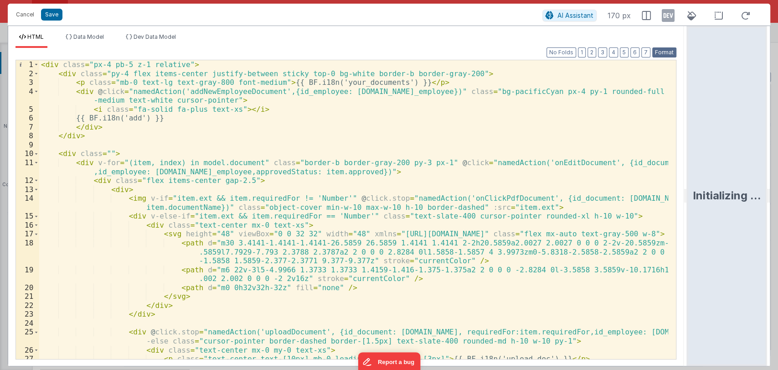
click at [663, 52] on button "Format" at bounding box center [664, 52] width 24 height 10
click at [54, 19] on button "Save" at bounding box center [51, 15] width 21 height 12
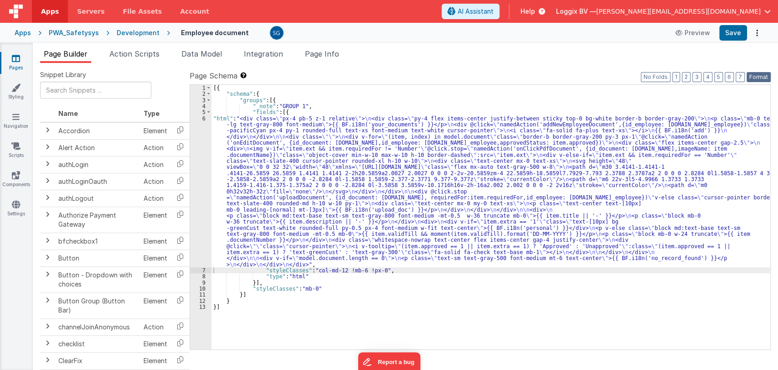
click at [758, 76] on button "Format" at bounding box center [759, 77] width 24 height 10
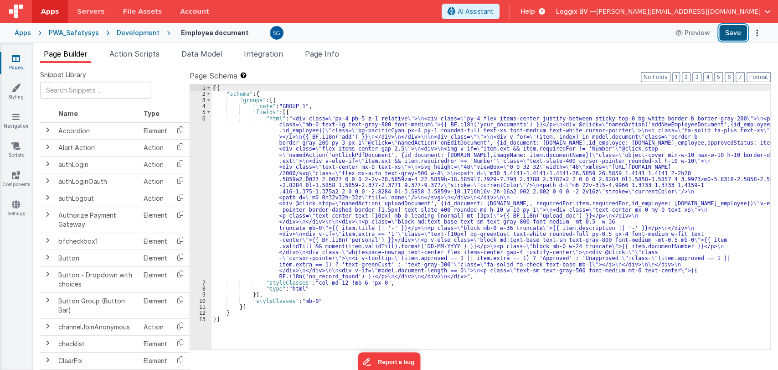
click at [736, 30] on button "Save" at bounding box center [733, 32] width 28 height 15
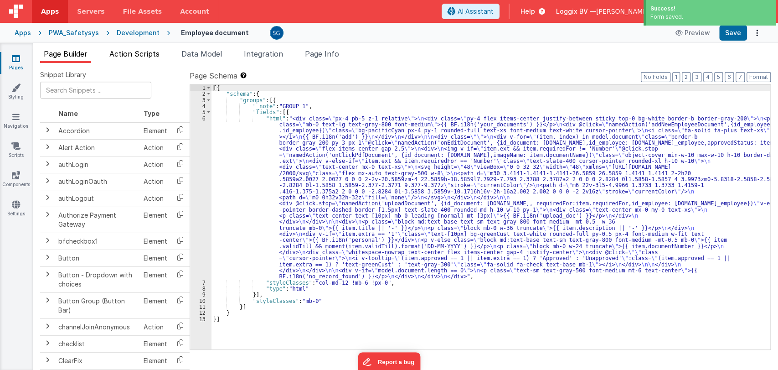
click at [146, 51] on span "Action Scripts" at bounding box center [134, 53] width 50 height 9
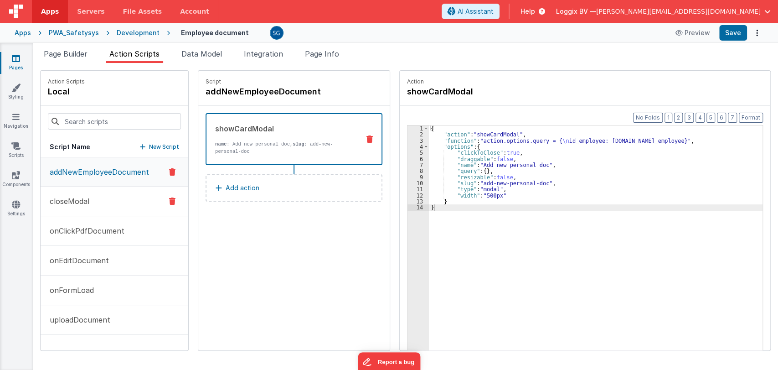
click at [77, 196] on p "closeModal" at bounding box center [66, 201] width 45 height 11
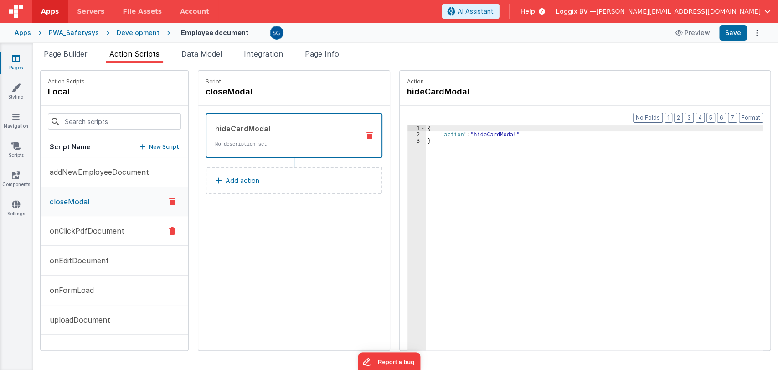
click at [85, 230] on p "onClickPdfDocument" at bounding box center [84, 230] width 80 height 11
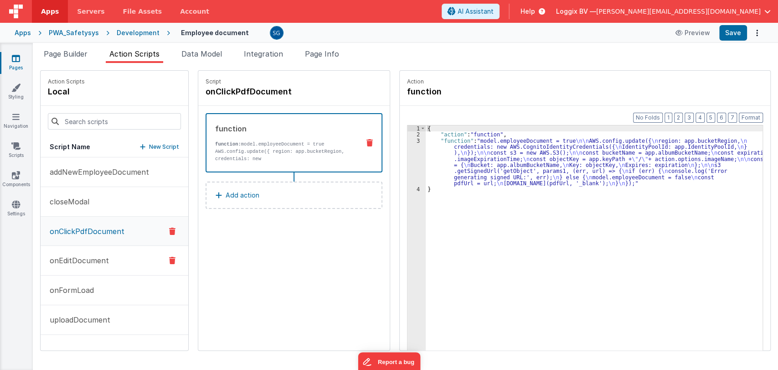
click at [89, 256] on p "onEditDocument" at bounding box center [76, 260] width 65 height 11
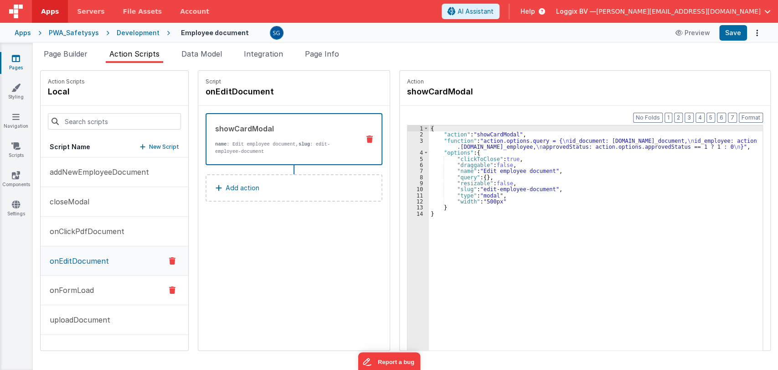
click at [75, 288] on p "onFormLoad" at bounding box center [69, 289] width 50 height 11
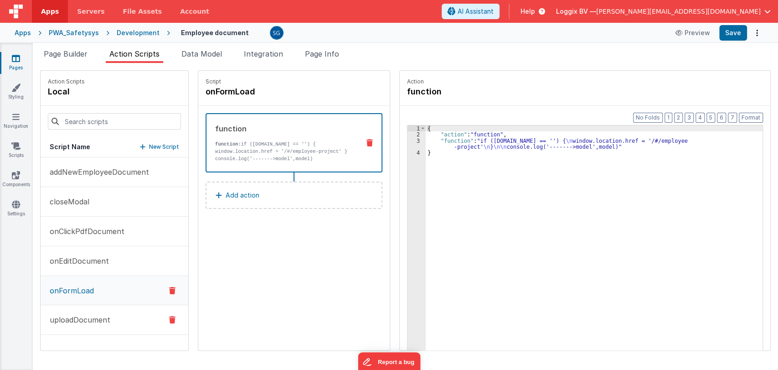
click at [78, 323] on p "uploadDocument" at bounding box center [77, 319] width 66 height 11
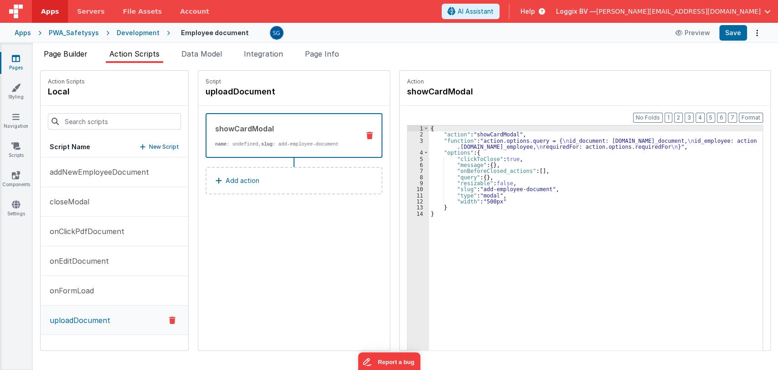
click at [64, 51] on span "Page Builder" at bounding box center [66, 53] width 44 height 9
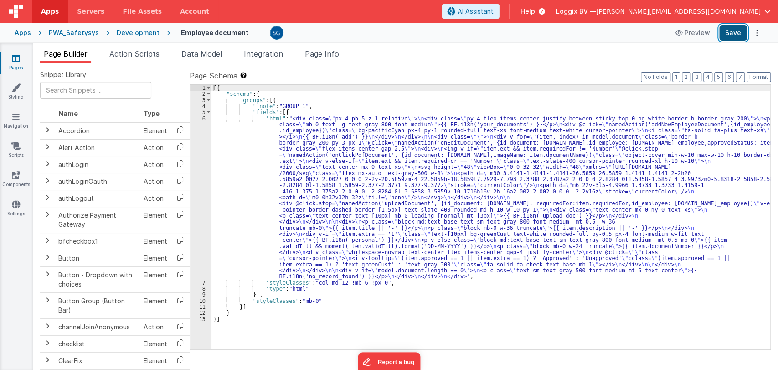
click at [731, 31] on button "Save" at bounding box center [733, 32] width 28 height 15
click at [18, 60] on icon at bounding box center [16, 58] width 8 height 9
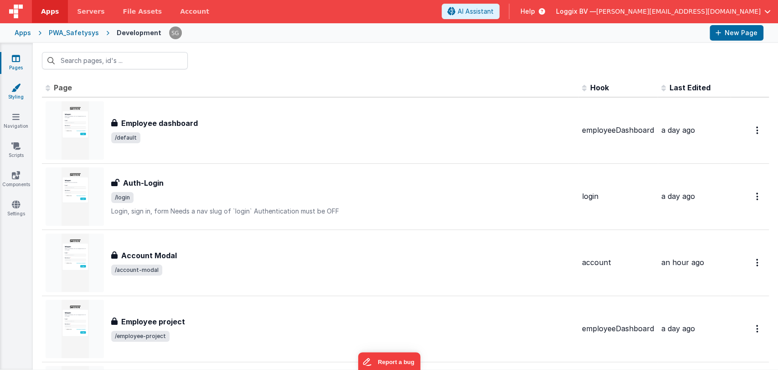
click at [13, 84] on icon at bounding box center [15, 87] width 9 height 9
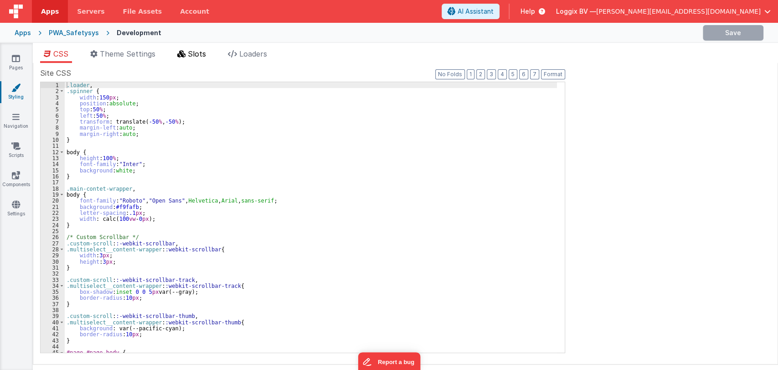
click at [200, 56] on span "Slots" at bounding box center [197, 53] width 18 height 9
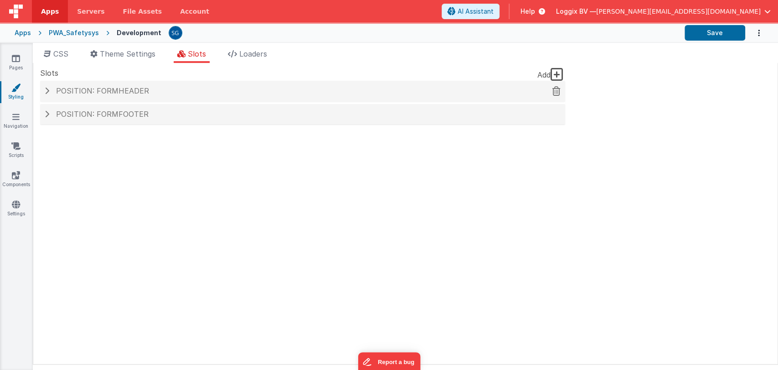
click at [94, 91] on span "Position: formHeader" at bounding box center [102, 90] width 93 height 9
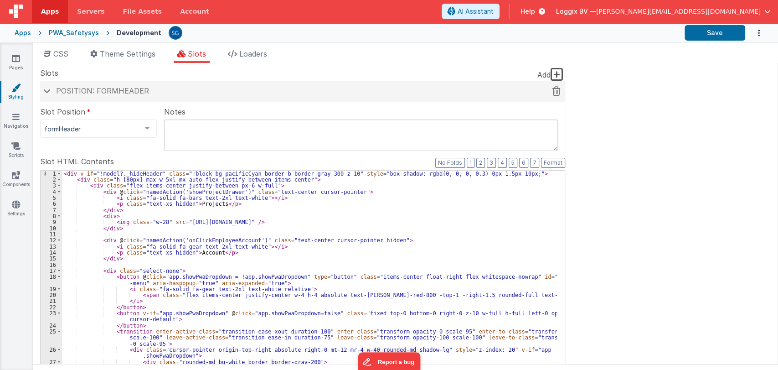
click at [62, 92] on span "Position: formHeader" at bounding box center [102, 90] width 93 height 9
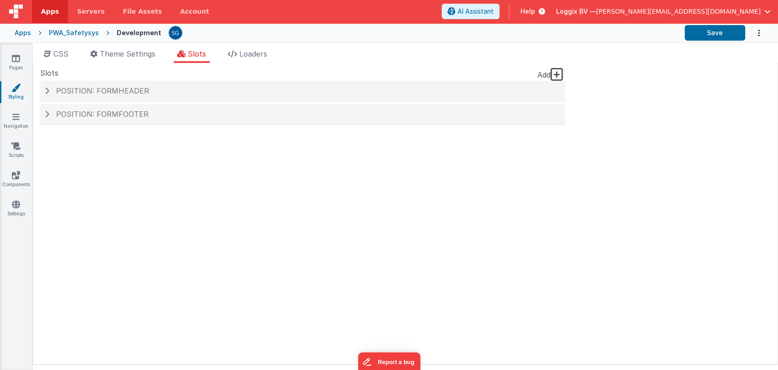
click at [61, 154] on div "Slots Add Position: formHeader Slot Position formHeader inactive header headerB…" at bounding box center [302, 213] width 525 height 292
click at [69, 86] on div "Position: formHeader" at bounding box center [302, 91] width 525 height 21
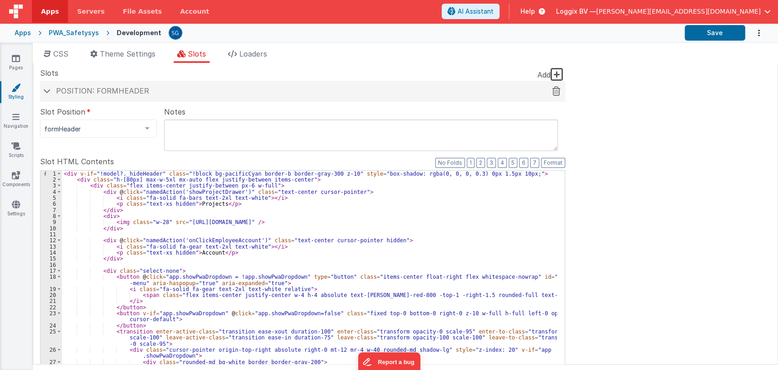
click at [49, 92] on span at bounding box center [46, 90] width 7 height 5
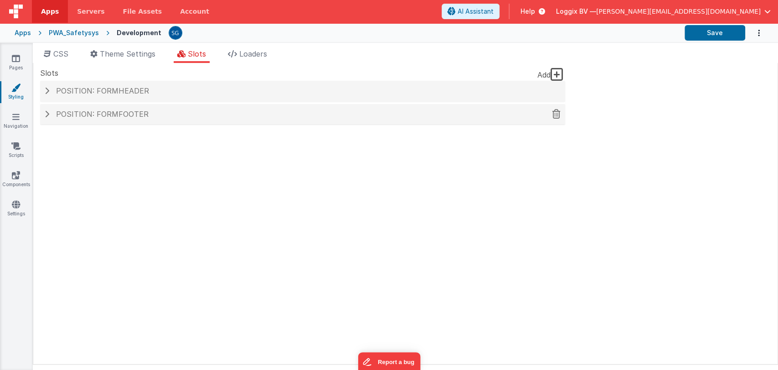
click at [48, 109] on div "Position: formFooter" at bounding box center [302, 114] width 525 height 21
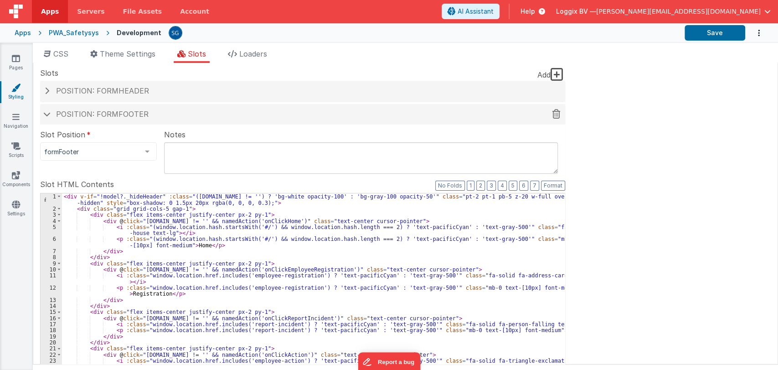
click at [48, 108] on div "Position: formFooter" at bounding box center [302, 114] width 525 height 21
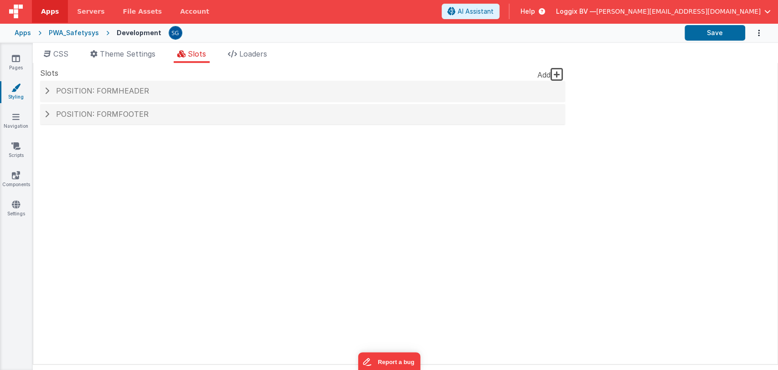
click at [551, 76] on icon at bounding box center [557, 74] width 13 height 15
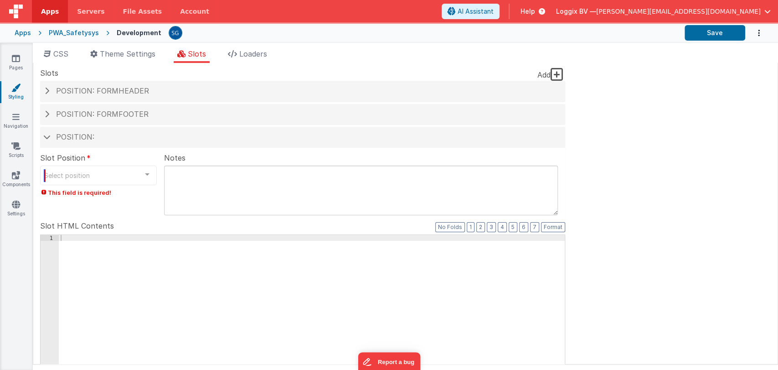
click at [112, 177] on div "Select position" at bounding box center [98, 175] width 117 height 20
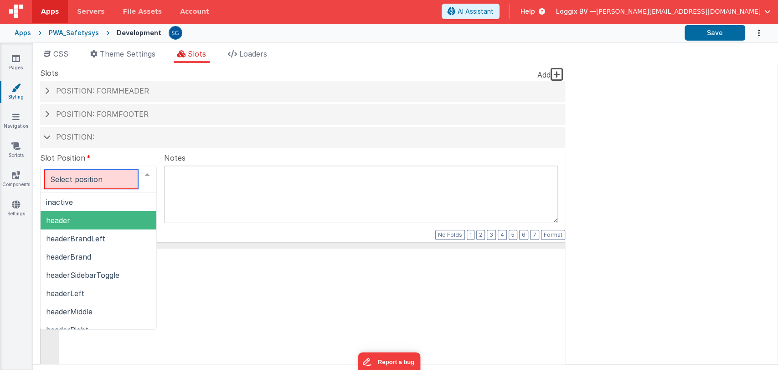
click at [75, 219] on span "header" at bounding box center [99, 220] width 116 height 18
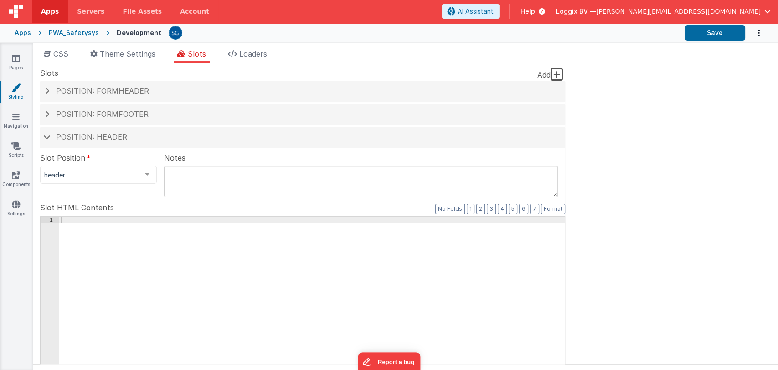
click at [198, 170] on textarea at bounding box center [361, 180] width 394 height 31
click at [89, 233] on div at bounding box center [312, 370] width 506 height 308
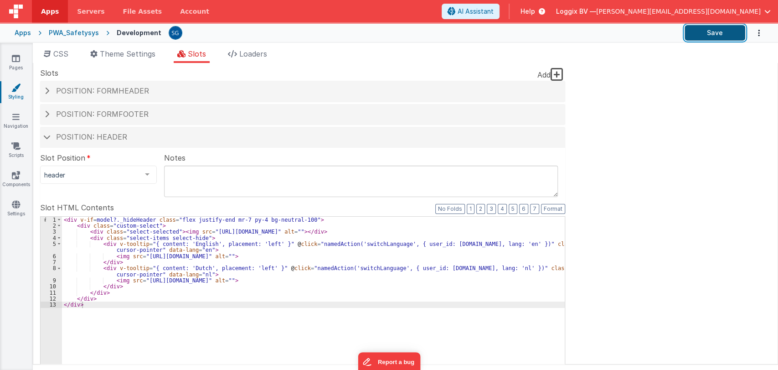
click at [702, 32] on button "Save" at bounding box center [715, 32] width 61 height 15
click at [156, 86] on div "Position: formHeader" at bounding box center [302, 91] width 525 height 21
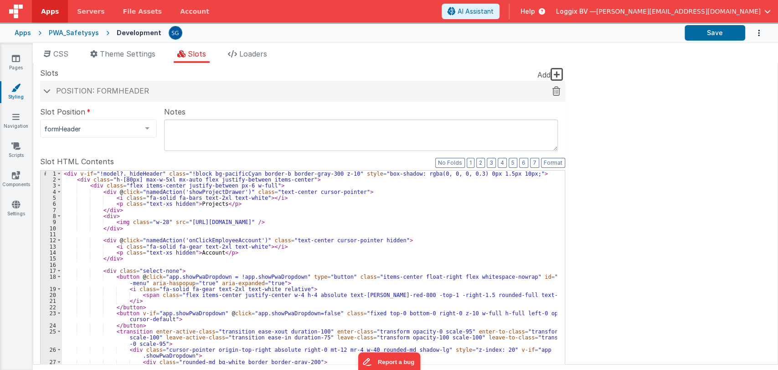
click at [73, 88] on span "Position: formHeader" at bounding box center [102, 90] width 93 height 9
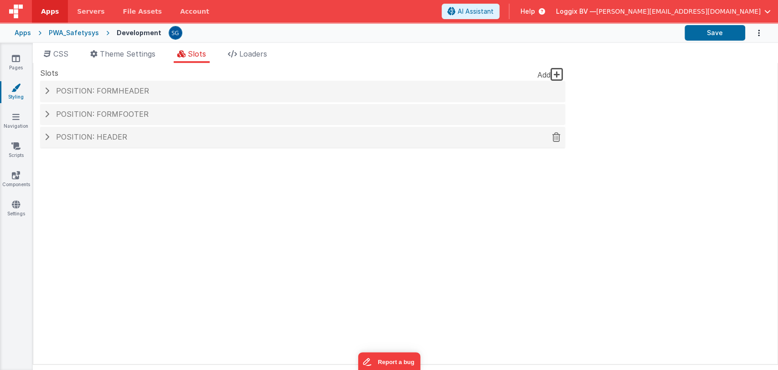
click at [58, 147] on div "Position: header" at bounding box center [302, 137] width 525 height 21
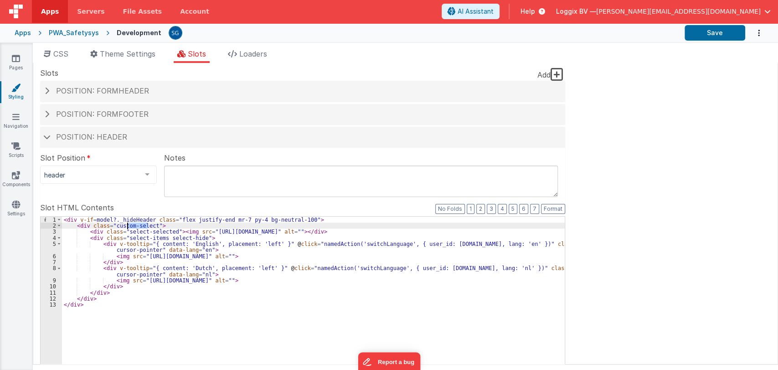
drag, startPoint x: 149, startPoint y: 223, endPoint x: 126, endPoint y: 223, distance: 23.2
click at [126, 223] on div "< div v-if = model?._hideHeader class = "flex justify-end mr-7 py-4 bg-neutral-…" at bounding box center [313, 370] width 503 height 308
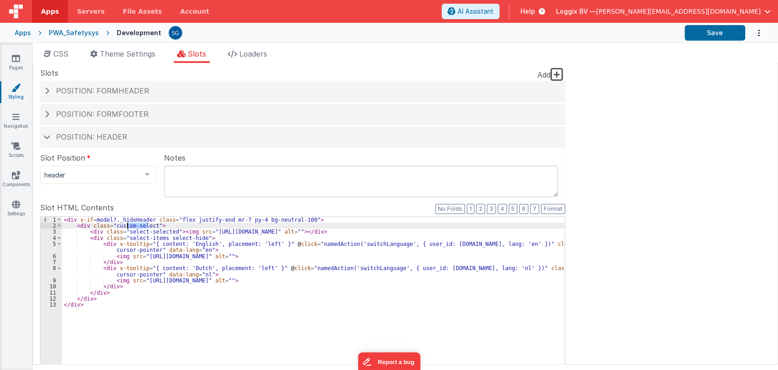
click at [149, 223] on div "< div v-if = model?._hideHeader class = "flex justify-end mr-7 py-4 bg-neutral-…" at bounding box center [313, 363] width 503 height 295
click at [152, 225] on div "< div v-if = model?._hideHeader class = "flex justify-end mr-7 py-4 bg-neutral-…" at bounding box center [313, 370] width 503 height 308
click at [65, 50] on span "CSS" at bounding box center [60, 53] width 15 height 9
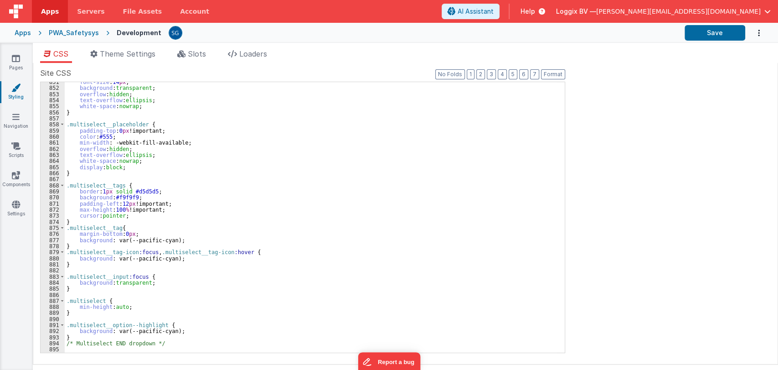
scroll to position [5168, 0]
click at [163, 343] on div "font-size : 14 px ; background : transparent ; overflow : hidden ; text-overflo…" at bounding box center [311, 220] width 492 height 283
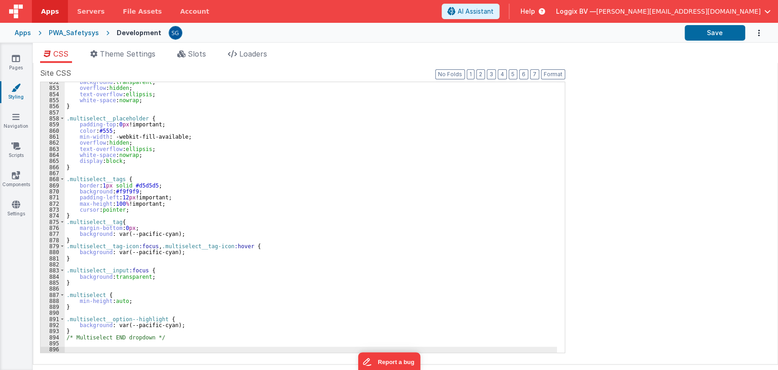
paste textarea
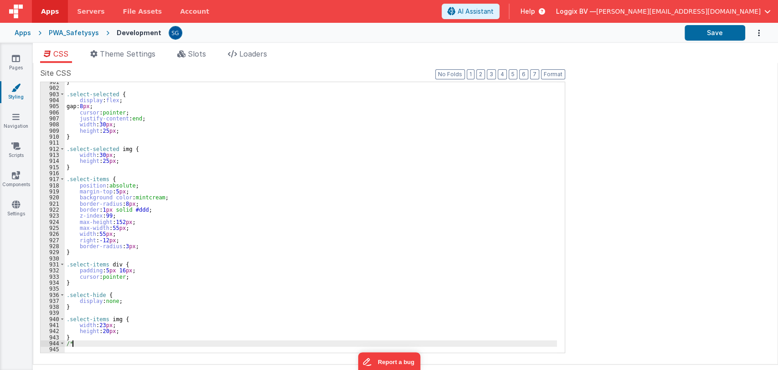
scroll to position [5472, 0]
click at [722, 30] on button "Save" at bounding box center [715, 32] width 61 height 15
click at [193, 57] on span "Slots" at bounding box center [197, 53] width 18 height 9
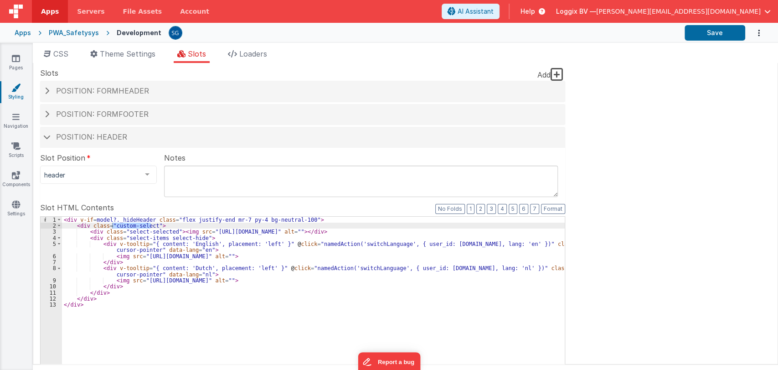
click at [178, 294] on div "< div v-if = model?._hideHeader class = "flex justify-end mr-7 py-4 bg-neutral-…" at bounding box center [313, 370] width 503 height 308
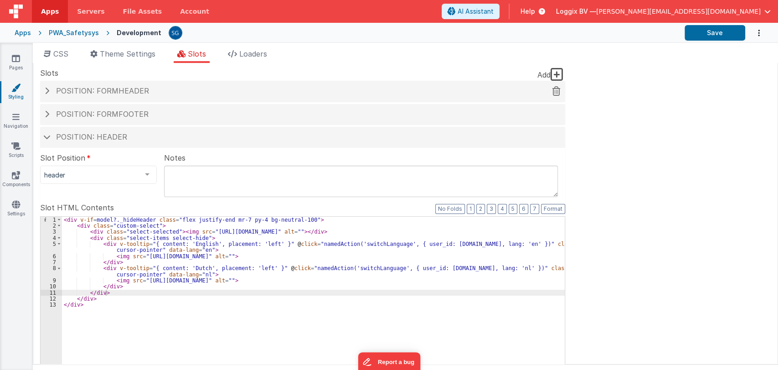
click at [105, 89] on span "Position: formHeader" at bounding box center [102, 90] width 93 height 9
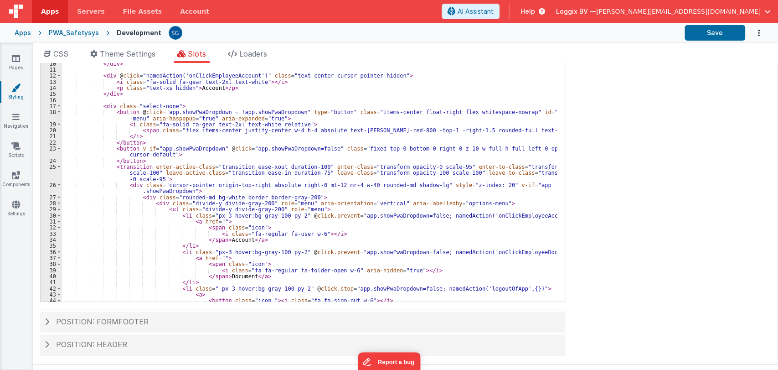
scroll to position [0, 0]
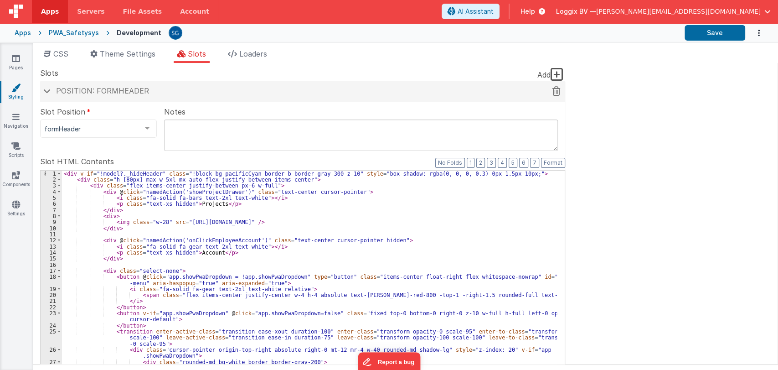
click at [58, 88] on span "Position: formHeader" at bounding box center [102, 90] width 93 height 9
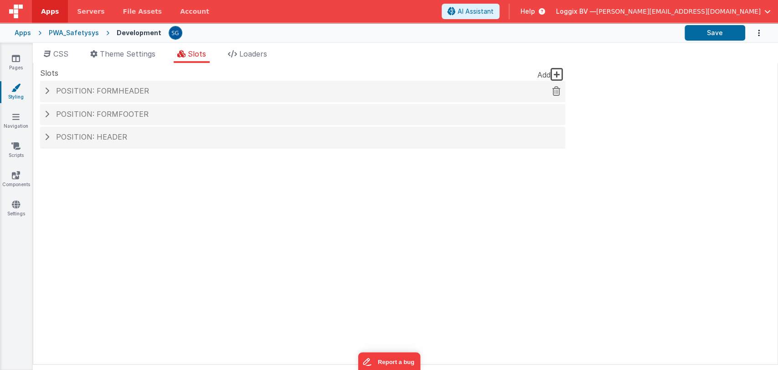
click at [58, 88] on span "Position: formHeader" at bounding box center [102, 90] width 93 height 9
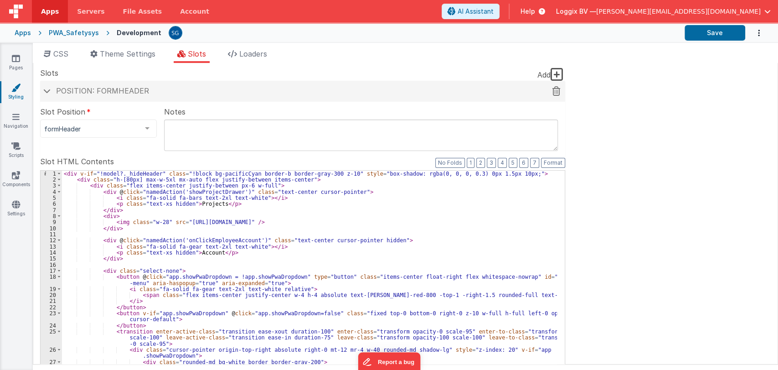
click at [58, 88] on span "Position: formHeader" at bounding box center [102, 90] width 93 height 9
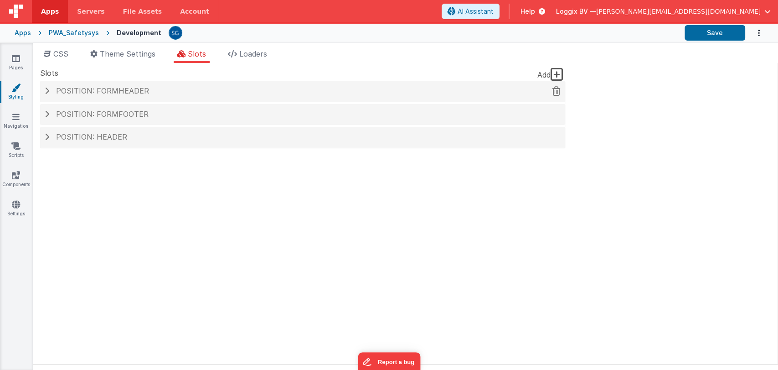
click at [58, 88] on span "Position: formHeader" at bounding box center [102, 90] width 93 height 9
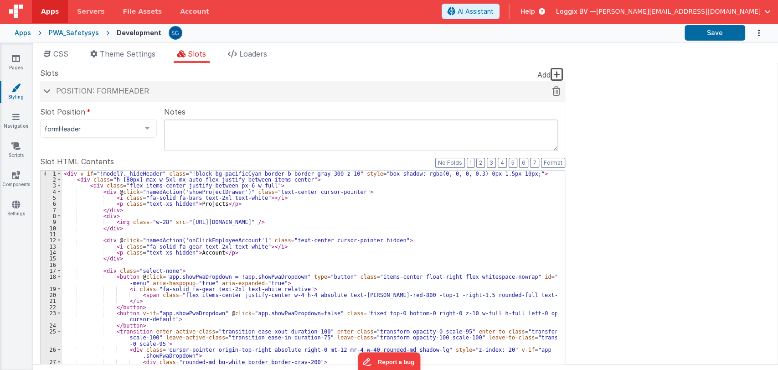
click at [58, 88] on span "Position: formHeader" at bounding box center [102, 90] width 93 height 9
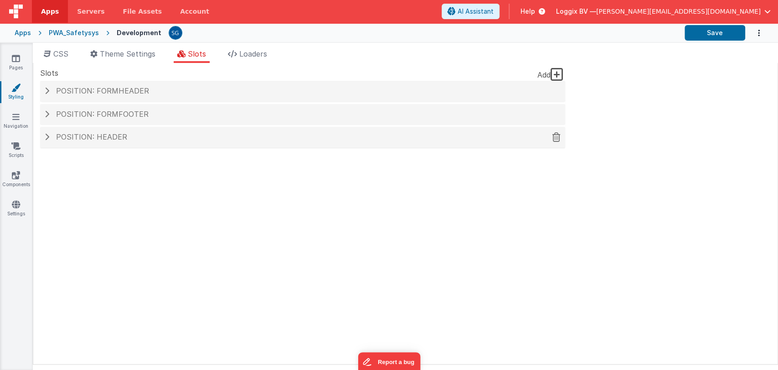
click at [71, 130] on div "Position: header" at bounding box center [302, 137] width 525 height 21
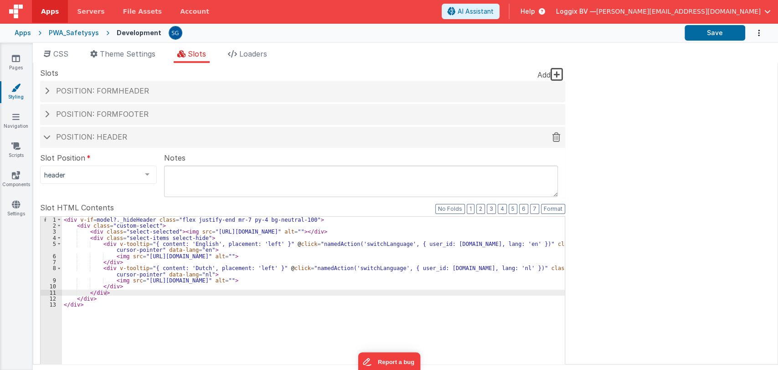
click at [71, 130] on div "Position: header" at bounding box center [302, 137] width 525 height 21
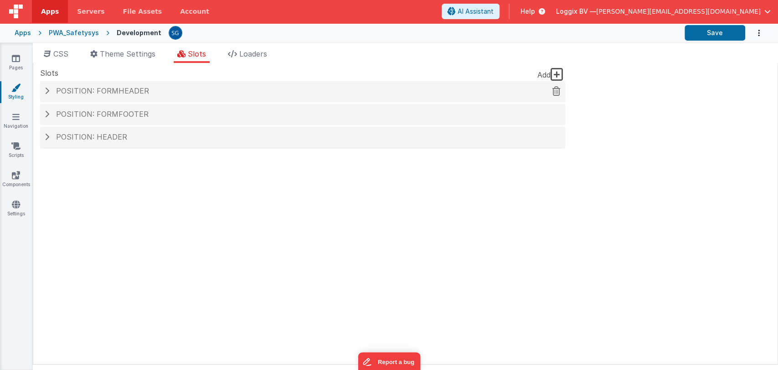
click at [57, 94] on span "Position: formHeader" at bounding box center [102, 90] width 93 height 9
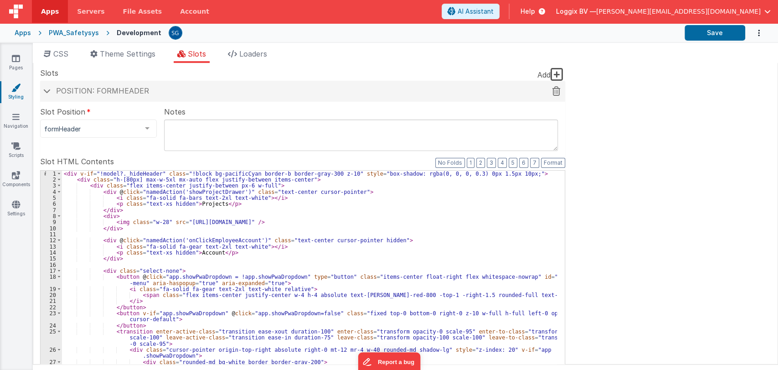
click at [57, 94] on span "Position: formHeader" at bounding box center [102, 90] width 93 height 9
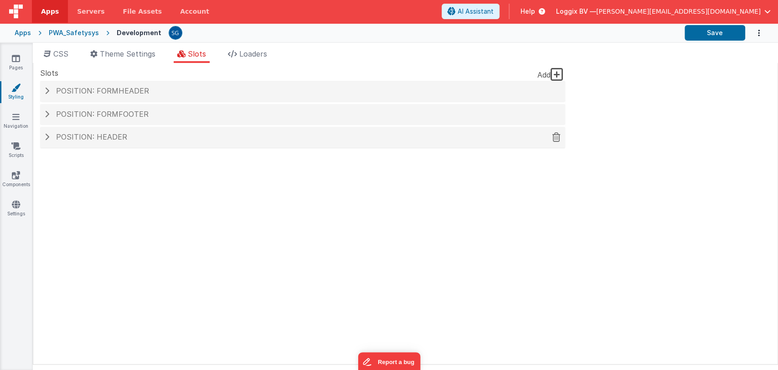
click at [65, 146] on div "Position: header" at bounding box center [302, 137] width 525 height 21
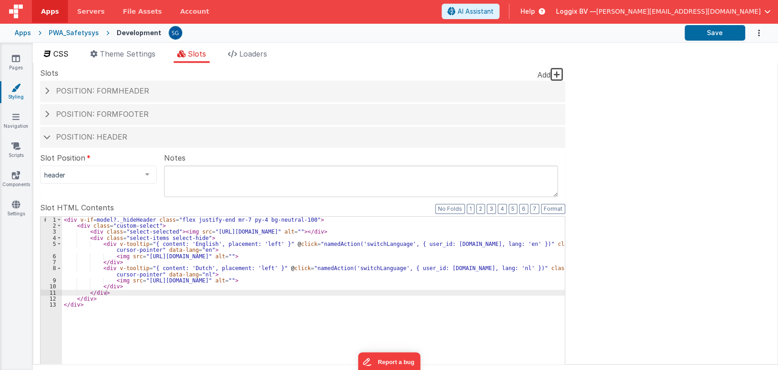
click at [57, 51] on span "CSS" at bounding box center [60, 53] width 15 height 9
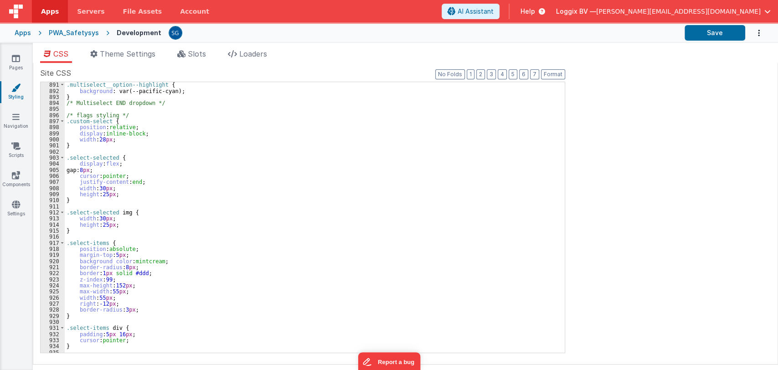
scroll to position [5409, 0]
click at [191, 50] on span "Slots" at bounding box center [197, 53] width 18 height 9
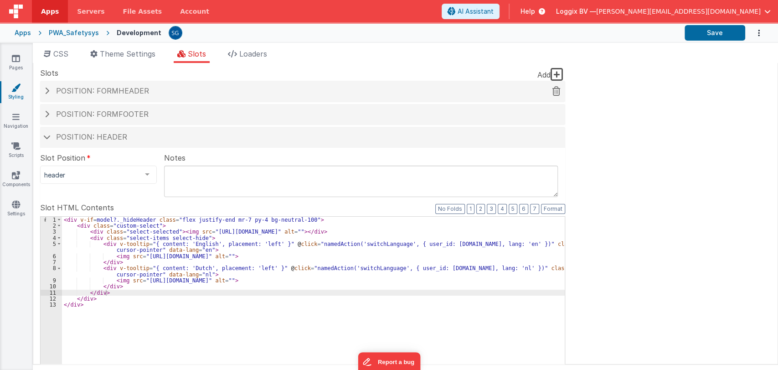
click at [97, 93] on span "Position: formHeader" at bounding box center [102, 90] width 93 height 9
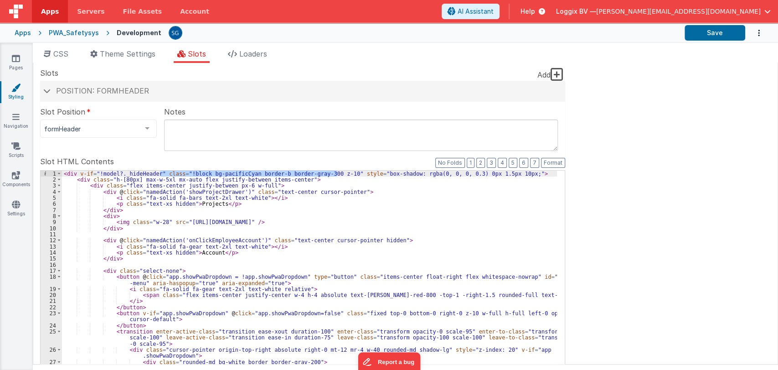
drag, startPoint x: 159, startPoint y: 173, endPoint x: 338, endPoint y: 173, distance: 178.7
click at [338, 173] on div "< div v-if = "!model?._hideHeader" class = "!block bg-pacificCyan border-b bord…" at bounding box center [309, 324] width 495 height 308
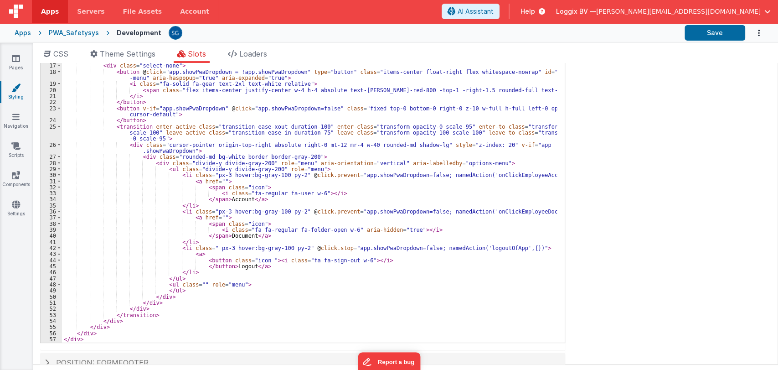
scroll to position [165, 0]
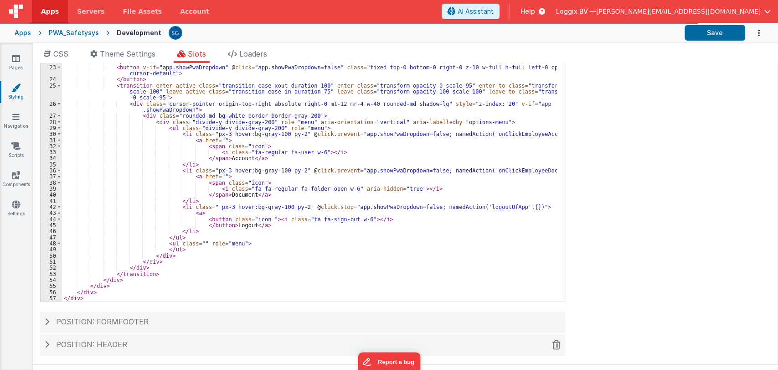
click at [94, 343] on span "Position: header" at bounding box center [91, 344] width 71 height 9
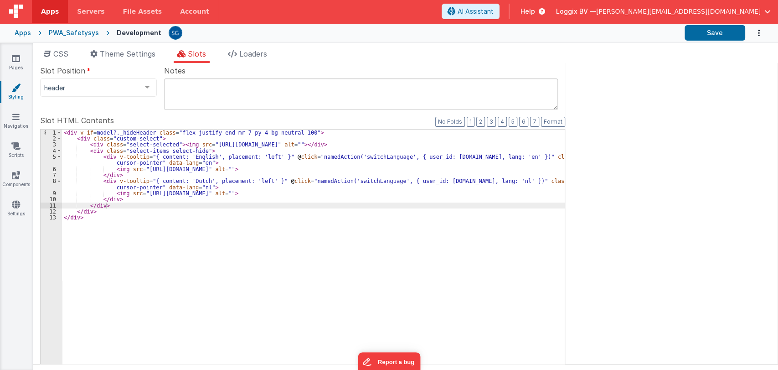
scroll to position [86, 0]
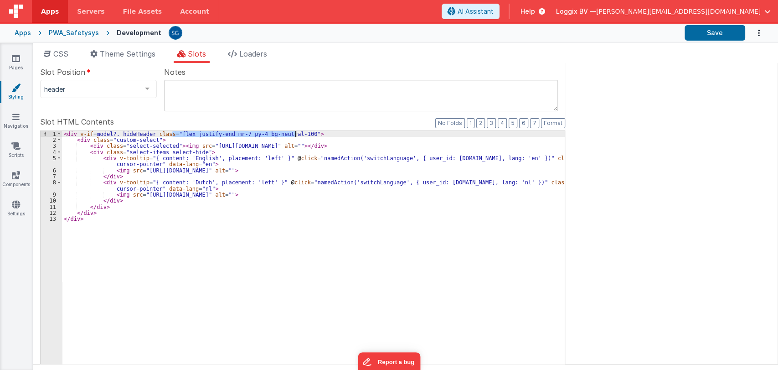
drag, startPoint x: 171, startPoint y: 133, endPoint x: 297, endPoint y: 134, distance: 125.3
click at [297, 134] on div "< div v-if = model?._hideHeader class = "flex justify-end mr-7 py-4 bg-neutral-…" at bounding box center [313, 285] width 503 height 308
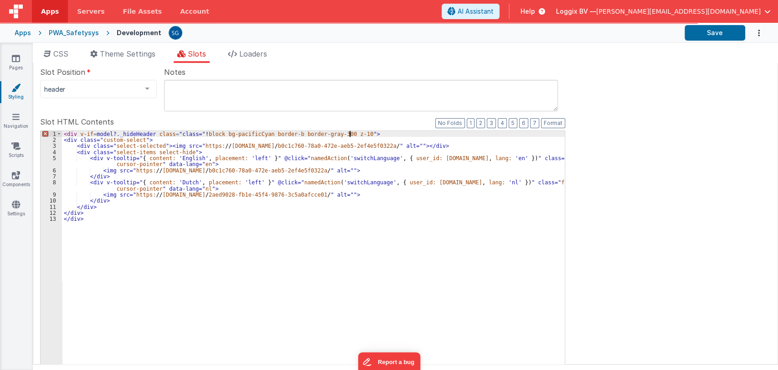
click at [172, 132] on div "< div v-if = model?._hideHeader class = "class=" ! block bg-pacificCyan border-…" at bounding box center [313, 285] width 503 height 308
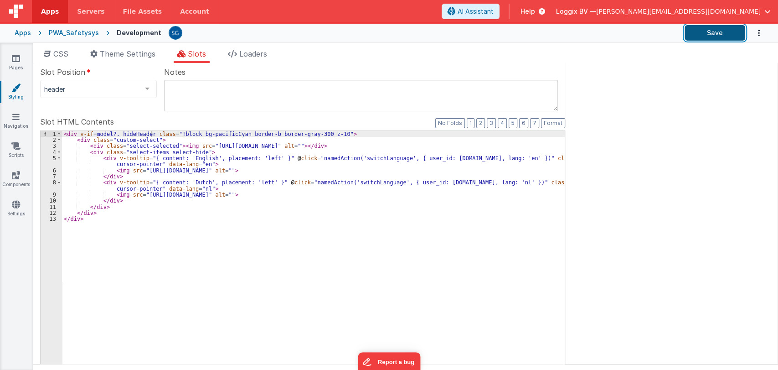
click at [685, 36] on button "Save" at bounding box center [715, 32] width 61 height 15
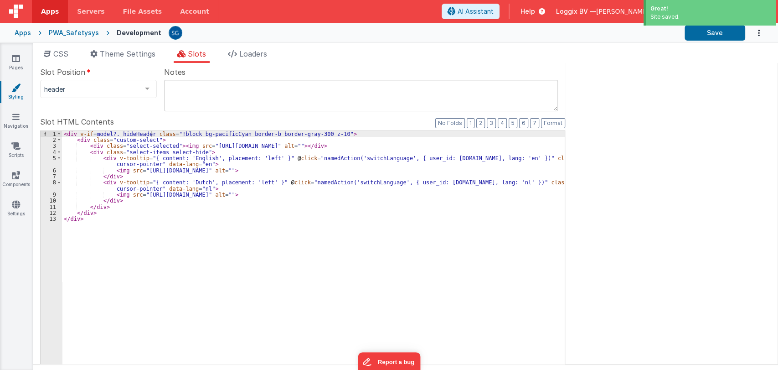
scroll to position [0, 0]
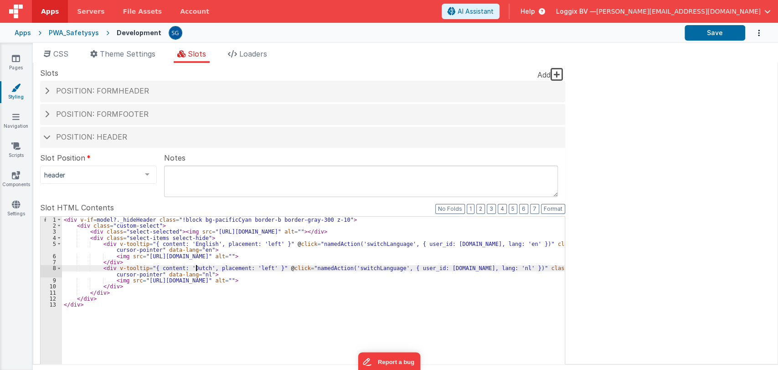
click at [196, 267] on div "< div v-if = model?._hideHeader class = "!block bg-pacificCyan border-b border-…" at bounding box center [313, 370] width 503 height 308
click at [222, 313] on div "< div v-if = model?._hideHeader class = "flex justify-end mr-7 py-4 bg-neutral-…" at bounding box center [313, 370] width 503 height 308
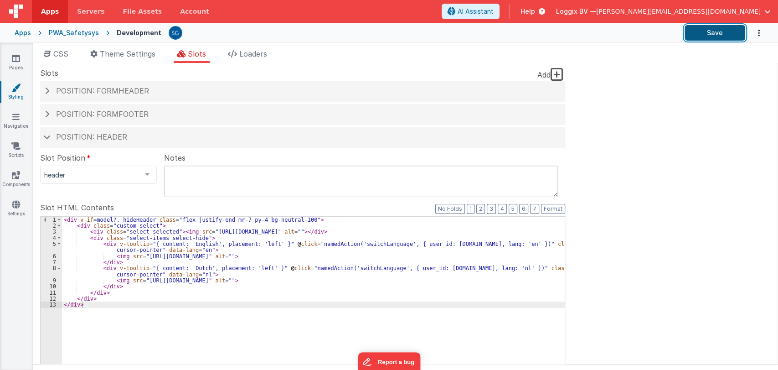
click at [685, 32] on button "Save" at bounding box center [715, 32] width 61 height 15
click at [44, 140] on div "Position: header" at bounding box center [302, 137] width 525 height 21
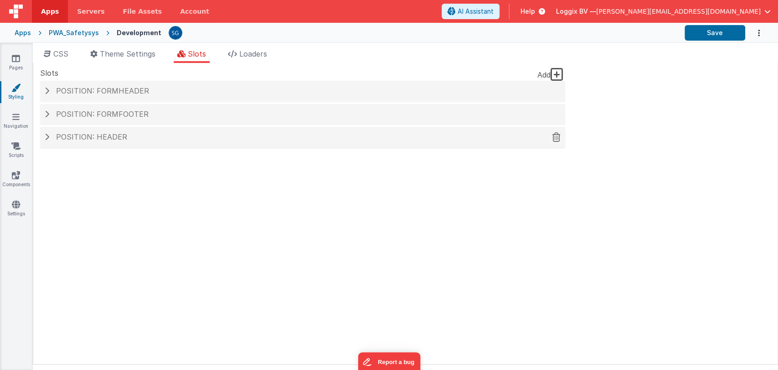
click at [44, 140] on div "Position: header" at bounding box center [302, 137] width 525 height 21
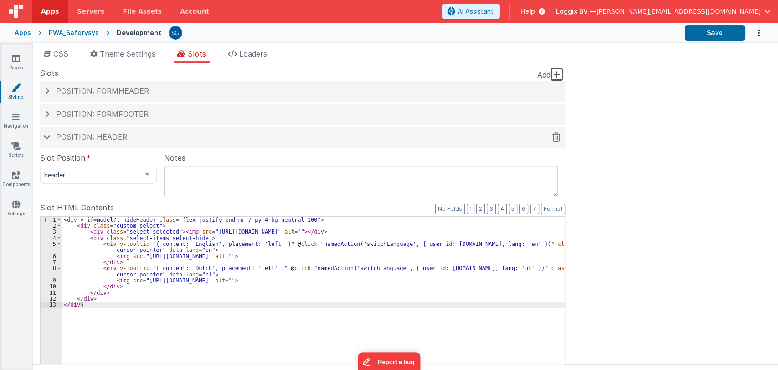
click at [44, 140] on div "Position: header" at bounding box center [302, 137] width 525 height 21
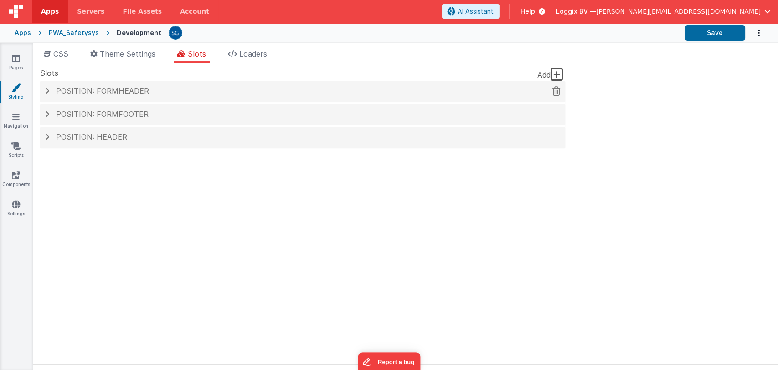
click at [140, 84] on div "Position: formHeader" at bounding box center [302, 91] width 525 height 21
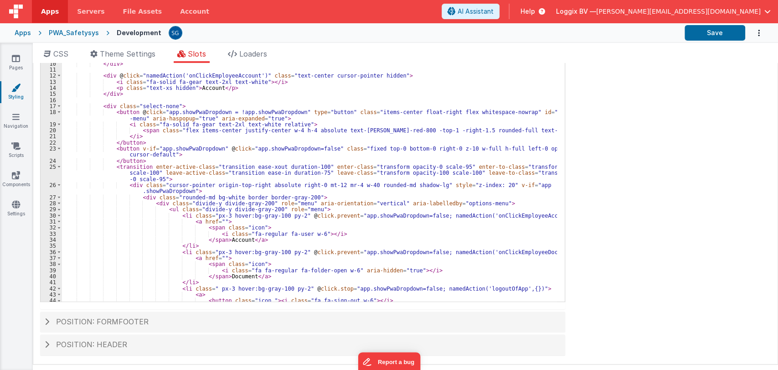
scroll to position [156, 0]
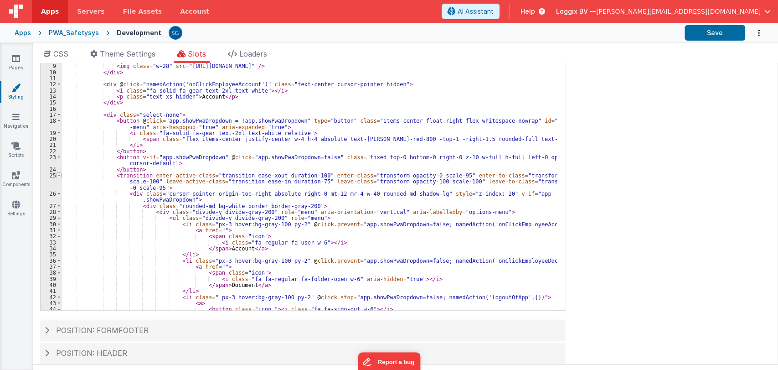
click at [59, 175] on span at bounding box center [59, 175] width 5 height 6
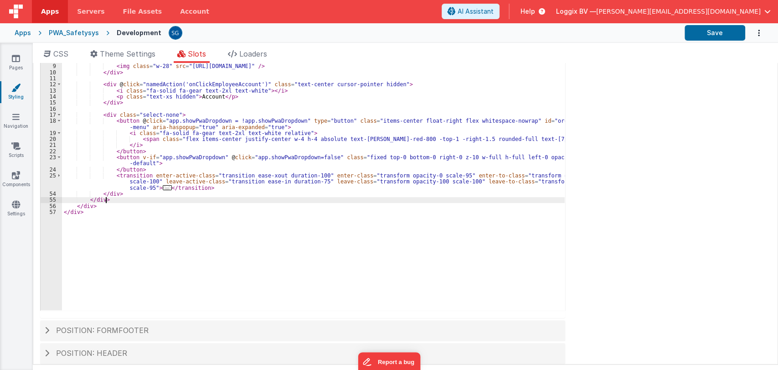
click at [119, 197] on div "< div v-if = "!model?._hideHeader" class = "!block bg-pacificCyan border-b bord…" at bounding box center [313, 169] width 503 height 308
click at [122, 195] on div "< div v-if = "!model?._hideHeader" class = "!block bg-pacificCyan border-b bord…" at bounding box center [313, 169] width 503 height 308
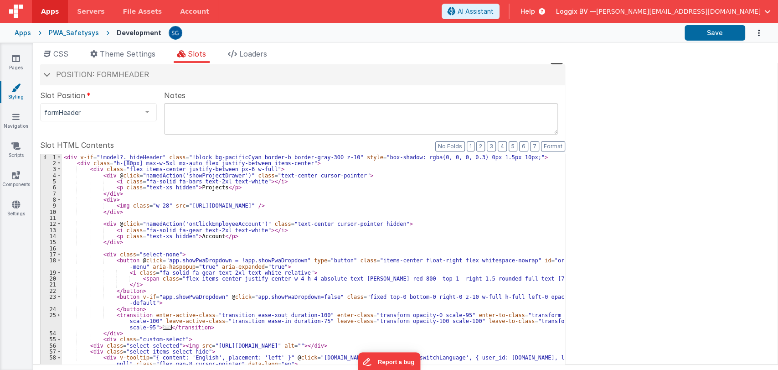
scroll to position [0, 0]
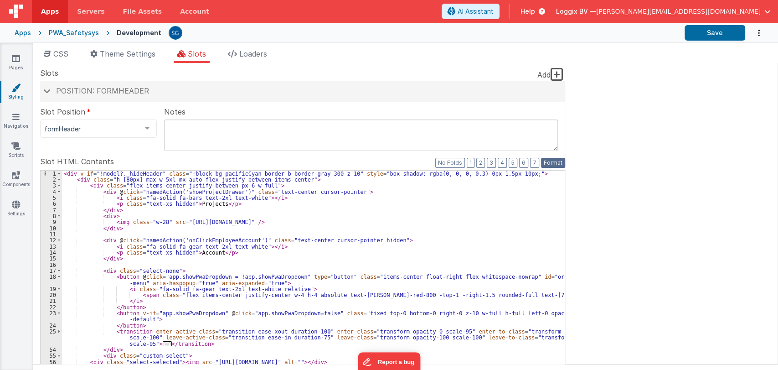
click at [548, 160] on button "Format" at bounding box center [553, 163] width 24 height 10
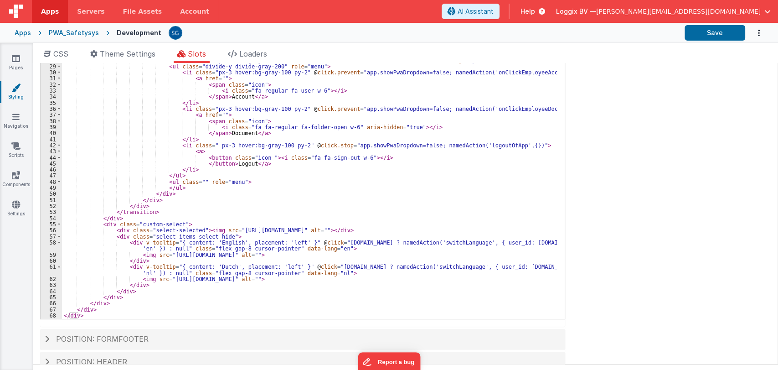
scroll to position [165, 0]
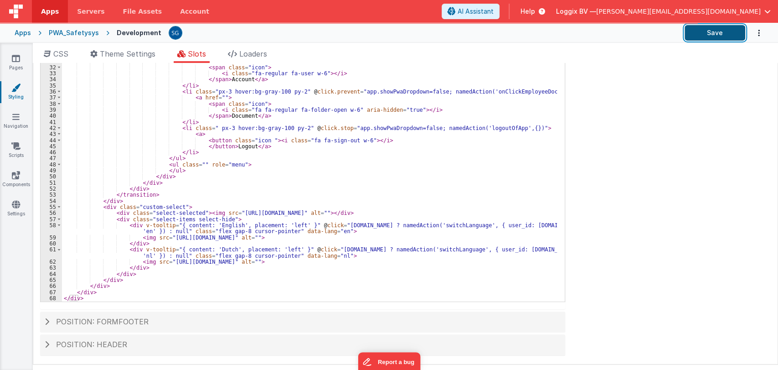
click at [701, 30] on button "Save" at bounding box center [715, 32] width 61 height 15
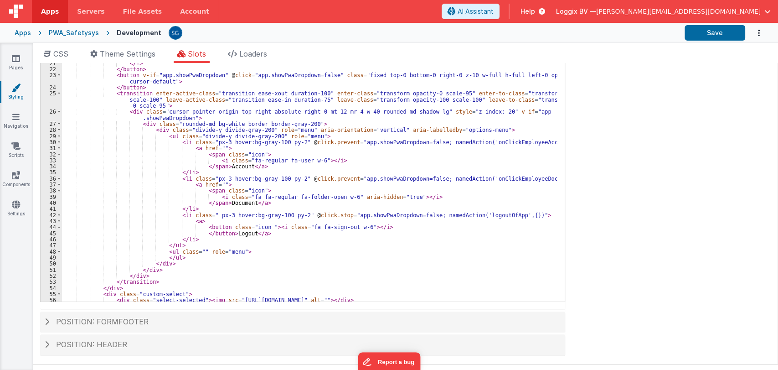
scroll to position [73, 0]
click at [59, 94] on span at bounding box center [59, 94] width 5 height 6
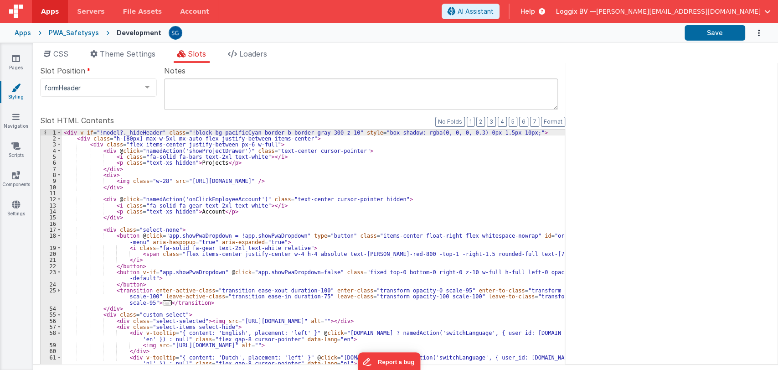
scroll to position [28, 0]
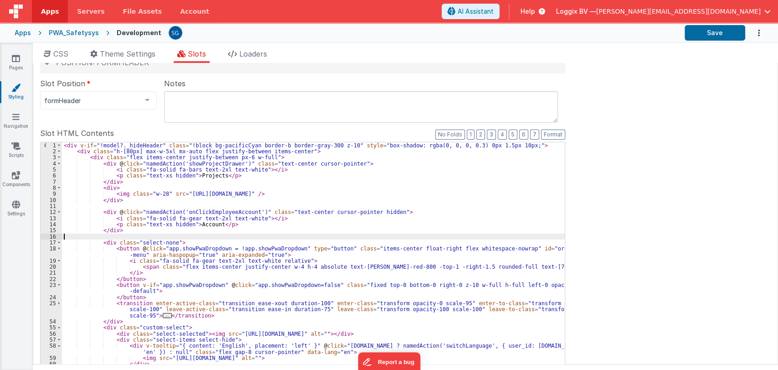
click at [272, 235] on div "< div v-if = "!model?._hideHeader" class = "!block bg-pacificCyan border-b bord…" at bounding box center [313, 296] width 503 height 308
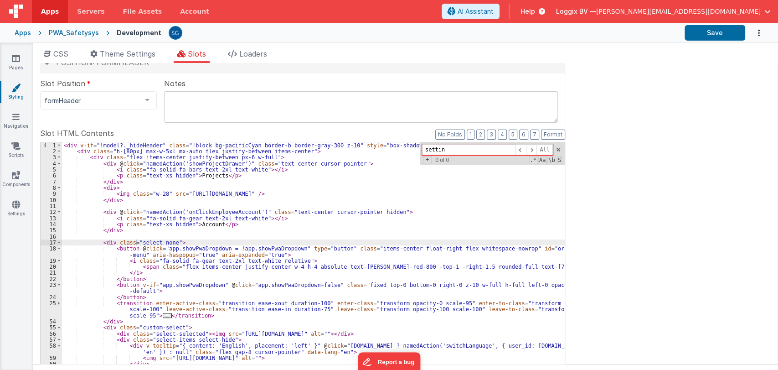
type input "setting"
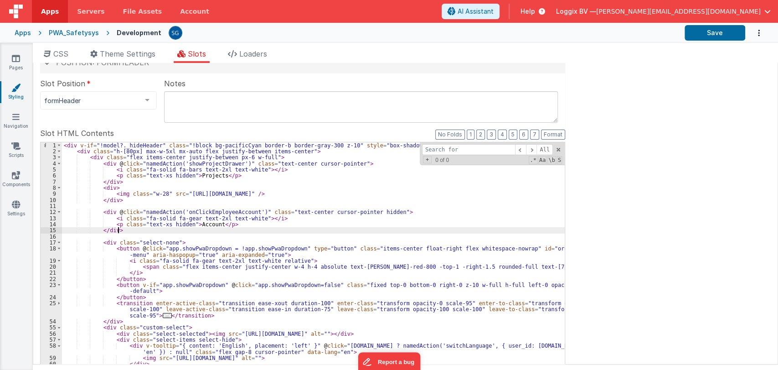
click at [331, 227] on div "< div v-if = "!model?._hideHeader" class = "!block bg-pacificCyan border-b bord…" at bounding box center [313, 296] width 503 height 308
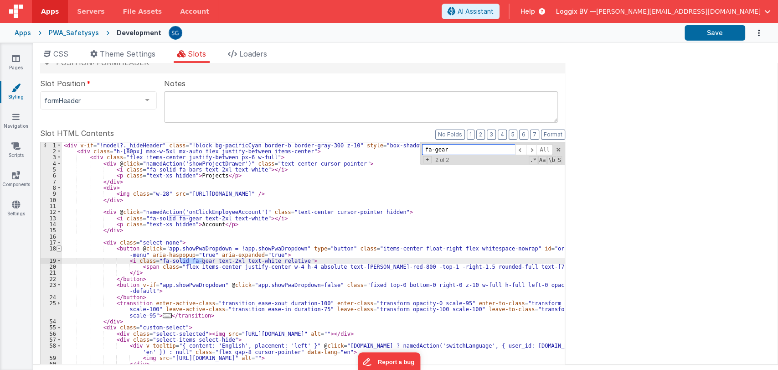
type input "fa-gear"
click at [58, 247] on span at bounding box center [59, 248] width 5 height 6
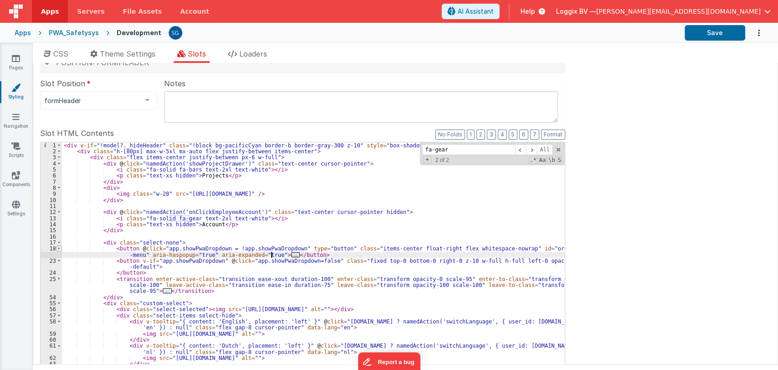
click at [58, 247] on span at bounding box center [59, 248] width 5 height 6
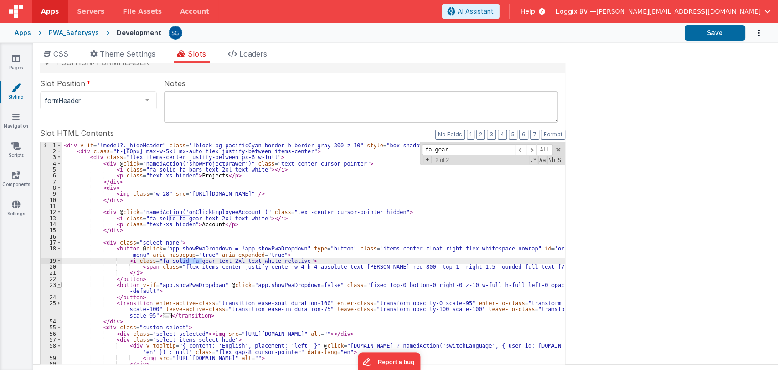
click at [59, 285] on span at bounding box center [59, 285] width 5 height 6
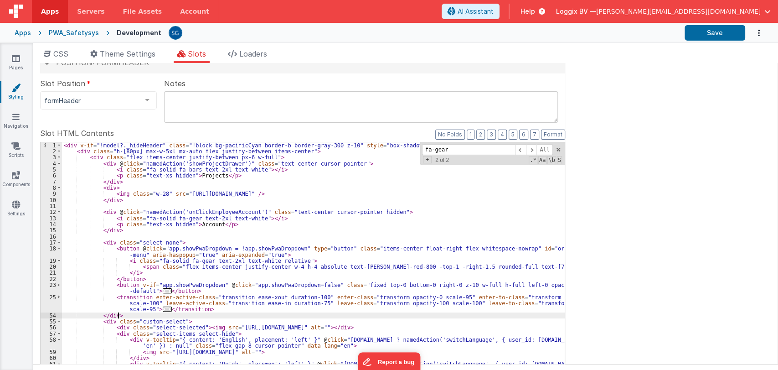
click at [121, 314] on div "< div v-if = "!model?._hideHeader" class = "!block bg-pacificCyan border-b bord…" at bounding box center [313, 296] width 503 height 308
click at [57, 242] on span at bounding box center [59, 242] width 5 height 6
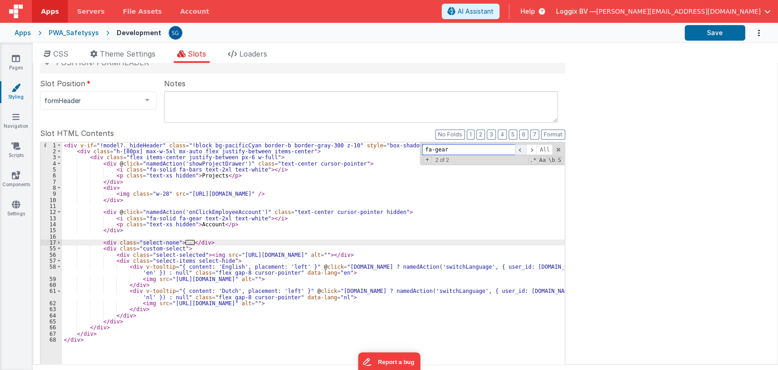
click at [521, 149] on span at bounding box center [520, 149] width 11 height 11
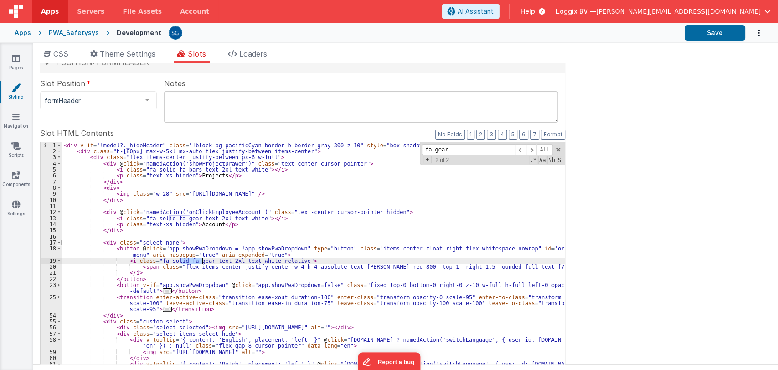
click at [58, 242] on span at bounding box center [59, 242] width 5 height 6
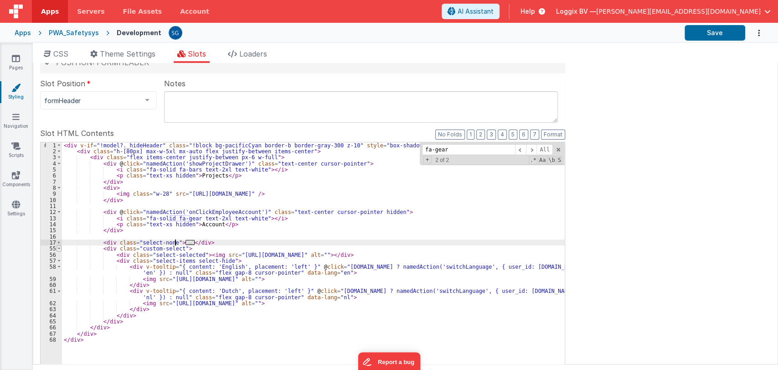
click at [58, 249] on span at bounding box center [59, 248] width 5 height 6
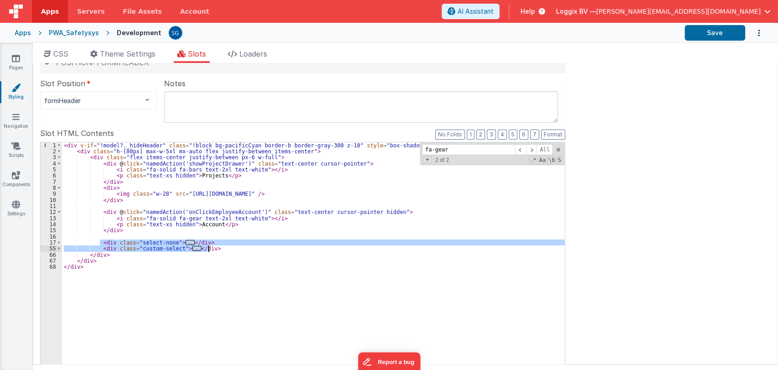
drag, startPoint x: 99, startPoint y: 242, endPoint x: 211, endPoint y: 248, distance: 111.8
click at [211, 248] on div "< div v-if = "!model?._hideHeader" class = "!block bg-pacificCyan border-b bord…" at bounding box center [313, 296] width 503 height 308
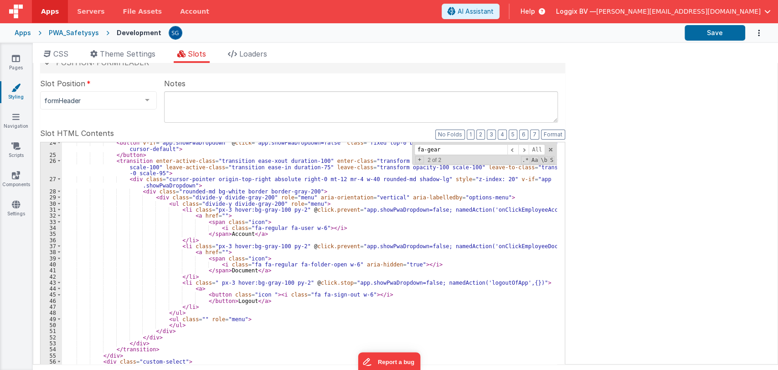
scroll to position [148, 0]
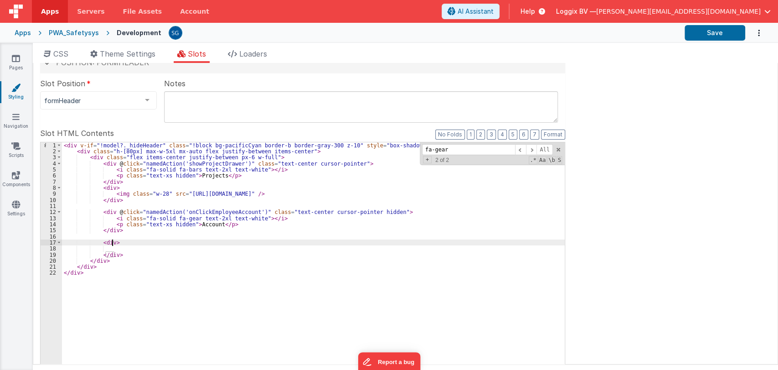
click at [112, 241] on div "< div v-if = "!model?._hideHeader" class = "!block bg-pacificCyan border-b bord…" at bounding box center [313, 296] width 503 height 308
click at [124, 245] on div "< div v-if = "!model?._hideHeader" class = "!block bg-pacificCyan border-b bord…" at bounding box center [313, 296] width 503 height 308
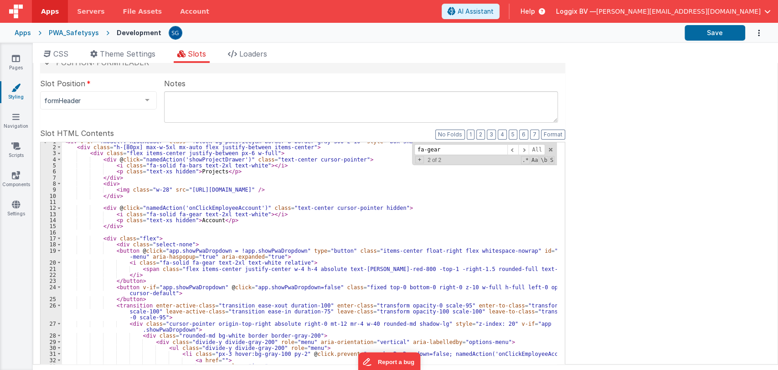
scroll to position [0, 0]
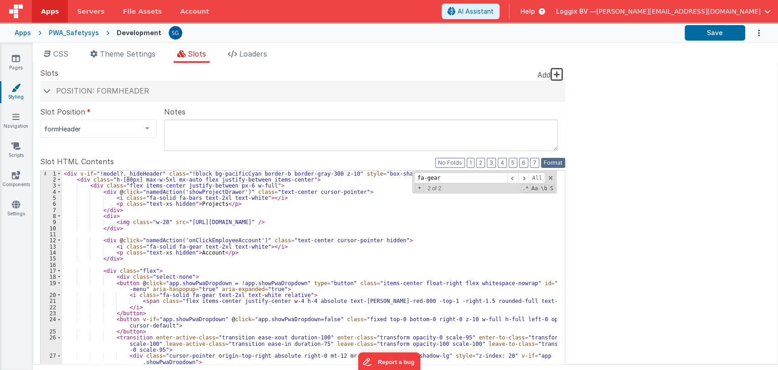
click at [545, 163] on button "Format" at bounding box center [553, 163] width 24 height 10
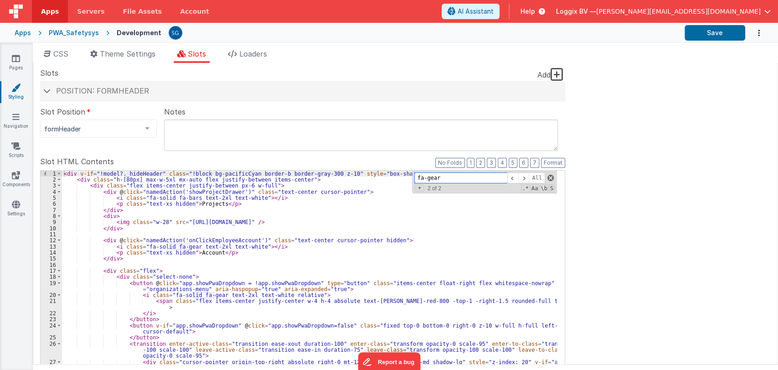
click at [551, 177] on span at bounding box center [550, 178] width 6 height 6
click at [59, 278] on span at bounding box center [59, 276] width 5 height 6
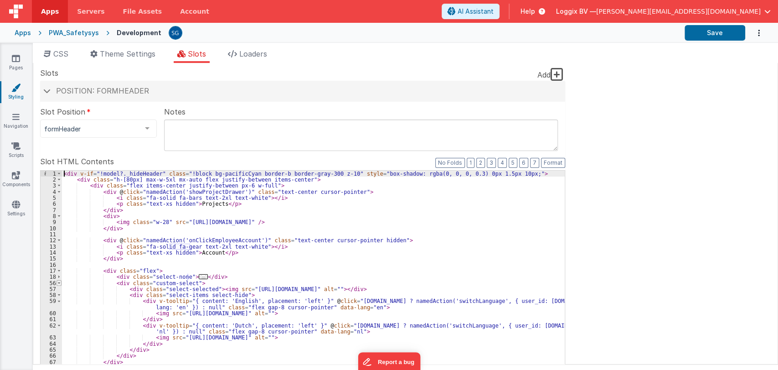
click at [59, 283] on span at bounding box center [59, 283] width 5 height 6
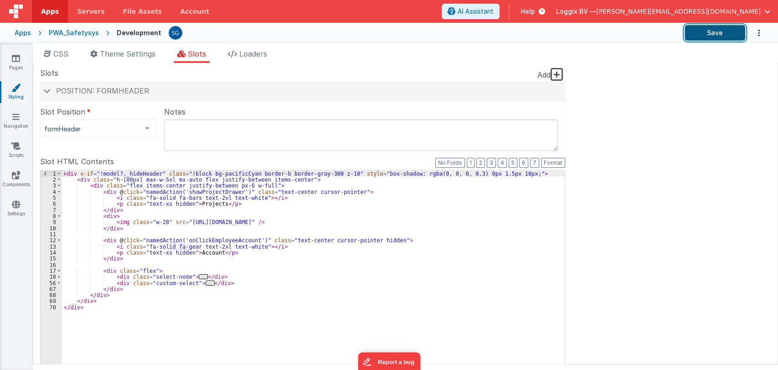
click at [706, 36] on button "Save" at bounding box center [715, 32] width 61 height 15
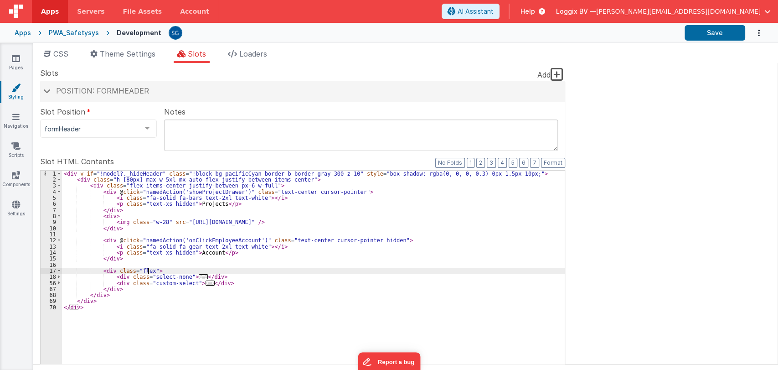
click at [148, 268] on div "< div v-if = "!model?._hideHeader" class = "!block bg-pacificCyan border-b bord…" at bounding box center [313, 324] width 503 height 308
click at [699, 30] on button "Save" at bounding box center [715, 32] width 61 height 15
drag, startPoint x: 40, startPoint y: 158, endPoint x: 109, endPoint y: 160, distance: 69.3
click at [109, 160] on span "Slot HTML Contents" at bounding box center [77, 161] width 74 height 11
click at [121, 156] on label "Slot HTML Contents" at bounding box center [302, 161] width 525 height 11
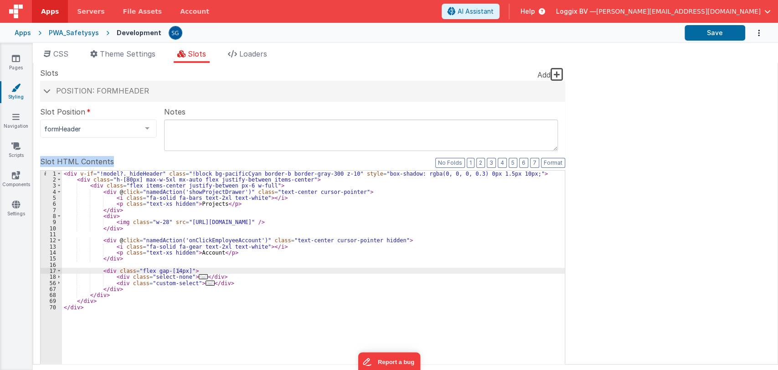
drag, startPoint x: 114, startPoint y: 163, endPoint x: 40, endPoint y: 161, distance: 74.3
click at [40, 161] on label "Slot HTML Contents" at bounding box center [302, 161] width 525 height 11
click at [62, 150] on fieldset "Slot Position formHeader inactive header headerBrandLeft headerBrand headerSide…" at bounding box center [302, 289] width 525 height 367
click at [147, 129] on div at bounding box center [147, 128] width 18 height 17
click at [660, 187] on div "Site CSS Format 7 6 5 4 3 2 1 No Folds 891 892 893 894 895 896 897 898 899 900 …" at bounding box center [405, 213] width 745 height 301
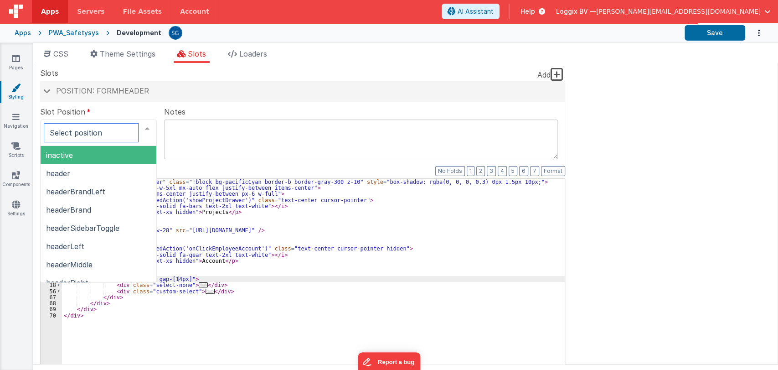
click at [105, 133] on div at bounding box center [98, 132] width 117 height 26
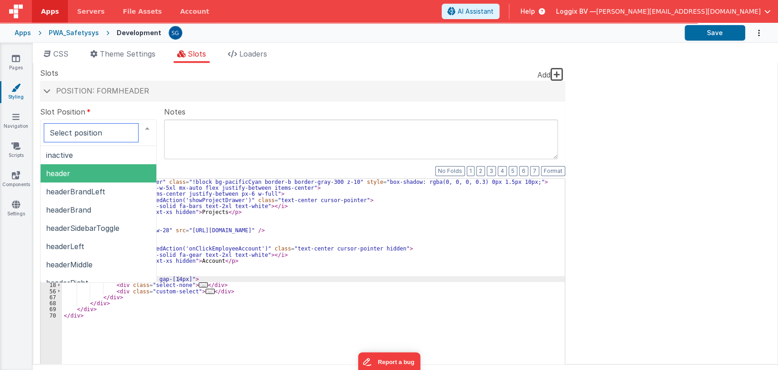
click at [77, 172] on span "header" at bounding box center [99, 173] width 116 height 18
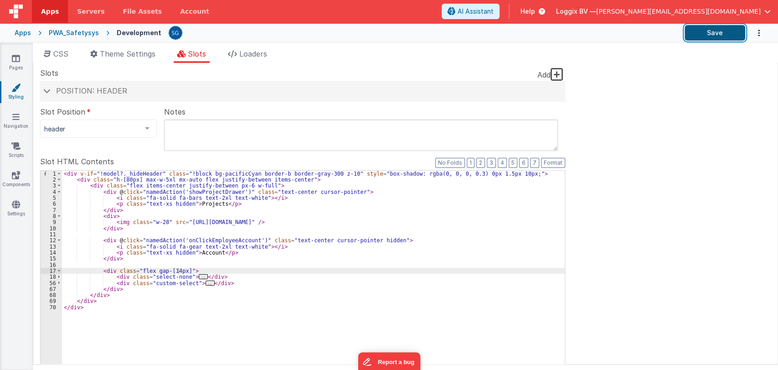
click at [696, 37] on button "Save" at bounding box center [715, 32] width 61 height 15
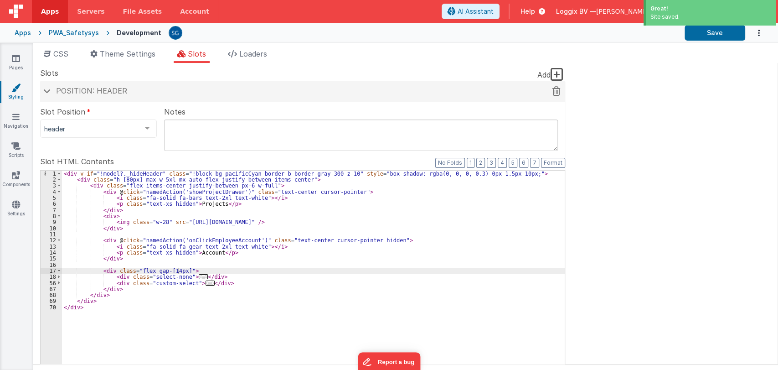
click at [51, 92] on h4 "Position: header" at bounding box center [303, 91] width 516 height 8
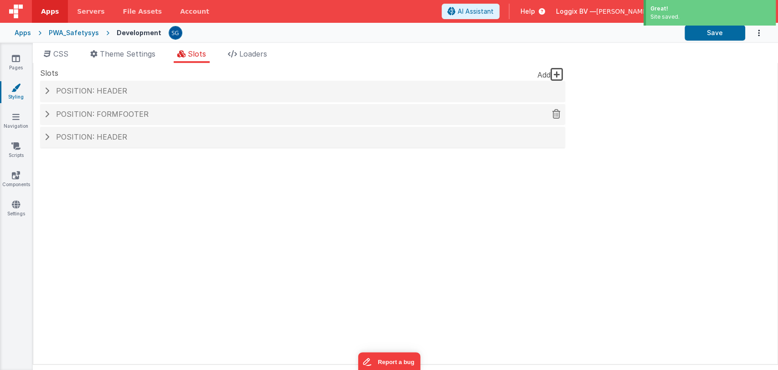
click at [66, 114] on span "Position: formFooter" at bounding box center [102, 113] width 93 height 9
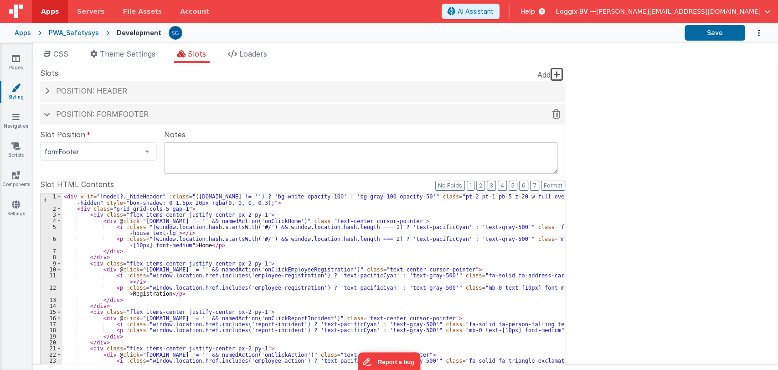
click at [52, 112] on h4 "Position: formFooter" at bounding box center [303, 114] width 516 height 8
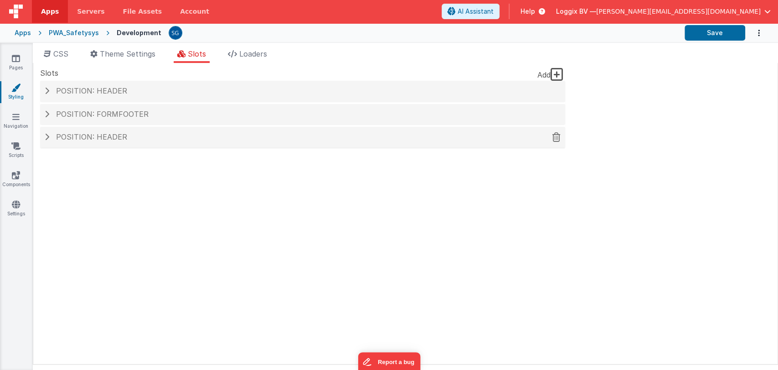
click at [53, 134] on h4 "Position: header" at bounding box center [303, 137] width 516 height 8
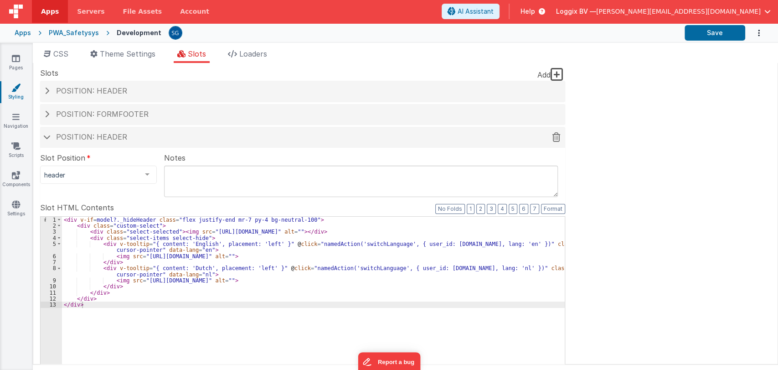
click at [53, 134] on h4 "Position: header" at bounding box center [303, 137] width 516 height 8
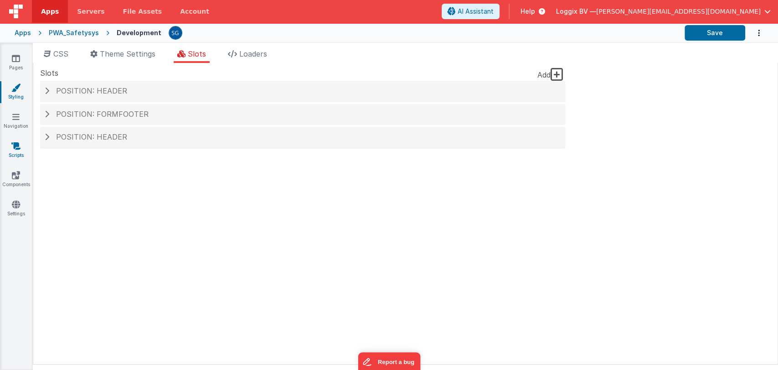
click at [23, 150] on link "Scripts" at bounding box center [16, 150] width 33 height 18
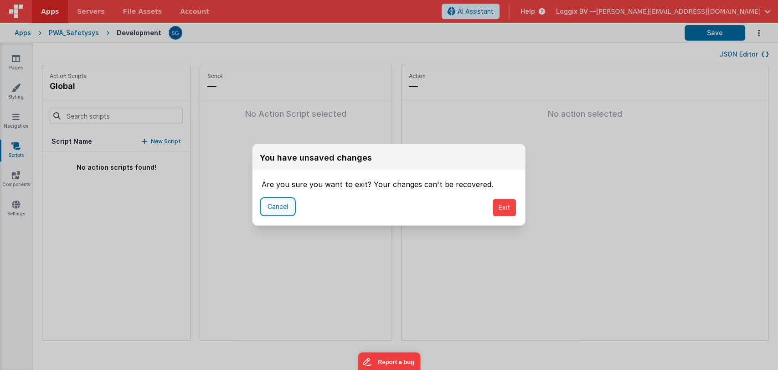
click at [276, 211] on button "Cancel" at bounding box center [278, 206] width 32 height 15
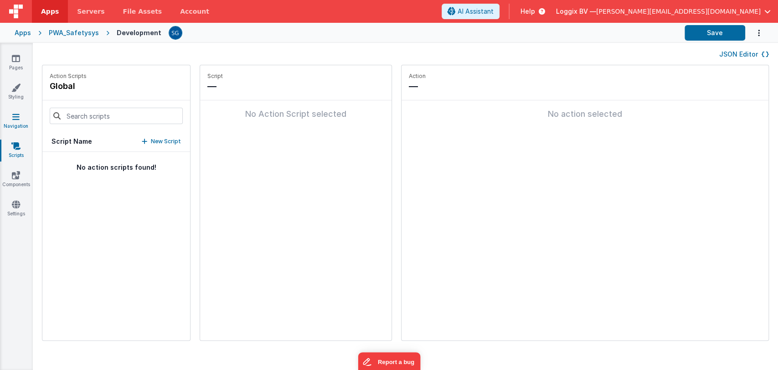
click at [16, 117] on icon at bounding box center [15, 116] width 7 height 9
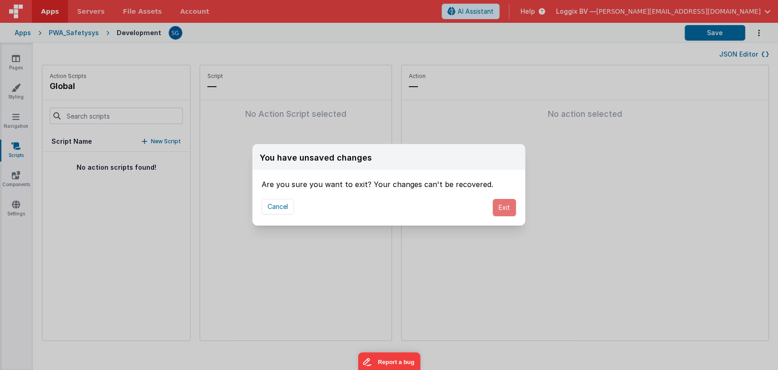
drag, startPoint x: 500, startPoint y: 205, endPoint x: 252, endPoint y: 208, distance: 248.4
click at [252, 208] on div "Cancel Exit" at bounding box center [388, 208] width 273 height 36
click at [267, 207] on button "Cancel" at bounding box center [278, 206] width 32 height 15
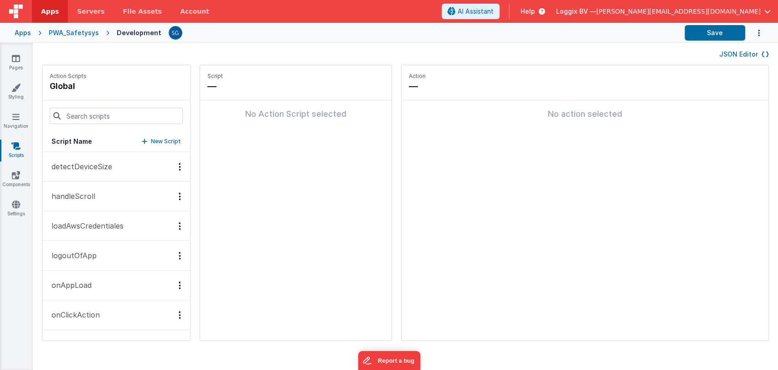
click at [75, 281] on p "onAppLoad" at bounding box center [69, 284] width 46 height 11
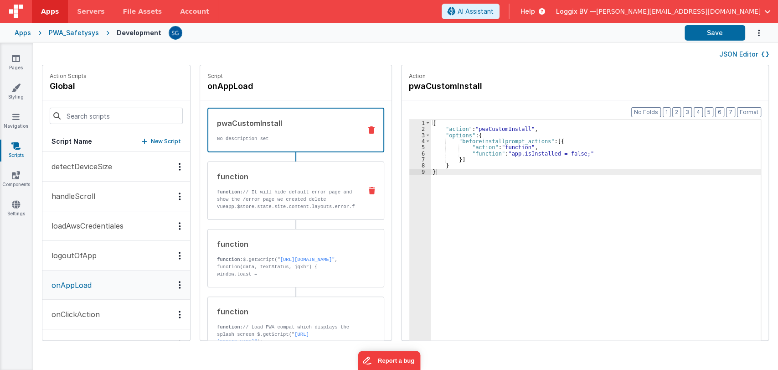
click at [283, 188] on p "function: // It [PERSON_NAME] default error page and show the /error page we cr…" at bounding box center [286, 224] width 138 height 73
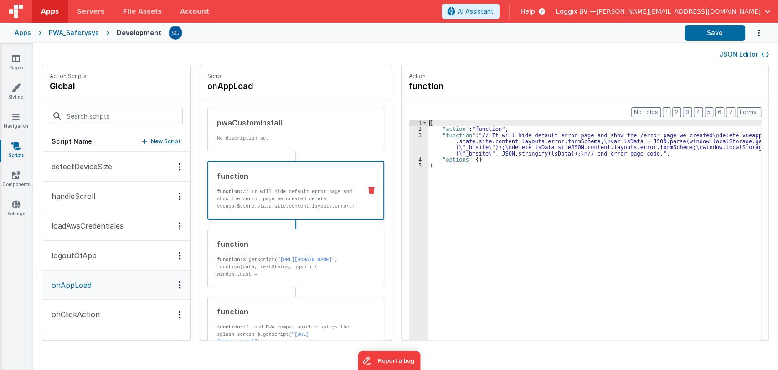
click at [412, 136] on div "3" at bounding box center [418, 144] width 18 height 24
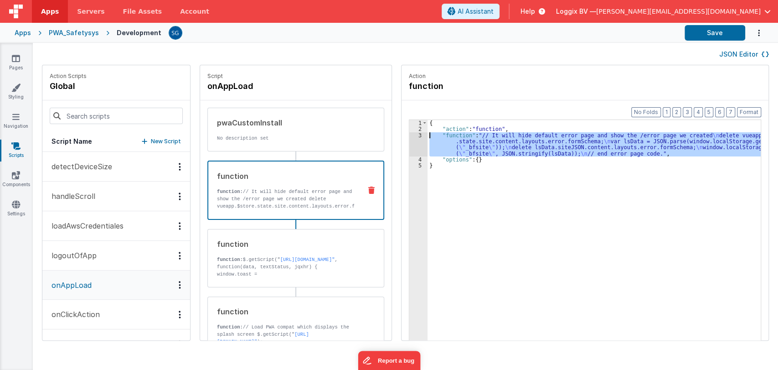
click at [411, 134] on div "3" at bounding box center [418, 144] width 18 height 24
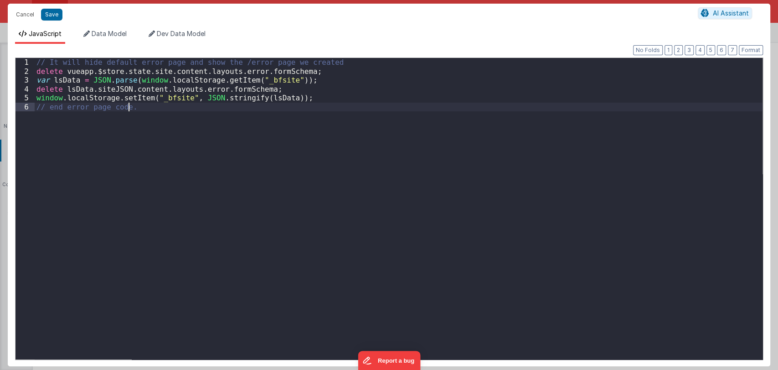
click at [175, 108] on div "// It [PERSON_NAME] default error page and show the /error page we created dele…" at bounding box center [399, 220] width 728 height 325
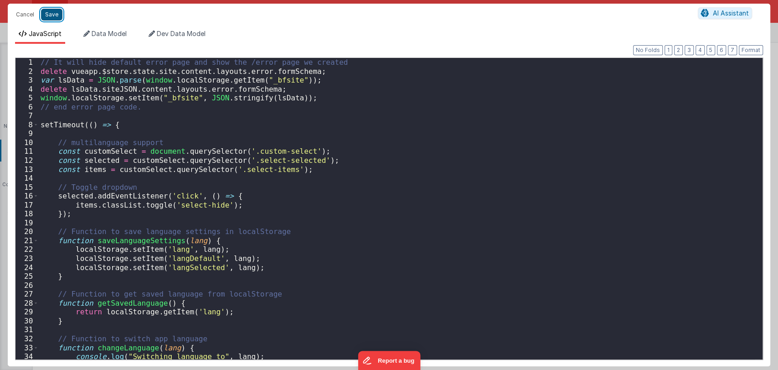
click at [46, 12] on button "Save" at bounding box center [51, 15] width 21 height 12
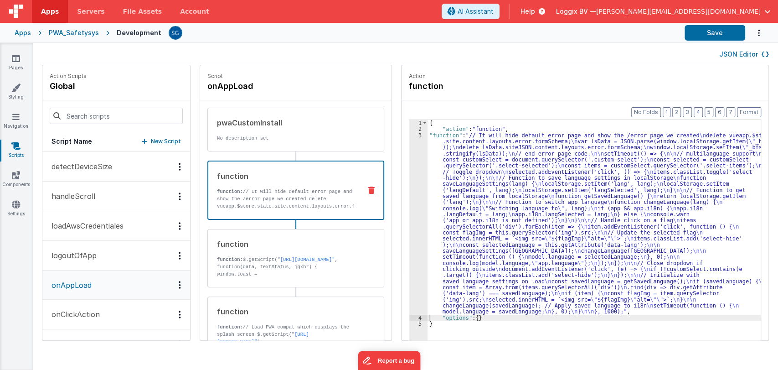
click at [747, 118] on div "Format 7 6 5 4 3 2 1 No Folds 1 2 3 4 5 { "action" : "function" , "function" : …" at bounding box center [585, 237] width 367 height 275
click at [751, 110] on button "Format" at bounding box center [749, 112] width 24 height 10
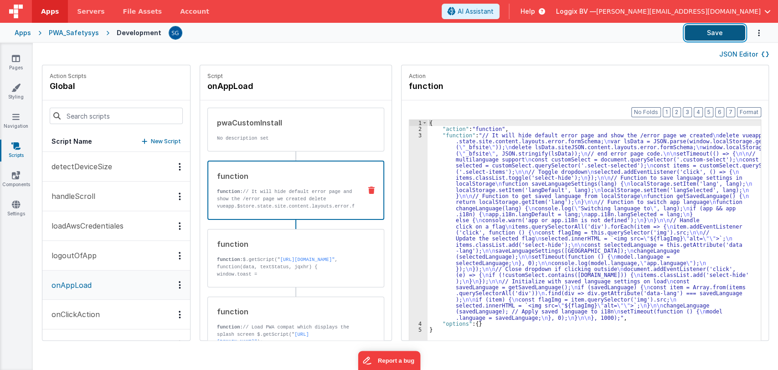
click at [722, 31] on button "Save" at bounding box center [715, 32] width 61 height 15
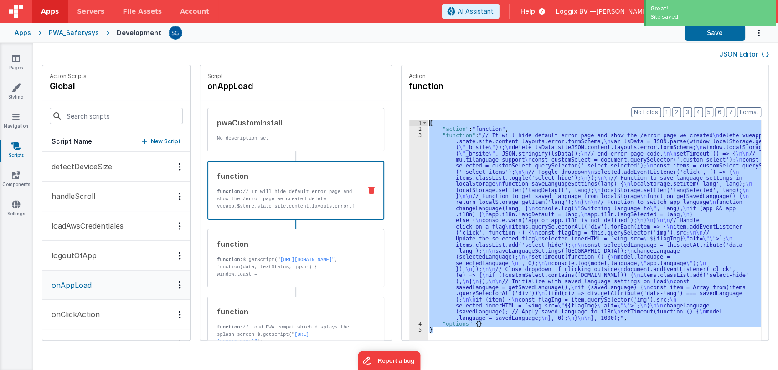
drag, startPoint x: 441, startPoint y: 331, endPoint x: 415, endPoint y: 118, distance: 214.9
click at [415, 118] on div "Format 7 6 5 4 3 2 1 No Folds 1 2 3 4 5 { "action" : "function" , "function" : …" at bounding box center [585, 237] width 367 height 275
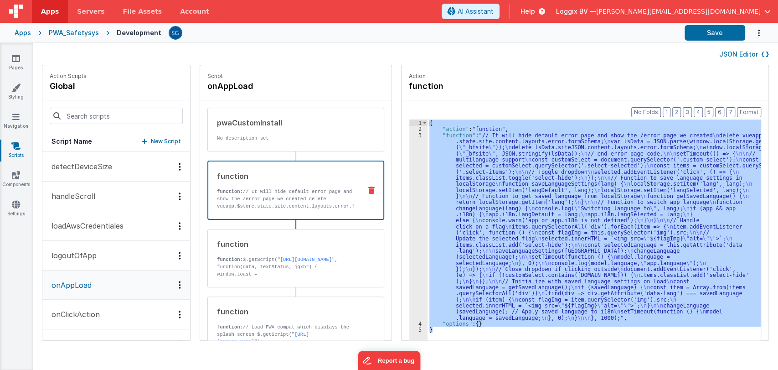
click at [434, 104] on div "Format 7 6 5 4 3 2 1 No Folds 1 2 3 4 5 { "action" : "function" , "function" : …" at bounding box center [585, 237] width 367 height 275
click at [708, 34] on button "Save" at bounding box center [715, 32] width 61 height 15
click at [453, 144] on div "{ "action" : "function" , "function" : "// It [PERSON_NAME] default error page …" at bounding box center [594, 244] width 333 height 248
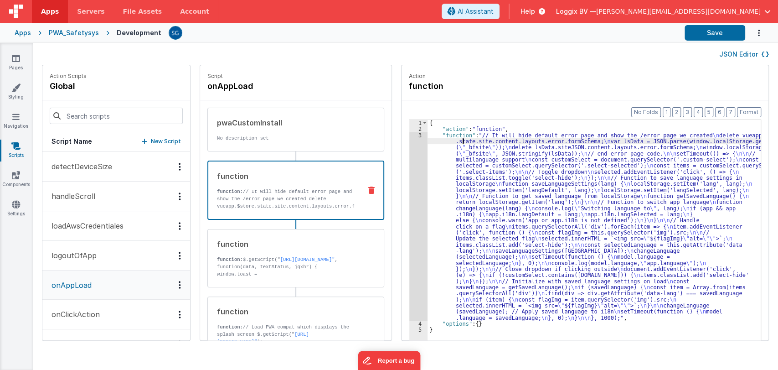
click at [414, 136] on div "3" at bounding box center [418, 226] width 18 height 188
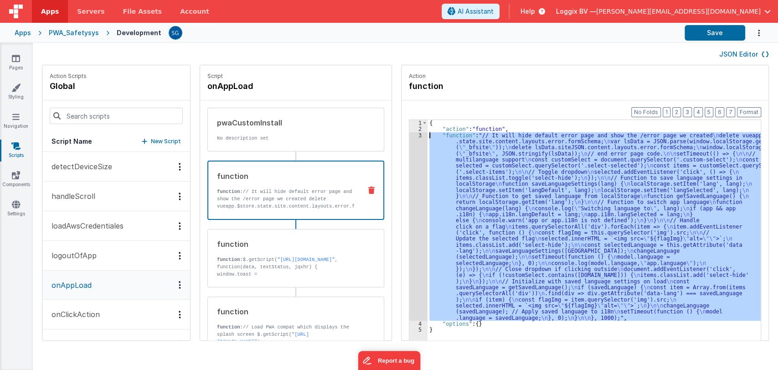
click at [411, 134] on div "3" at bounding box center [418, 226] width 18 height 188
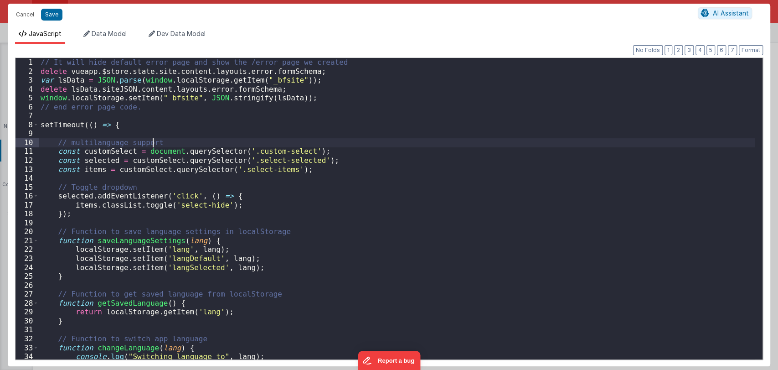
click at [411, 134] on div "// It [PERSON_NAME] default error page and show the /error page we created dele…" at bounding box center [397, 217] width 716 height 319
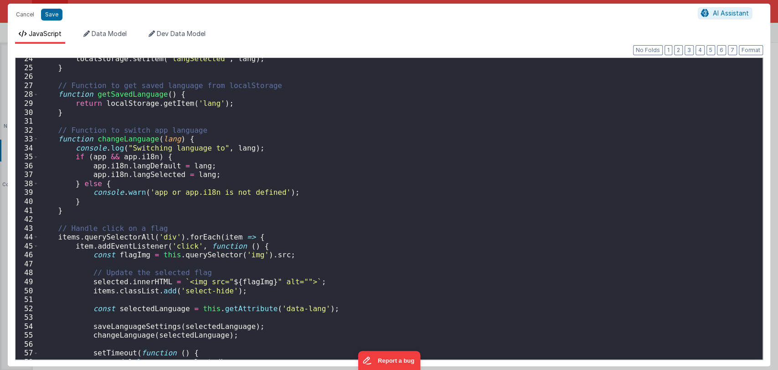
scroll to position [208, 0]
click at [204, 255] on div "localStorage . setItem ( 'langSelected' , lang ) ; } // Function to get saved l…" at bounding box center [397, 213] width 716 height 319
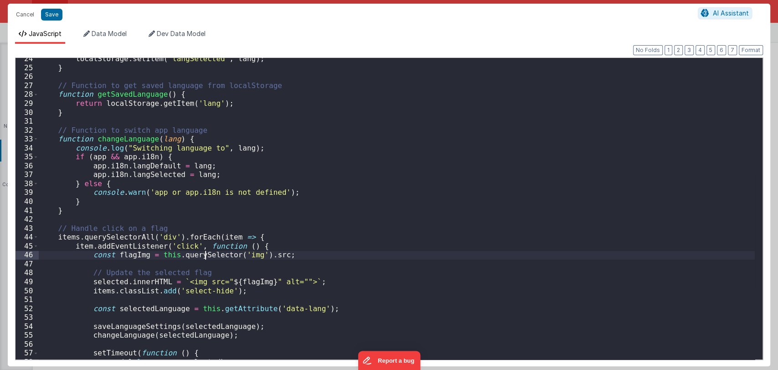
click at [204, 255] on div "localStorage . setItem ( 'langSelected' , lang ) ; } // Function to get saved l…" at bounding box center [397, 213] width 716 height 319
click at [298, 256] on div "localStorage . setItem ( 'langSelected' , lang ) ; } // Function to get saved l…" at bounding box center [397, 213] width 716 height 319
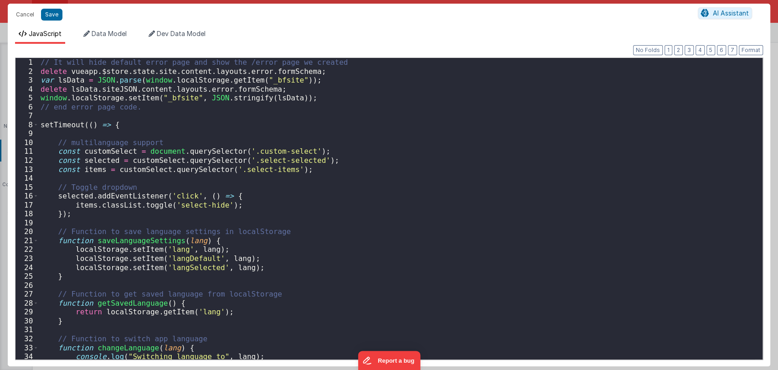
scroll to position [0, 0]
click at [101, 31] on span "Data Model" at bounding box center [109, 34] width 35 height 8
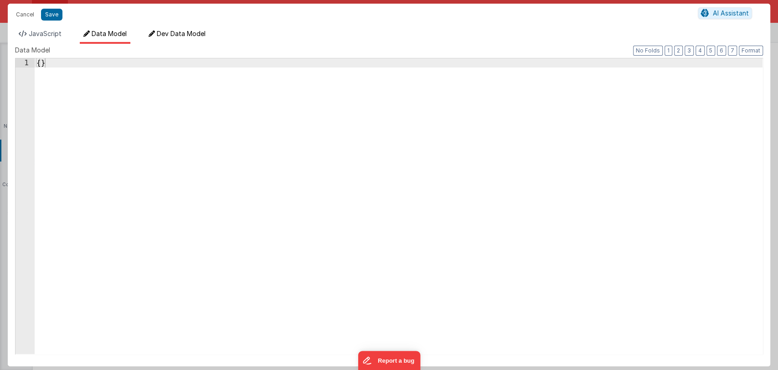
click at [159, 31] on span "Dev Data Model" at bounding box center [181, 34] width 49 height 8
click at [97, 34] on span "Data Model" at bounding box center [109, 34] width 35 height 8
click at [59, 35] on span "JavaScript" at bounding box center [45, 34] width 33 height 8
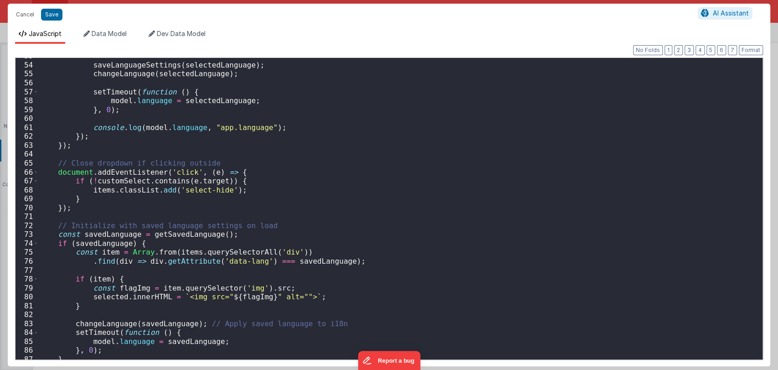
scroll to position [492, 0]
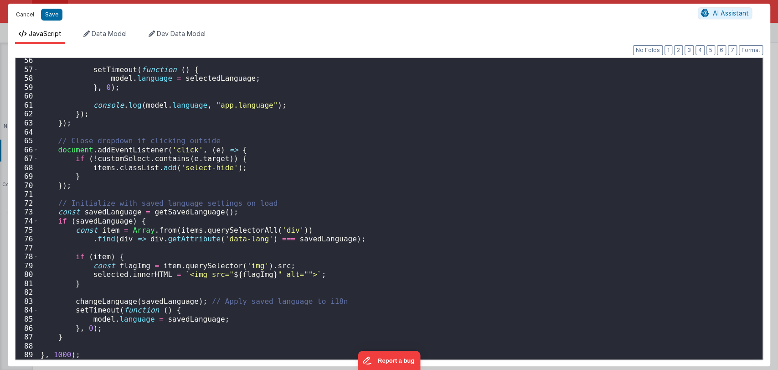
click at [20, 13] on button "Cancel" at bounding box center [24, 14] width 27 height 13
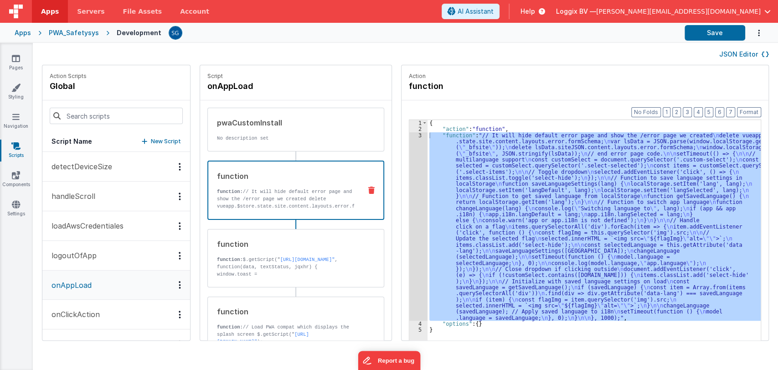
click at [446, 107] on div "Format 7 6 5 4 3 2 1 No Folds 1 2 3 4 5 { "action" : "function" , "function" : …" at bounding box center [585, 237] width 367 height 275
click at [402, 117] on div "Format 7 6 5 4 3 2 1 No Folds 1 2 3 4 5 { "action" : "function" , "function" : …" at bounding box center [585, 237] width 367 height 275
click at [412, 108] on div "Format 7 6 5 4 3 2 1 No Folds 1 2 3 4 5 { "action" : "function" , "function" : …" at bounding box center [585, 237] width 367 height 275
click at [443, 106] on div "Format 7 6 5 4 3 2 1 No Folds 1 2 3 4 5 { "action" : "function" , "function" : …" at bounding box center [585, 237] width 367 height 275
click at [423, 105] on div "Format 7 6 5 4 3 2 1 No Folds 1 2 3 4 5 { "action" : "function" , "function" : …" at bounding box center [585, 237] width 367 height 275
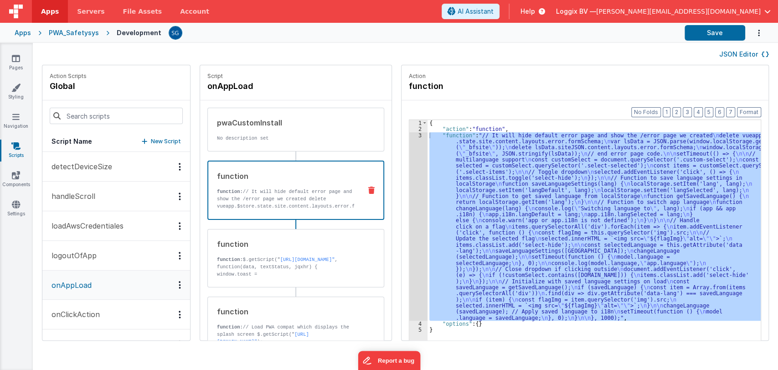
click at [402, 135] on div "Format 7 6 5 4 3 2 1 No Folds 1 2 3 4 5 { "action" : "function" , "function" : …" at bounding box center [585, 237] width 367 height 275
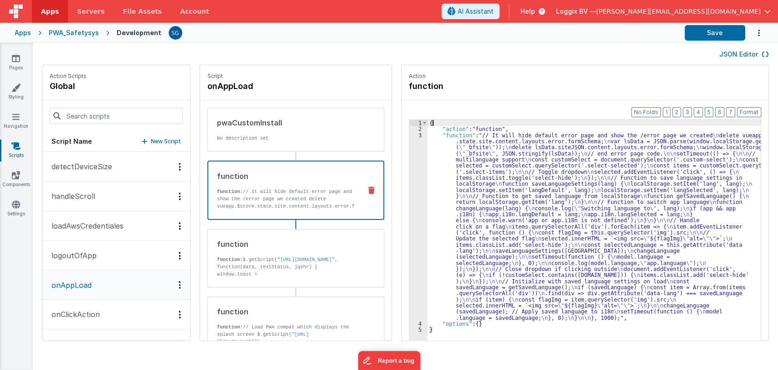
click at [429, 121] on div "{ "action" : "function" , "function" : "// It [PERSON_NAME] default error page …" at bounding box center [599, 250] width 342 height 261
click at [8, 209] on link "Settings" at bounding box center [16, 209] width 33 height 18
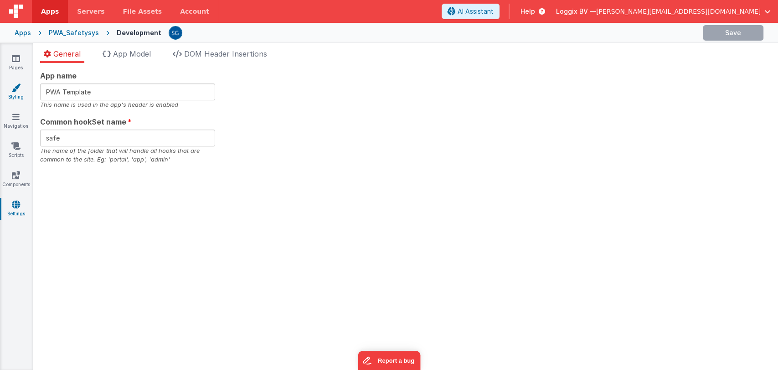
click at [24, 87] on link "Styling" at bounding box center [16, 92] width 33 height 18
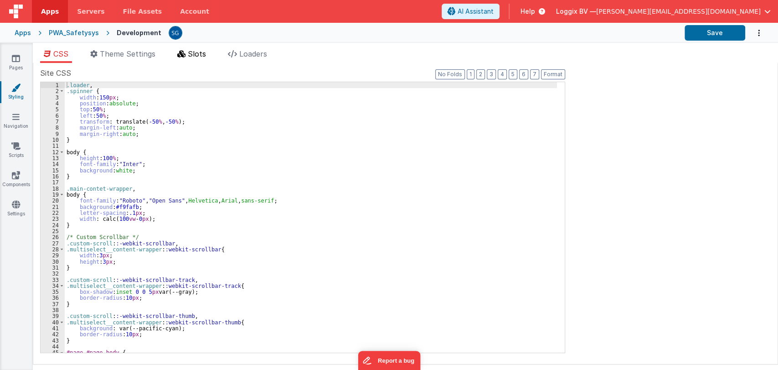
click at [191, 56] on span "Slots" at bounding box center [197, 53] width 18 height 9
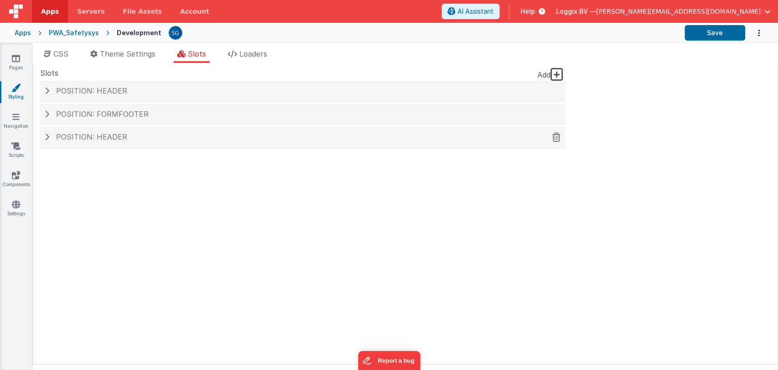
click at [117, 133] on span "Position: header" at bounding box center [91, 136] width 71 height 9
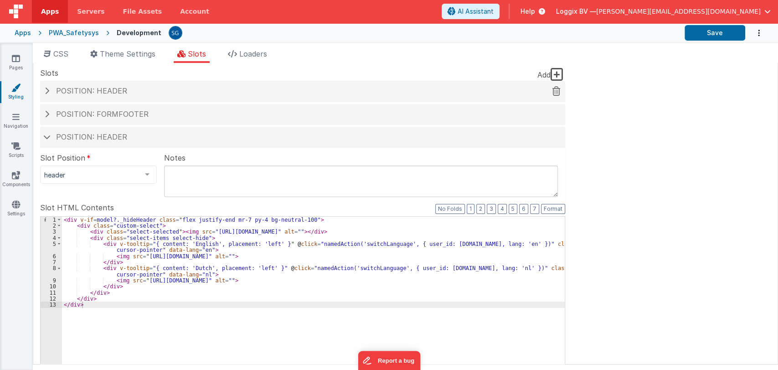
click at [95, 91] on span "Position: header" at bounding box center [91, 90] width 71 height 9
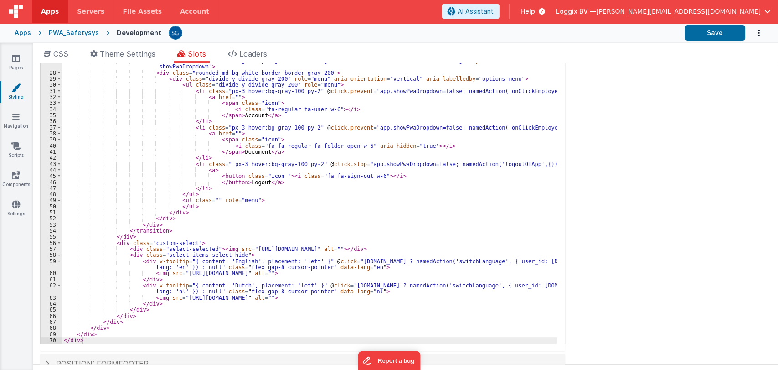
scroll to position [123, 0]
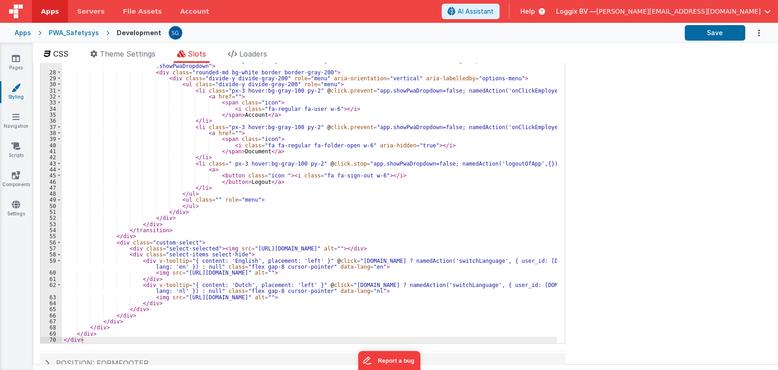
click at [57, 52] on span "CSS" at bounding box center [60, 53] width 15 height 9
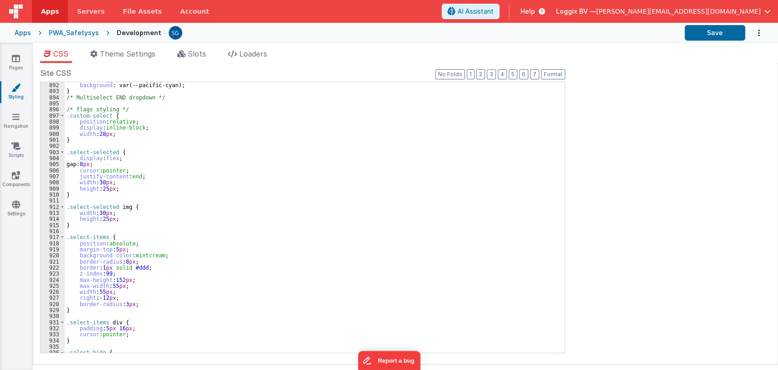
scroll to position [5414, 0]
click at [197, 48] on div "CSS Theme Settings Slots Loaders Site CSS Format 7 6 5 4 3 2 1 No Folds 891 892…" at bounding box center [405, 208] width 745 height 330
click at [197, 52] on span "Slots" at bounding box center [197, 53] width 18 height 9
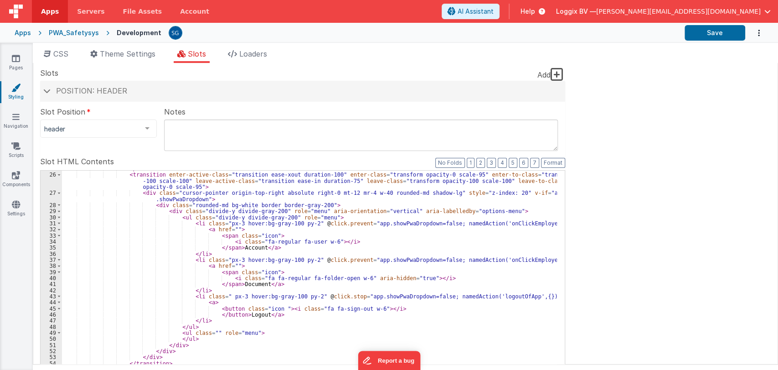
scroll to position [165, 0]
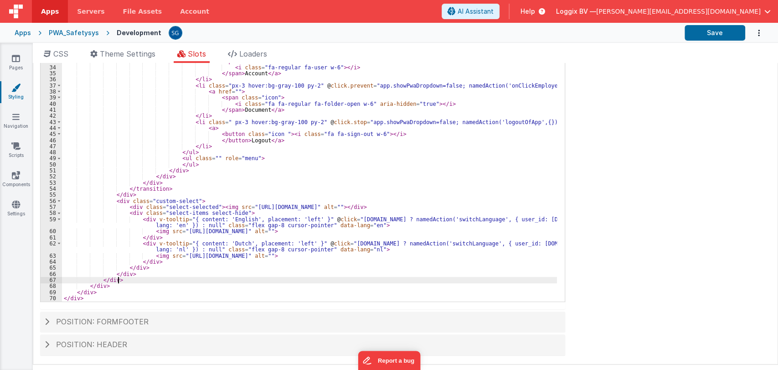
click at [125, 278] on div "< transition enter-active-class = "transition ease-xout duration-100" enter-cla…" at bounding box center [309, 156] width 495 height 319
click at [113, 199] on div "< transition enter-active-class = "transition ease-xout duration-100" enter-cla…" at bounding box center [309, 156] width 495 height 319
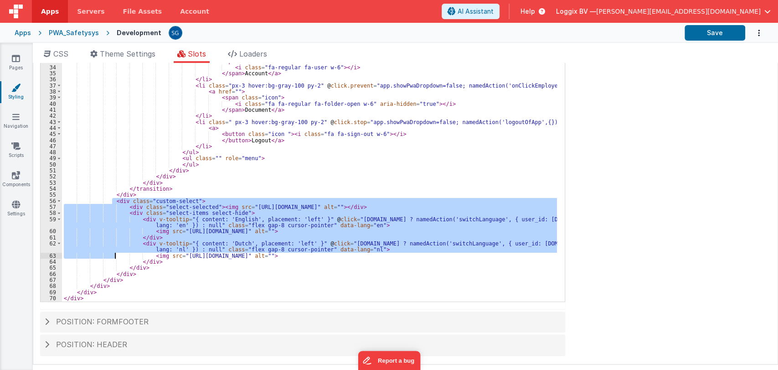
drag, startPoint x: 113, startPoint y: 199, endPoint x: 116, endPoint y: 255, distance: 56.2
click at [116, 255] on div "< transition enter-active-class = "transition ease-xout duration-100" enter-cla…" at bounding box center [309, 156] width 495 height 319
click at [60, 200] on span at bounding box center [59, 201] width 5 height 6
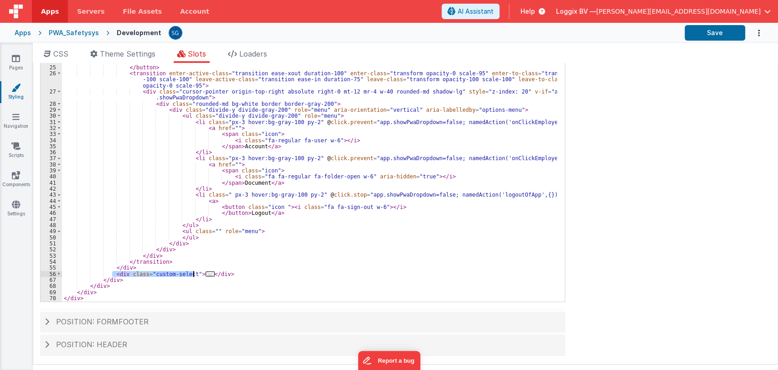
scroll to position [106, 0]
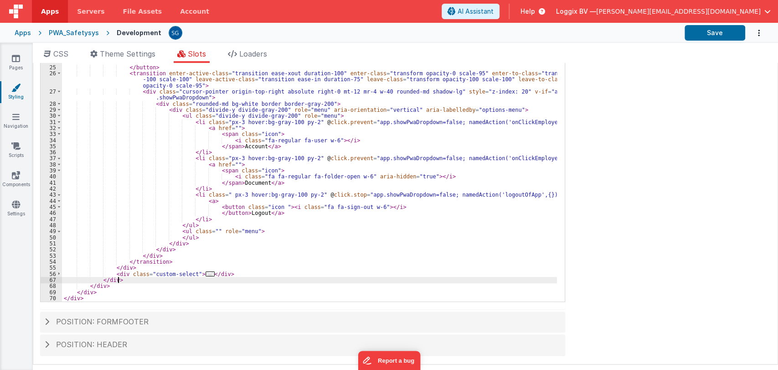
click at [241, 276] on div "< div class = "select-none" > < button @ click = "app.showPwaDropdown = !app.sh…" at bounding box center [309, 157] width 495 height 308
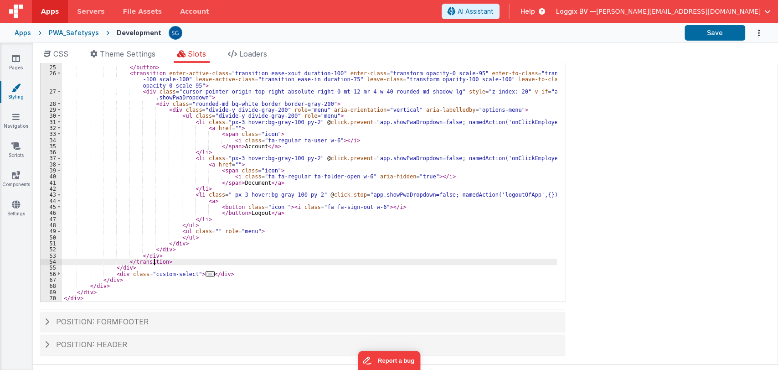
click at [156, 263] on div "< div class = "select-none" > < button @ click = "app.showPwaDropdown = !app.sh…" at bounding box center [309, 157] width 495 height 308
click at [150, 268] on div "< div class = "select-none" > < button @ click = "app.showPwaDropdown = !app.sh…" at bounding box center [309, 157] width 495 height 308
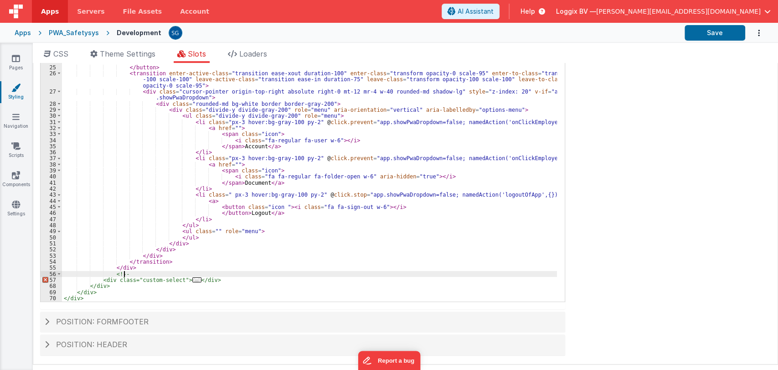
click at [239, 278] on div "< div class = "select-none" > < button @ click = "app.showPwaDropdown = !app.sh…" at bounding box center [309, 157] width 495 height 308
click at [243, 281] on div "< div class = "select-none" > < button @ click = "app.showPwaDropdown = !app.sh…" at bounding box center [309, 157] width 495 height 308
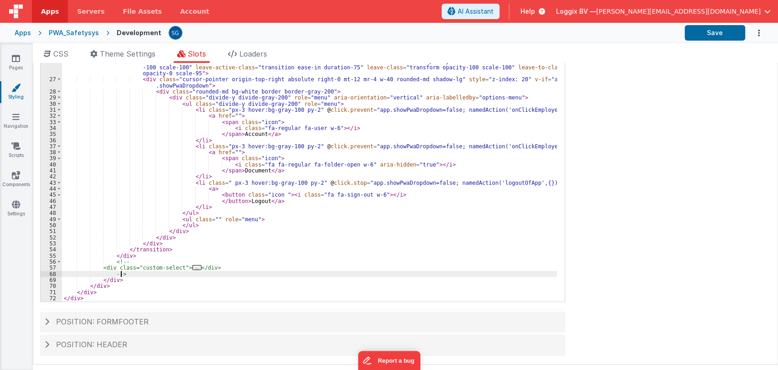
scroll to position [118, 0]
click at [715, 33] on button "Save" at bounding box center [715, 32] width 61 height 15
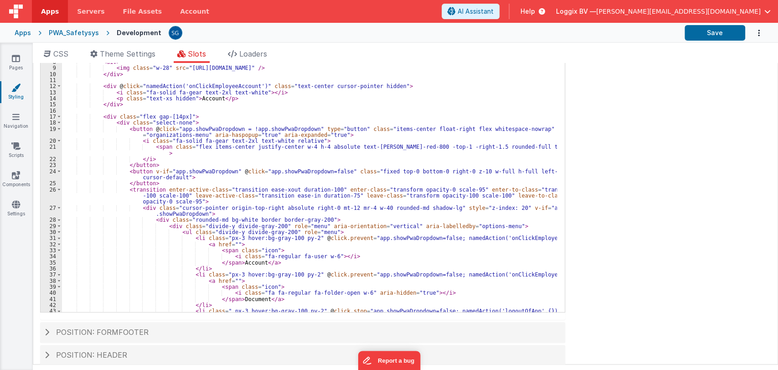
scroll to position [154, 0]
click at [189, 117] on div "< div v-if = "!model?._hideHeader" class = "!block bg-pacificCyan border-b bord…" at bounding box center [309, 171] width 495 height 308
click at [101, 116] on div "< div v-if = "!model?._hideHeader" class = "!block bg-pacificCyan border-b bord…" at bounding box center [309, 171] width 495 height 308
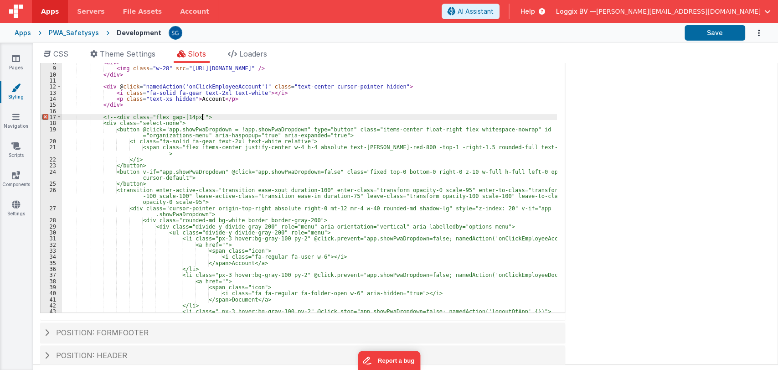
click at [230, 113] on div "< div v-if = "!model?._hideHeader" class = "!block bg-pacificCyan border-b bord…" at bounding box center [309, 171] width 495 height 308
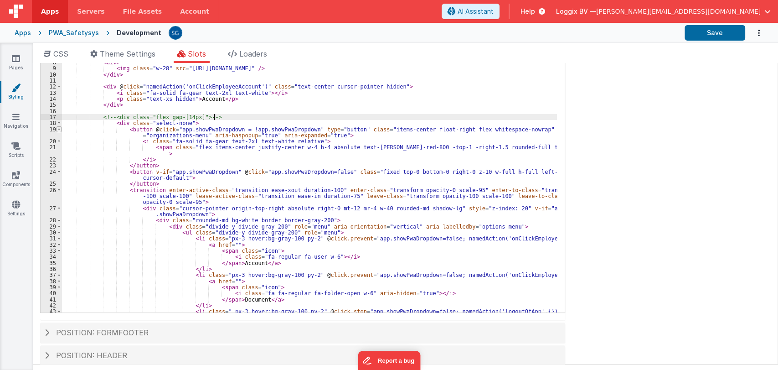
click at [59, 128] on span at bounding box center [59, 129] width 5 height 6
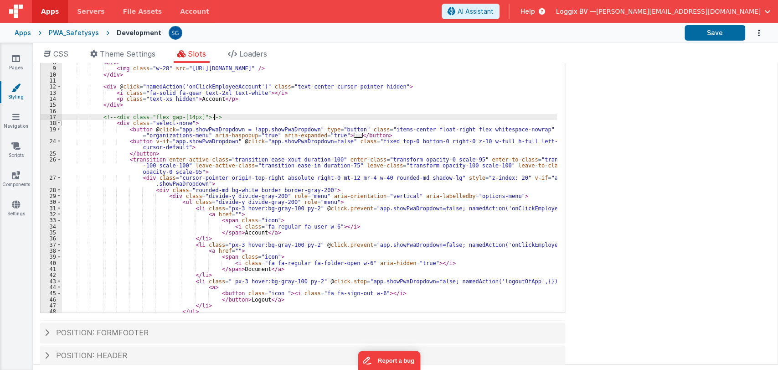
click at [58, 122] on span at bounding box center [59, 123] width 5 height 6
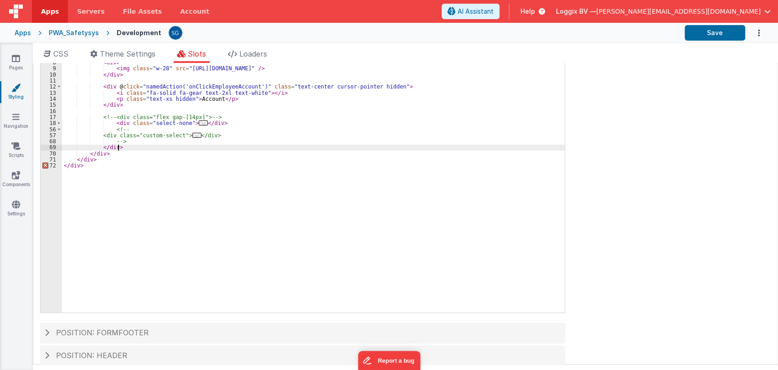
click at [123, 147] on div "< div v-if = "!model?._hideHeader" class = "!block bg-pacificCyan border-b bord…" at bounding box center [313, 171] width 503 height 308
click at [98, 147] on div "< div v-if = "!model?._hideHeader" class = "!block bg-pacificCyan border-b bord…" at bounding box center [313, 171] width 503 height 308
click at [147, 145] on div "< div v-if = "!model?._hideHeader" class = "!block bg-pacificCyan border-b bord…" at bounding box center [313, 171] width 503 height 308
click at [697, 37] on button "Save" at bounding box center [715, 32] width 61 height 15
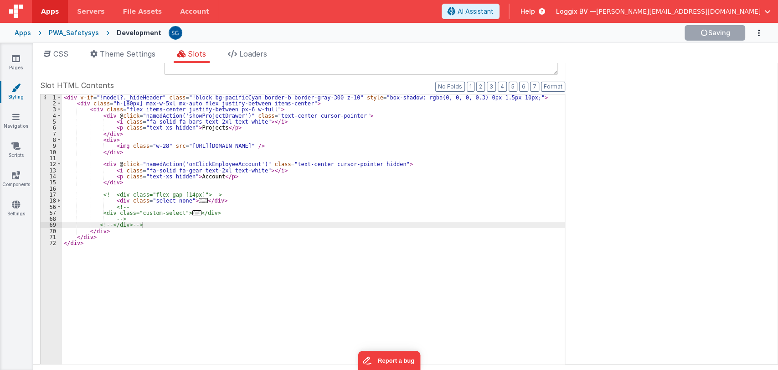
scroll to position [0, 0]
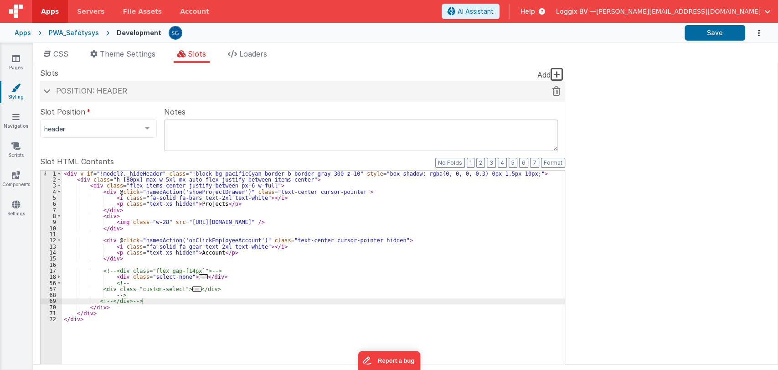
click at [47, 87] on h4 "Position: header" at bounding box center [303, 91] width 516 height 8
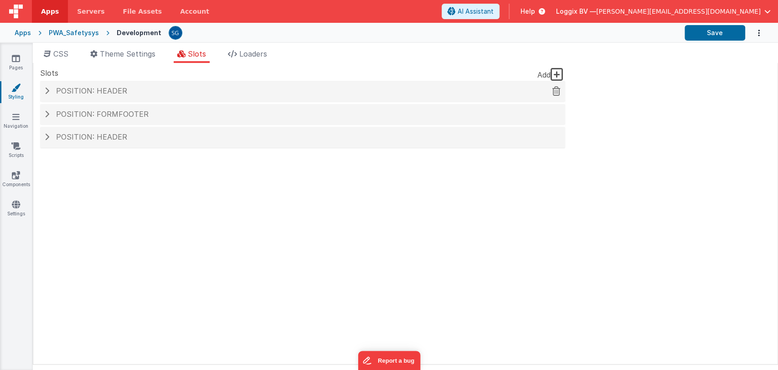
click at [47, 87] on span at bounding box center [47, 90] width 5 height 7
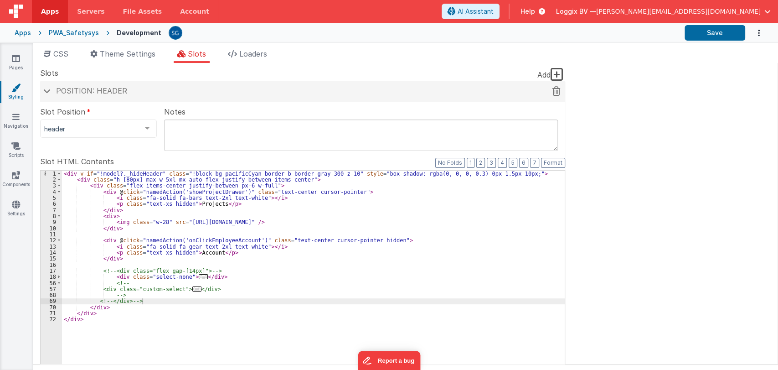
click at [47, 87] on h4 "Position: header" at bounding box center [303, 91] width 516 height 8
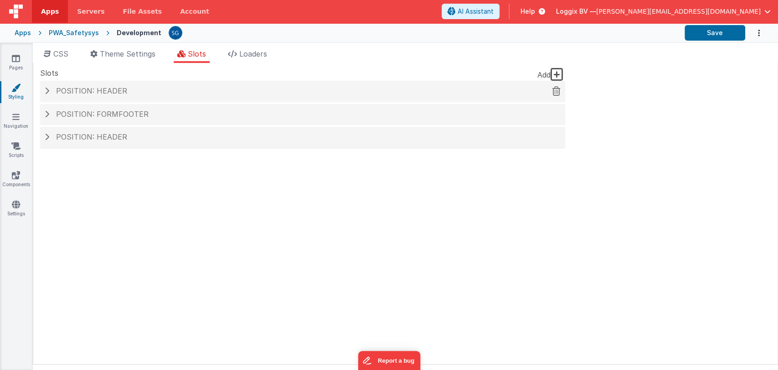
click at [62, 89] on span "Position: header" at bounding box center [91, 90] width 71 height 9
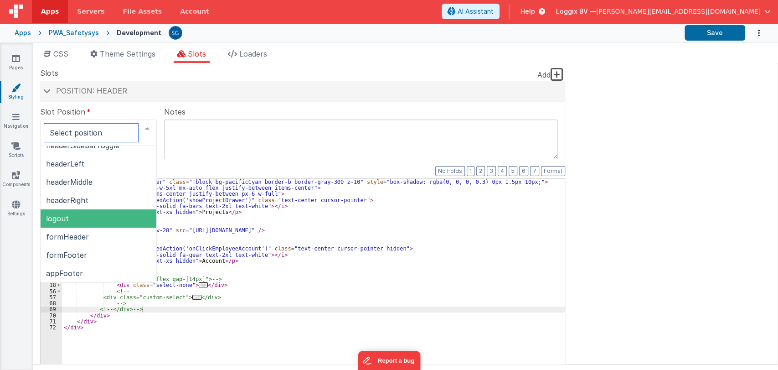
scroll to position [85, 0]
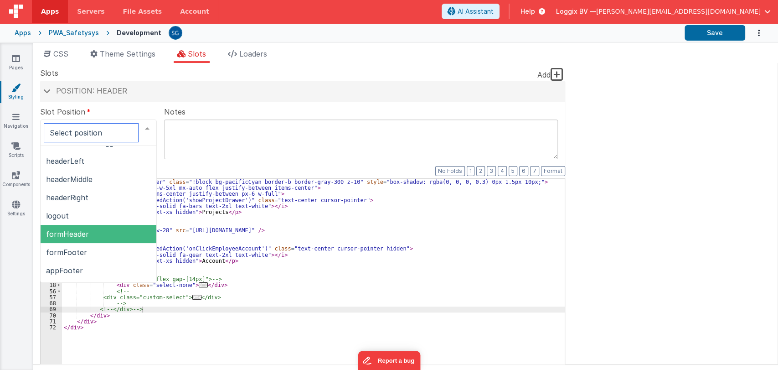
click at [82, 234] on span "formHeader" at bounding box center [67, 233] width 43 height 9
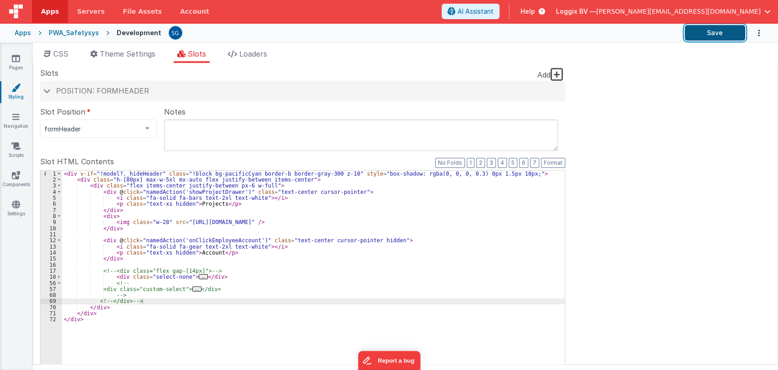
click at [703, 37] on button "Save" at bounding box center [715, 32] width 61 height 15
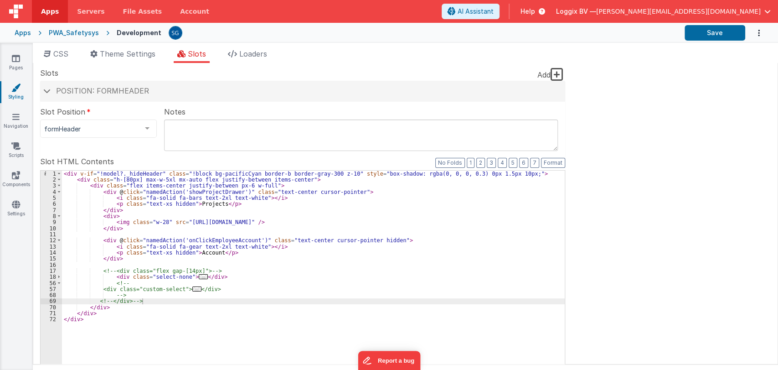
click at [166, 270] on div "< div v-if = "!model?._hideHeader" class = "!block bg-pacificCyan border-b bord…" at bounding box center [313, 324] width 503 height 308
click at [114, 267] on div "< div v-if = "!model?._hideHeader" class = "!block bg-pacificCyan border-b bord…" at bounding box center [313, 324] width 503 height 308
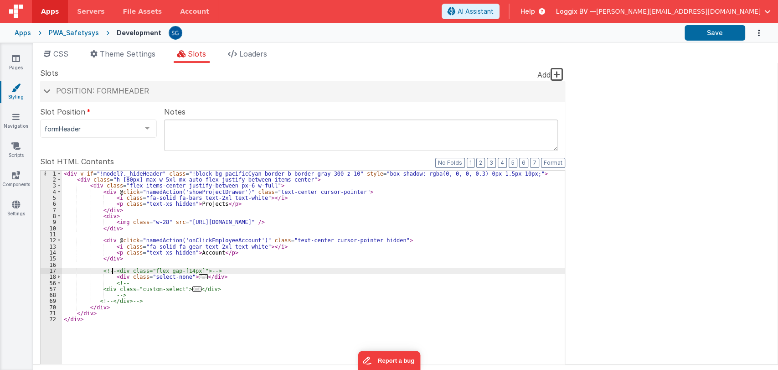
click at [113, 272] on div "< div v-if = "!model?._hideHeader" class = "!block bg-pacificCyan border-b bord…" at bounding box center [313, 324] width 503 height 308
click at [212, 269] on div "< div v-if = "!model?._hideHeader" class = "!block bg-pacificCyan border-b bord…" at bounding box center [313, 324] width 503 height 308
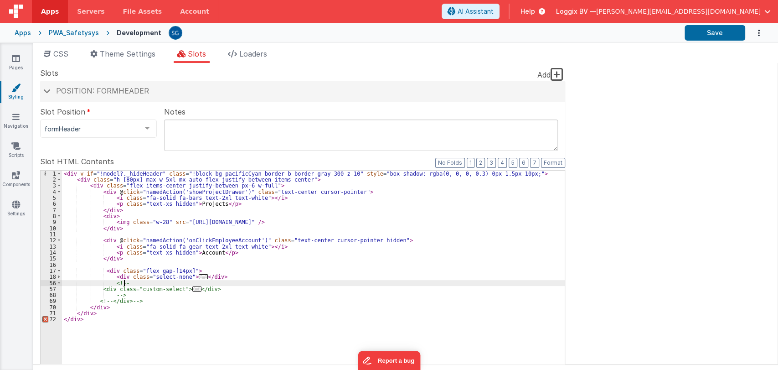
click at [127, 284] on div "< div v-if = "!model?._hideHeader" class = "!block bg-pacificCyan border-b bord…" at bounding box center [313, 324] width 503 height 308
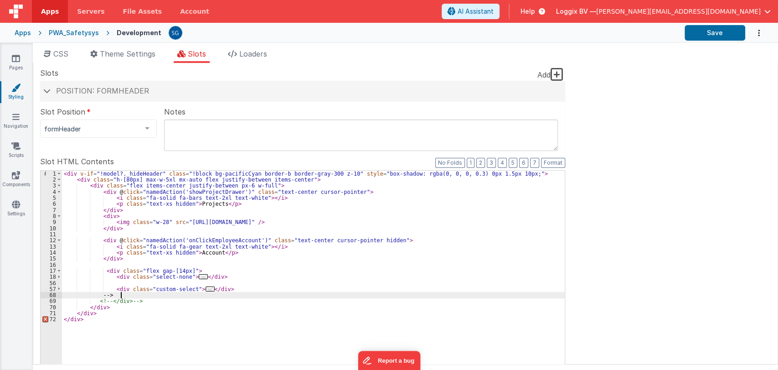
click at [137, 296] on div "< div v-if = "!model?._hideHeader" class = "!block bg-pacificCyan border-b bord…" at bounding box center [313, 324] width 503 height 308
click at [111, 303] on div "< div v-if = "!model?._hideHeader" class = "!block bg-pacificCyan border-b bord…" at bounding box center [313, 324] width 503 height 308
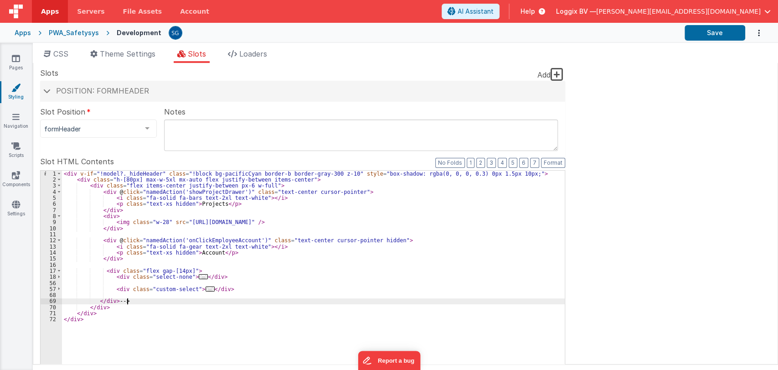
click at [128, 302] on div "< div v-if = "!model?._hideHeader" class = "!block bg-pacificCyan border-b bord…" at bounding box center [313, 324] width 503 height 308
click at [688, 37] on button "Save" at bounding box center [715, 32] width 61 height 15
click at [47, 90] on span at bounding box center [46, 90] width 7 height 5
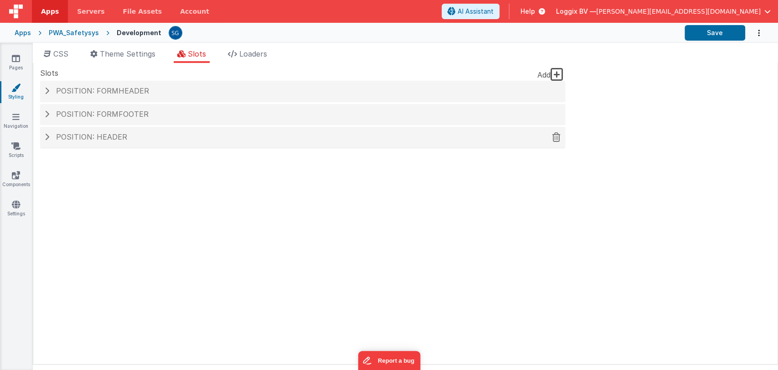
click at [58, 136] on span "Position: header" at bounding box center [91, 136] width 71 height 9
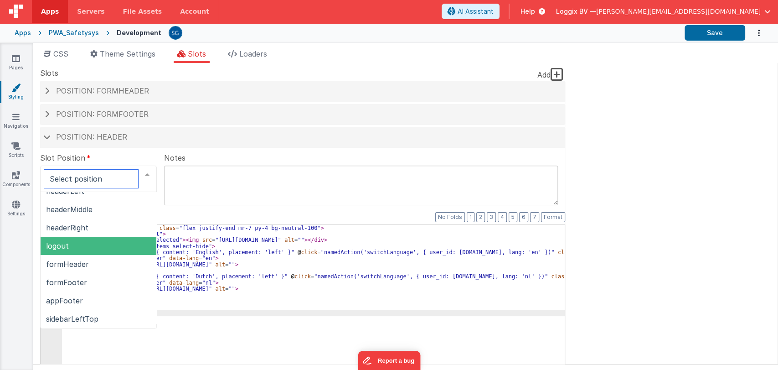
scroll to position [137, 0]
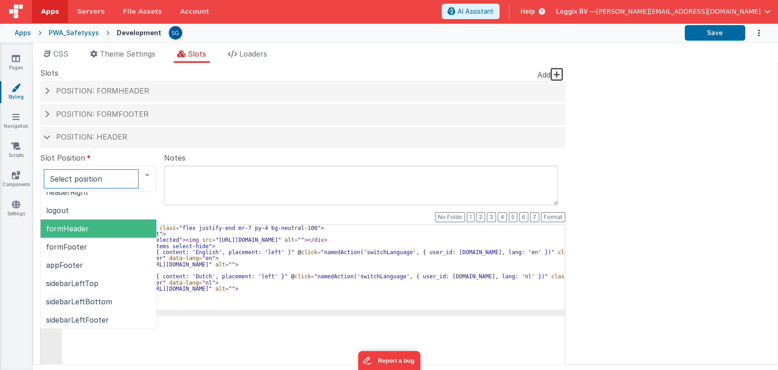
click at [72, 226] on span "formHeader" at bounding box center [67, 228] width 43 height 9
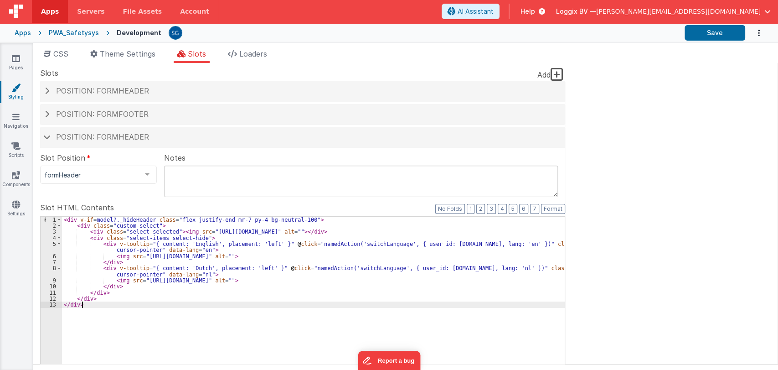
click at [147, 333] on div "< div v-if = model?._hideHeader class = "flex justify-end mr-7 py-4 bg-neutral-…" at bounding box center [313, 370] width 503 height 308
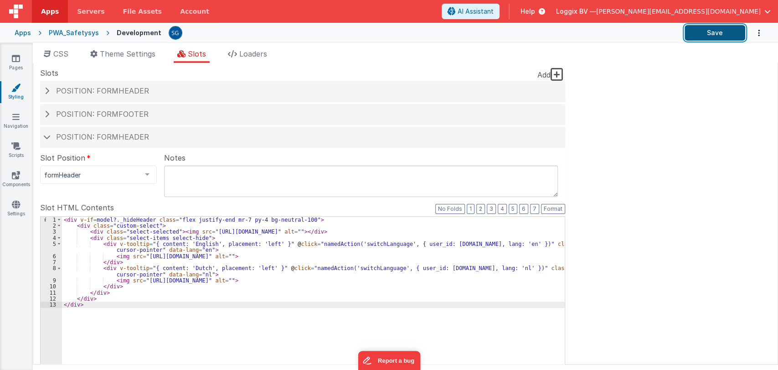
click at [698, 33] on button "Save" at bounding box center [715, 32] width 61 height 15
